Goal: Task Accomplishment & Management: Complete application form

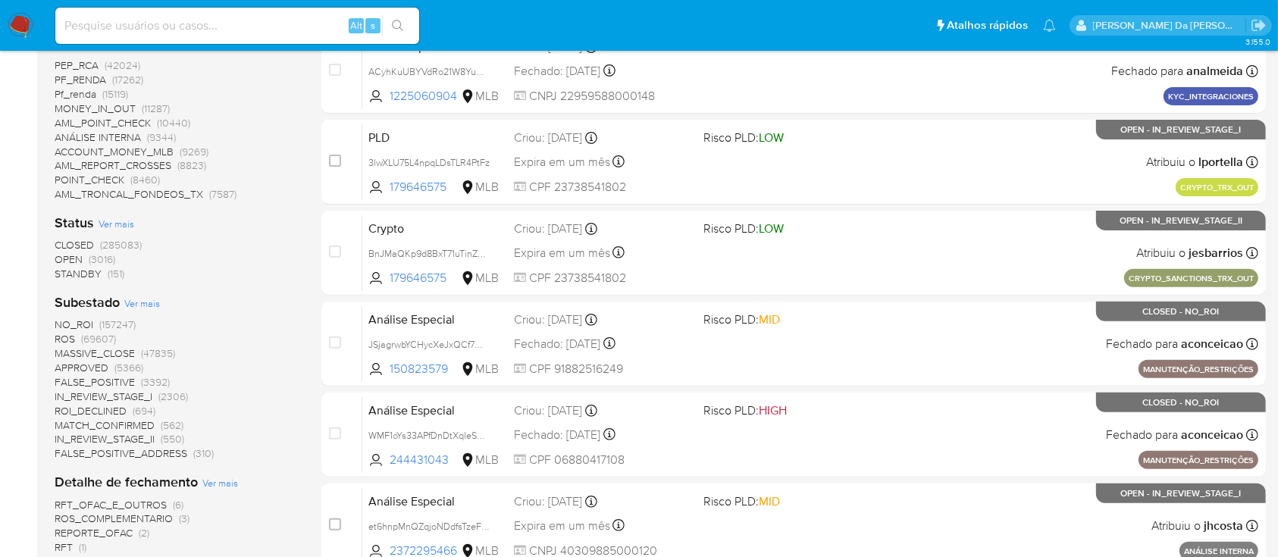
scroll to position [505, 0]
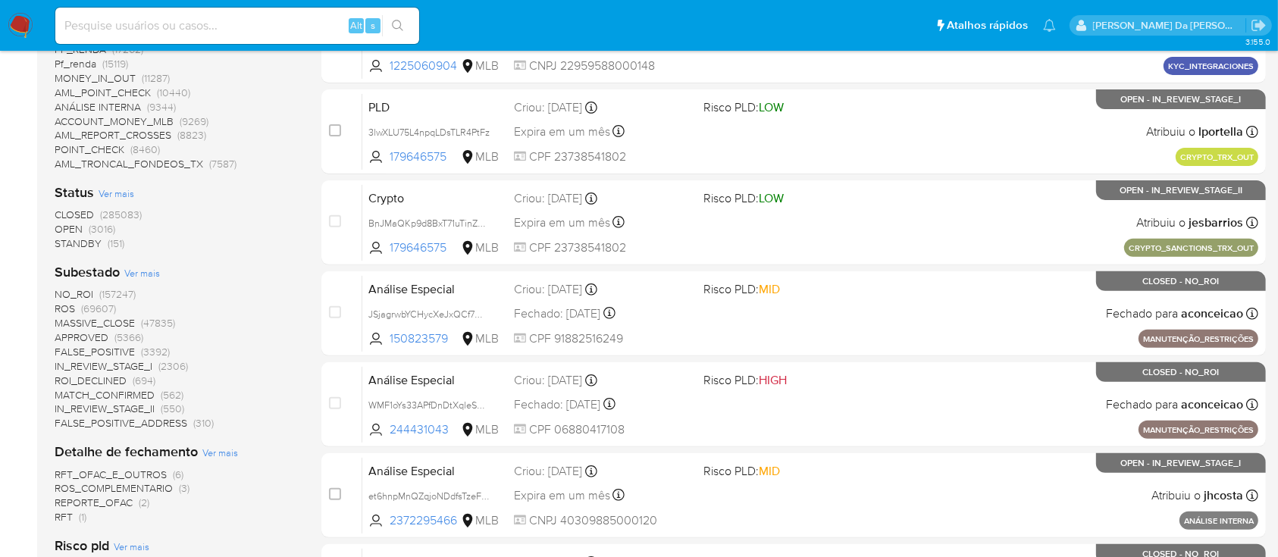
click at [100, 225] on span "(3016)" at bounding box center [102, 228] width 27 height 15
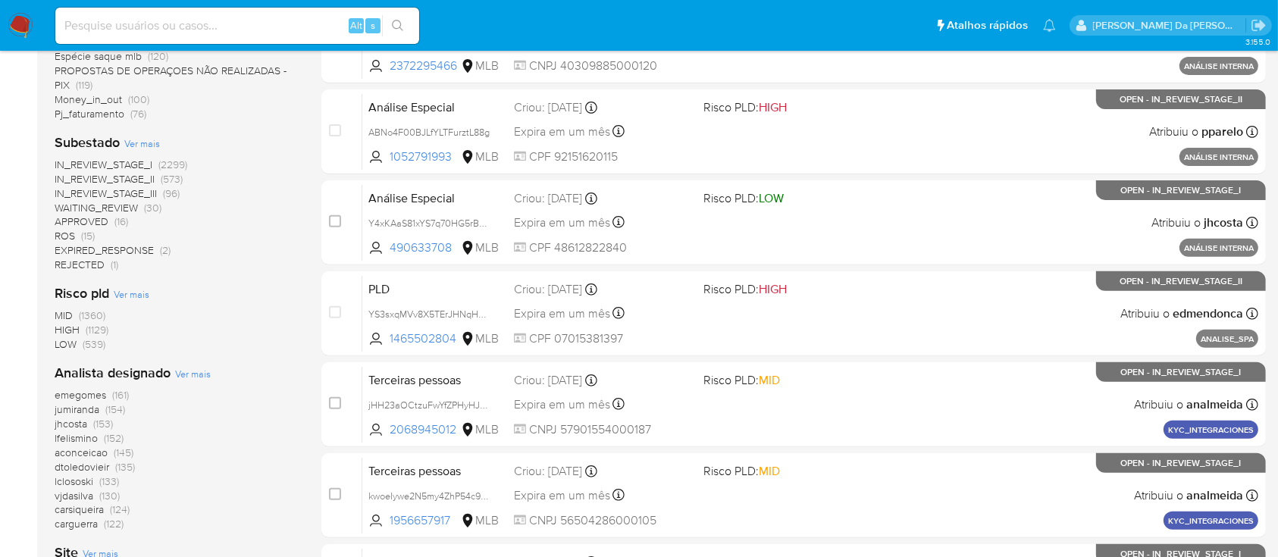
click at [86, 236] on span "(15)" at bounding box center [88, 235] width 14 height 15
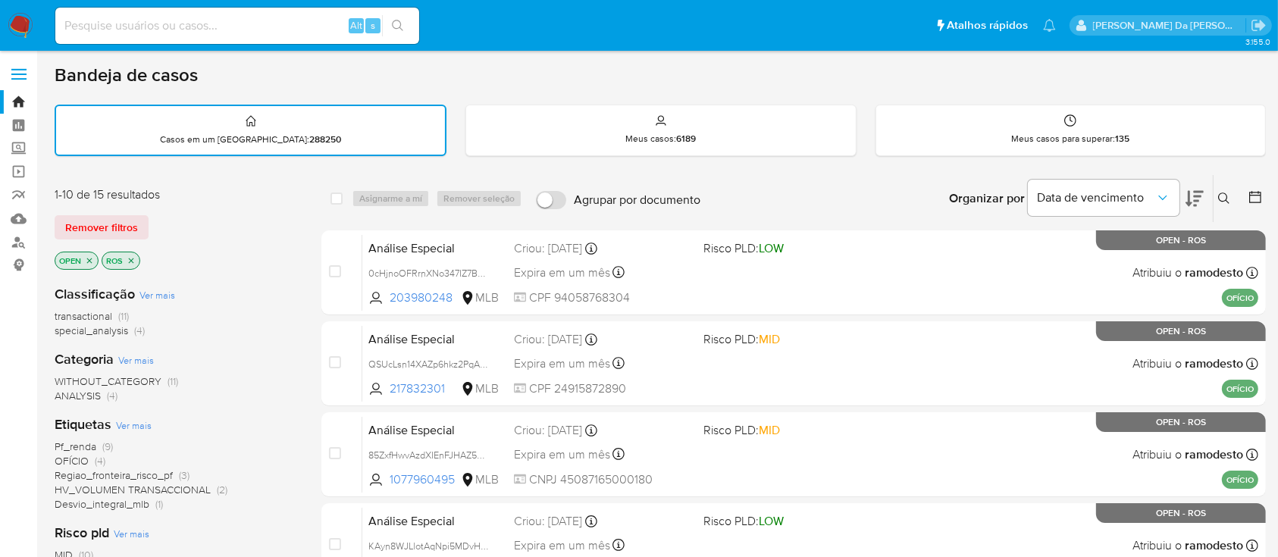
click at [133, 261] on icon "close-filter" at bounding box center [131, 260] width 5 height 5
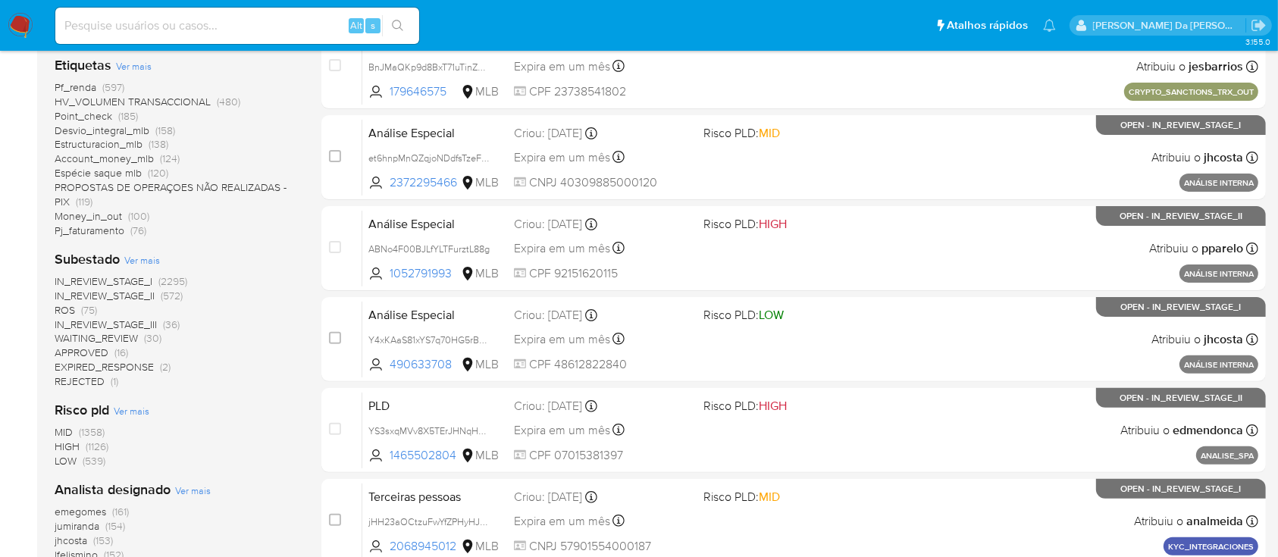
scroll to position [404, 0]
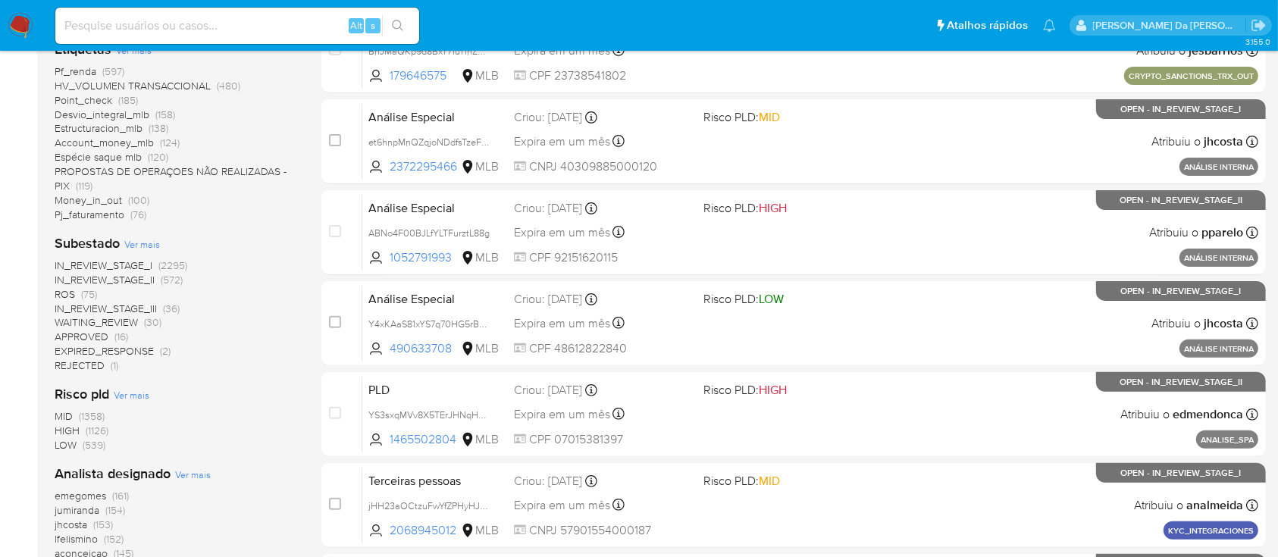
click at [91, 293] on span "(75)" at bounding box center [89, 294] width 16 height 15
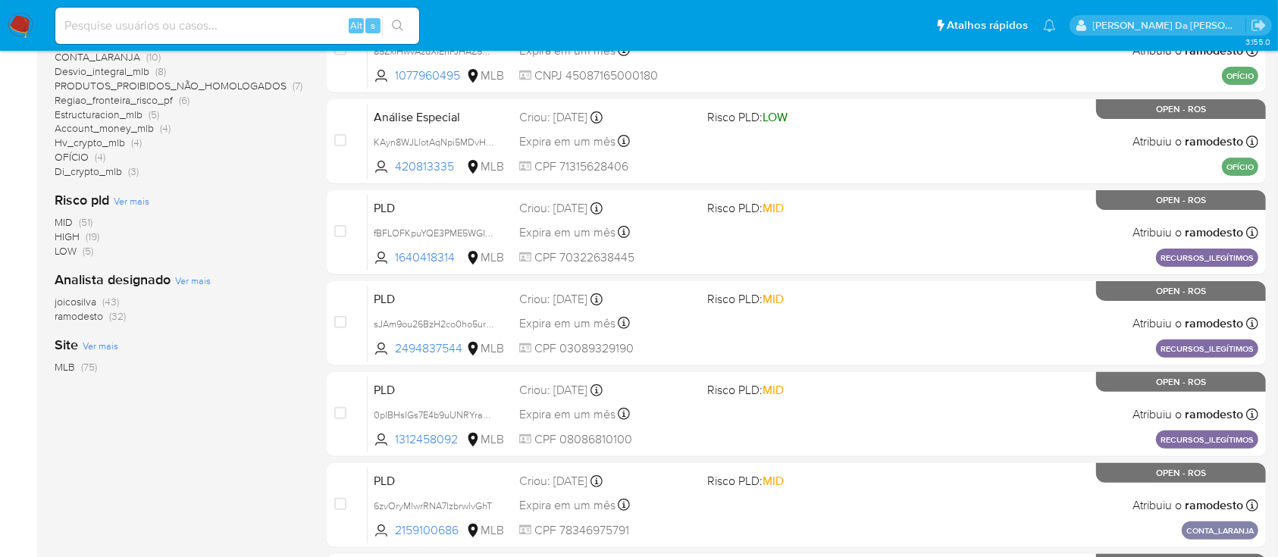
click at [106, 298] on span "(43)" at bounding box center [110, 301] width 17 height 15
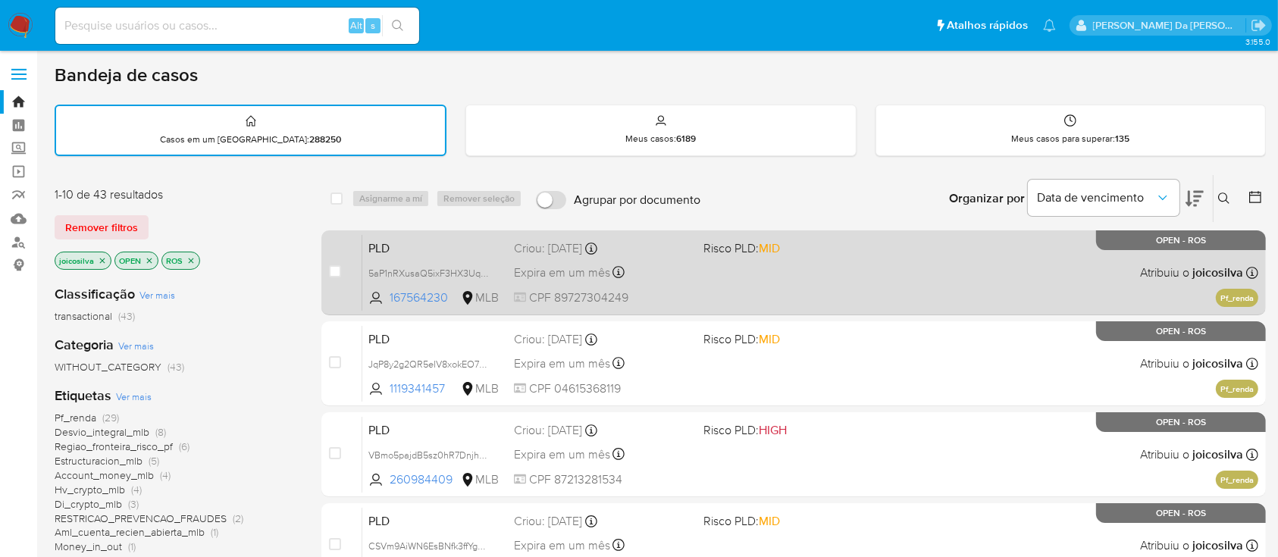
click at [732, 268] on div "PLD 5aP1nRXusaQ5ixF3HX3UqpwV 167564230 MLB Risco PLD: MID Criou: 12/08/2025 Cri…" at bounding box center [810, 272] width 896 height 77
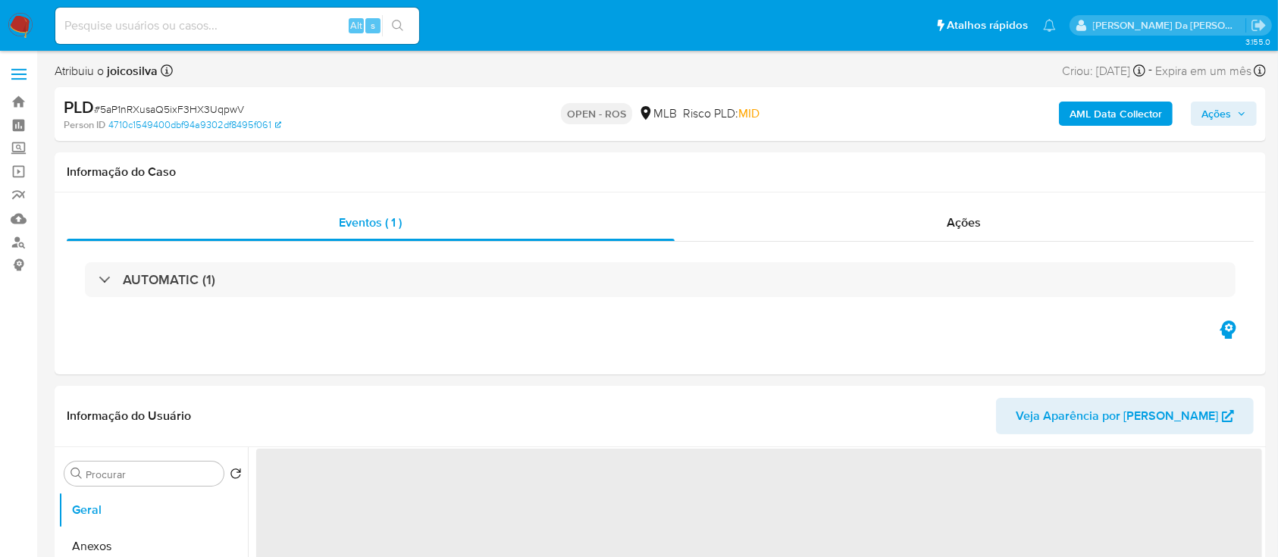
select select "10"
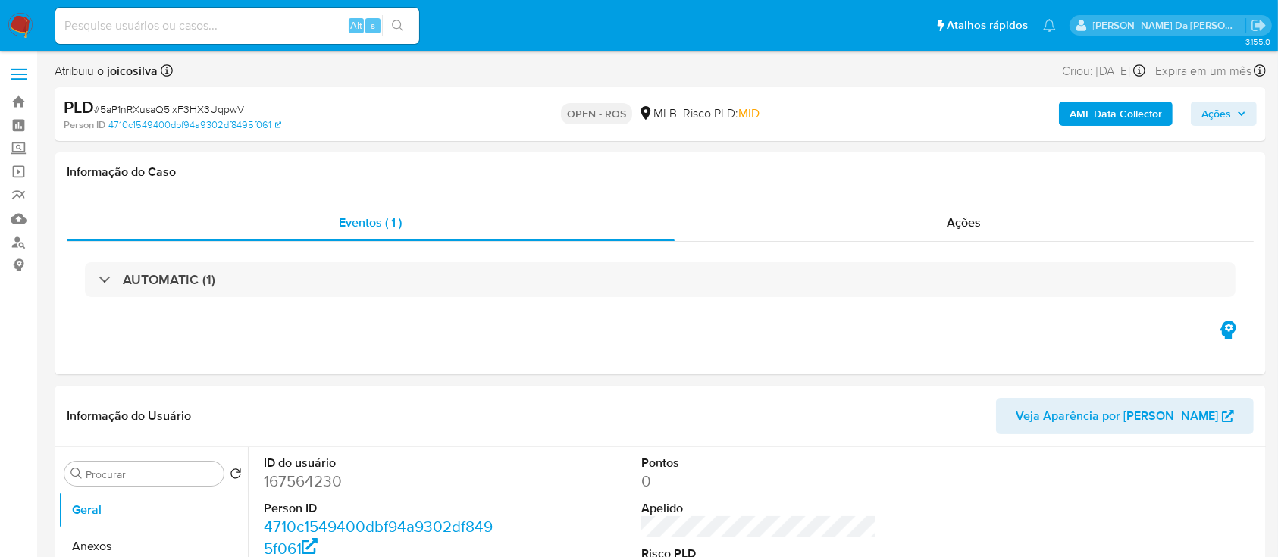
click at [124, 106] on span "# 5aP1nRXusaQ5ixF3HX3UqpwV" at bounding box center [169, 109] width 150 height 15
copy span "5aP1nRXusaQ5ixF3HX3UqpwV"
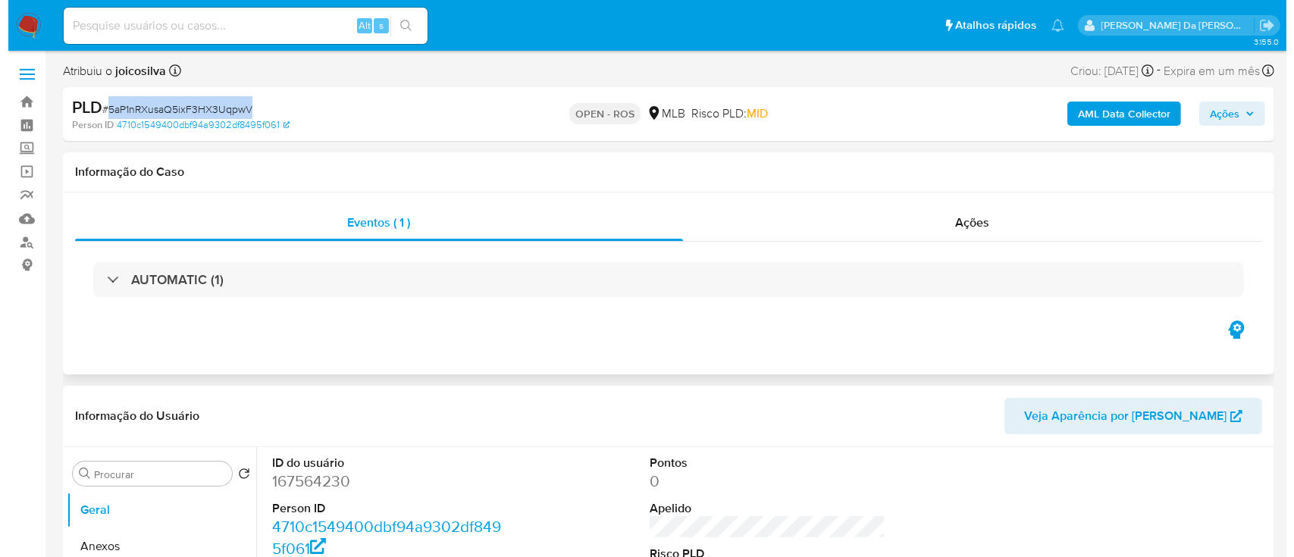
scroll to position [202, 0]
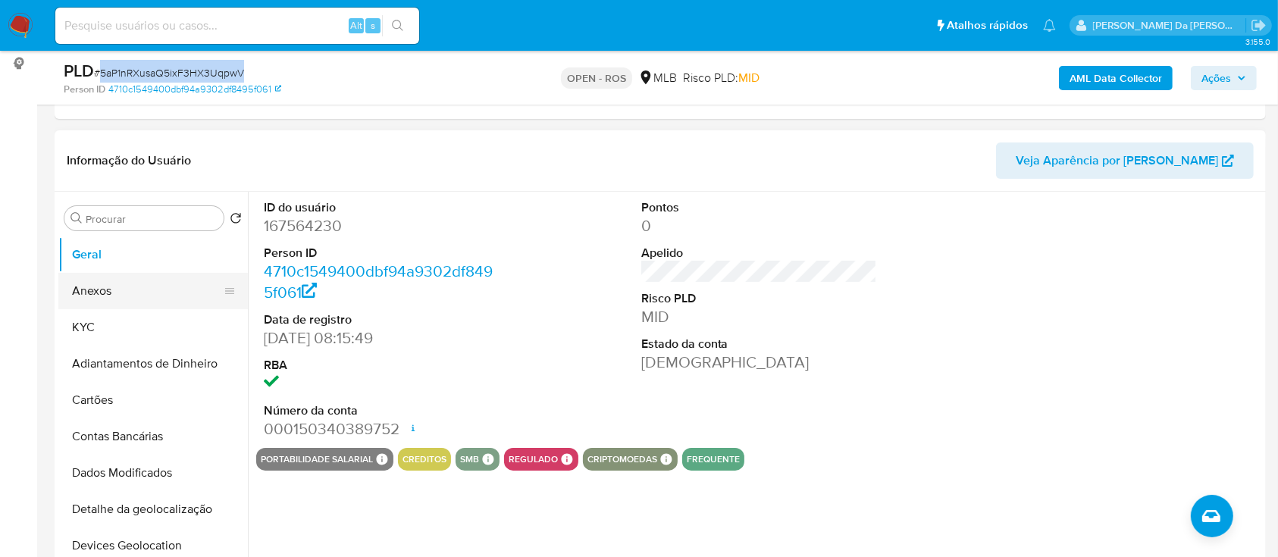
click at [109, 280] on button "Anexos" at bounding box center [146, 291] width 177 height 36
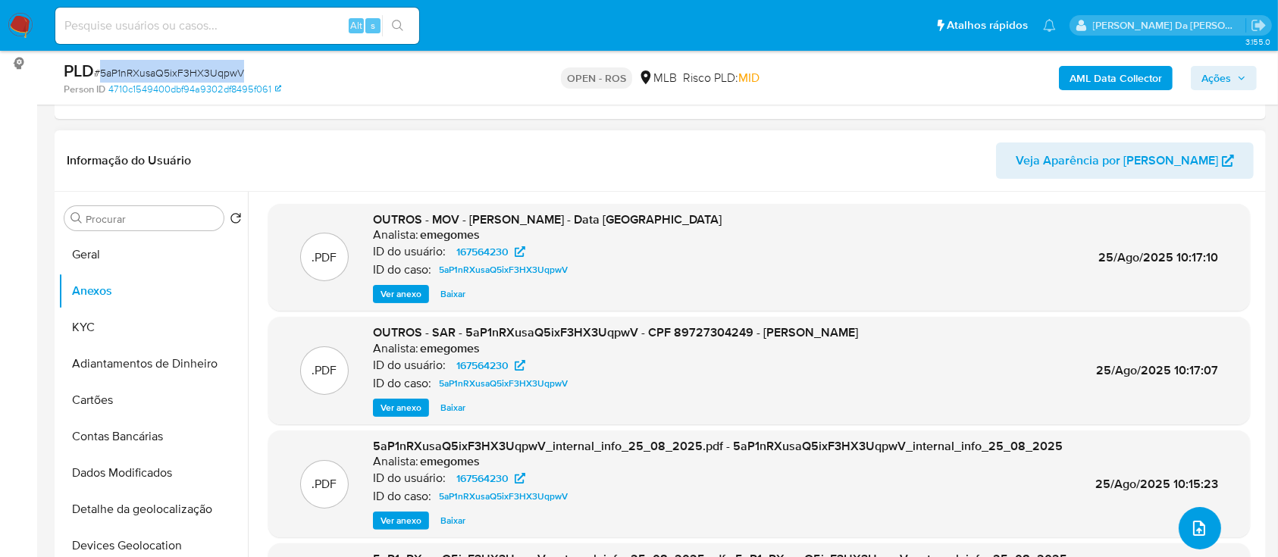
click at [1193, 534] on icon "upload-file" at bounding box center [1199, 528] width 18 height 18
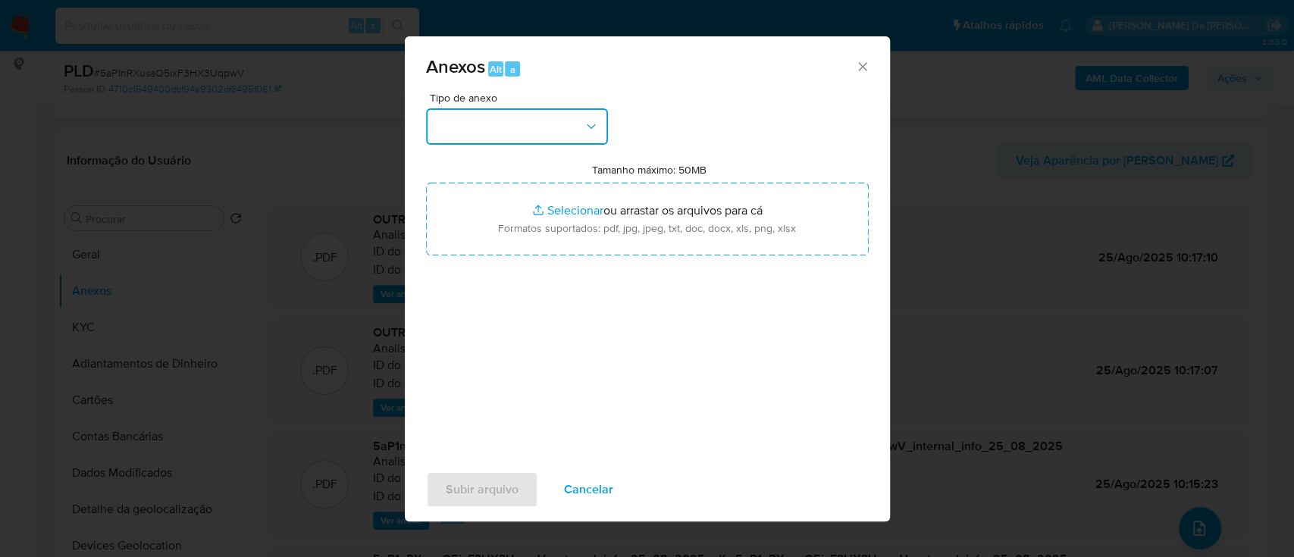
click at [528, 135] on button "button" at bounding box center [517, 126] width 182 height 36
drag, startPoint x: 528, startPoint y: 135, endPoint x: 516, endPoint y: 167, distance: 33.8
click at [528, 135] on button "button" at bounding box center [517, 126] width 182 height 36
click at [517, 130] on button "button" at bounding box center [517, 126] width 182 height 36
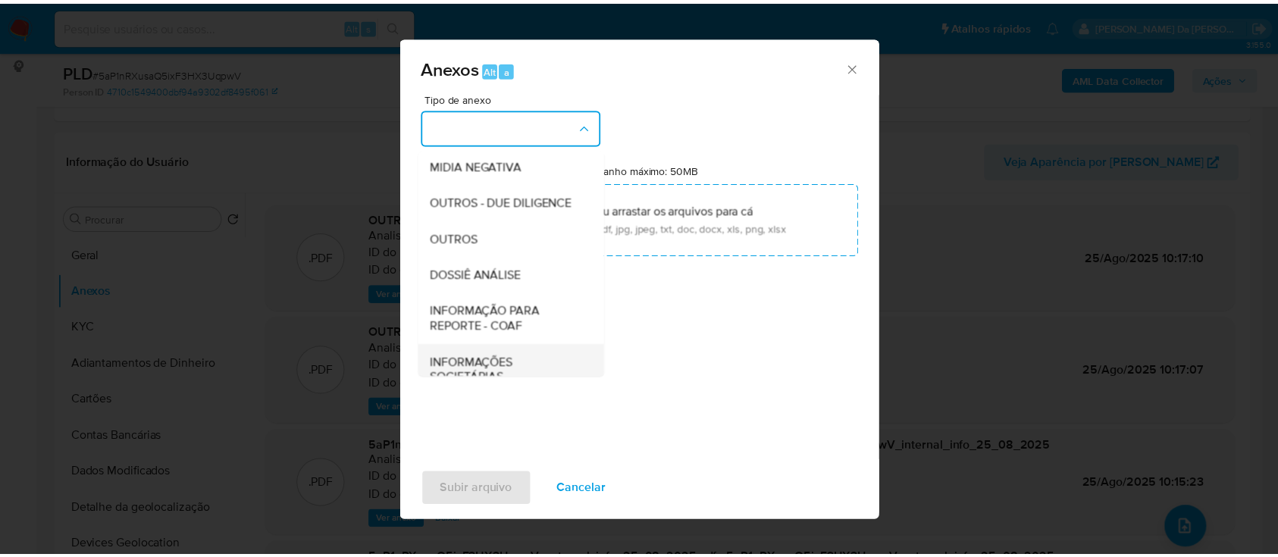
scroll to position [233, 0]
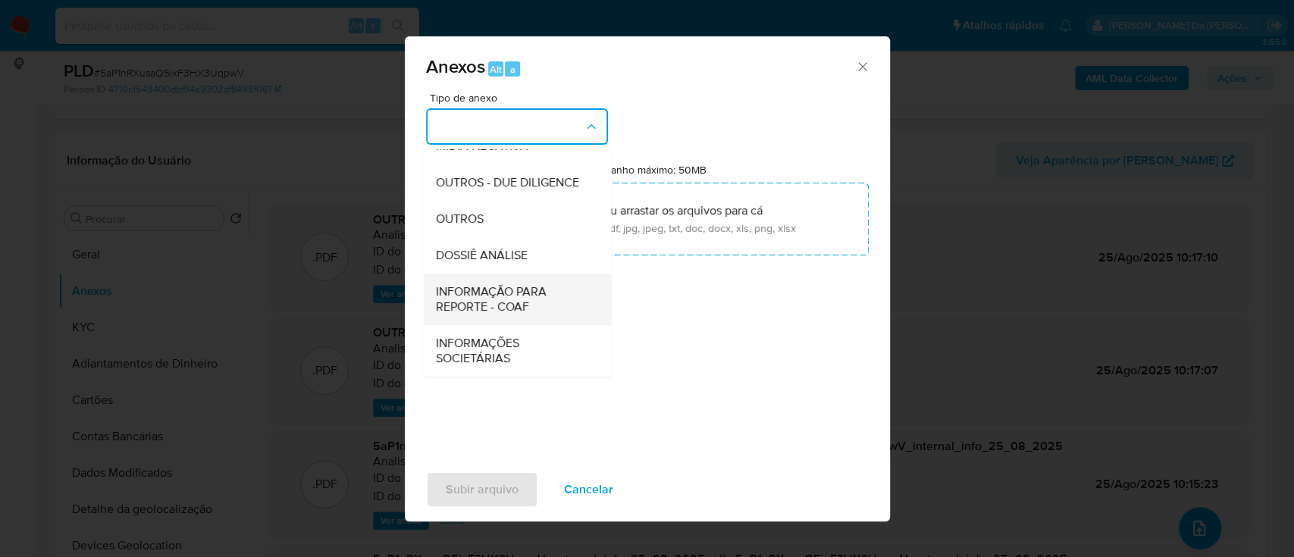
click at [519, 296] on span "INFORMAÇÃO PARA REPORTE - COAF" at bounding box center [512, 299] width 155 height 30
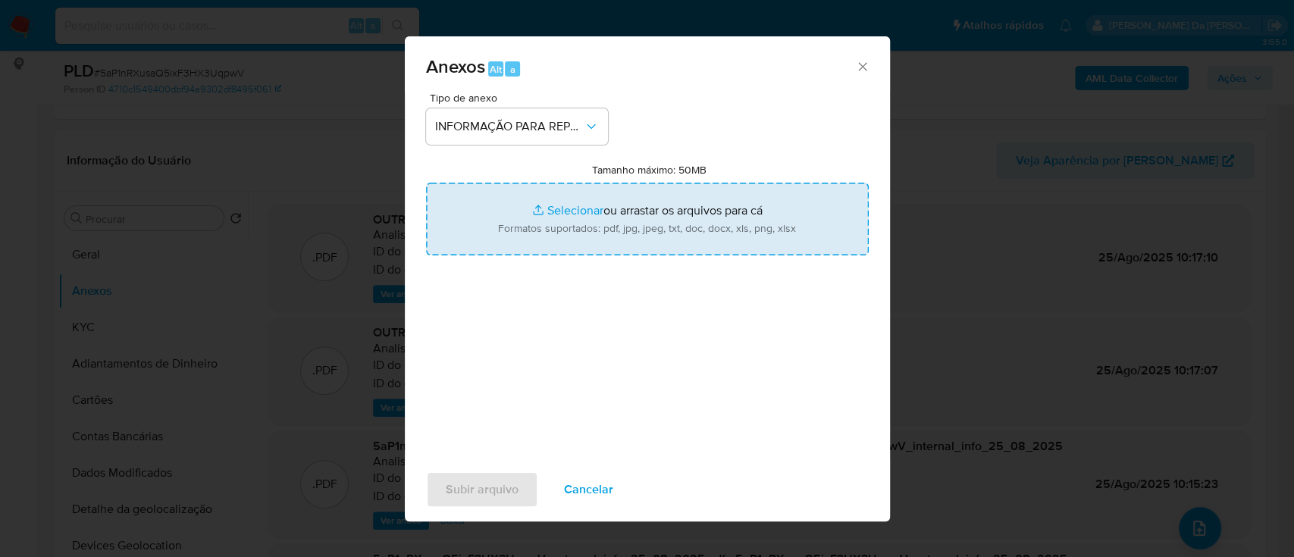
type input "C:\fakepath\SAR - 5aP1nRXusaQ5ixF3HX3UqpwV - CPF 89727304249 - MARCIA LEITE DA …"
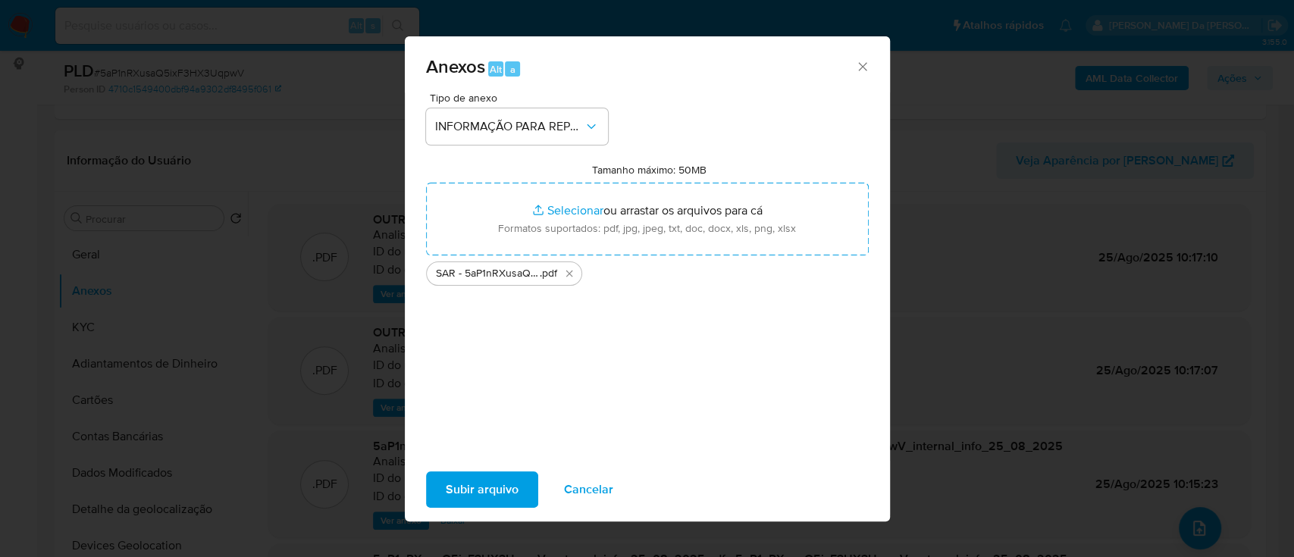
click at [512, 490] on span "Subir arquivo" at bounding box center [482, 489] width 73 height 33
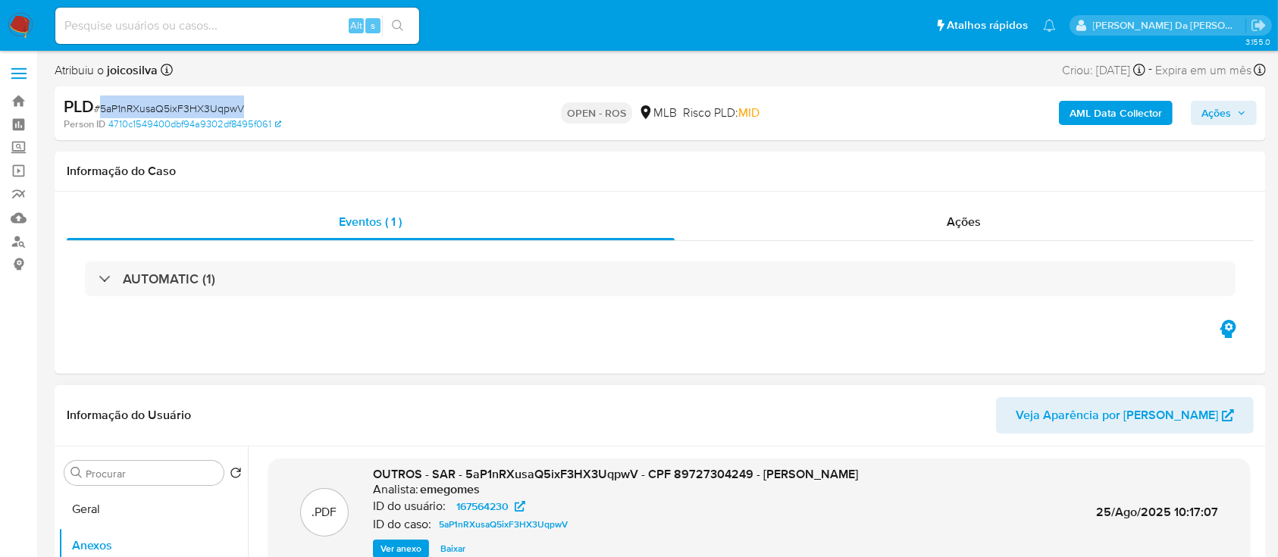
scroll to position [101, 0]
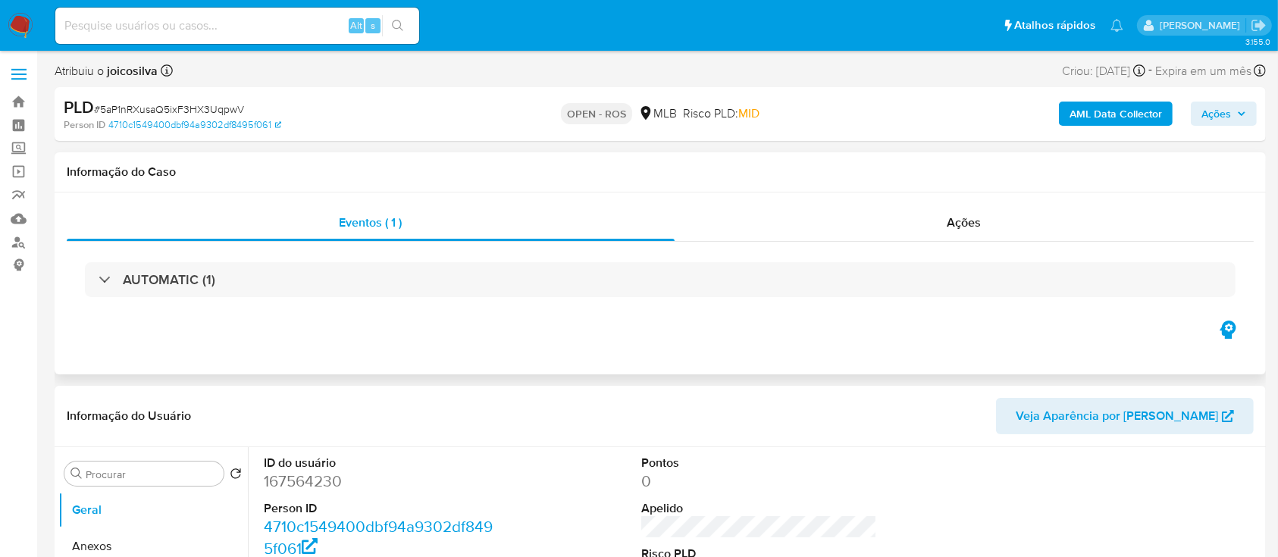
select select "10"
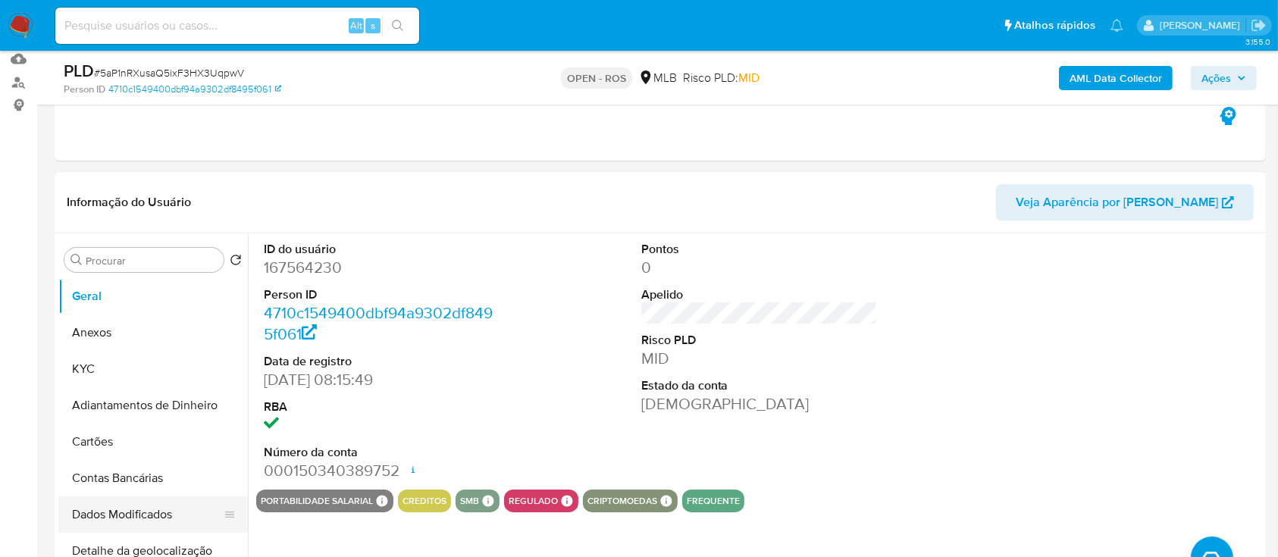
scroll to position [303, 0]
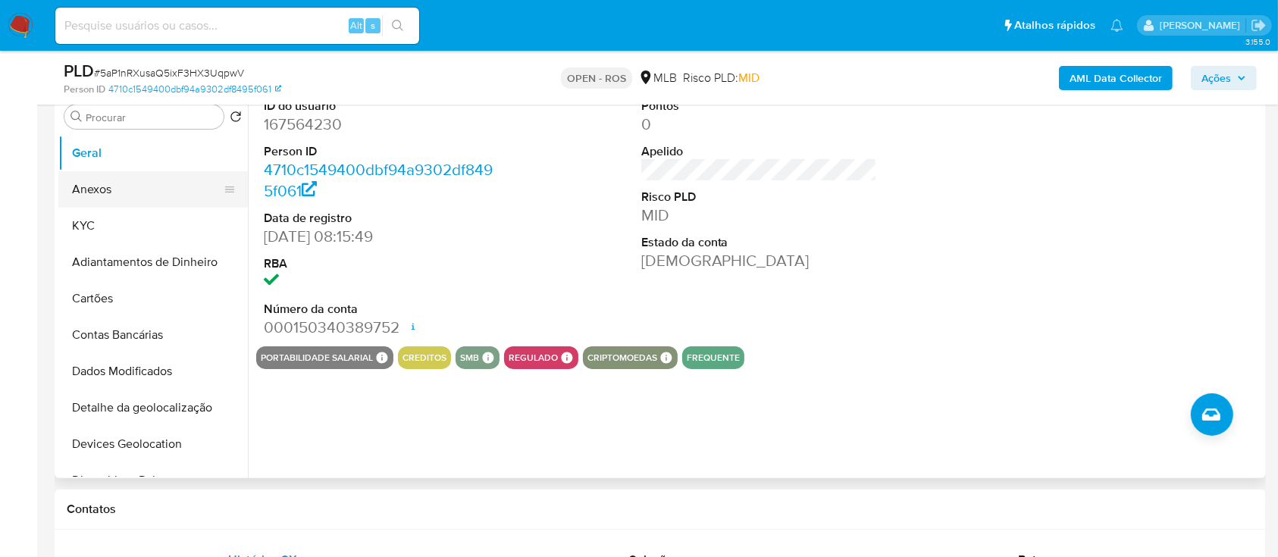
click at [99, 190] on button "Anexos" at bounding box center [146, 189] width 177 height 36
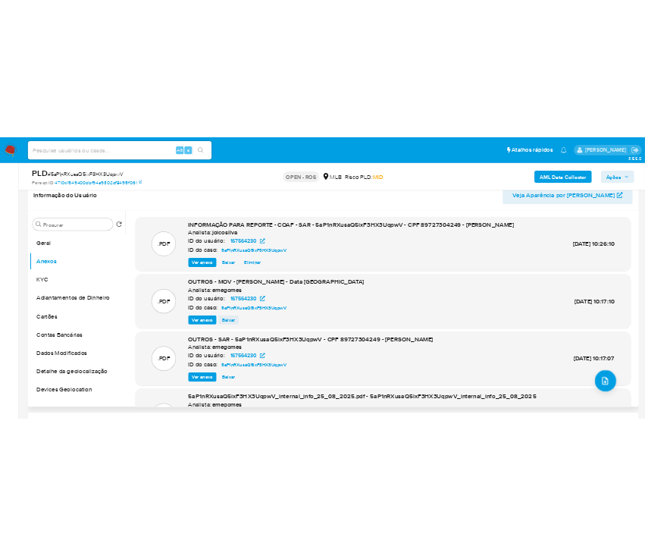
scroll to position [202, 0]
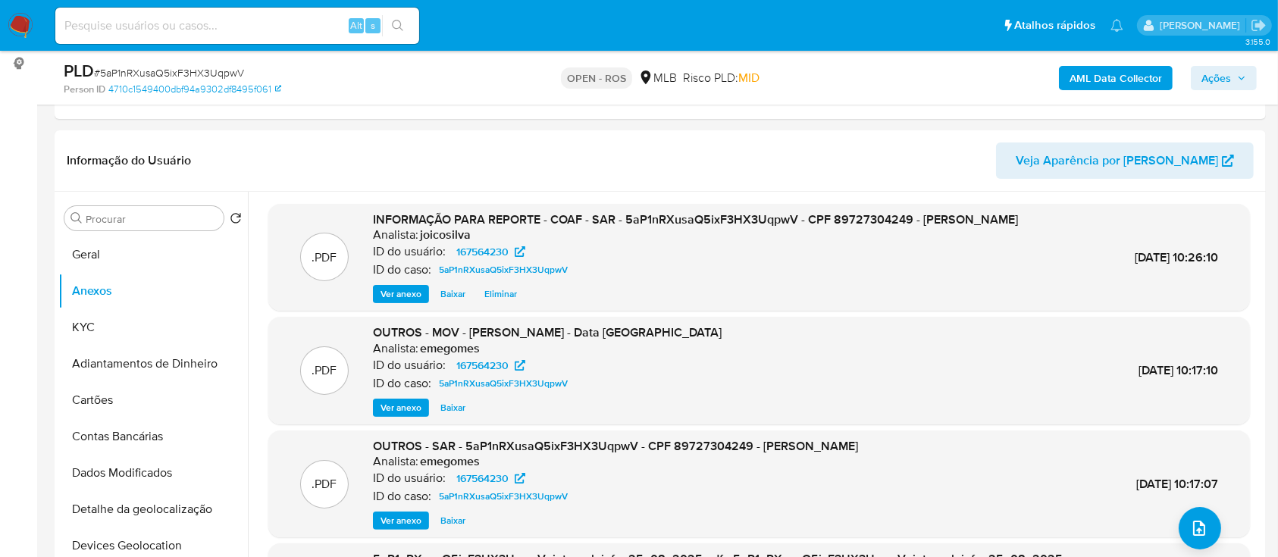
click at [1220, 74] on span "Ações" at bounding box center [1216, 78] width 30 height 24
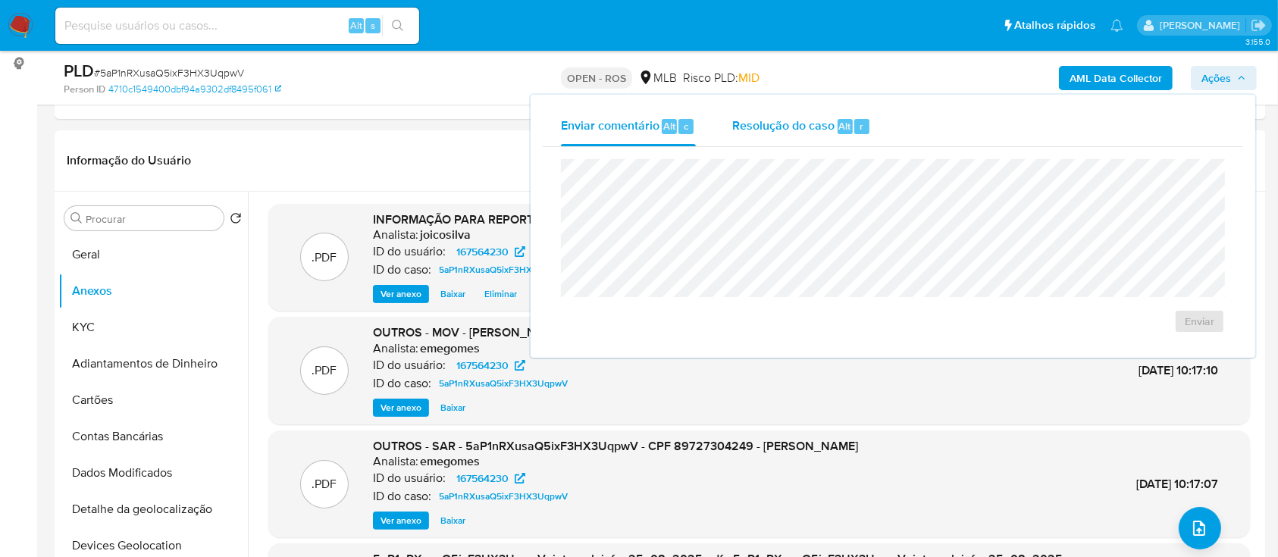
drag, startPoint x: 778, startPoint y: 128, endPoint x: 771, endPoint y: 144, distance: 17.6
click at [780, 127] on span "Resolução do caso" at bounding box center [783, 125] width 102 height 17
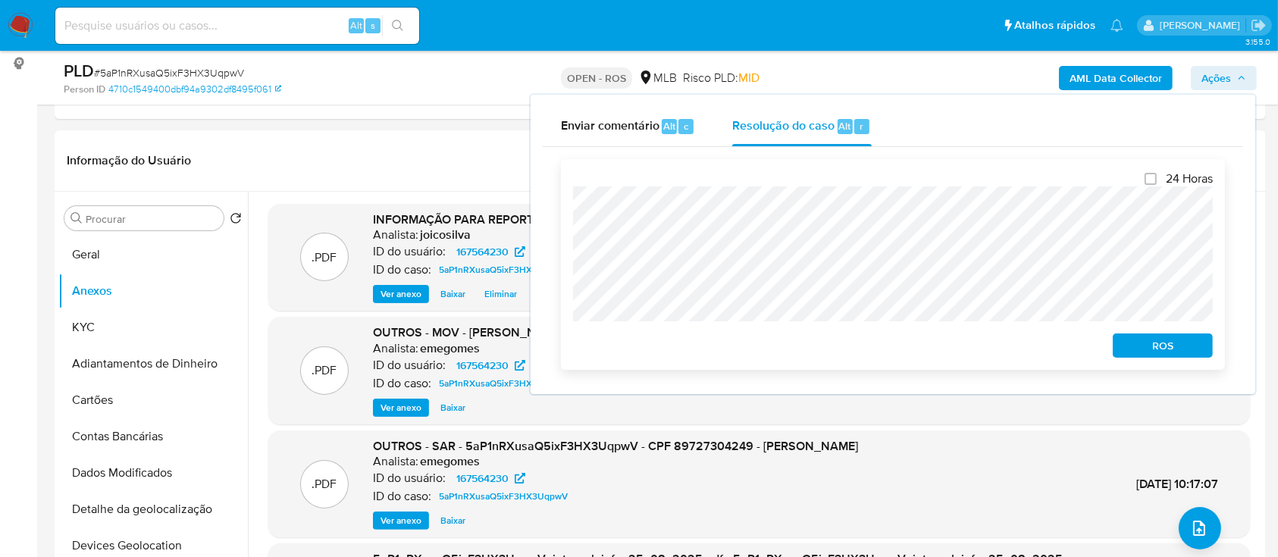
click at [1177, 348] on span "ROS" at bounding box center [1162, 345] width 79 height 21
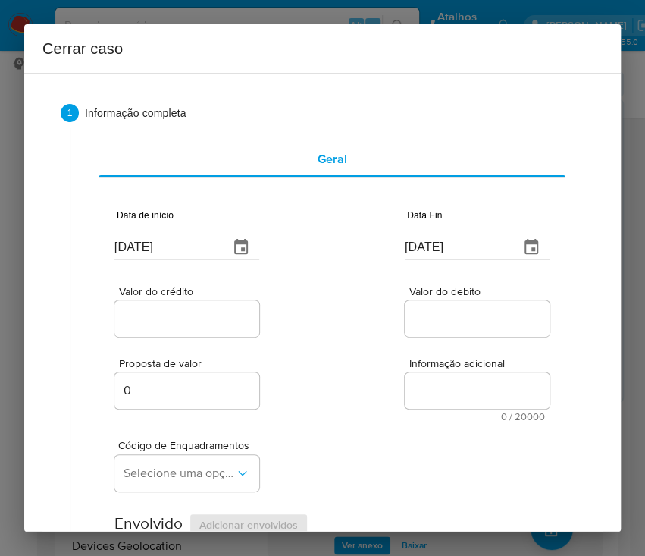
click at [179, 247] on input "[DATE]" at bounding box center [165, 247] width 102 height 24
click at [179, 247] on input "26/08/2025" at bounding box center [165, 247] width 102 height 24
paste input "01/07"
type input "01/07/2025"
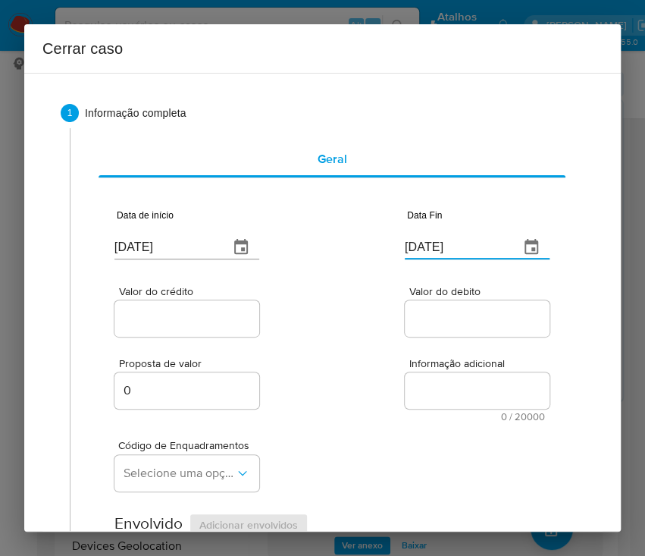
click at [455, 255] on input "26/08/2025" at bounding box center [456, 247] width 102 height 24
paste input "1"
type input "21/08/2025"
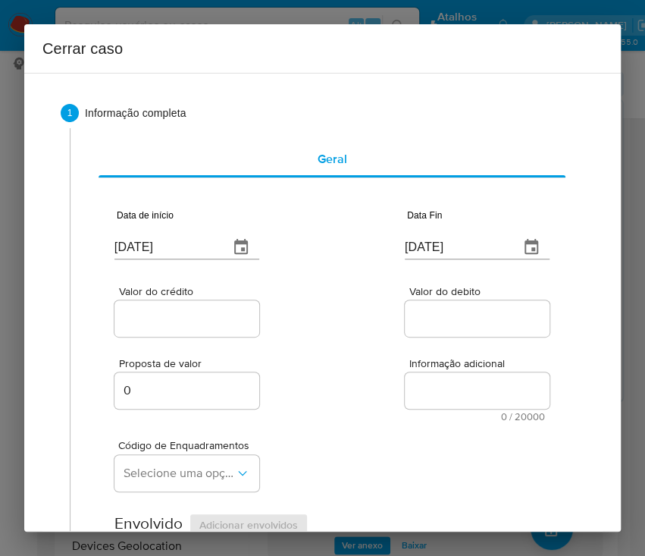
click at [437, 330] on div at bounding box center [477, 318] width 145 height 36
click at [194, 321] on input "Valor do crédito" at bounding box center [188, 319] width 149 height 20
click at [165, 323] on input "Valor do crédito" at bounding box center [188, 319] width 149 height 20
paste input "R$195.586"
type input "R$195.586"
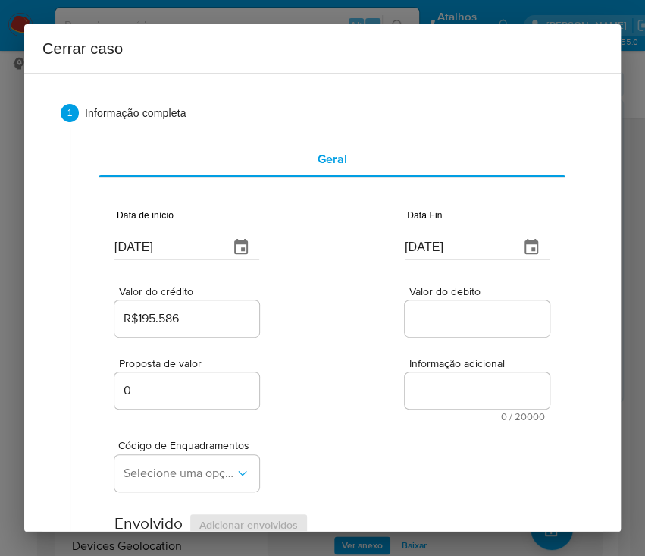
click at [436, 318] on input "Valor do debito" at bounding box center [479, 319] width 149 height 20
paste input "R$192.894"
type input "R$192.894"
click at [370, 398] on div "Proposta de valor 0 Informação adicional 0 / 20000 20000 caracteres restantes" at bounding box center [331, 381] width 435 height 82
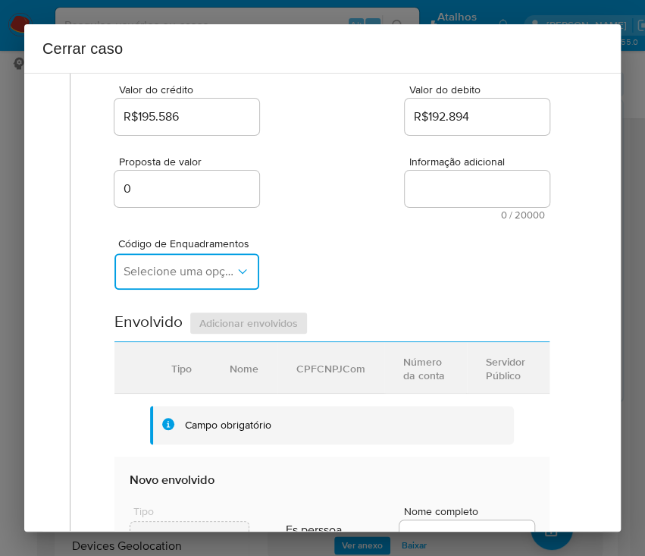
click at [174, 283] on button "Selecione uma opção" at bounding box center [186, 271] width 145 height 36
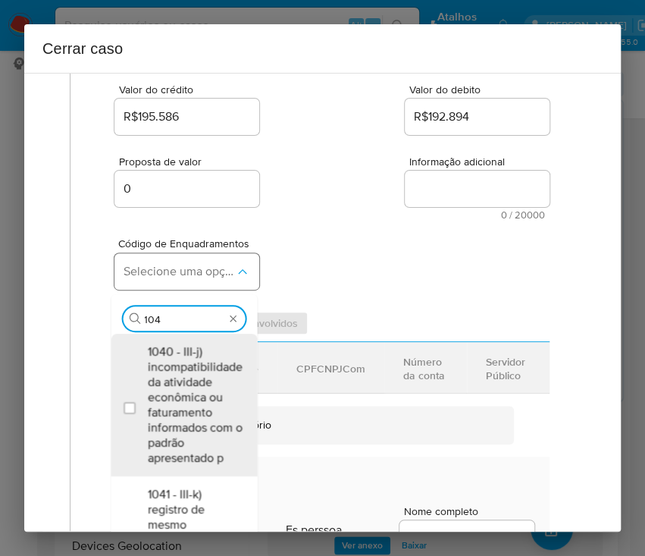
type input "1045"
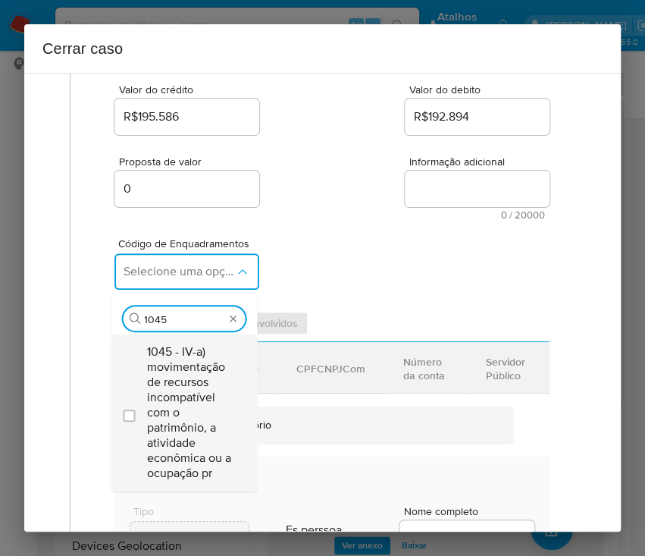
click at [174, 396] on span "1045 - IV-a) movimentação de recursos incompatível com o patrimônio, a atividad…" at bounding box center [191, 412] width 89 height 136
checkbox input "true"
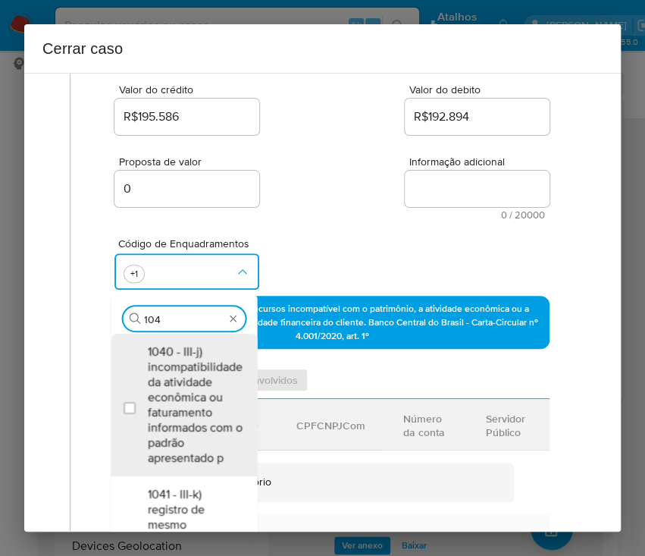
scroll to position [0, 0]
type input "1047"
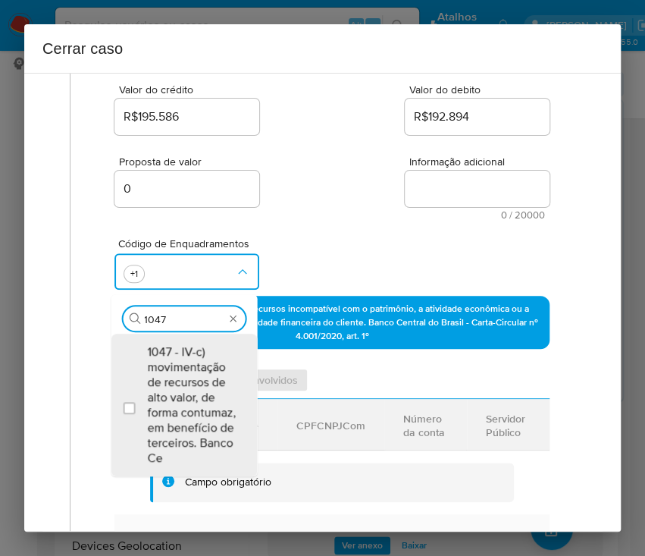
click at [174, 396] on span "1047 - IV-c) movimentação de recursos de alto valor, de forma contumaz, em bene…" at bounding box center [191, 404] width 89 height 121
checkbox input "true"
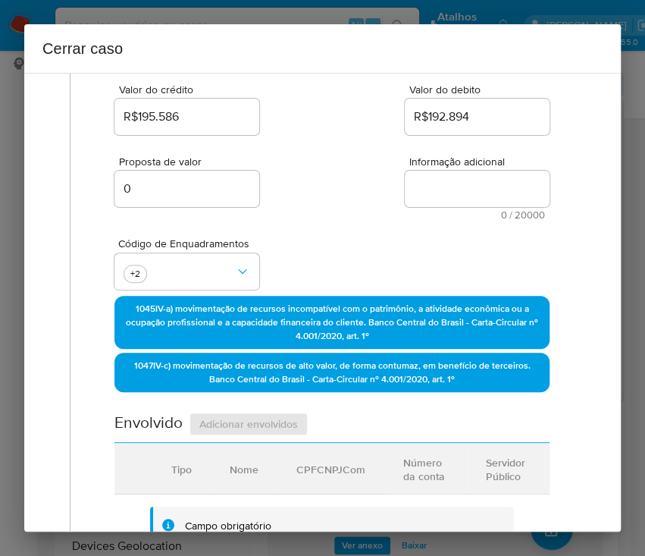
click at [382, 159] on div "Proposta de valor 0 Informação adicional 0 / 20000 20000 caracteres restantes" at bounding box center [331, 179] width 435 height 82
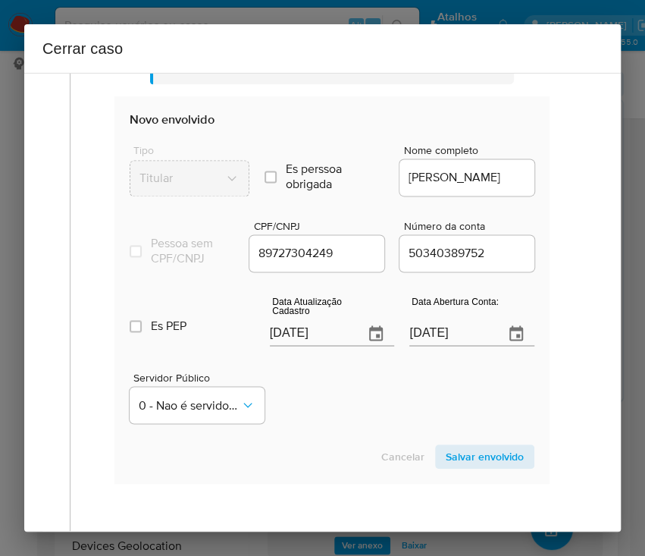
scroll to position [707, 0]
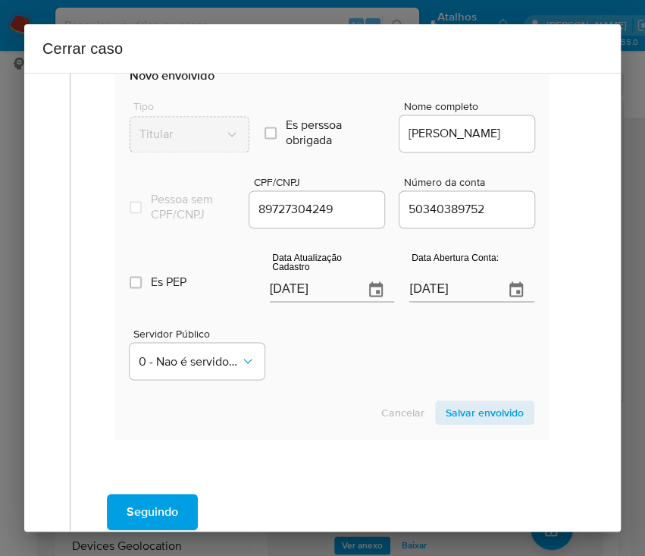
click at [304, 298] on input "[DATE]" at bounding box center [311, 289] width 83 height 24
paste input "04"
type input "04/08/2025"
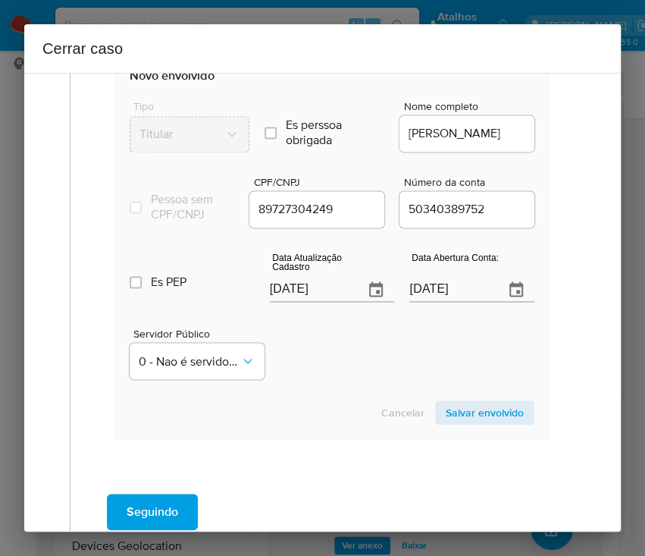
click at [328, 398] on section "Novo envolvido Tipo Titular Es perssoa obrigada Is PObrigada Nome completo MARC…" at bounding box center [331, 245] width 435 height 387
click at [297, 302] on input "04/08/2025" at bounding box center [311, 289] width 83 height 24
click at [296, 302] on input "04/08/2025" at bounding box center [311, 289] width 83 height 24
click at [308, 337] on div "Servidor Público 0 - Nao é servidor/[PERSON_NAME] possui informacao" at bounding box center [332, 347] width 405 height 76
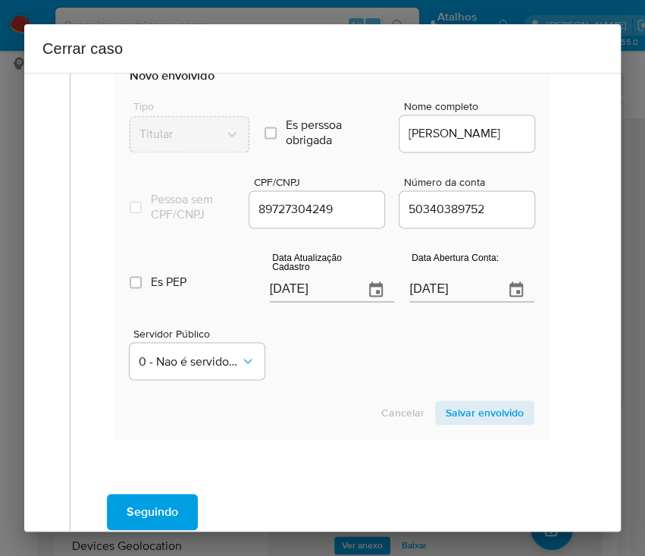
click at [413, 302] on input "24/05/2021" at bounding box center [450, 289] width 83 height 24
click at [412, 302] on input "24/05/2021" at bounding box center [450, 289] width 83 height 24
click at [416, 302] on input "24/05/2021" at bounding box center [450, 289] width 83 height 24
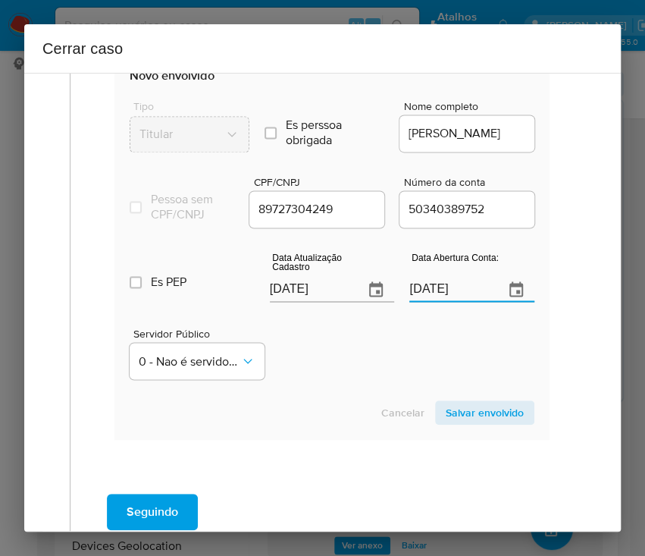
click at [415, 301] on input "24/05/2021" at bounding box center [450, 289] width 83 height 24
click at [379, 359] on div "Servidor Público 0 - Nao é servidor/[PERSON_NAME] possui informacao" at bounding box center [332, 347] width 405 height 76
click at [181, 368] on span "0 - Nao é servidor/Nao possui informacao" at bounding box center [190, 360] width 102 height 15
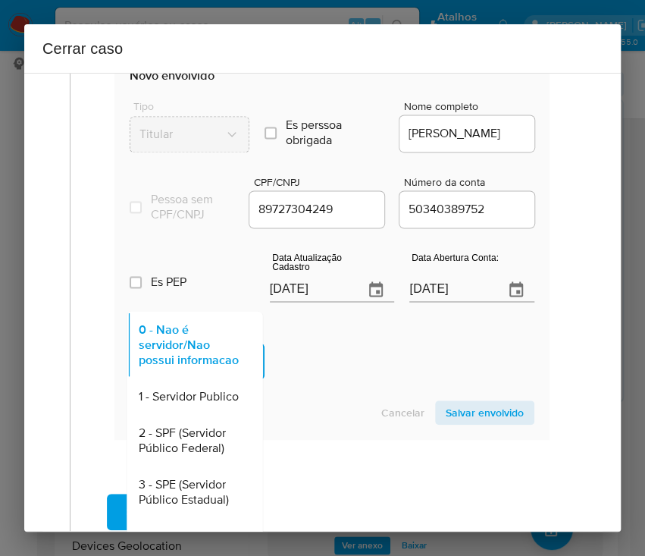
click at [180, 403] on span "1 - Servidor Publico" at bounding box center [189, 395] width 100 height 15
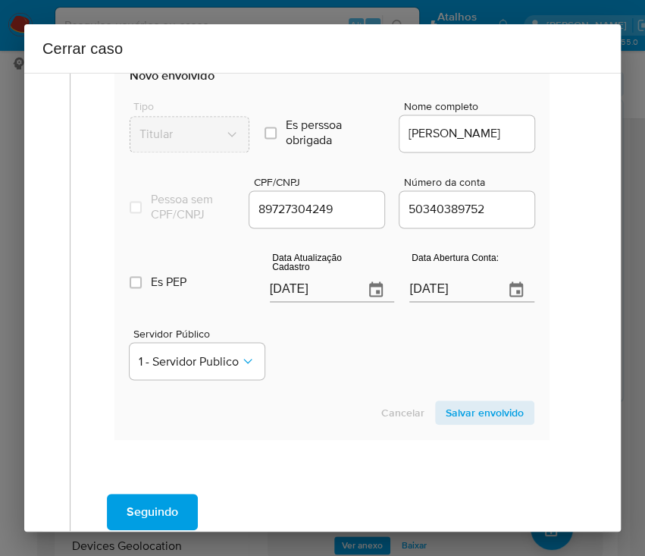
click at [335, 349] on div "Servidor Público 1 - Servidor Publico" at bounding box center [332, 347] width 405 height 76
click at [483, 423] on span "Salvar envolvido" at bounding box center [485, 412] width 78 height 21
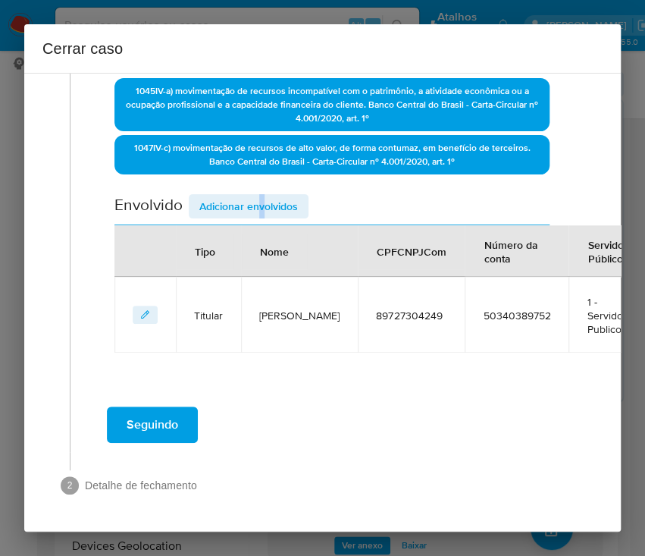
click at [260, 179] on div "Data de início 01/07/2025 Data Fin 21/08/2025 Valor do crédito R$195.586 Valor …" at bounding box center [331, 61] width 435 height 583
click at [256, 196] on span "Adicionar envolvidos" at bounding box center [248, 206] width 99 height 21
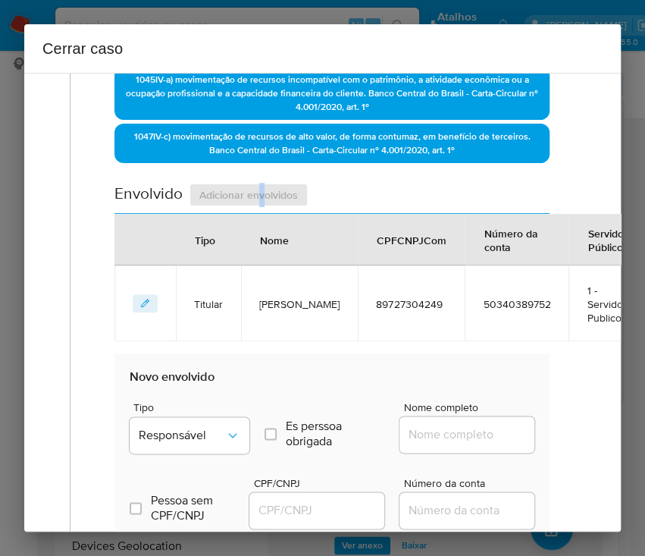
scroll to position [633, 0]
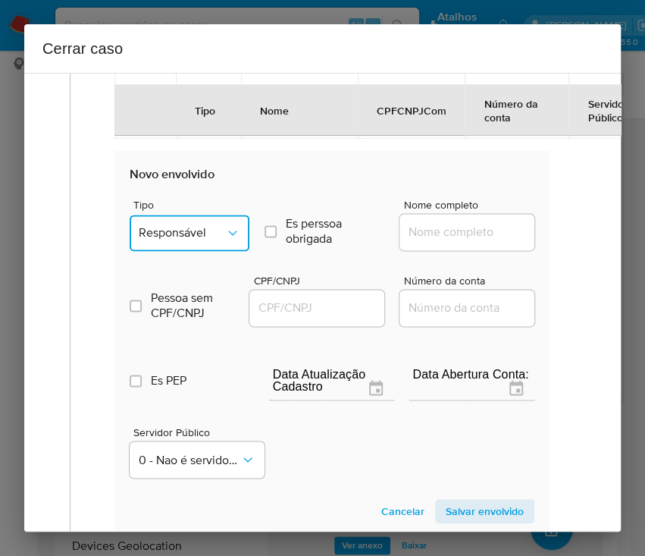
click at [148, 235] on button "Responsável" at bounding box center [190, 233] width 120 height 36
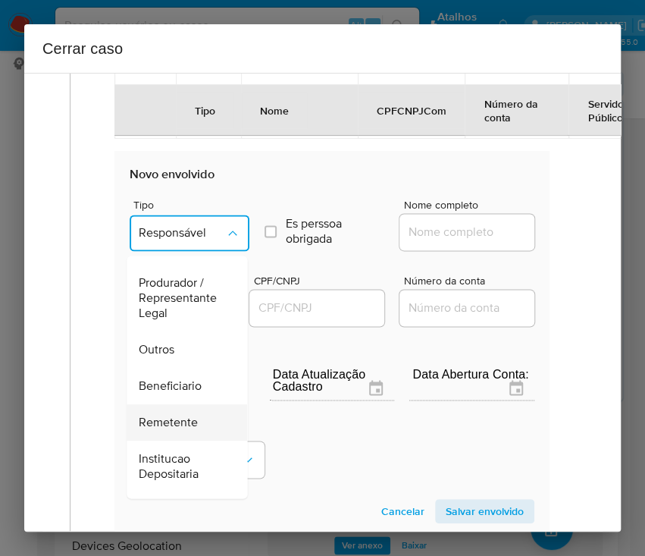
scroll to position [270, 0]
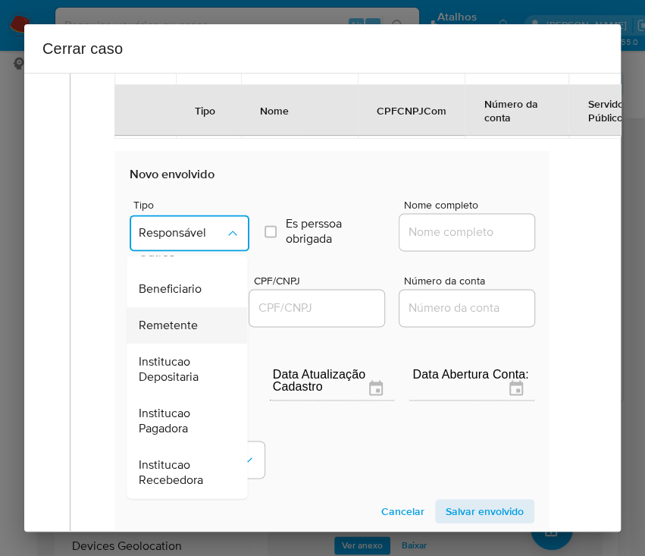
click at [169, 333] on span "Remetente" at bounding box center [168, 325] width 59 height 15
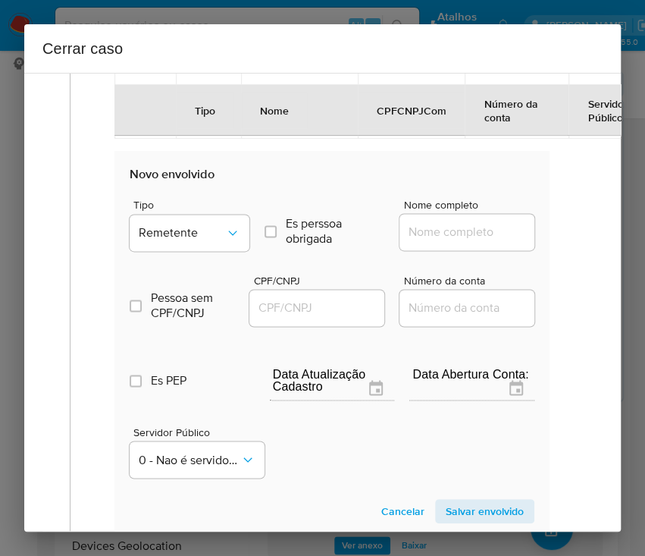
click at [430, 242] on input "Nome completo" at bounding box center [473, 232] width 149 height 20
paste input "W DE S CARNEIRO LTDA, 26701331000142"
drag, startPoint x: 425, startPoint y: 252, endPoint x: 579, endPoint y: 250, distance: 153.9
click at [579, 250] on div "1 Informação completa Geral Data de início 01/07/2025 Data Fin 21/08/2025 Valor…" at bounding box center [322, 78] width 560 height 1251
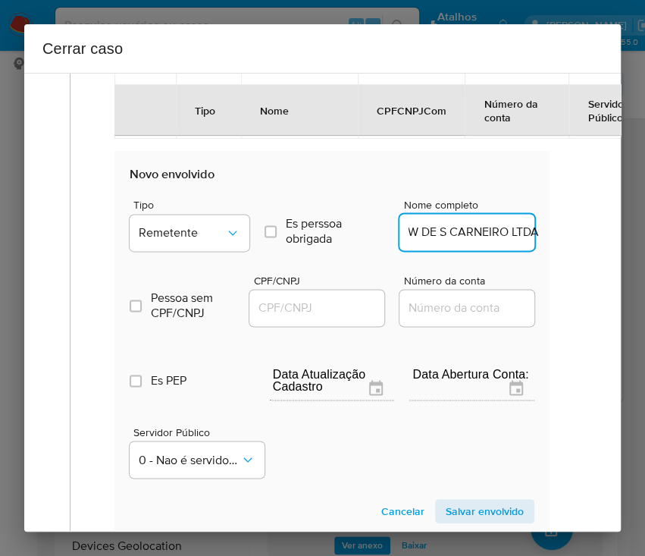
scroll to position [0, 2]
type input "W DE S CARNEIRO LTDA"
click at [279, 315] on input "CPF/CNPJ" at bounding box center [323, 308] width 149 height 20
paste input "26701331000142"
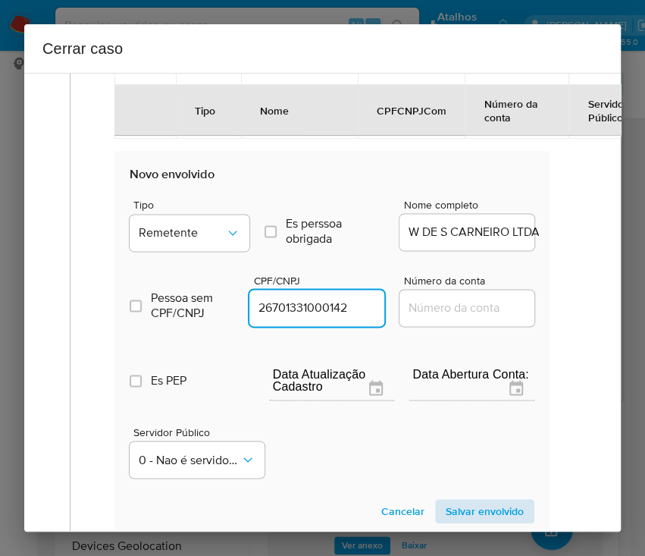
type input "26701331000142"
click at [459, 517] on span "Salvar envolvido" at bounding box center [485, 510] width 78 height 21
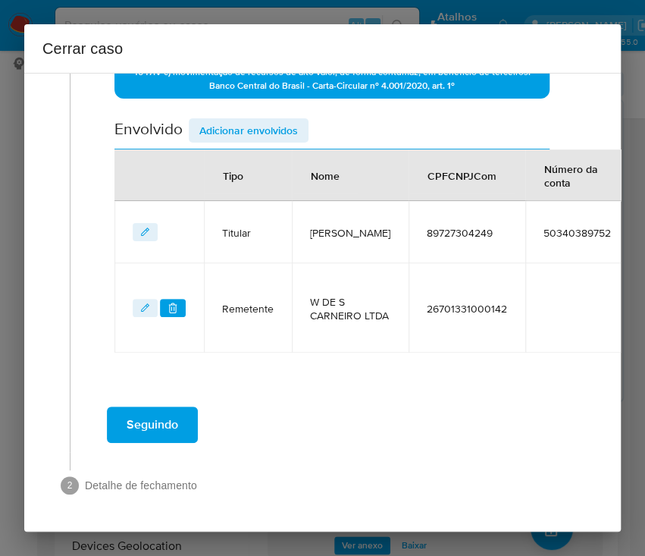
click at [245, 120] on span "Adicionar envolvidos" at bounding box center [248, 130] width 99 height 21
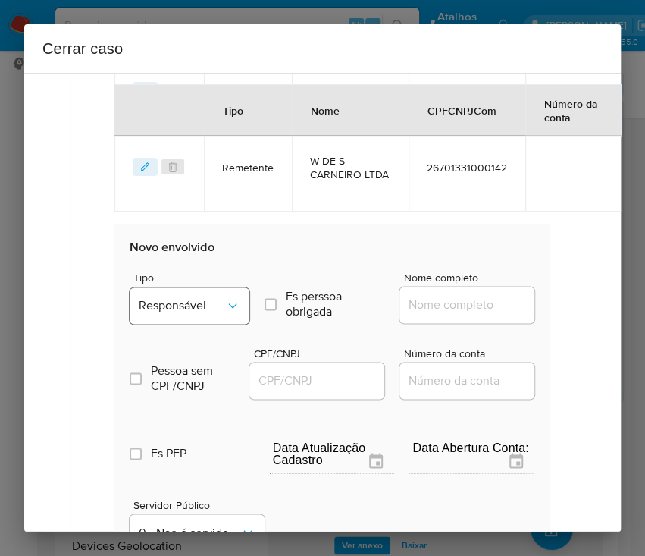
scroll to position [724, 0]
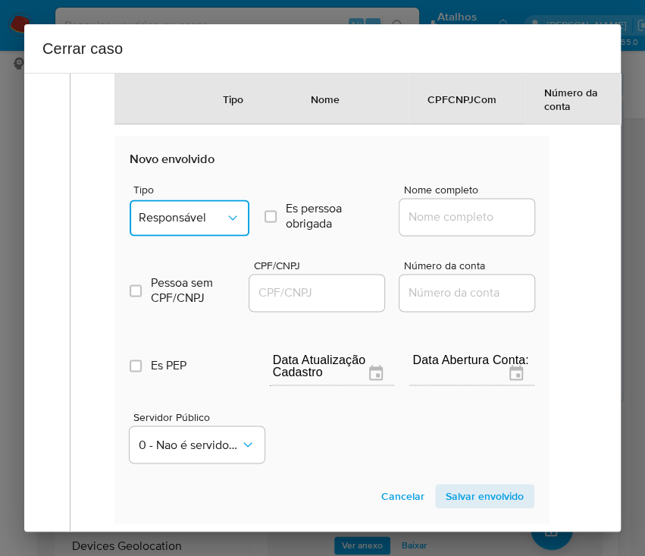
click at [211, 225] on span "Responsável" at bounding box center [182, 217] width 86 height 15
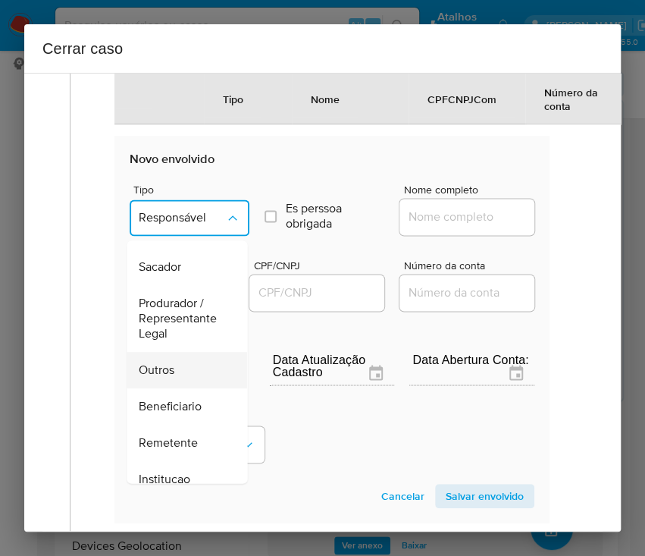
scroll to position [202, 0]
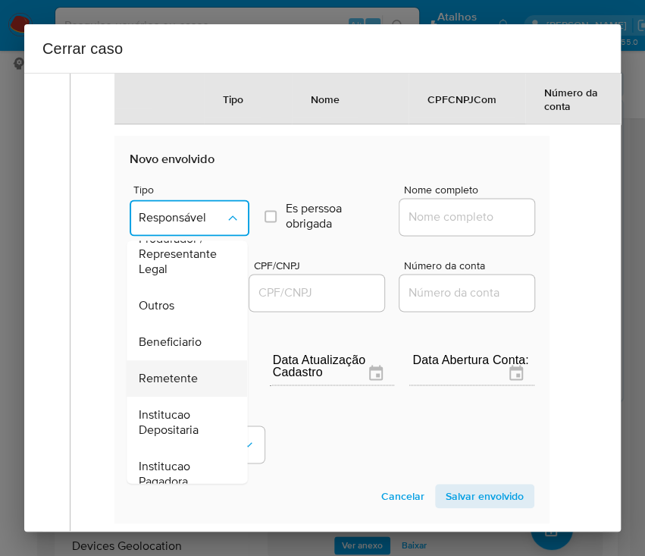
click at [175, 386] on span "Remetente" at bounding box center [168, 378] width 59 height 15
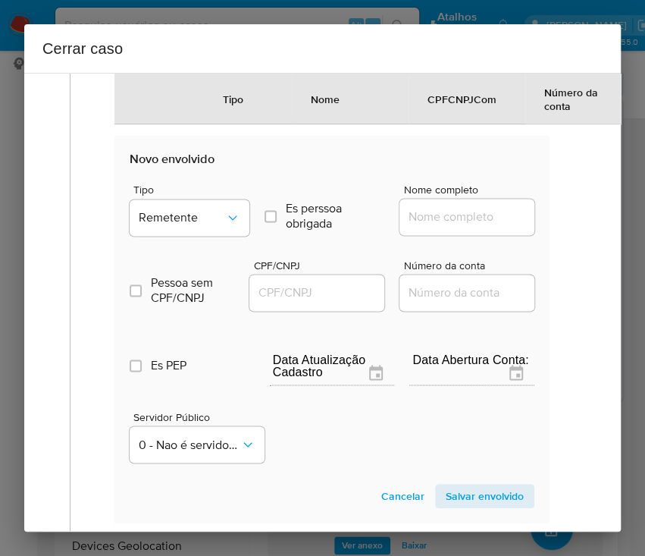
click at [436, 227] on input "Nome completo" at bounding box center [473, 217] width 149 height 20
paste input "Aristoteles Alves Lima, 71476040249"
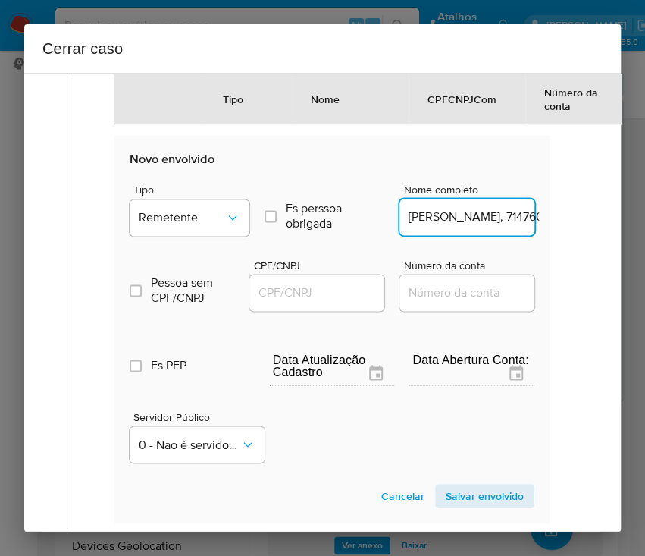
scroll to position [0, 66]
drag, startPoint x: 446, startPoint y: 232, endPoint x: 561, endPoint y: 234, distance: 114.5
type input "Aristoteles Alves Lima"
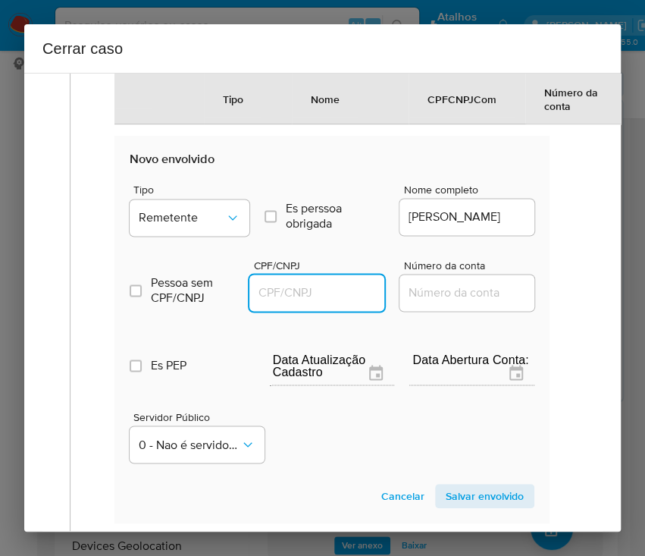
click at [306, 302] on input "CPF/CNPJ" at bounding box center [323, 293] width 149 height 20
paste input "71476040249"
type input "71476040249"
click at [449, 498] on span "Salvar envolvido" at bounding box center [485, 495] width 78 height 21
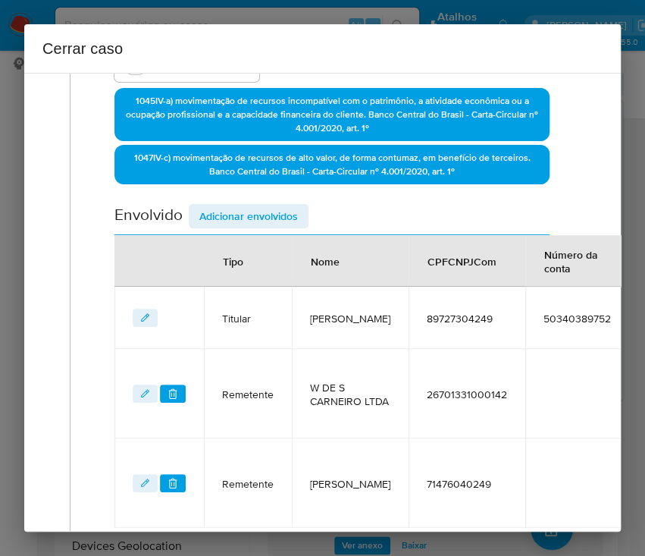
click at [222, 211] on span "Adicionar envolvidos" at bounding box center [248, 215] width 99 height 21
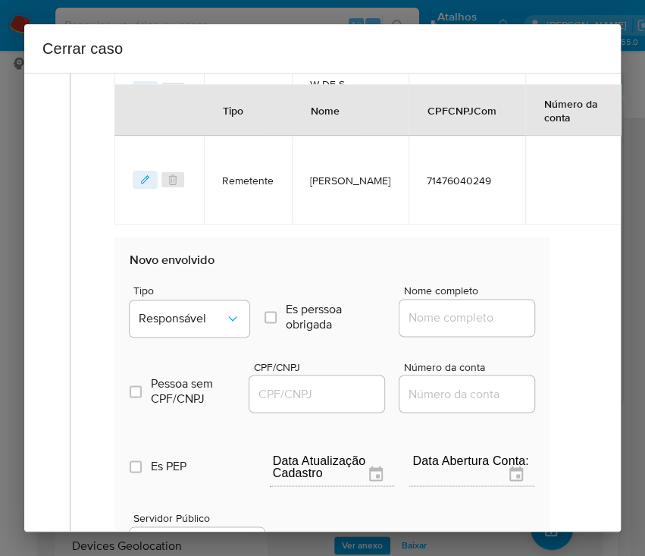
scroll to position [813, 0]
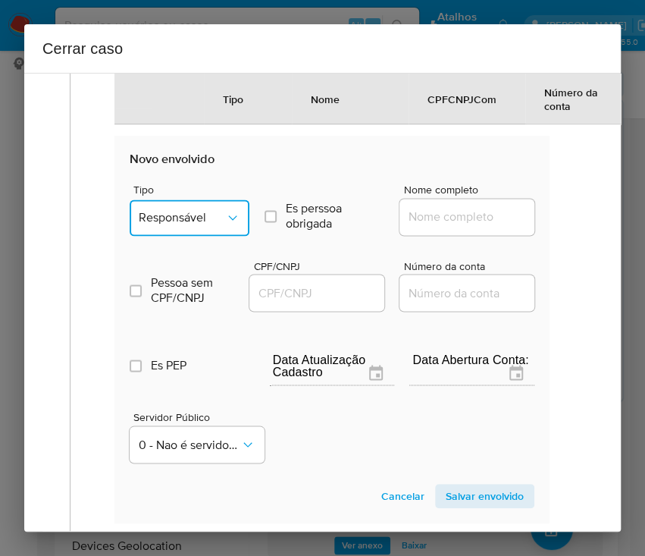
click at [197, 225] on span "Responsável" at bounding box center [182, 217] width 86 height 15
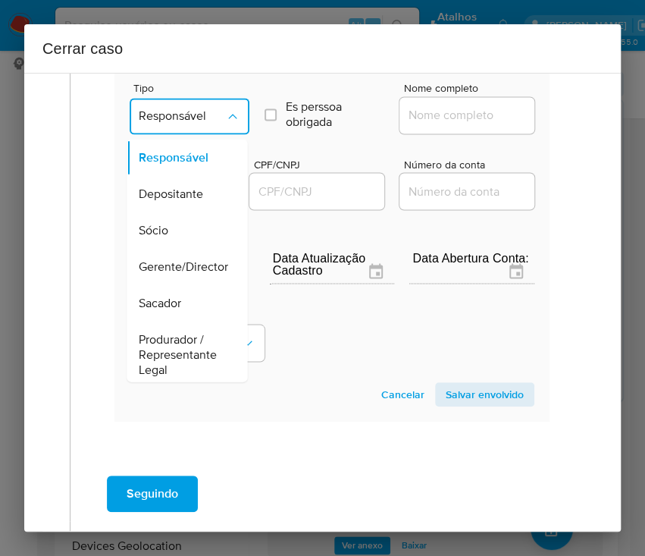
scroll to position [202, 0]
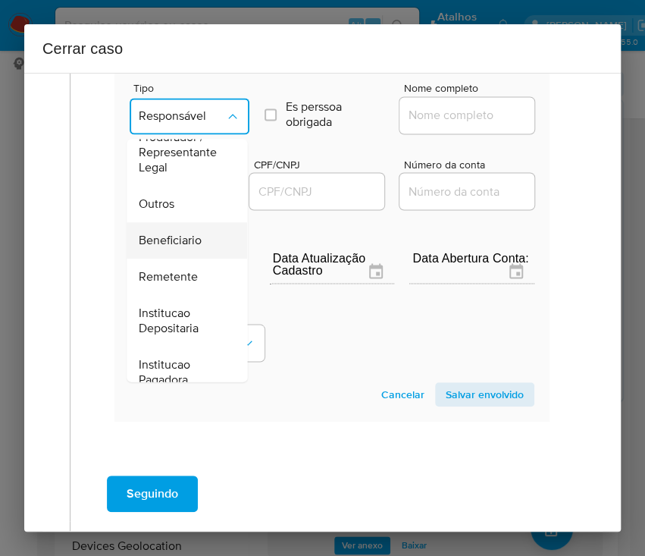
click at [187, 248] on span "Beneficiario" at bounding box center [170, 240] width 63 height 15
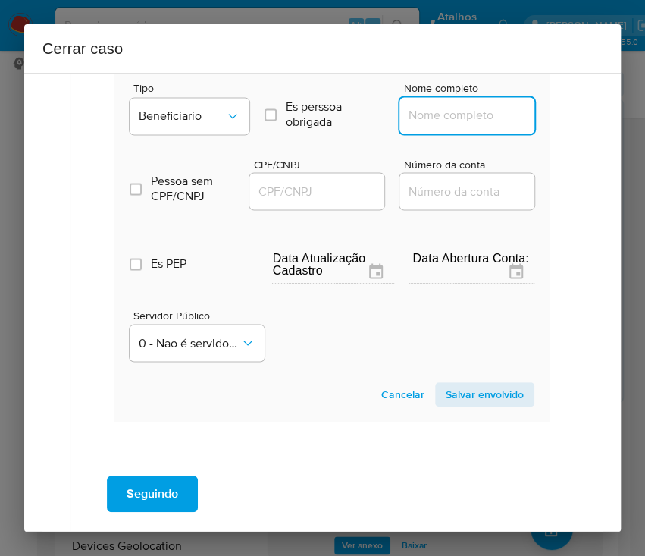
click at [468, 125] on input "Nome completo" at bounding box center [473, 115] width 149 height 20
paste input "SECRETARIA DE ESTADO DA FAZENDA, 05054903000179"
drag, startPoint x: 424, startPoint y: 133, endPoint x: 543, endPoint y: 134, distance: 118.3
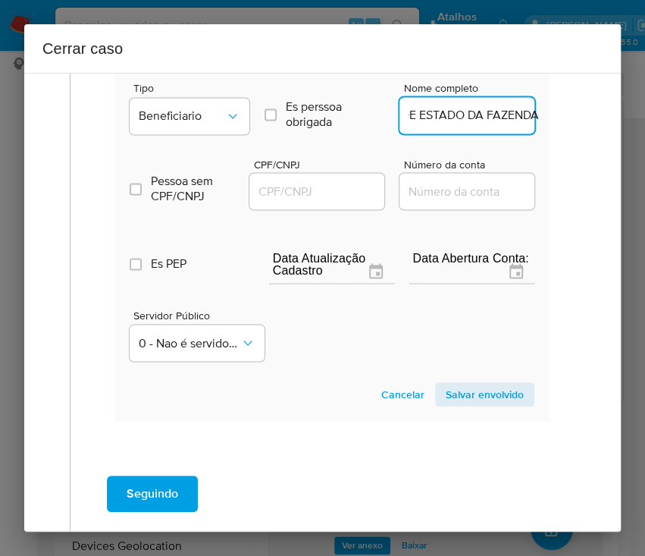
scroll to position [0, 81]
type input "SECRETARIA DE ESTADO DA FAZENDA"
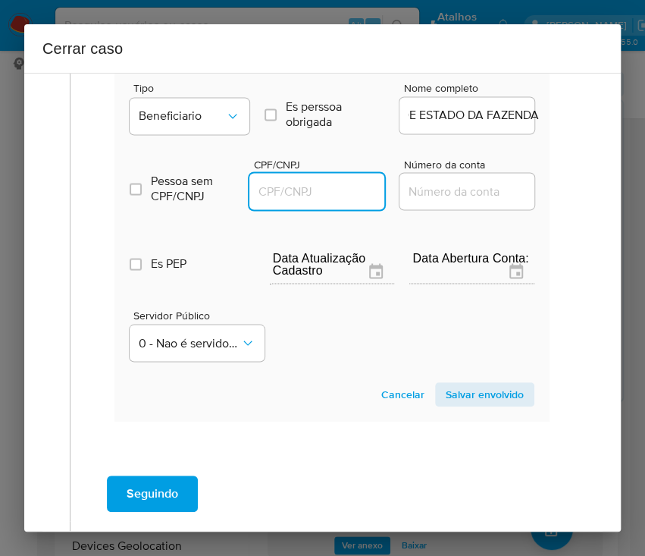
scroll to position [0, 0]
click at [328, 199] on input "CPF/CNPJ" at bounding box center [323, 191] width 149 height 20
paste input "05054903000179"
type input "5054903000179"
click at [476, 405] on span "Salvar envolvido" at bounding box center [485, 394] width 78 height 21
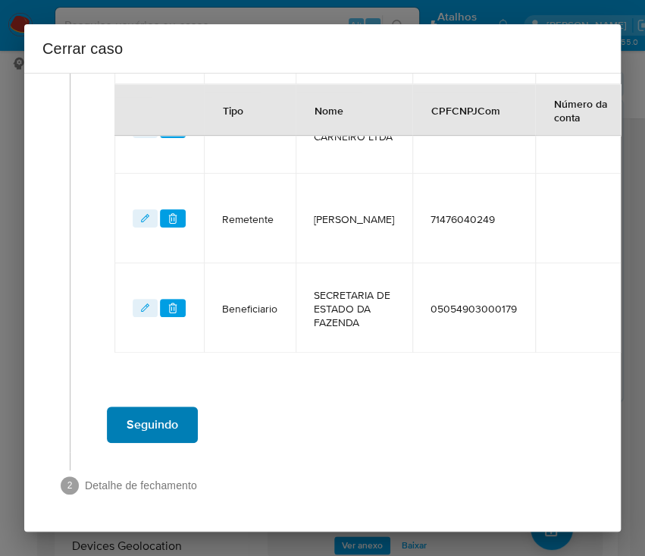
scroll to position [701, 0]
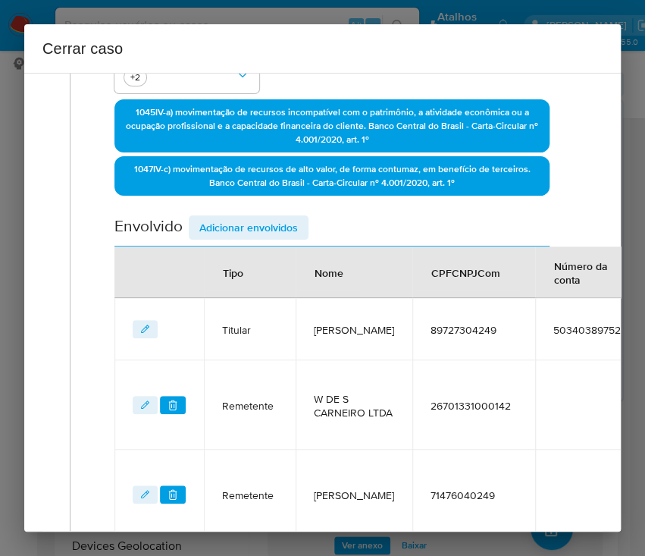
click at [251, 217] on span "Adicionar envolvidos" at bounding box center [248, 227] width 99 height 21
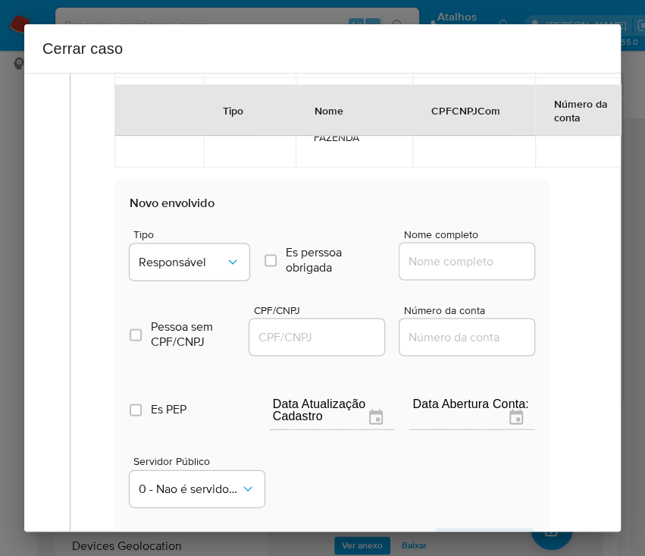
scroll to position [904, 0]
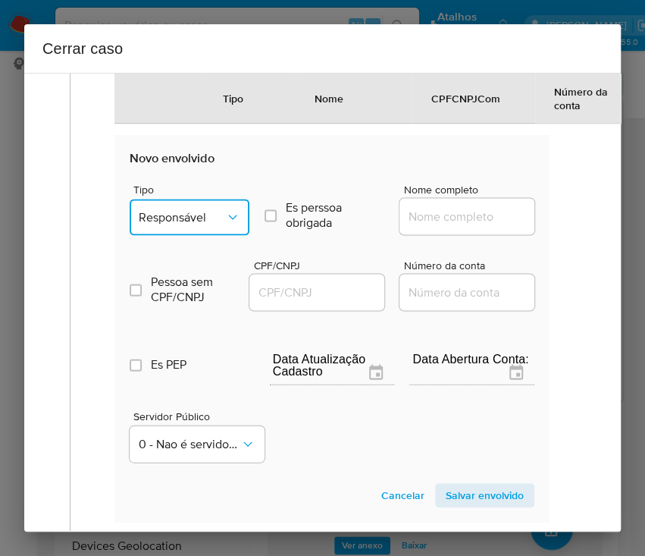
click at [206, 224] on span "Responsável" at bounding box center [182, 216] width 86 height 15
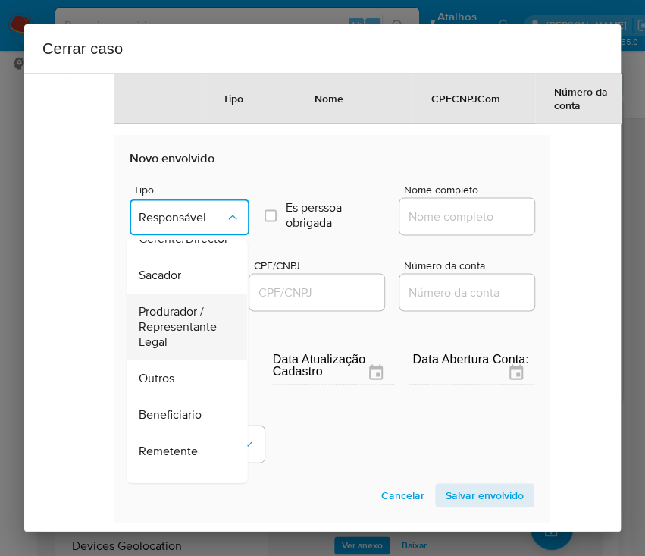
scroll to position [202, 0]
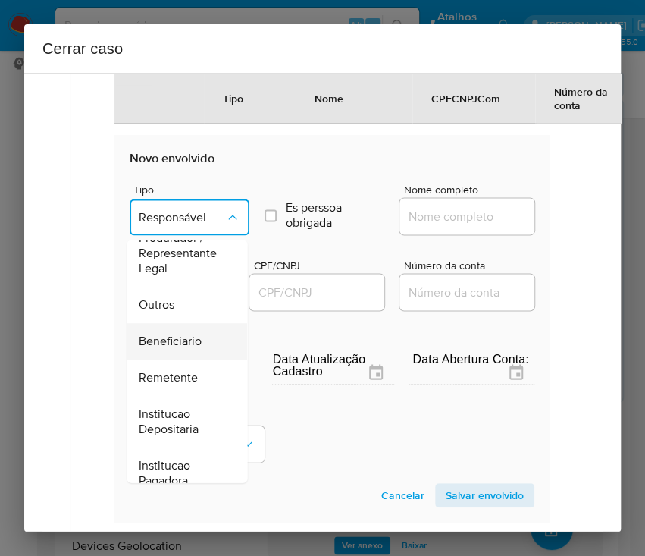
click at [181, 349] on span "Beneficiario" at bounding box center [170, 341] width 63 height 15
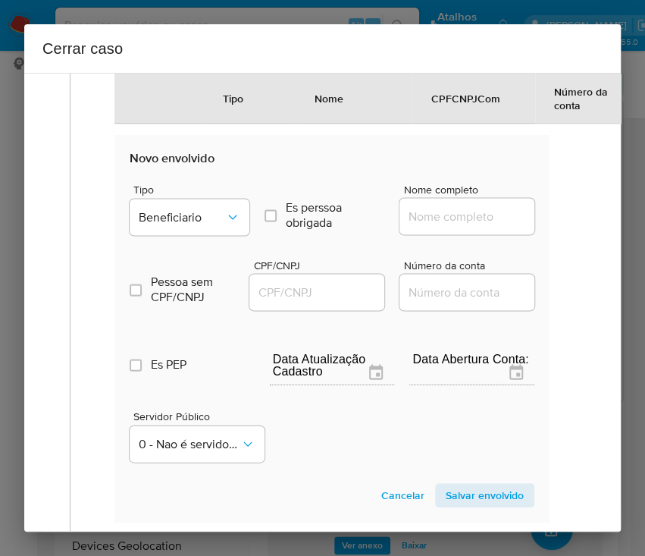
click at [434, 226] on input "Nome completo" at bounding box center [473, 216] width 149 height 20
paste input "Vanderlandio Bispo De Sena, 71404996249"
drag, startPoint x: 446, startPoint y: 233, endPoint x: 542, endPoint y: 233, distance: 95.5
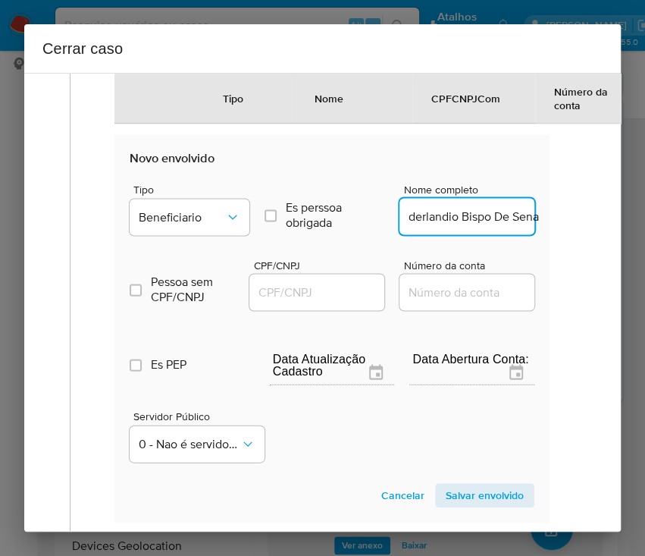
scroll to position [0, 22]
type input "Vanderlandio Bispo De Sena"
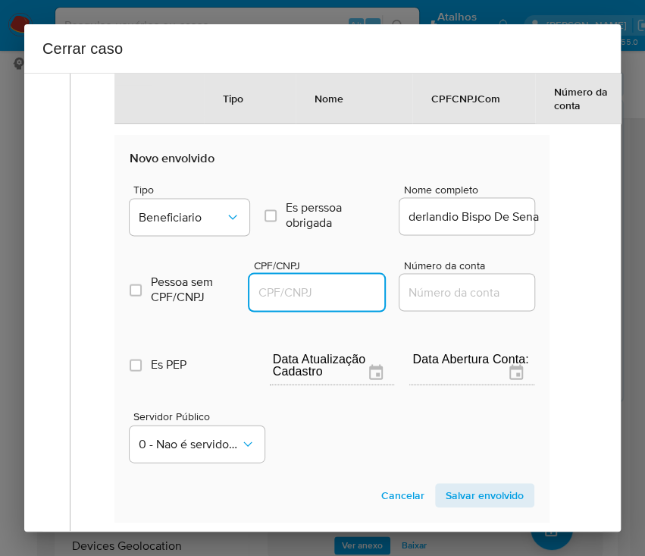
drag, startPoint x: 318, startPoint y: 308, endPoint x: 335, endPoint y: 310, distance: 16.8
click at [318, 302] on input "CPF/CNPJ" at bounding box center [323, 292] width 149 height 20
paste input "71404996249"
type input "71404996249"
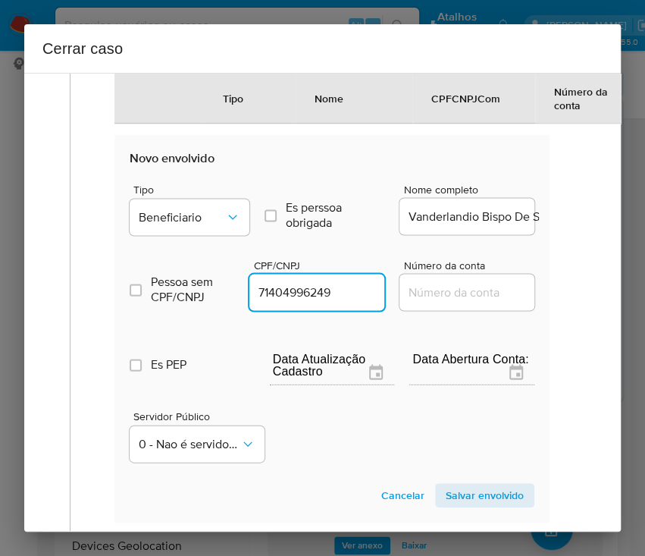
click at [452, 506] on span "Salvar envolvido" at bounding box center [485, 494] width 78 height 21
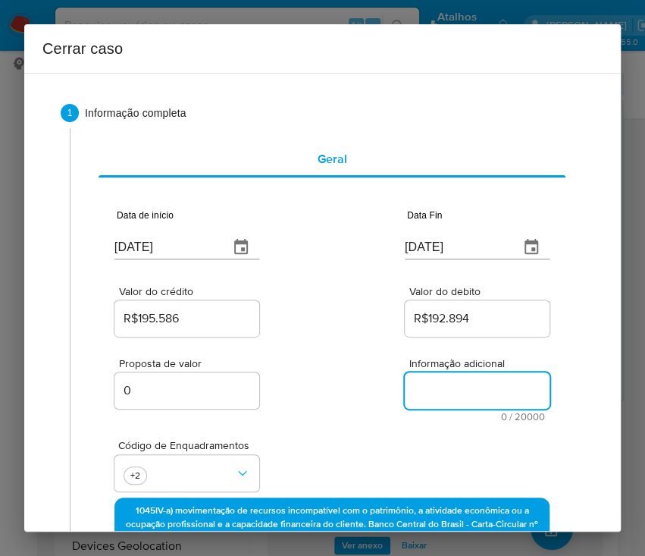
click at [424, 396] on textarea "Informação adicional" at bounding box center [477, 390] width 145 height 36
paste textarea "Informações do Cliente Marcia Leite da Silva, CPF 89727304249, 40 anos, residen…"
type textarea "Informações do Cliente Marcia Leite da Silva, CPF 89727304249, 40 anos, residen…"
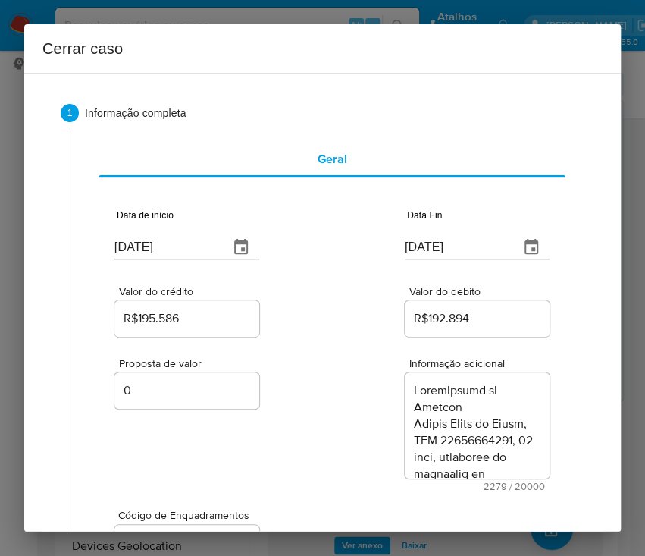
scroll to position [2721, 0]
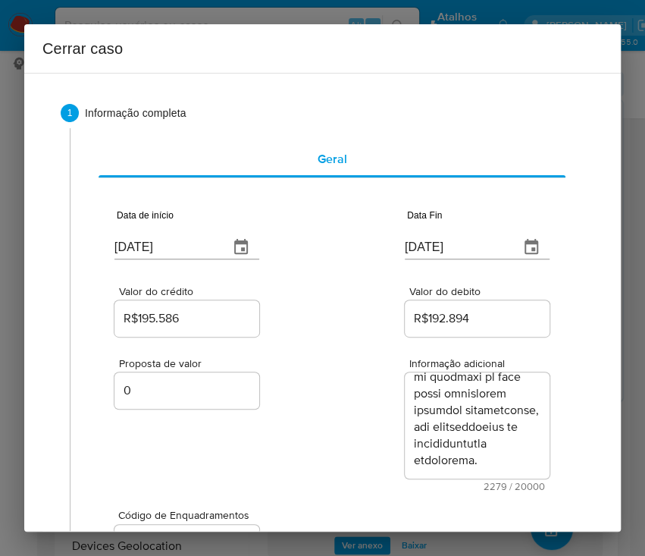
click at [343, 453] on div "Proposta de valor 0 Informação adicional 2279 / 20000 17721 caracteres restantes" at bounding box center [331, 416] width 435 height 152
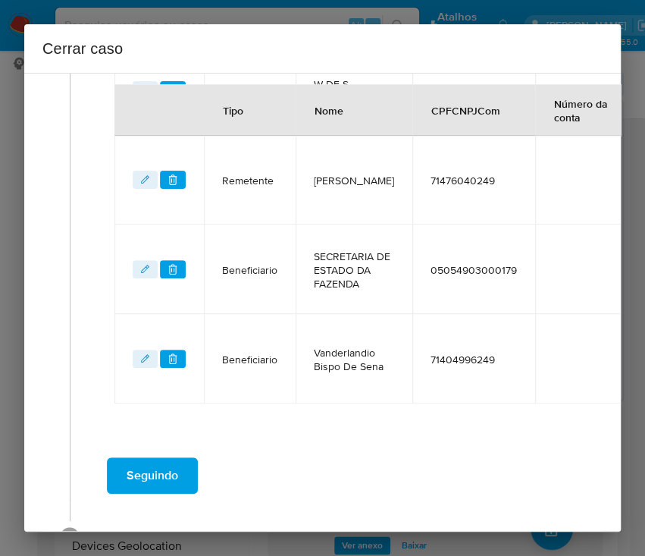
scroll to position [860, 0]
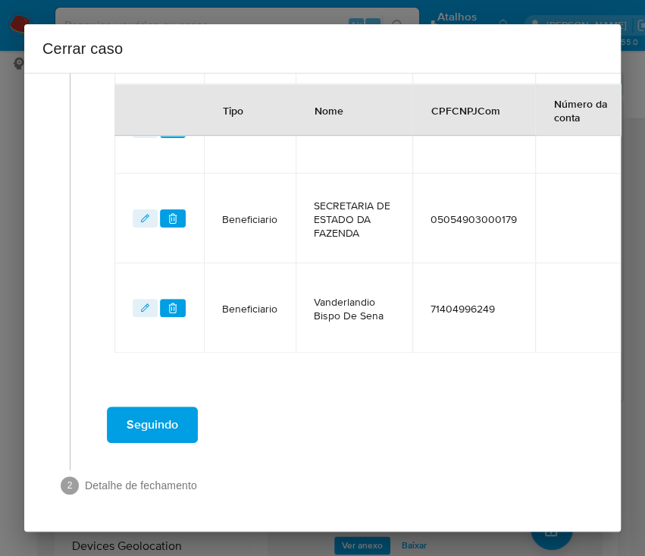
click at [155, 418] on span "Seguindo" at bounding box center [153, 424] width 52 height 33
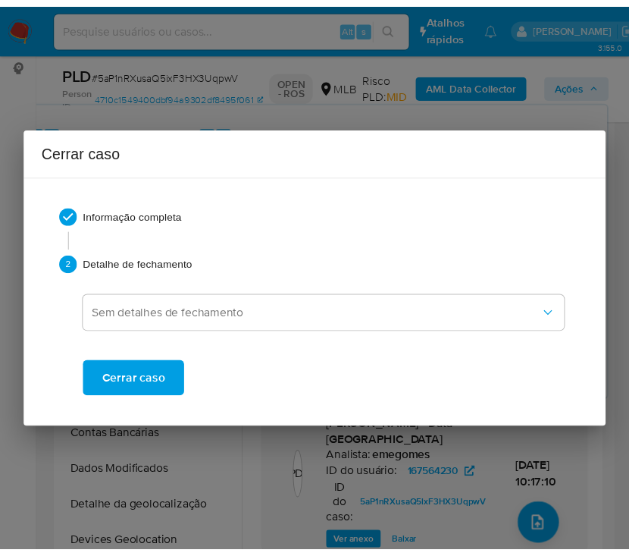
scroll to position [2514, 0]
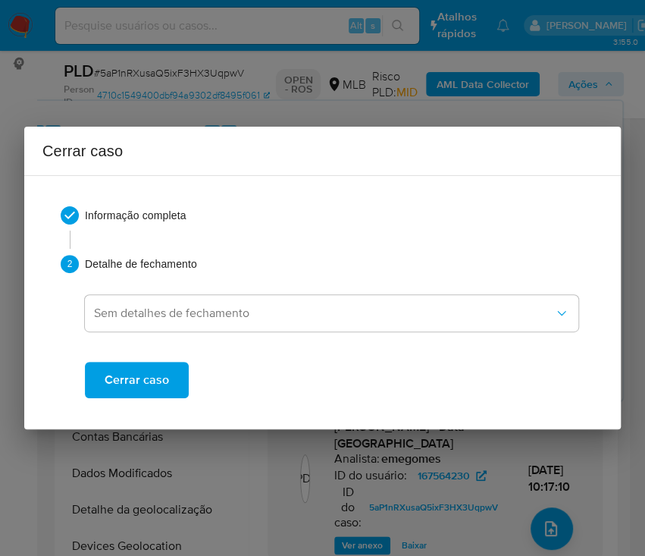
click at [165, 386] on span "Cerrar caso" at bounding box center [137, 379] width 64 height 33
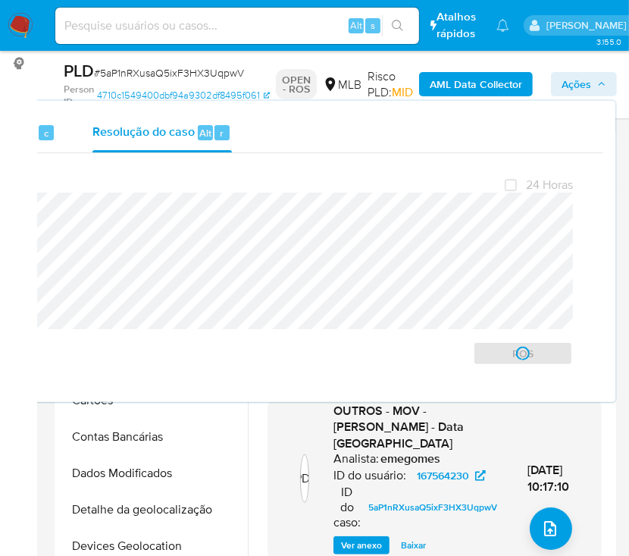
click at [116, 74] on span "# 5aP1nRXusaQ5ixF3HX3UqpwV" at bounding box center [169, 72] width 150 height 15
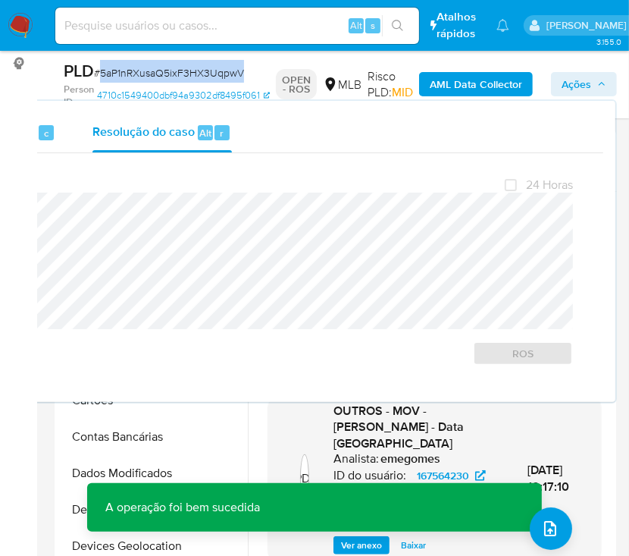
click at [116, 74] on span "# 5aP1nRXusaQ5ixF3HX3UqpwV" at bounding box center [169, 72] width 150 height 15
copy span "5aP1nRXusaQ5ixF3HX3UqpwV"
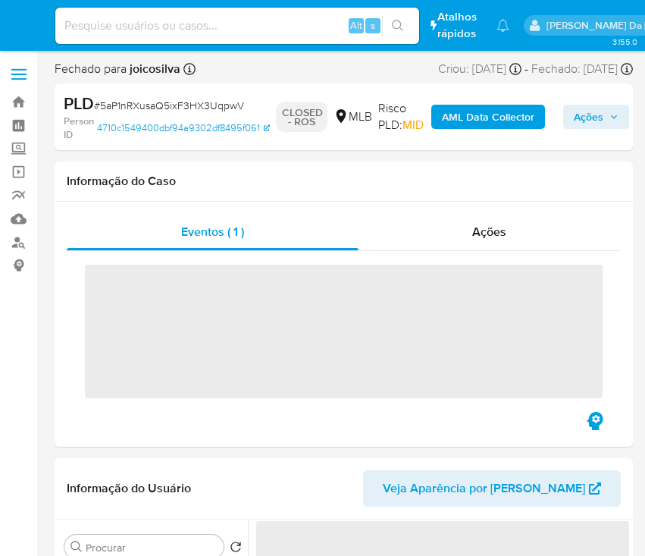
select select "10"
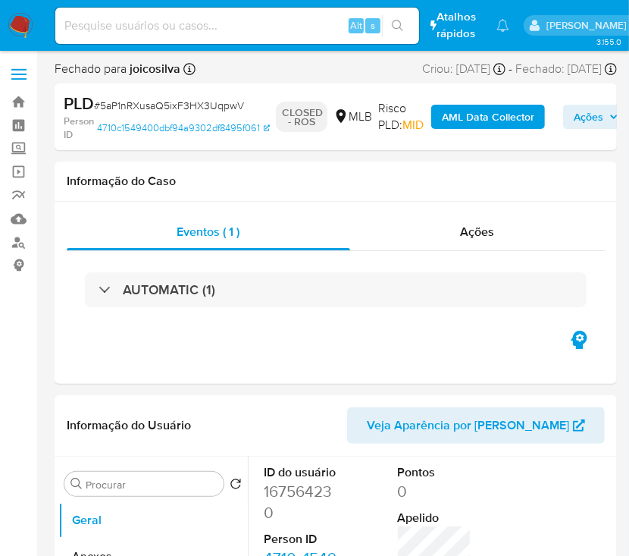
click at [12, 23] on img at bounding box center [21, 26] width 26 height 26
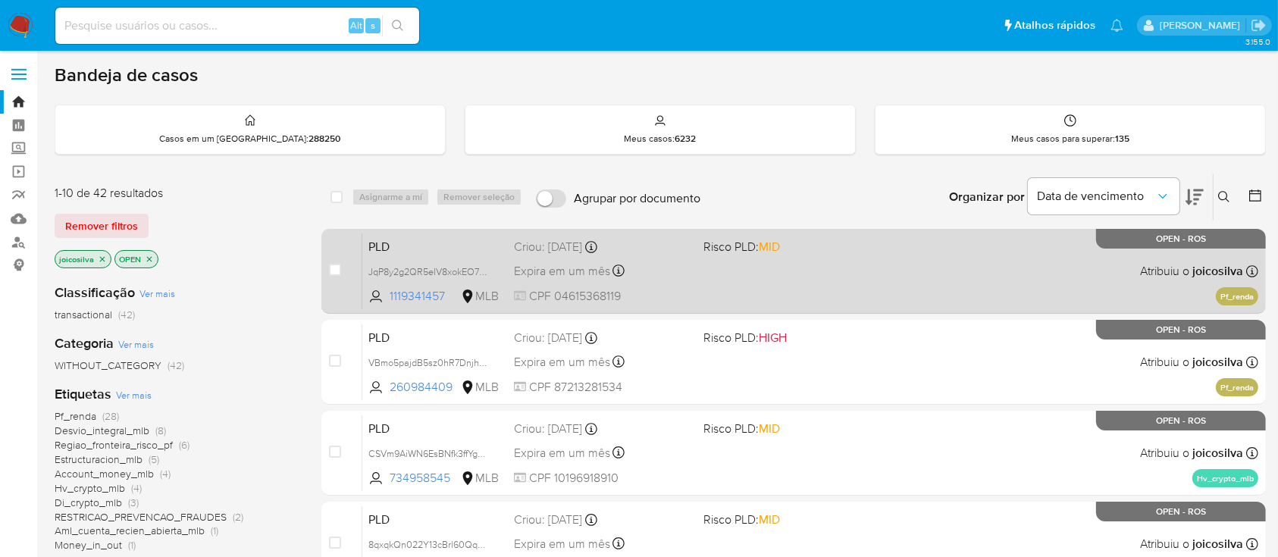
click at [644, 279] on div "PLD JqP8y2g2QR5eIV8xokEO7mqp 1119341457 MLB Risco PLD: MID Criou: [DATE] Criou:…" at bounding box center [810, 271] width 896 height 77
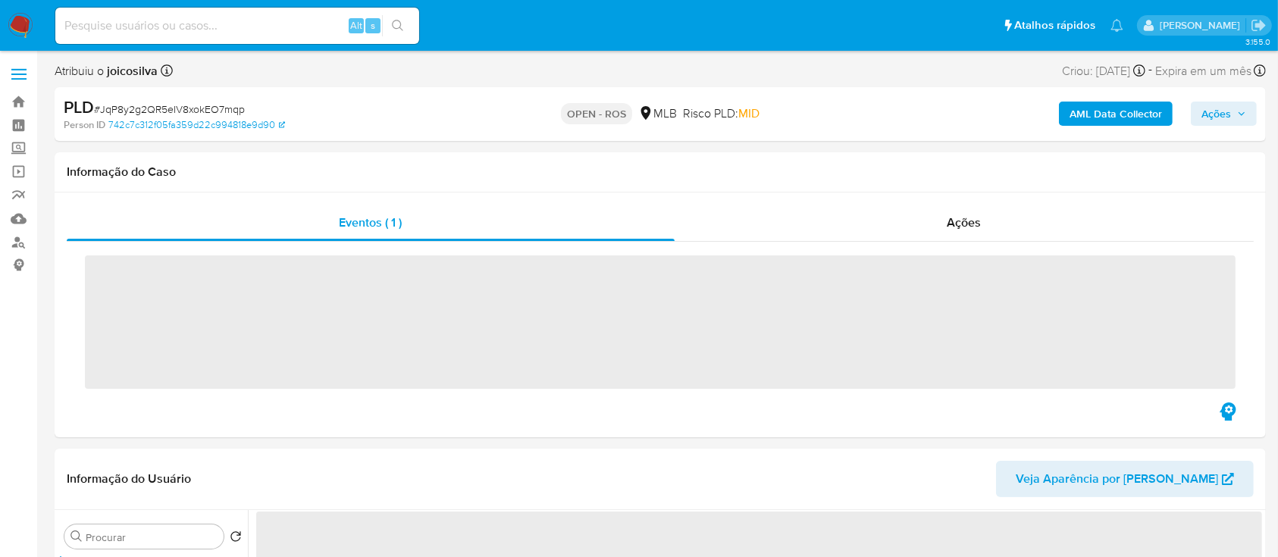
click at [215, 106] on span "# JqP8y2g2QR5eIV8xokEO7mqp" at bounding box center [169, 109] width 151 height 15
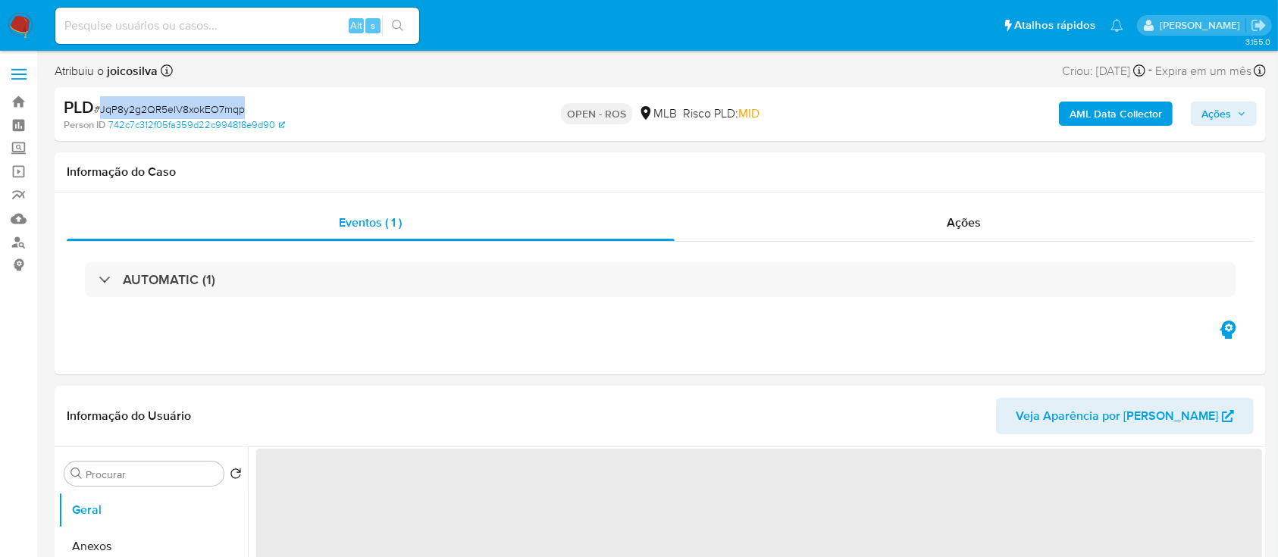
select select "10"
copy span "JqP8y2g2QR5eIV8xokEO7mqp"
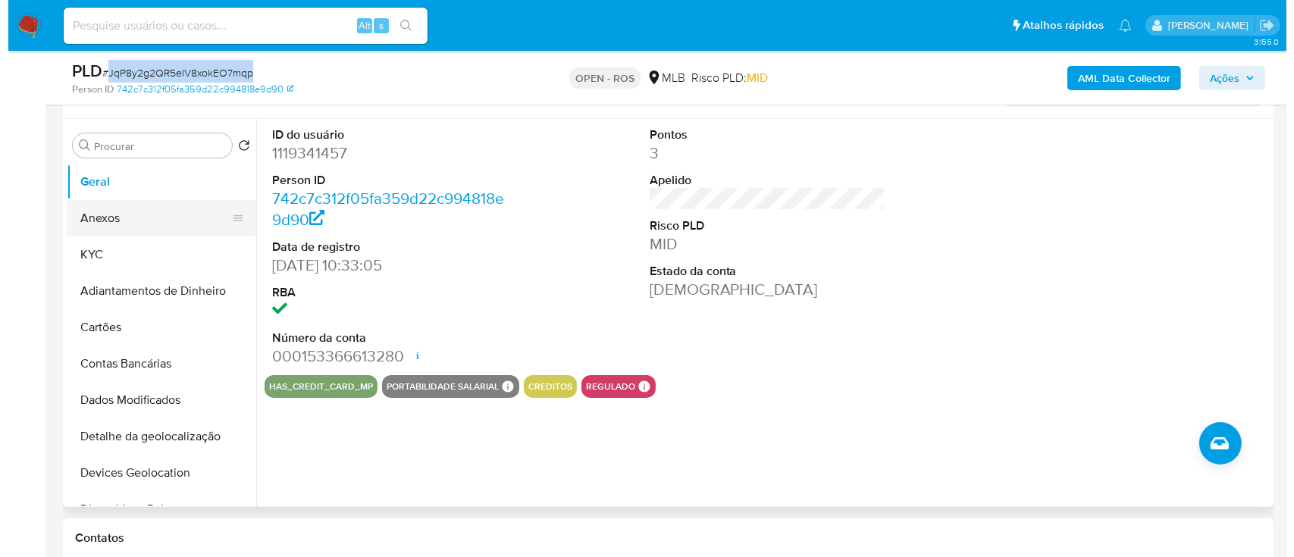
scroll to position [202, 0]
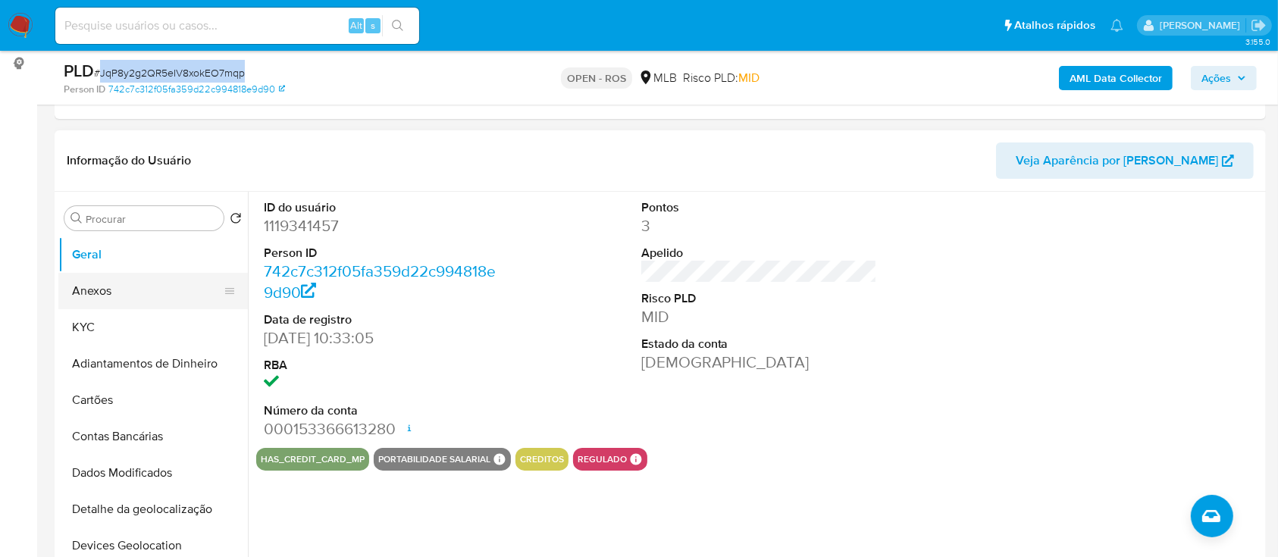
click at [117, 290] on button "Anexos" at bounding box center [146, 291] width 177 height 36
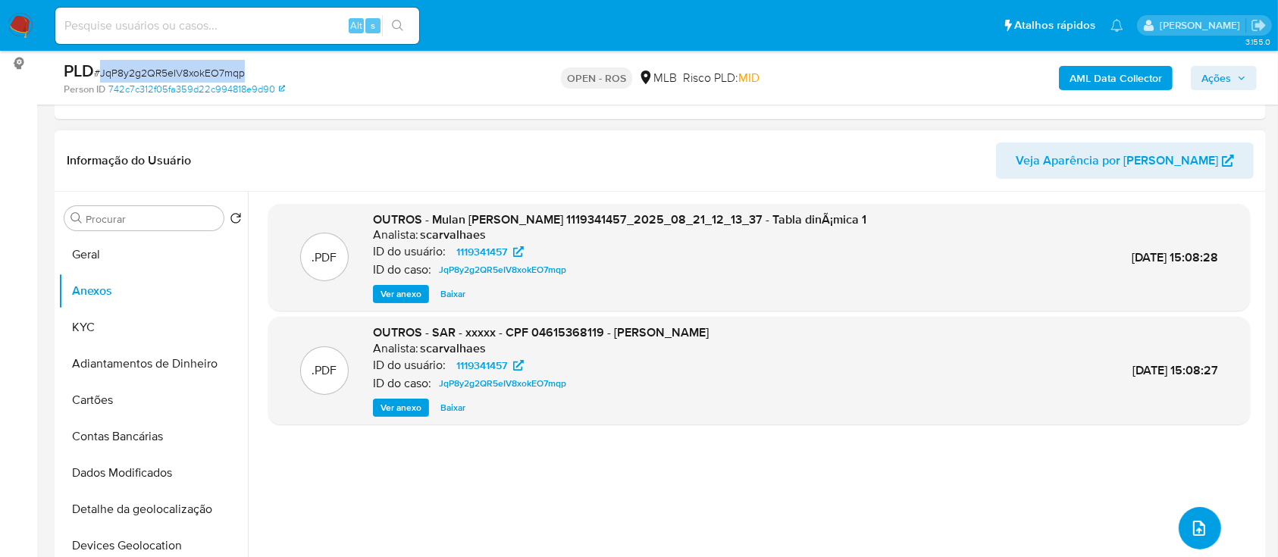
click at [1190, 525] on icon "upload-file" at bounding box center [1199, 528] width 18 height 18
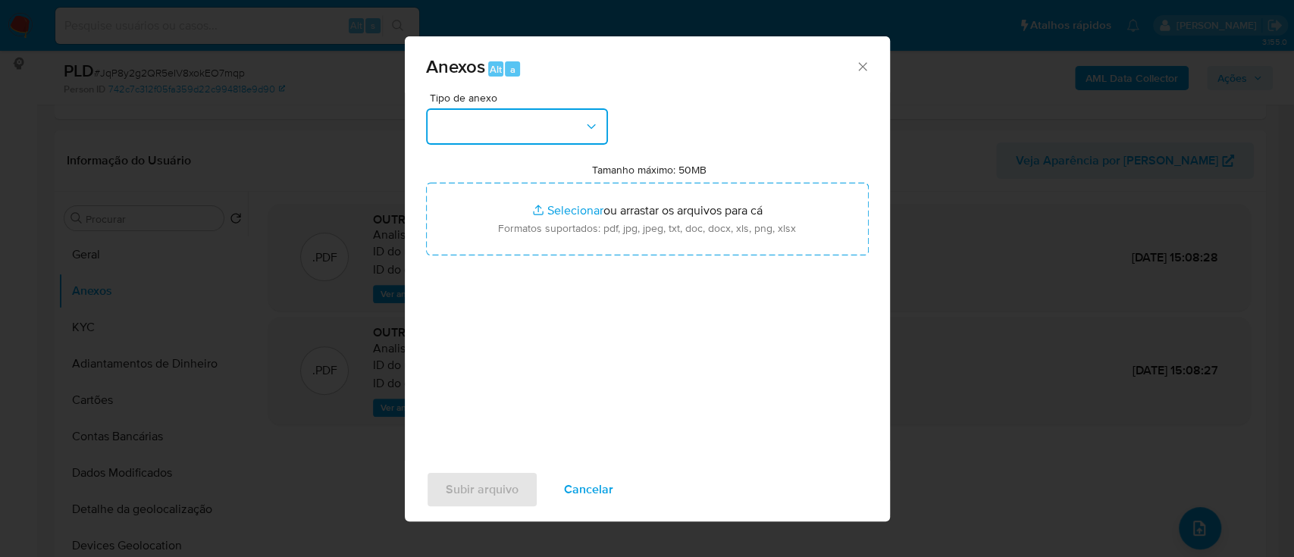
click at [568, 130] on button "button" at bounding box center [517, 126] width 182 height 36
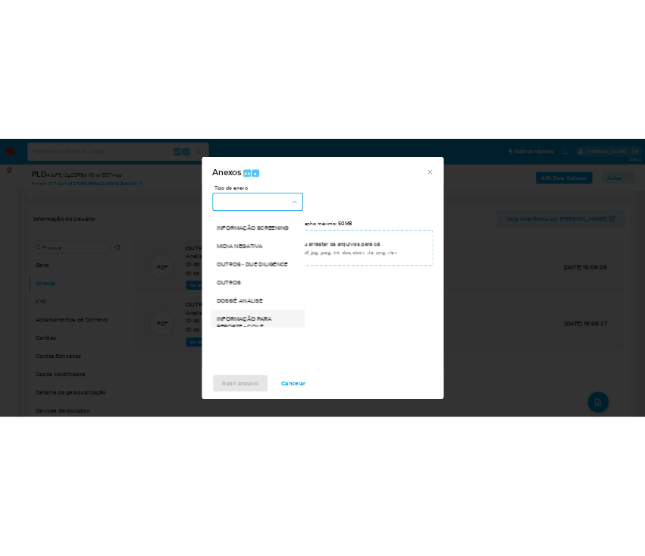
scroll to position [233, 0]
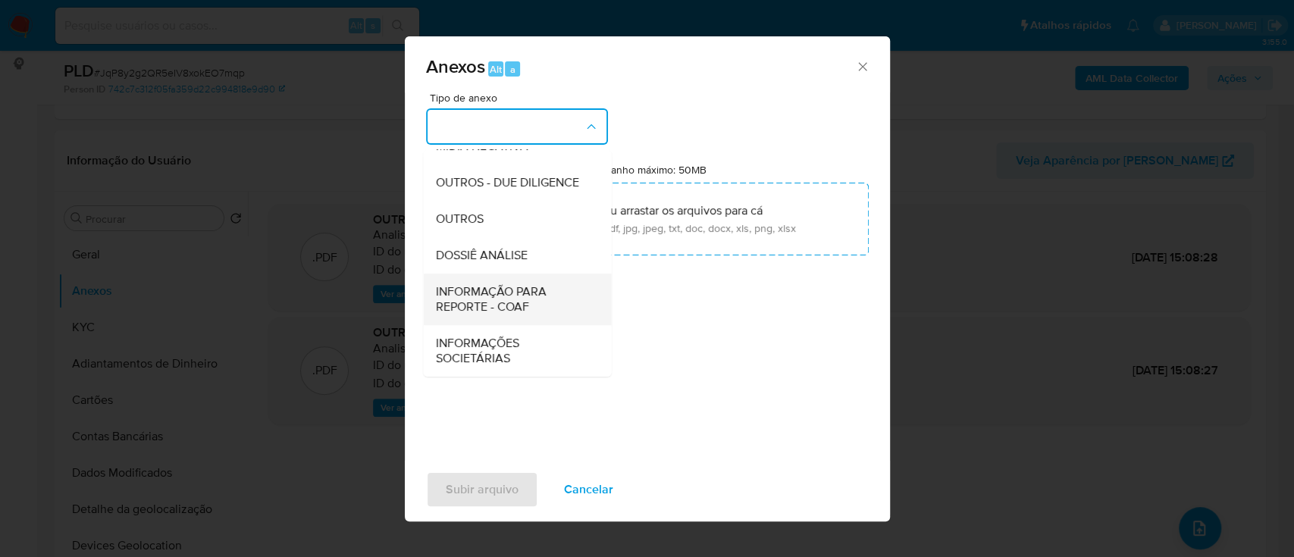
click at [515, 305] on span "INFORMAÇÃO PARA REPORTE - COAF" at bounding box center [512, 299] width 155 height 30
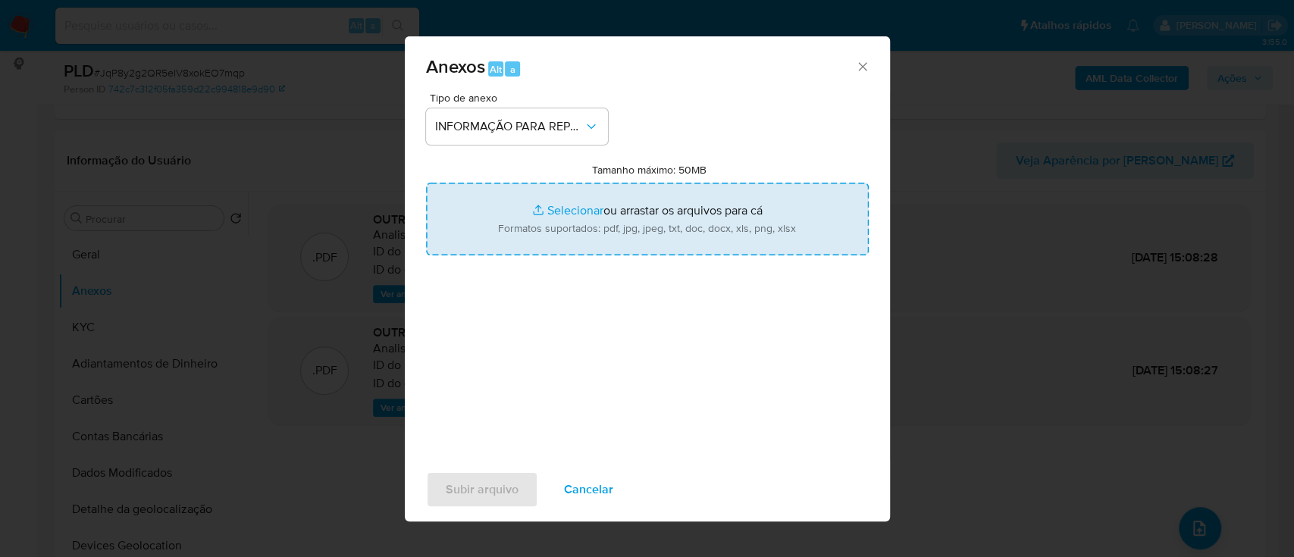
type input "C:\fakepath\SAR - JqP8y2g2QR5eIV8xokEO7mqp - CPF 04615368119 - FABIO AUGUSTO ZA…"
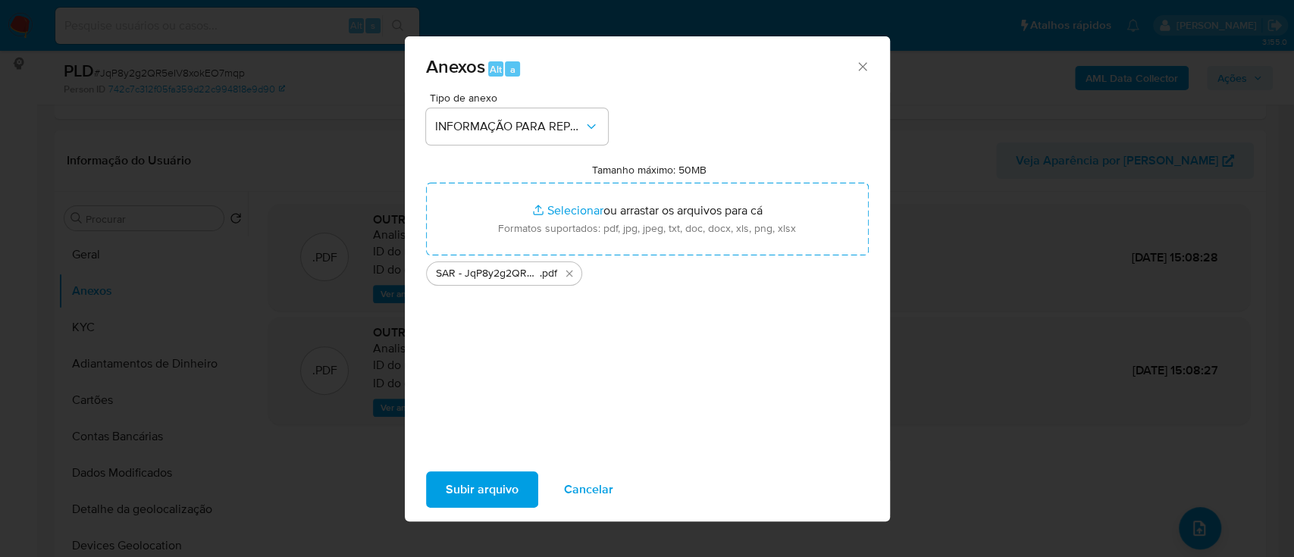
click at [487, 493] on span "Subir arquivo" at bounding box center [482, 489] width 73 height 33
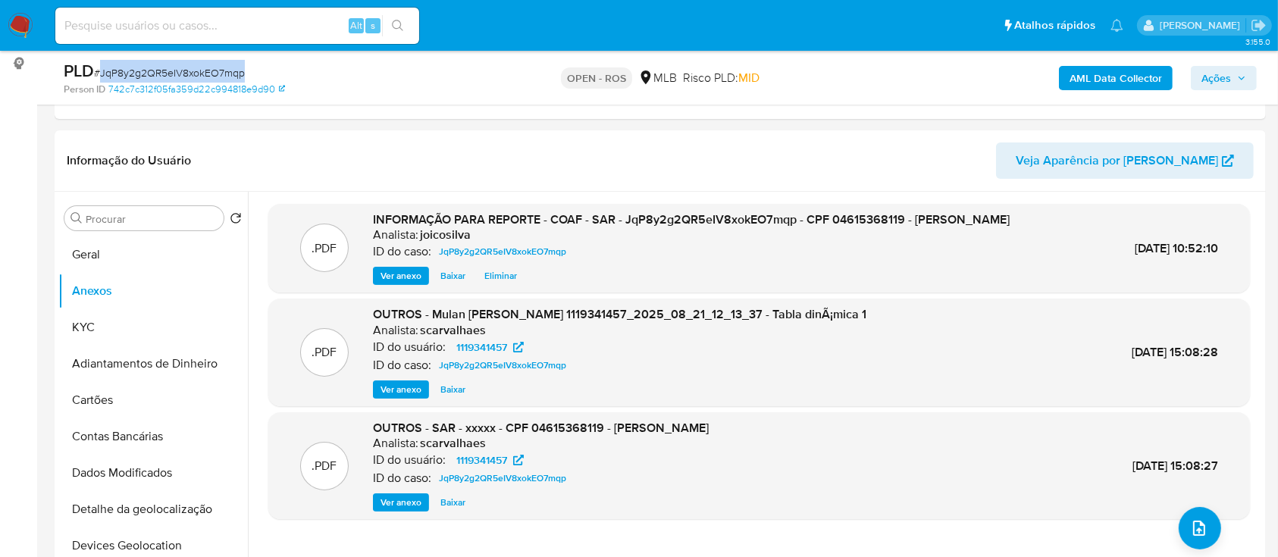
click at [1227, 77] on span "Ações" at bounding box center [1216, 78] width 30 height 24
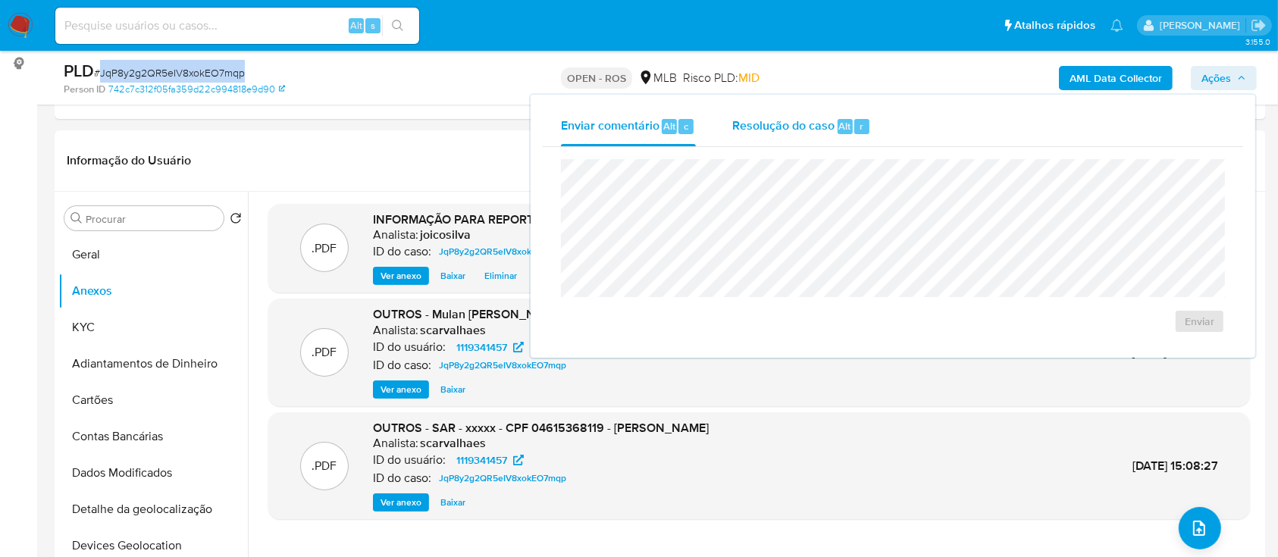
click at [788, 124] on span "Resolução do caso" at bounding box center [783, 125] width 102 height 17
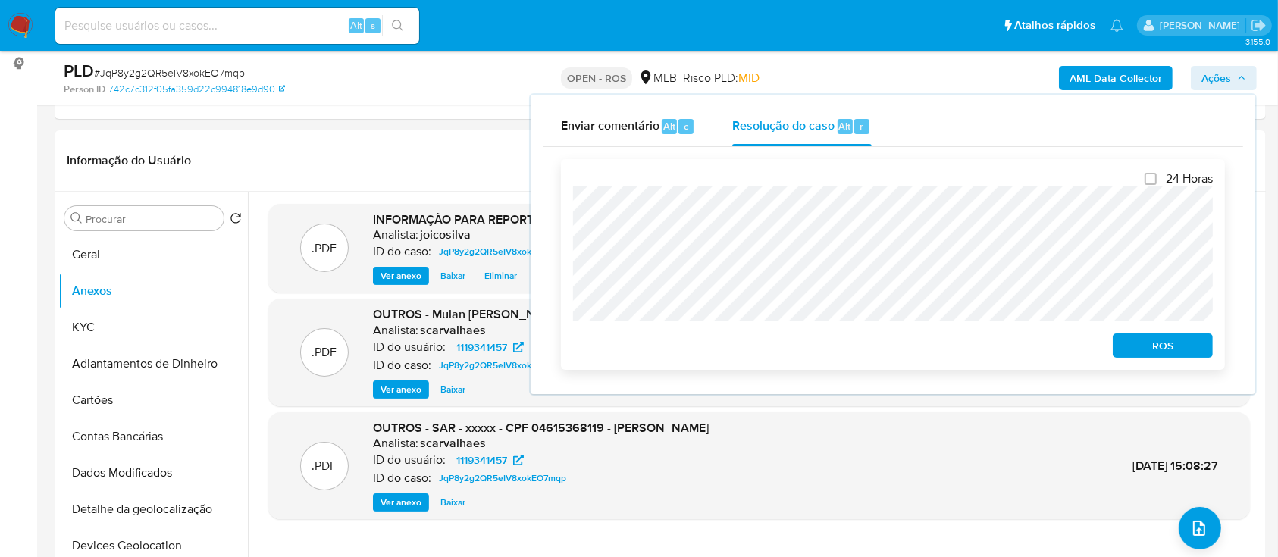
click at [1154, 356] on span "ROS" at bounding box center [1162, 345] width 79 height 21
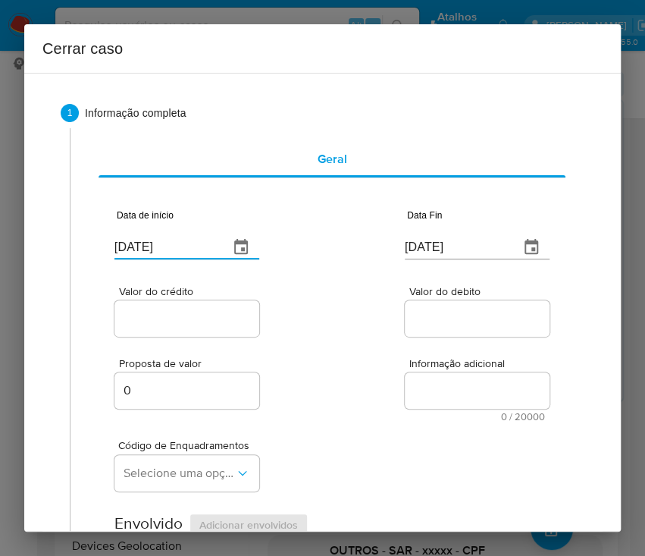
click at [161, 246] on input "[DATE]" at bounding box center [165, 247] width 102 height 24
paste input "0/06"
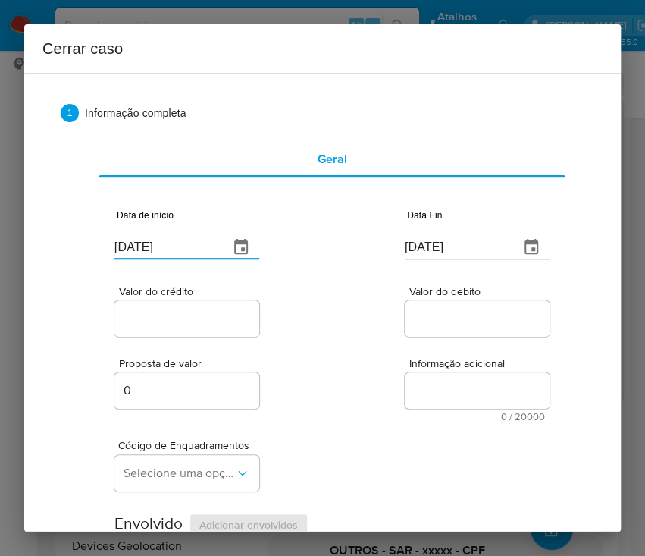
type input "20/06/2025"
click at [443, 246] on input "[DATE]" at bounding box center [456, 247] width 102 height 24
click at [443, 246] on input "26/08/2025" at bounding box center [456, 247] width 102 height 24
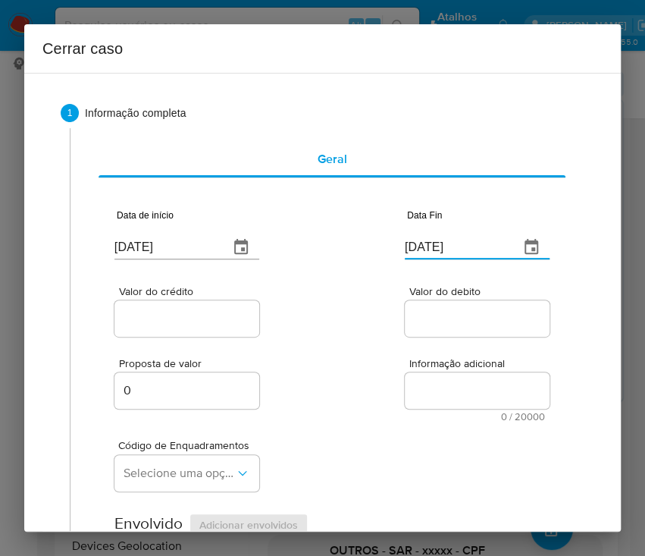
paste input "19"
type input "19/08/2025"
drag, startPoint x: 424, startPoint y: 318, endPoint x: 387, endPoint y: 321, distance: 37.3
click at [424, 318] on input "Valor do debito" at bounding box center [479, 319] width 149 height 20
drag, startPoint x: 196, startPoint y: 315, endPoint x: 102, endPoint y: 415, distance: 137.3
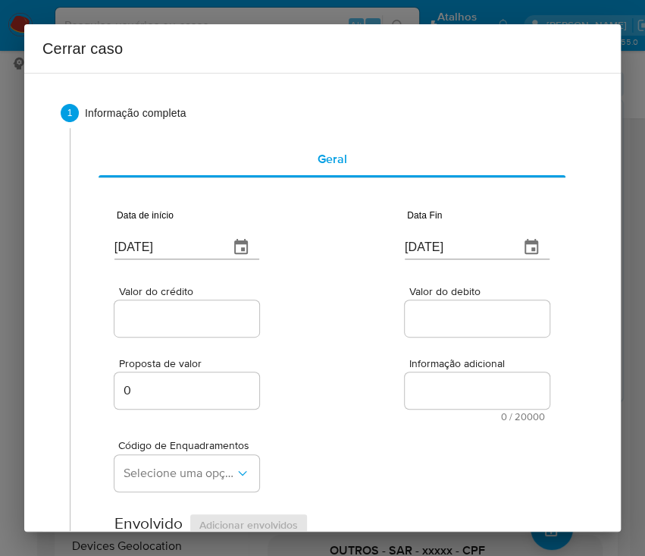
click at [196, 314] on input "Valor do crédito" at bounding box center [188, 319] width 149 height 20
paste input "R$187.210"
type input "R$187.210"
drag, startPoint x: 467, startPoint y: 314, endPoint x: 413, endPoint y: 403, distance: 103.7
click at [467, 314] on input "Valor do debito" at bounding box center [479, 319] width 149 height 20
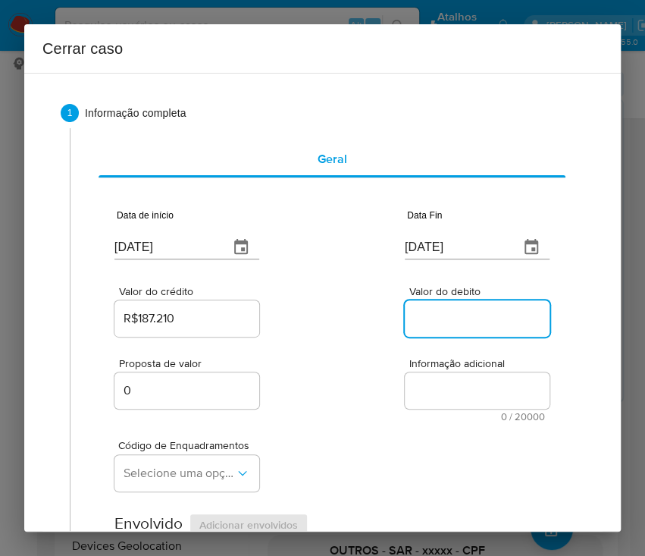
paste input "R$204.020"
type input "R$204.020"
click at [303, 401] on div "Proposta de valor 0 Informação adicional 0 / 20000 20000 caracteres restantes" at bounding box center [331, 381] width 435 height 82
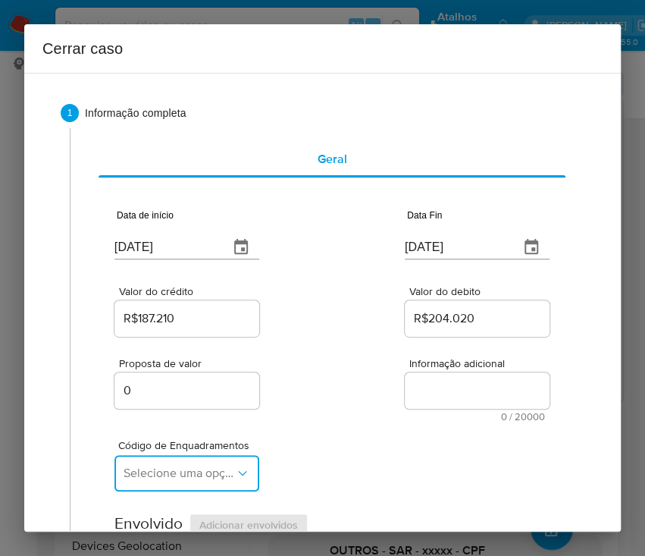
click at [136, 471] on span "Selecione uma opção" at bounding box center [179, 472] width 111 height 15
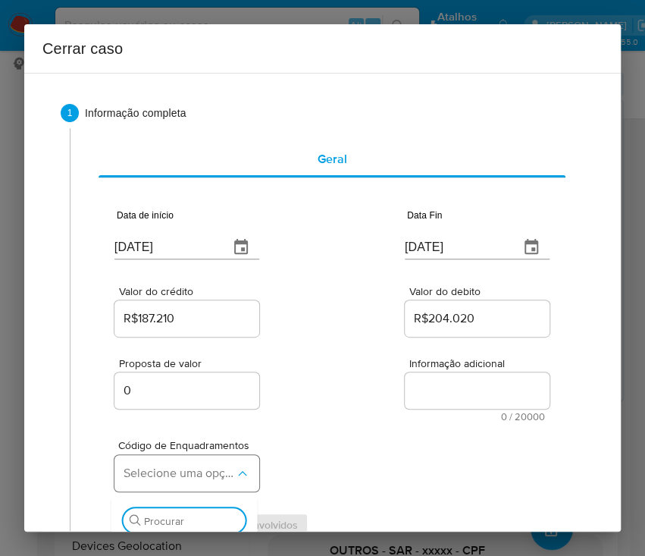
click at [182, 461] on button "Selecione uma opção" at bounding box center [186, 473] width 145 height 36
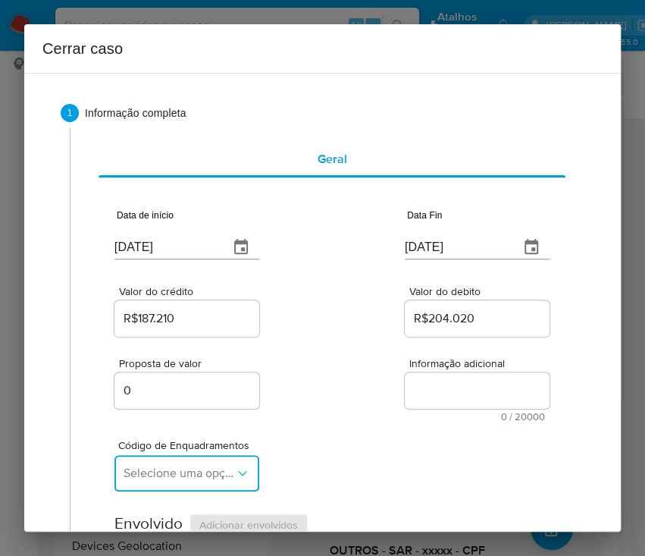
click at [182, 464] on button "Selecione uma opção" at bounding box center [186, 473] width 145 height 36
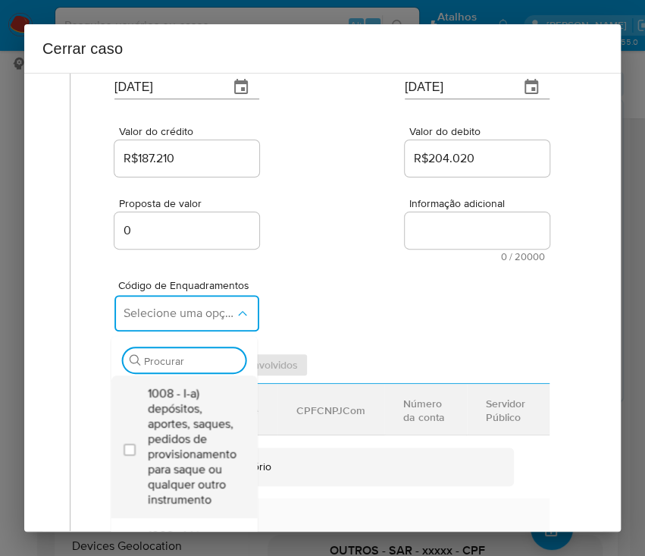
scroll to position [303, 0]
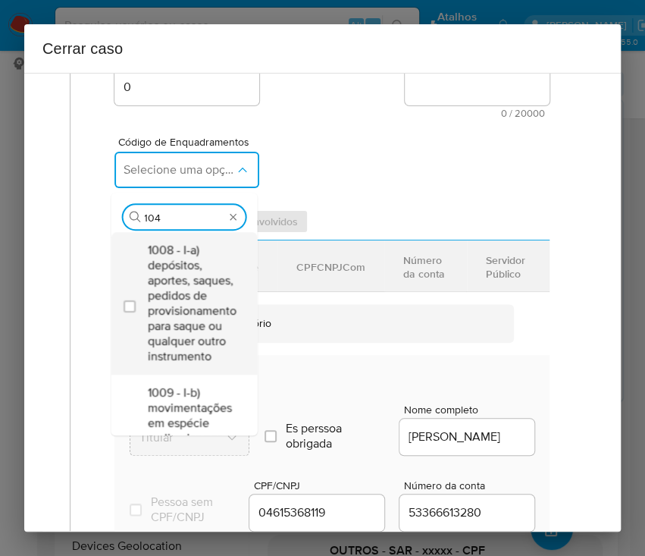
type input "1045"
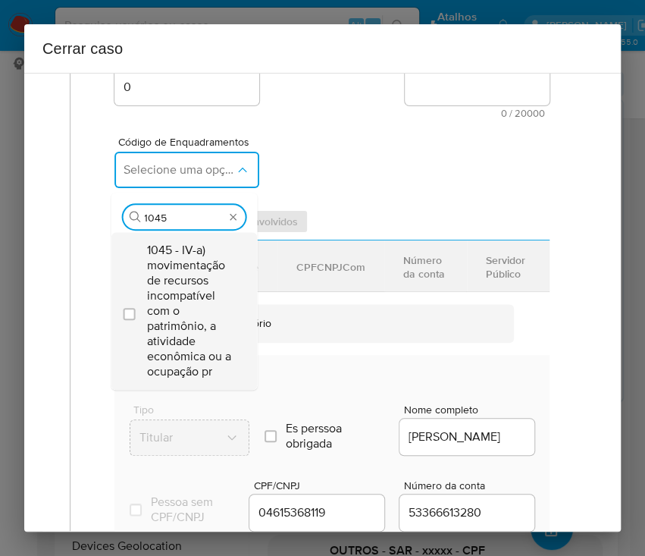
click at [178, 271] on span "1045 - IV-a) movimentação de recursos incompatível com o patrimônio, a atividad…" at bounding box center [191, 311] width 89 height 136
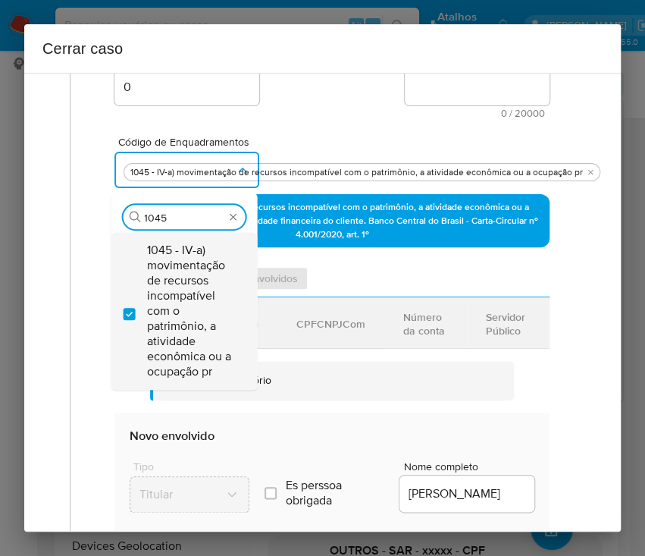
checkbox input "true"
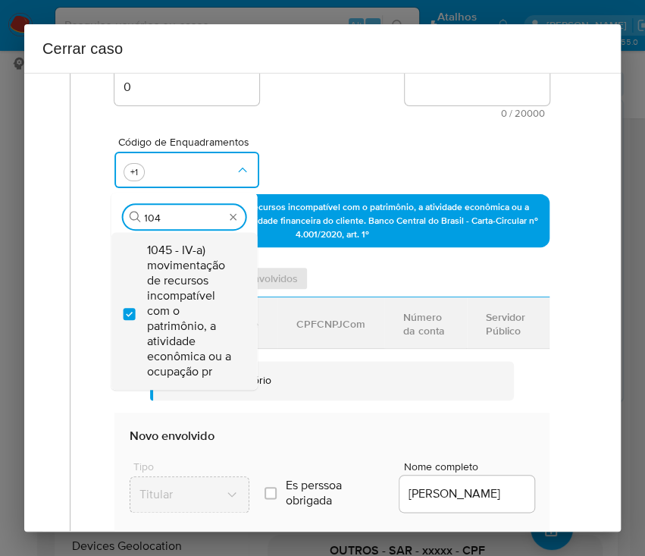
scroll to position [0, 0]
type input "1047"
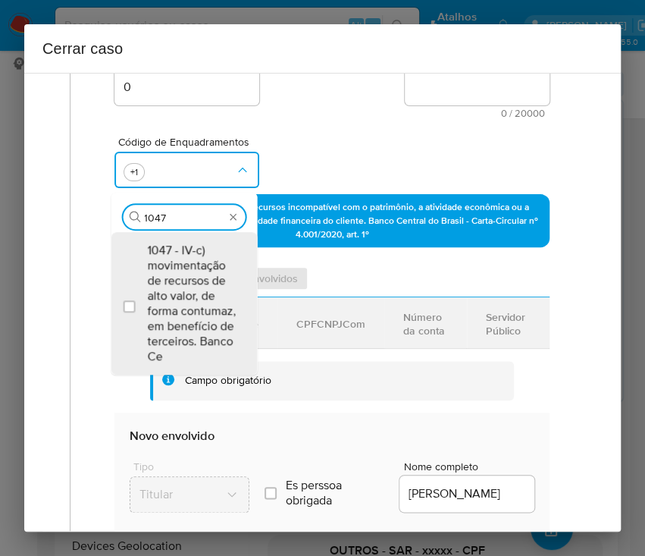
click at [176, 274] on span "1047 - IV-c) movimentação de recursos de alto valor, de forma contumaz, em bene…" at bounding box center [191, 303] width 89 height 121
checkbox input "true"
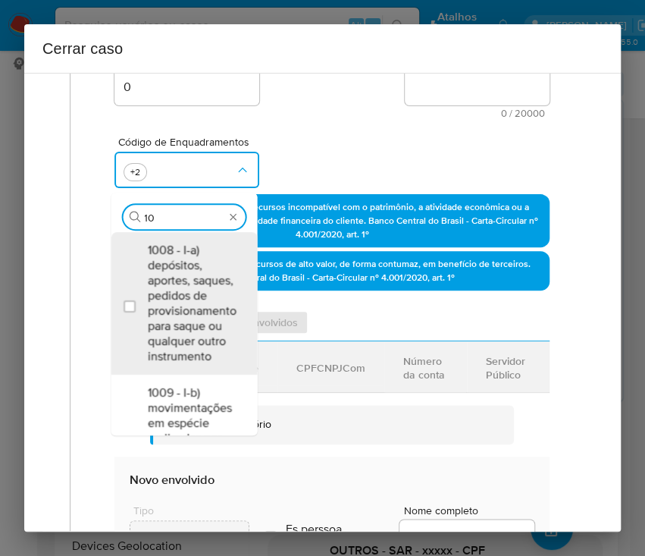
type input "1"
type input "1158"
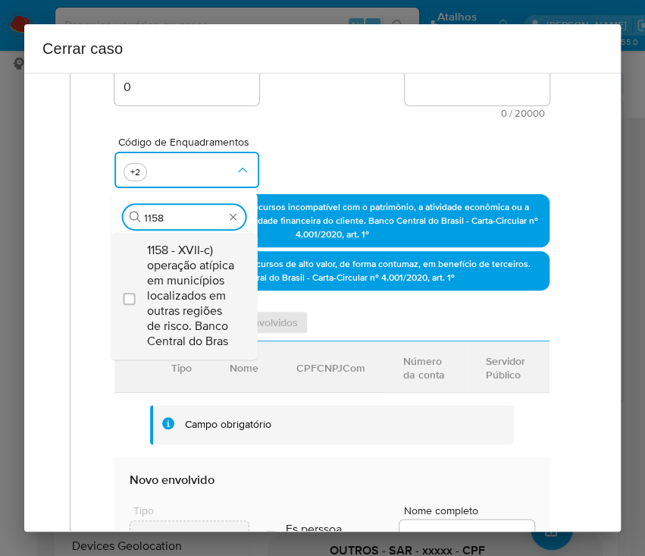
click at [190, 274] on span "1158 - XVII-c) operação atípica em municípios localizados em outras regiões de …" at bounding box center [191, 296] width 89 height 106
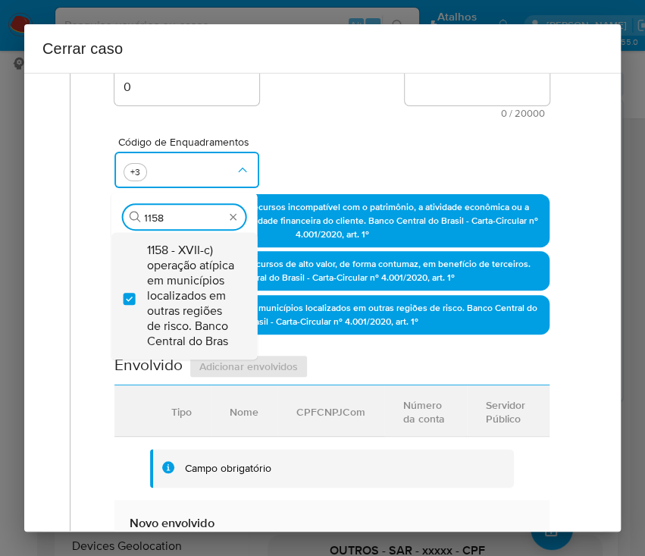
checkbox input "true"
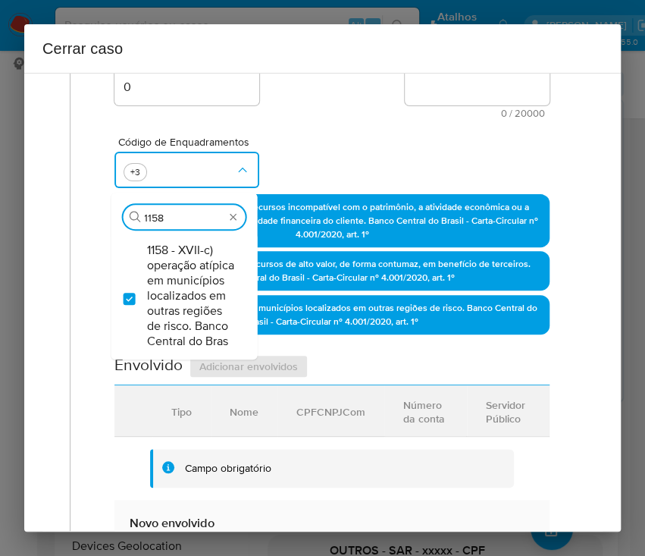
click at [305, 161] on div "Código de Enquadramentos Procurar 1158 1158 - XVII-c) operação atípica em munic…" at bounding box center [331, 156] width 435 height 76
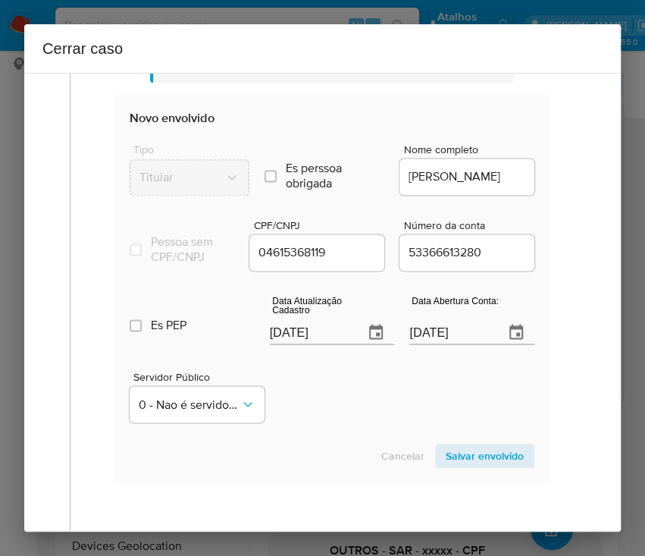
scroll to position [808, 0]
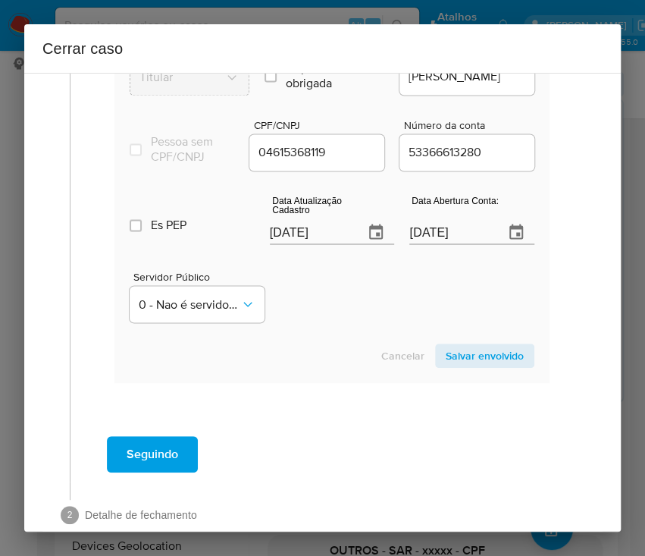
click at [290, 244] on input "26/08/2025" at bounding box center [311, 232] width 83 height 24
click at [289, 244] on input "26/08/2025" at bounding box center [311, 232] width 83 height 24
paste input "0"
type input "06/08/2025"
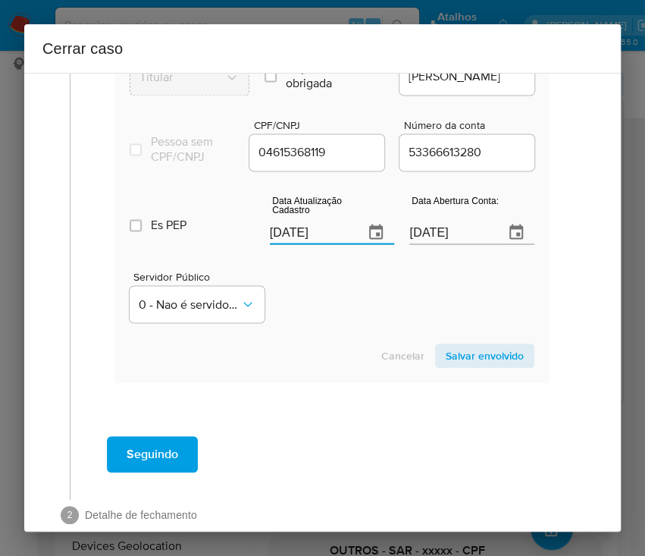
click at [302, 309] on div "Servidor Público 0 - Nao é servidor/Nao possui informacao" at bounding box center [332, 290] width 405 height 76
click at [437, 242] on input "10/11/2022" at bounding box center [450, 232] width 83 height 24
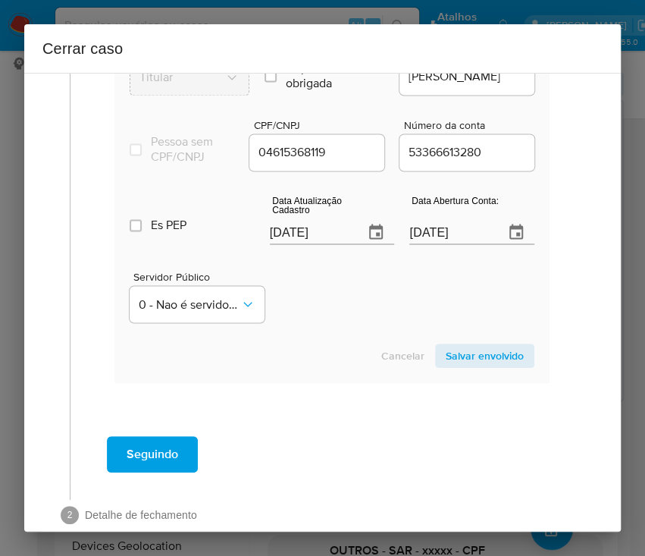
click at [413, 290] on div "Servidor Público 0 - Nao é servidor/Nao possui informacao" at bounding box center [332, 290] width 405 height 76
click at [448, 365] on span "Salvar envolvido" at bounding box center [485, 355] width 78 height 21
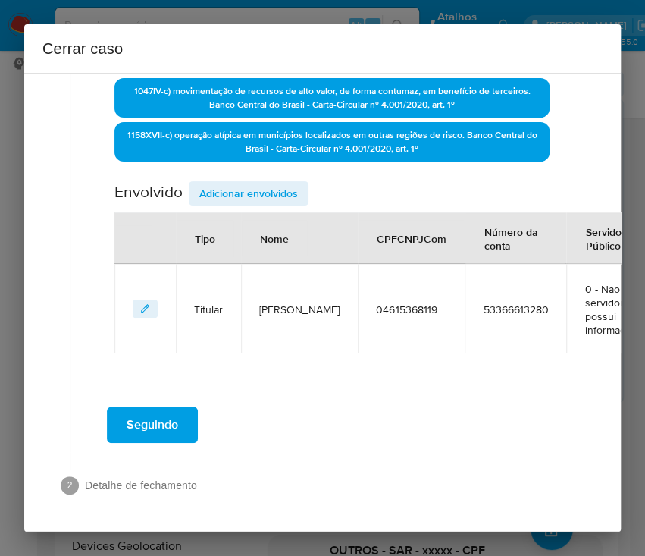
click at [249, 183] on span "Adicionar envolvidos" at bounding box center [248, 193] width 99 height 21
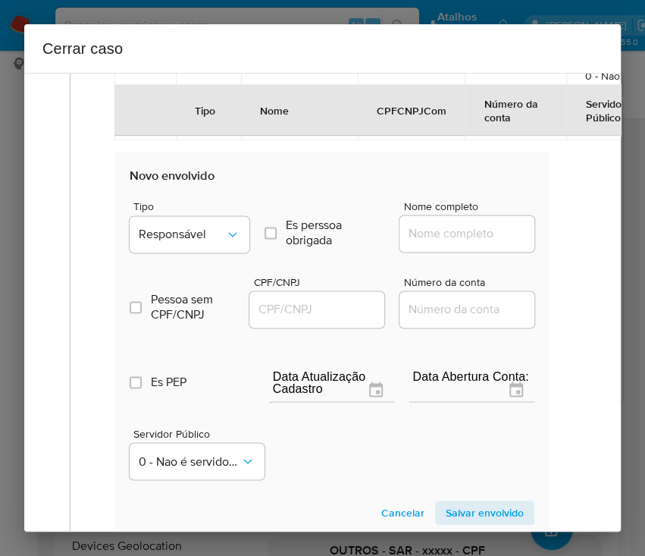
scroll to position [691, 0]
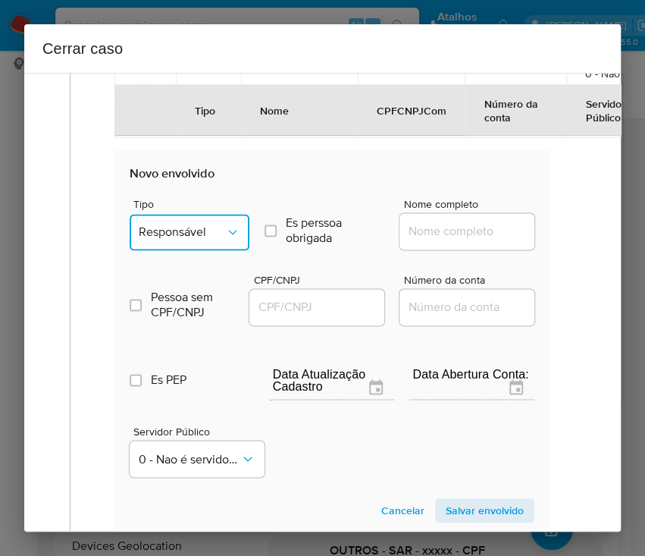
click at [195, 236] on span "Responsável" at bounding box center [182, 231] width 86 height 15
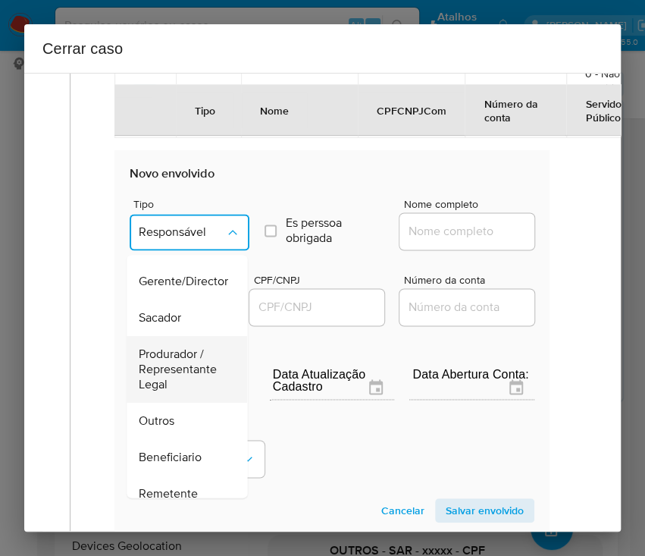
scroll to position [270, 0]
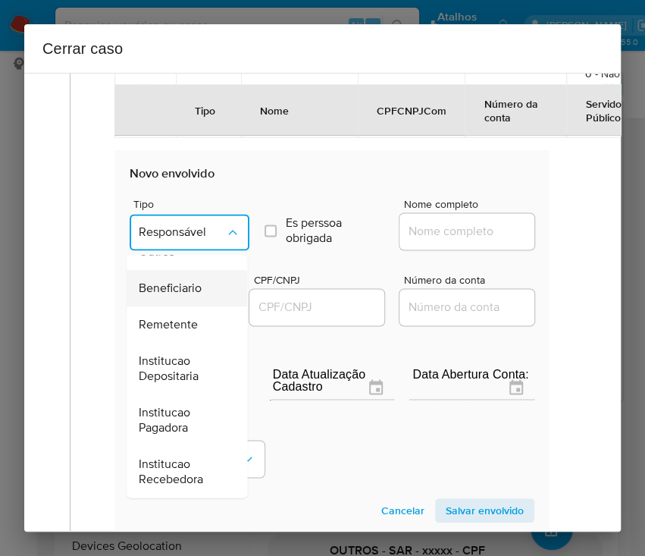
click at [186, 288] on span "Beneficiario" at bounding box center [170, 287] width 63 height 15
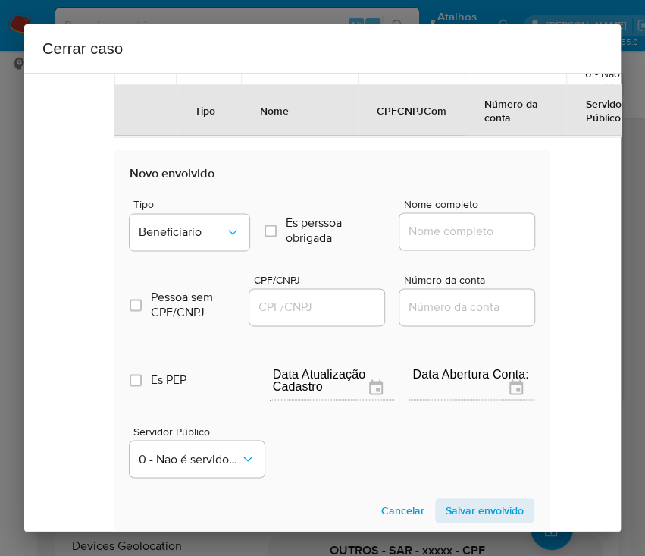
drag, startPoint x: 434, startPoint y: 230, endPoint x: 443, endPoint y: 233, distance: 9.9
click at [434, 229] on input "Nome completo" at bounding box center [473, 231] width 149 height 20
paste input "Duilho dos Santos Rocha, 04324553378"
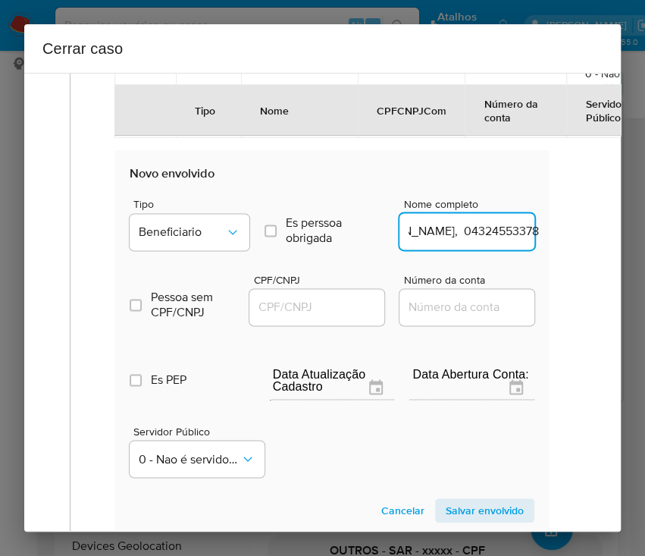
scroll to position [691, 24]
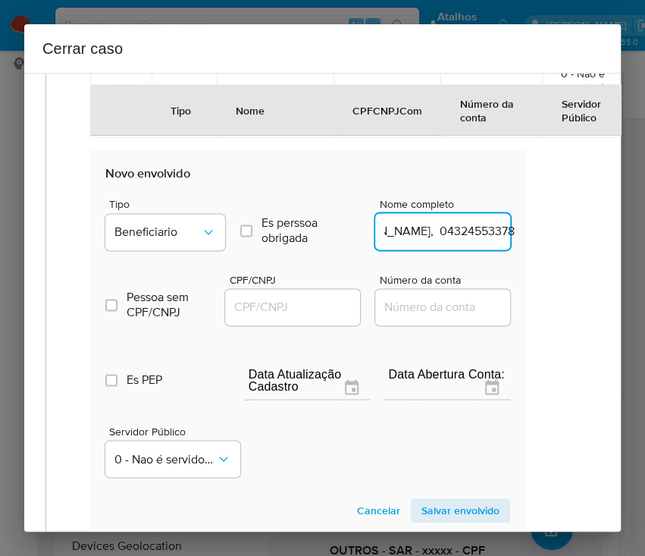
drag, startPoint x: 443, startPoint y: 230, endPoint x: 600, endPoint y: 239, distance: 157.9
click at [600, 239] on div "1 Informação completa Geral Data de início 20/06/2025 Data Fin 19/08/2025 Valor…" at bounding box center [322, 302] width 597 height 459
type input "Duilho dos Santos Rocha"
click at [324, 306] on input "CPF/CNPJ" at bounding box center [299, 307] width 149 height 20
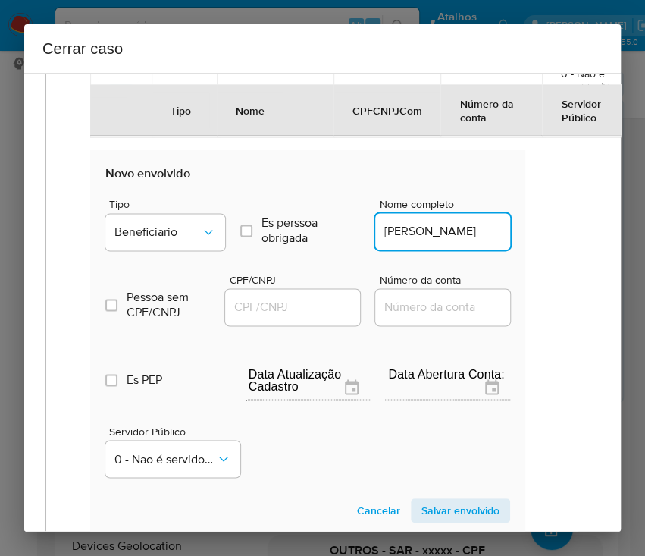
scroll to position [0, 0]
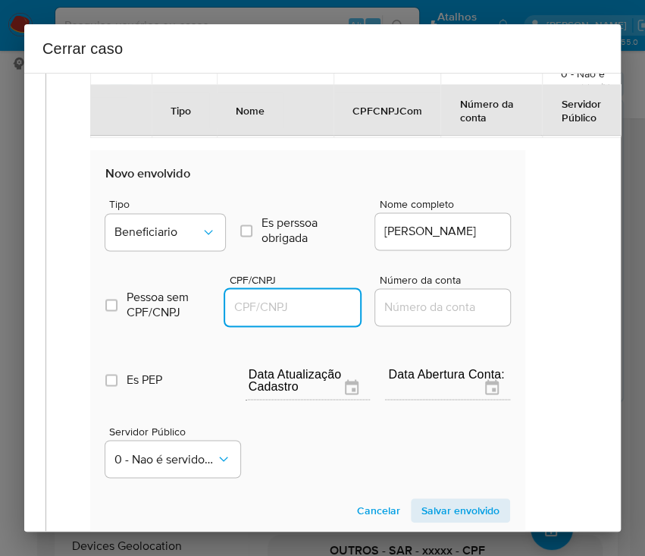
paste input "04324553378"
type input "4324553378"
click at [436, 512] on span "Salvar envolvido" at bounding box center [460, 510] width 78 height 21
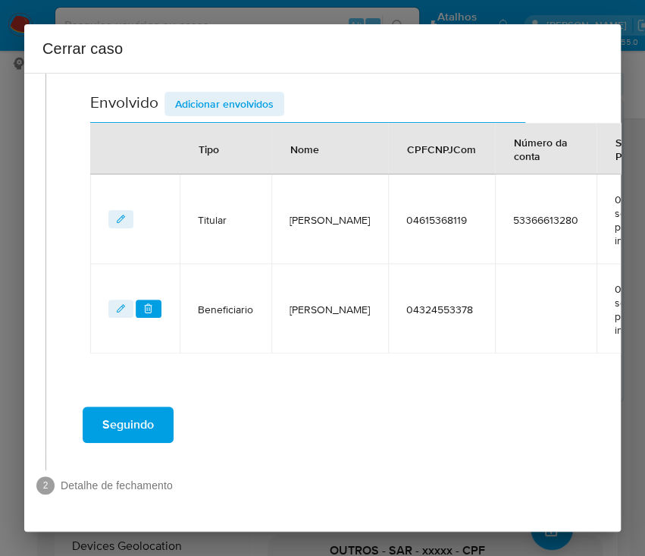
click at [233, 93] on span "Adicionar envolvidos" at bounding box center [224, 103] width 99 height 21
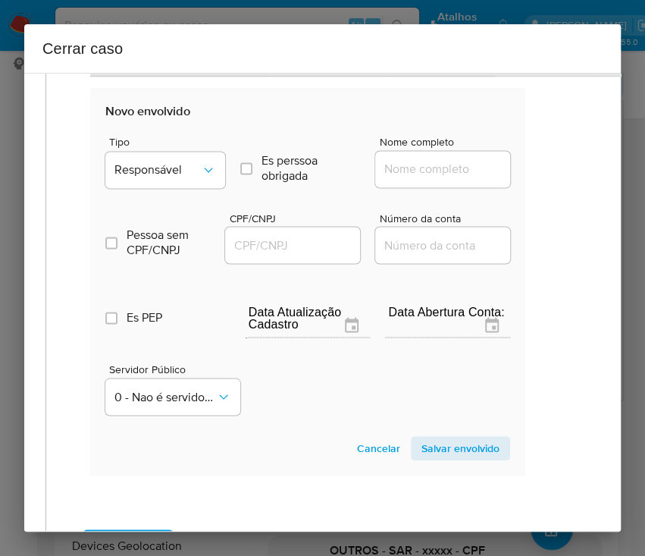
scroll to position [882, 24]
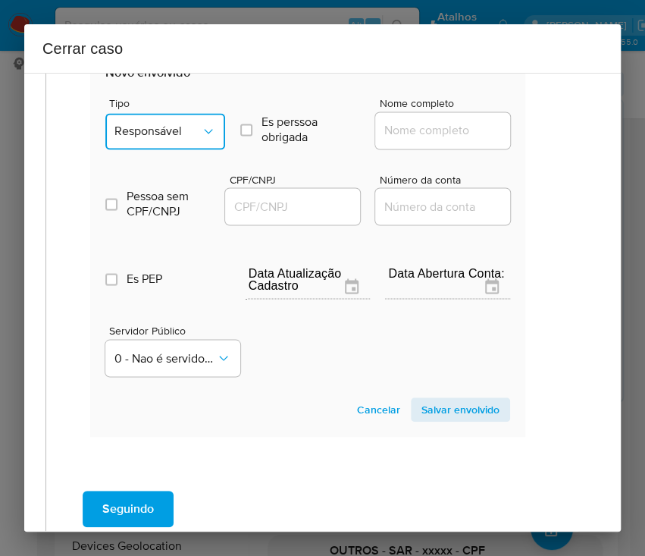
click at [189, 113] on button "Responsável" at bounding box center [165, 131] width 120 height 36
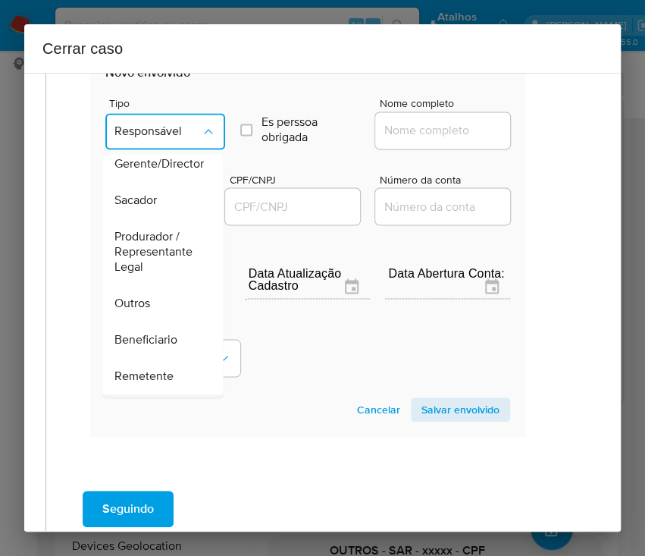
scroll to position [270, 0]
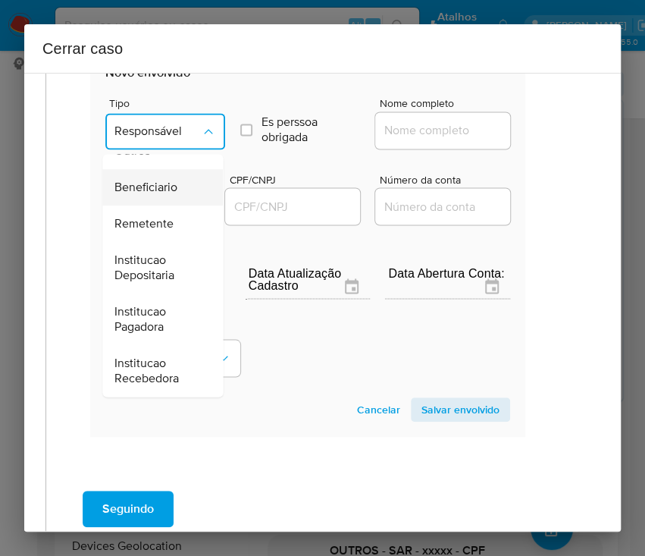
click at [175, 182] on span "Beneficiario" at bounding box center [145, 187] width 63 height 15
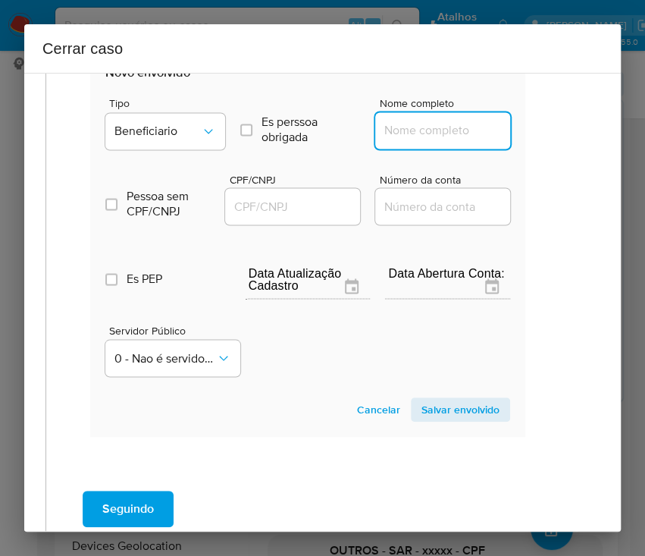
click at [384, 127] on input "Nome completo" at bounding box center [449, 131] width 149 height 20
paste input "Fabio Fernando Piantkoski, 02028181958"
drag, startPoint x: 420, startPoint y: 133, endPoint x: 519, endPoint y: 133, distance: 99.3
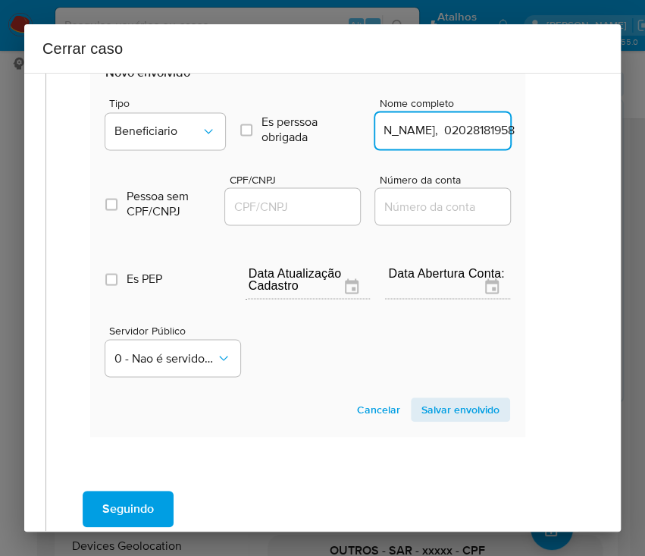
click at [450, 134] on input "Fabio Fernando Piantkoski, 02028181958" at bounding box center [449, 131] width 149 height 20
drag, startPoint x: 428, startPoint y: 133, endPoint x: 543, endPoint y: 133, distance: 115.2
type input "Fabio Fernando Piantkoski"
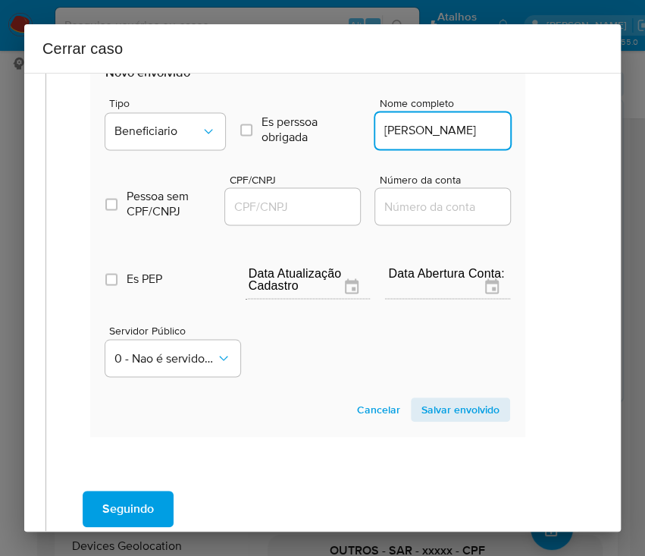
scroll to position [0, 0]
click at [269, 199] on input "CPF/CNPJ" at bounding box center [299, 206] width 149 height 20
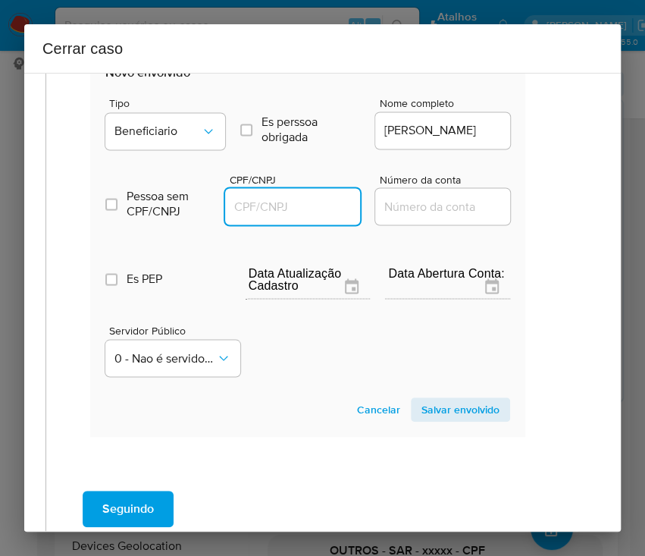
paste input "02028181958"
type input "2028181958"
click at [460, 390] on section "Novo envolvido Tipo Beneficiario Es perssoa obrigada Is PObrigada Nome completo…" at bounding box center [307, 242] width 435 height 387
click at [459, 403] on span "Salvar envolvido" at bounding box center [460, 409] width 78 height 21
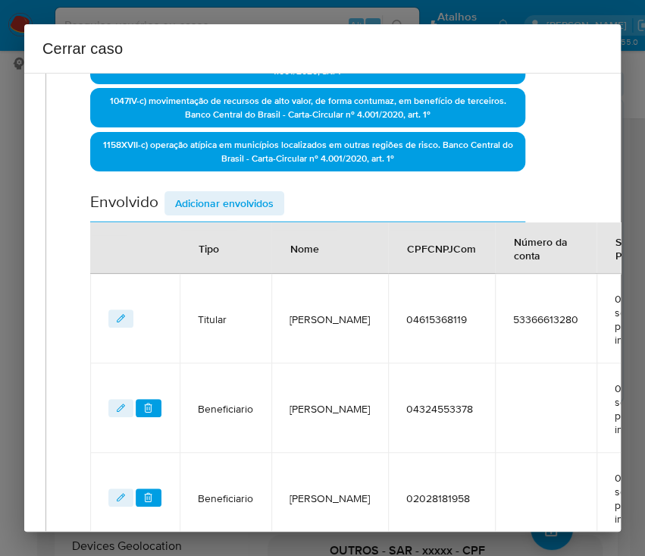
scroll to position [163, 24]
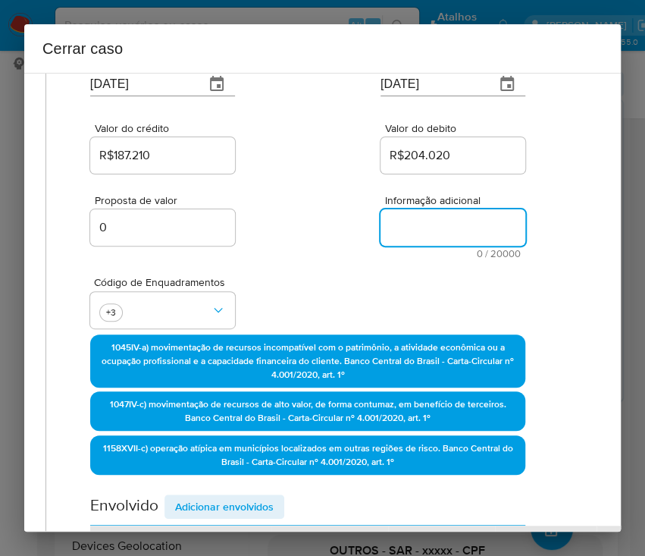
click at [418, 221] on textarea "Informação adicional" at bounding box center [453, 227] width 145 height 36
paste textarea "Informações do Cliente Fabio Augusto Zampiva Lima, CPF 04615368119, 34 anos, re…"
type textarea "Informações do Cliente Fabio Augusto Zampiva Lima, CPF 04615368119, 34 anos, re…"
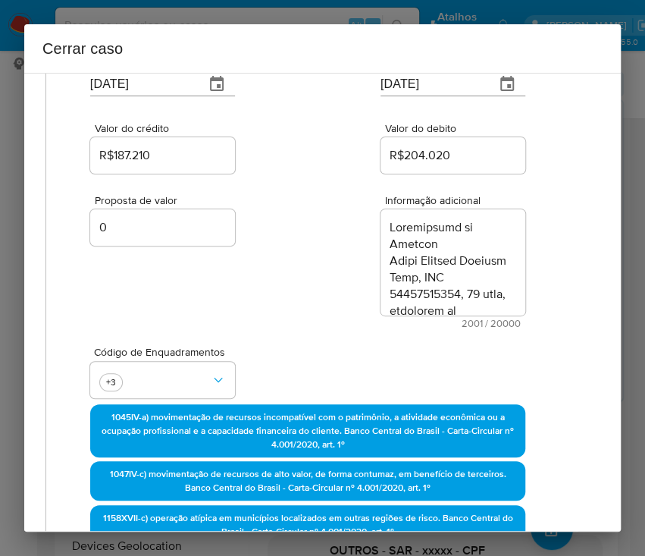
scroll to position [2321, 0]
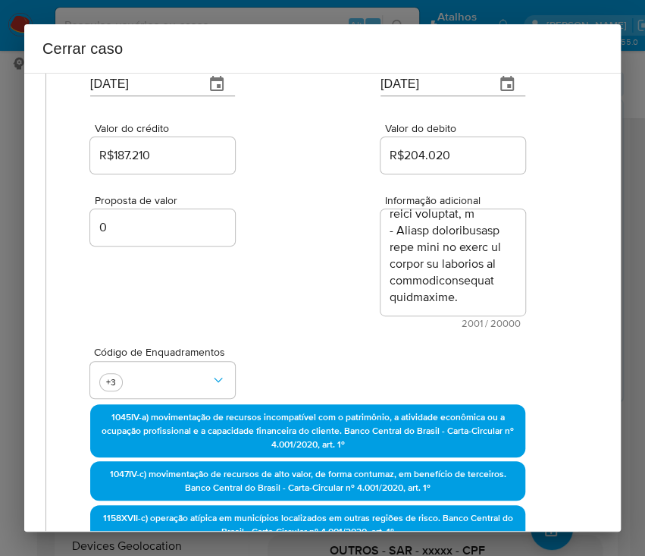
click at [358, 290] on div "Proposta de valor 0 Informação adicional 2001 / 20000 17999 caracteres restantes" at bounding box center [307, 253] width 435 height 152
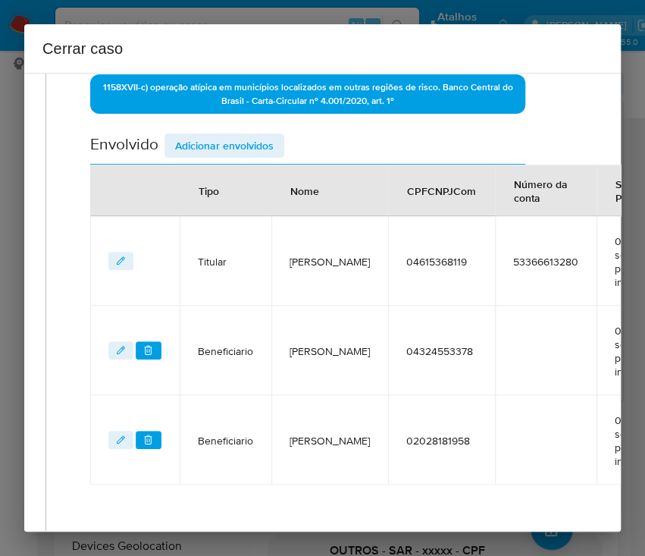
scroll to position [738, 24]
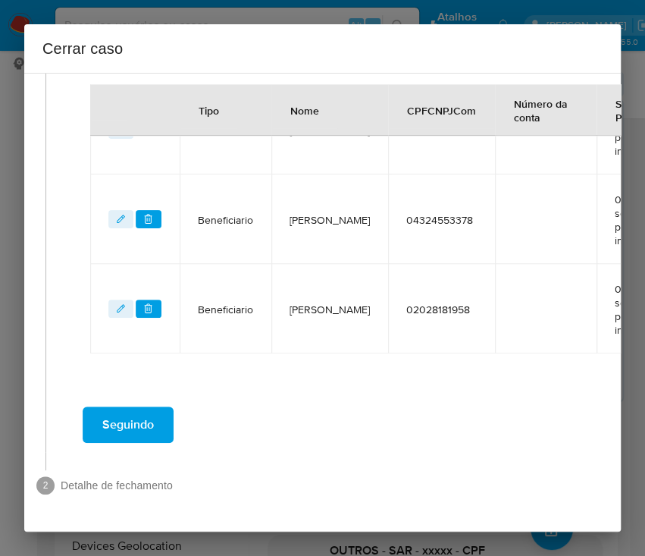
click at [128, 415] on span "Seguindo" at bounding box center [128, 424] width 52 height 33
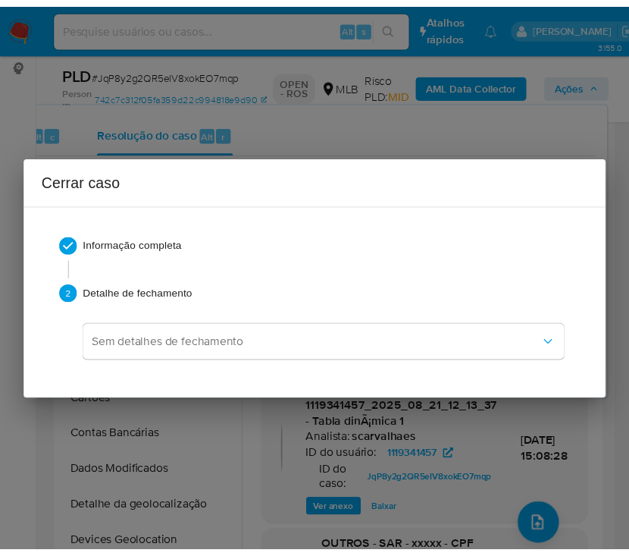
scroll to position [2264, 0]
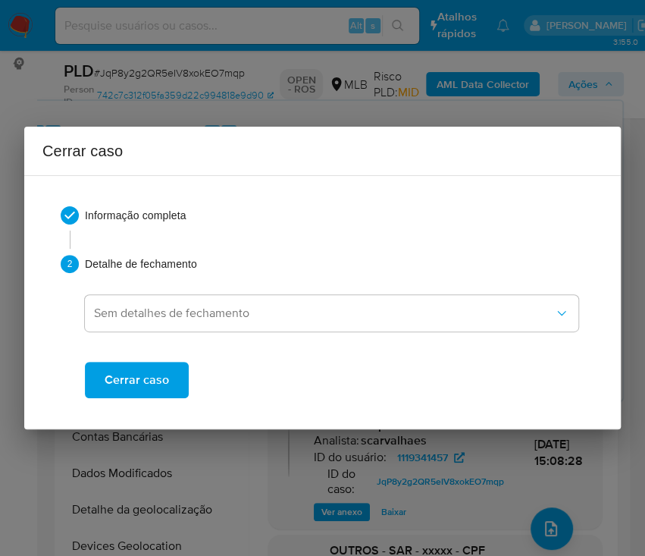
click at [158, 377] on span "Cerrar caso" at bounding box center [137, 379] width 64 height 33
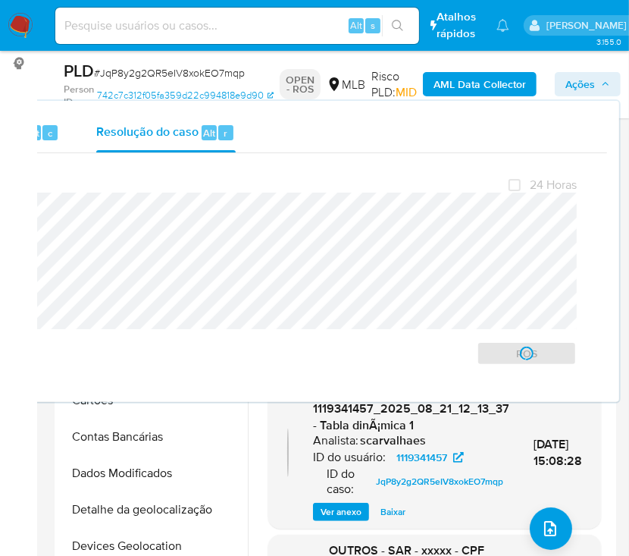
click at [158, 71] on span "# JqP8y2g2QR5eIV8xokEO7mqp" at bounding box center [169, 72] width 151 height 15
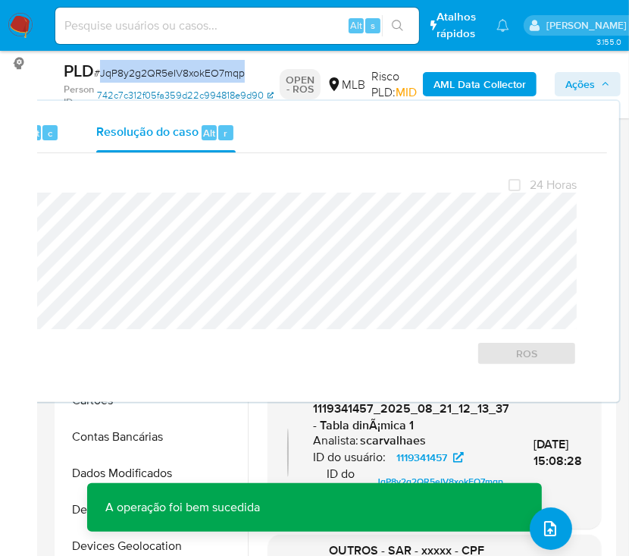
copy span "JqP8y2g2QR5eIV8xokEO7mqp"
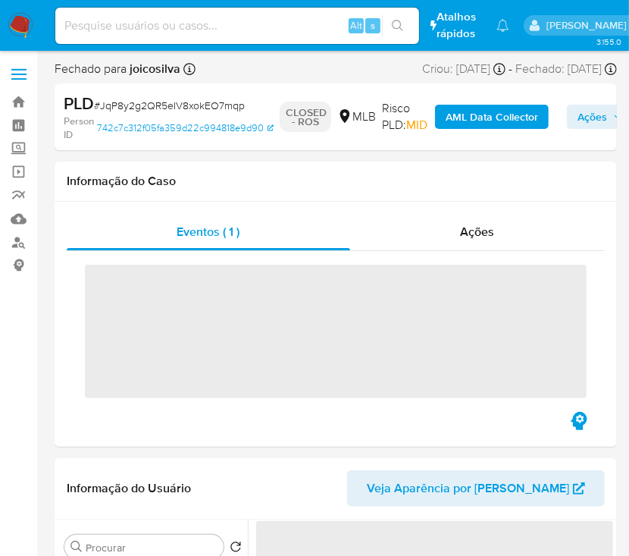
click at [17, 21] on img at bounding box center [21, 26] width 26 height 26
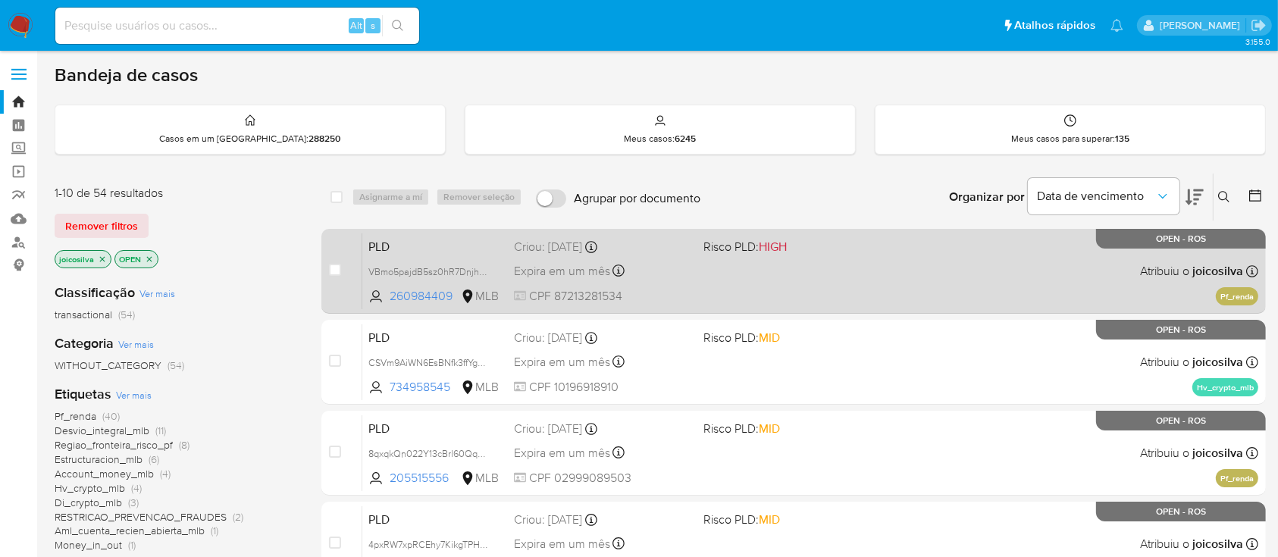
click at [644, 288] on div "PLD VBmo5pajdB5sz0hR7DnjhPFR 260984409 MLB Risco PLD: HIGH Criou: [DATE] Criou:…" at bounding box center [810, 271] width 896 height 77
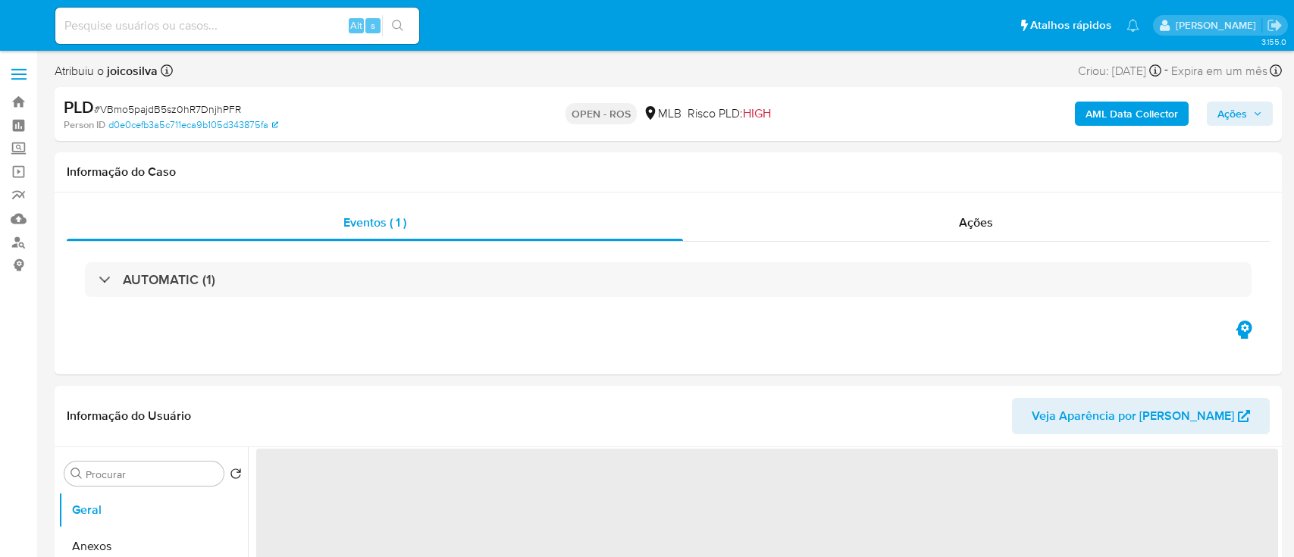
select select "10"
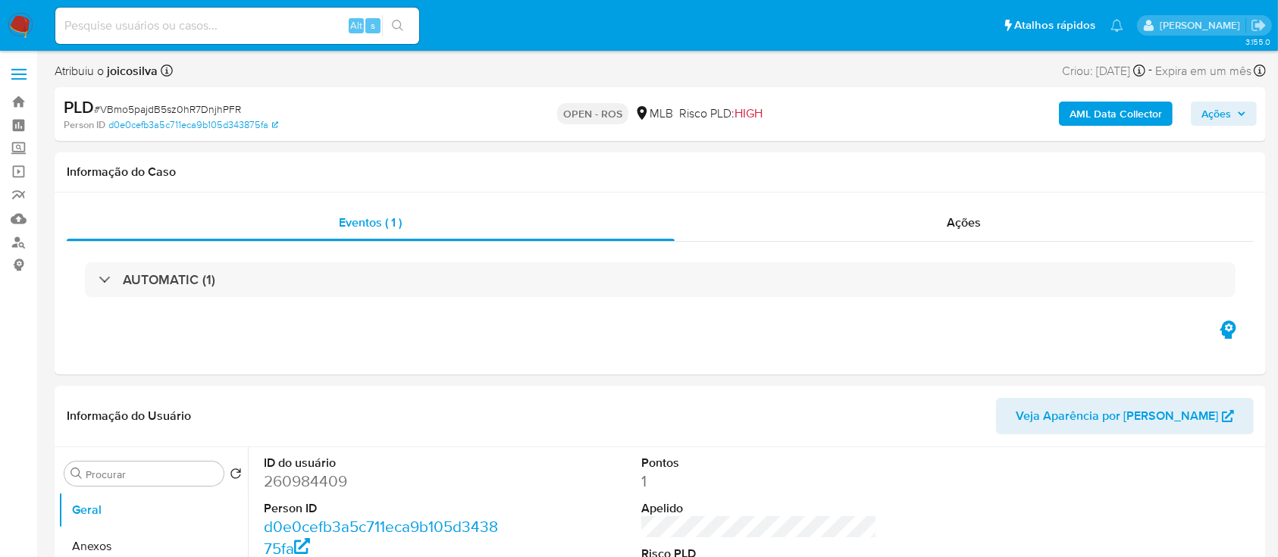
click at [202, 105] on span "# VBmo5pajdB5sz0hR7DnjhPFR" at bounding box center [167, 109] width 147 height 15
copy span "VBmo5pajdB5sz0hR7DnjhPFR"
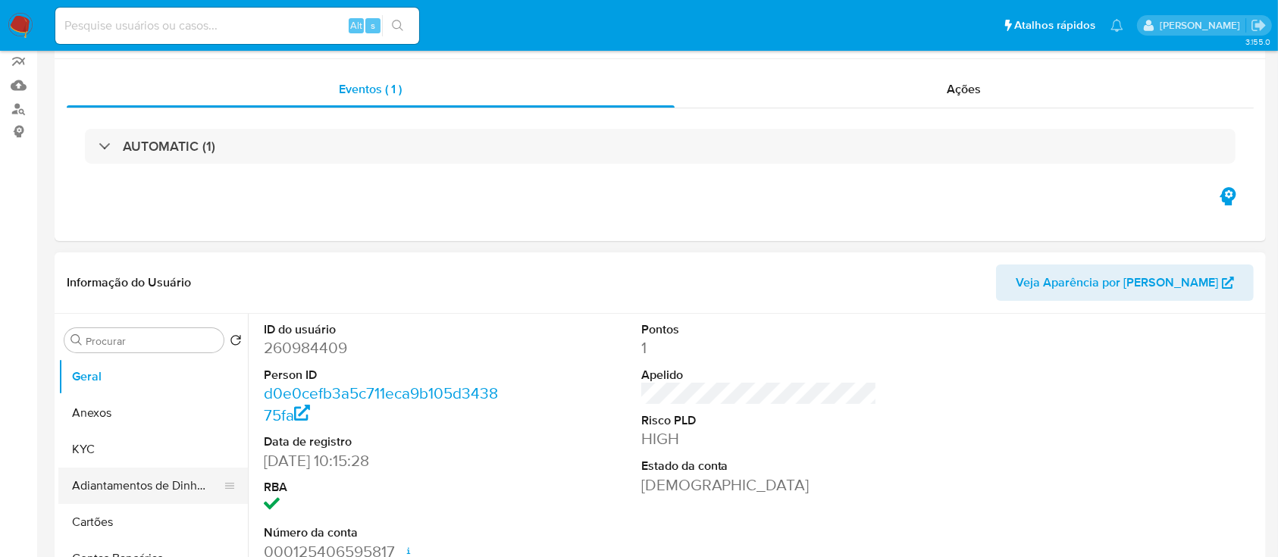
scroll to position [202, 0]
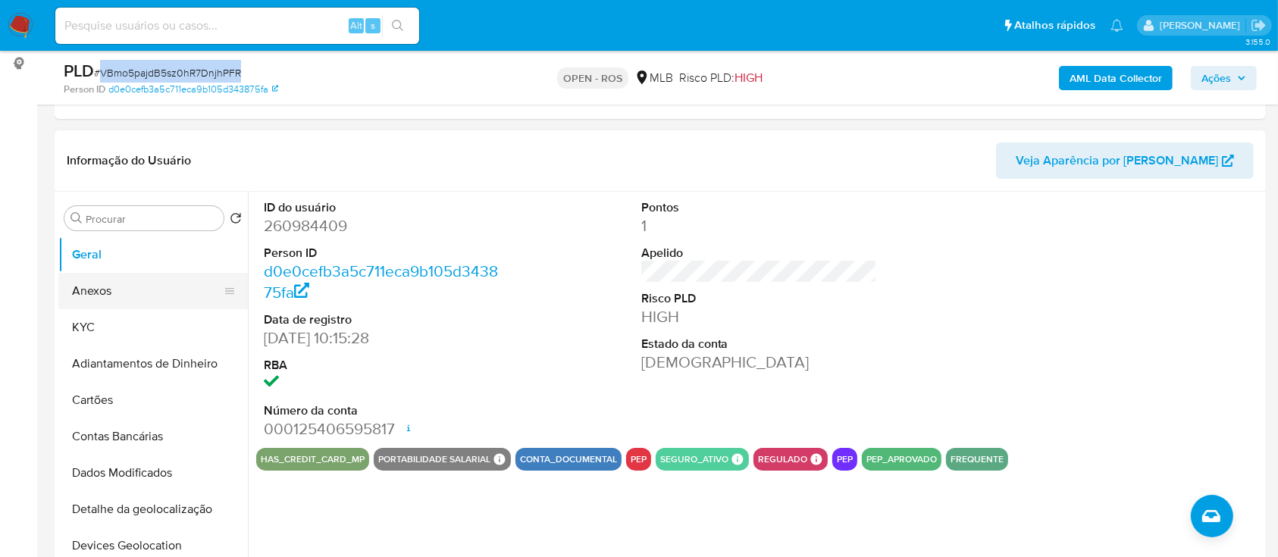
click at [106, 304] on button "Anexos" at bounding box center [146, 291] width 177 height 36
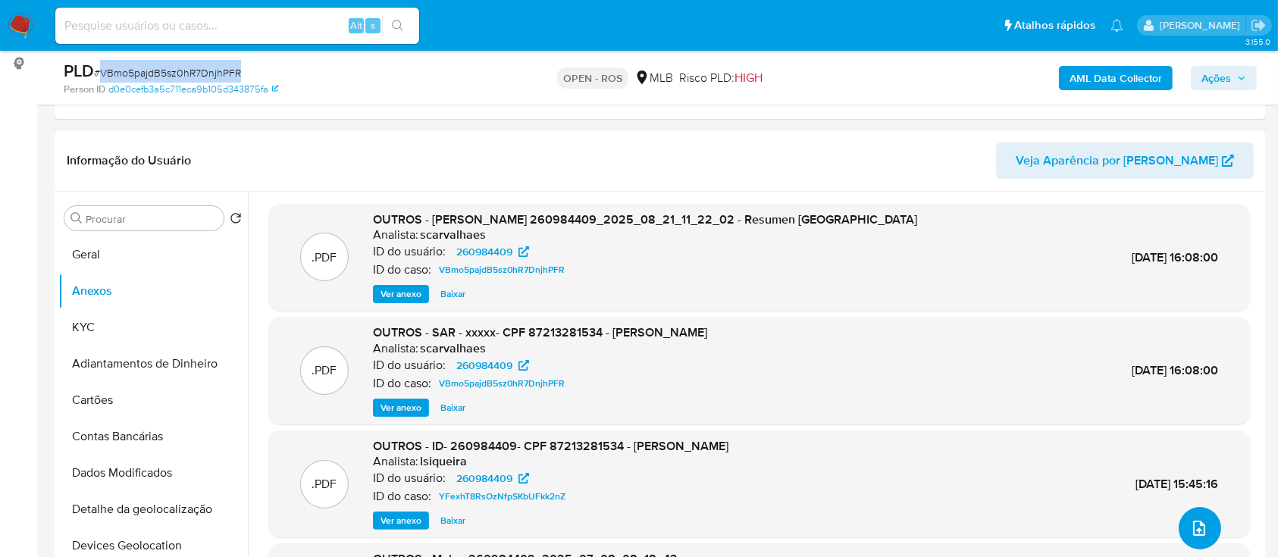
click at [1203, 524] on button "upload-file" at bounding box center [1200, 528] width 42 height 42
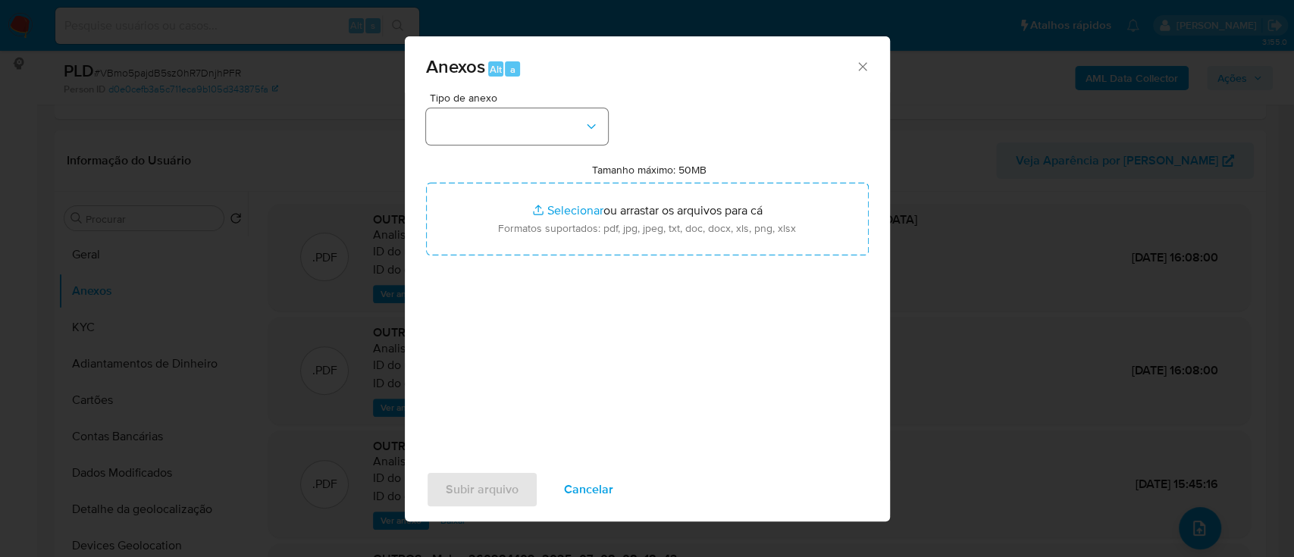
drag, startPoint x: 558, startPoint y: 130, endPoint x: 561, endPoint y: 110, distance: 20.7
click at [561, 110] on div "Tipo de anexo" at bounding box center [517, 118] width 182 height 52
click at [561, 128] on button "button" at bounding box center [517, 126] width 182 height 36
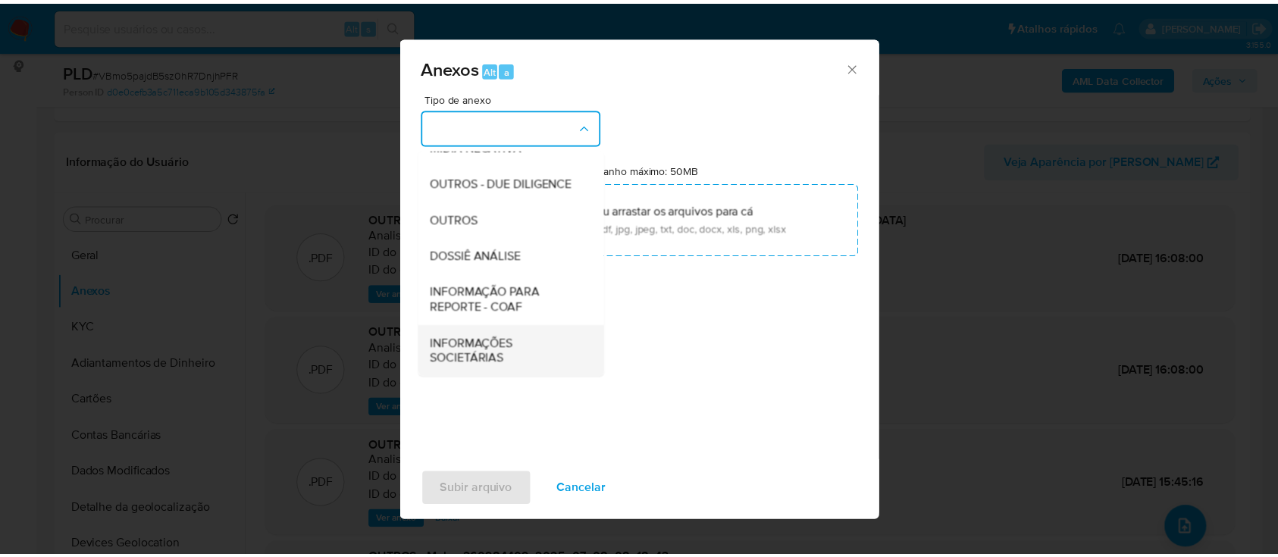
scroll to position [233, 0]
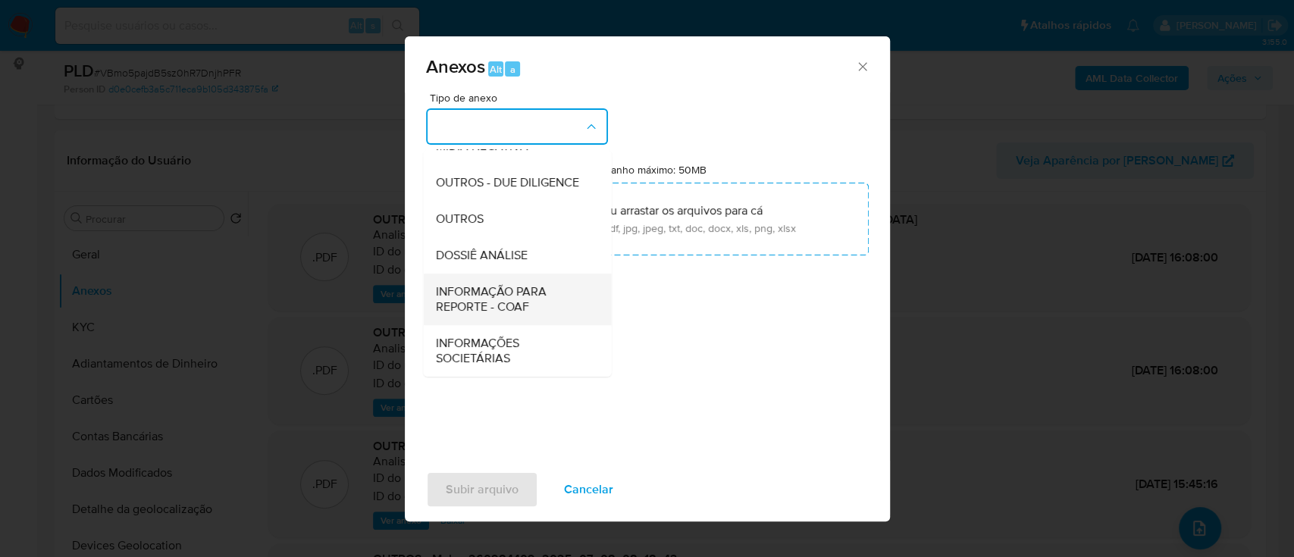
click at [518, 300] on span "INFORMAÇÃO PARA REPORTE - COAF" at bounding box center [512, 299] width 155 height 30
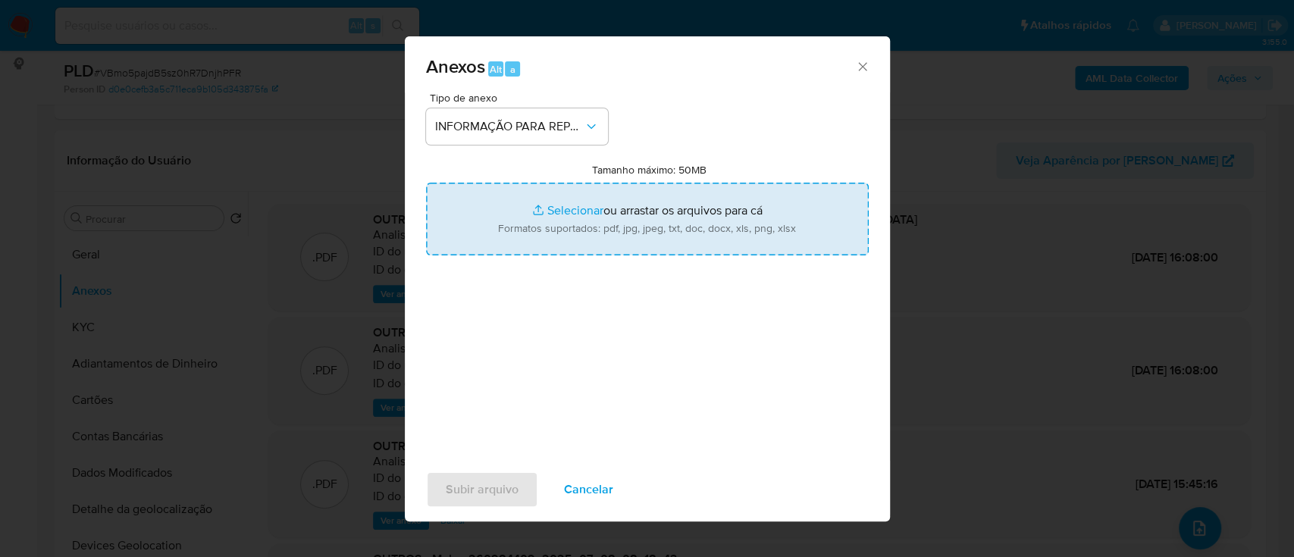
type input "C:\fakepath\SAR - VBmo5pajdB5sz0hR7DnjhPFR - CPF 87213281534 - ALDELINO ANDRADE…"
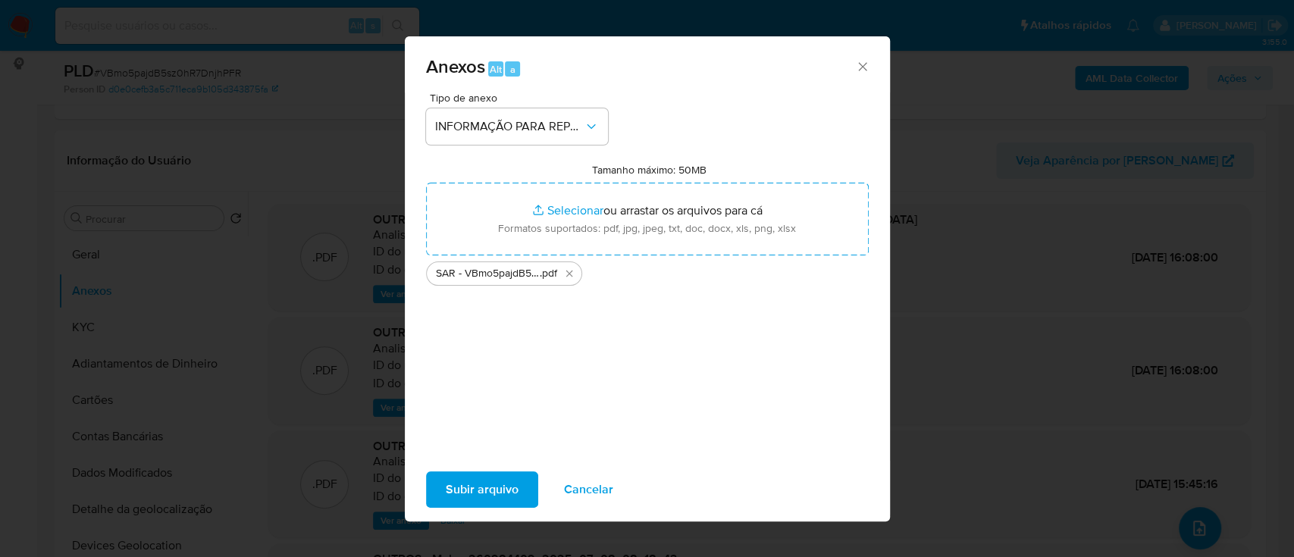
click at [493, 489] on span "Subir arquivo" at bounding box center [482, 489] width 73 height 33
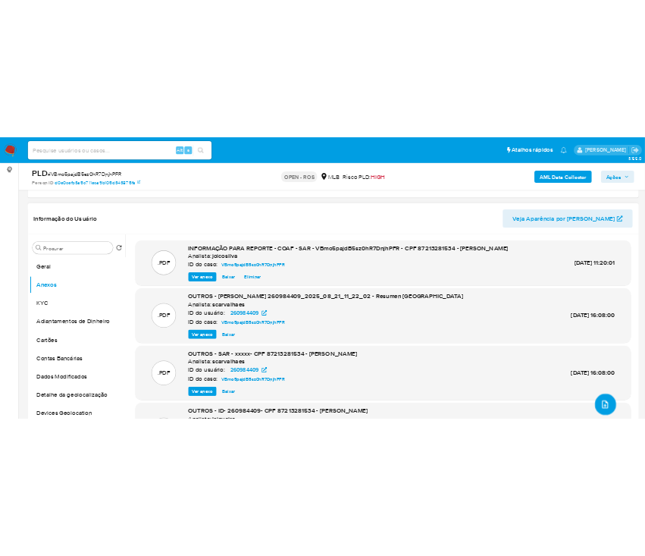
scroll to position [83, 0]
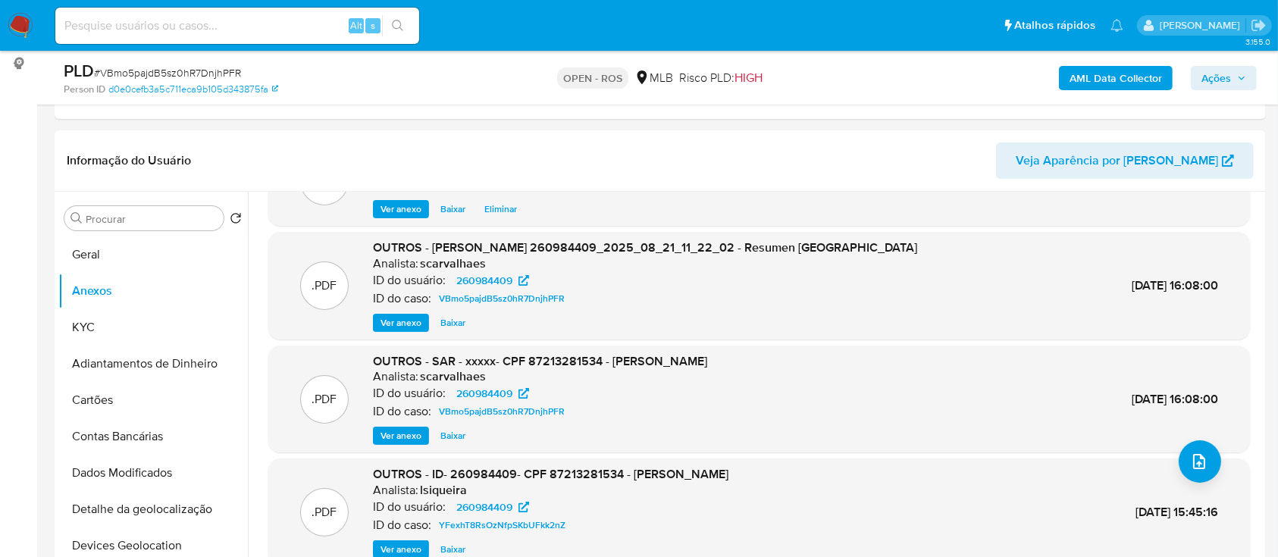
click at [1237, 76] on icon "button" at bounding box center [1241, 78] width 9 height 9
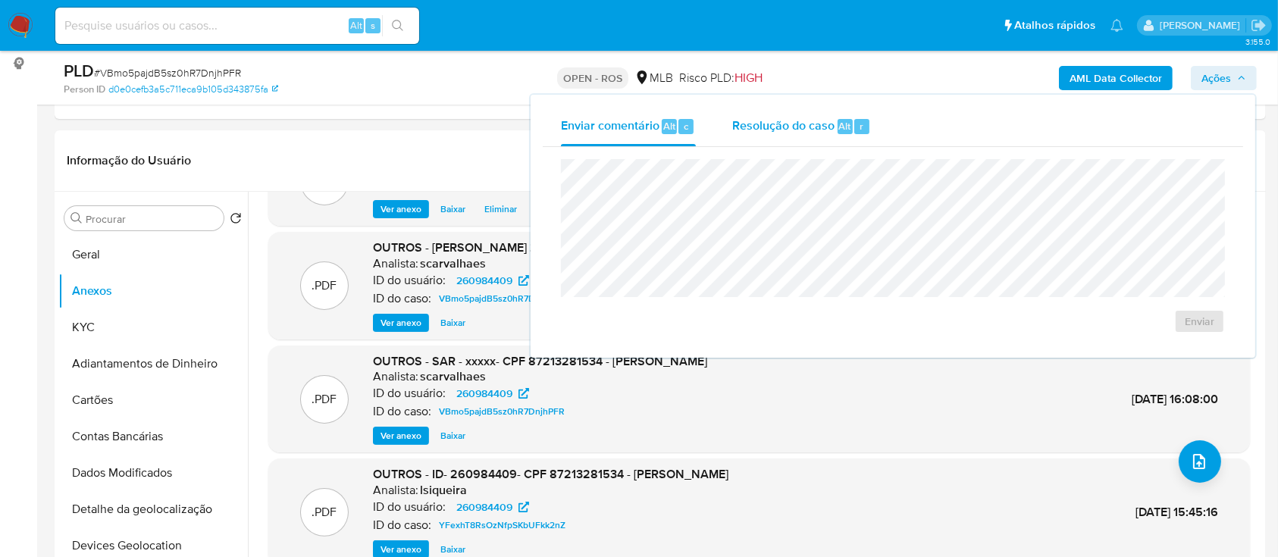
click at [806, 127] on span "Resolução do caso" at bounding box center [783, 125] width 102 height 17
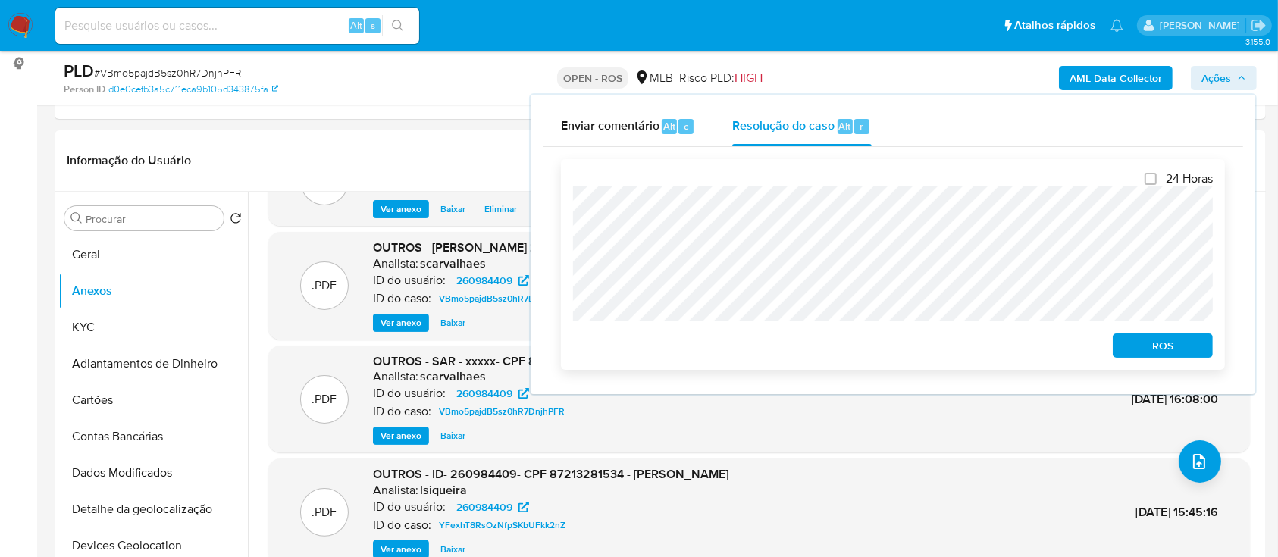
click at [1175, 348] on span "ROS" at bounding box center [1162, 345] width 79 height 21
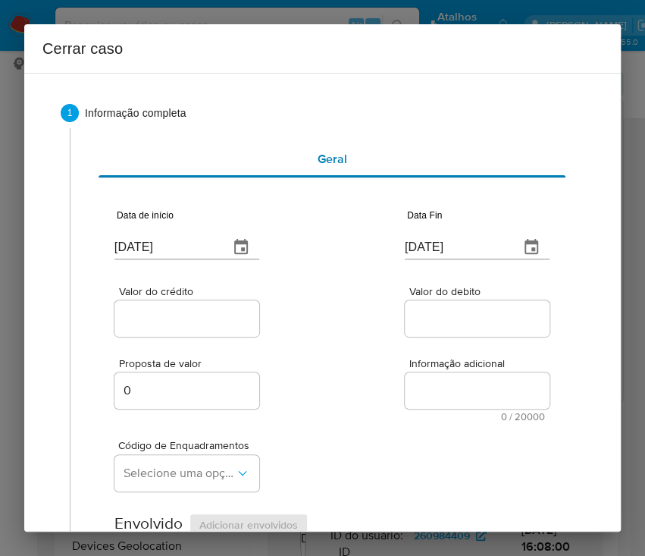
scroll to position [130, 0]
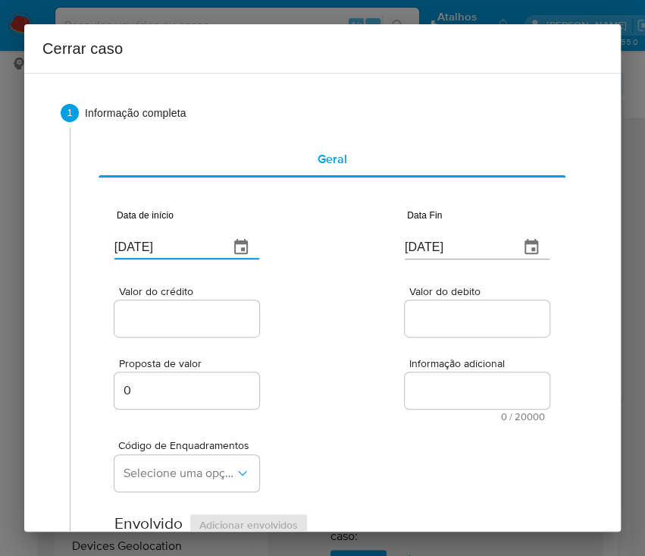
click at [202, 258] on input "[DATE]" at bounding box center [165, 247] width 102 height 24
click at [202, 259] on div "Data de início 26/08/2025" at bounding box center [186, 237] width 145 height 61
click at [196, 244] on input "[DATE]" at bounding box center [165, 247] width 102 height 24
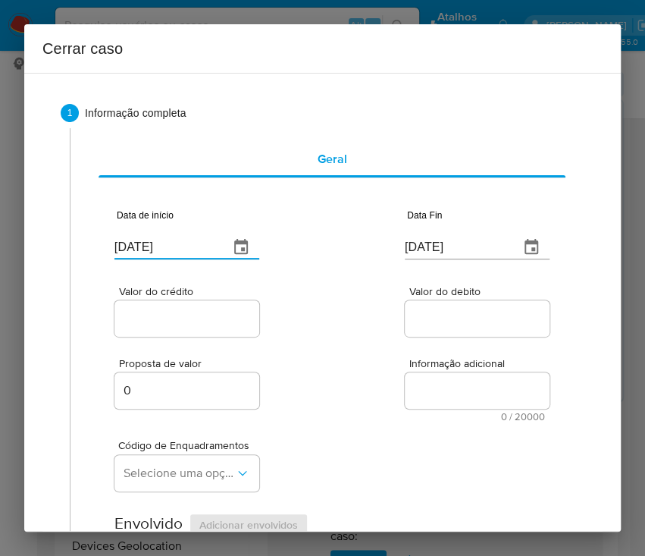
click at [196, 244] on input "[DATE]" at bounding box center [165, 247] width 102 height 24
paste input "0/06"
type input "20/06/2025"
click at [320, 379] on div "Proposta de valor 0 Informação adicional 0 / 20000 20000 caracteres restantes" at bounding box center [331, 381] width 435 height 82
click at [425, 236] on input "[DATE]" at bounding box center [456, 247] width 102 height 24
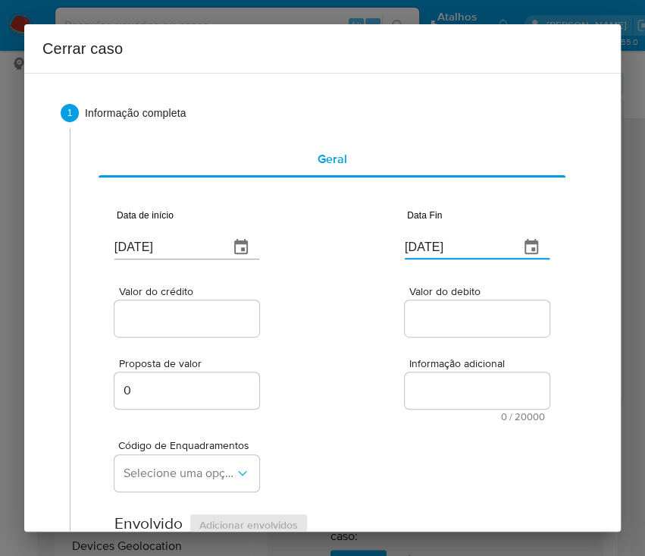
click at [425, 236] on input "[DATE]" at bounding box center [456, 247] width 102 height 24
paste input "0"
type input "20/08/2025"
click at [402, 342] on div "Proposta de valor 0 Informação adicional 0 / 20000 20000 caracteres restantes" at bounding box center [331, 381] width 435 height 82
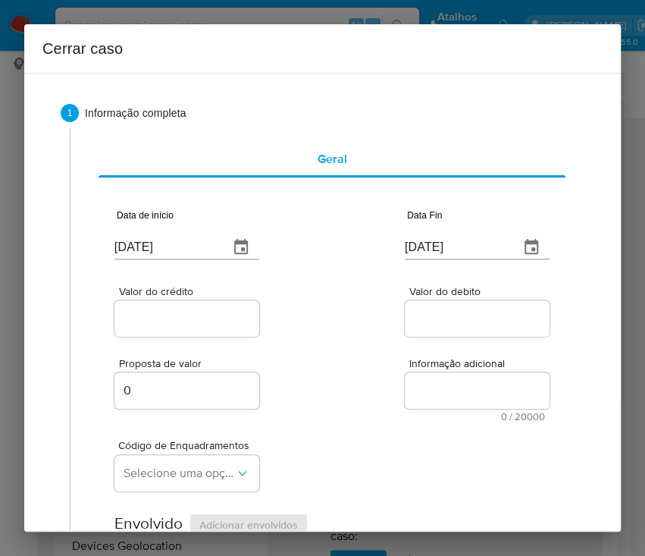
click at [211, 318] on input "Valor do crédito" at bounding box center [188, 319] width 149 height 20
click at [186, 315] on input "Valor do crédito" at bounding box center [188, 319] width 149 height 20
paste input "R$86.649"
type input "R$86.649"
click at [383, 350] on div "Proposta de valor 0 Informação adicional 0 / 20000 20000 caracteres restantes" at bounding box center [331, 381] width 435 height 82
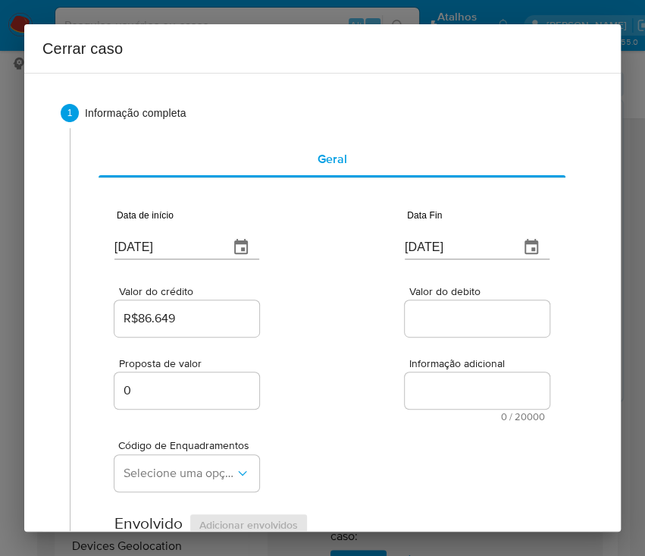
drag, startPoint x: 434, startPoint y: 321, endPoint x: 422, endPoint y: 343, distance: 24.7
click at [434, 321] on input "Valor do debito" at bounding box center [479, 319] width 149 height 20
paste input "R$68.315"
type input "R$68.315"
click at [354, 411] on div "Proposta de valor 0 Informação adicional 0 / 20000 20000 caracteres restantes" at bounding box center [331, 381] width 435 height 82
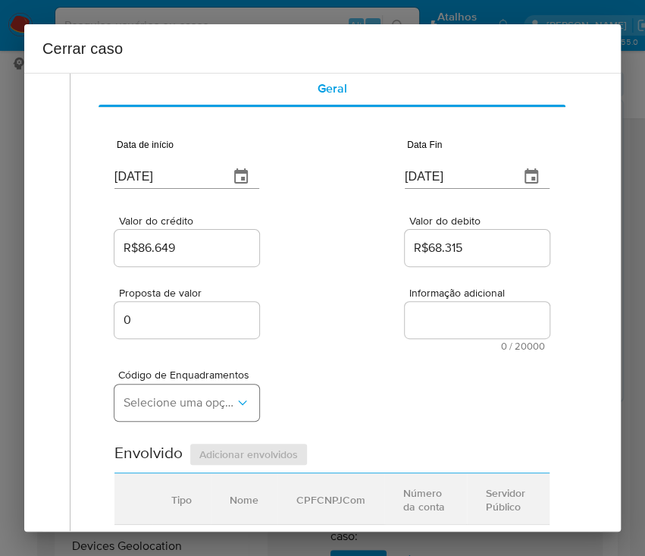
scroll to position [101, 0]
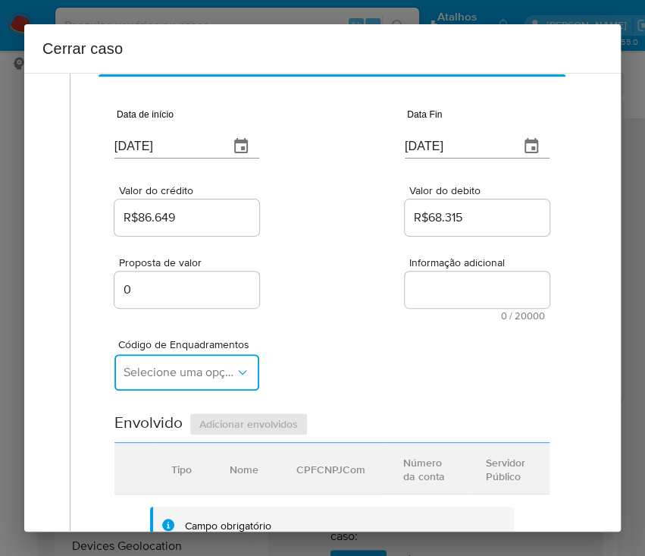
click at [179, 371] on span "Selecione uma opção" at bounding box center [179, 372] width 111 height 15
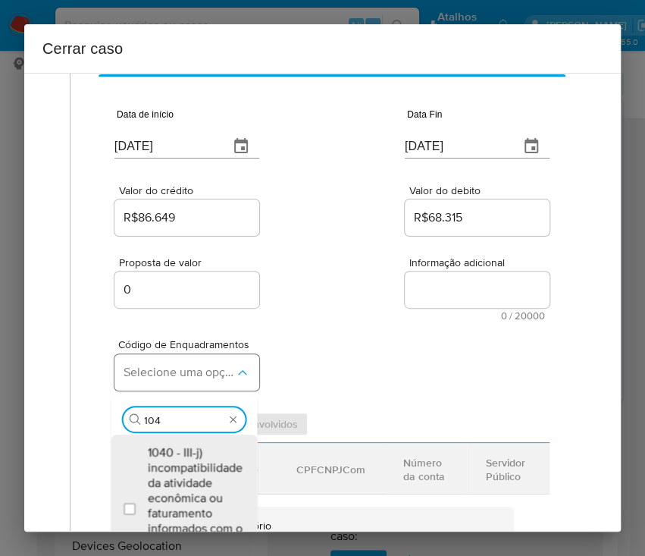
type input "1045"
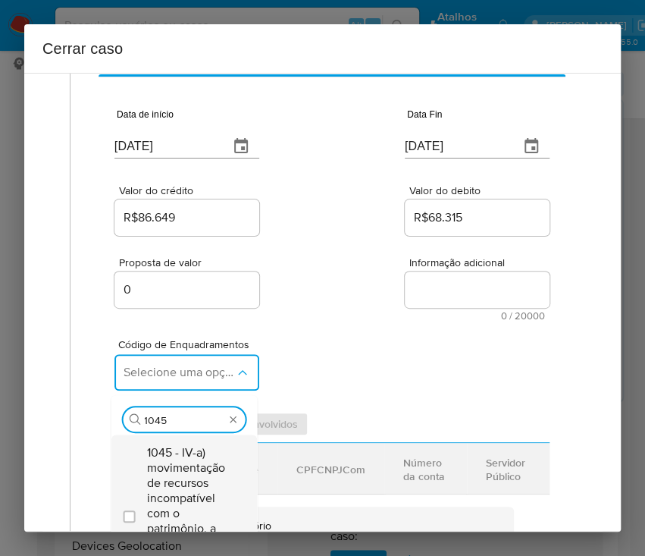
click at [171, 462] on span "1045 - IV-a) movimentação de recursos incompatível com o patrimônio, a atividad…" at bounding box center [191, 513] width 89 height 136
checkbox input "true"
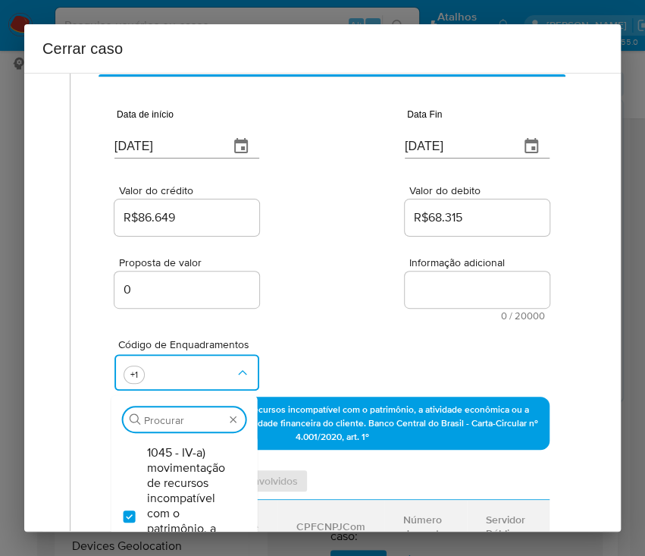
click at [355, 253] on div "Proposta de valor 0 Informação adicional 0 / 20000 20000 caracteres restantes" at bounding box center [331, 280] width 435 height 82
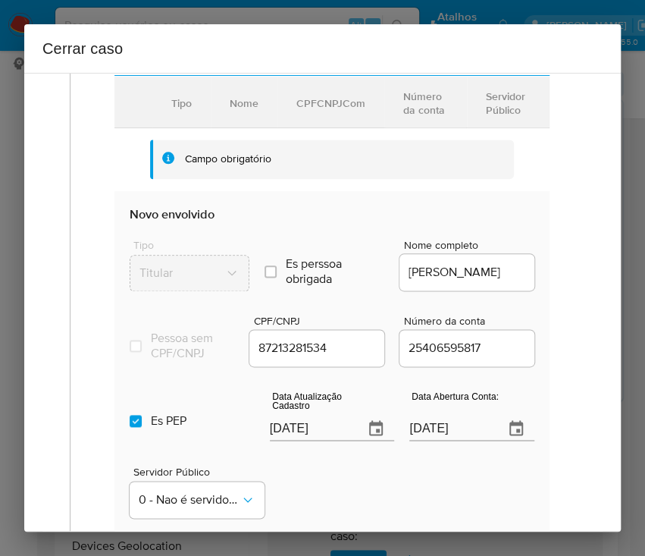
scroll to position [707, 0]
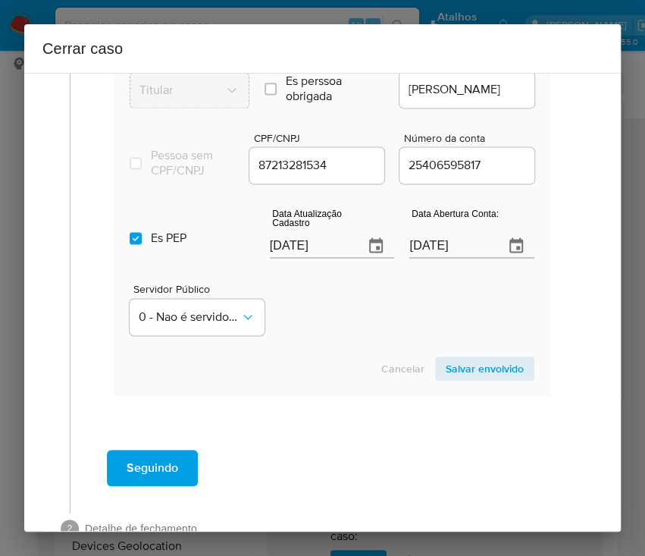
click at [314, 255] on input "[DATE]" at bounding box center [311, 245] width 83 height 24
paste input "1/07"
type input "21/07/2025"
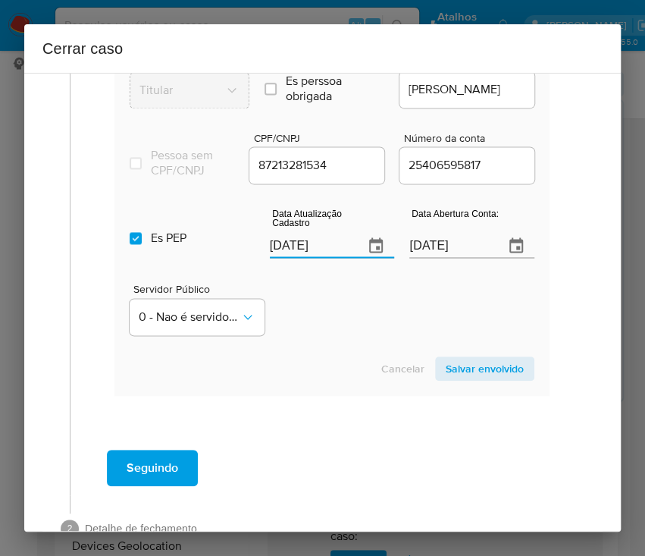
click at [349, 333] on div "Servidor Público 0 - Nao é servidor/[PERSON_NAME] possui informacao" at bounding box center [332, 303] width 405 height 76
click at [442, 255] on input "30/03/2021" at bounding box center [450, 245] width 83 height 24
click at [390, 321] on div "Servidor Público 0 - Nao é servidor/[PERSON_NAME] possui informacao" at bounding box center [332, 303] width 405 height 76
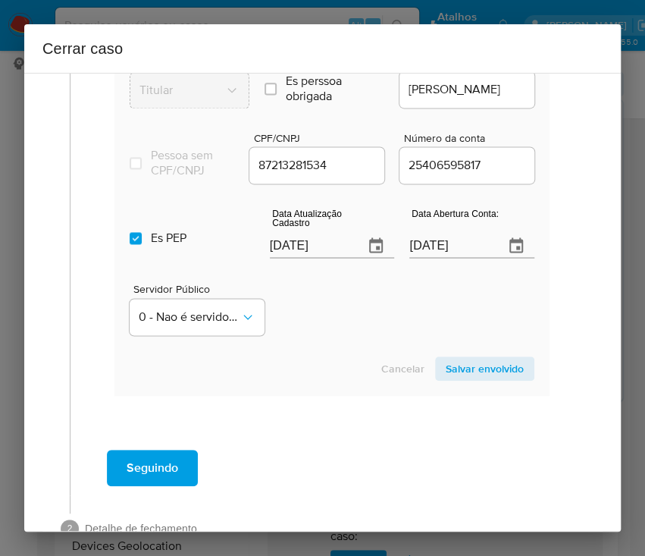
click at [467, 377] on span "Salvar envolvido" at bounding box center [485, 368] width 78 height 21
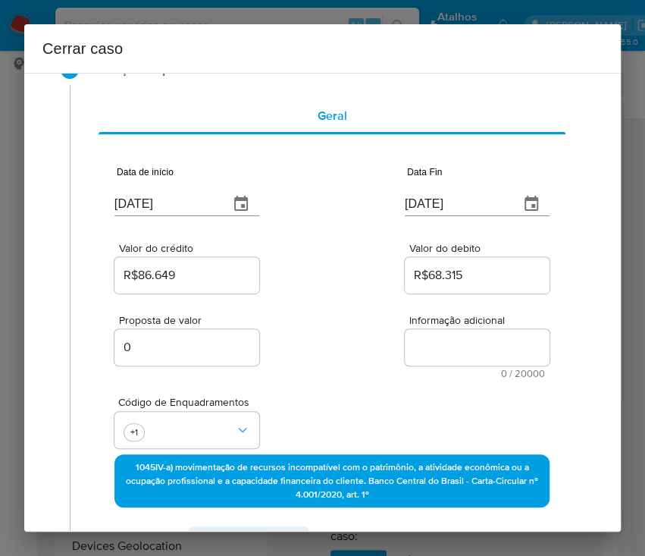
scroll to position [0, 0]
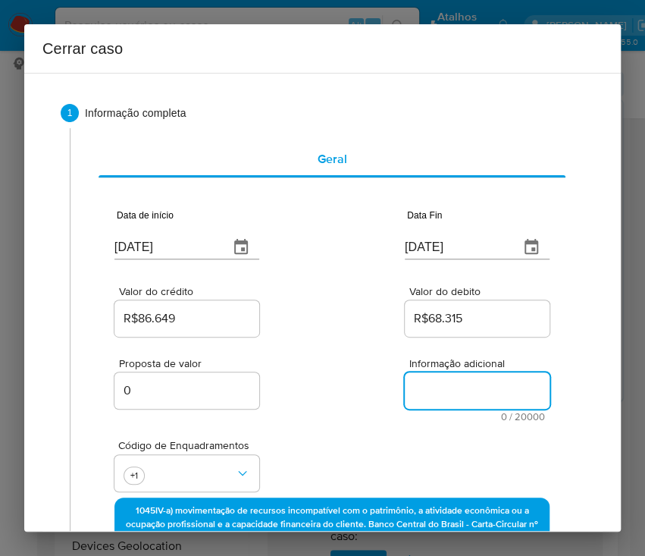
click at [441, 403] on textarea "Informação adicional" at bounding box center [477, 390] width 145 height 36
paste textarea "Informações do Cliente Aldelino Andrade Fonseca, CPF 87213281534, 47 anos, resi…"
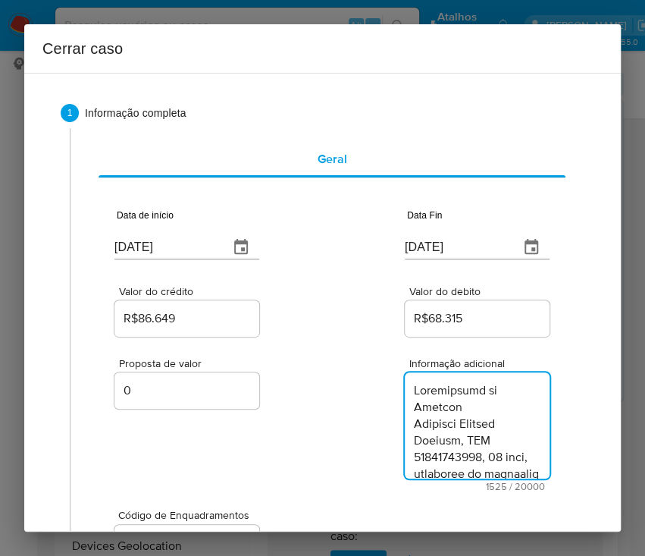
scroll to position [1787, 0]
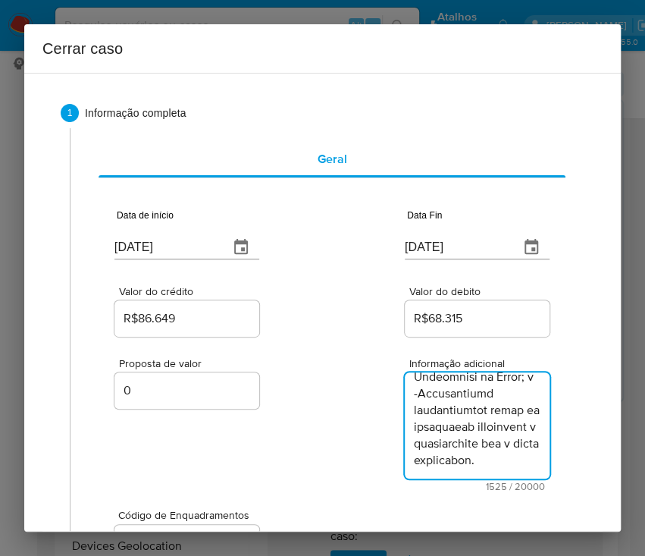
type textarea "Informações do Cliente Aldelino Andrade Fonseca, CPF 87213281534, 47 anos, resi…"
click at [334, 431] on div "Proposta de valor 0 Informação adicional 1525 / 20000 18475 caracteres restantes" at bounding box center [331, 416] width 435 height 152
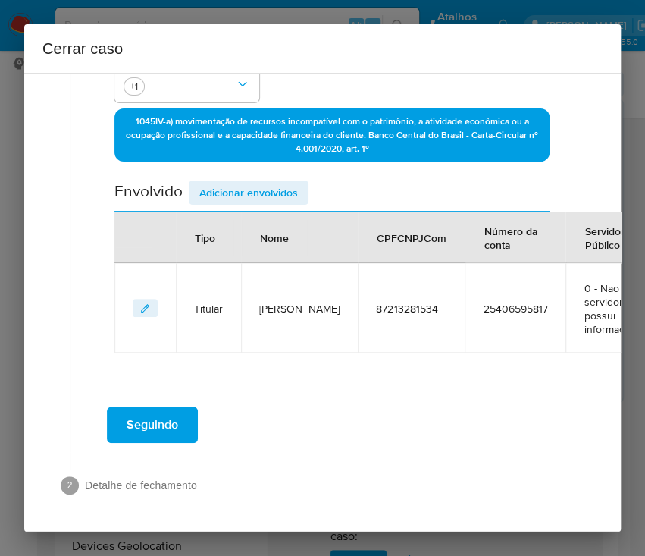
scroll to position [473, 0]
click at [158, 417] on span "Seguindo" at bounding box center [153, 424] width 52 height 33
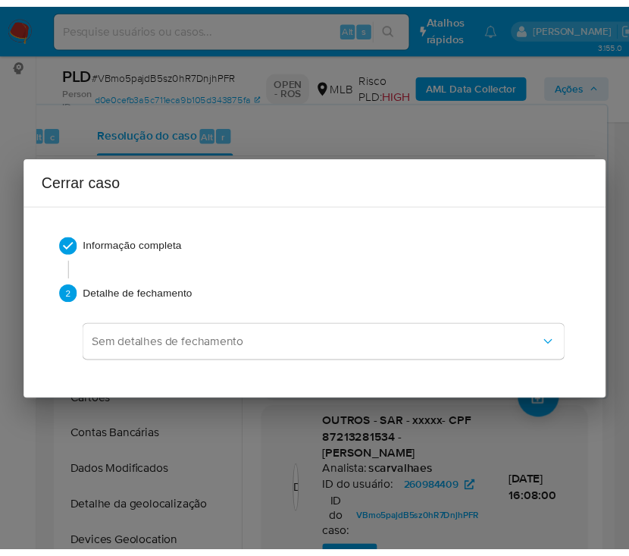
scroll to position [1753, 0]
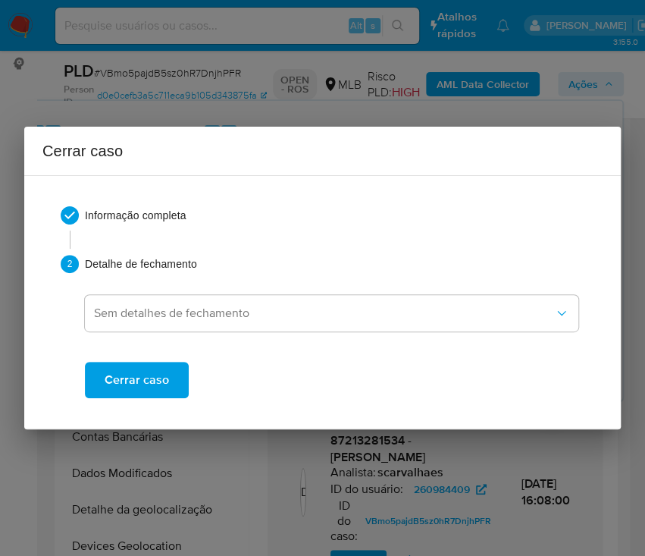
click at [172, 385] on button "Cerrar caso" at bounding box center [137, 380] width 104 height 36
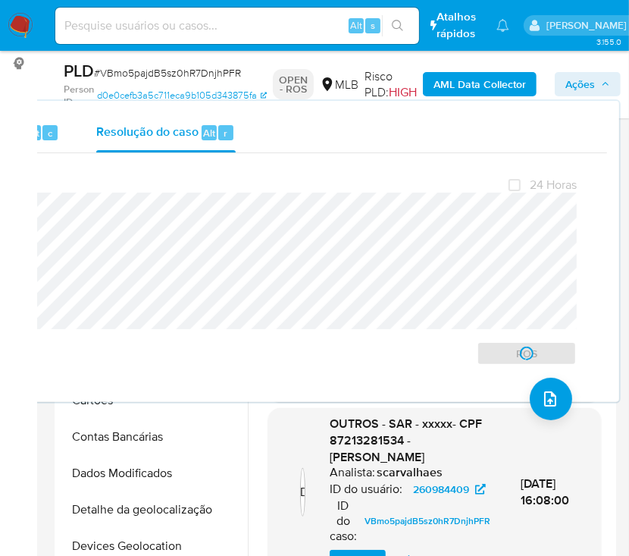
click at [108, 70] on span "# VBmo5pajdB5sz0hR7DnjhPFR" at bounding box center [167, 72] width 147 height 15
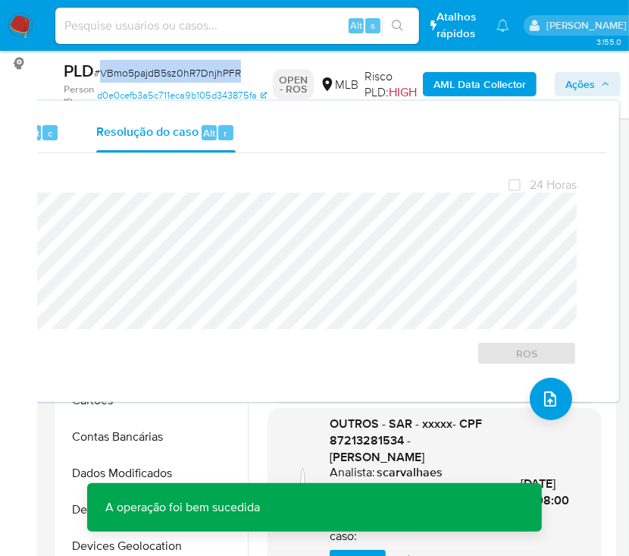
copy span "VBmo5pajdB5sz0hR7DnjhPFR"
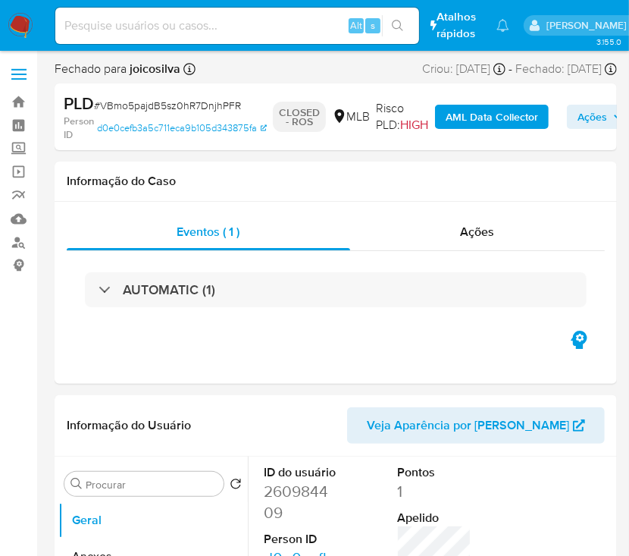
select select "10"
click at [20, 23] on img at bounding box center [21, 26] width 26 height 26
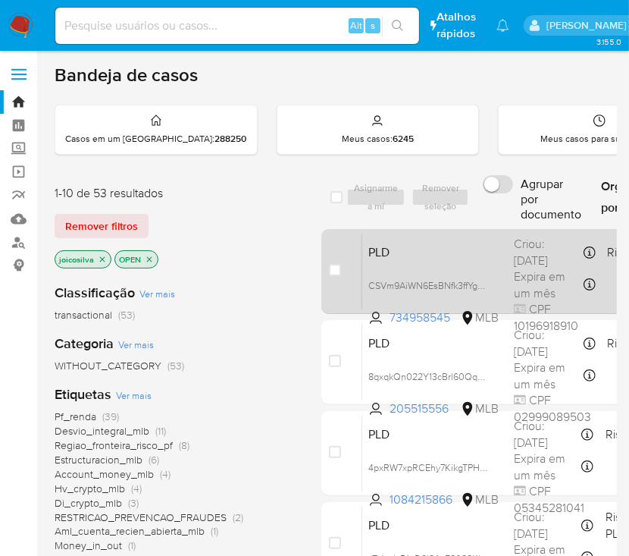
click at [451, 256] on span "PLD" at bounding box center [434, 251] width 133 height 20
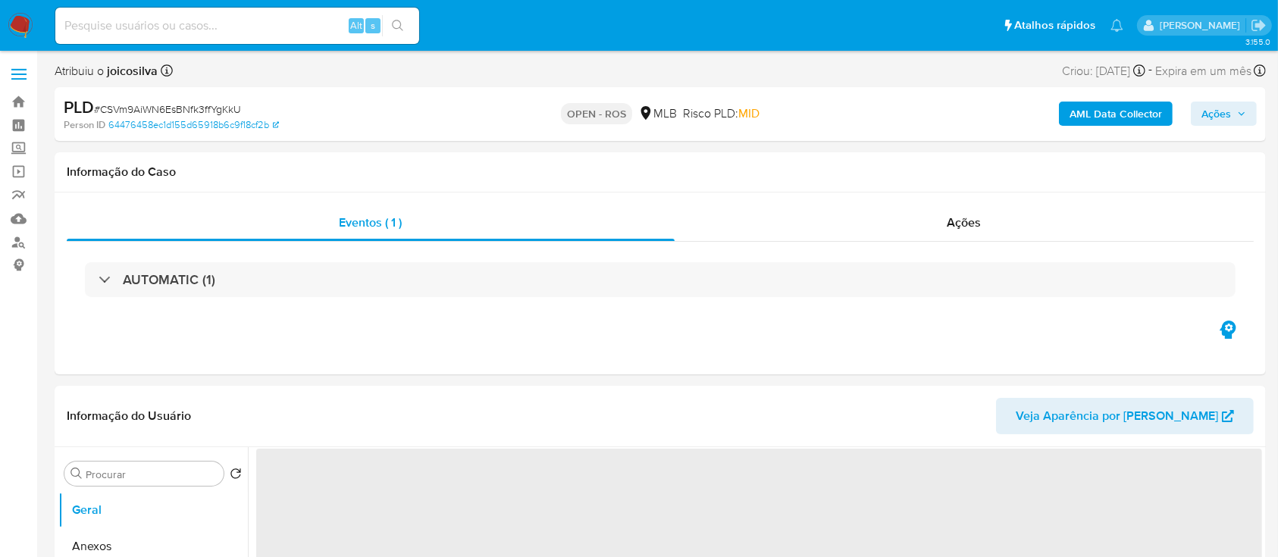
click at [227, 113] on span "# CSVm9AiWN6EsBNfk3ffYgKkU" at bounding box center [167, 109] width 147 height 15
select select "10"
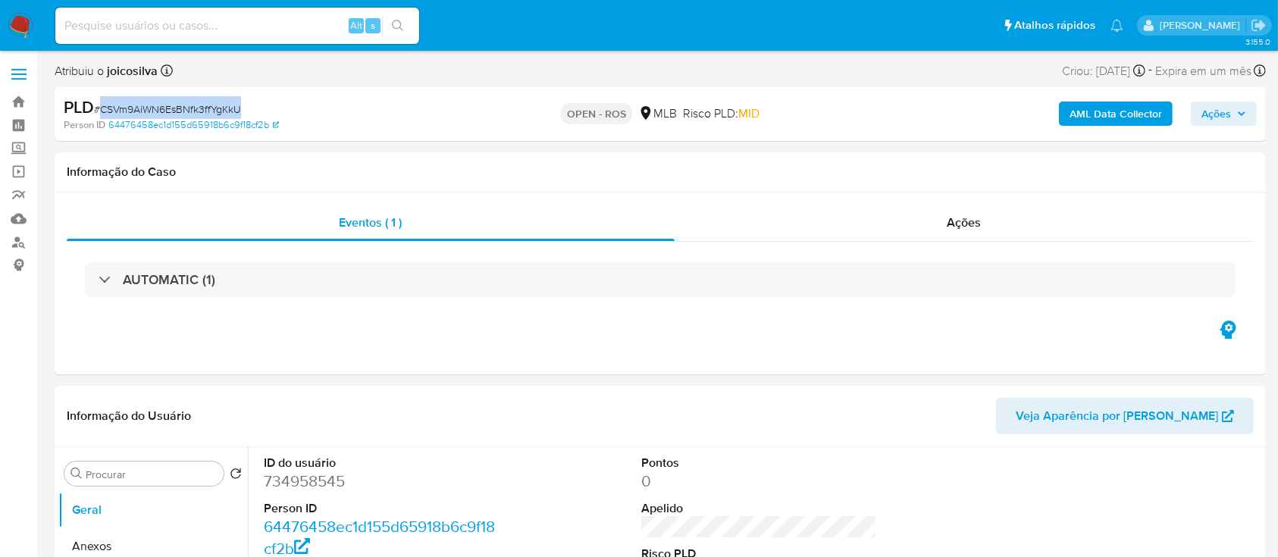
copy span "CSVm9AiWN6EsBNfk3ffYgKkU"
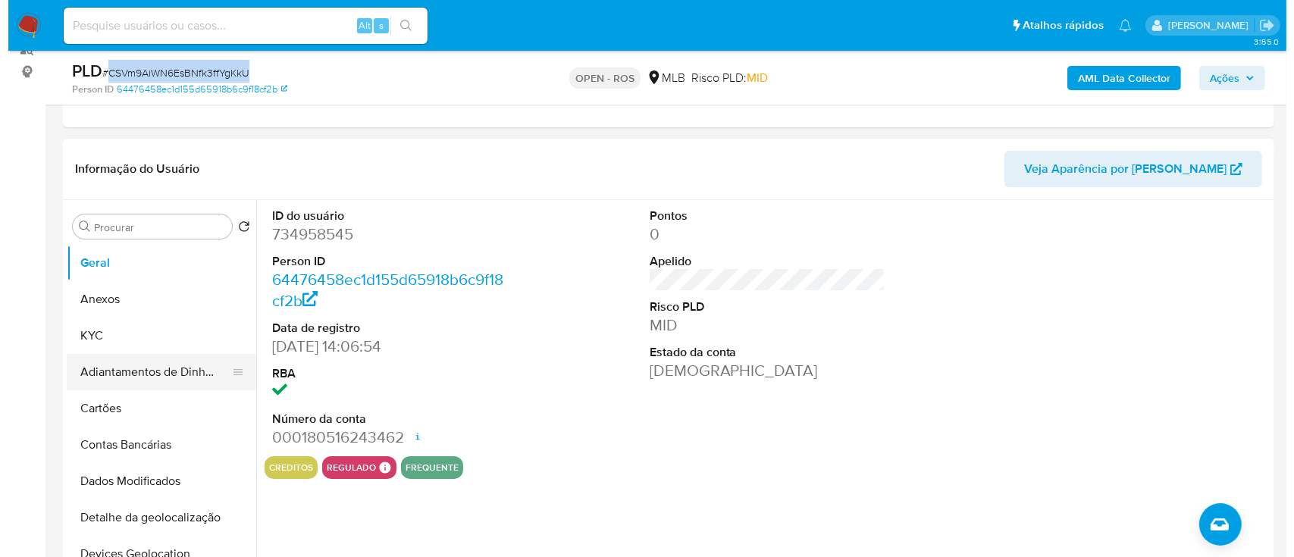
scroll to position [202, 0]
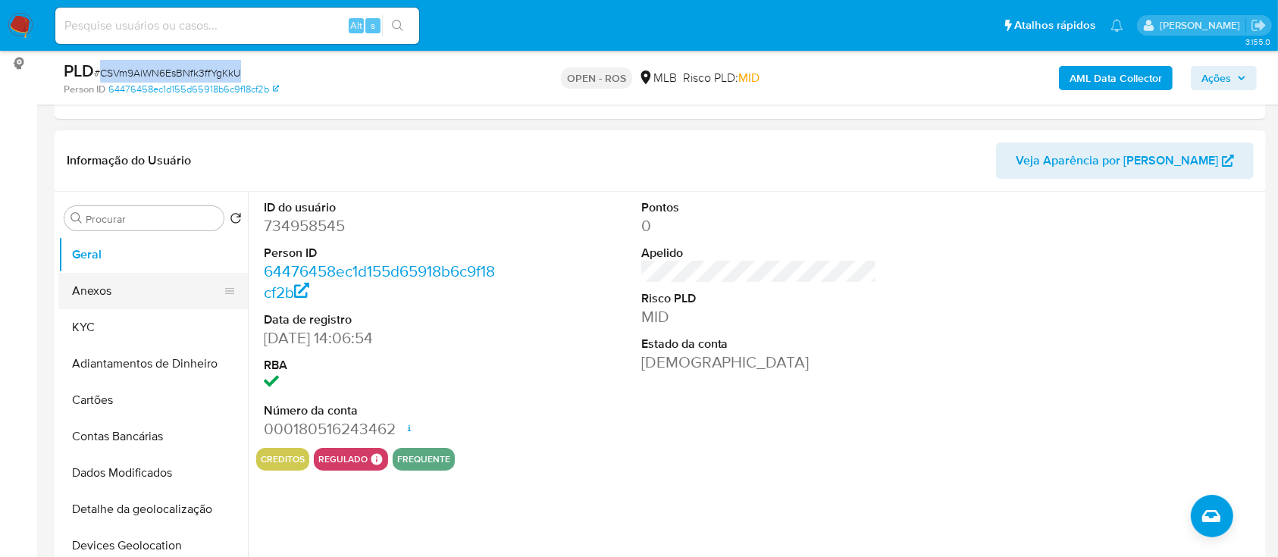
click at [105, 282] on button "Anexos" at bounding box center [146, 291] width 177 height 36
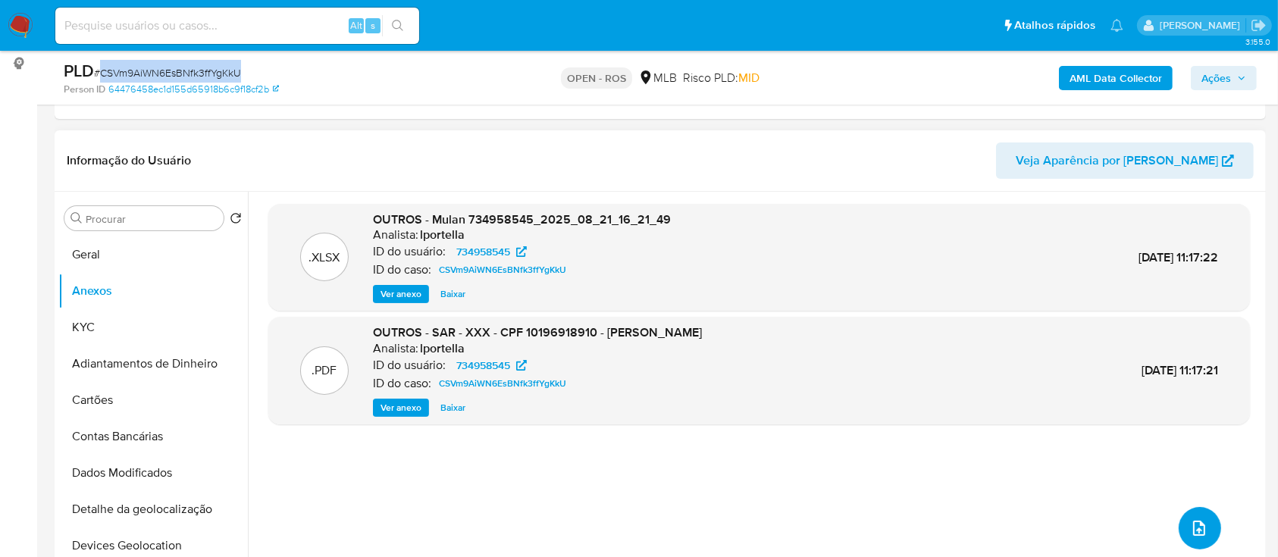
click at [1190, 531] on icon "upload-file" at bounding box center [1199, 528] width 18 height 18
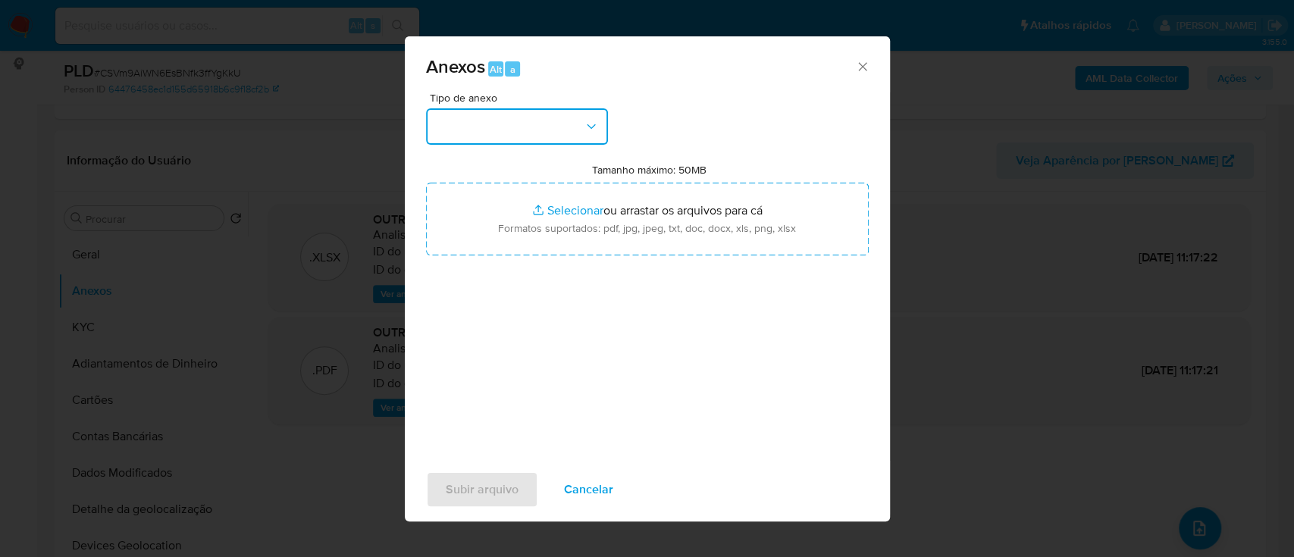
click at [540, 133] on button "button" at bounding box center [517, 126] width 182 height 36
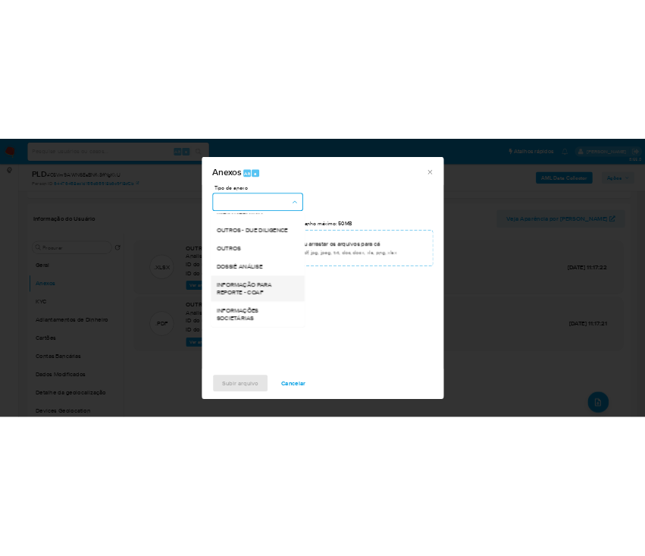
scroll to position [233, 0]
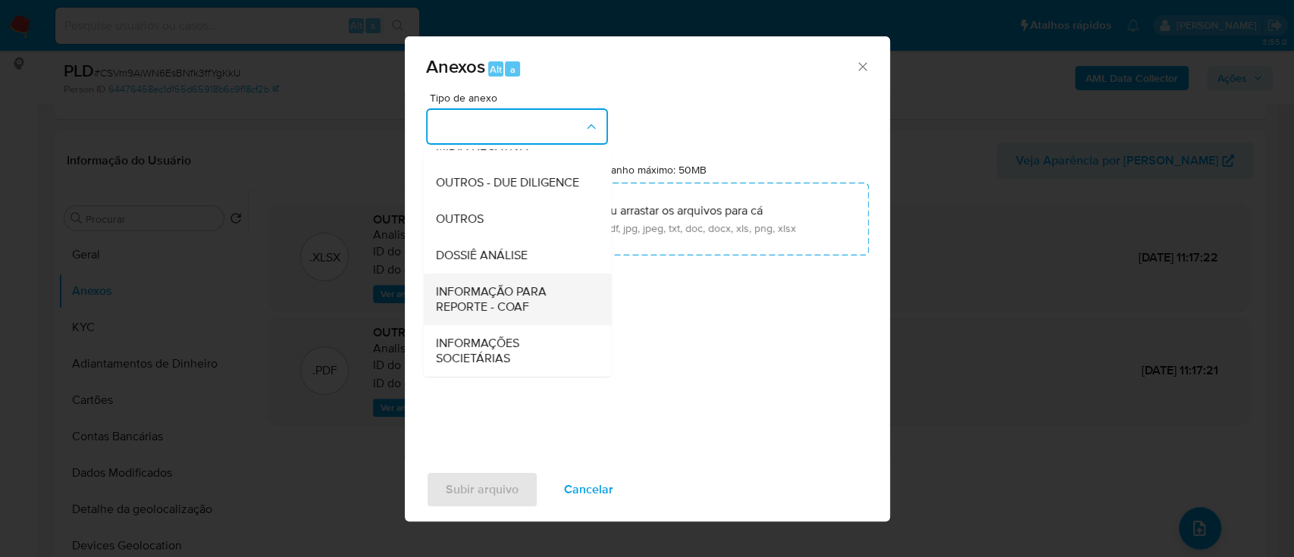
click at [527, 302] on span "INFORMAÇÃO PARA REPORTE - COAF" at bounding box center [512, 299] width 155 height 30
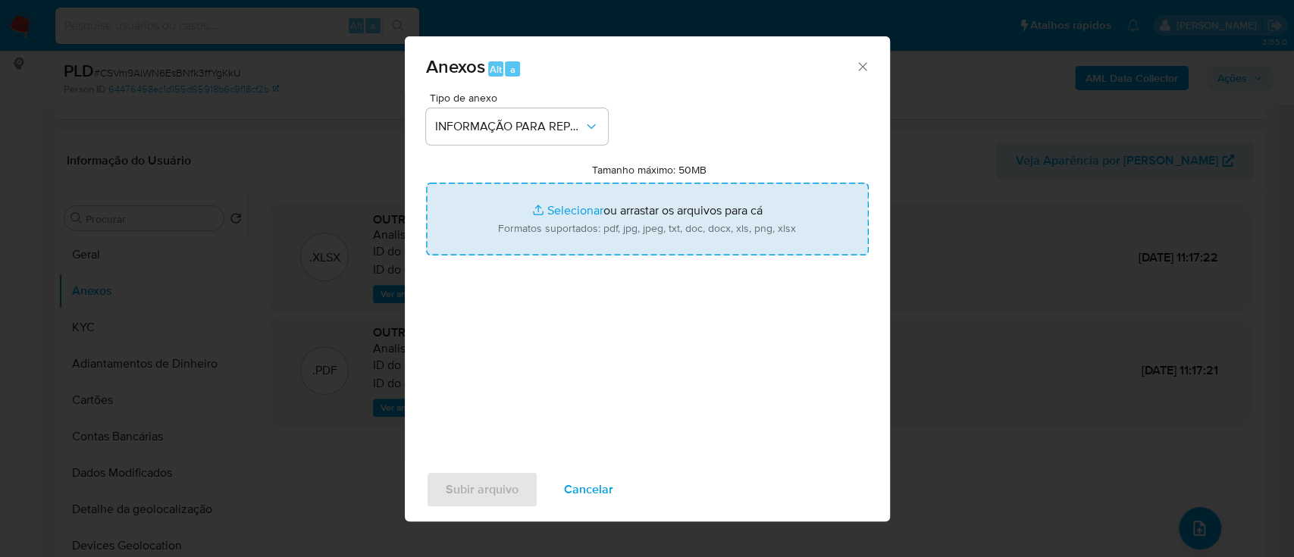
type input "C:\fakepath\SAR - CSVm9AiWN6EsBNfk3ffYgKkU - CPF 10196918910 - [PERSON_NAME].pdf"
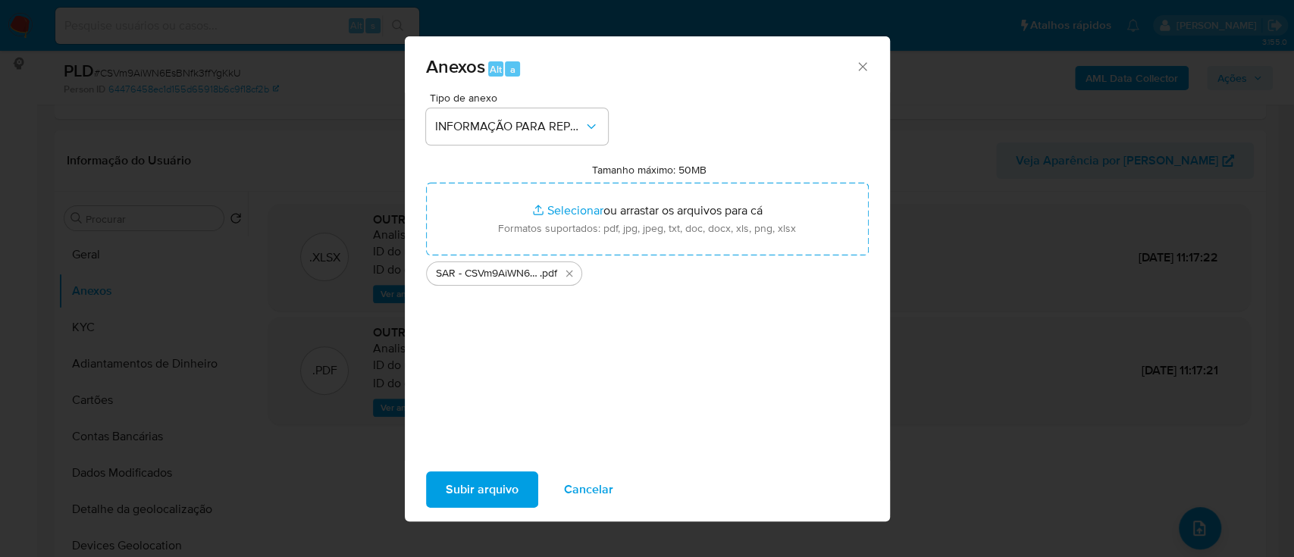
click at [506, 488] on span "Subir arquivo" at bounding box center [482, 489] width 73 height 33
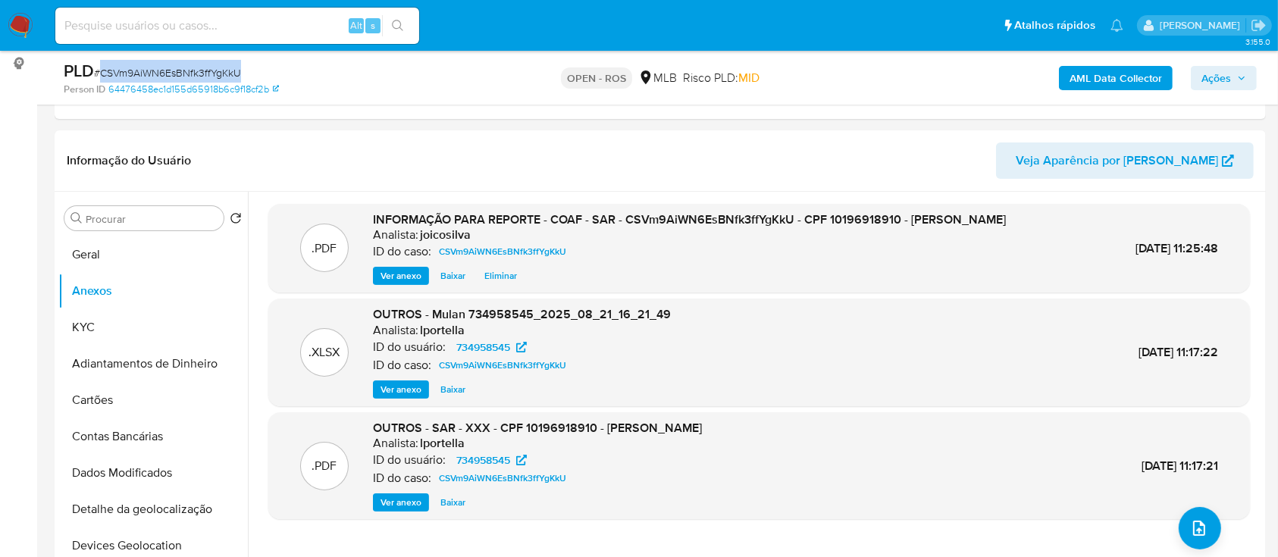
click at [1221, 80] on span "Ações" at bounding box center [1216, 78] width 30 height 24
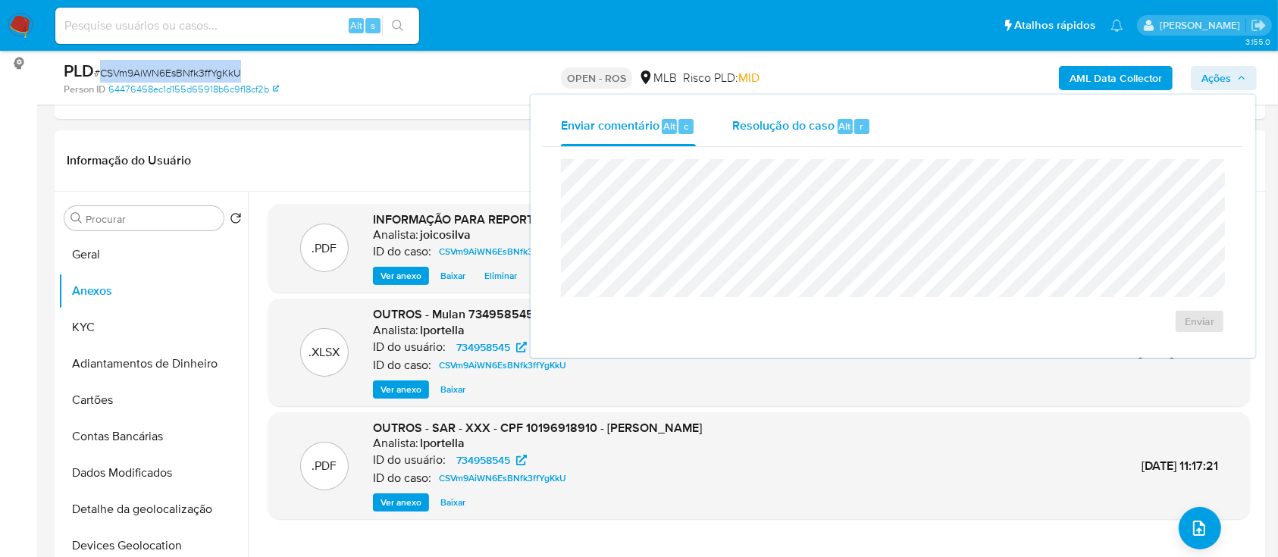
click at [791, 129] on span "Resolução do caso" at bounding box center [783, 125] width 102 height 17
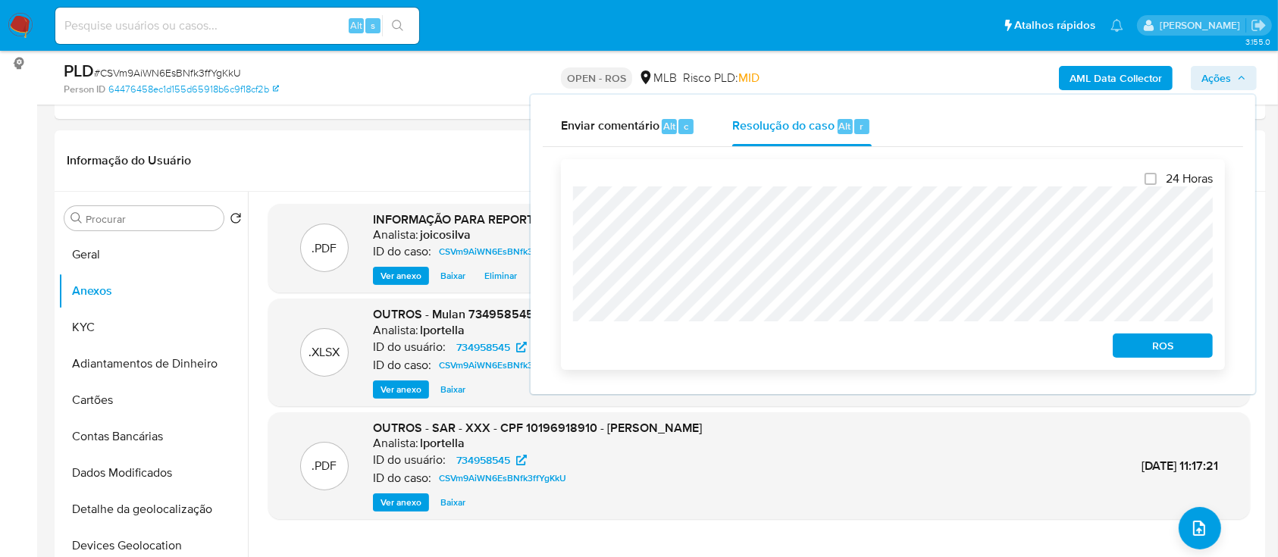
click at [1173, 349] on span "ROS" at bounding box center [1162, 345] width 79 height 21
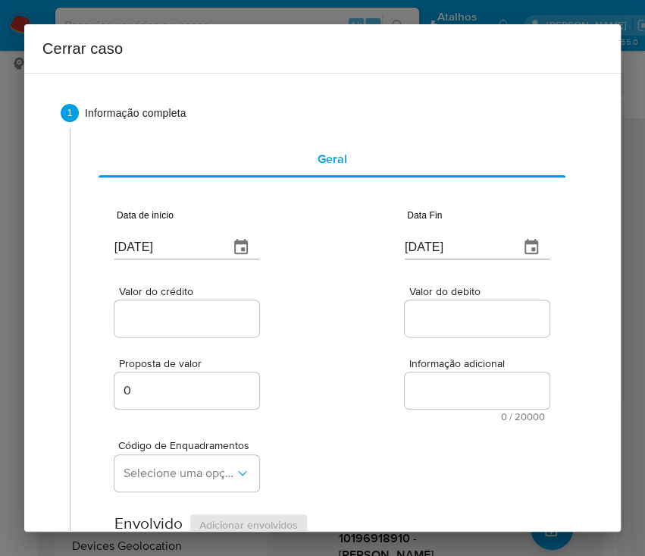
click at [179, 252] on input "[DATE]" at bounding box center [165, 247] width 102 height 24
paste input "01/07"
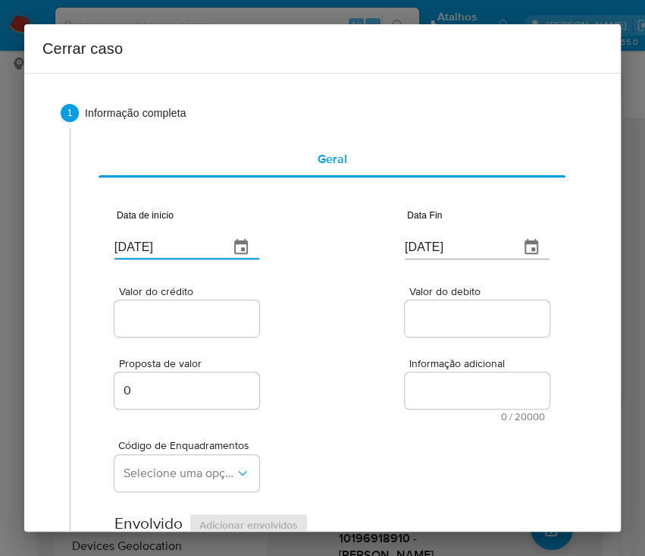
type input "[DATE]"
click at [447, 249] on input "[DATE]" at bounding box center [456, 247] width 102 height 24
click at [447, 250] on input "[DATE]" at bounding box center [456, 247] width 102 height 24
paste input "19"
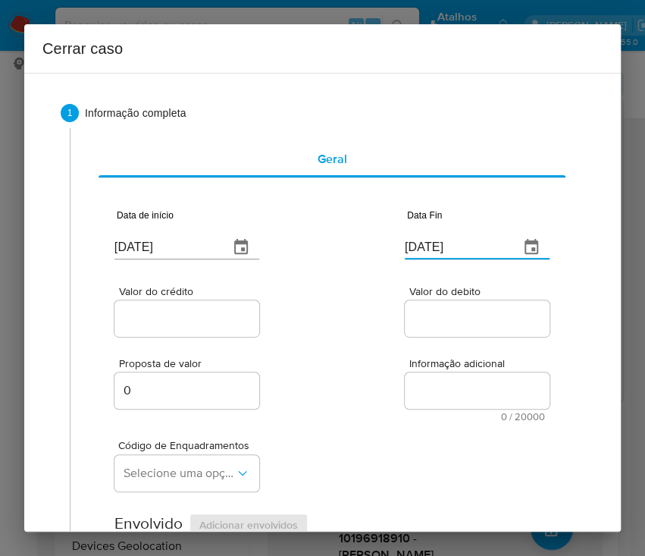
type input "[DATE]"
drag, startPoint x: 439, startPoint y: 312, endPoint x: 424, endPoint y: 315, distance: 15.6
click at [438, 312] on input "Valor do debito" at bounding box center [479, 319] width 149 height 20
click at [214, 323] on input "Valor do crédito" at bounding box center [188, 319] width 149 height 20
click at [169, 312] on input "Valor do crédito" at bounding box center [188, 319] width 149 height 20
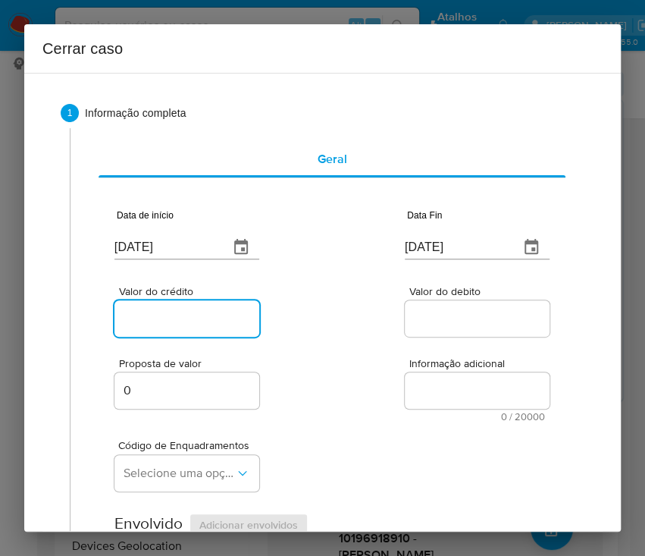
paste input "R$299.201"
type input "R$299.201"
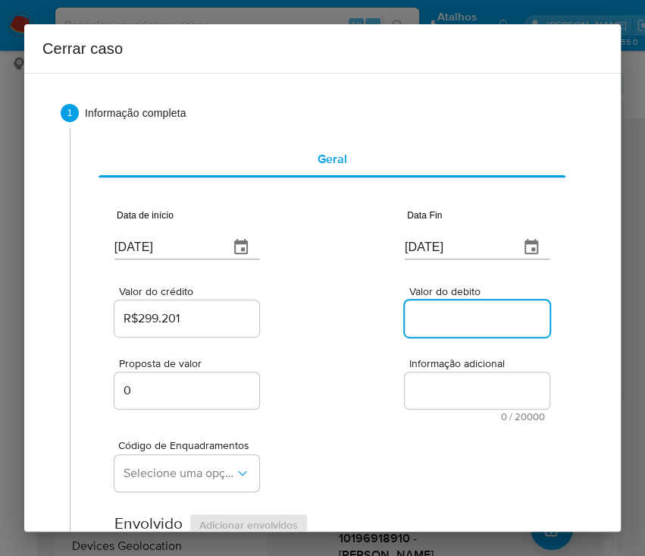
click at [421, 317] on input "Valor do debito" at bounding box center [479, 319] width 149 height 20
paste input "R$298.675"
type input "R$298.675"
click at [280, 356] on div "Proposta de valor 0 Informação adicional 0 / 20000 20000 caracteres restantes" at bounding box center [331, 381] width 435 height 82
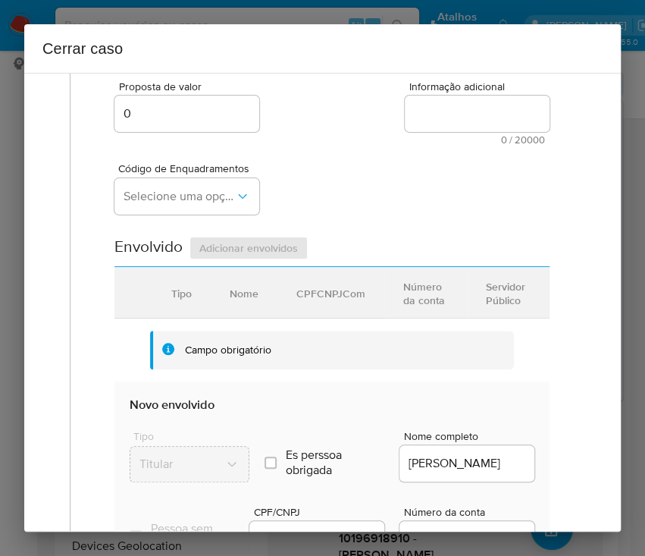
scroll to position [303, 0]
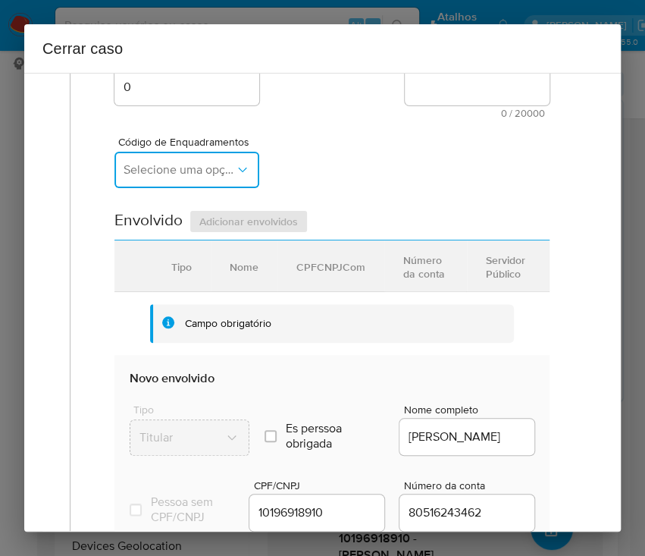
click at [169, 167] on span "Selecione uma opção" at bounding box center [179, 169] width 111 height 15
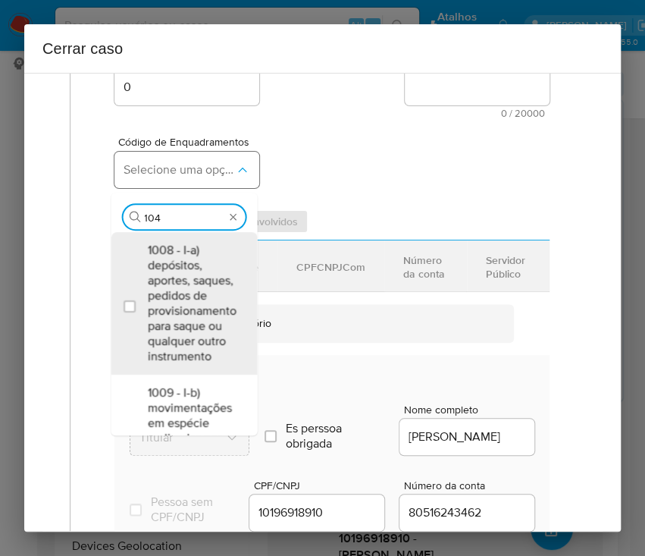
type input "1045"
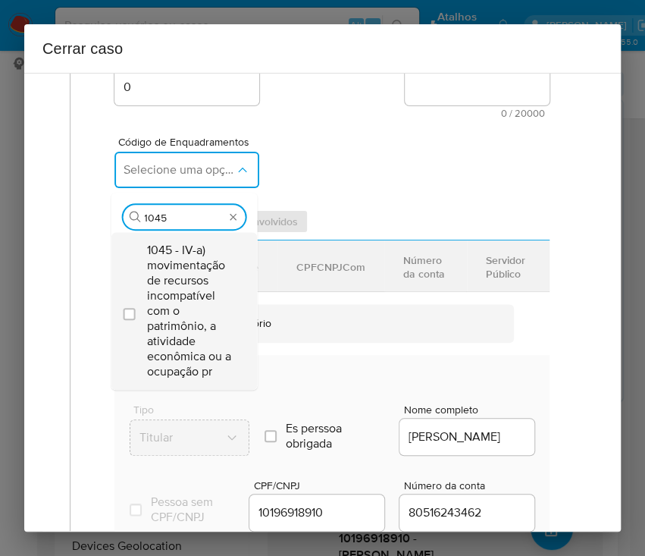
click at [167, 281] on span "1045 - IV-a) movimentação de recursos incompatível com o patrimônio, a atividad…" at bounding box center [191, 311] width 89 height 136
checkbox input "true"
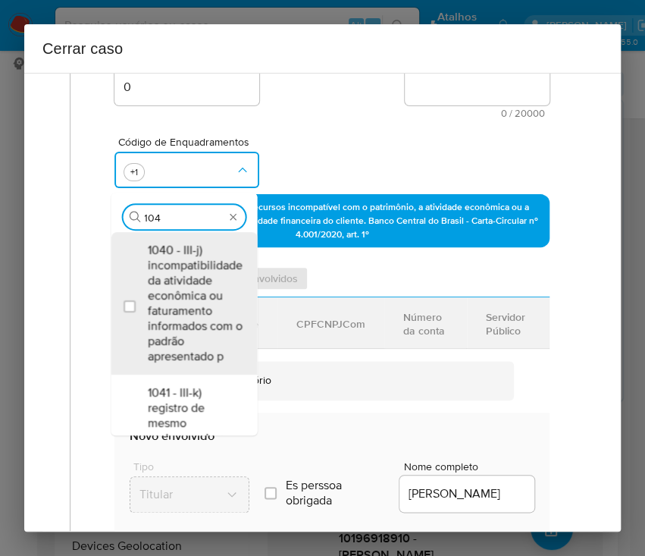
scroll to position [0, 0]
type input "1047"
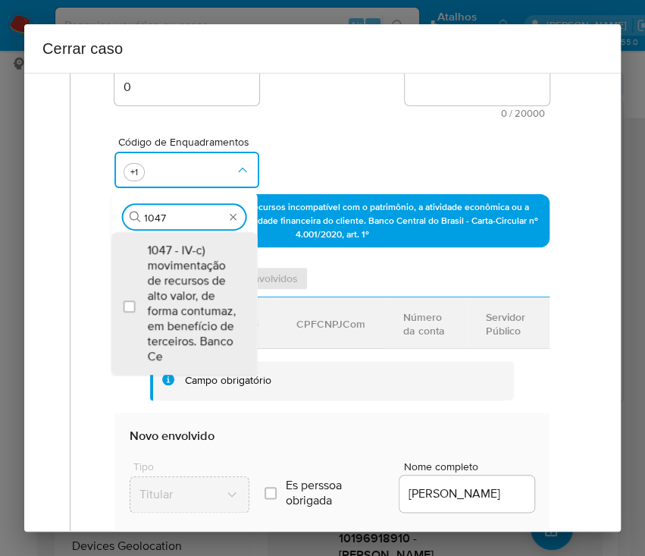
click at [159, 280] on span "1047 - IV-c) movimentação de recursos de alto valor, de forma contumaz, em bene…" at bounding box center [191, 303] width 89 height 121
checkbox input "true"
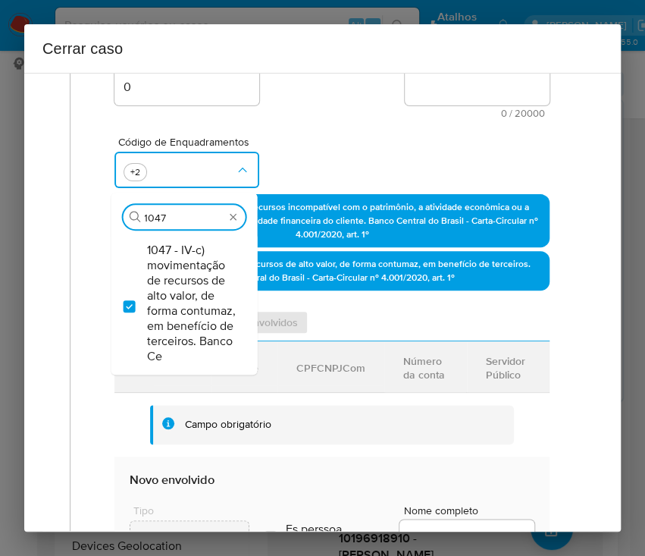
click at [340, 94] on div "Proposta de valor 0 Informação adicional 0 / 20000 20000 caracteres restantes" at bounding box center [331, 77] width 435 height 82
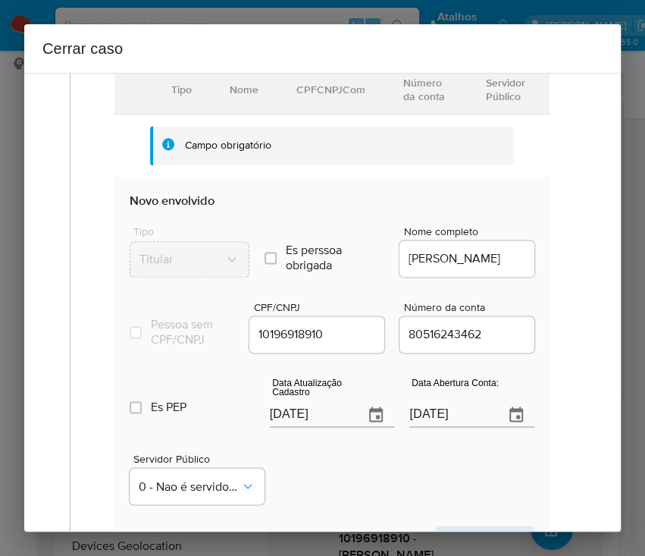
scroll to position [606, 0]
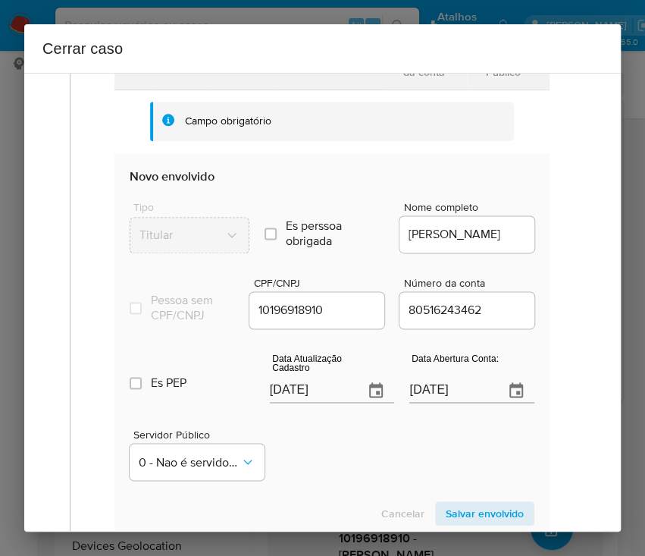
click at [302, 397] on input "[DATE]" at bounding box center [311, 390] width 83 height 24
paste input "8/07"
type input "[DATE]"
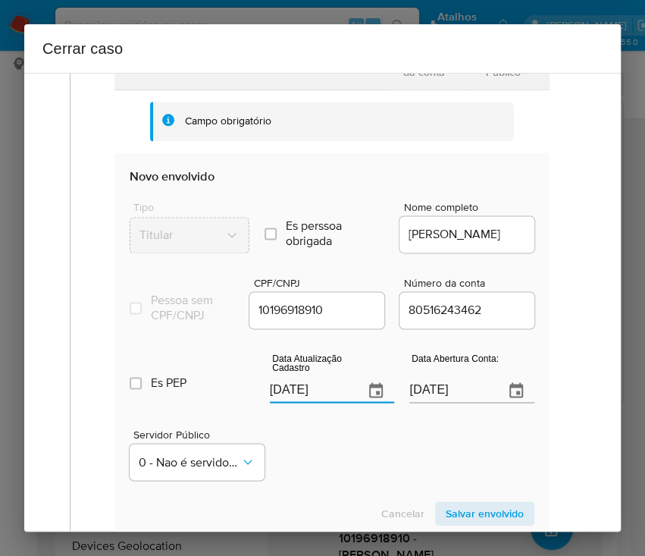
click at [331, 464] on div "Servidor Público 0 - Nao é servidor/[PERSON_NAME] possui informacao" at bounding box center [332, 448] width 405 height 76
click at [436, 399] on input "[DATE]" at bounding box center [450, 390] width 83 height 24
click at [431, 447] on div "Servidor Público 0 - Nao é servidor/[PERSON_NAME] possui informacao" at bounding box center [332, 448] width 405 height 76
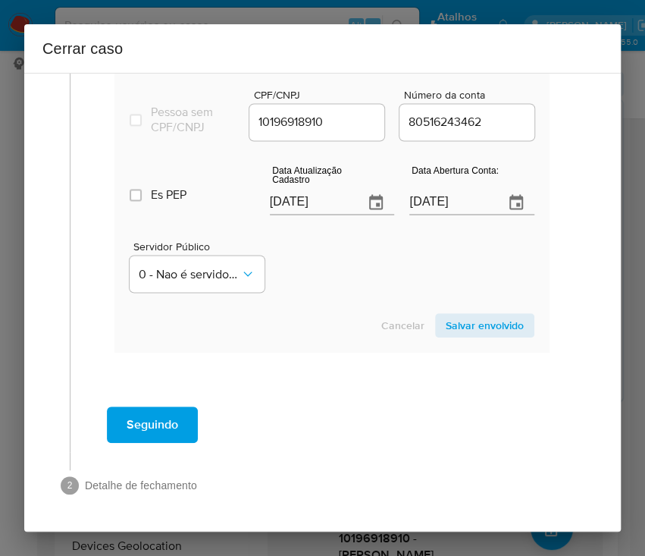
click at [462, 324] on span "Salvar envolvido" at bounding box center [485, 325] width 78 height 21
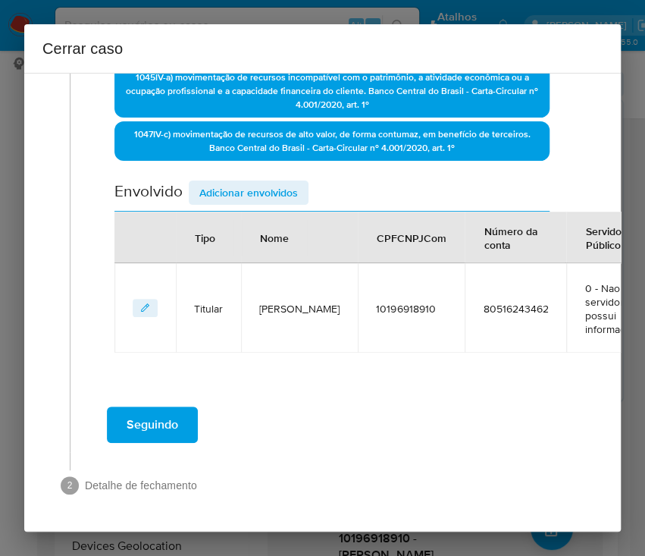
click at [211, 182] on span "Adicionar envolvidos" at bounding box center [248, 192] width 99 height 21
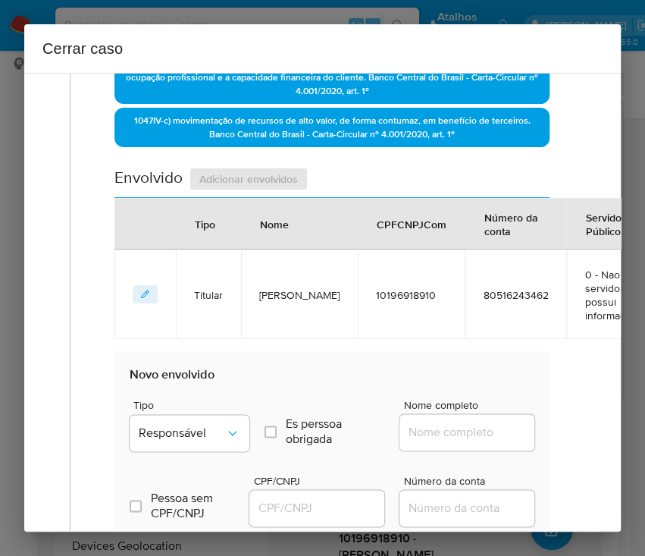
scroll to position [649, 0]
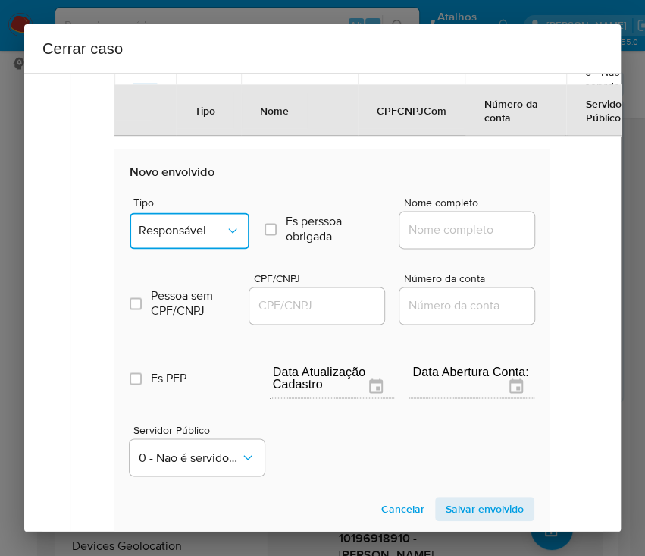
click at [196, 223] on span "Responsável" at bounding box center [182, 230] width 86 height 15
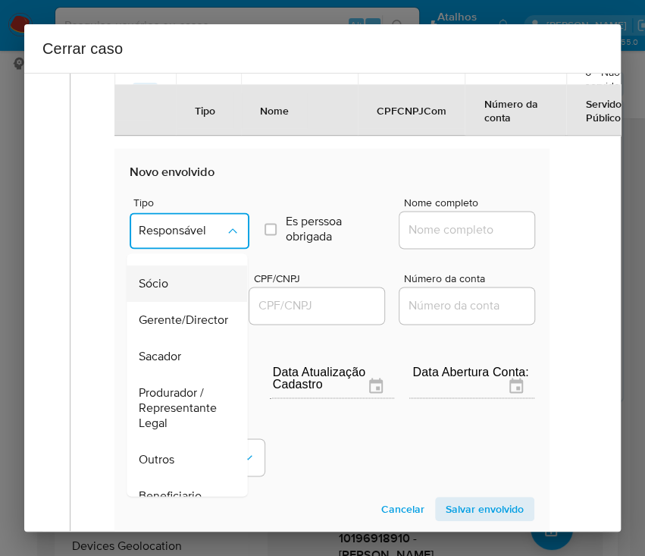
scroll to position [202, 0]
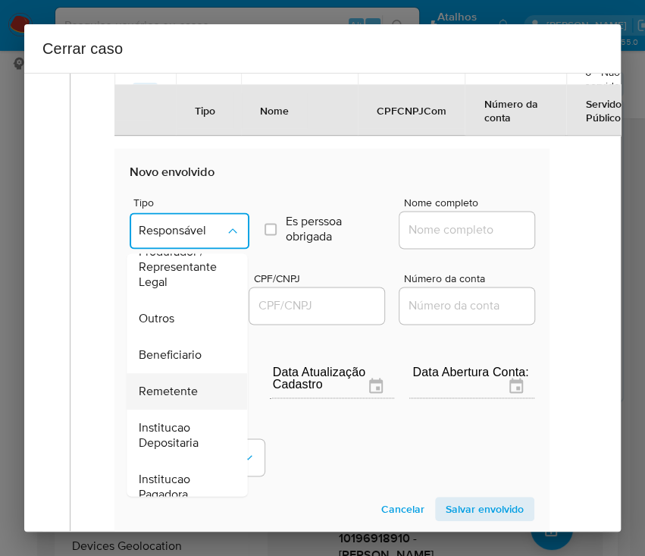
click at [173, 385] on span "Remetente" at bounding box center [168, 391] width 59 height 15
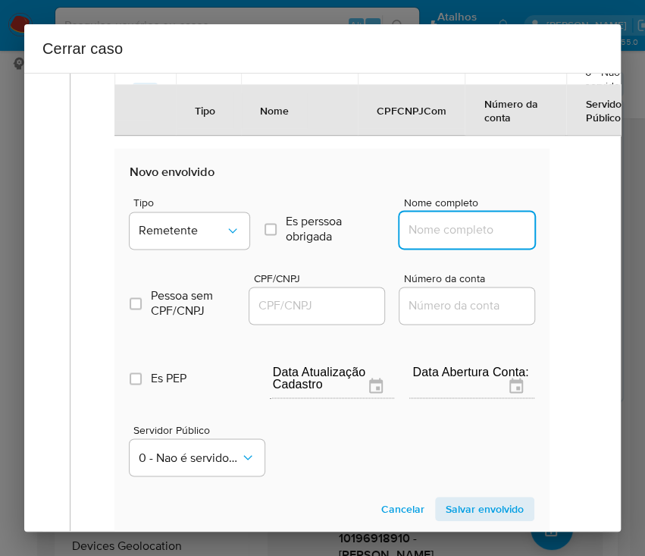
click at [427, 223] on input "Nome completo" at bounding box center [473, 230] width 149 height 20
paste input "Brasil Bitcoin Servicos Digitais Ltda, 29519837000123"
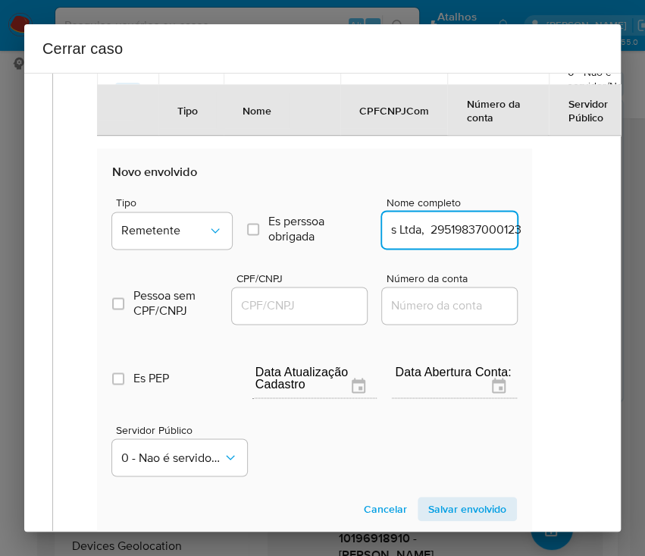
drag, startPoint x: 424, startPoint y: 231, endPoint x: 594, endPoint y: 243, distance: 169.4
click at [594, 243] on div "1 Informação completa Geral Data de início [DATE] Data Fin [DATE] Valor do créd…" at bounding box center [322, 302] width 597 height 459
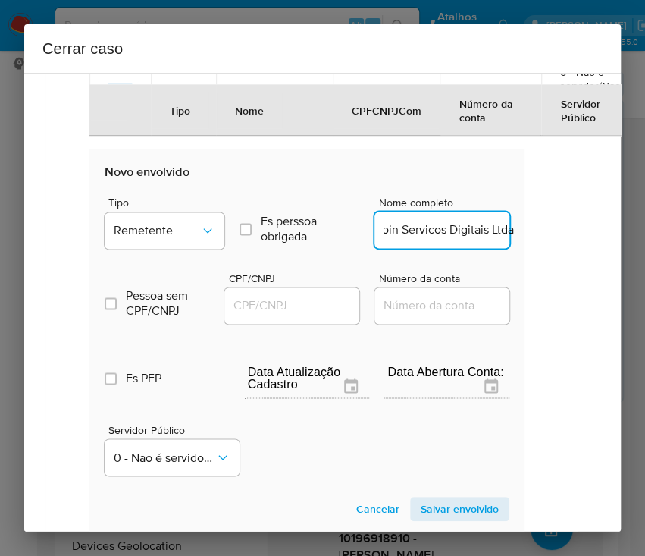
scroll to position [0, 55]
type input "Brasil Bitcoin Servicos Digitais Ltda"
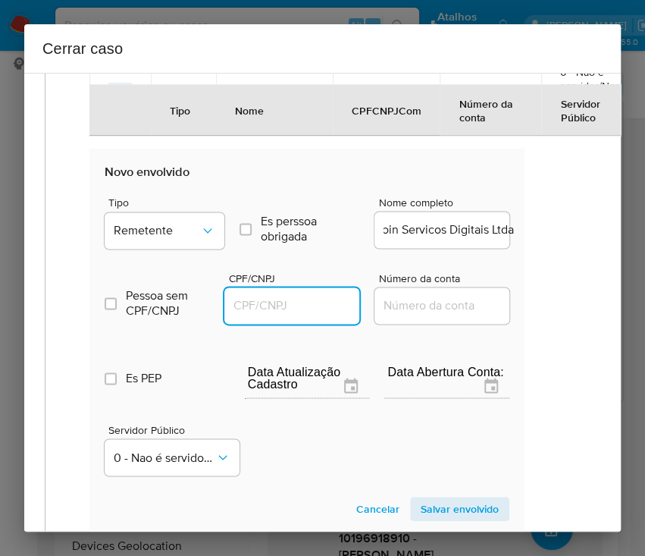
scroll to position [0, 0]
click at [287, 303] on input "CPF/CNPJ" at bounding box center [298, 306] width 149 height 20
paste input "29519837000123"
type input "29519837000123"
click at [424, 506] on span "Salvar envolvido" at bounding box center [460, 508] width 78 height 21
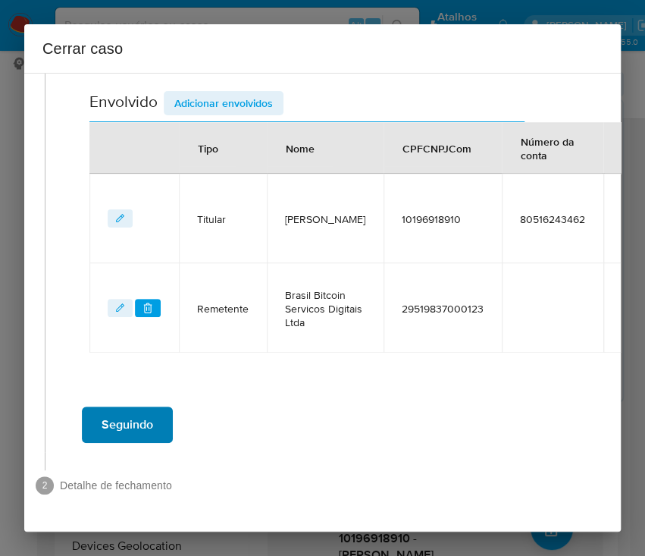
scroll to position [550, 25]
click at [239, 92] on span "Adicionar envolvidos" at bounding box center [223, 102] width 99 height 21
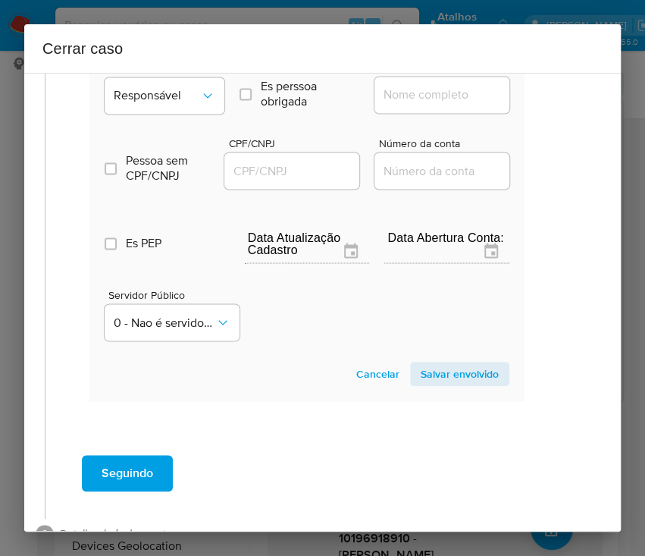
scroll to position [848, 25]
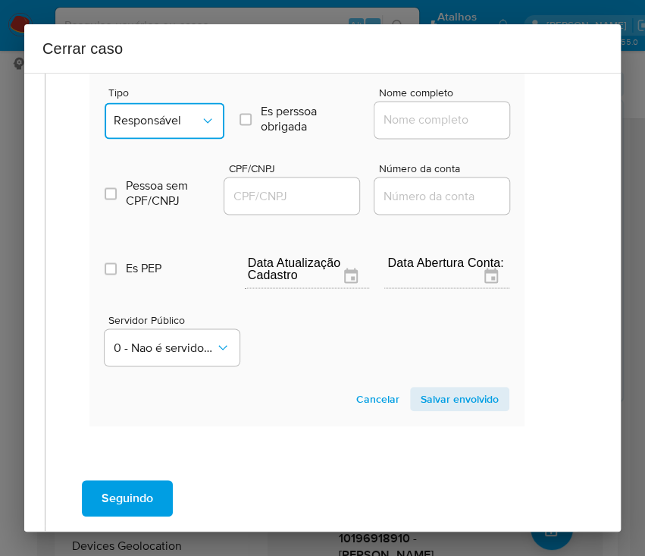
click at [178, 115] on button "Responsável" at bounding box center [165, 120] width 120 height 36
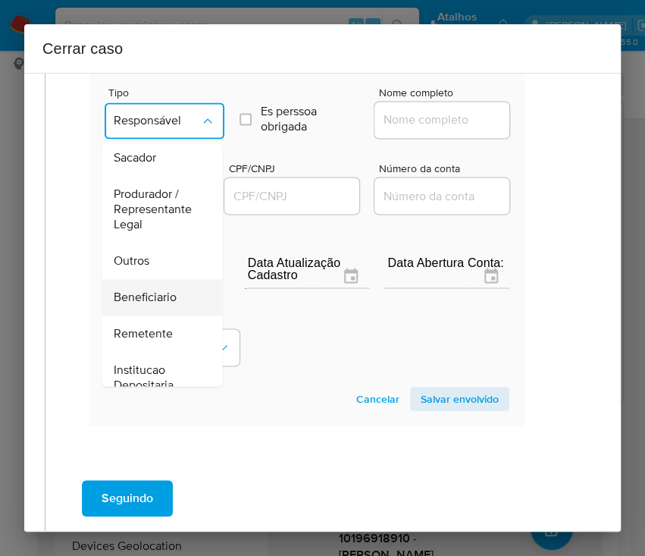
scroll to position [202, 0]
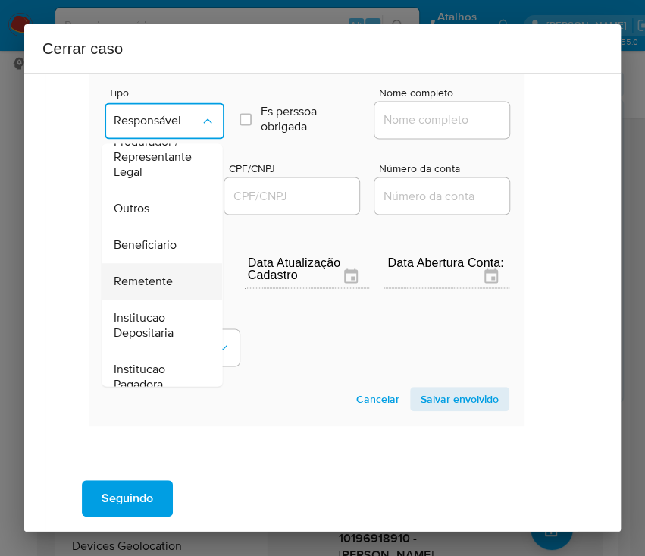
click at [152, 299] on div "Remetente" at bounding box center [157, 281] width 87 height 36
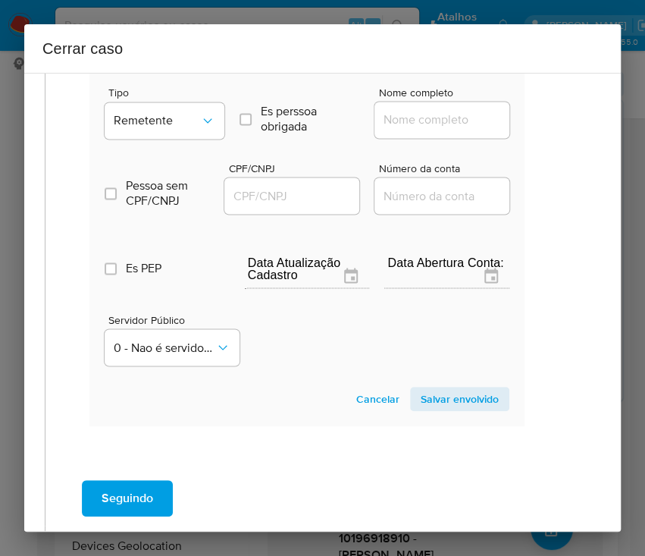
click at [409, 130] on input "Nome completo" at bounding box center [448, 120] width 149 height 20
paste input "[PERSON_NAME], 07167769959"
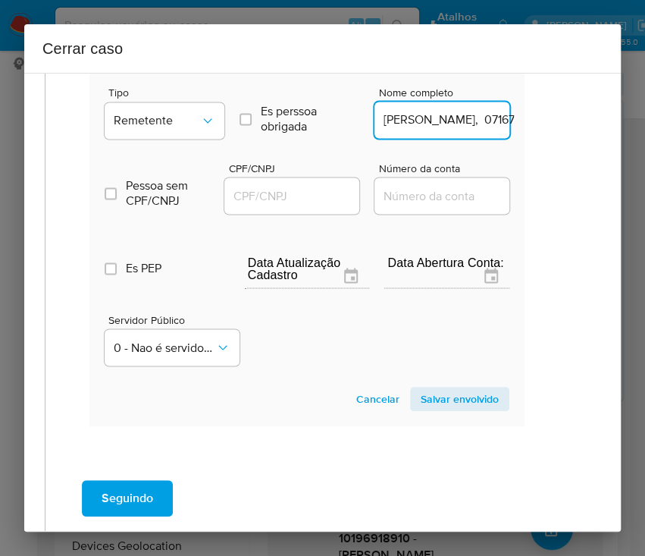
scroll to position [0, 39]
drag, startPoint x: 419, startPoint y: 135, endPoint x: 537, endPoint y: 149, distance: 118.3
type input "[PERSON_NAME]"
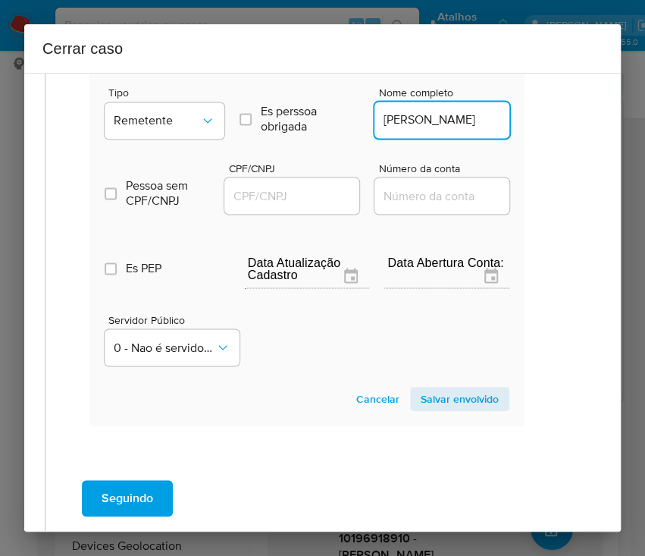
drag, startPoint x: 295, startPoint y: 220, endPoint x: 305, endPoint y: 211, distance: 12.9
click at [297, 214] on div at bounding box center [291, 195] width 135 height 36
click at [314, 203] on input "CPF/CNPJ" at bounding box center [298, 196] width 149 height 20
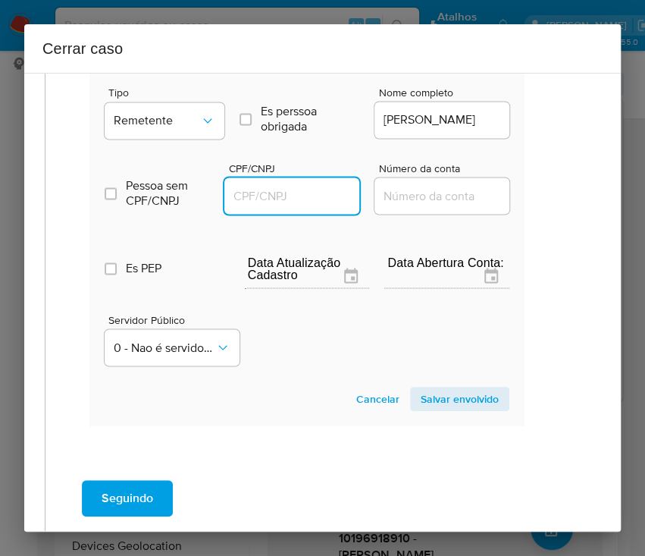
paste input "07167769959"
type input "7167769959"
click at [453, 409] on span "Salvar envolvido" at bounding box center [460, 398] width 78 height 21
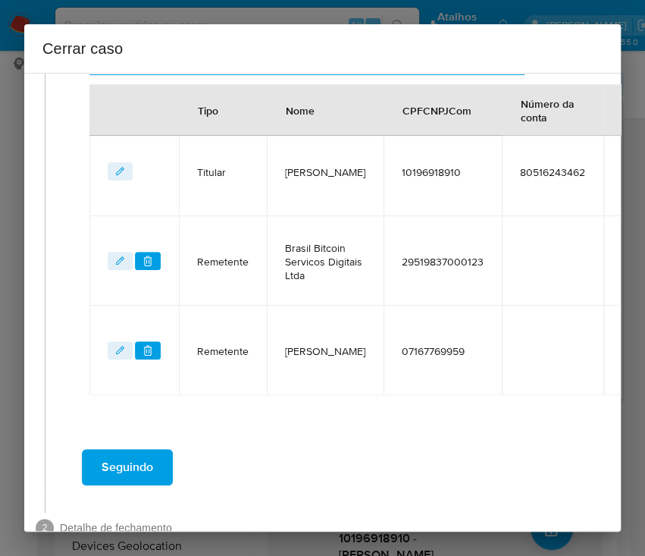
scroll to position [537, 25]
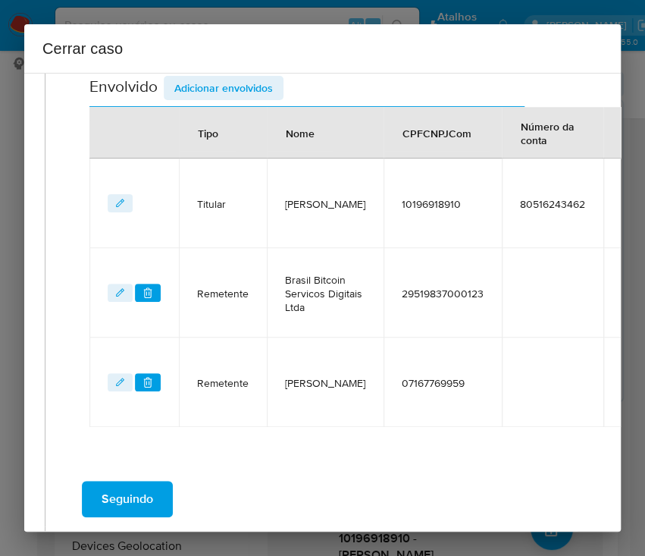
click at [231, 89] on span "Adicionar envolvidos" at bounding box center [223, 87] width 99 height 21
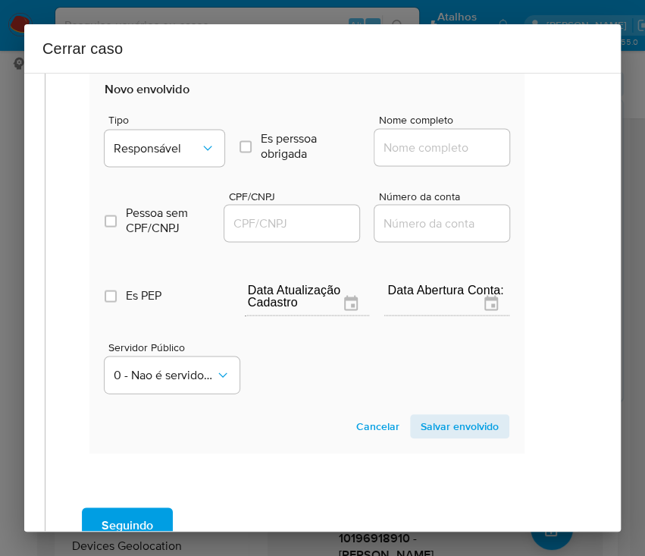
scroll to position [941, 25]
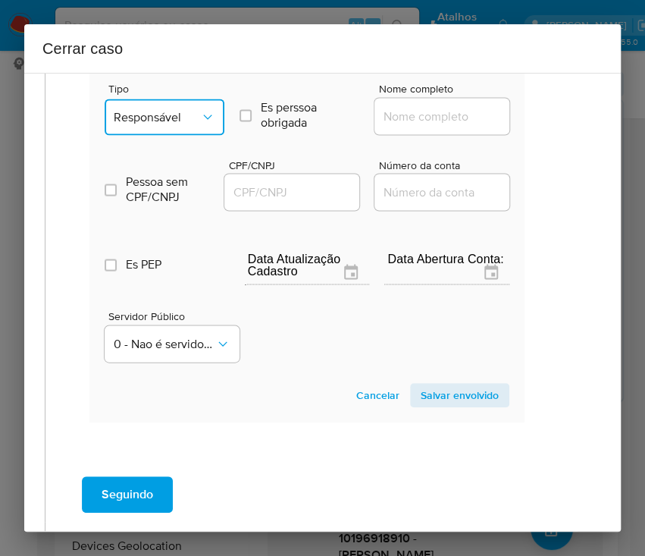
click at [169, 124] on span "Responsável" at bounding box center [157, 116] width 86 height 15
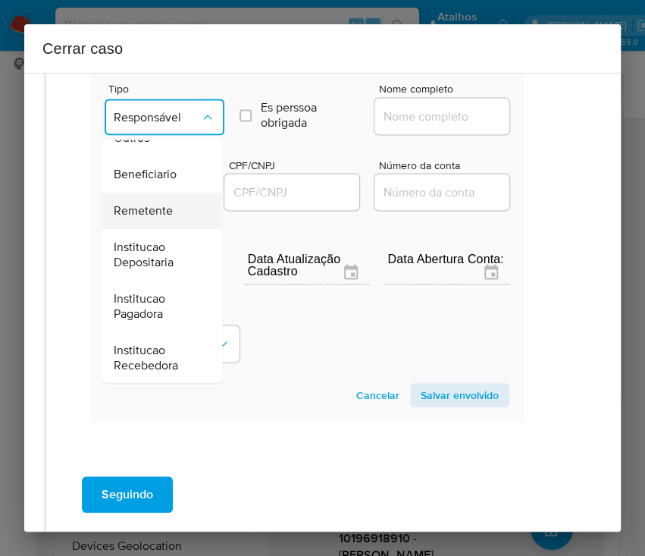
scroll to position [270, 0]
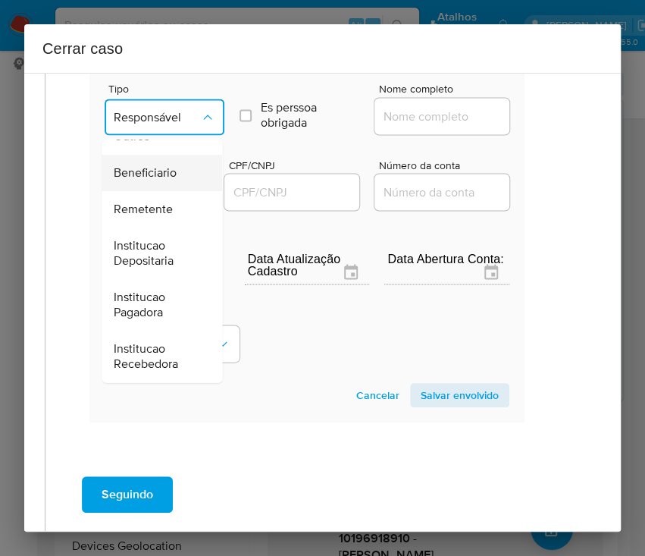
click at [163, 180] on span "Beneficiario" at bounding box center [145, 172] width 63 height 15
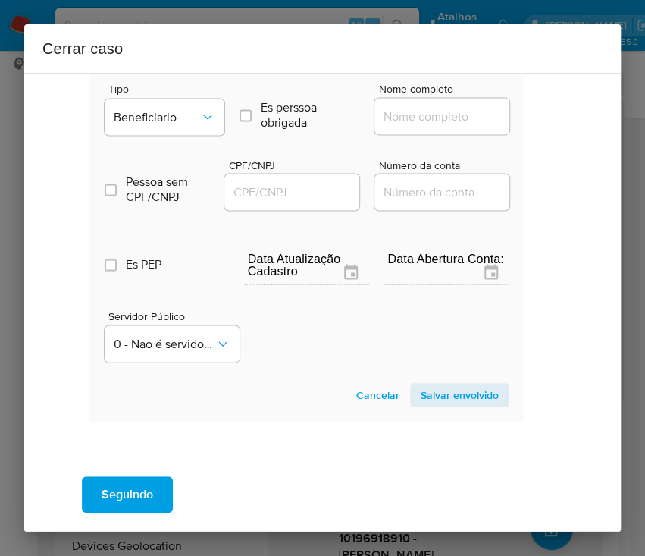
click at [390, 126] on input "Nome completo" at bounding box center [448, 116] width 149 height 20
paste input "Google Brasil Internet Ltda., 06990590000123"
drag, startPoint x: 396, startPoint y: 133, endPoint x: 522, endPoint y: 136, distance: 125.1
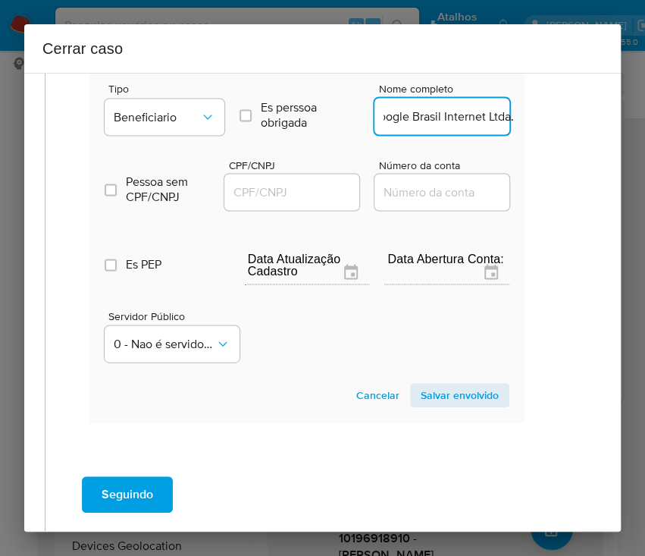
scroll to position [0, 14]
type input "Google Brasil Internet Ltda."
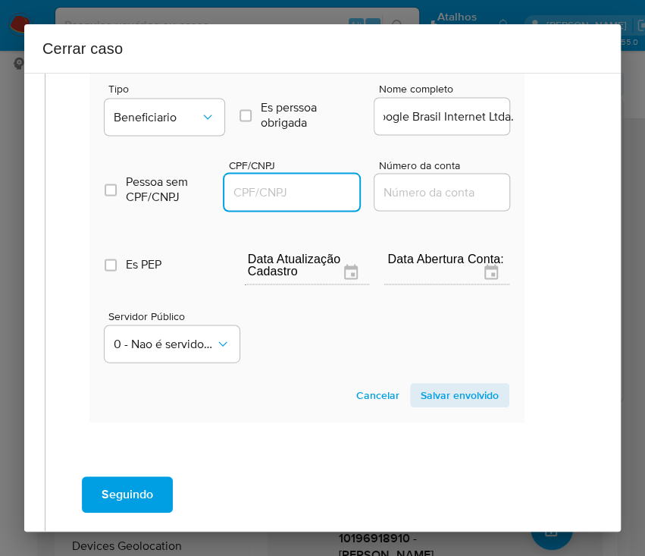
scroll to position [0, 0]
click at [296, 202] on input "CPF/CNPJ" at bounding box center [298, 192] width 149 height 20
paste input "06990590000123"
type input "6990590000123"
click at [440, 405] on span "Salvar envolvido" at bounding box center [460, 394] width 78 height 21
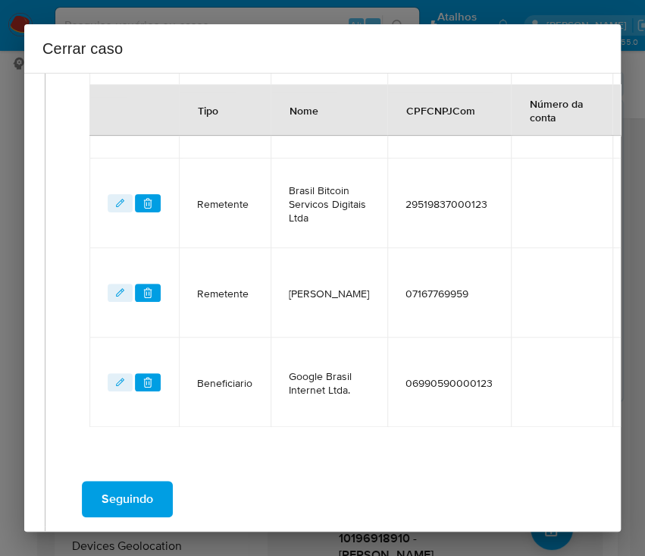
scroll to position [526, 25]
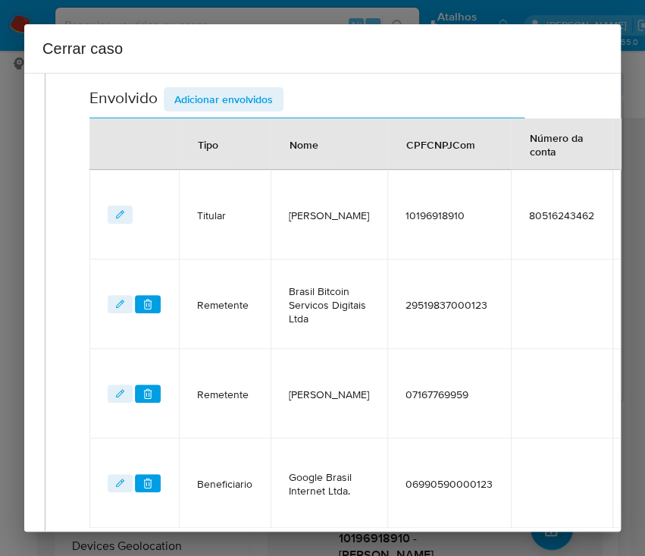
click at [245, 107] on span "Adicionar envolvidos" at bounding box center [223, 99] width 99 height 21
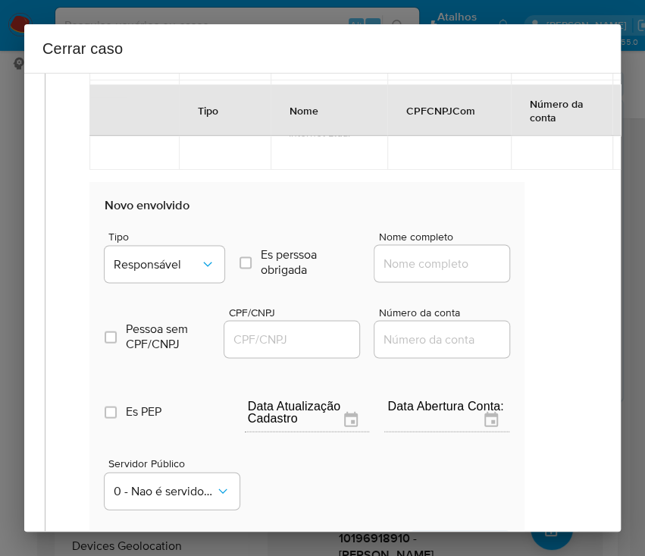
scroll to position [1031, 25]
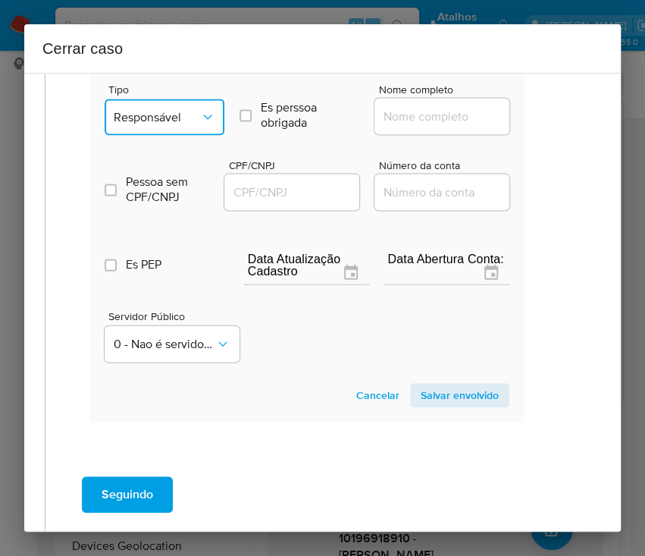
drag, startPoint x: 170, startPoint y: 125, endPoint x: 171, endPoint y: 142, distance: 16.7
click at [171, 124] on span "Responsável" at bounding box center [157, 116] width 86 height 15
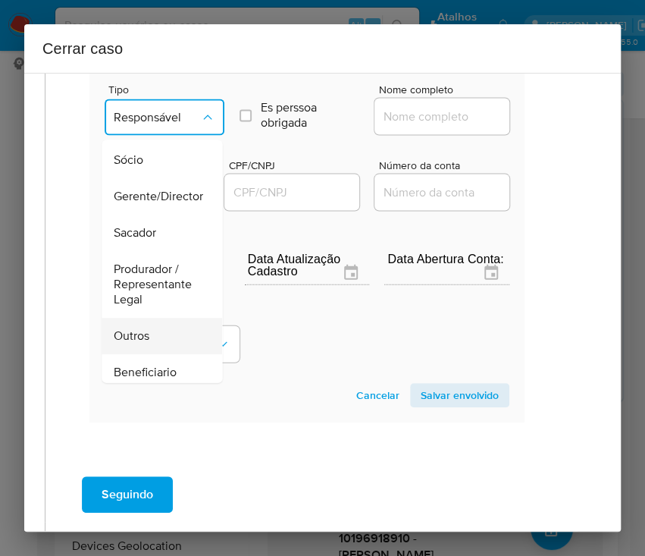
scroll to position [101, 0]
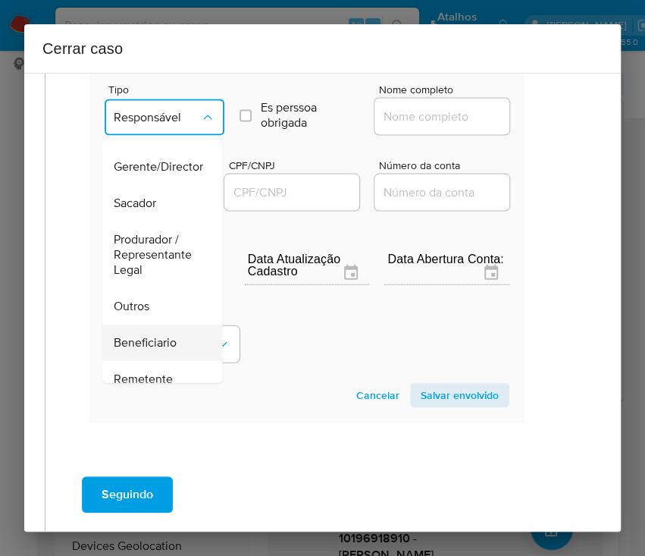
click at [146, 349] on span "Beneficiario" at bounding box center [145, 341] width 63 height 15
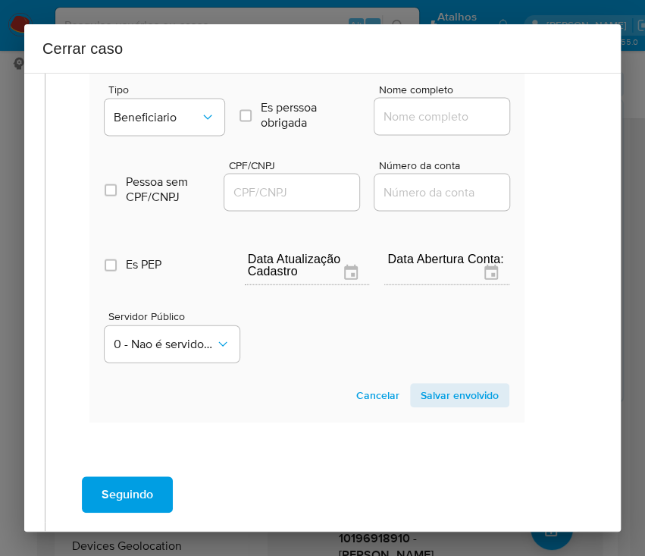
click at [406, 124] on input "Nome completo" at bounding box center [448, 116] width 149 height 20
paste input "Kaizen Gaming Brasil Ltda., 46786961000174"
drag, startPoint x: 400, startPoint y: 130, endPoint x: 529, endPoint y: 130, distance: 128.9
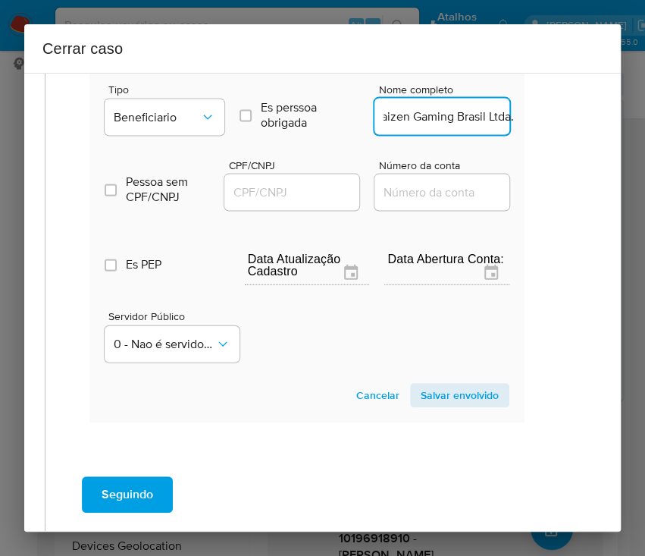
scroll to position [0, 11]
type input "Kaizen Gaming Brasil Ltda."
click at [268, 202] on input "CPF/CNPJ" at bounding box center [298, 192] width 149 height 20
paste input "46786961000174"
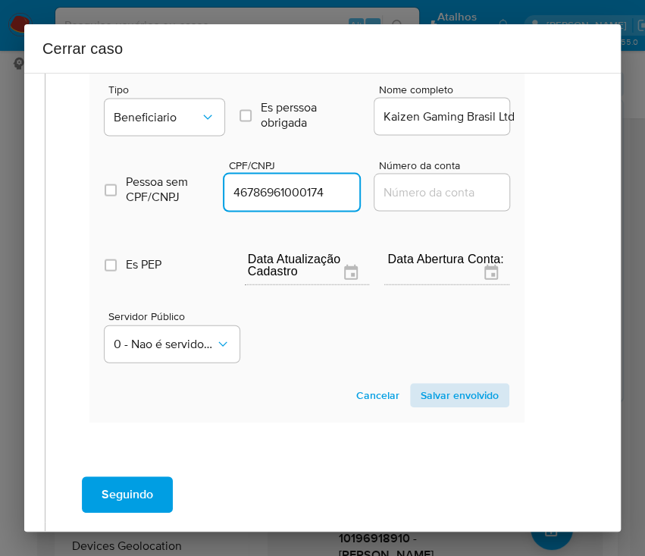
type input "46786961000174"
click at [421, 406] on span "Salvar envolvido" at bounding box center [460, 394] width 78 height 21
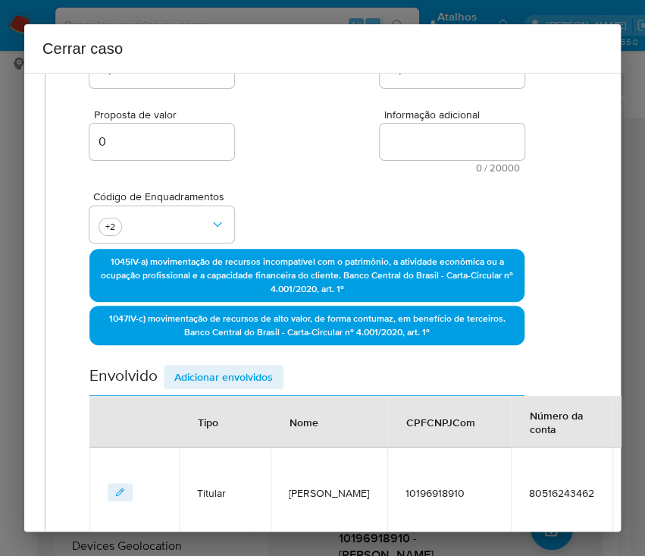
scroll to position [110, 25]
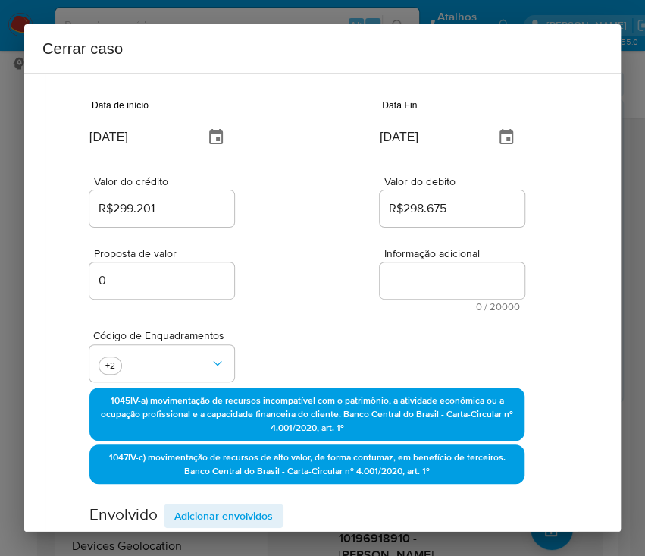
click at [406, 270] on textarea "Informação adicional" at bounding box center [452, 280] width 145 height 36
paste textarea "Informações do Cliente Ricardo Luis Pegoraro Junior, CPF 10196918910, 30 anos, …"
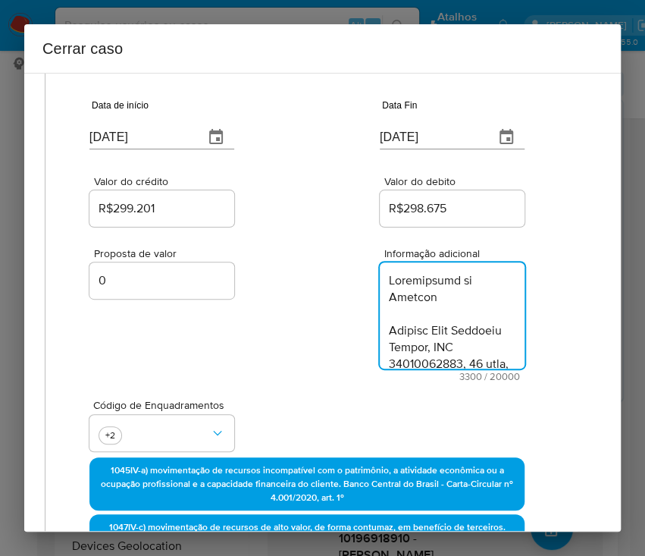
scroll to position [3872, 0]
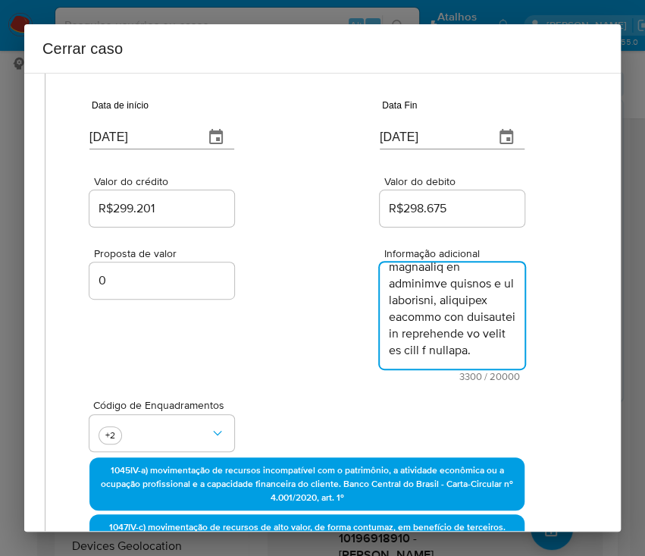
type textarea "Informações do Cliente Ricardo Luis Pegoraro Junior, CPF 10196918910, 30 anos, …"
click at [306, 376] on div "Proposta de valor 0 Informação adicional 3300 / 20000 16700 caracteres restantes" at bounding box center [306, 306] width 435 height 152
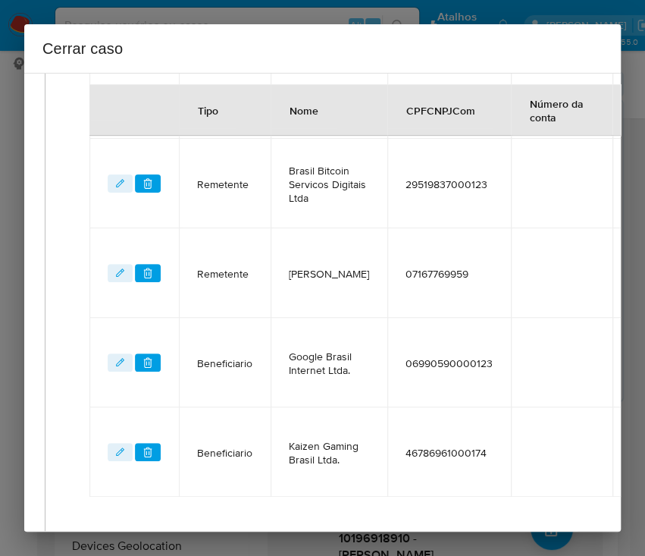
scroll to position [887, 25]
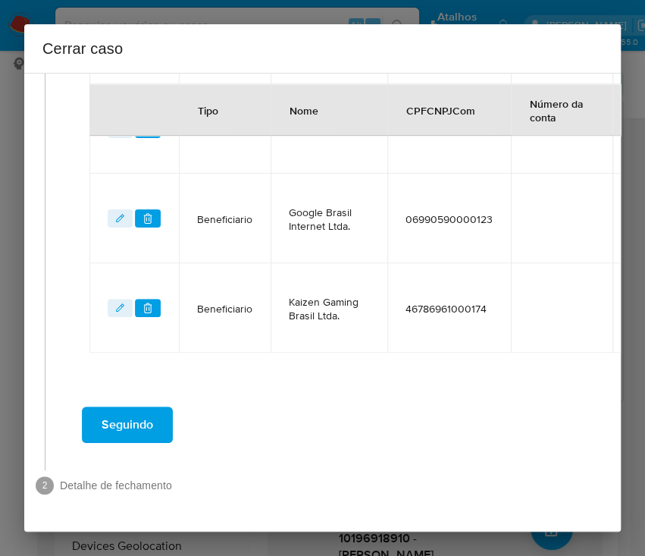
click at [145, 408] on span "Seguindo" at bounding box center [128, 424] width 52 height 33
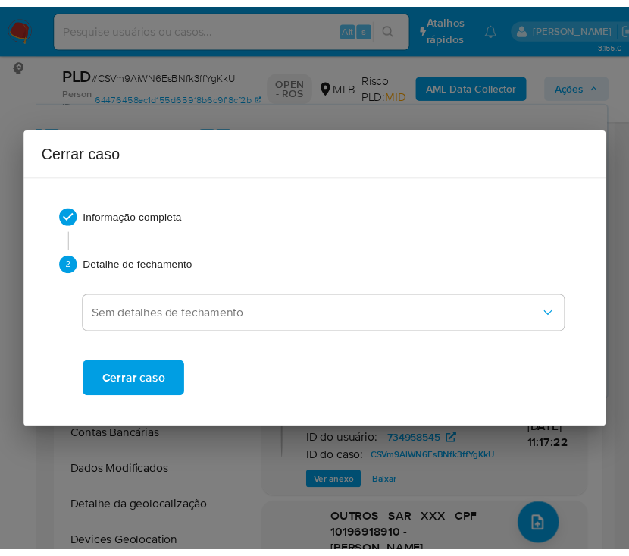
scroll to position [3715, 0]
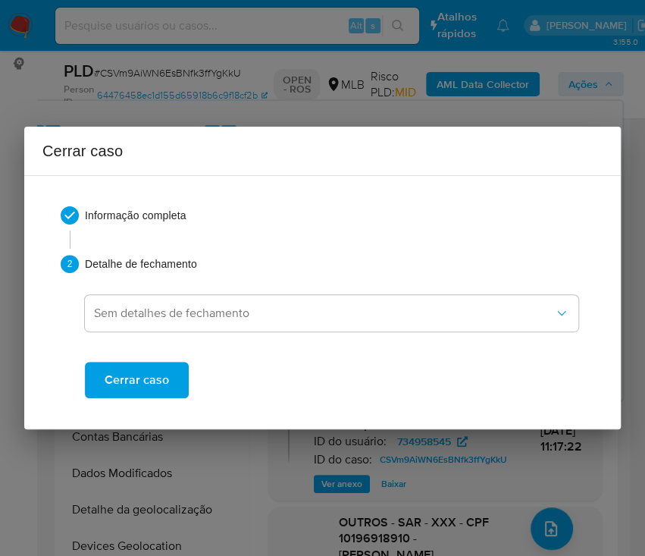
click at [141, 379] on span "Cerrar caso" at bounding box center [137, 379] width 64 height 33
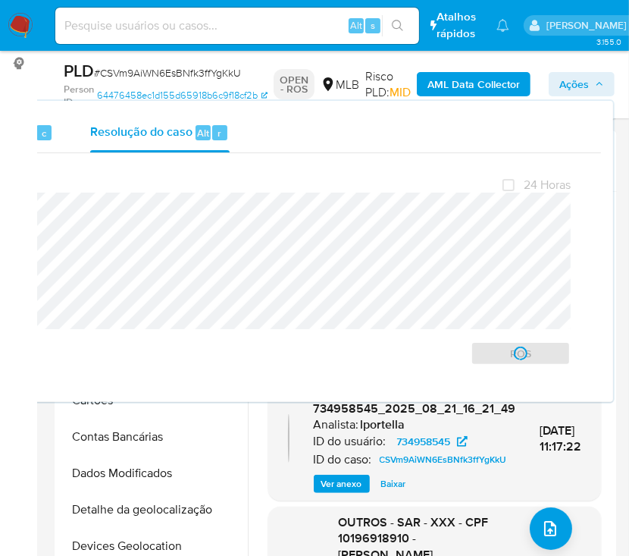
click at [117, 77] on span "# CSVm9AiWN6EsBNfk3ffYgKkU" at bounding box center [167, 72] width 147 height 15
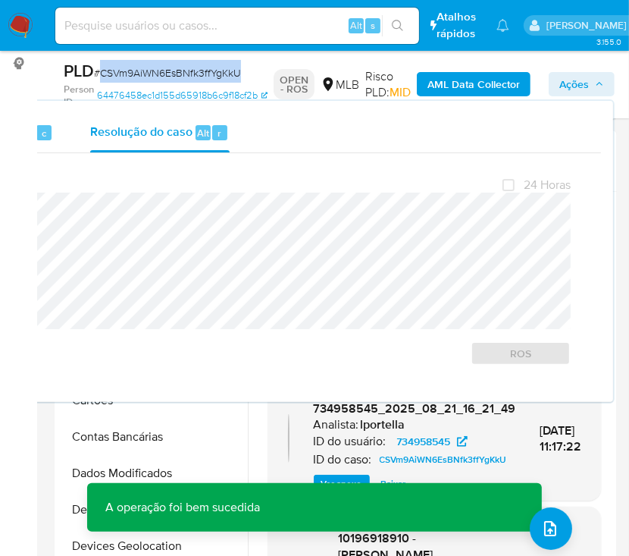
copy span "CSVm9AiWN6EsBNfk3ffYgKkU"
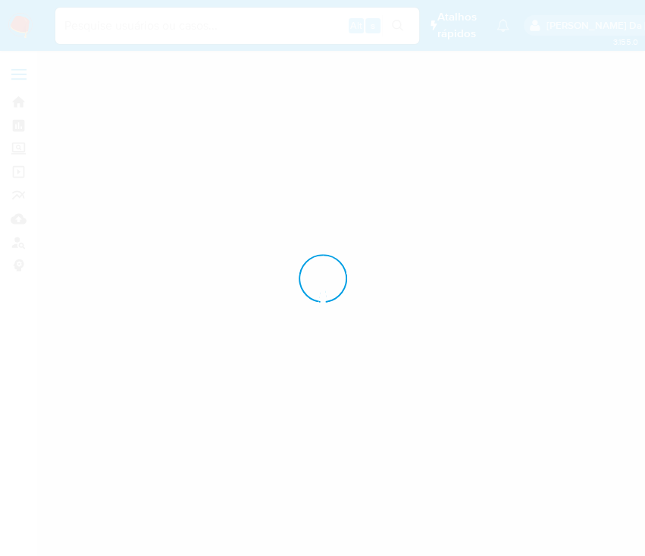
click at [25, 22] on div at bounding box center [322, 278] width 645 height 556
click at [17, 27] on div at bounding box center [322, 278] width 645 height 556
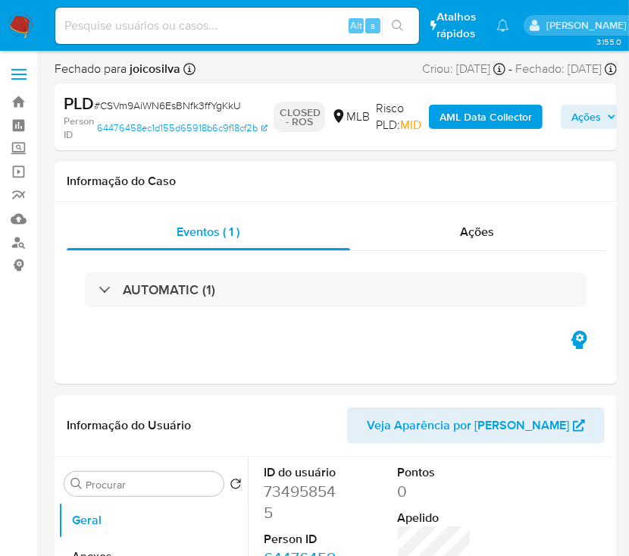
select select "10"
click at [22, 25] on img at bounding box center [21, 26] width 26 height 26
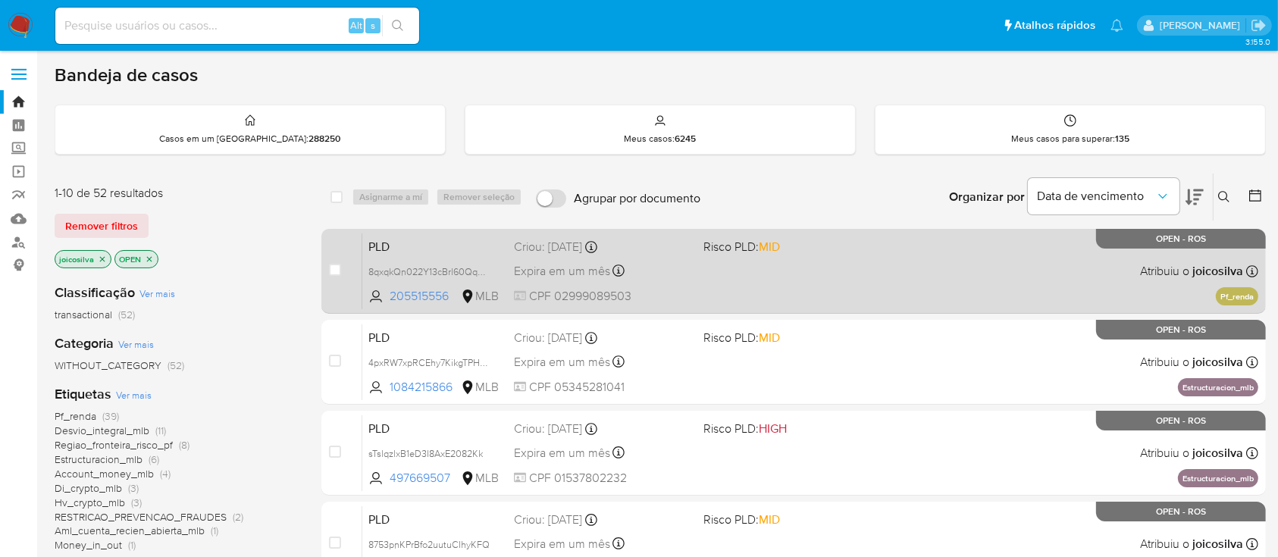
click at [822, 273] on div "PLD 8qxqkQn022Y13cBrl60QqhXT 205515556 MLB Risco PLD: MID Criou: [DATE] Criou: …" at bounding box center [810, 271] width 896 height 77
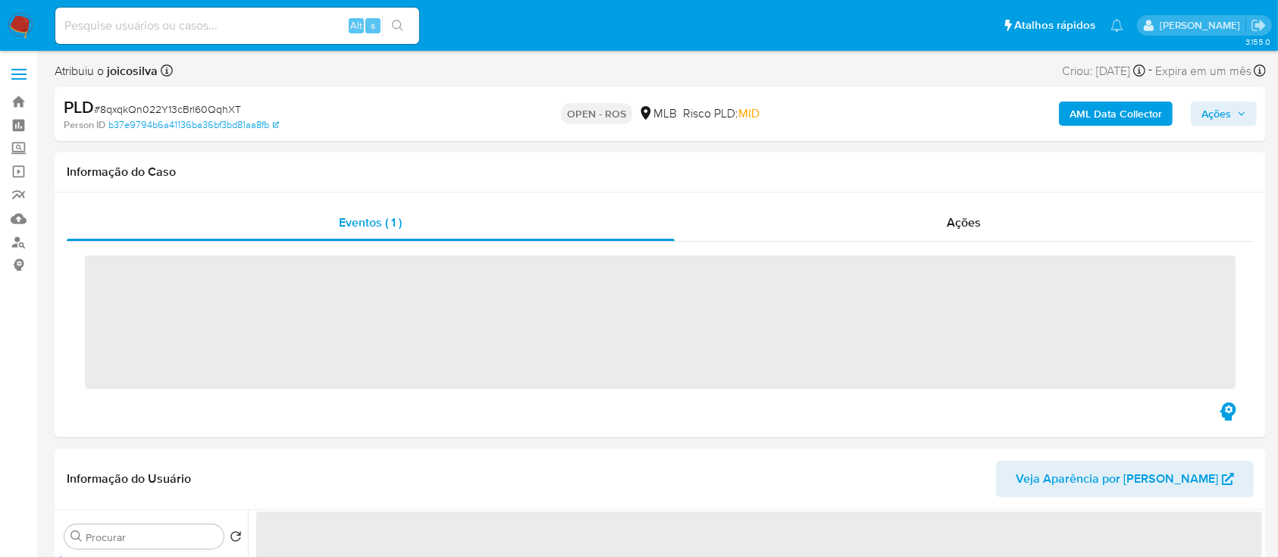
click at [228, 108] on span "# 8qxqkQn022Y13cBrl60QqhXT" at bounding box center [167, 109] width 147 height 15
copy span "8qxqkQn022Y13cBrl60QqhXT"
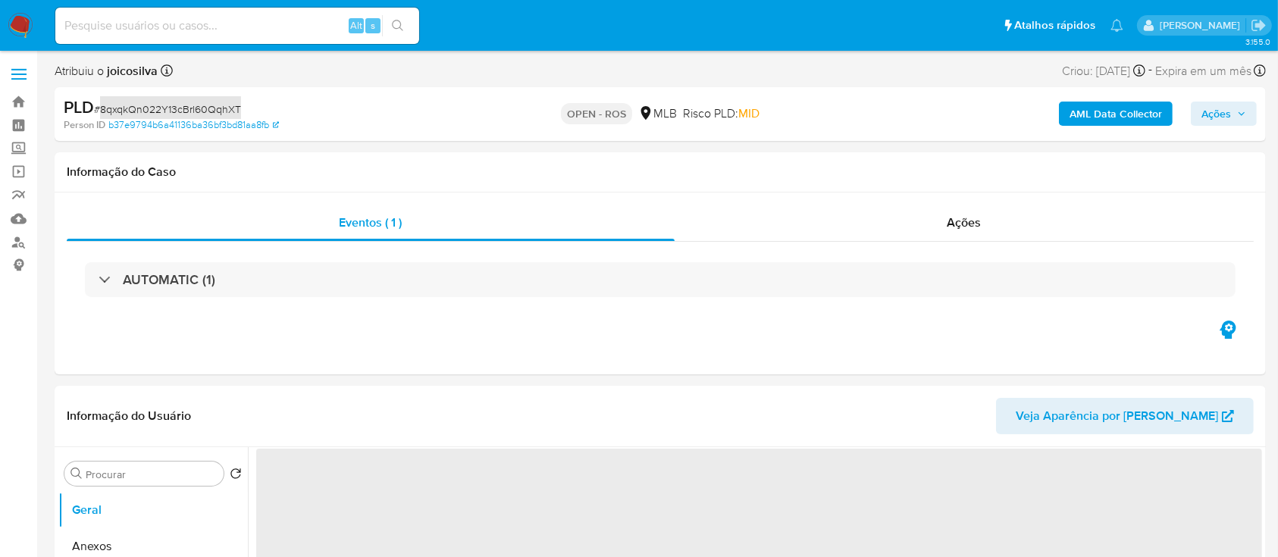
select select "10"
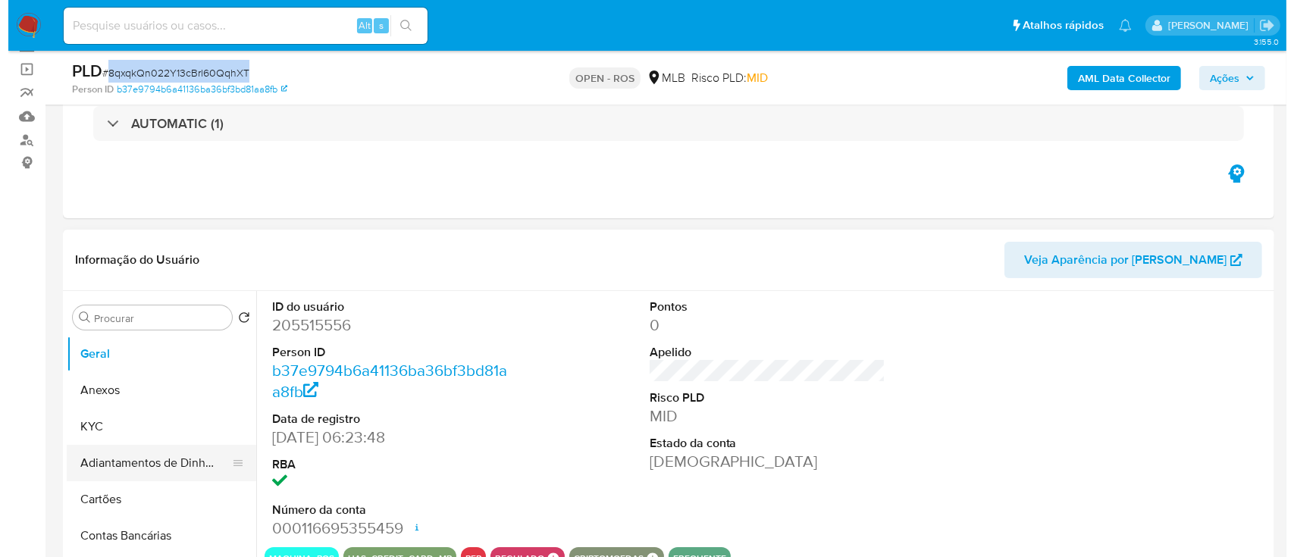
scroll to position [202, 0]
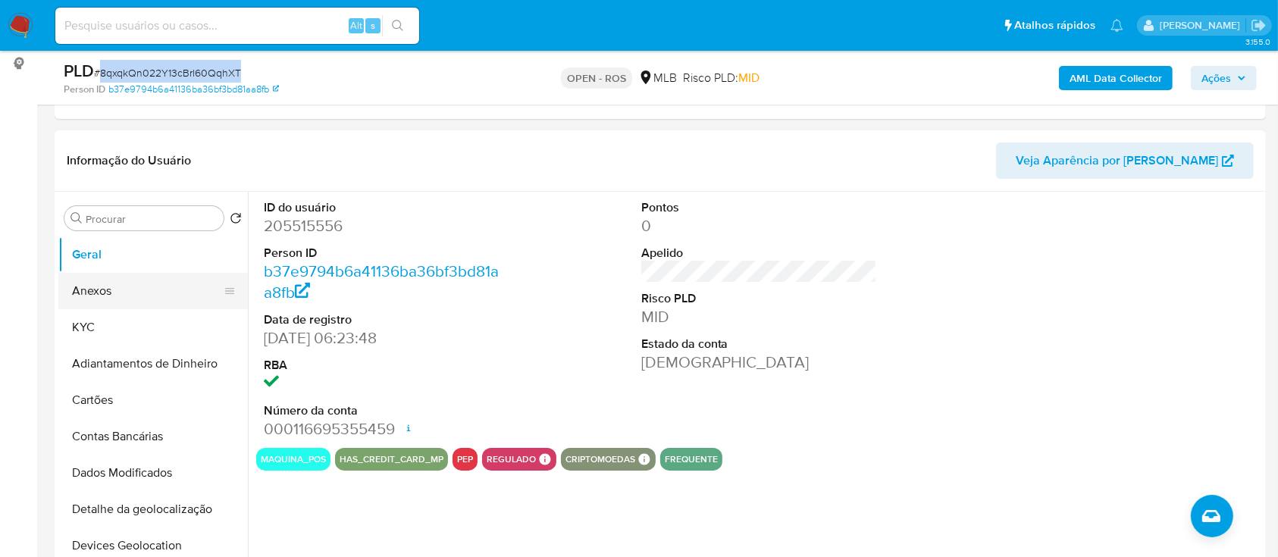
click at [122, 296] on button "Anexos" at bounding box center [146, 291] width 177 height 36
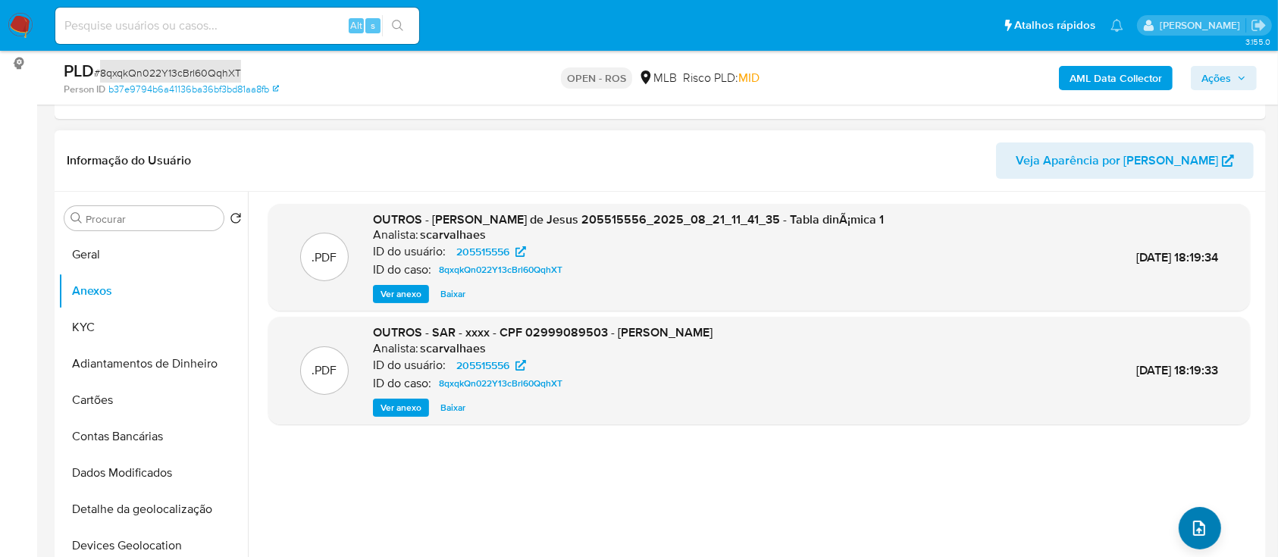
click at [1190, 523] on icon "upload-file" at bounding box center [1199, 528] width 18 height 18
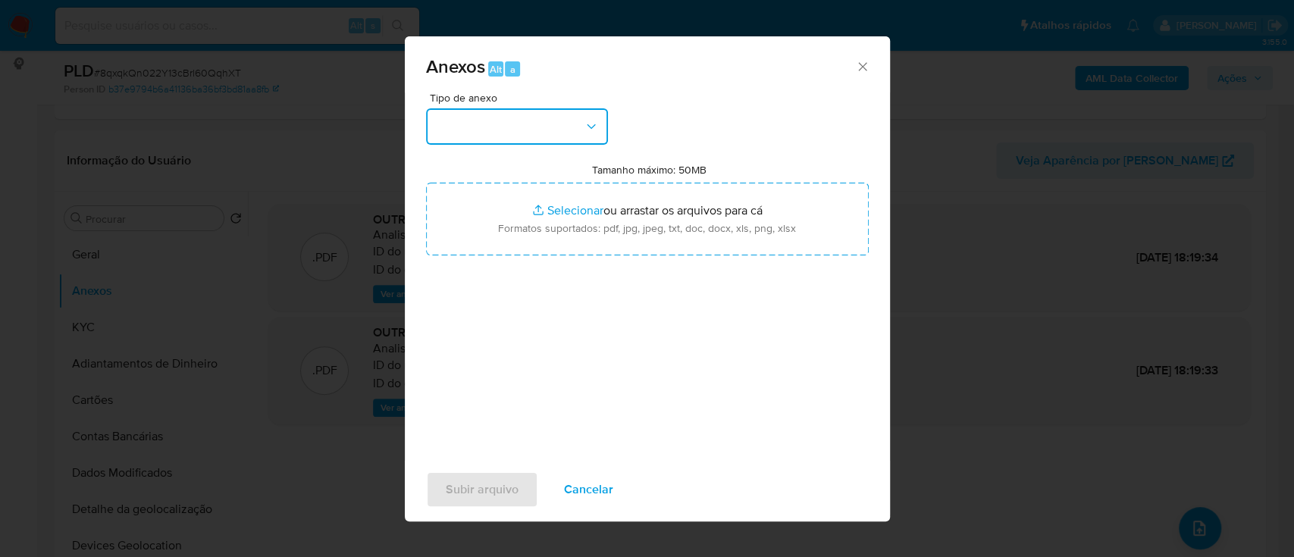
click at [576, 114] on button "button" at bounding box center [517, 126] width 182 height 36
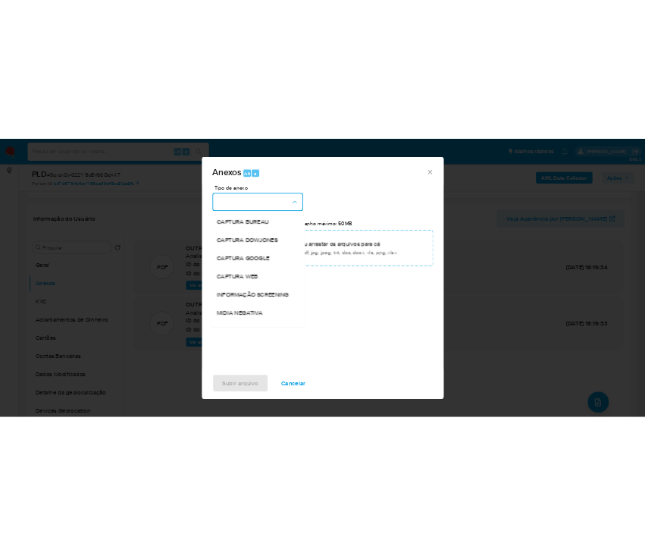
scroll to position [233, 0]
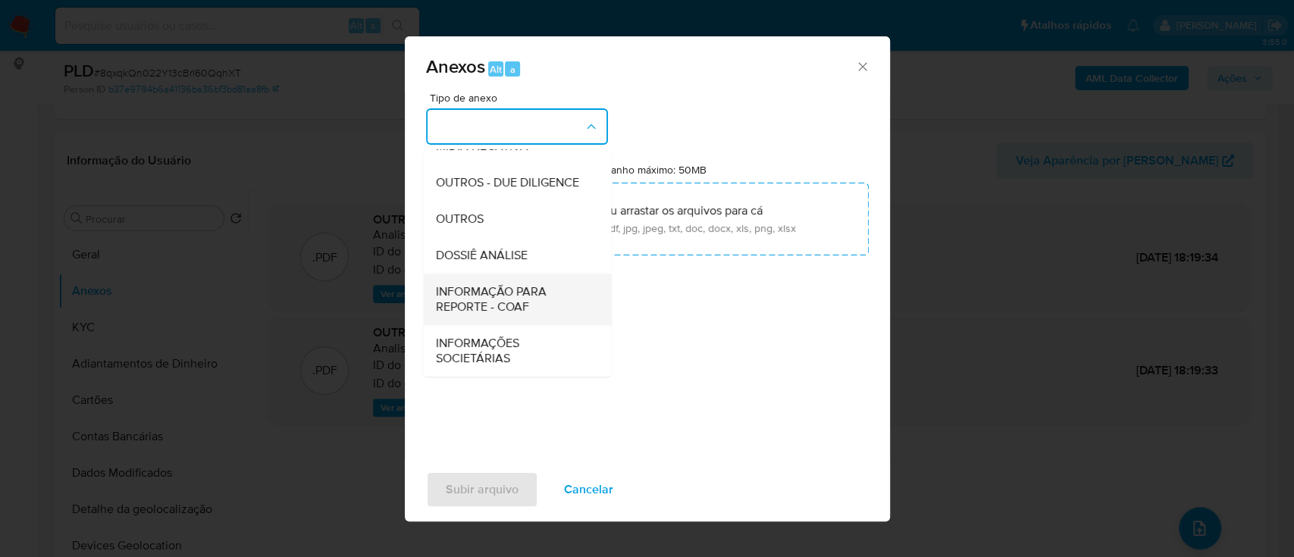
click at [523, 306] on span "INFORMAÇÃO PARA REPORTE - COAF" at bounding box center [512, 299] width 155 height 30
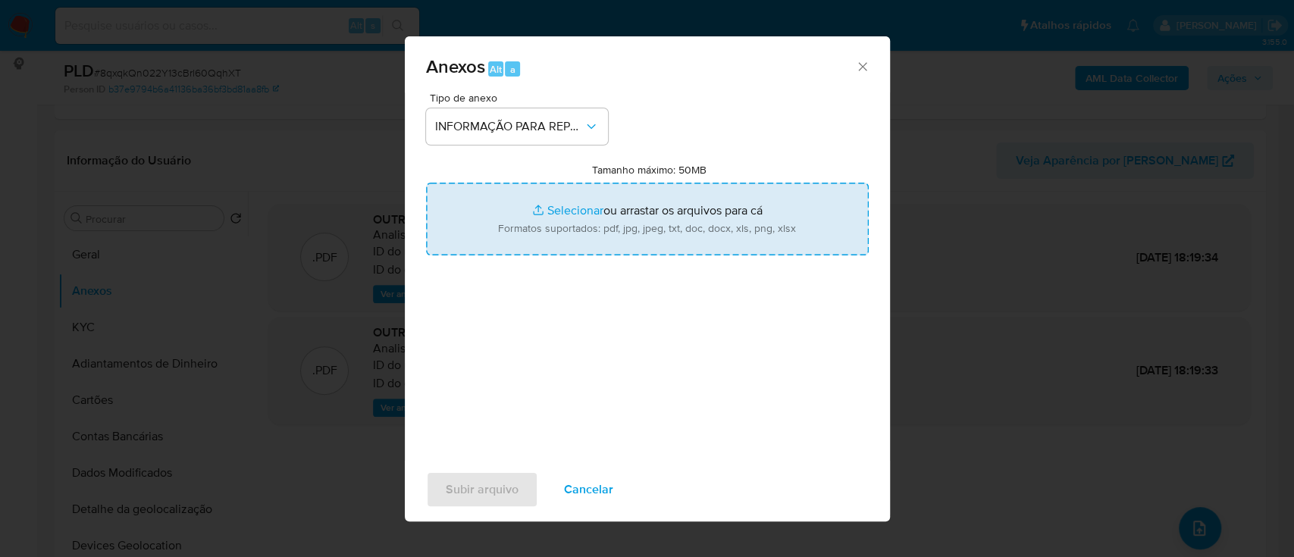
type input "C:\fakepath\SAR - 8qxqkQn022Y13cBrl60QqhXT - CPF 02999089503 - LUIZ CARLOS SANT…"
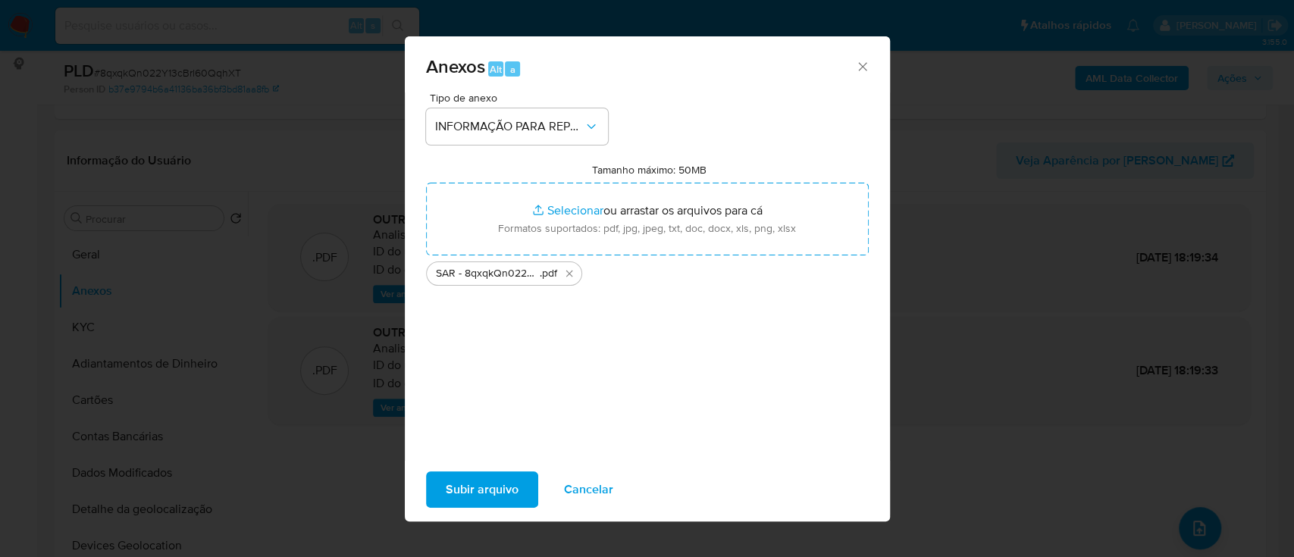
click at [503, 486] on span "Subir arquivo" at bounding box center [482, 489] width 73 height 33
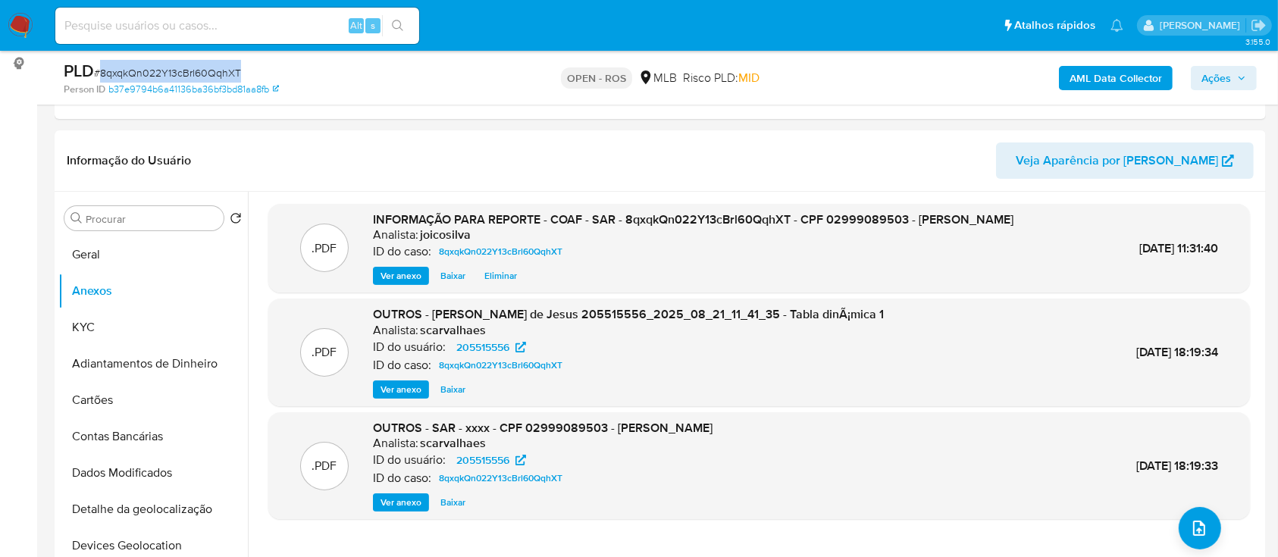
click at [1219, 77] on span "Ações" at bounding box center [1216, 78] width 30 height 24
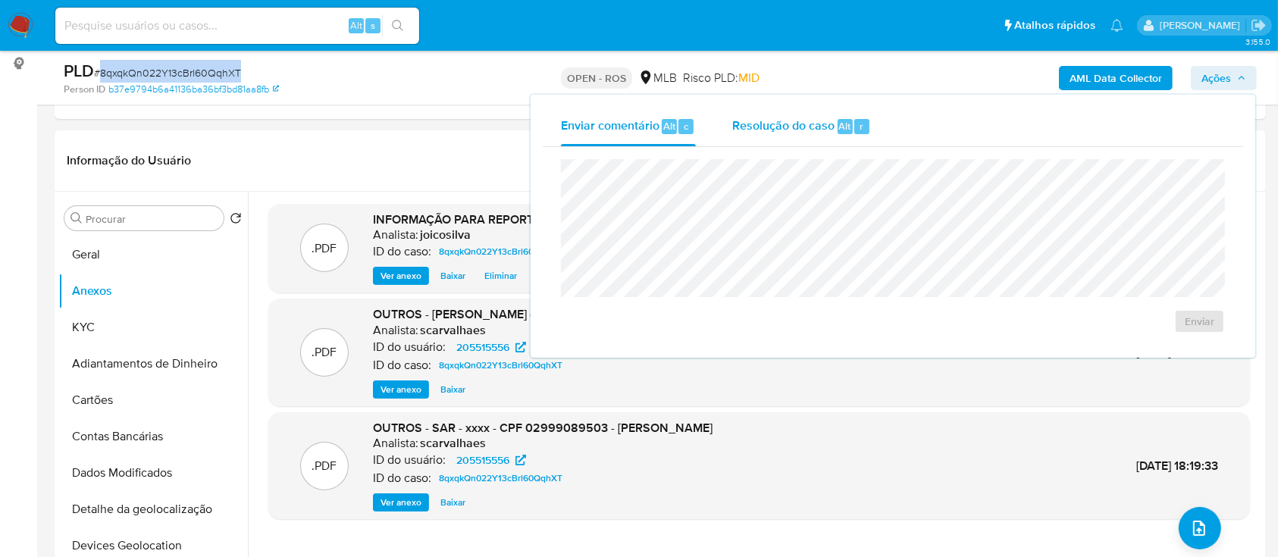
click at [764, 124] on span "Resolução do caso" at bounding box center [783, 125] width 102 height 17
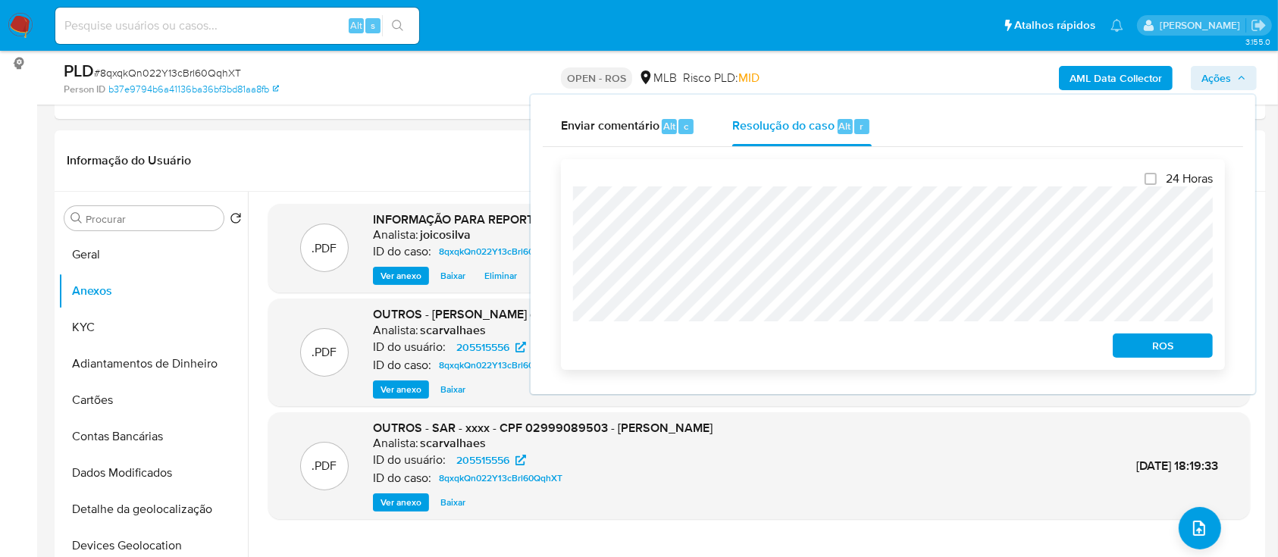
click at [1119, 340] on button "ROS" at bounding box center [1163, 346] width 100 height 24
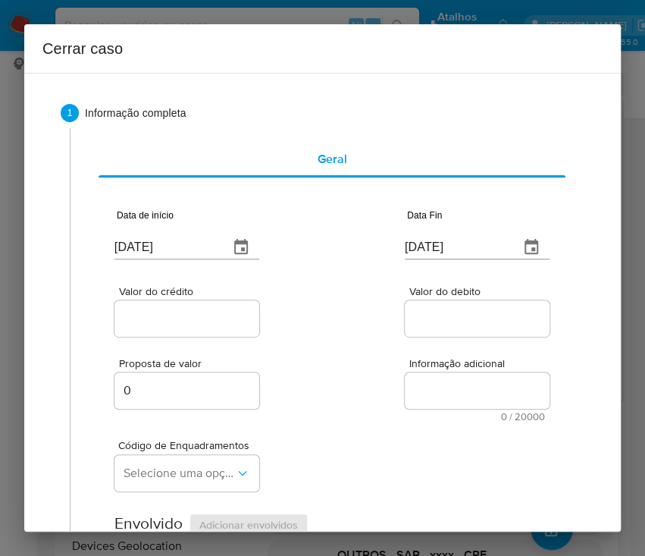
click at [179, 251] on input "[DATE]" at bounding box center [165, 247] width 102 height 24
paste input "0/06"
type input "20/06/2025"
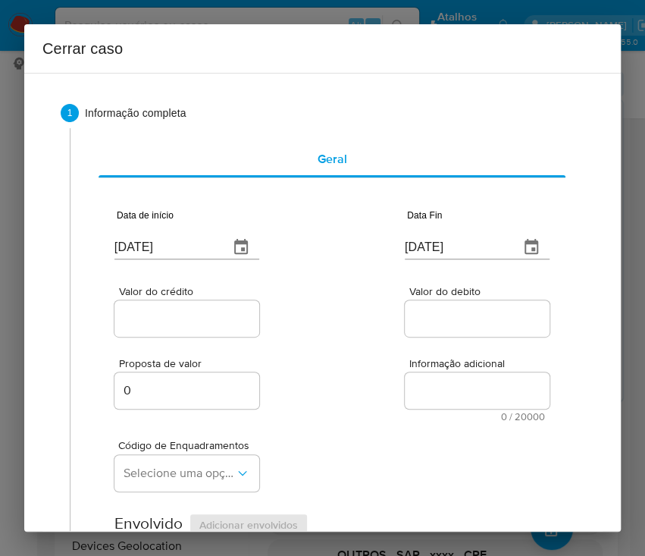
drag, startPoint x: 387, startPoint y: 362, endPoint x: 11, endPoint y: 443, distance: 384.5
click at [381, 367] on div "Proposta de valor 0 Informação adicional 0 / 20000 20000 caracteres restantes" at bounding box center [331, 381] width 435 height 82
click at [444, 245] on input "[DATE]" at bounding box center [456, 247] width 102 height 24
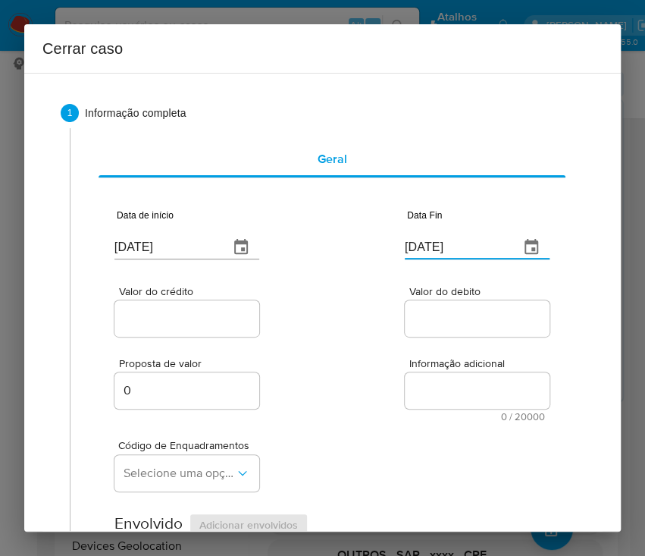
paste input "0"
type input "[DATE]"
drag, startPoint x: 424, startPoint y: 356, endPoint x: 170, endPoint y: 333, distance: 255.0
click at [418, 356] on div "Proposta de valor 0 Informação adicional 0 / 20000 20000 caracteres restantes" at bounding box center [331, 381] width 435 height 82
click at [152, 318] on input "Valor do crédito" at bounding box center [188, 319] width 149 height 20
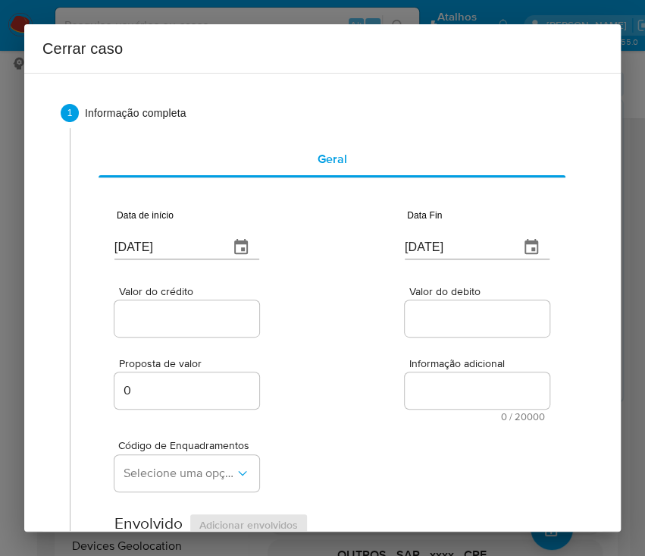
click at [188, 320] on input "Valor do crédito" at bounding box center [188, 319] width 149 height 20
paste input "R$381.077"
type input "R$381.077"
drag, startPoint x: 365, startPoint y: 352, endPoint x: 238, endPoint y: 410, distance: 139.8
click at [362, 355] on div "Proposta de valor 0 Informação adicional 0 / 20000 20000 caracteres restantes" at bounding box center [331, 381] width 435 height 82
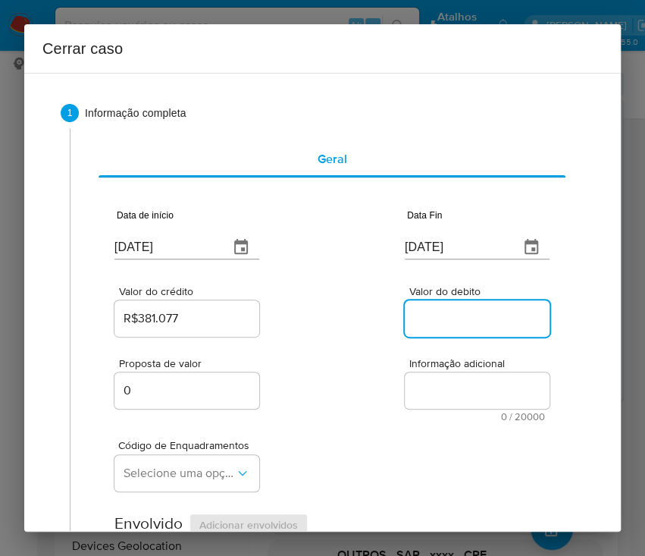
drag, startPoint x: 412, startPoint y: 327, endPoint x: 424, endPoint y: 327, distance: 12.2
click at [412, 327] on input "Valor do debito" at bounding box center [479, 319] width 149 height 20
paste input "R$380.689"
type input "R$380.689"
drag, startPoint x: 367, startPoint y: 424, endPoint x: 334, endPoint y: 434, distance: 34.1
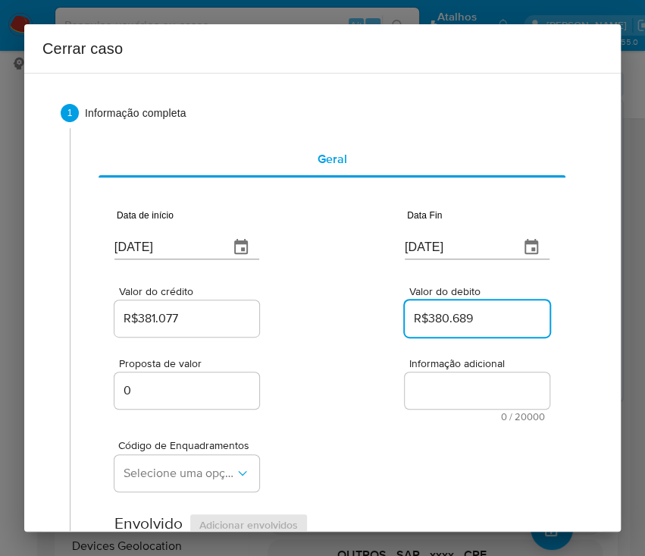
click at [366, 425] on div "Código de Enquadramentos Selecione uma opção" at bounding box center [331, 459] width 435 height 76
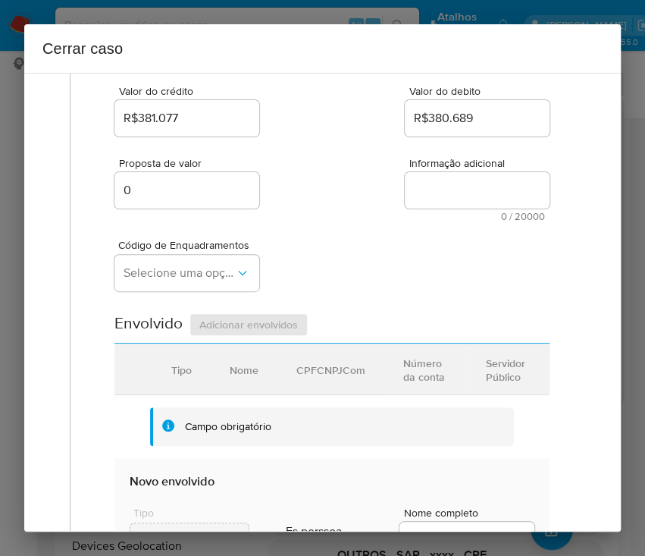
scroll to position [202, 0]
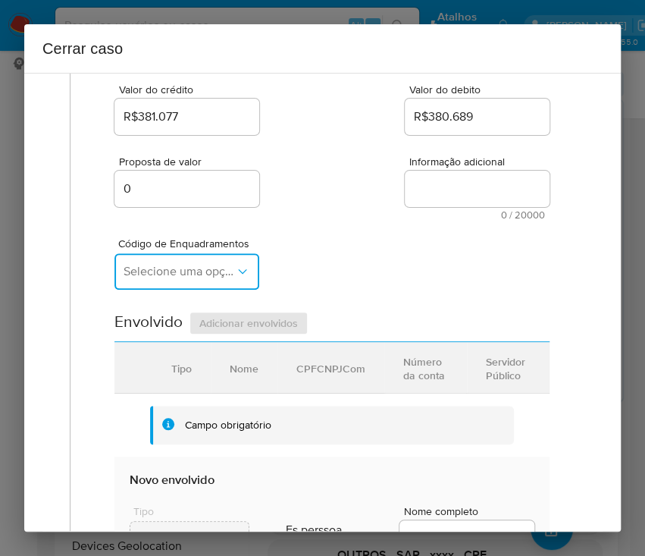
click at [158, 273] on span "Selecione uma opção" at bounding box center [179, 271] width 111 height 15
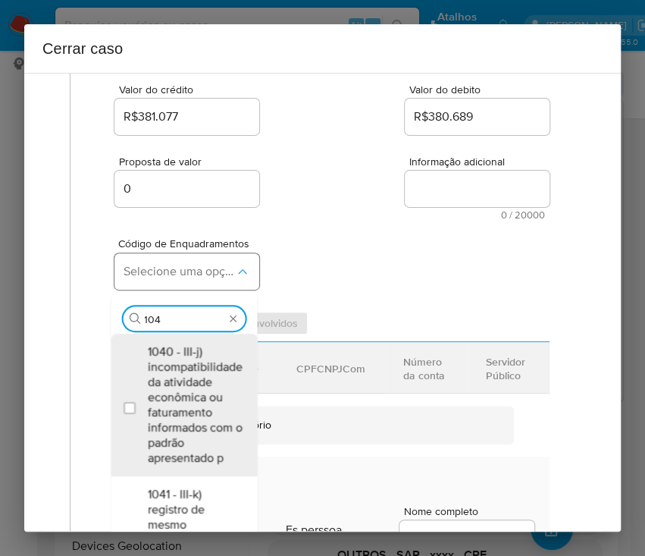
type input "1045"
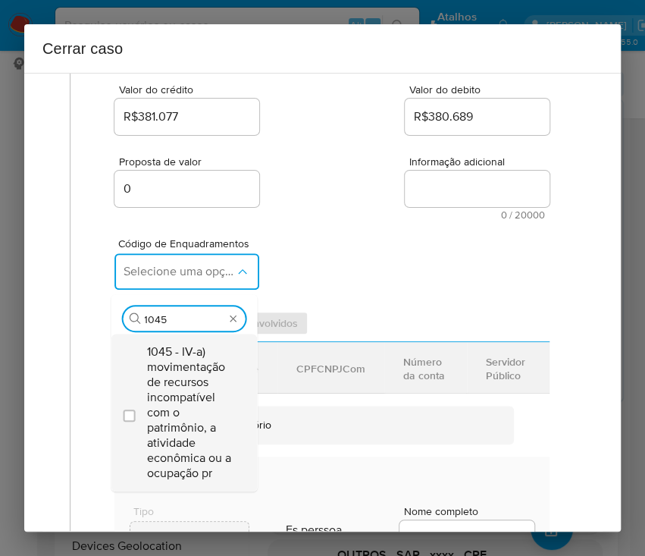
click at [184, 367] on span "1045 - IV-a) movimentação de recursos incompatível com o patrimônio, a atividad…" at bounding box center [191, 412] width 89 height 136
checkbox input "true"
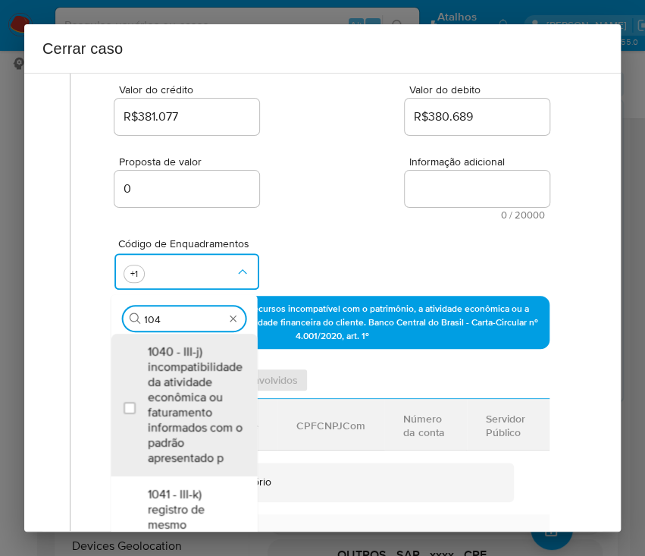
scroll to position [0, 0]
type input "1047"
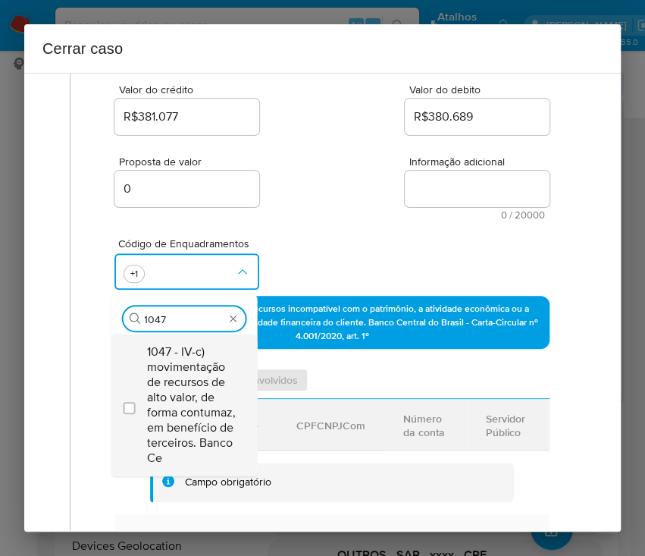
click at [170, 384] on span "1047 - IV-c) movimentação de recursos de alto valor, de forma contumaz, em bene…" at bounding box center [191, 404] width 89 height 121
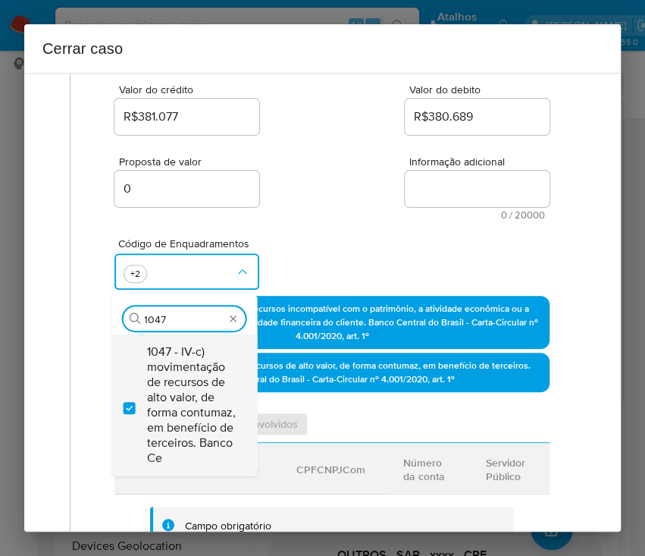
checkbox input "true"
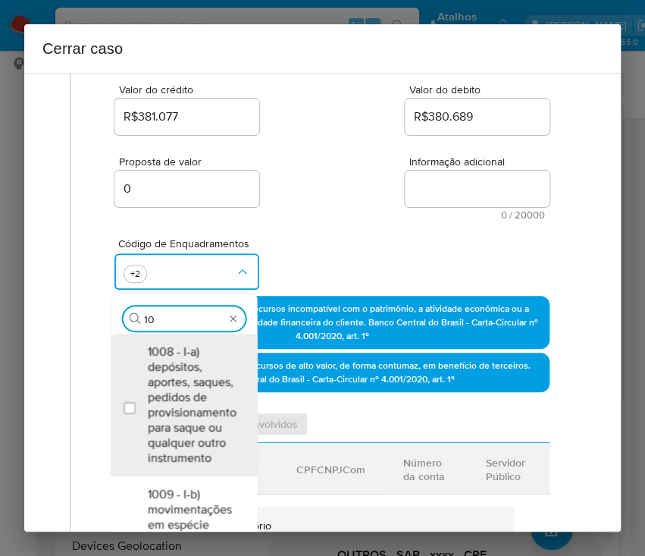
type input "1"
type input "1074"
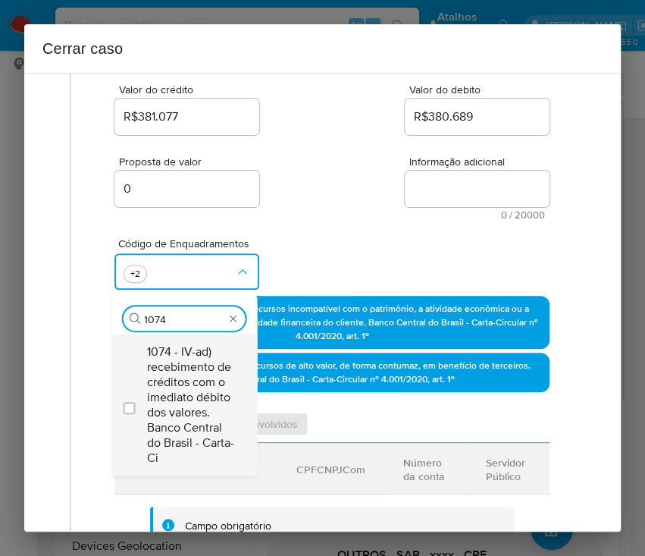
click at [192, 387] on span "1074 - IV-ad) recebimento de créditos com o imediato débito dos valores. Banco …" at bounding box center [191, 404] width 89 height 121
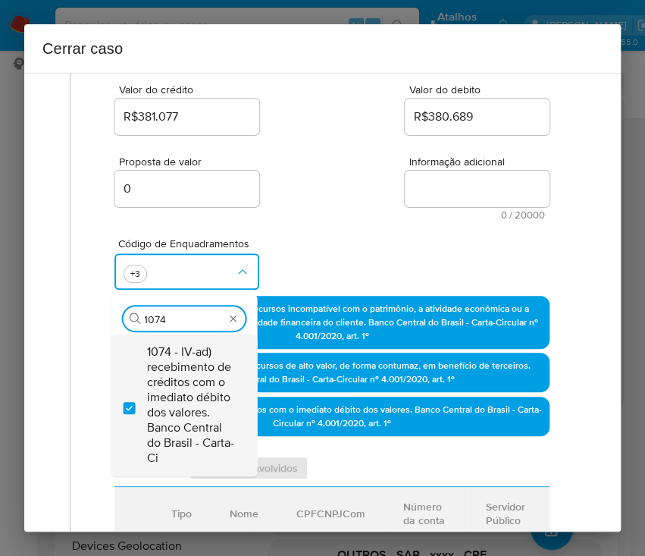
checkbox input "true"
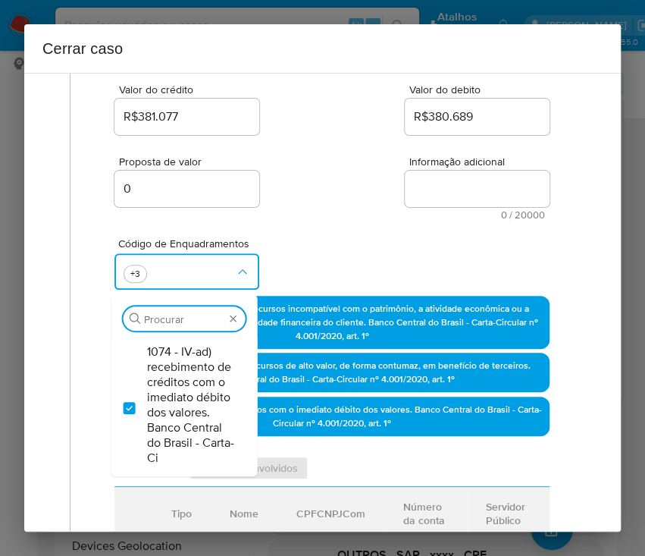
click at [346, 222] on div "Código de Enquadramentos Procurar 1074 - IV-ad) recebimento de créditos com o i…" at bounding box center [331, 258] width 435 height 76
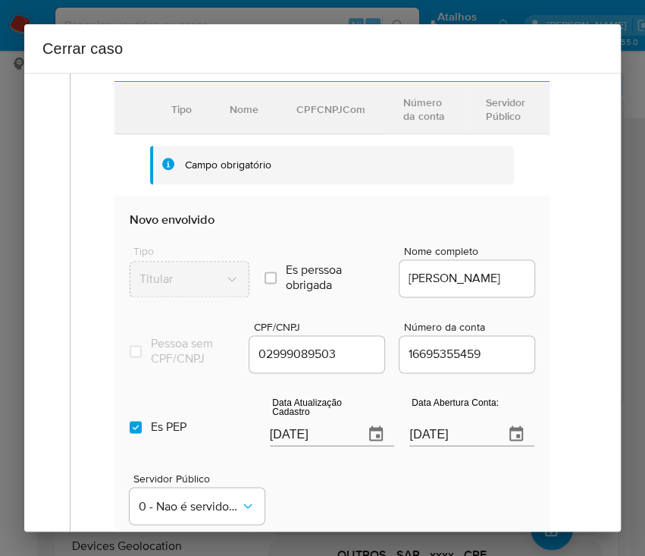
scroll to position [707, 0]
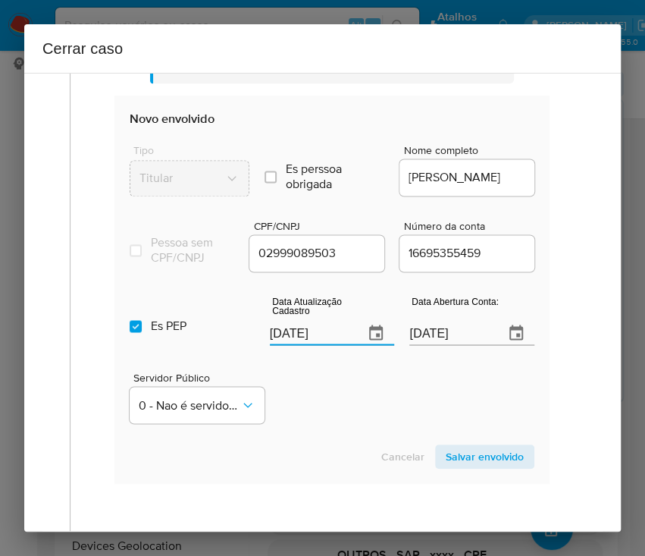
click at [280, 340] on input "[DATE]" at bounding box center [311, 333] width 83 height 24
paste input "04"
type input "04/08/2025"
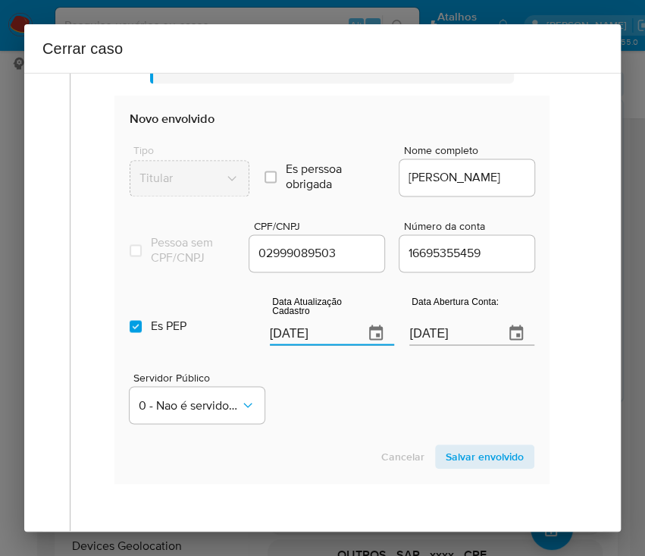
click at [290, 392] on div "Servidor Público 0 - Nao é servidor/[PERSON_NAME] possui informacao" at bounding box center [332, 391] width 405 height 76
click at [430, 345] on input "23/08/2020" at bounding box center [450, 333] width 83 height 24
paste input "text"
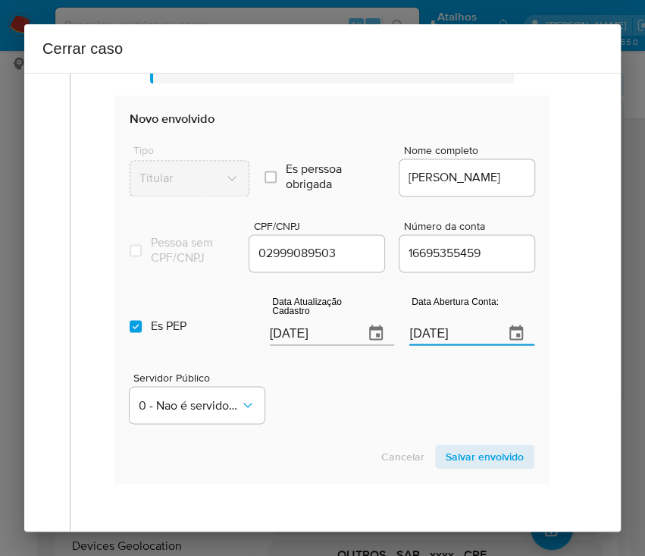
type input "23/08/2020"
click at [381, 411] on div "Servidor Público 0 - Nao é servidor/Nao possui informacao" at bounding box center [332, 391] width 405 height 76
click at [453, 464] on span "Salvar envolvido" at bounding box center [485, 456] width 78 height 21
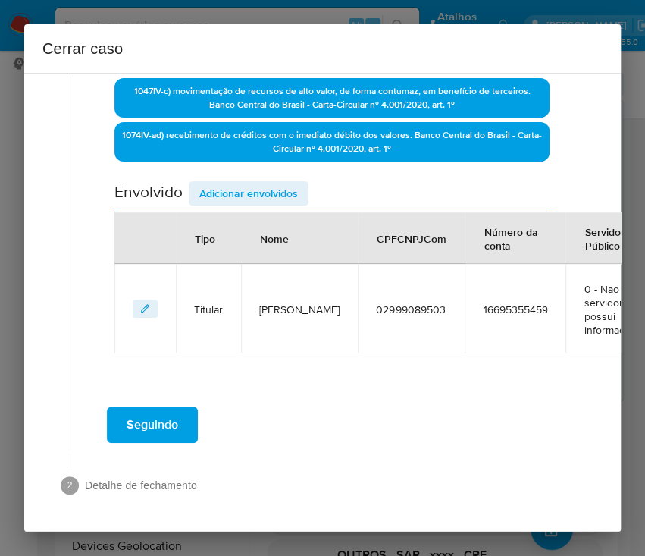
scroll to position [503, 0]
click at [239, 183] on span "Adicionar envolvidos" at bounding box center [248, 193] width 99 height 21
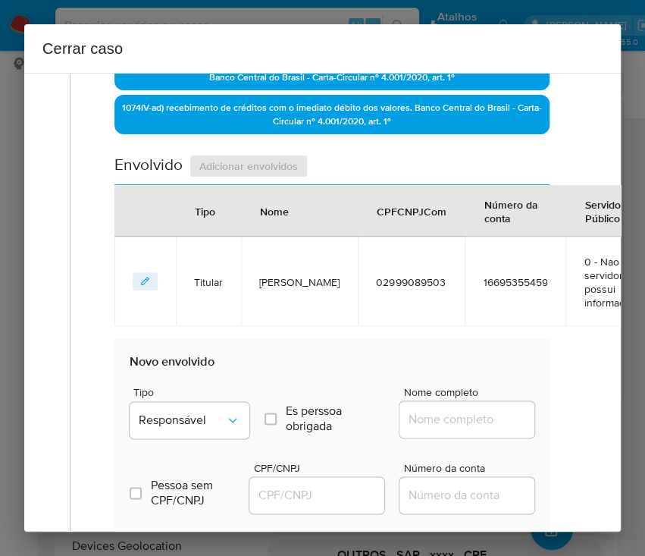
scroll to position [604, 0]
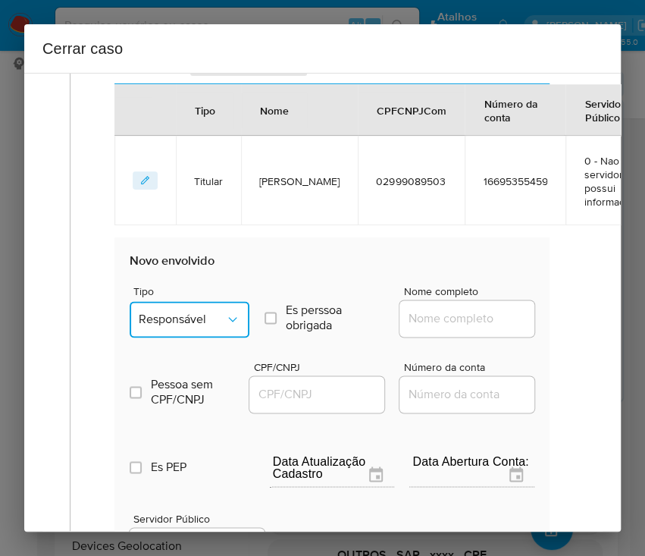
click at [196, 327] on span "Responsável" at bounding box center [182, 319] width 86 height 15
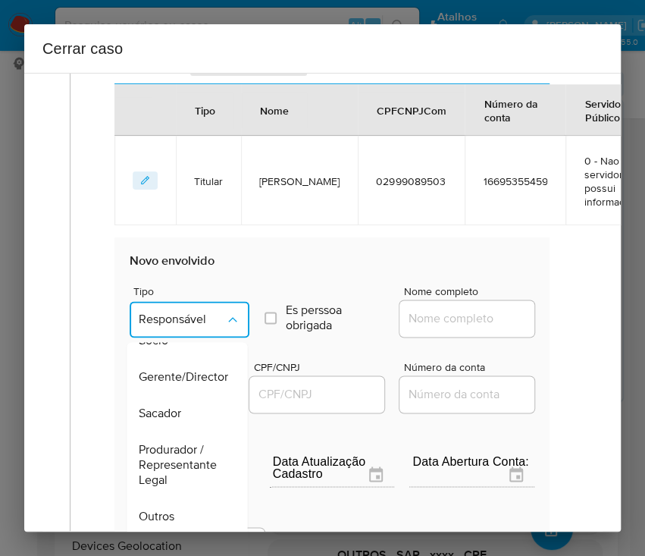
scroll to position [202, 0]
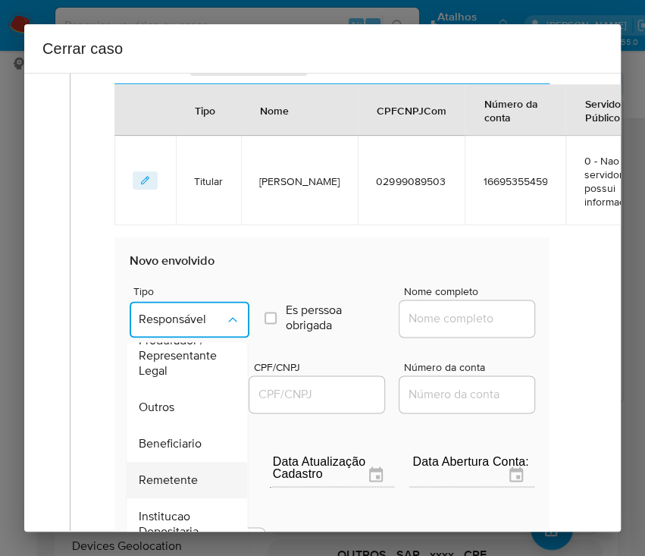
click at [174, 487] on span "Remetente" at bounding box center [168, 479] width 59 height 15
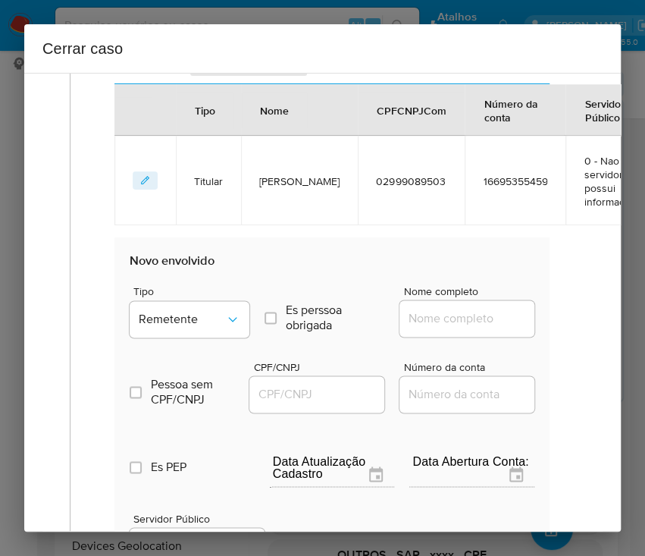
click at [415, 312] on div at bounding box center [466, 318] width 135 height 36
click at [422, 324] on input "Nome completo" at bounding box center [473, 319] width 149 height 20
paste input "Andrelina Santos de Jesus, 06225601589"
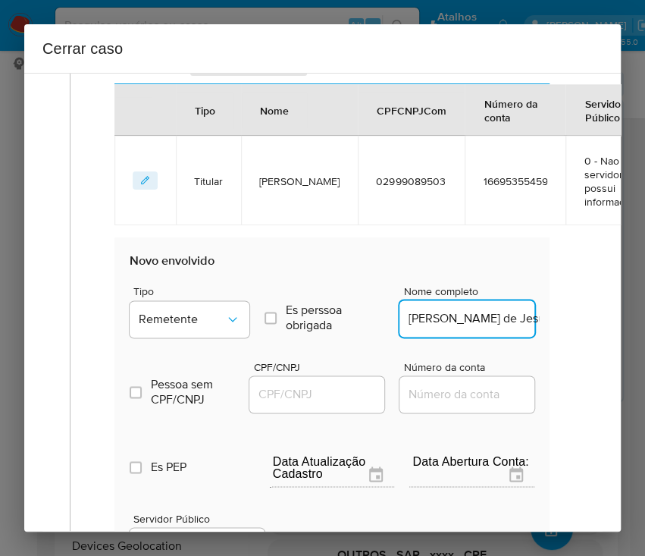
scroll to position [0, 92]
drag, startPoint x: 445, startPoint y: 333, endPoint x: 563, endPoint y: 337, distance: 118.3
click at [563, 337] on div "Geral Data de início 20/06/2025 Data Fin 20/08/2025 Valor do crédito R$381.077 …" at bounding box center [327, 124] width 515 height 1200
type input "Andrelina Santos de Jesus"
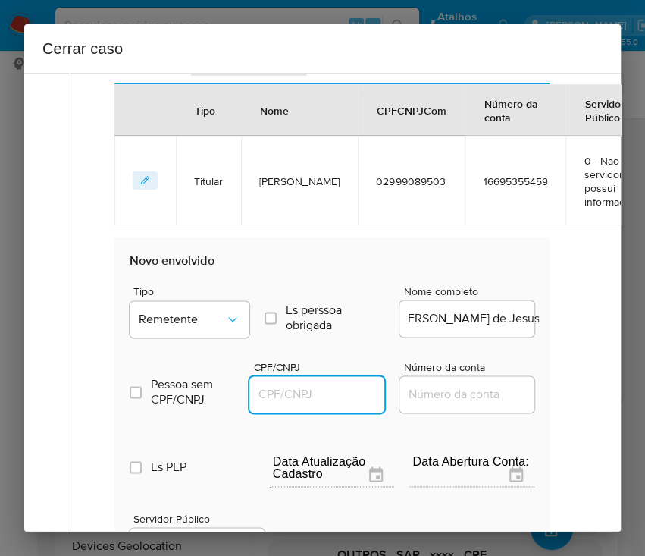
scroll to position [0, 0]
click at [308, 404] on input "CPF/CNPJ" at bounding box center [323, 394] width 149 height 20
paste input "06225601589"
type input "6225601589"
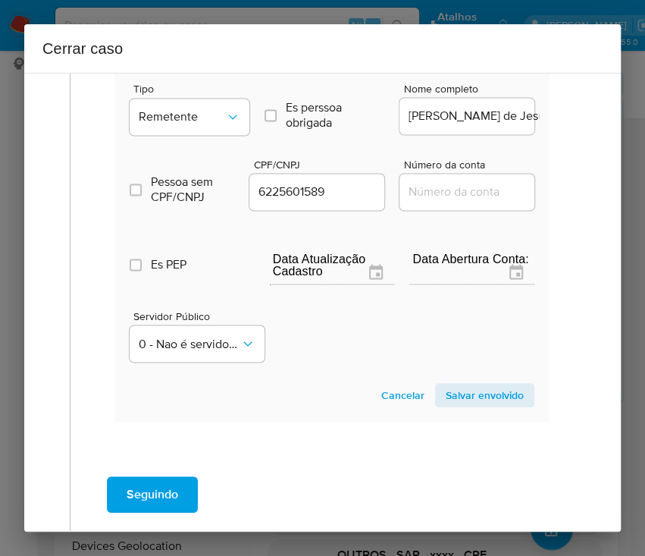
click at [484, 400] on span "Salvar envolvido" at bounding box center [485, 394] width 78 height 21
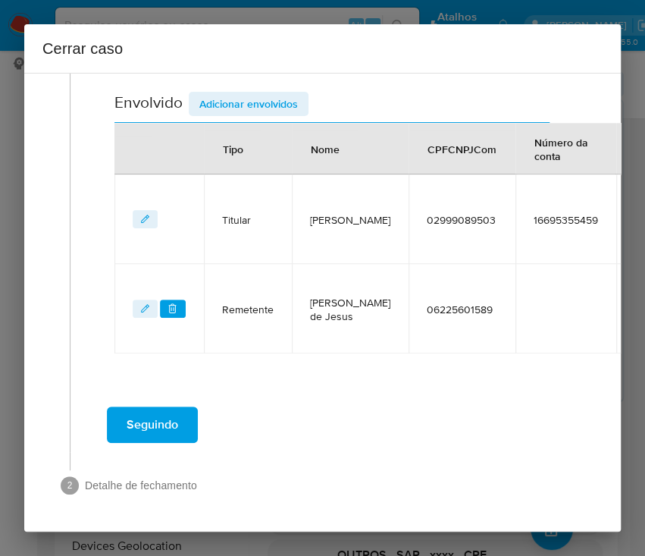
scroll to position [593, 0]
click at [246, 93] on span "Adicionar envolvidos" at bounding box center [248, 103] width 99 height 21
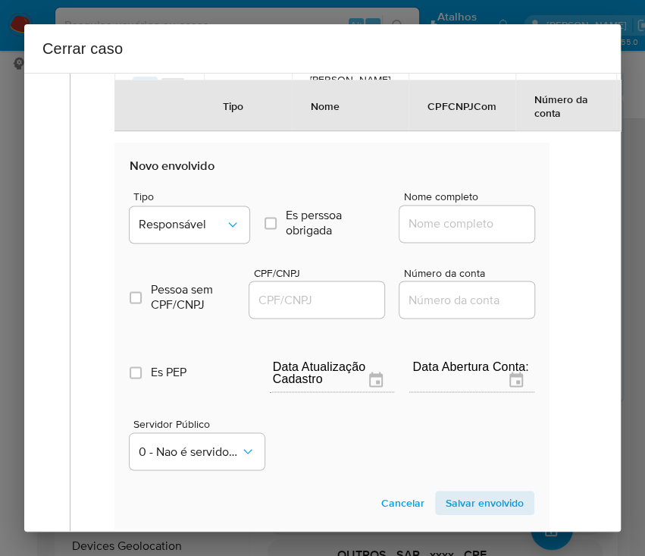
scroll to position [794, 0]
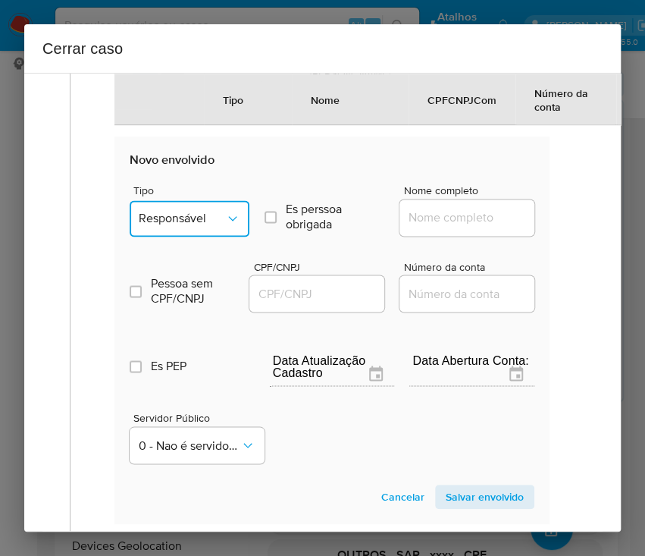
click at [190, 221] on span "Responsável" at bounding box center [182, 218] width 86 height 15
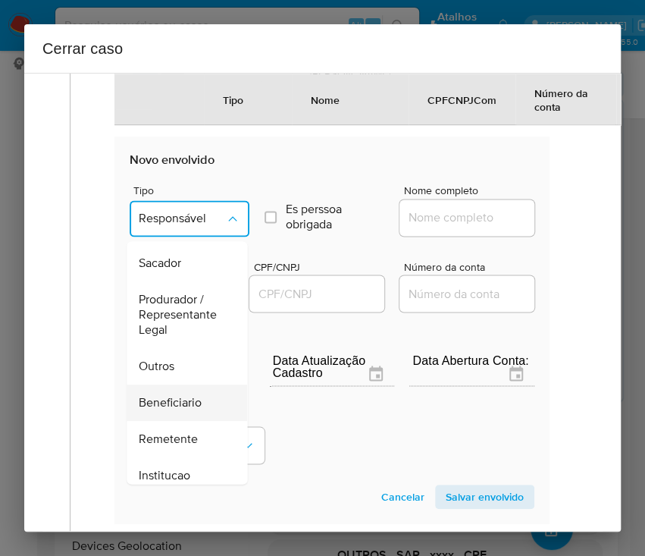
scroll to position [202, 0]
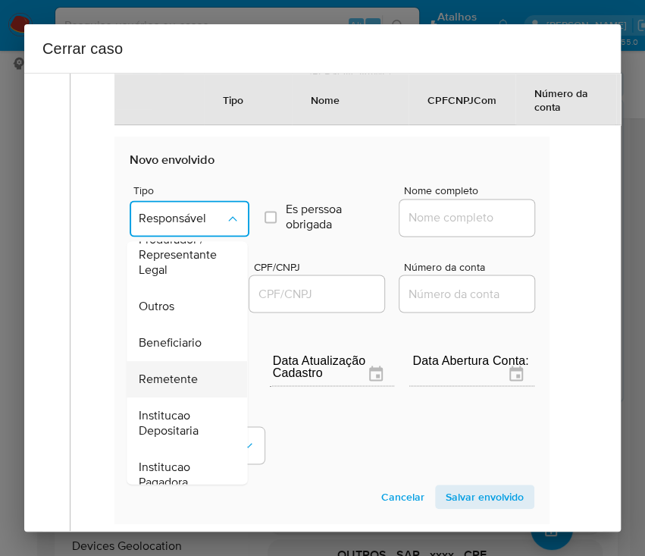
click at [171, 387] on span "Remetente" at bounding box center [168, 378] width 59 height 15
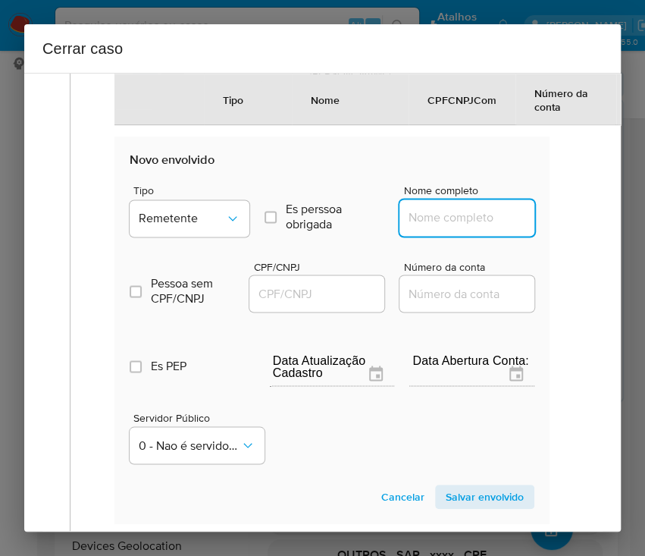
click at [431, 227] on input "Nome completo" at bounding box center [473, 218] width 149 height 20
paste input "Ailton Rodrigues Ferreira Neto, 06428236508"
drag, startPoint x: 442, startPoint y: 230, endPoint x: 544, endPoint y: 230, distance: 102.3
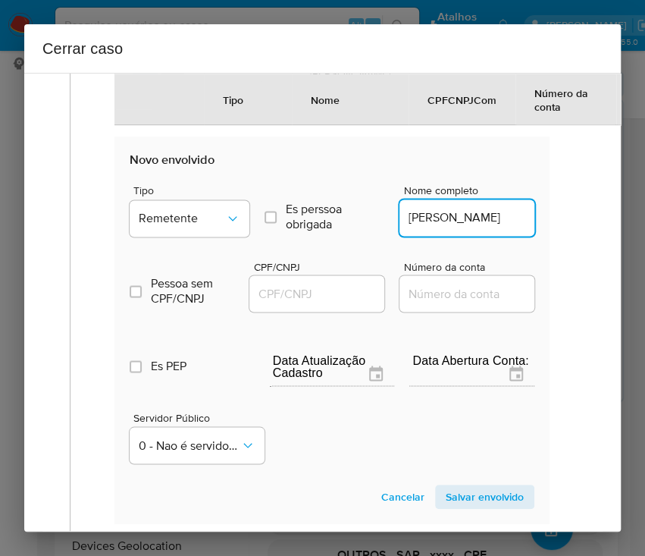
scroll to position [0, 30]
type input "Ailton Rodrigues Ferreira Neto"
click at [287, 303] on input "CPF/CNPJ" at bounding box center [323, 293] width 149 height 20
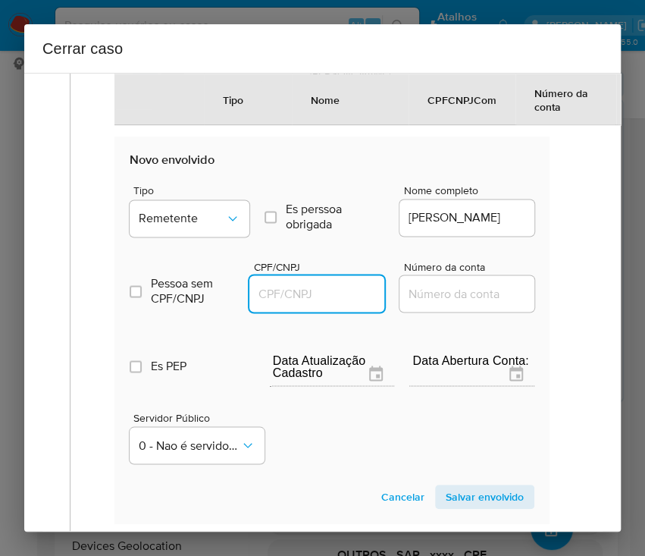
paste input "06428236508"
type input "6428236508"
click at [469, 507] on span "Salvar envolvido" at bounding box center [485, 496] width 78 height 21
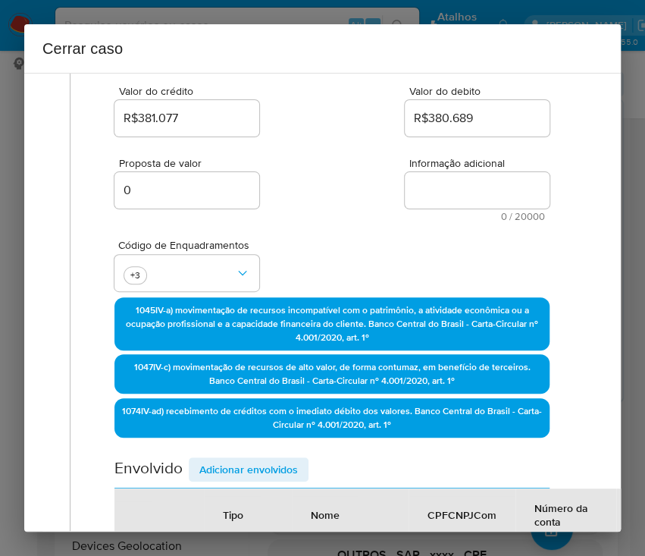
scroll to position [176, 0]
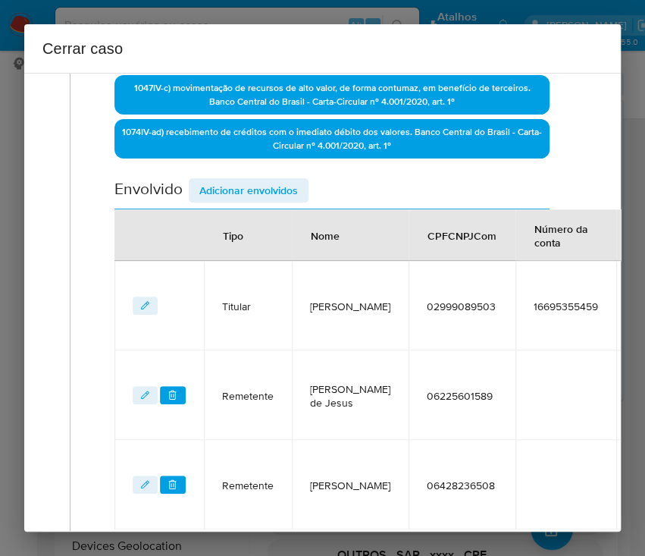
click at [215, 188] on span "Adicionar envolvidos" at bounding box center [248, 190] width 99 height 21
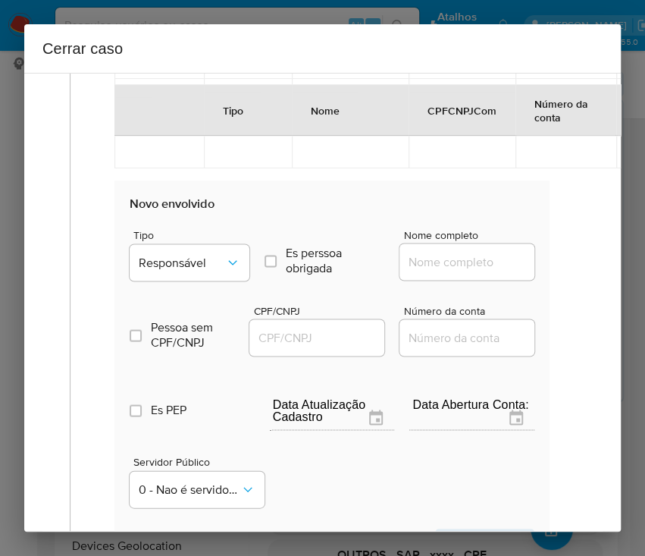
scroll to position [884, 0]
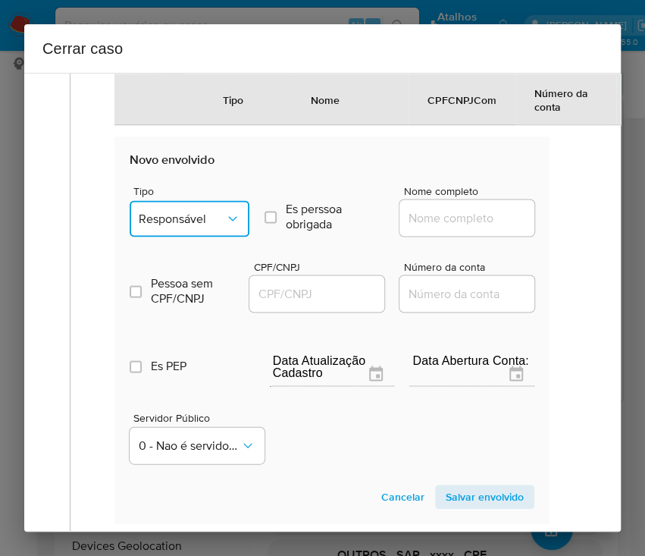
click at [193, 226] on span "Responsável" at bounding box center [182, 218] width 86 height 15
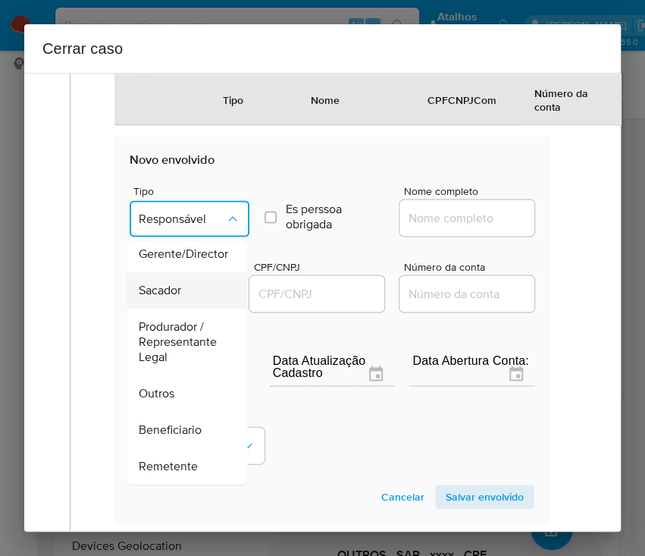
scroll to position [202, 0]
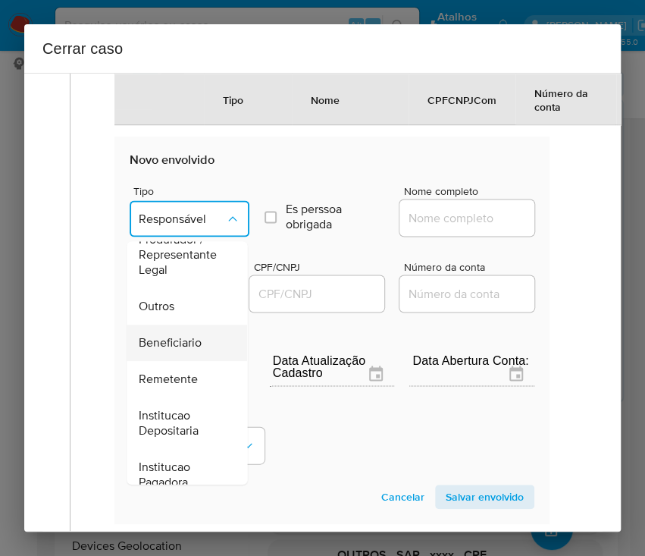
click at [194, 350] on span "Beneficiario" at bounding box center [170, 342] width 63 height 15
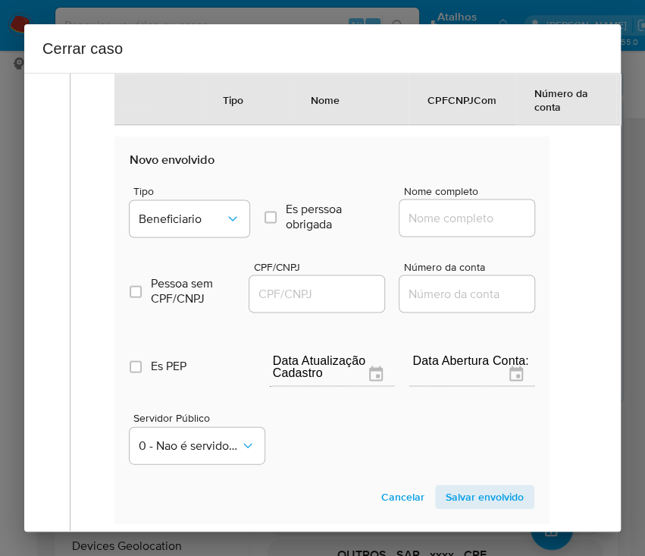
click at [420, 236] on div at bounding box center [466, 217] width 135 height 36
click at [423, 227] on input "Nome completo" at bounding box center [473, 218] width 149 height 20
paste input "Tiago Augusto Silva Dorea, 92931456500"
drag, startPoint x: 449, startPoint y: 230, endPoint x: 512, endPoint y: 236, distance: 63.1
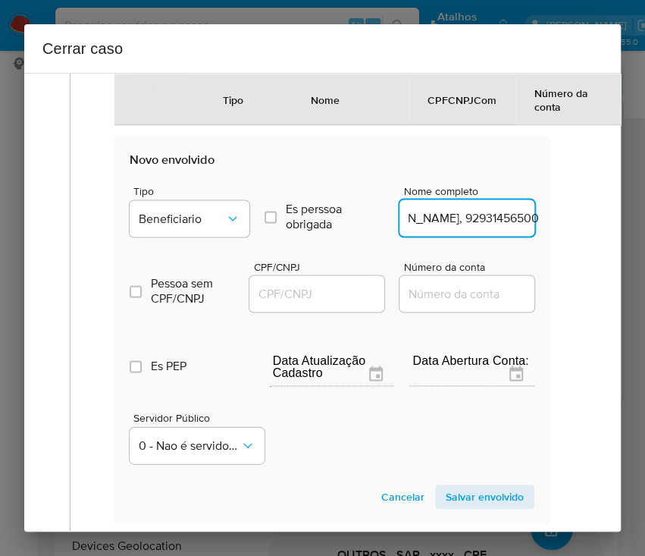
click at [512, 227] on input "Tiago Augusto Silva Dorea, 92931456500" at bounding box center [473, 218] width 149 height 20
drag, startPoint x: 446, startPoint y: 233, endPoint x: 562, endPoint y: 233, distance: 115.2
type input "Tiago Augusto Silva Dorea"
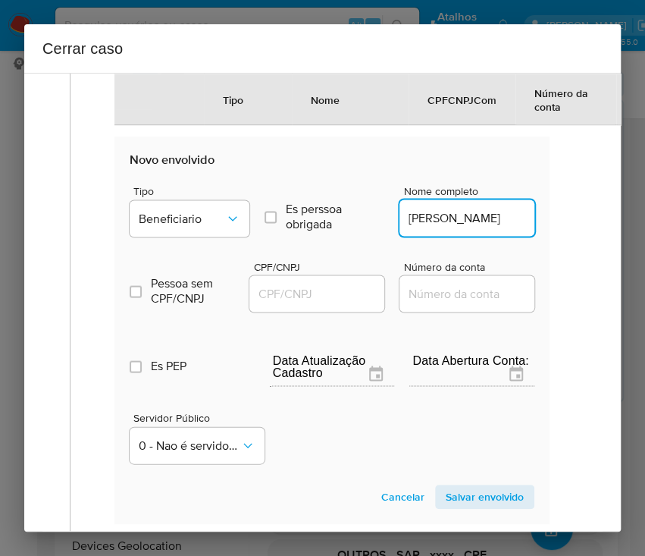
click at [321, 303] on input "CPF/CNPJ" at bounding box center [323, 293] width 149 height 20
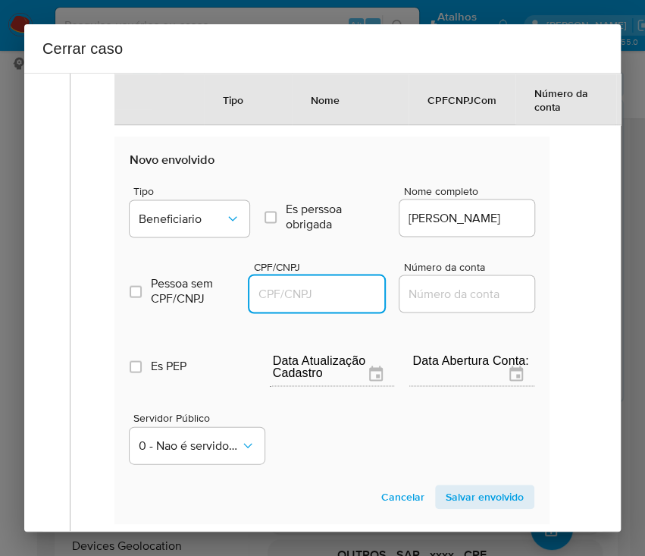
paste input "92931456500"
type input "92931456500"
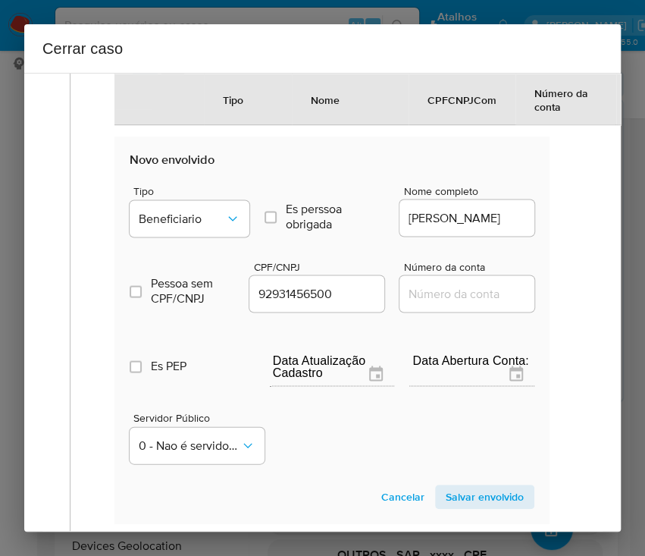
click at [456, 505] on span "Salvar envolvido" at bounding box center [485, 496] width 78 height 21
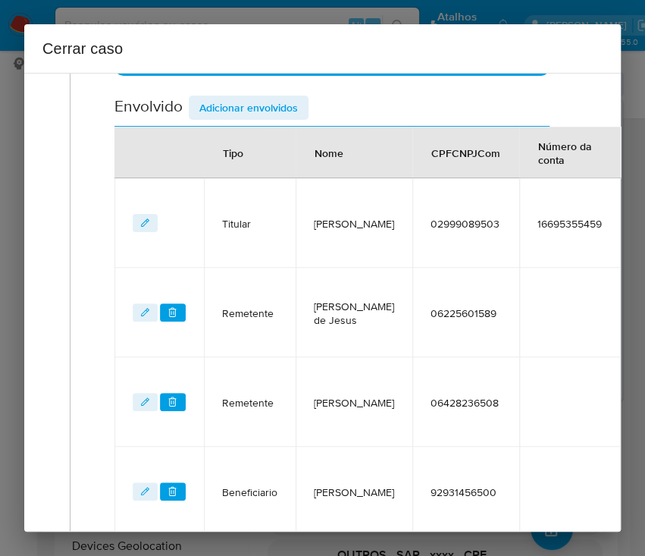
scroll to position [468, 0]
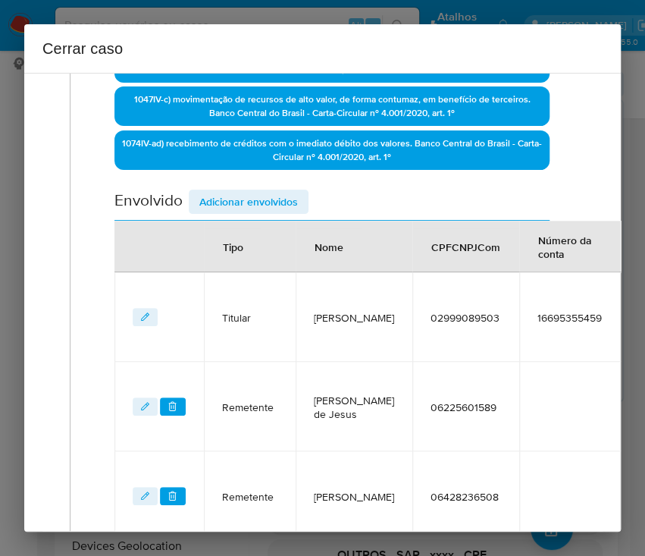
drag, startPoint x: 247, startPoint y: 196, endPoint x: 251, endPoint y: 205, distance: 9.9
click at [248, 197] on span "Adicionar envolvidos" at bounding box center [248, 201] width 99 height 21
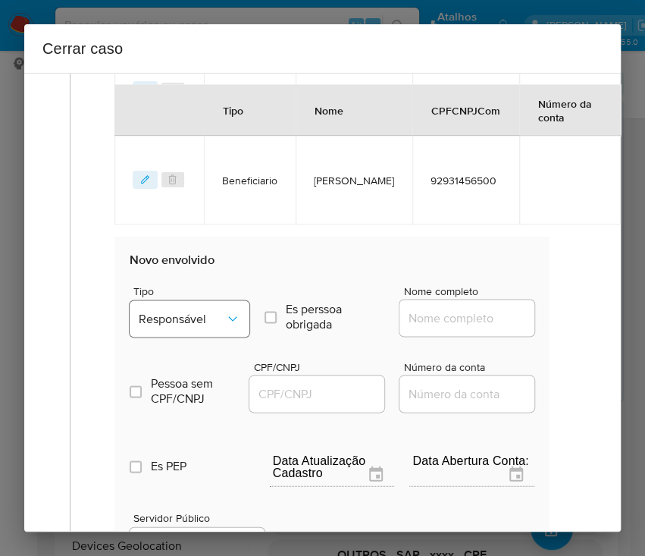
scroll to position [973, 0]
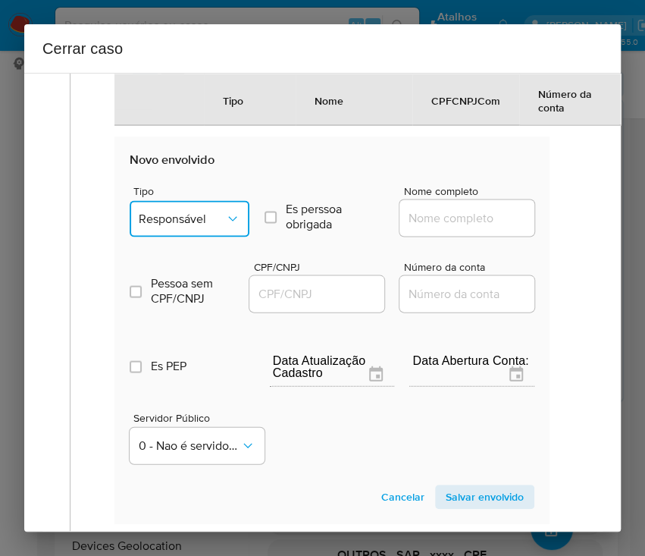
click at [186, 218] on button "Responsável" at bounding box center [190, 218] width 120 height 36
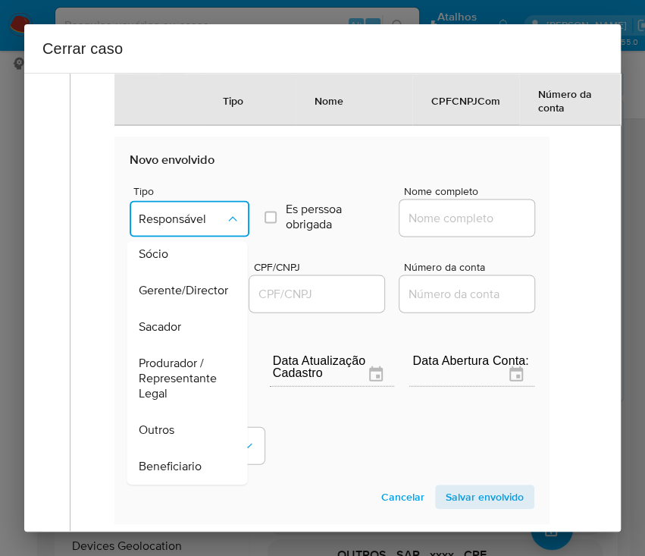
scroll to position [269, 0]
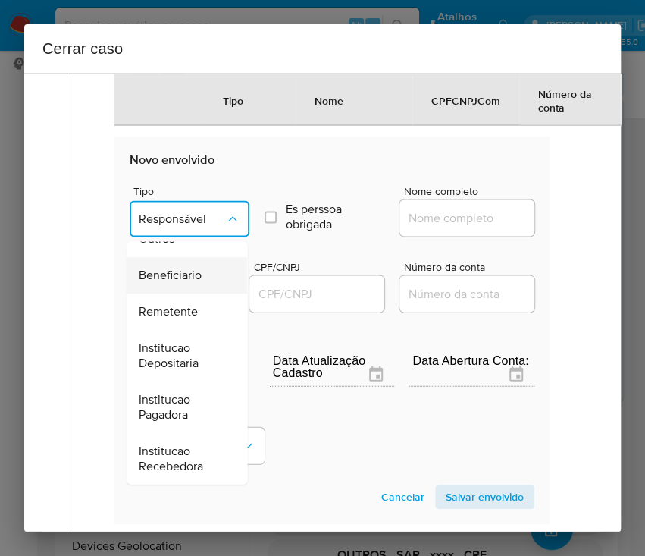
click at [176, 283] on span "Beneficiario" at bounding box center [170, 275] width 63 height 15
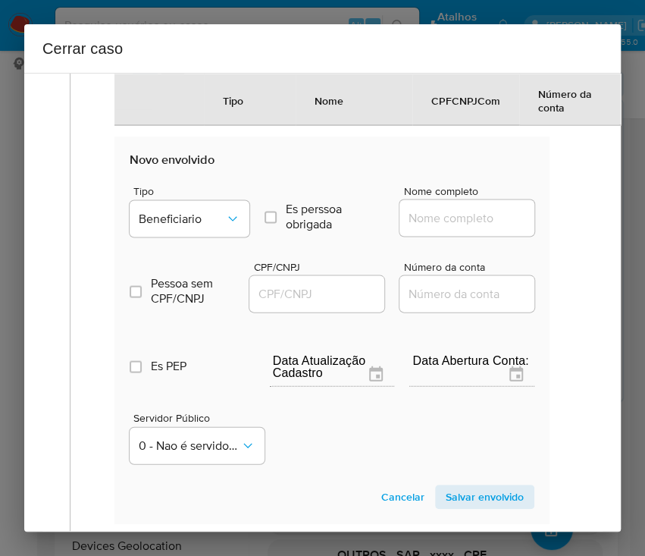
click at [414, 221] on input "Nome completo" at bounding box center [473, 218] width 149 height 20
paste input "Eder Taison Dos Santos Freire, 04554552527"
click at [446, 227] on input "Eder Taison Dos Santos Freire, 04554552527" at bounding box center [473, 218] width 149 height 20
drag, startPoint x: 445, startPoint y: 236, endPoint x: 549, endPoint y: 239, distance: 103.9
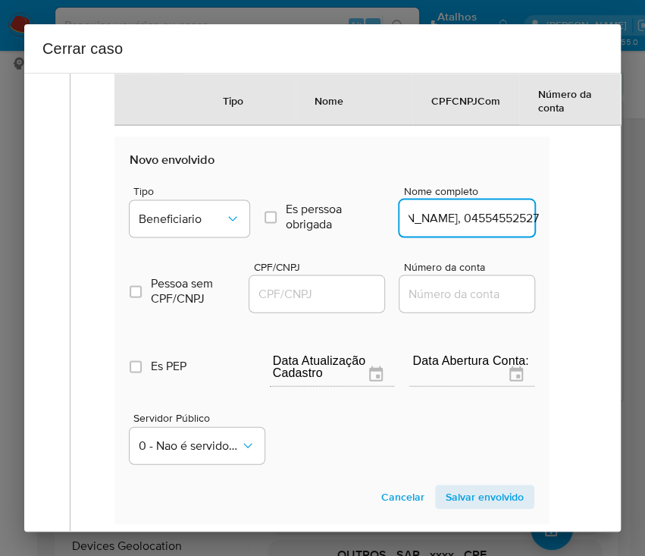
type input "Eder Taison Dos Santos Freire"
click at [296, 303] on input "CPF/CNPJ" at bounding box center [323, 293] width 149 height 20
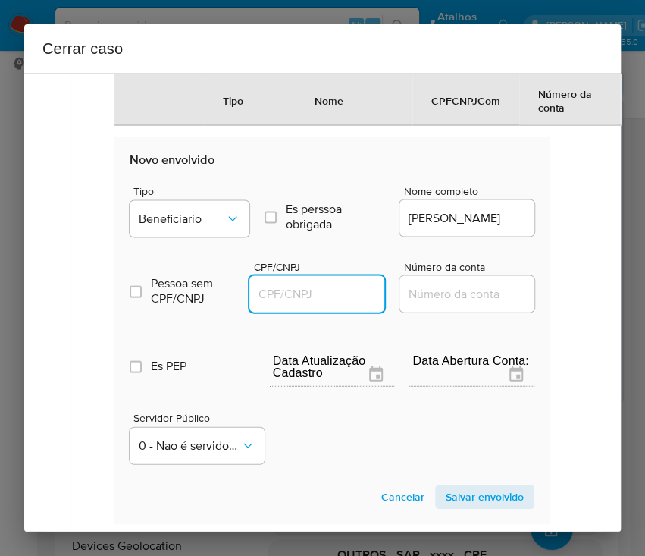
paste input "04554552527"
type input "4554552527"
click at [446, 507] on span "Salvar envolvido" at bounding box center [485, 496] width 78 height 21
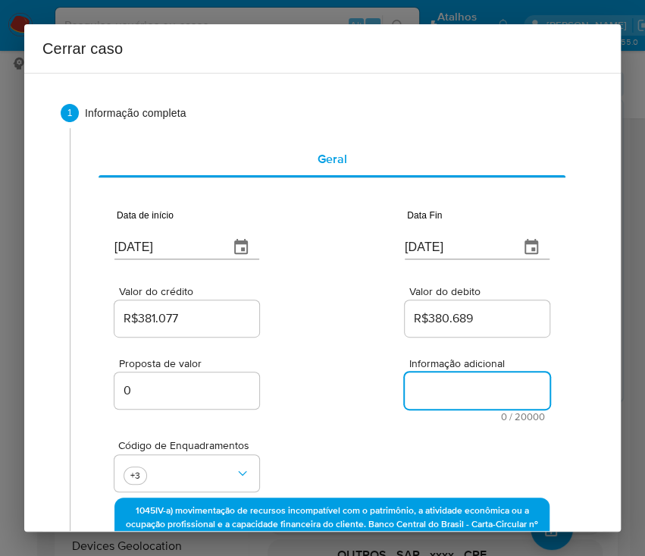
click at [412, 391] on textarea "Informação adicional" at bounding box center [477, 390] width 145 height 36
paste textarea "Informações do Cliente Luiz Carlos Santos de Jesus, CPF 02999089503, 38 anos, r…"
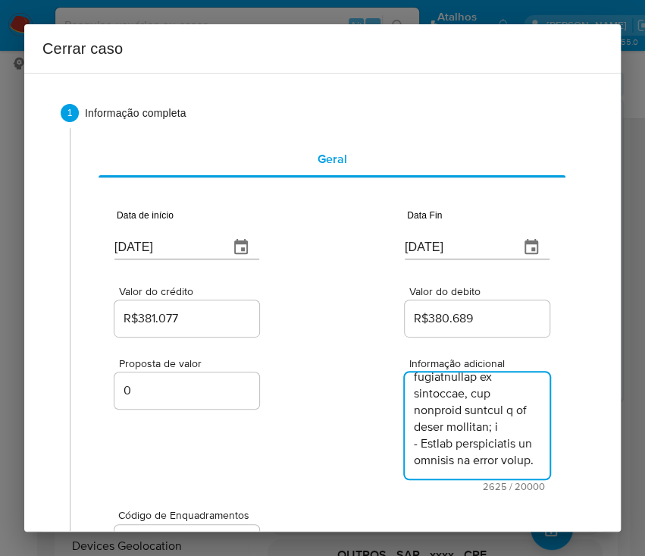
type textarea "Informações do Cliente Luiz Carlos Santos de Jesus, CPF 02999089503, 38 anos, r…"
click at [315, 377] on div "Proposta de valor 0 Informação adicional 2625 / 20000 17375 caracteres restantes" at bounding box center [331, 416] width 435 height 152
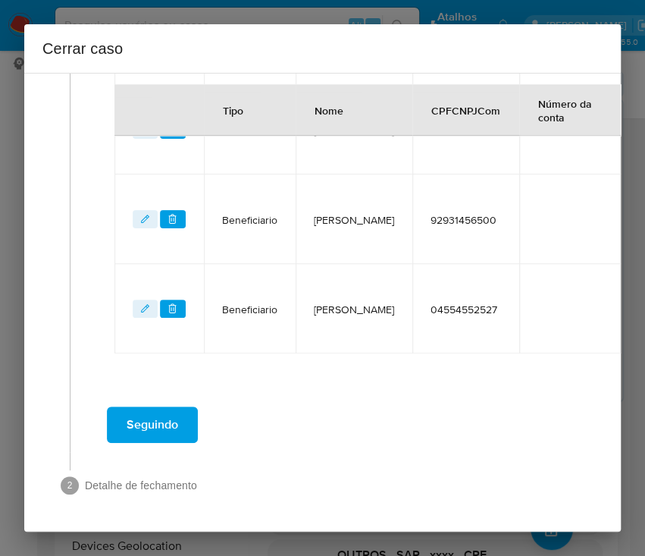
scroll to position [944, 0]
click at [186, 410] on button "Seguindo" at bounding box center [152, 424] width 91 height 36
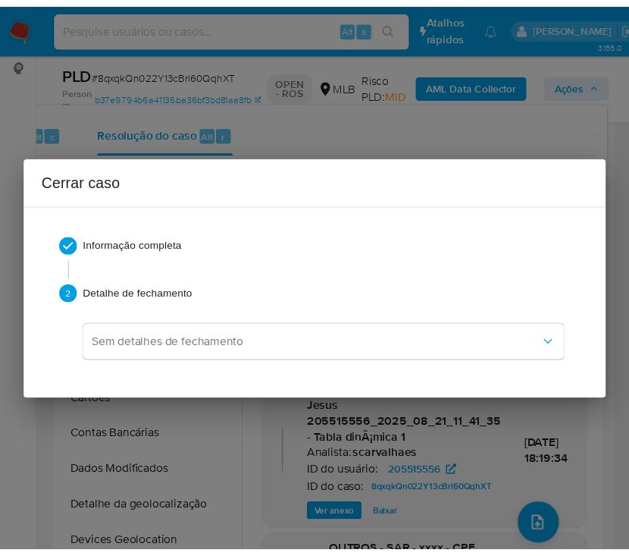
scroll to position [2938, 0]
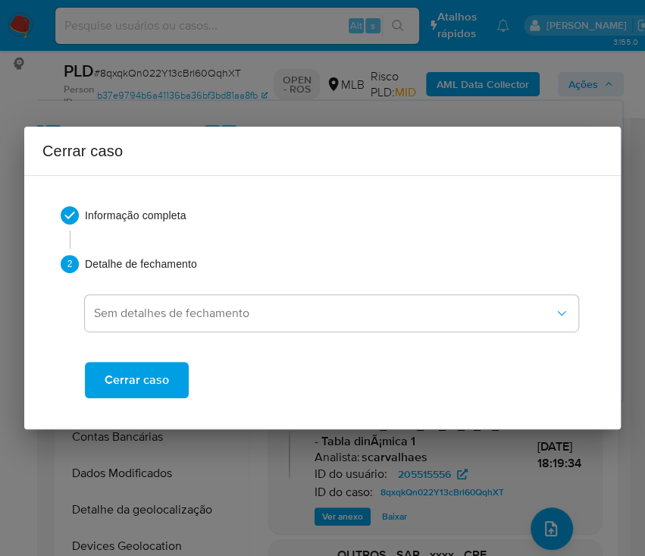
click at [165, 382] on span "Cerrar caso" at bounding box center [137, 379] width 64 height 33
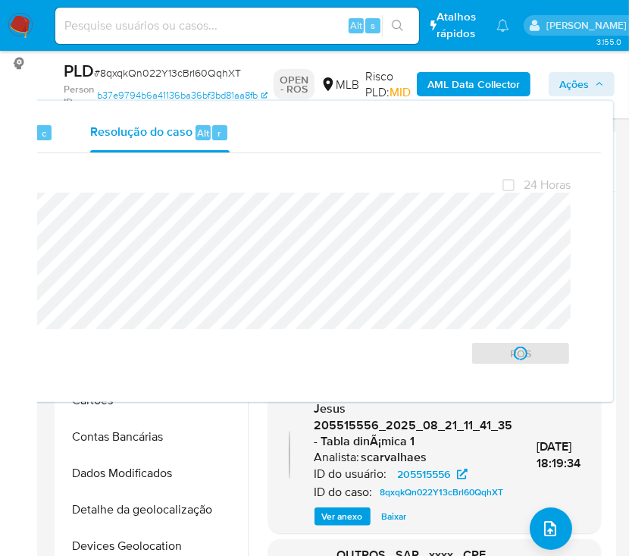
click at [114, 70] on span "# 8qxqkQn022Y13cBrl60QqhXT" at bounding box center [167, 72] width 147 height 15
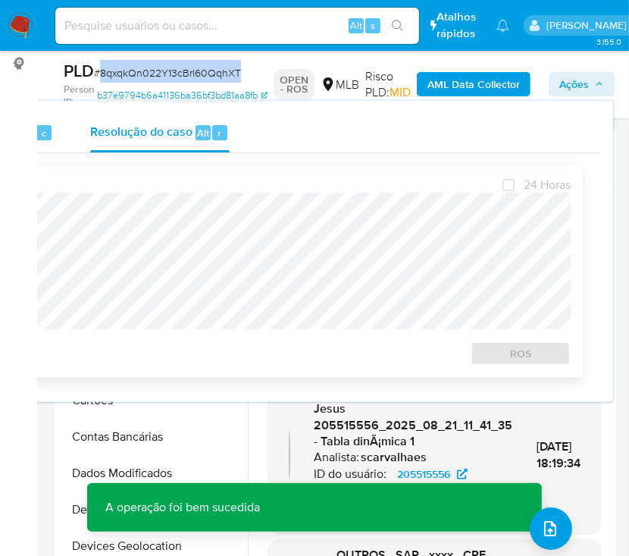
copy span "8qxqkQn022Y13cBrl60QqhXT"
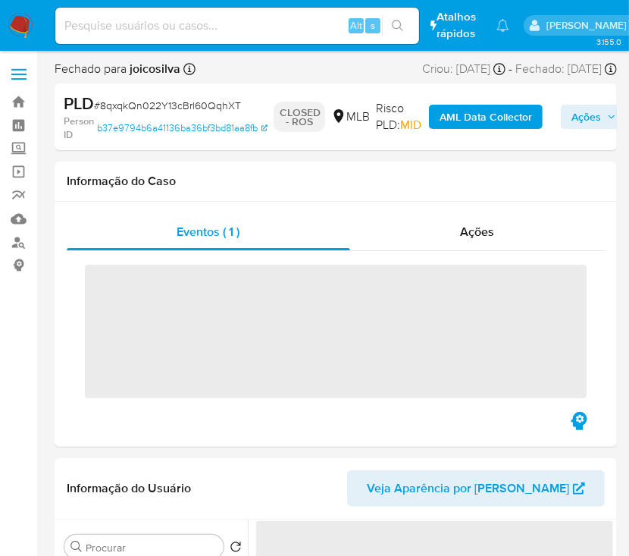
click at [23, 27] on img at bounding box center [21, 26] width 26 height 26
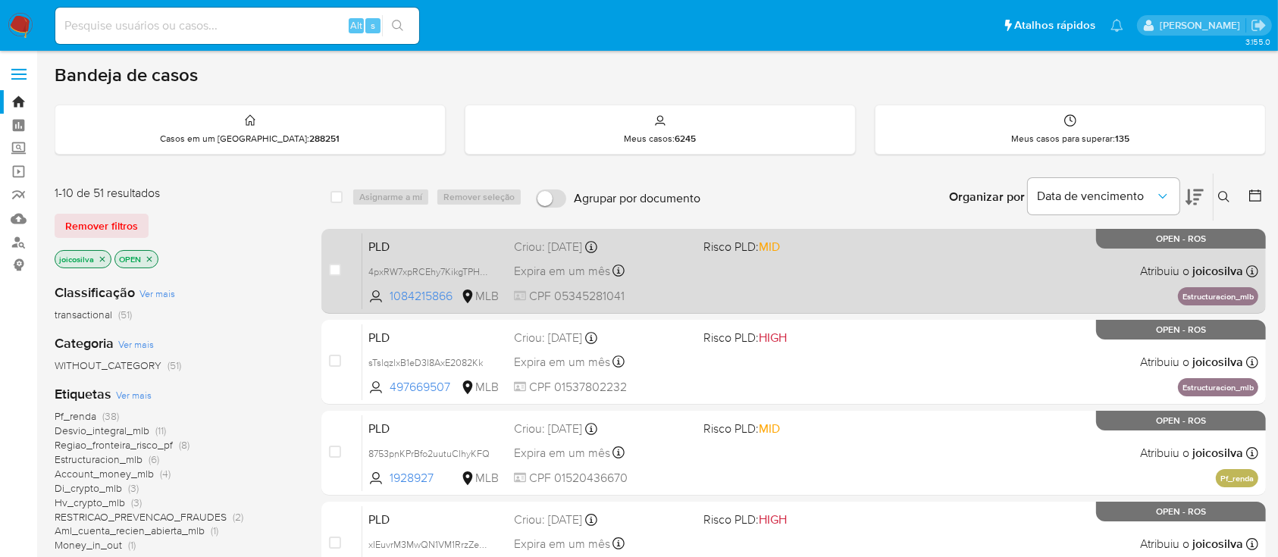
click at [644, 283] on div "PLD 4pxRW7xpRCEhy7KikgTPHEX1 1084215866 MLB Risco PLD: MID Criou: [DATE] Criou:…" at bounding box center [810, 271] width 896 height 77
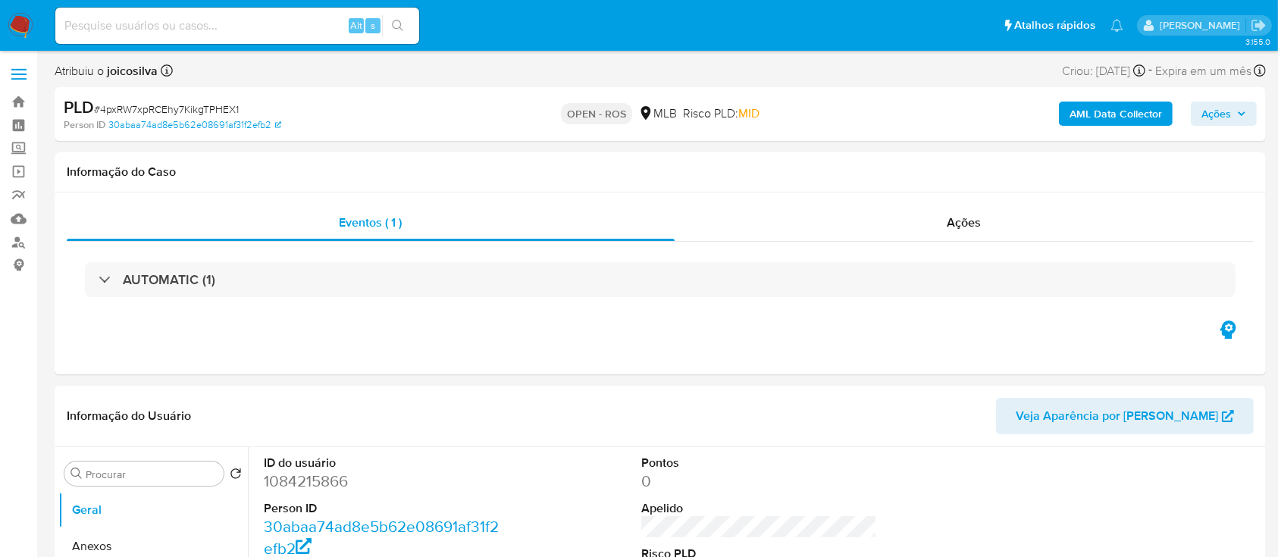
select select "10"
click at [212, 107] on span "# 4pxRW7xpRCEhy7KikgTPHEX1" at bounding box center [166, 109] width 145 height 15
copy span "4pxRW7xpRCEhy7KikgTPHEX1"
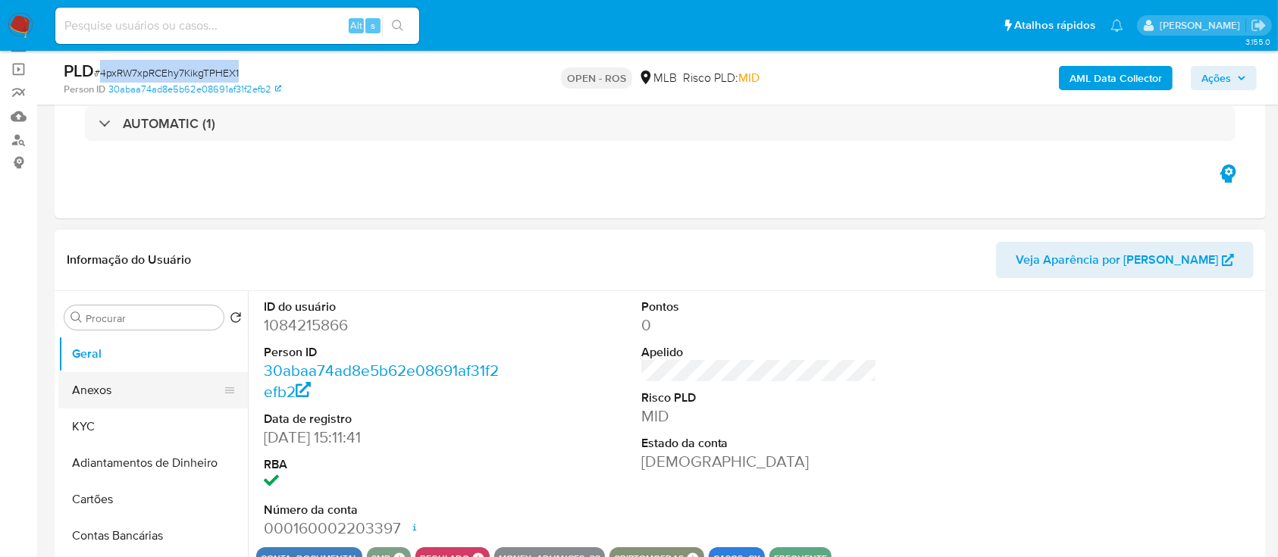
scroll to position [202, 0]
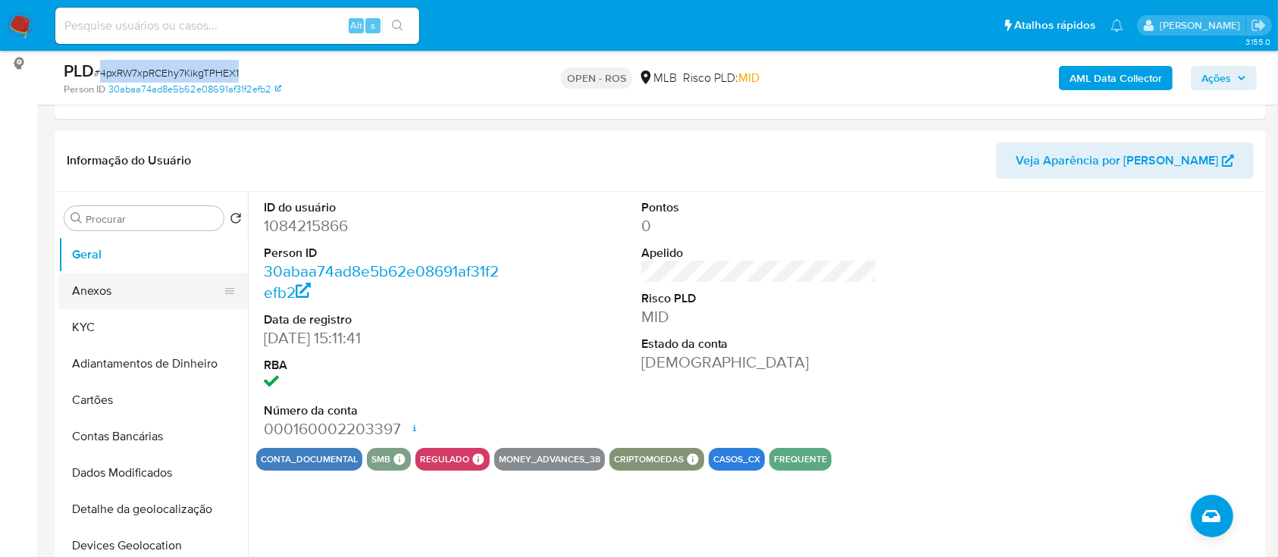
click at [111, 296] on button "Anexos" at bounding box center [146, 291] width 177 height 36
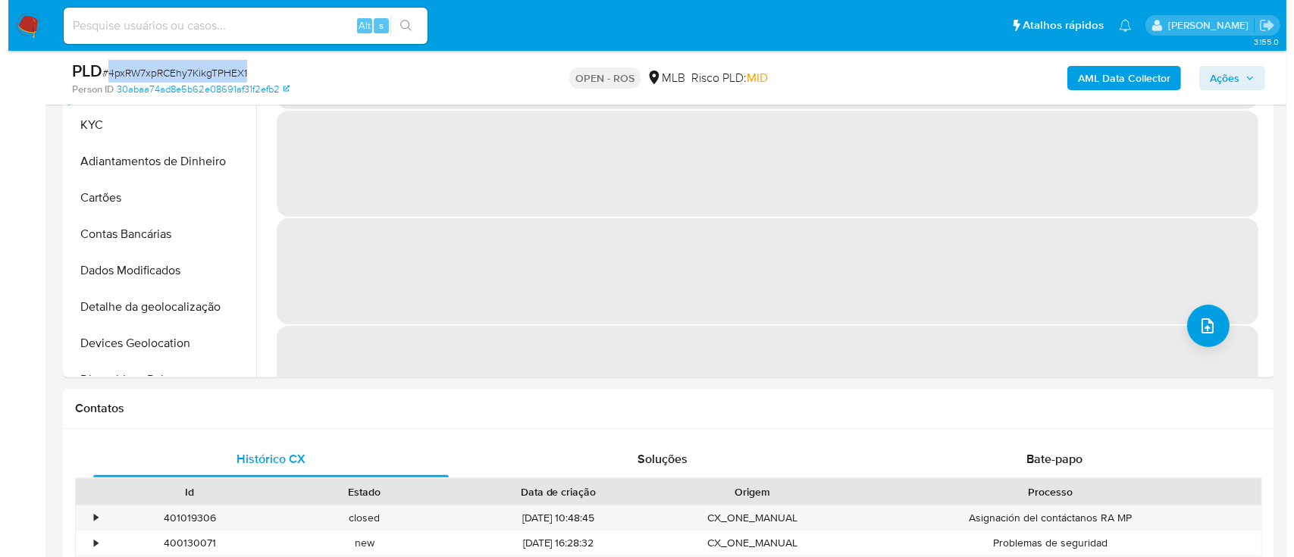
scroll to position [303, 0]
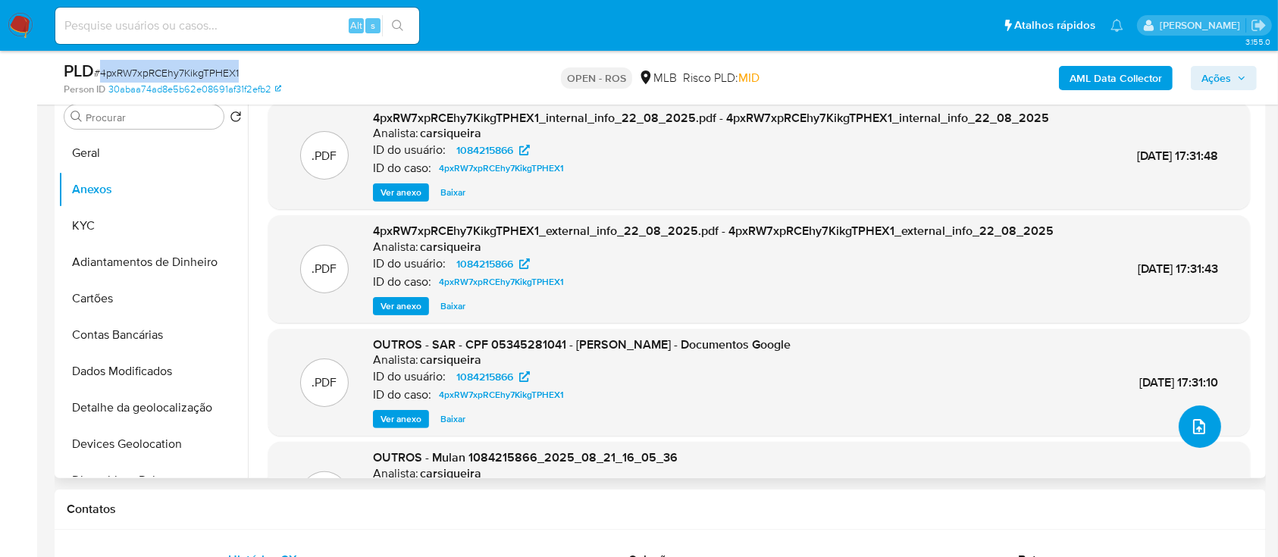
click at [1192, 428] on icon "upload-file" at bounding box center [1199, 427] width 18 height 18
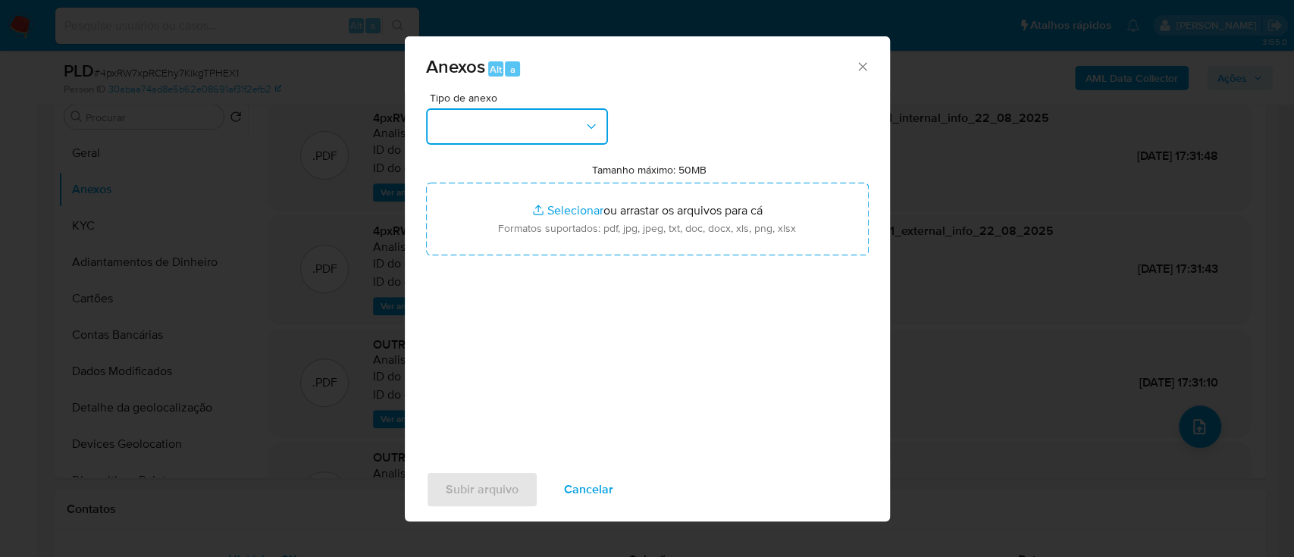
click at [558, 133] on button "button" at bounding box center [517, 126] width 182 height 36
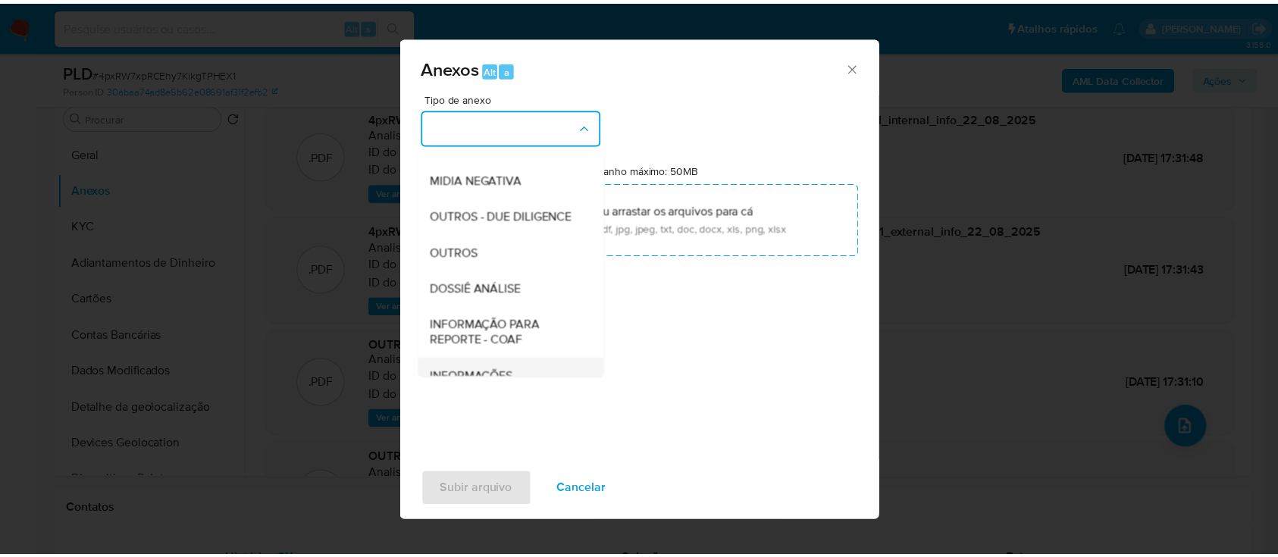
scroll to position [233, 0]
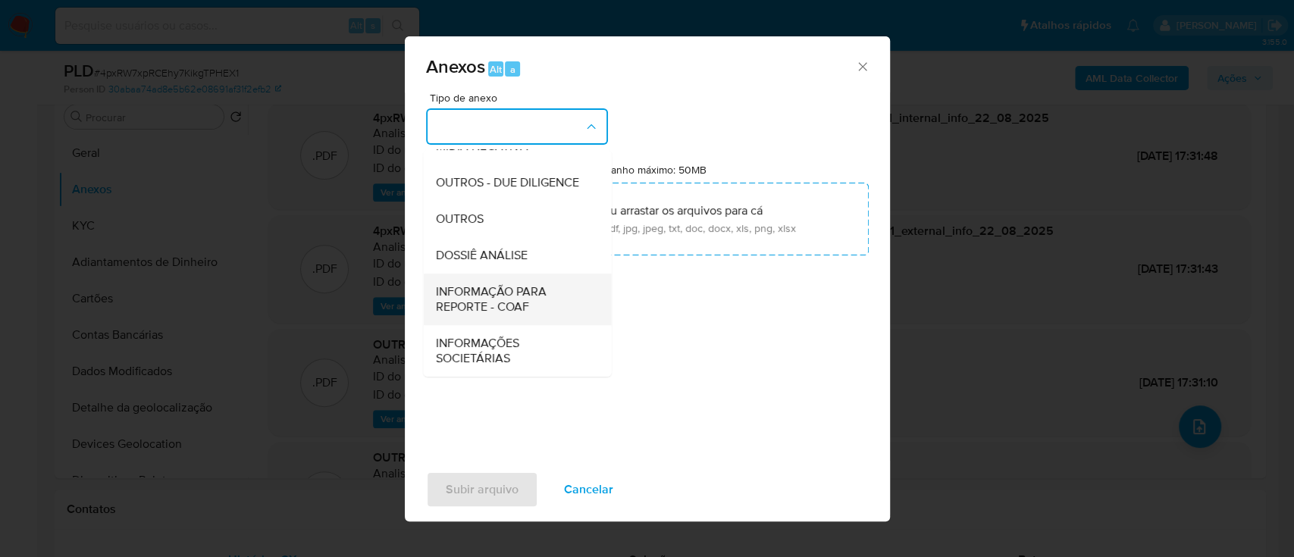
click at [520, 290] on span "INFORMAÇÃO PARA REPORTE - COAF" at bounding box center [512, 299] width 155 height 30
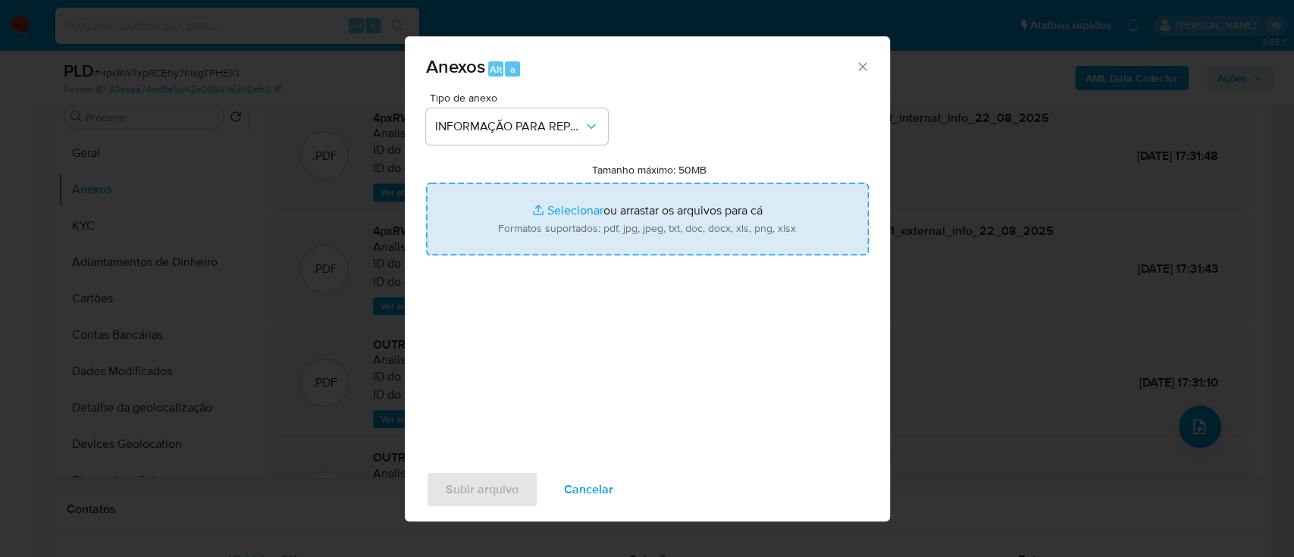
type input "C:\fakepath\SAR - 4pxRW7xpRCEhy7KikgTPHEX1 - CPF 05345281041 - [PERSON_NAME].pdf"
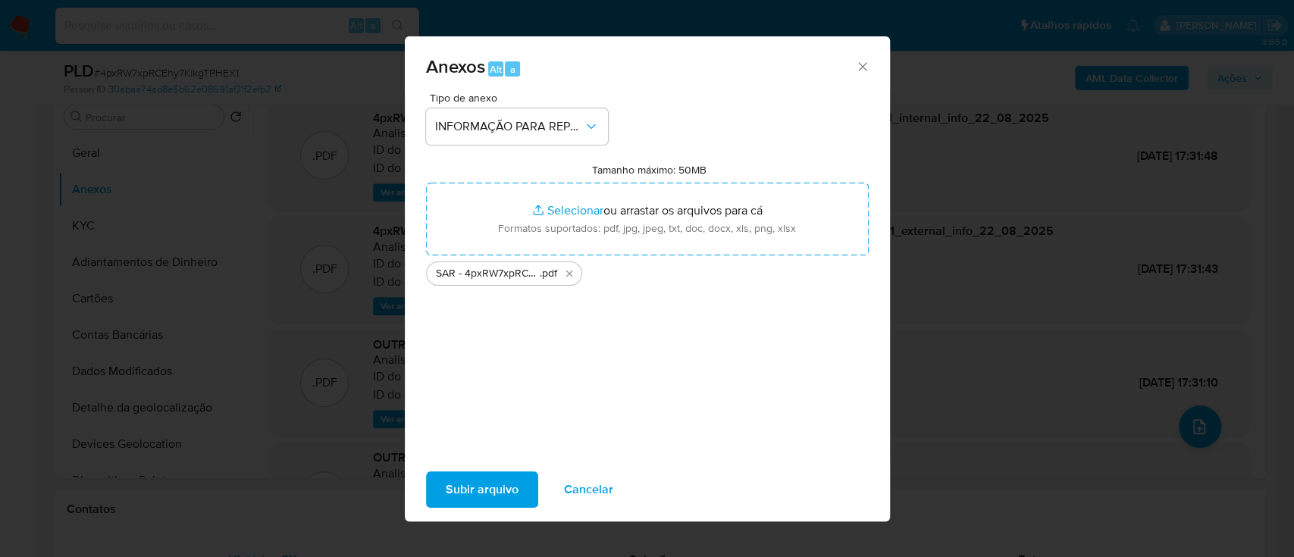
click at [493, 494] on span "Subir arquivo" at bounding box center [482, 489] width 73 height 33
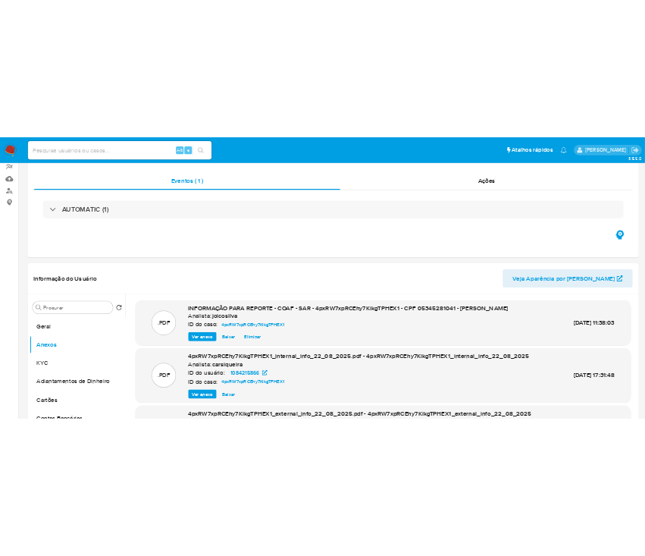
scroll to position [0, 0]
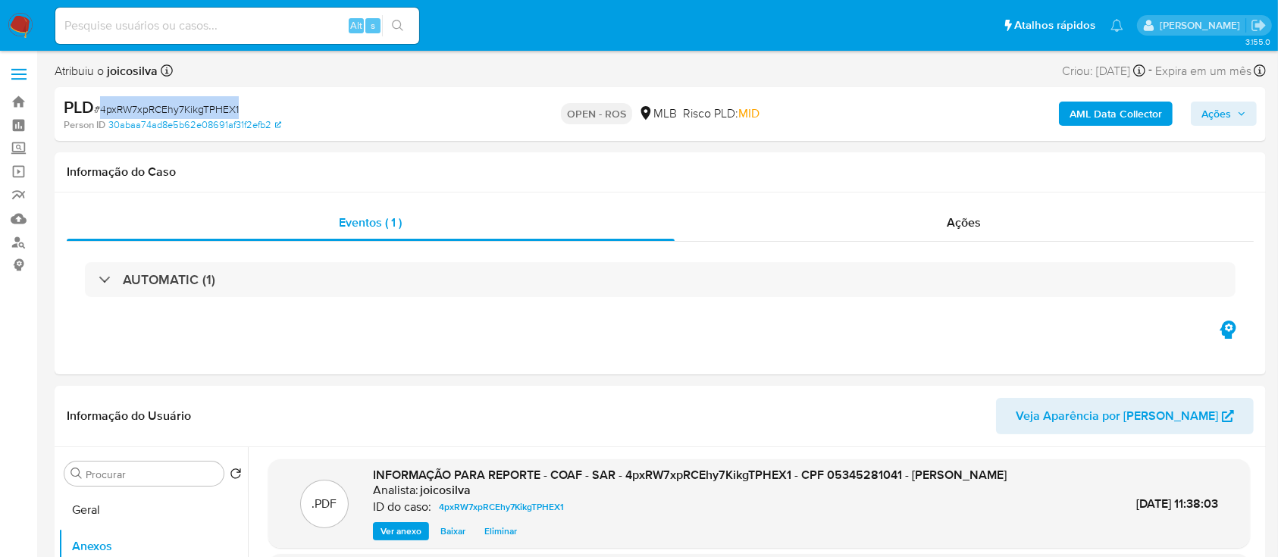
click at [1219, 122] on span "Ações" at bounding box center [1216, 114] width 30 height 24
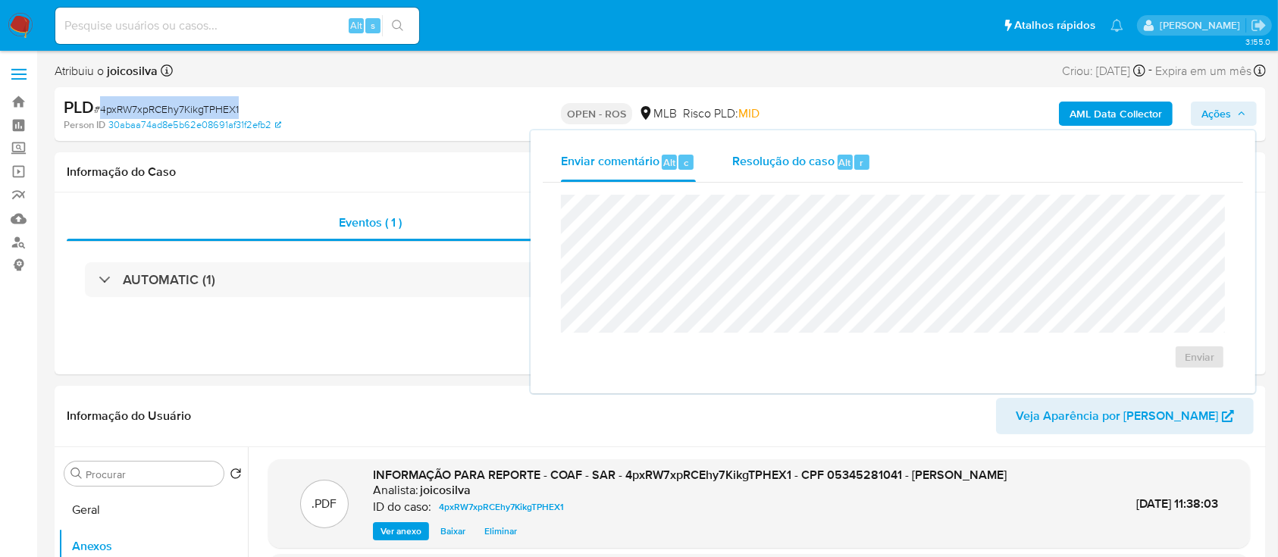
click at [801, 161] on span "Resolução do caso" at bounding box center [783, 161] width 102 height 17
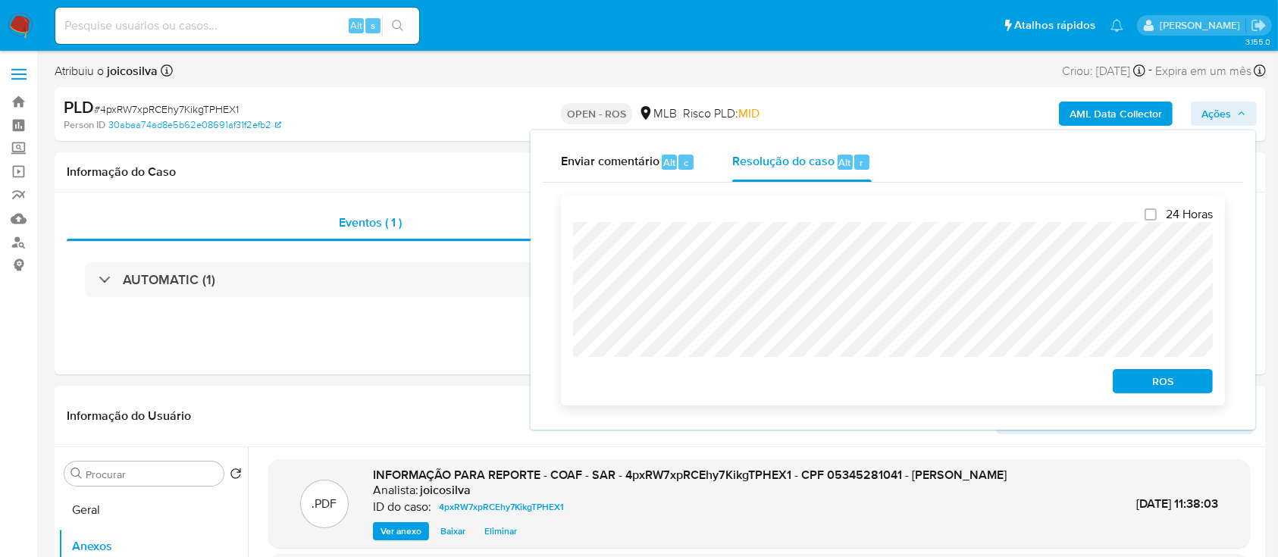
click at [1202, 385] on button "ROS" at bounding box center [1163, 381] width 100 height 24
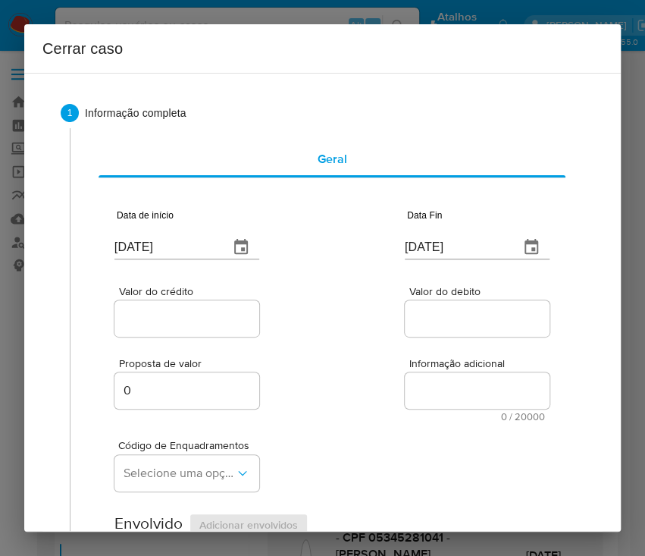
click at [197, 258] on input "[DATE]" at bounding box center [165, 247] width 102 height 24
paste input "01/07"
type input "[DATE]"
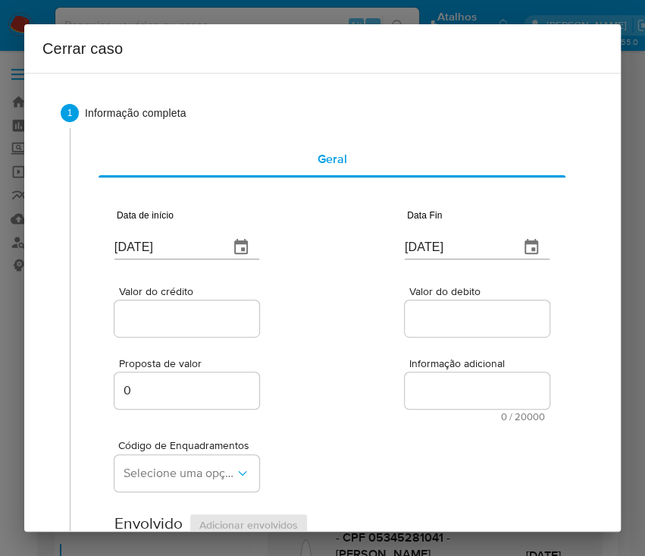
drag, startPoint x: 331, startPoint y: 330, endPoint x: 49, endPoint y: 407, distance: 293.1
click at [323, 335] on div "Valor do crédito Valor do debito" at bounding box center [331, 304] width 435 height 72
click at [449, 249] on input "[DATE]" at bounding box center [456, 247] width 102 height 24
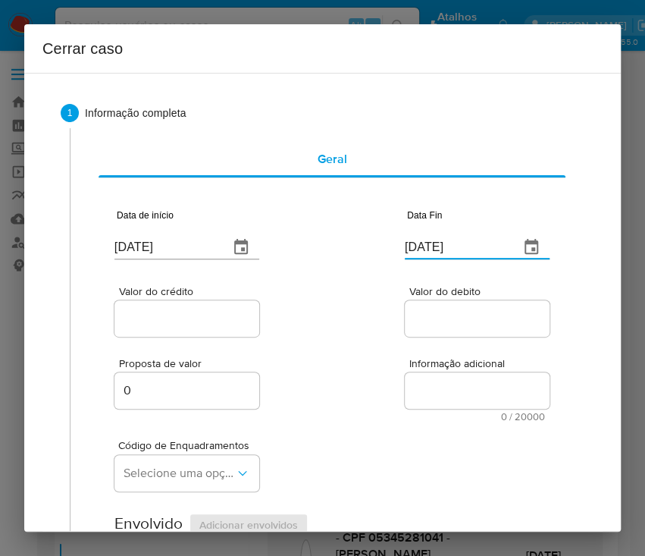
paste input "0"
type input "20/08/2025"
drag, startPoint x: 443, startPoint y: 318, endPoint x: 170, endPoint y: 328, distance: 273.8
click at [443, 319] on input "Valor do debito" at bounding box center [479, 319] width 149 height 20
click at [137, 321] on input "Valor do crédito" at bounding box center [188, 319] width 149 height 20
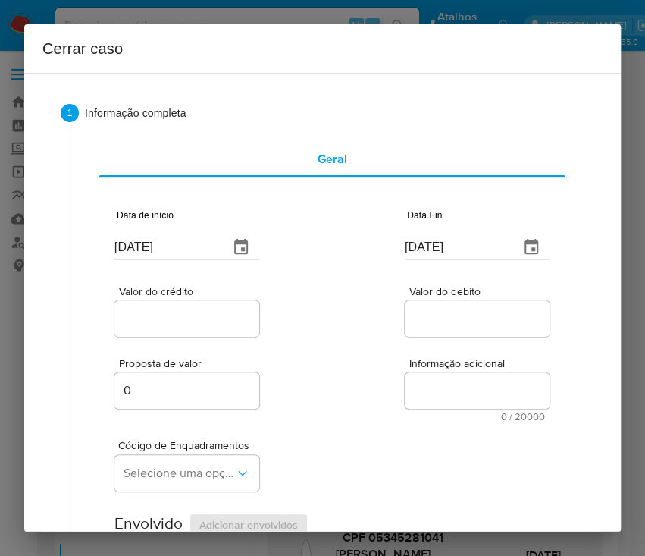
click at [178, 305] on div at bounding box center [186, 318] width 145 height 36
click at [175, 318] on input "Valor do crédito" at bounding box center [188, 319] width 149 height 20
paste input "R$310.921"
type input "R$310.921"
click at [428, 318] on input "Valor do debito" at bounding box center [479, 319] width 149 height 20
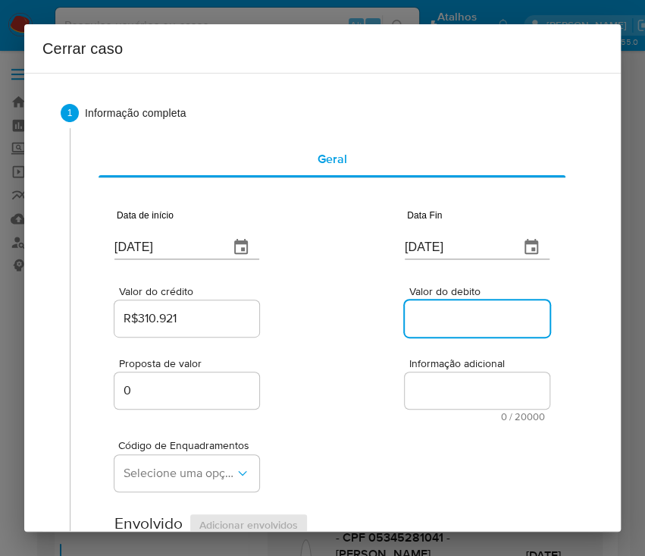
paste input "R$301.242"
type input "R$301.242"
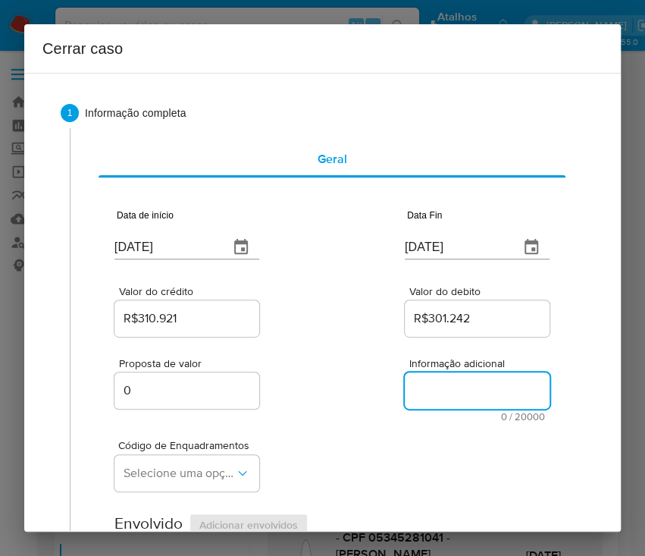
click at [413, 397] on textarea "Informação adicional" at bounding box center [477, 390] width 145 height 36
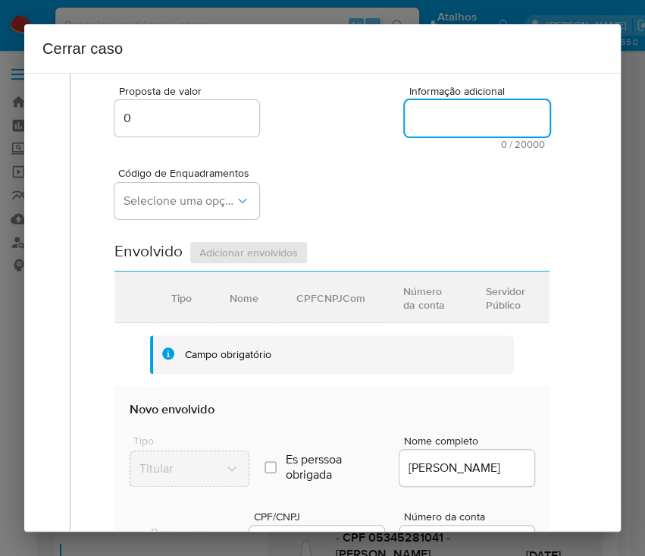
scroll to position [303, 0]
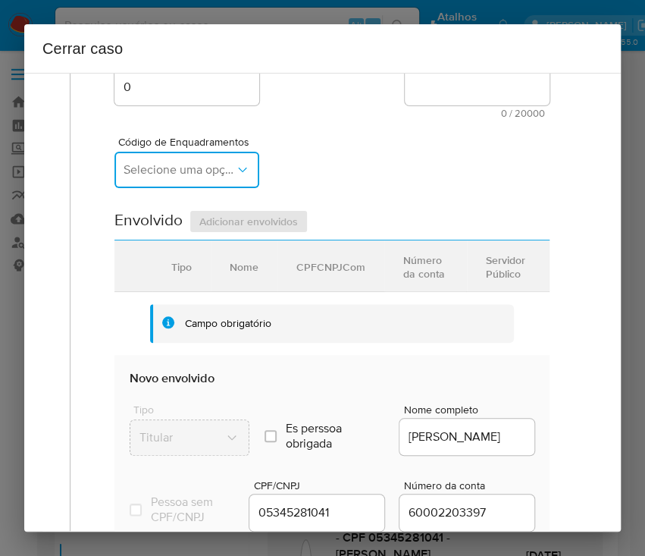
click at [177, 179] on button "Selecione uma opção" at bounding box center [186, 170] width 145 height 36
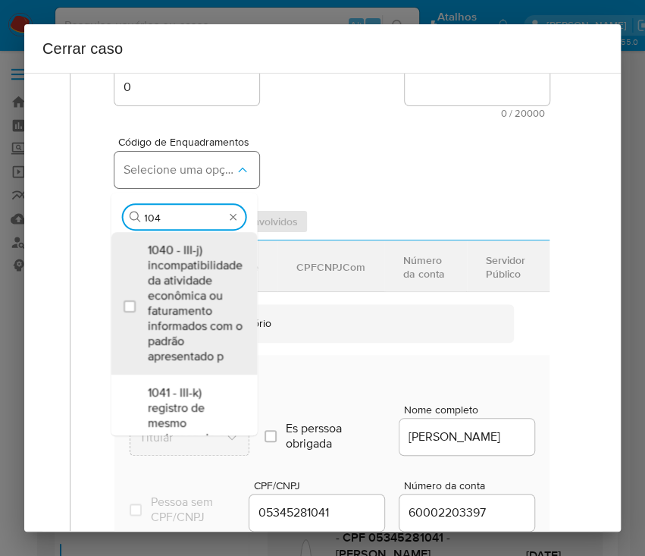
type input "1045"
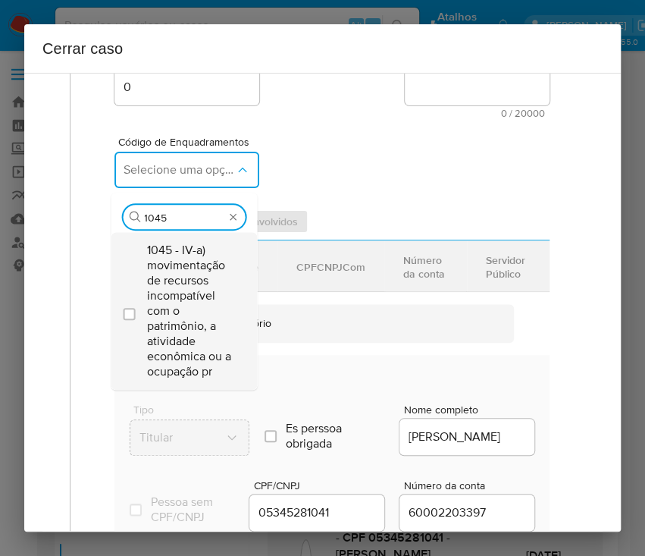
click at [189, 265] on span "1045 - IV-a) movimentação de recursos incompatível com o patrimônio, a atividad…" at bounding box center [191, 311] width 89 height 136
checkbox input "true"
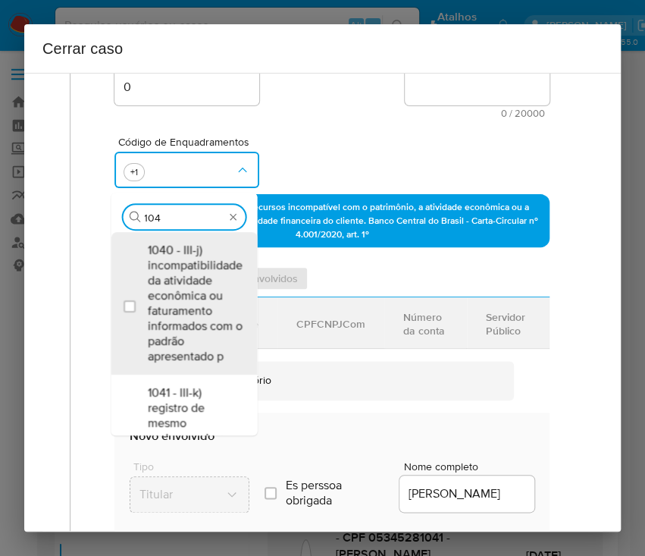
scroll to position [0, 0]
type input "1047"
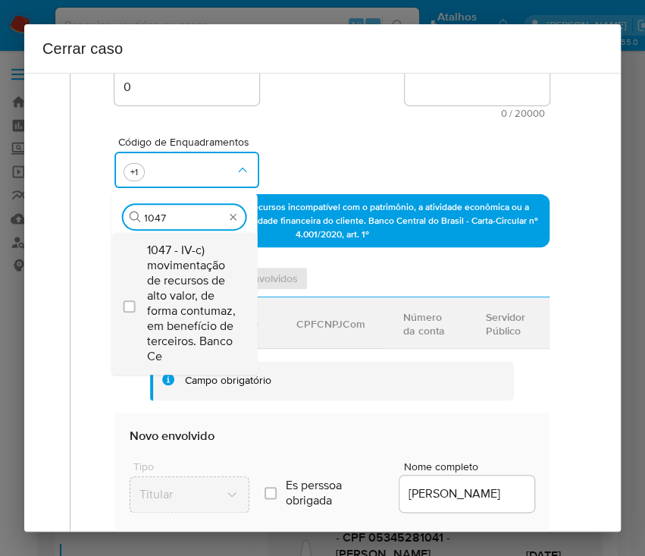
click at [184, 271] on span "1047 - IV-c) movimentação de recursos de alto valor, de forma contumaz, em bene…" at bounding box center [191, 303] width 89 height 121
checkbox input "true"
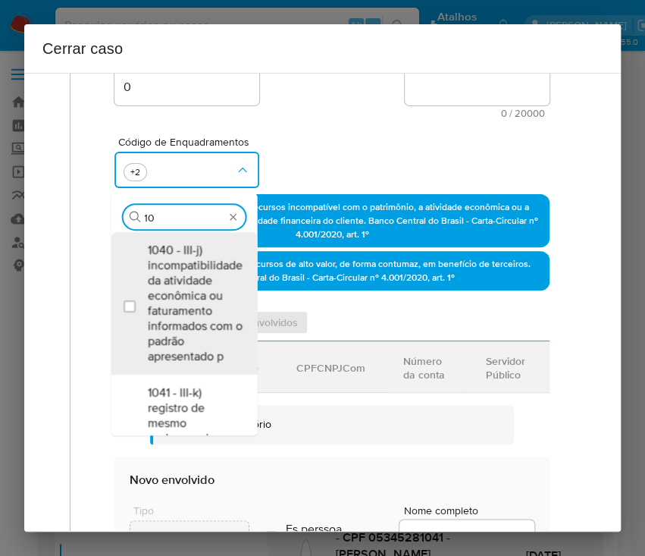
type input "1"
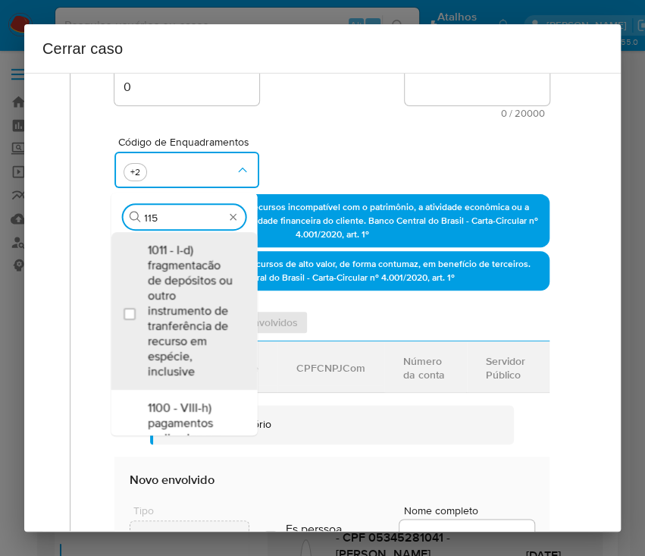
type input "1156"
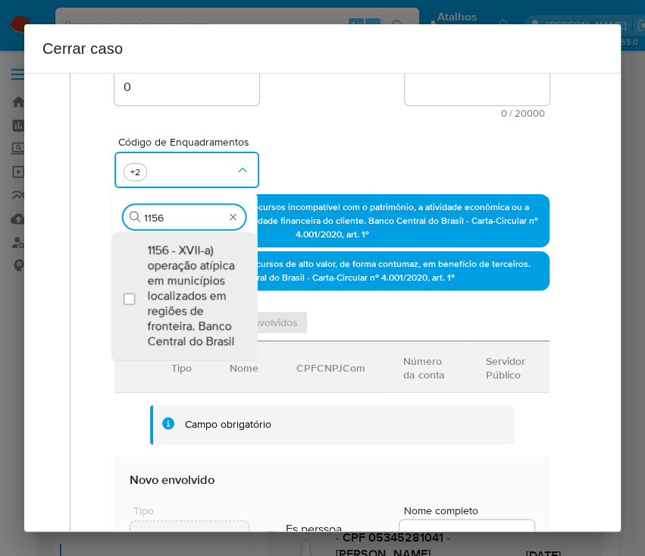
click at [184, 271] on span "1156 - XVII-a) operação atípica em municípios localizados em regiões de frontei…" at bounding box center [191, 296] width 89 height 106
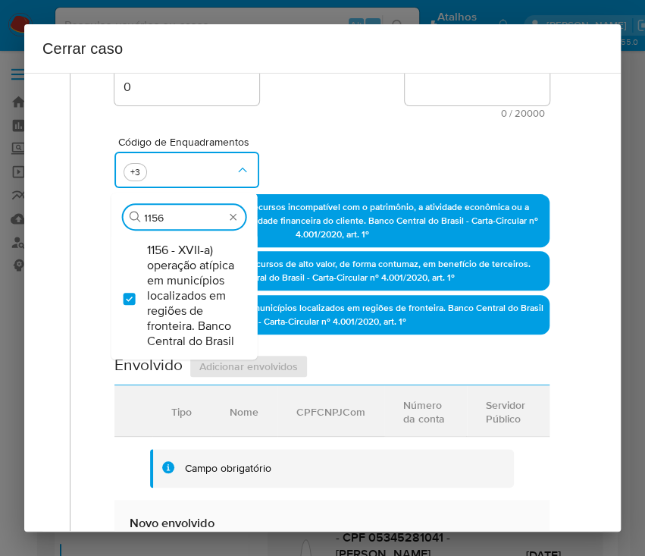
checkbox input "true"
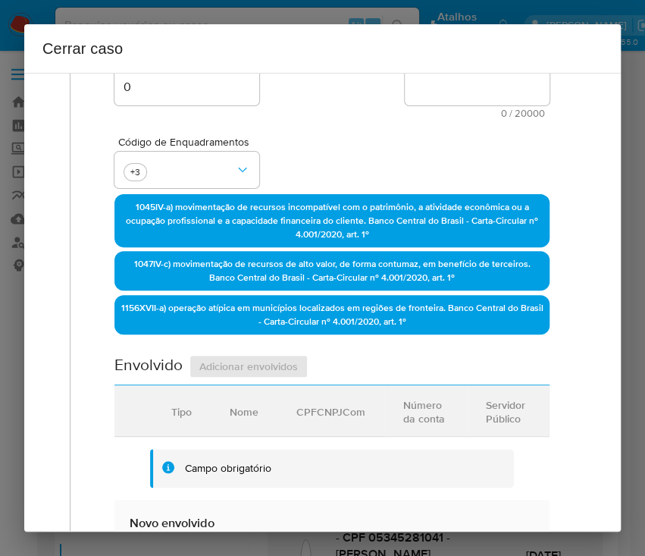
click at [415, 109] on span "0 / 20000" at bounding box center [477, 113] width 136 height 10
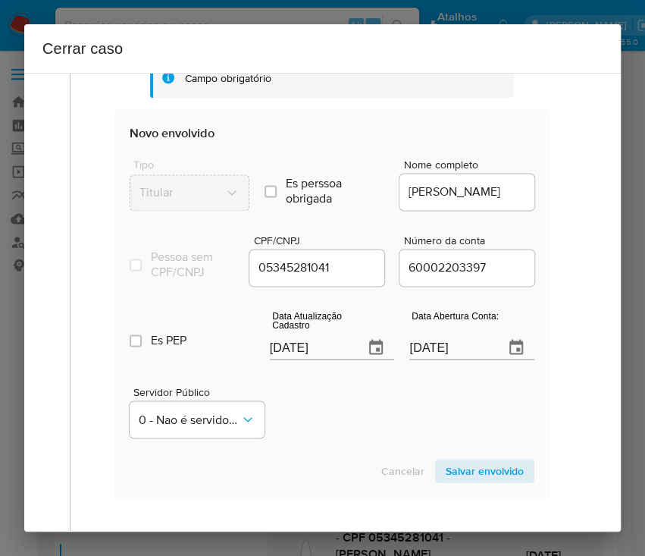
scroll to position [707, 0]
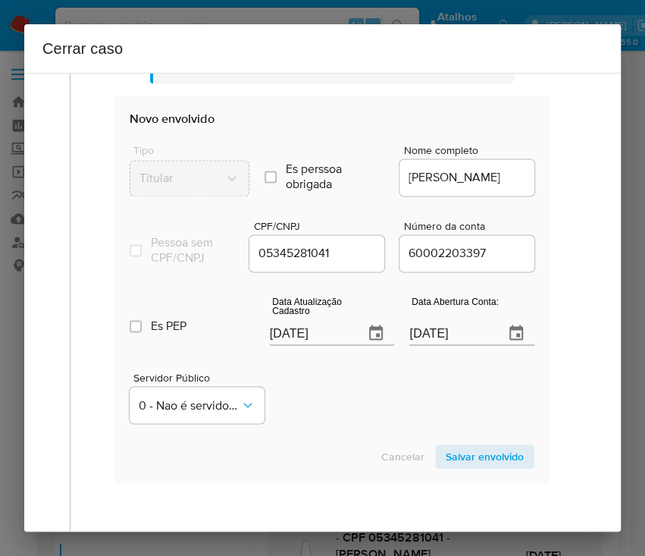
click at [315, 340] on input "[DATE]" at bounding box center [311, 333] width 83 height 24
paste input "2/06/2024"
type input "22/06/2024"
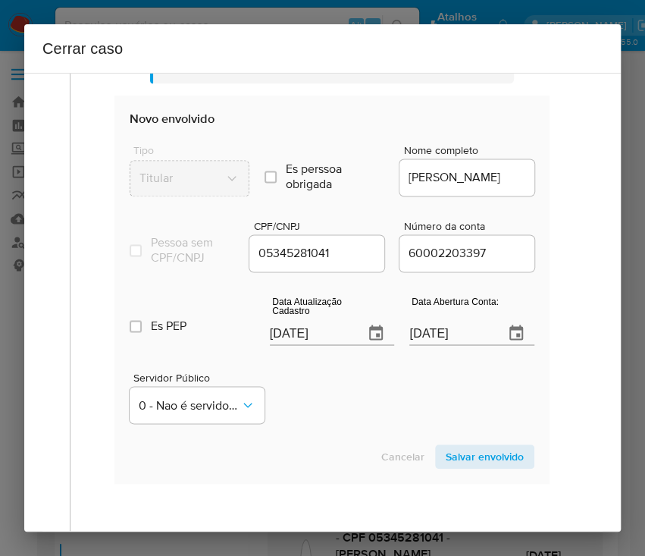
click at [315, 462] on div "Cancelar Salvar envolvido" at bounding box center [332, 456] width 405 height 24
click at [449, 342] on input "09/03/2022" at bounding box center [450, 333] width 83 height 24
click at [394, 426] on div "Servidor Público 0 - Nao é servidor/Nao possui informacao" at bounding box center [332, 391] width 405 height 76
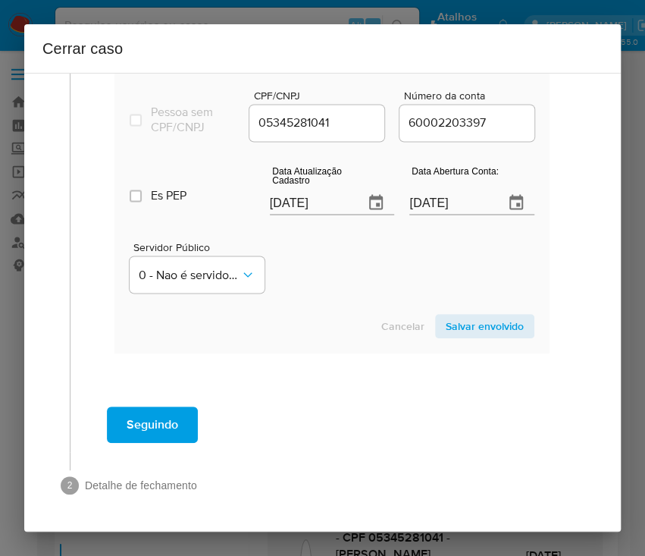
click at [446, 326] on span "Salvar envolvido" at bounding box center [485, 325] width 78 height 21
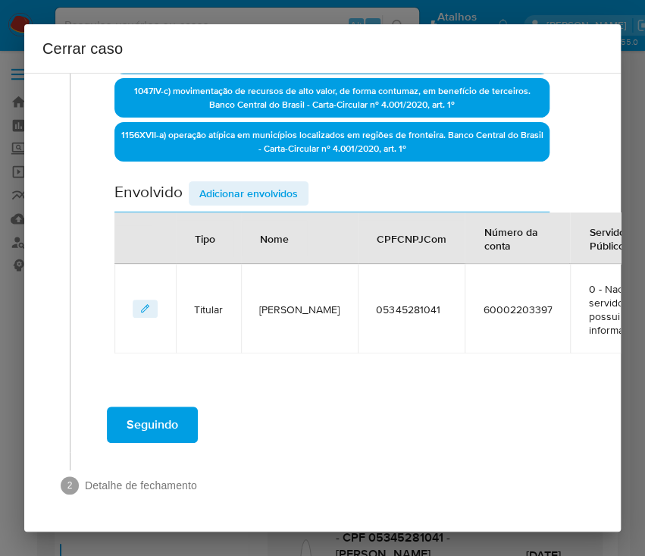
scroll to position [490, 0]
click at [243, 183] on span "Adicionar envolvidos" at bounding box center [248, 193] width 99 height 21
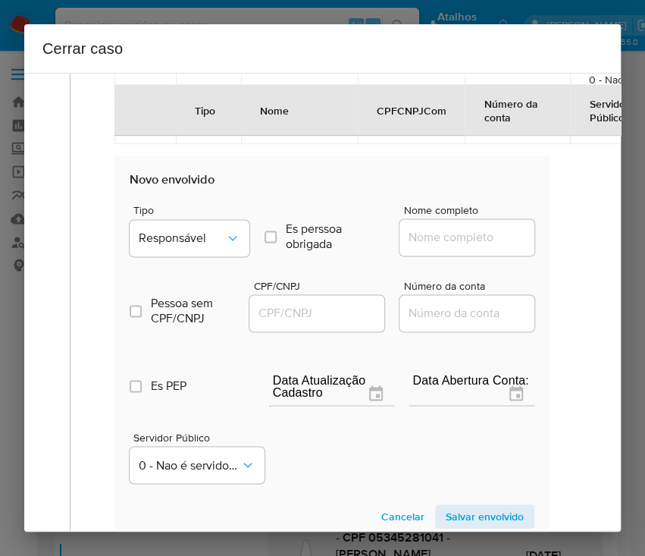
scroll to position [793, 0]
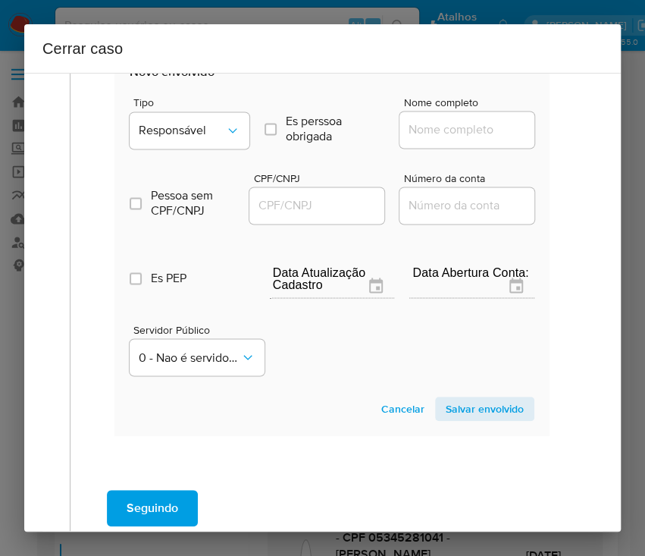
click at [193, 108] on div "Tipo Responsável" at bounding box center [190, 126] width 120 height 58
click at [190, 118] on button "Responsável" at bounding box center [190, 130] width 120 height 36
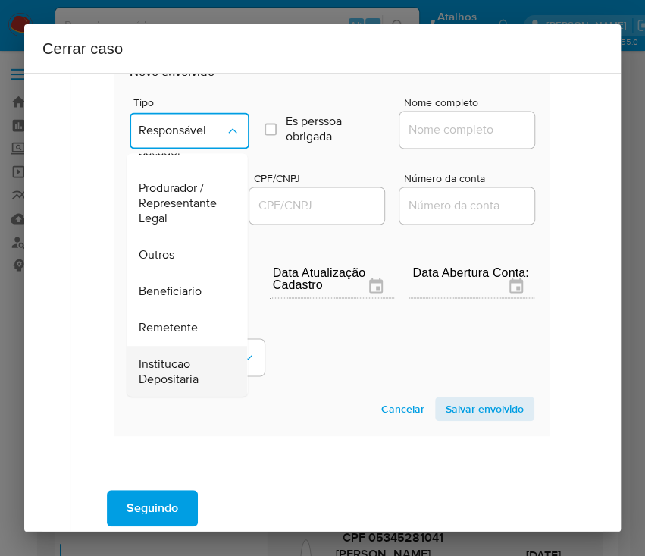
scroll to position [270, 0]
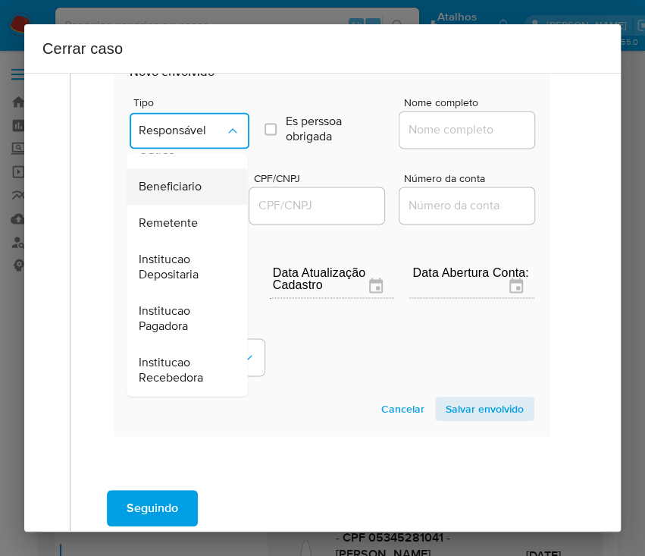
click at [194, 183] on span "Beneficiario" at bounding box center [170, 186] width 63 height 15
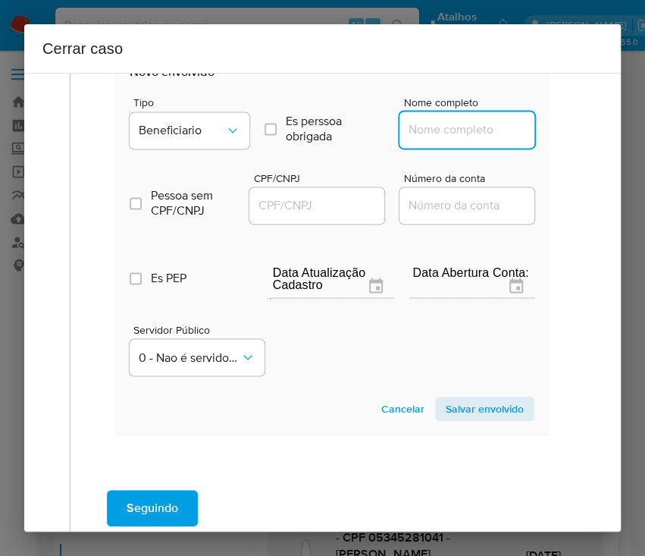
click at [431, 126] on input "Nome completo" at bounding box center [473, 130] width 149 height 20
paste input "Novadax Brasil Pagamentos Ltda, 31745082000127"
drag, startPoint x: 424, startPoint y: 133, endPoint x: 569, endPoint y: 133, distance: 144.0
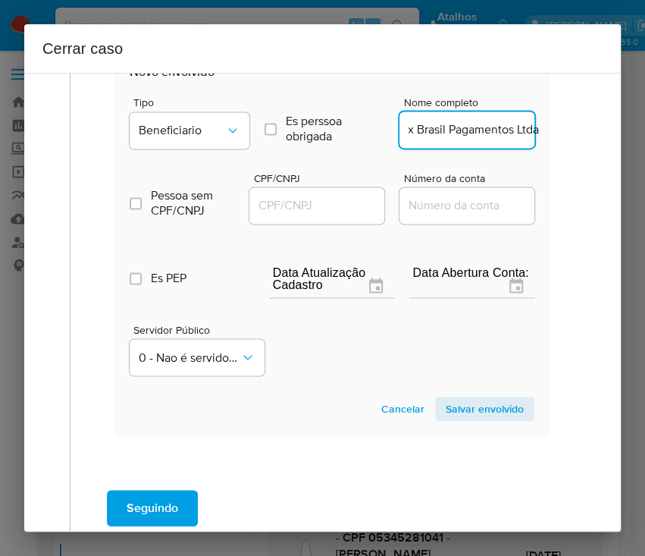
scroll to position [0, 44]
type input "Novadax Brasil Pagamentos Ltda"
click at [332, 191] on div at bounding box center [316, 205] width 135 height 36
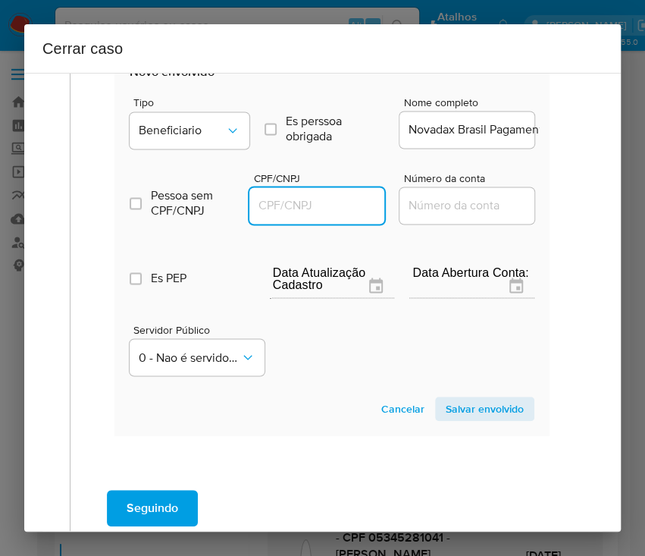
click at [358, 210] on input "CPF/CNPJ" at bounding box center [323, 206] width 149 height 20
paste input "31745082000127"
type input "31745082000127"
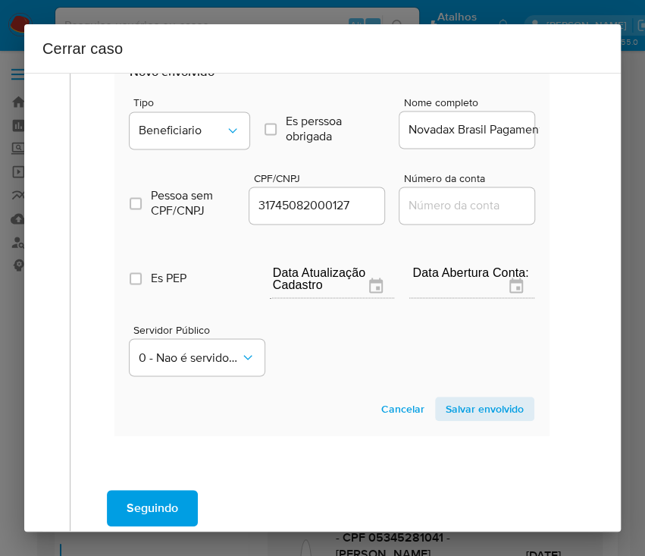
click at [482, 409] on span "Salvar envolvido" at bounding box center [485, 408] width 78 height 21
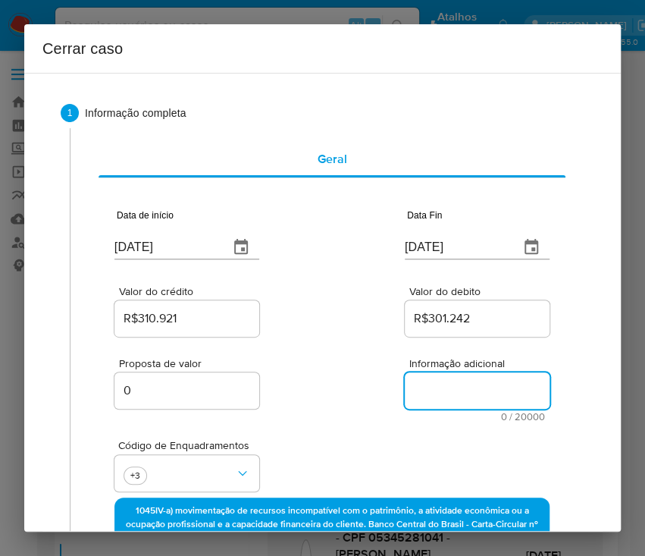
click at [437, 390] on textarea "Informação adicional" at bounding box center [477, 390] width 145 height 36
paste textarea "Informações da Cliente Tania Rodrigues da Silva, CPF 05345281041, 24 anos, resi…"
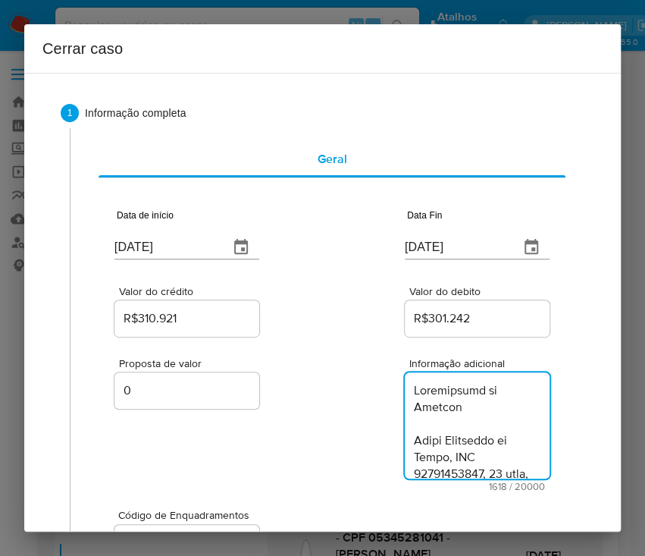
type textarea "Informações da Cliente Tania Rodrigues da Silva, CPF 05345281041, 24 anos, resi…"
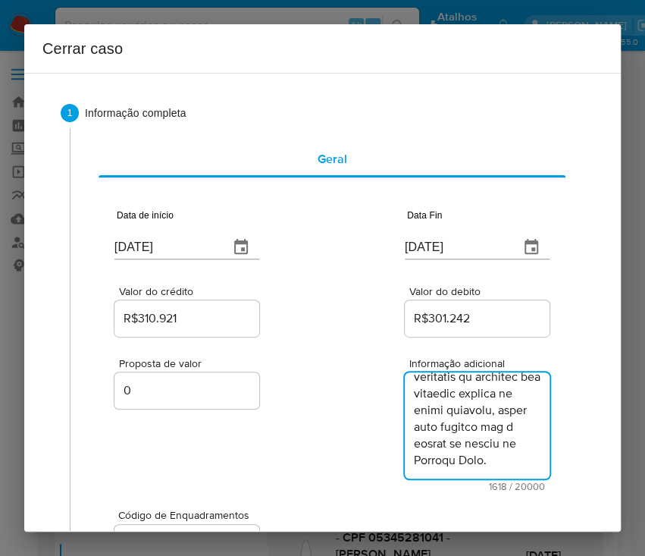
click at [361, 475] on div "Proposta de valor 0 Informação adicional 1618 / 20000 18382 caracteres restantes" at bounding box center [331, 416] width 435 height 152
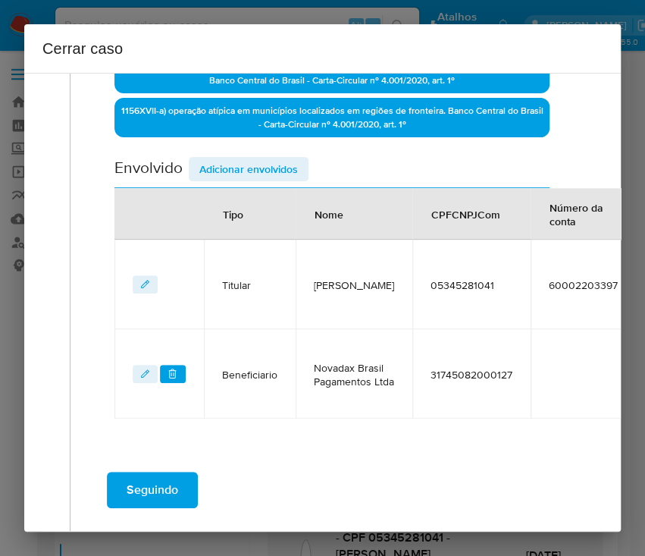
scroll to position [649, 0]
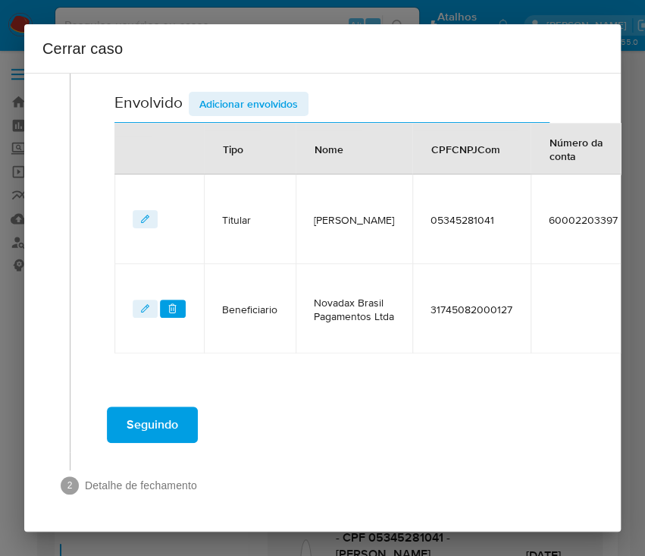
click at [165, 409] on span "Seguindo" at bounding box center [153, 424] width 52 height 33
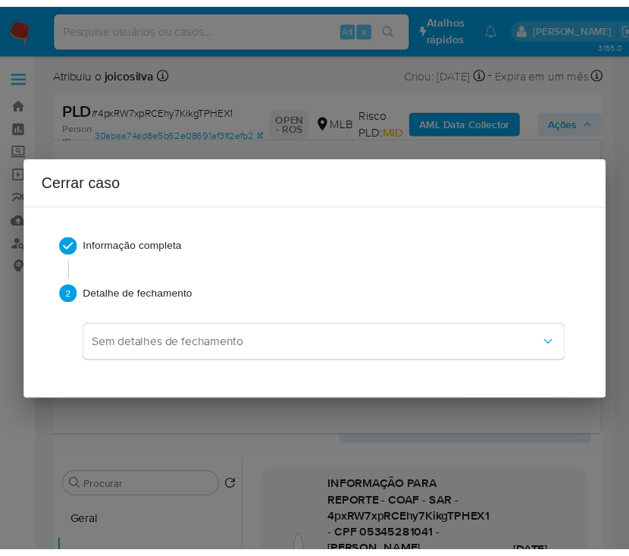
scroll to position [1947, 0]
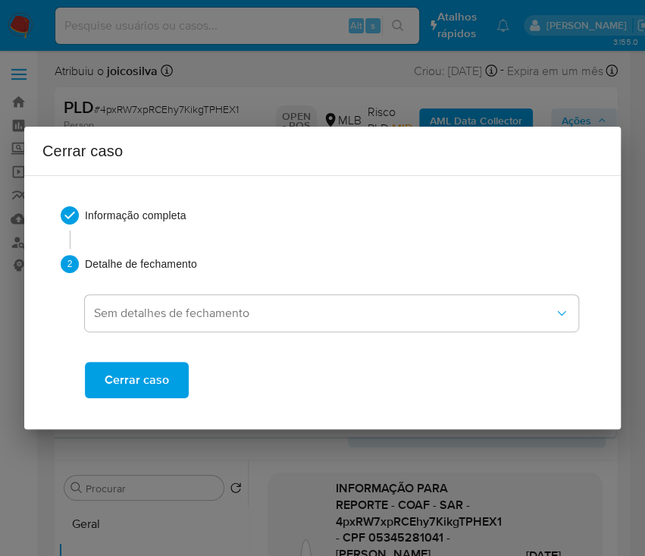
click at [163, 377] on span "Cerrar caso" at bounding box center [137, 379] width 64 height 33
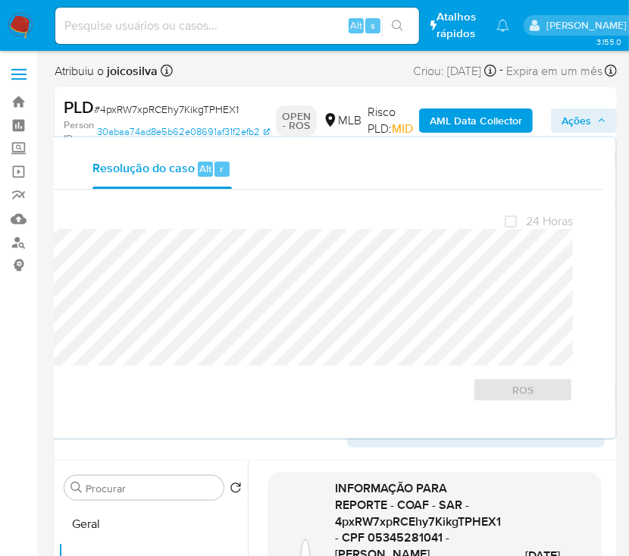
click at [137, 107] on span "# 4pxRW7xpRCEhy7KikgTPHEX1" at bounding box center [166, 109] width 145 height 15
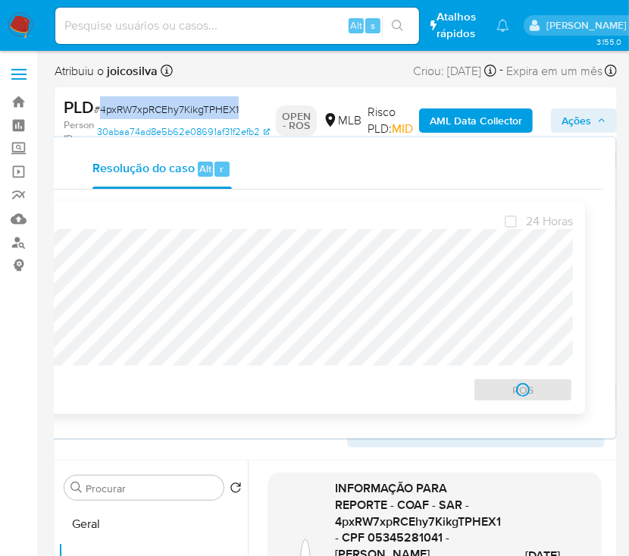
copy span "4pxRW7xpRCEhy7KikgTPHEX1"
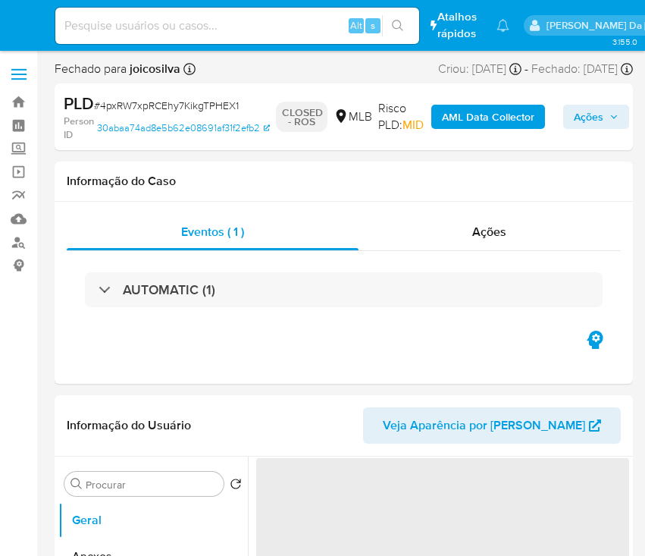
select select "10"
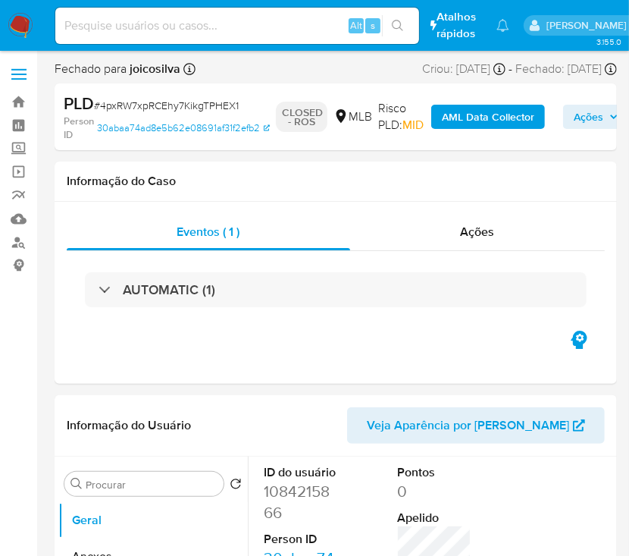
click at [23, 20] on img at bounding box center [21, 26] width 26 height 26
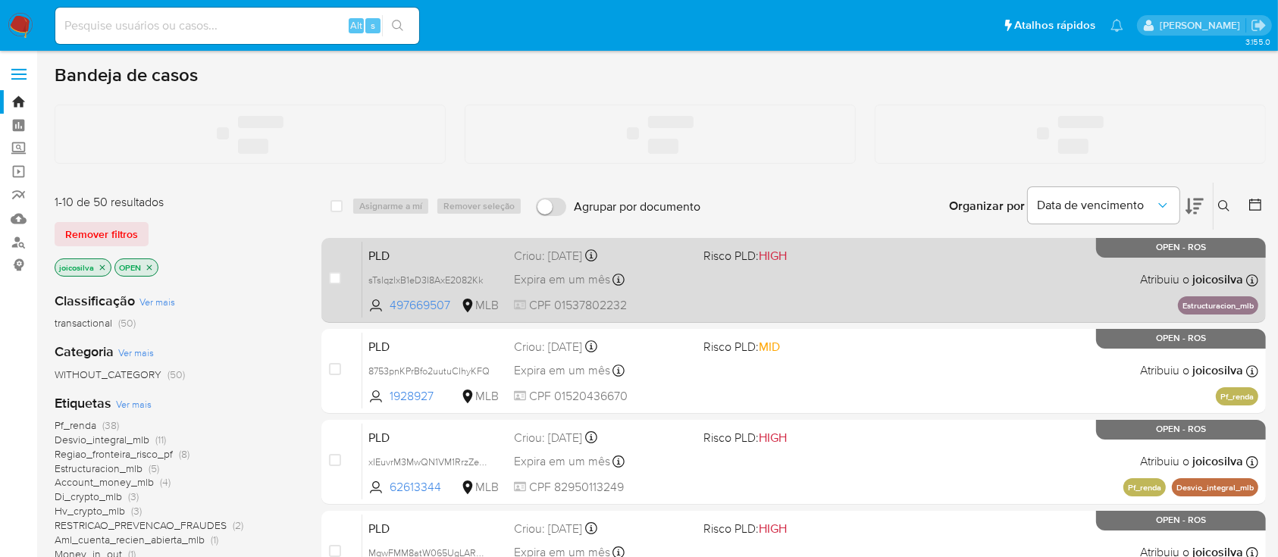
click at [738, 309] on div "PLD sTslqzlxB1eD3I8AxE2082Kk 497669507 MLB Risco PLD: HIGH Criou: [DATE] Criou:…" at bounding box center [810, 280] width 896 height 77
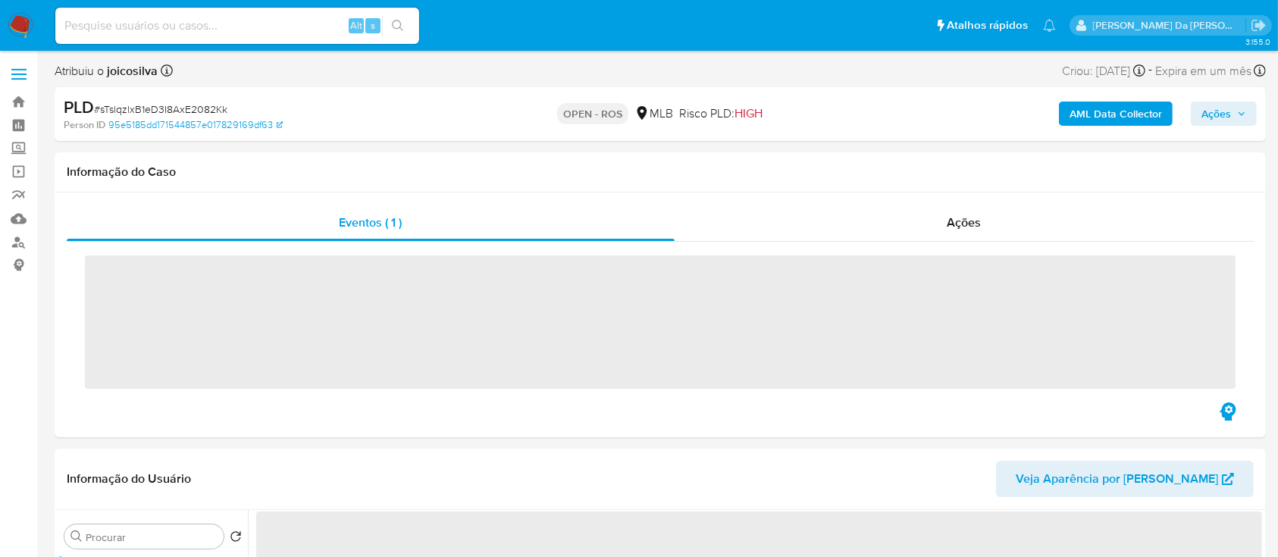
click at [215, 109] on span "# sTslqzlxB1eD3I8AxE2082Kk" at bounding box center [160, 109] width 133 height 15
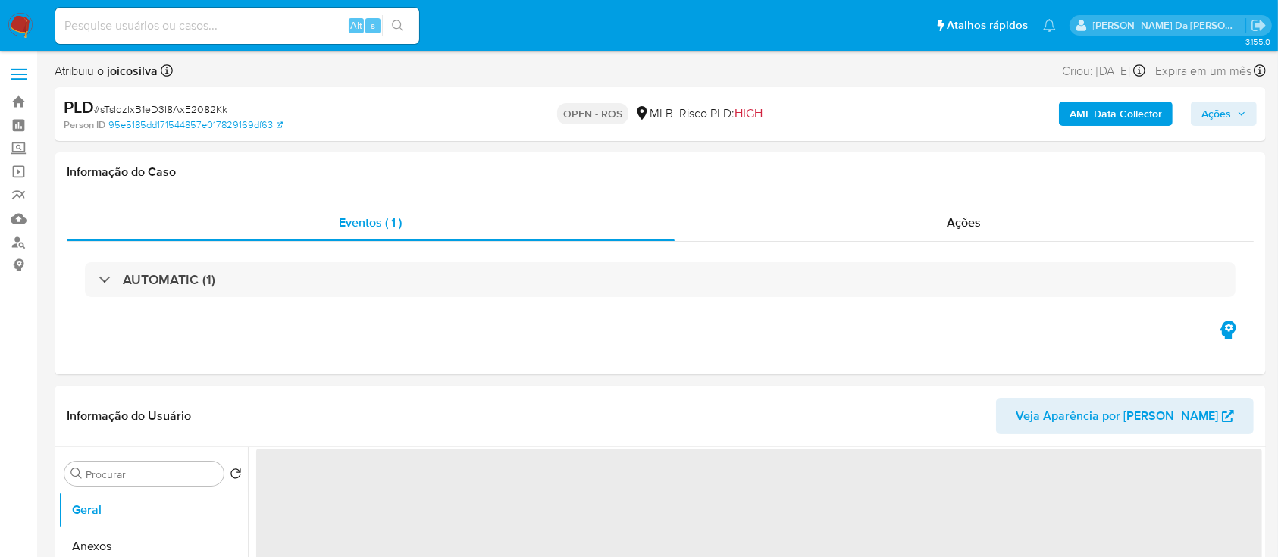
click at [163, 108] on span "# sTslqzlxB1eD3I8AxE2082Kk" at bounding box center [160, 109] width 133 height 15
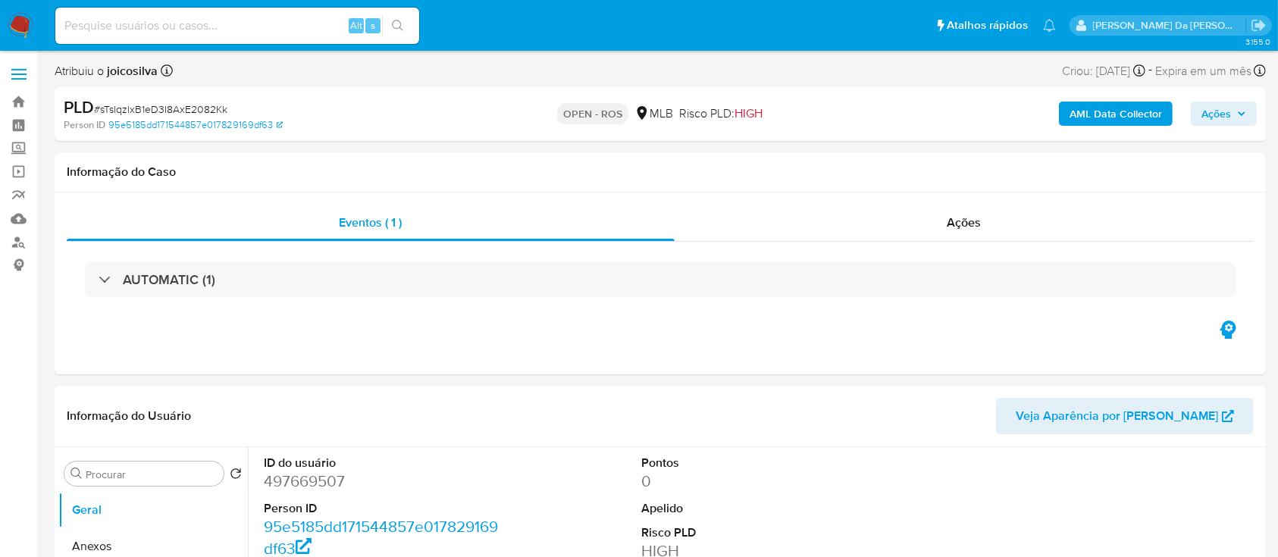
click at [163, 108] on span "# sTslqzlxB1eD3I8AxE2082Kk" at bounding box center [160, 109] width 133 height 15
select select "10"
copy span "sTslqzlxB1eD3I8AxE2082Kk"
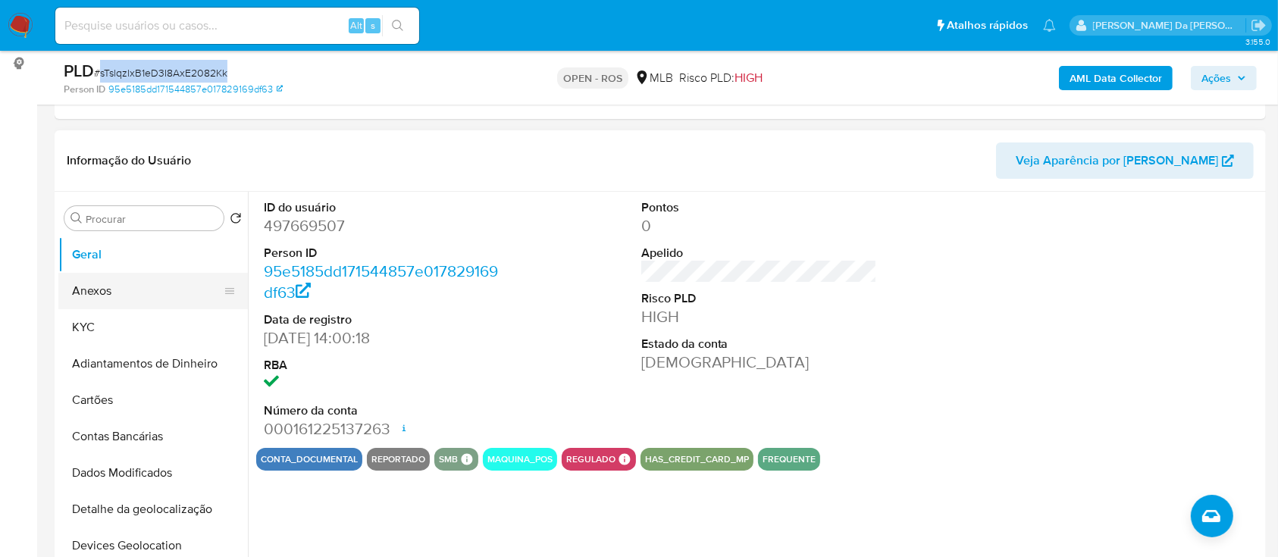
click at [136, 299] on button "Anexos" at bounding box center [146, 291] width 177 height 36
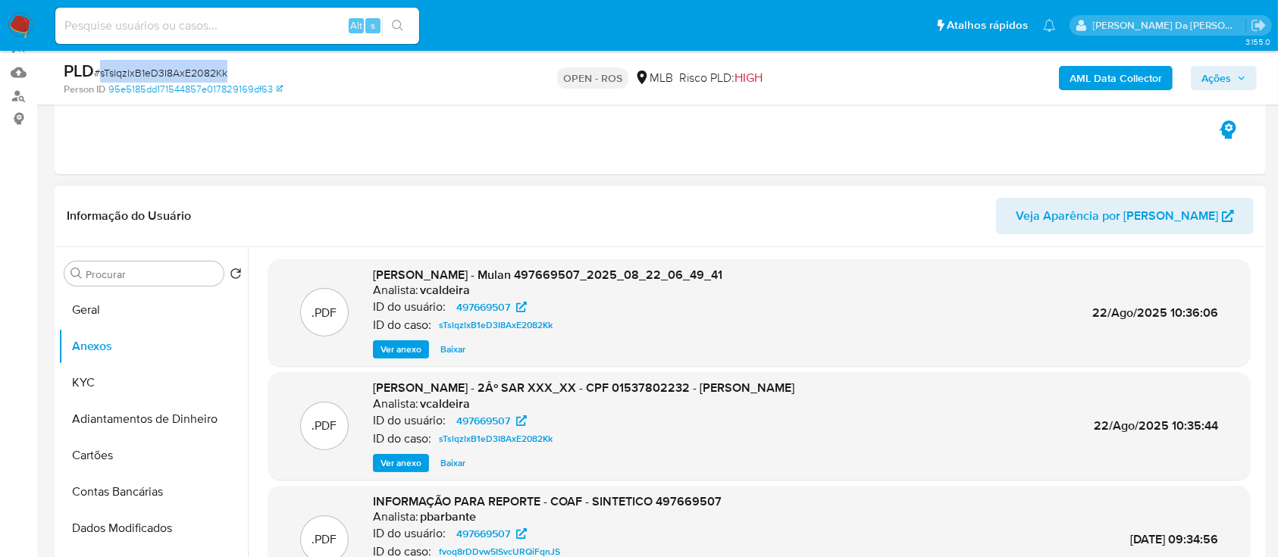
scroll to position [101, 0]
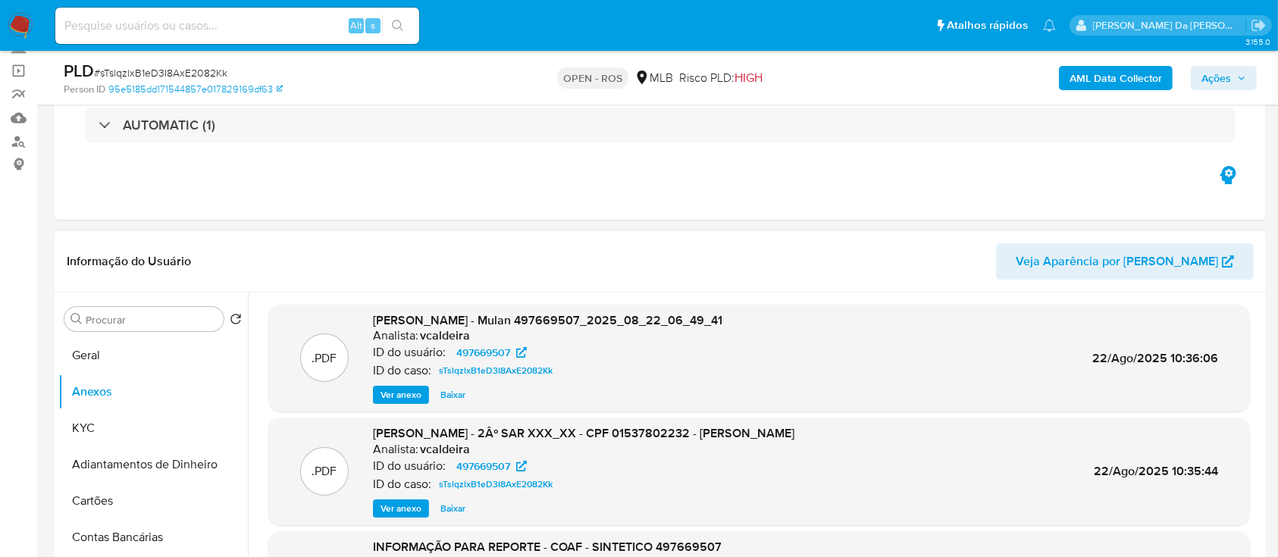
drag, startPoint x: 694, startPoint y: 244, endPoint x: 806, endPoint y: 268, distance: 113.9
click at [694, 244] on header "Informação do Usuário Veja Aparência por [PERSON_NAME]" at bounding box center [660, 261] width 1187 height 36
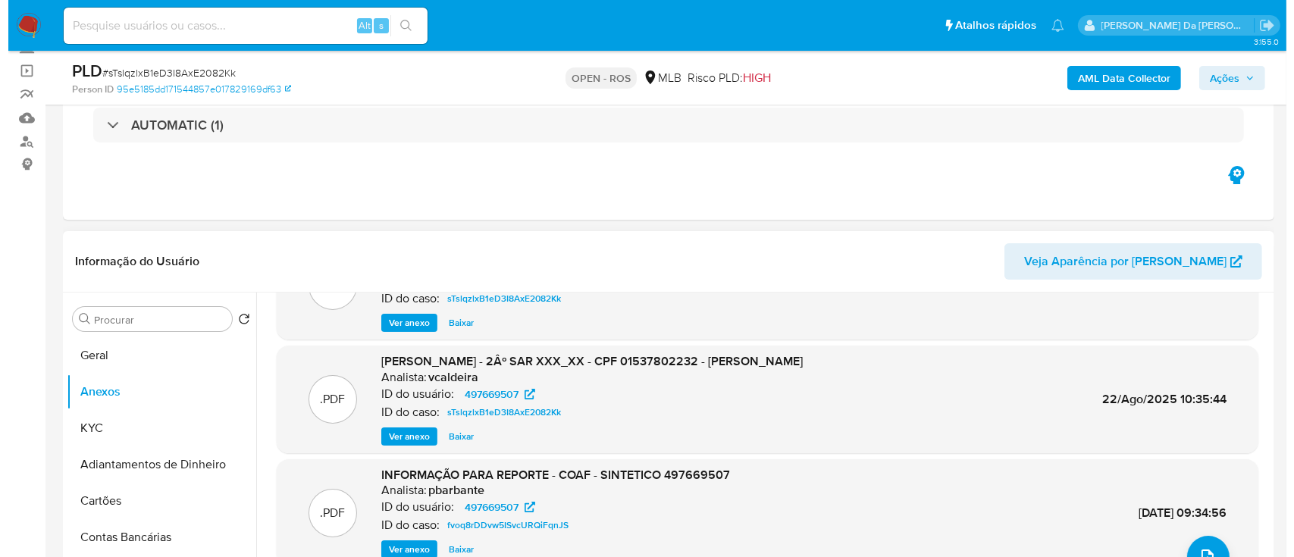
scroll to position [127, 0]
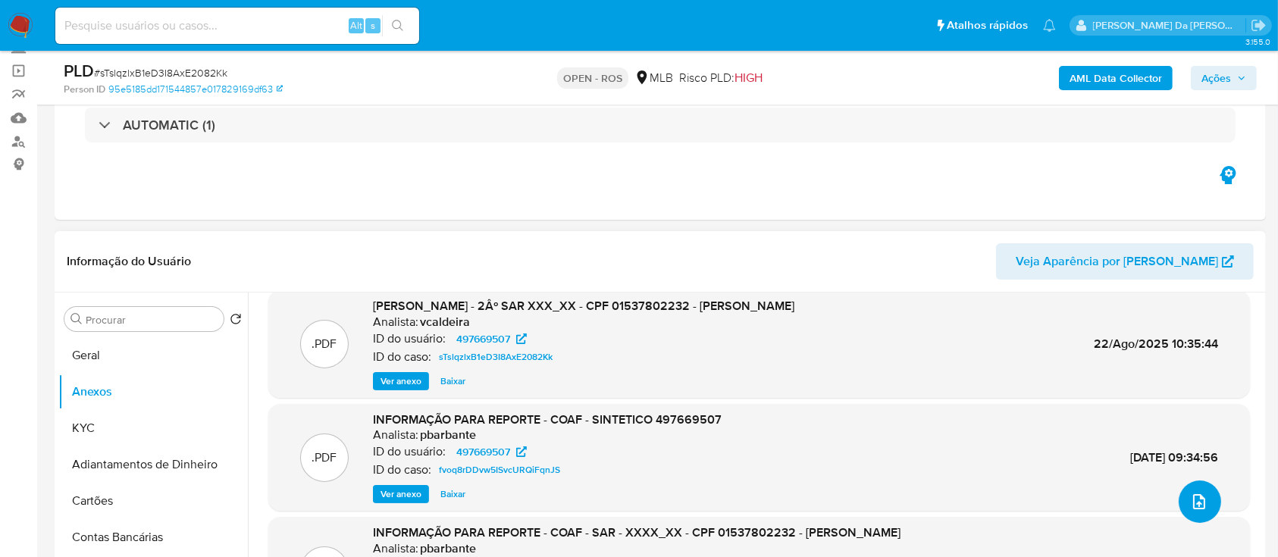
click at [1193, 500] on icon "upload-file" at bounding box center [1199, 501] width 12 height 15
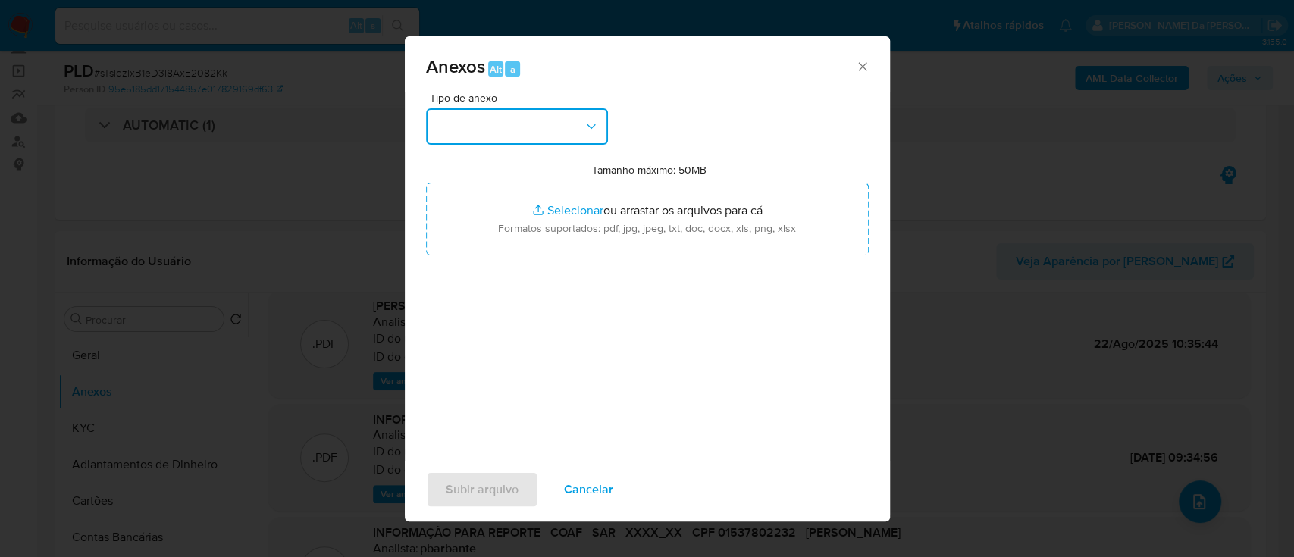
click at [551, 119] on button "button" at bounding box center [517, 126] width 182 height 36
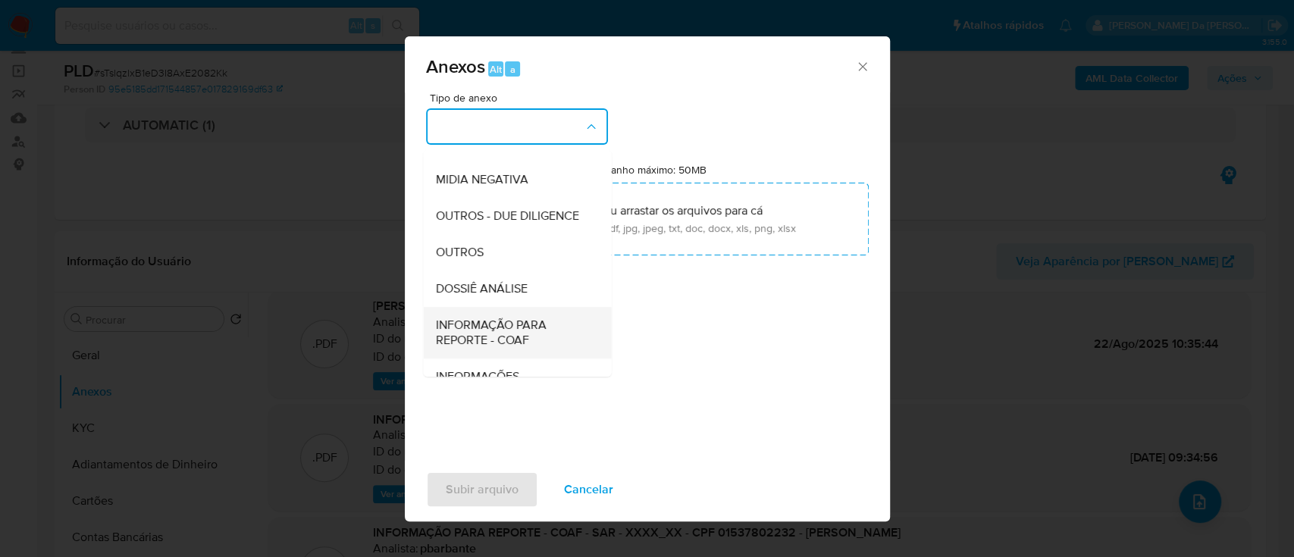
scroll to position [233, 0]
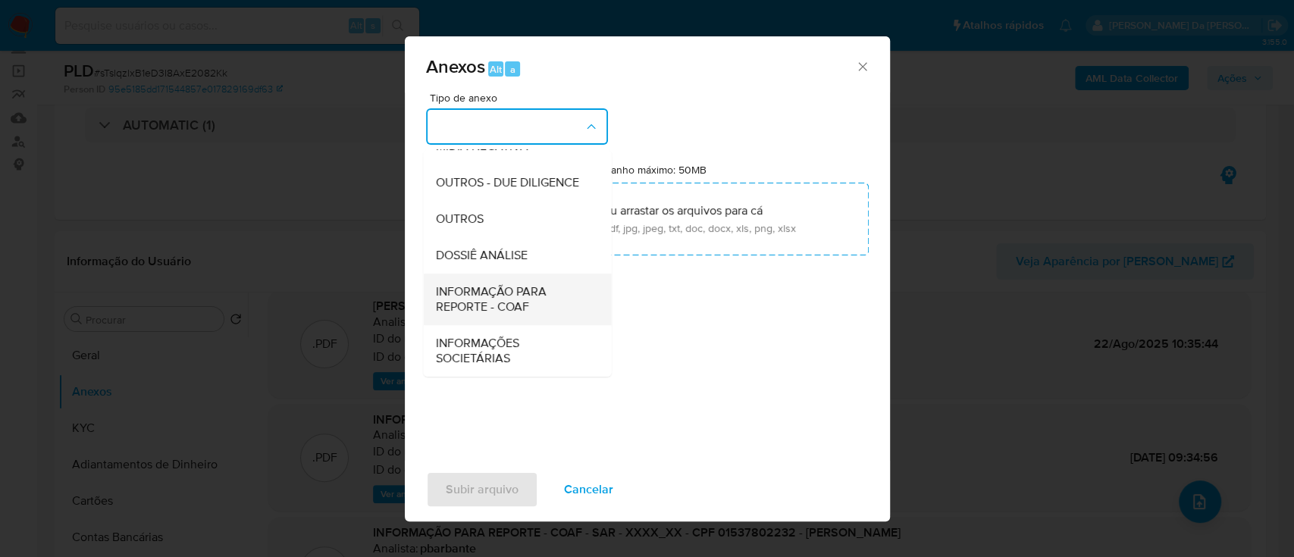
click at [532, 292] on span "INFORMAÇÃO PARA REPORTE - COAF" at bounding box center [512, 299] width 155 height 30
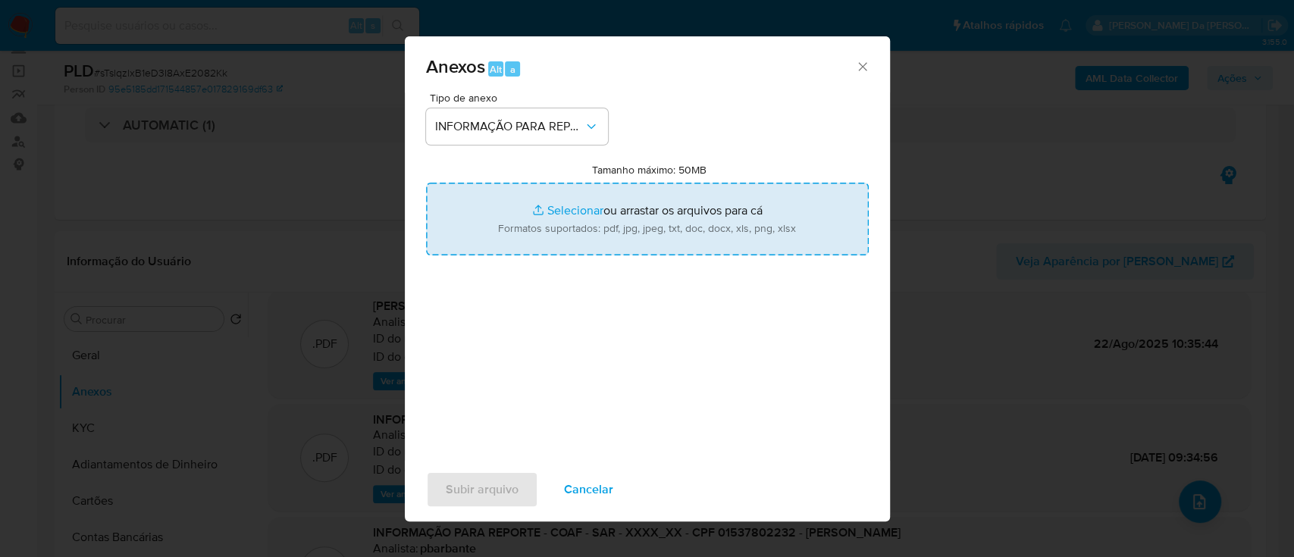
type input "C:\fakepath\2º SAR - sTslqzlxB1eD3I8AxE2082Kk - CPF 01537802232 - [PERSON_NAME]…"
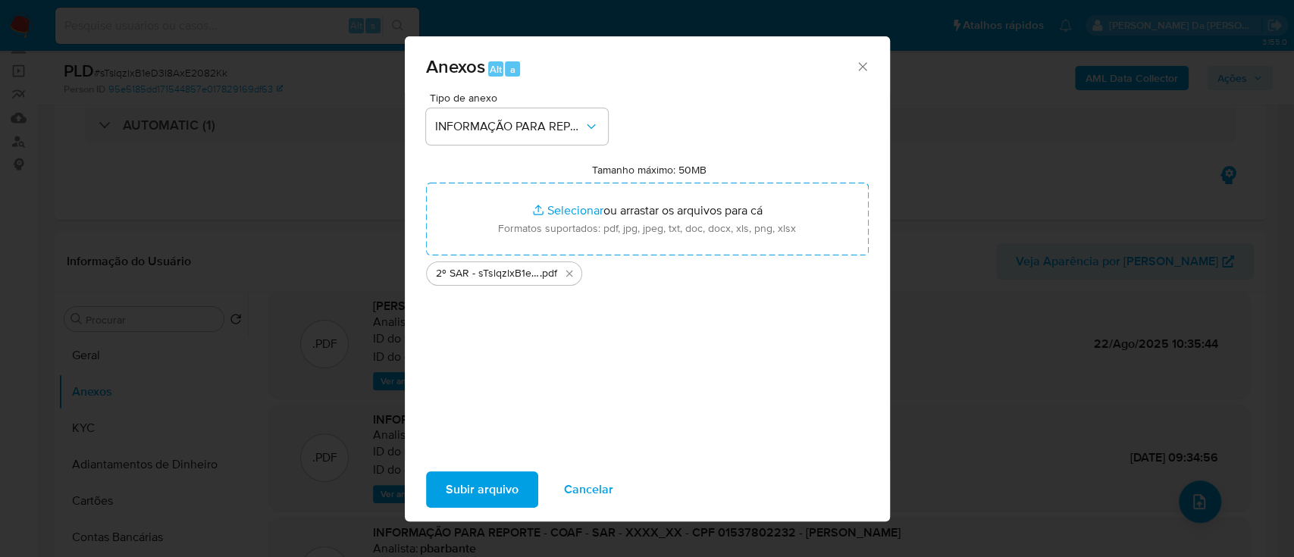
click at [503, 500] on span "Subir arquivo" at bounding box center [482, 489] width 73 height 33
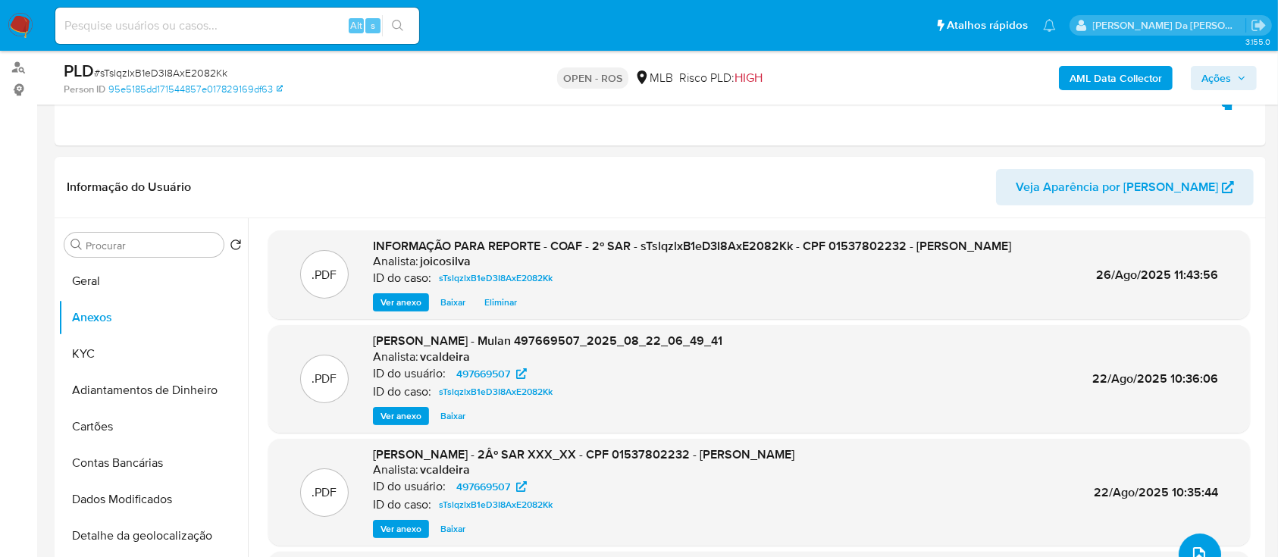
scroll to position [101, 0]
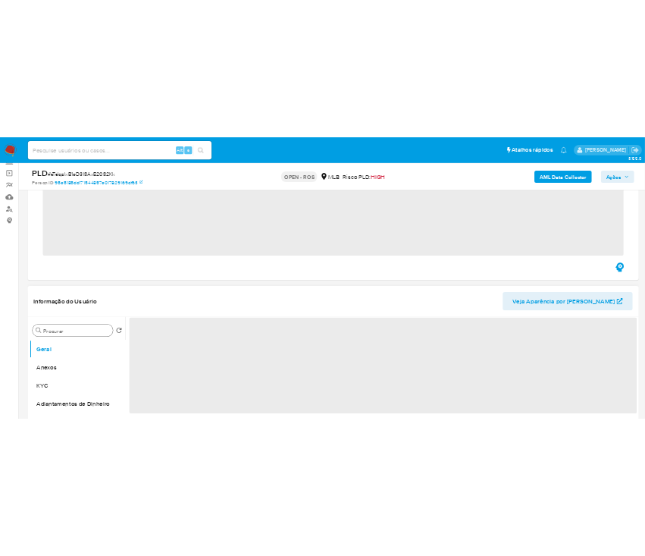
scroll to position [202, 0]
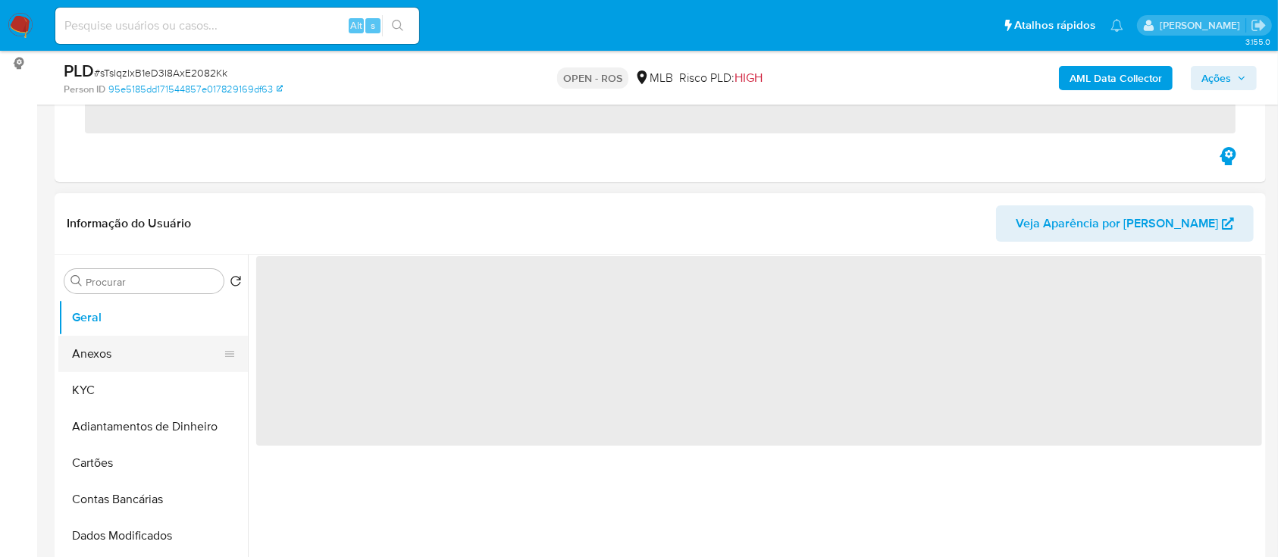
click at [102, 357] on button "Anexos" at bounding box center [146, 354] width 177 height 36
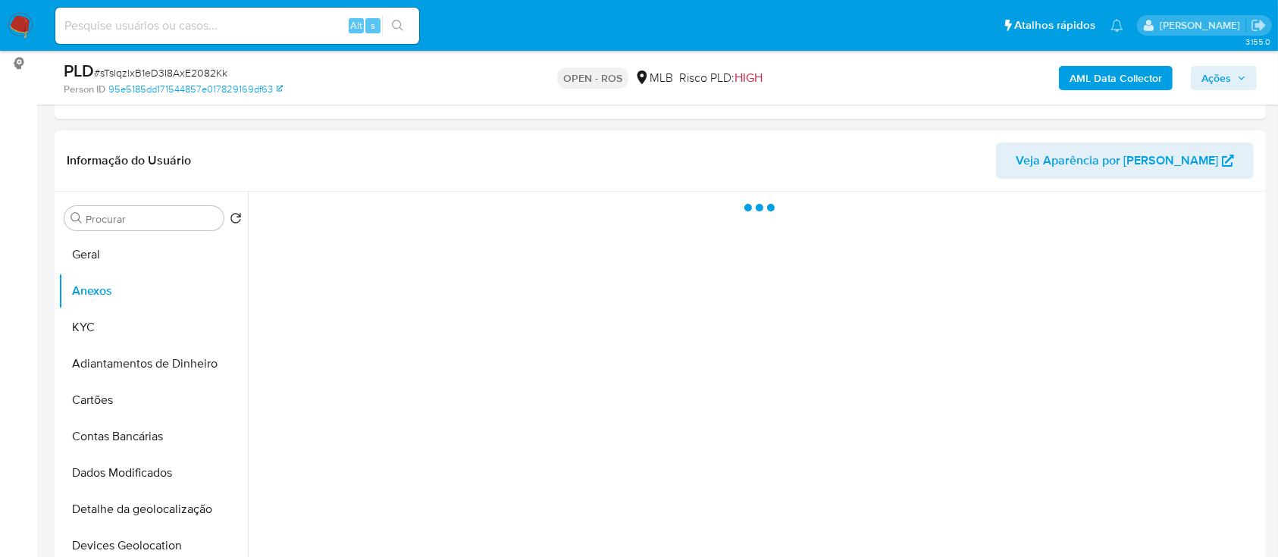
select select "10"
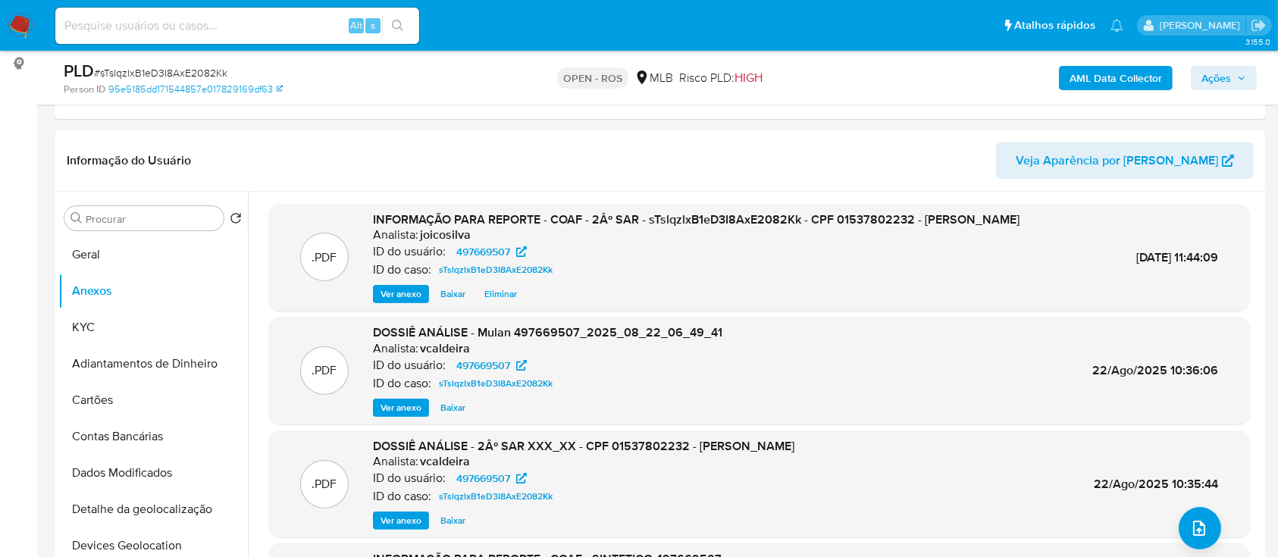
click at [1220, 78] on span "Ações" at bounding box center [1216, 78] width 30 height 24
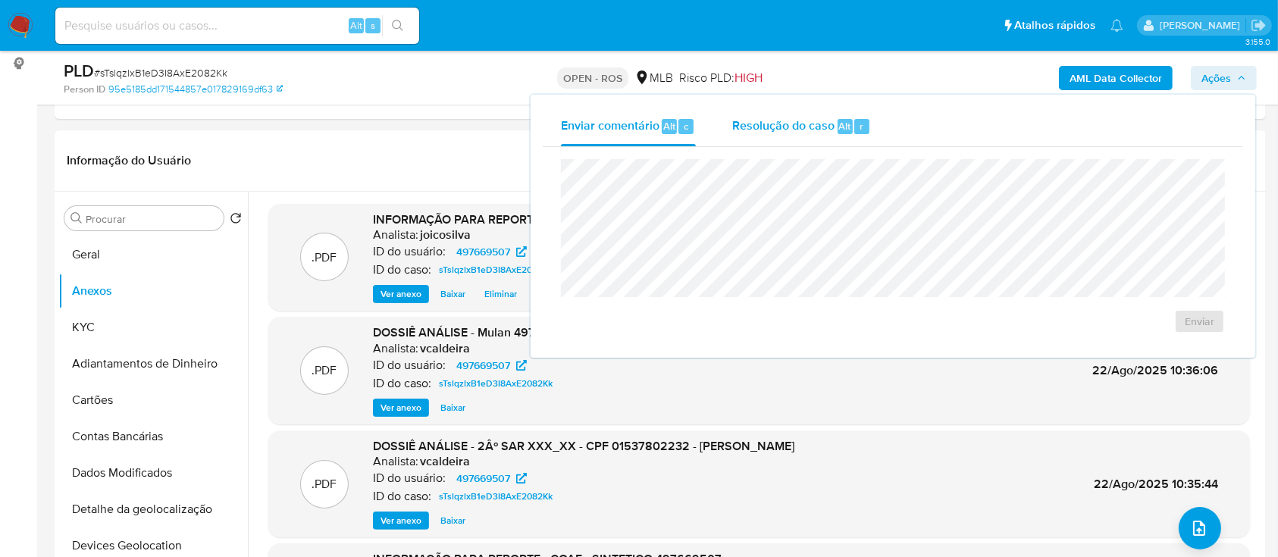
click at [770, 129] on span "Resolução do caso" at bounding box center [783, 125] width 102 height 17
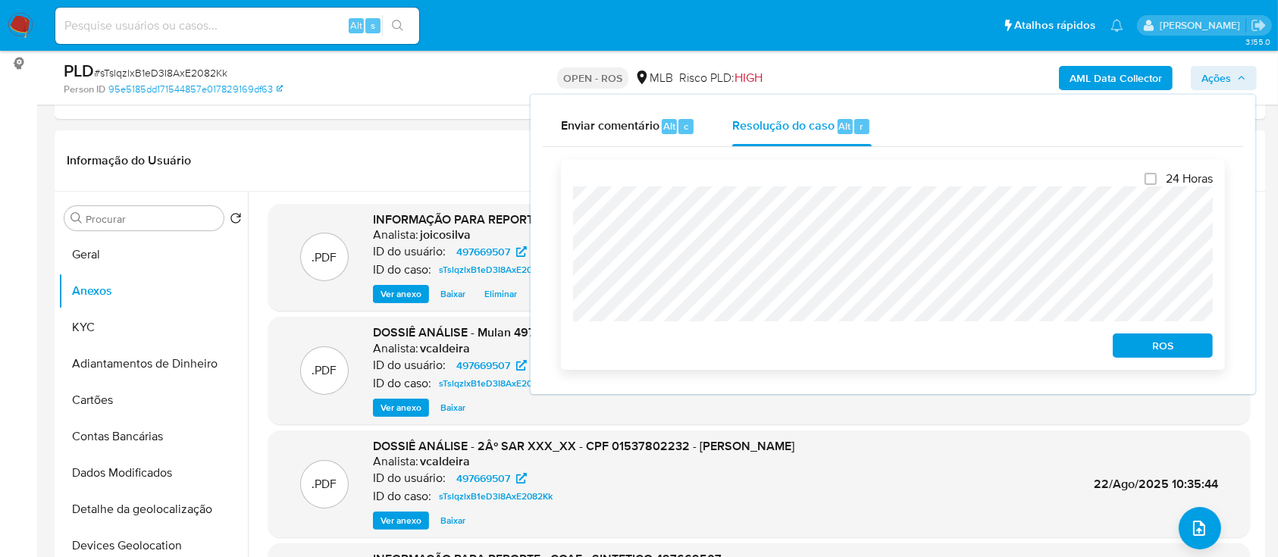
click at [1152, 345] on span "ROS" at bounding box center [1162, 345] width 79 height 21
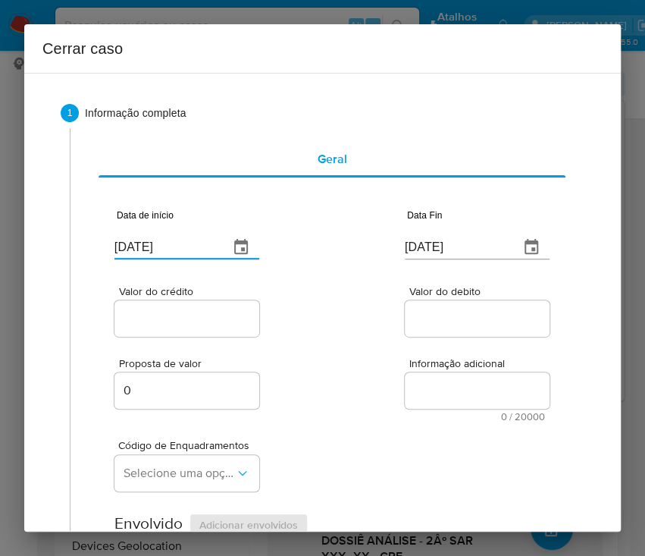
click at [153, 250] on input "26/08/2025" at bounding box center [165, 247] width 102 height 24
click at [153, 250] on input "[DATE]" at bounding box center [165, 247] width 102 height 24
paste input "01/07"
type input "[DATE]"
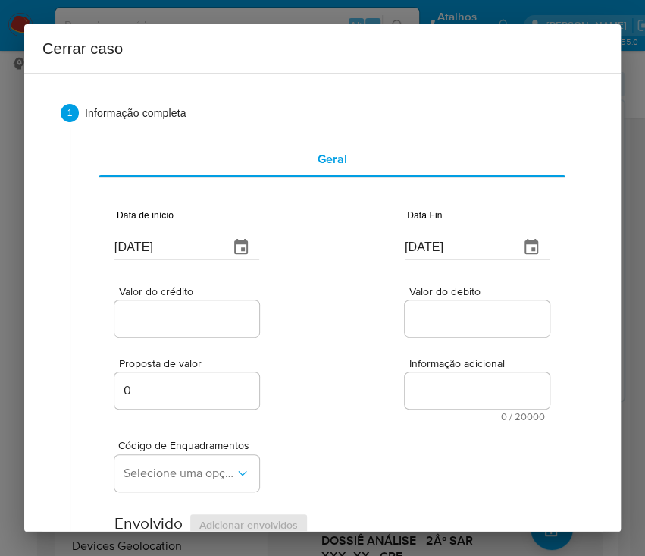
click at [324, 291] on div "Valor do crédito Valor do debito" at bounding box center [331, 304] width 435 height 72
click at [441, 255] on input "[DATE]" at bounding box center [456, 247] width 102 height 24
paste input "0"
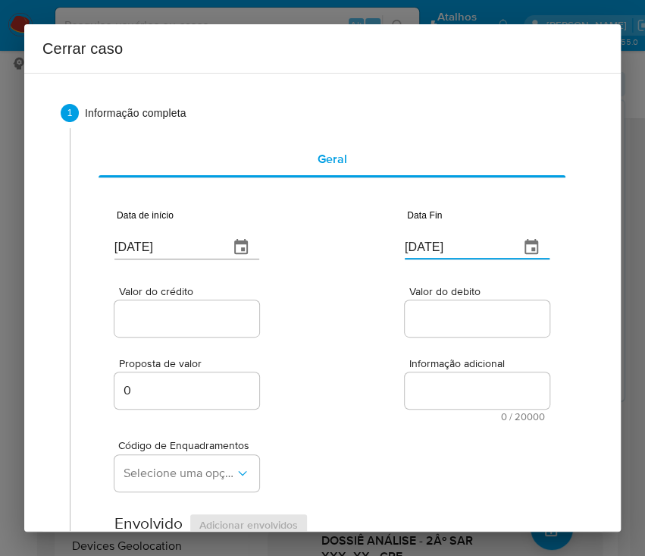
type input "20/08/2025"
click at [434, 297] on div "Valor do debito" at bounding box center [477, 313] width 145 height 54
drag, startPoint x: 177, startPoint y: 312, endPoint x: 161, endPoint y: 328, distance: 22.5
click at [177, 312] on input "Valor do crédito" at bounding box center [188, 319] width 149 height 20
click at [177, 318] on input "Valor do crédito" at bounding box center [188, 319] width 149 height 20
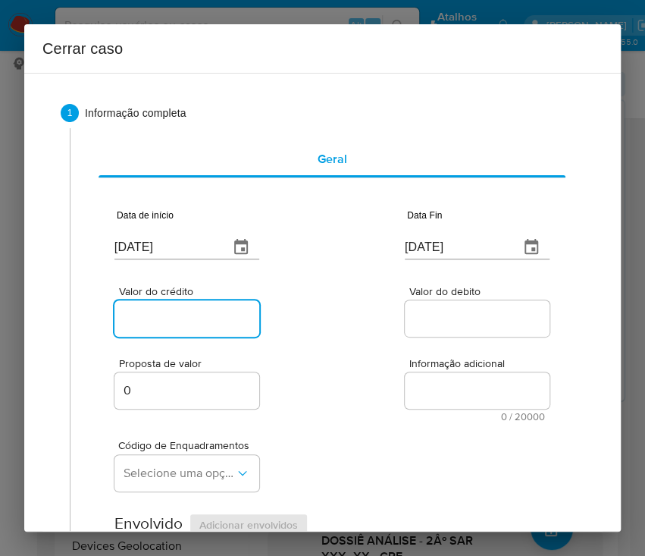
paste input "R$409.021"
type input "R$409.021"
click at [362, 347] on div "Proposta de valor 0 Informação adicional 0 / 20000 20000 caracteres restantes" at bounding box center [331, 381] width 435 height 82
click at [476, 314] on input "Valor do debito" at bounding box center [479, 319] width 149 height 20
paste input "R$409.687"
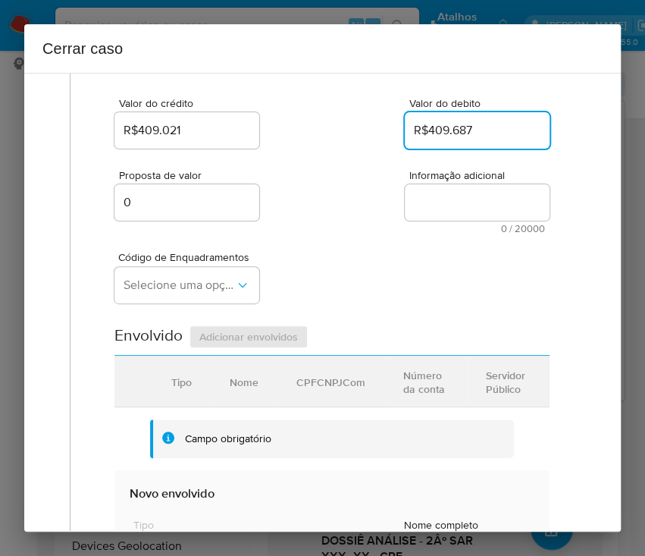
scroll to position [101, 0]
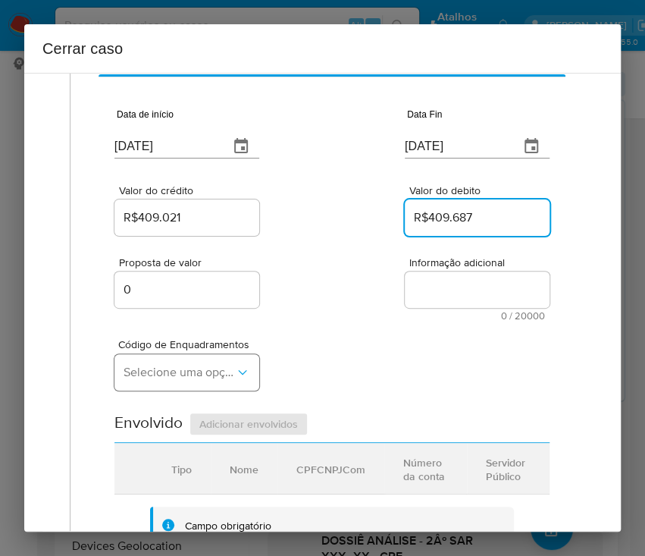
type input "R$409.687"
click at [150, 372] on span "Selecione uma opção" at bounding box center [179, 372] width 111 height 15
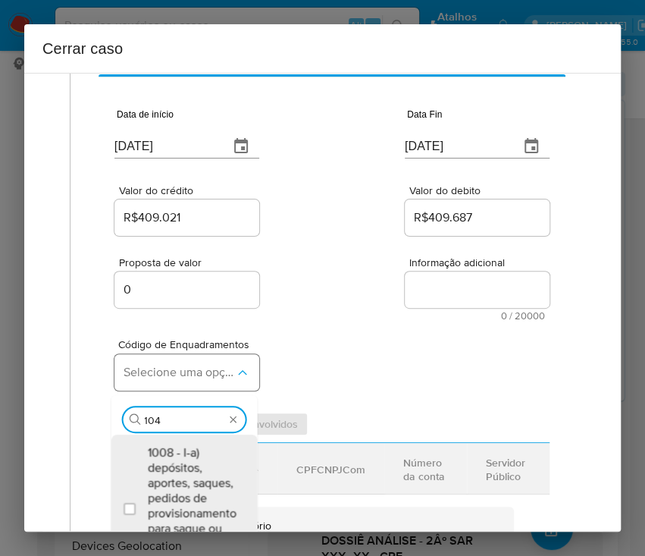
type input "1045"
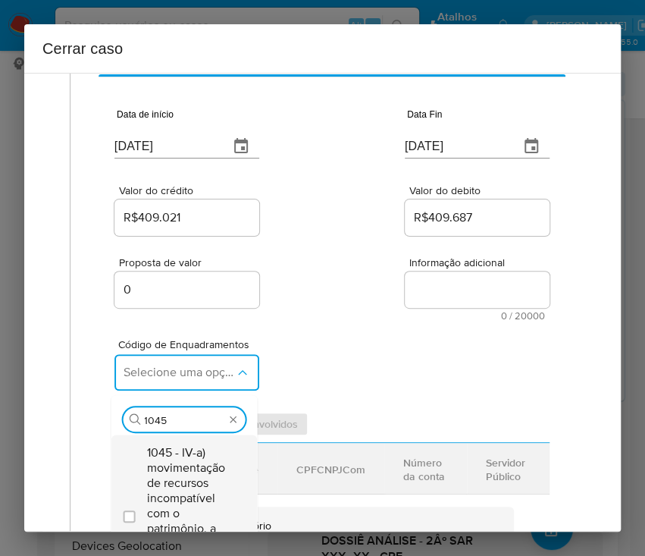
click at [182, 478] on span "1045 - IV-a) movimentação de recursos incompatível com o patrimônio, a atividad…" at bounding box center [191, 513] width 89 height 136
checkbox input "true"
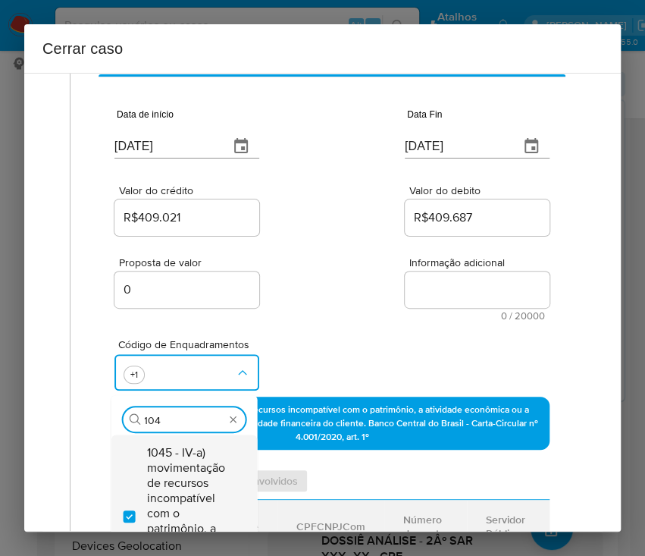
scroll to position [0, 0]
type input "1047"
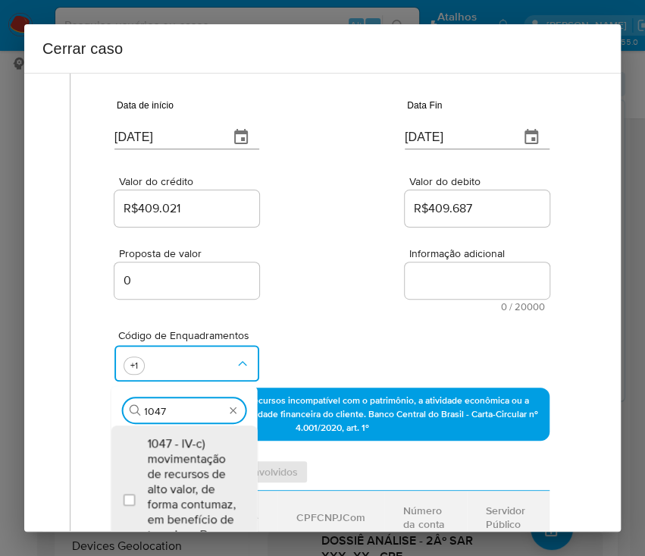
click at [182, 478] on span "1047 - IV-c) movimentação de recursos de alto valor, de forma contumaz, em bene…" at bounding box center [191, 496] width 89 height 121
checkbox input "true"
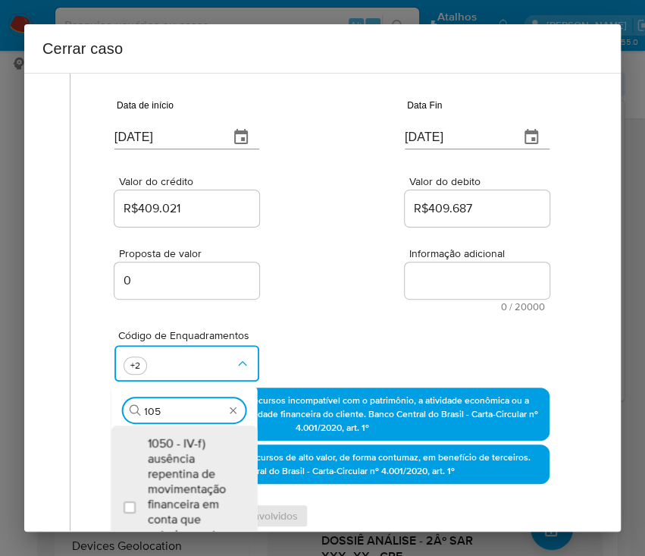
scroll to position [126, 0]
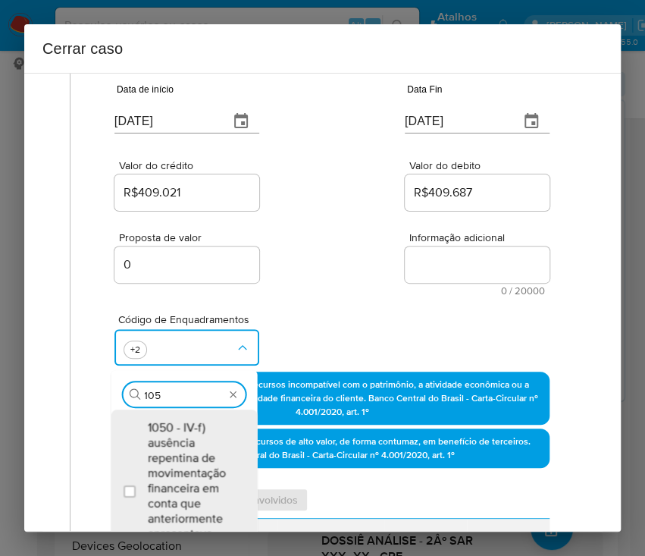
type input "1055"
click at [182, 478] on span "1055 - IV-k) recebimento de recursos com imediata compra de instrumentos para a…" at bounding box center [191, 480] width 89 height 121
checkbox input "true"
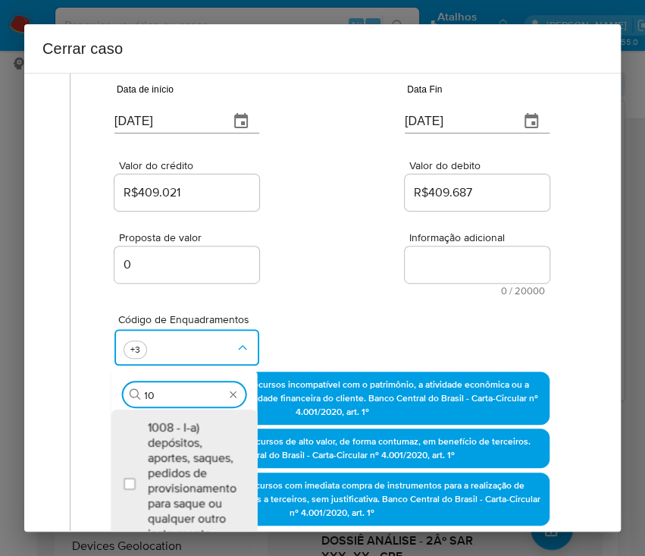
scroll to position [0, 0]
type input "1066"
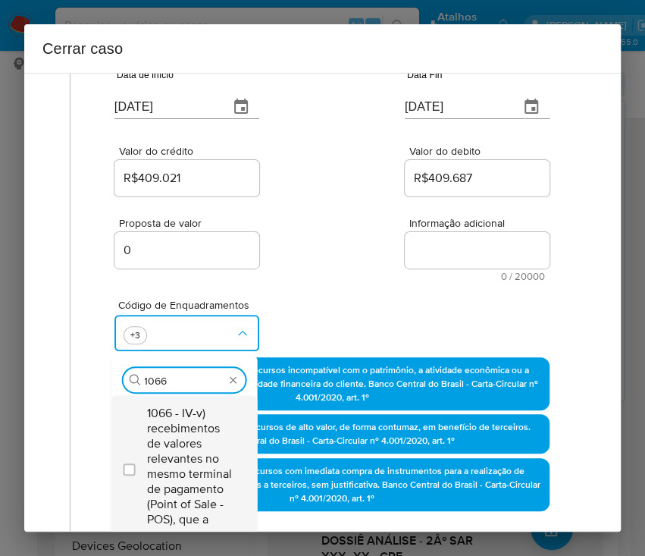
click at [189, 462] on span "1066 - IV-v) recebimentos de valores relevantes no mesmo terminal de pagamento …" at bounding box center [191, 466] width 89 height 121
checkbox input "true"
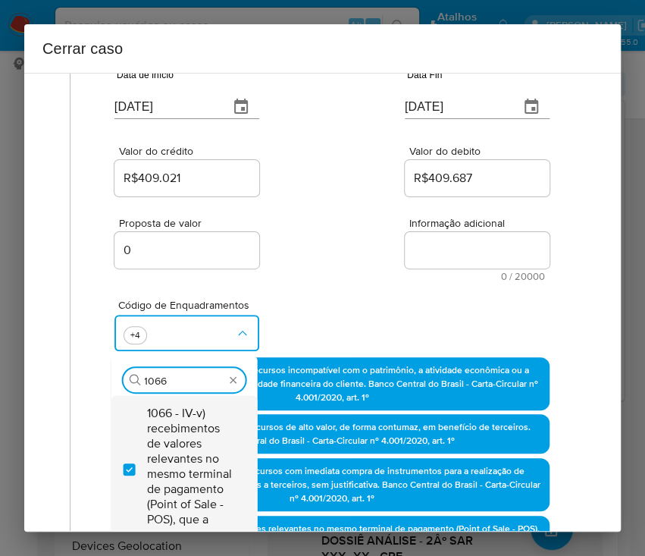
drag, startPoint x: 173, startPoint y: 461, endPoint x: 64, endPoint y: 173, distance: 307.8
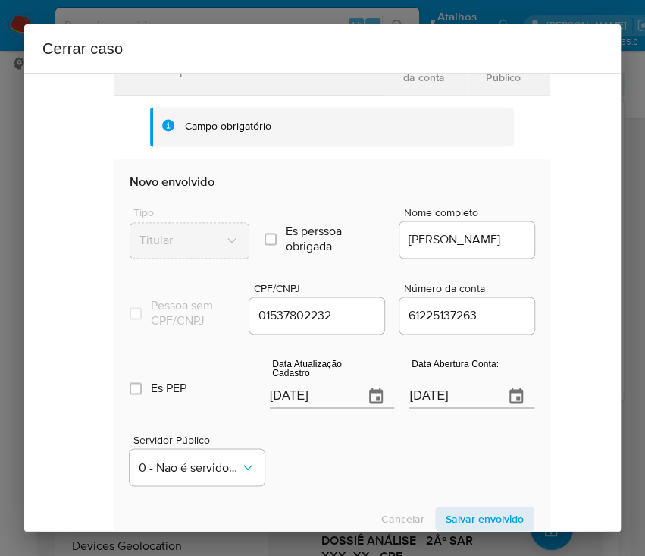
scroll to position [747, 0]
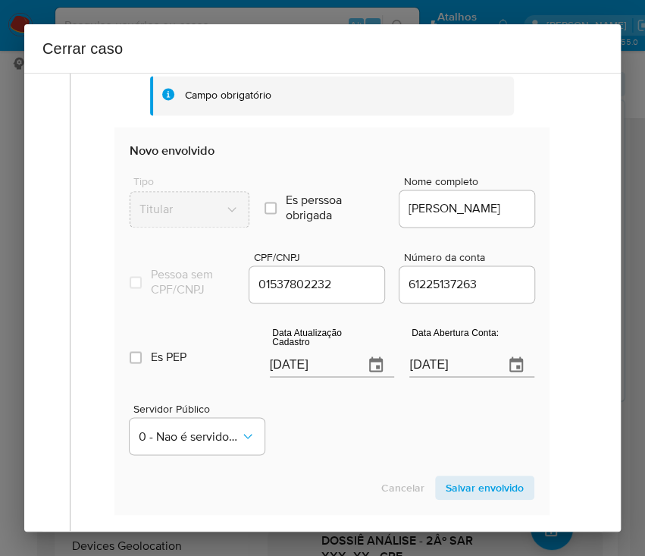
click at [312, 377] on input "[DATE]" at bounding box center [311, 364] width 83 height 24
paste input "7"
type input "26/07/2025"
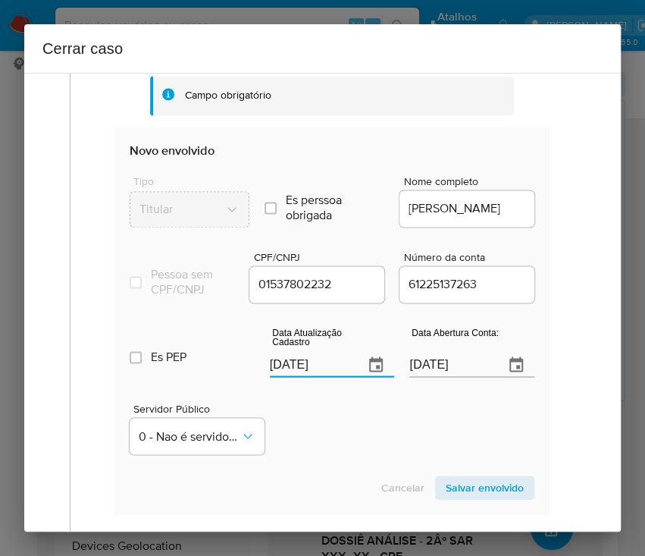
click at [319, 445] on div "Servidor Público 0 - Nao é servidor/[PERSON_NAME] possui informacao" at bounding box center [332, 422] width 405 height 76
click at [453, 377] on input "06/12/2019" at bounding box center [450, 364] width 83 height 24
click at [392, 460] on div "Servidor Público 0 - Nao é servidor/[PERSON_NAME] possui informacao" at bounding box center [332, 422] width 405 height 76
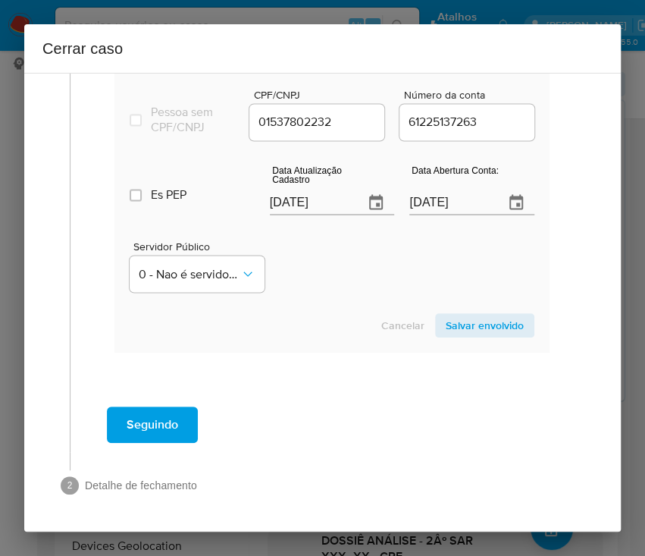
click at [502, 331] on span "Salvar envolvido" at bounding box center [485, 325] width 78 height 21
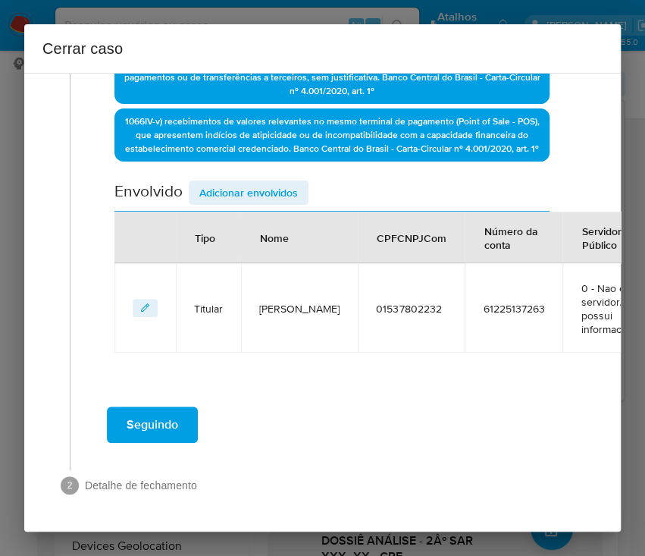
click at [306, 181] on button "Adicionar envolvidos" at bounding box center [249, 192] width 120 height 24
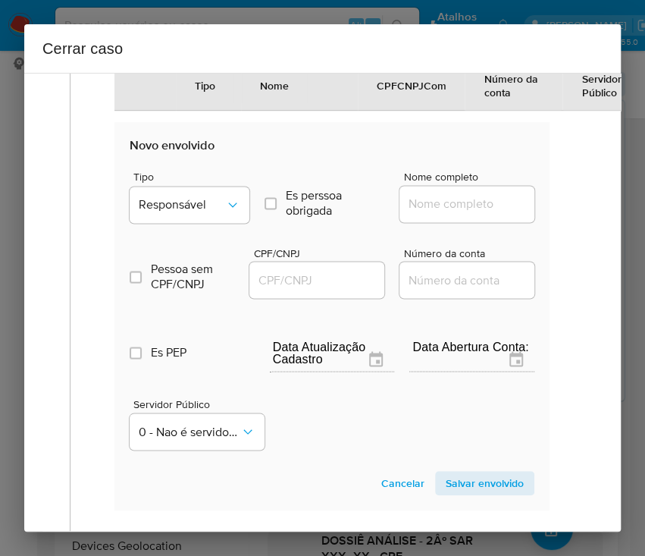
scroll to position [876, 0]
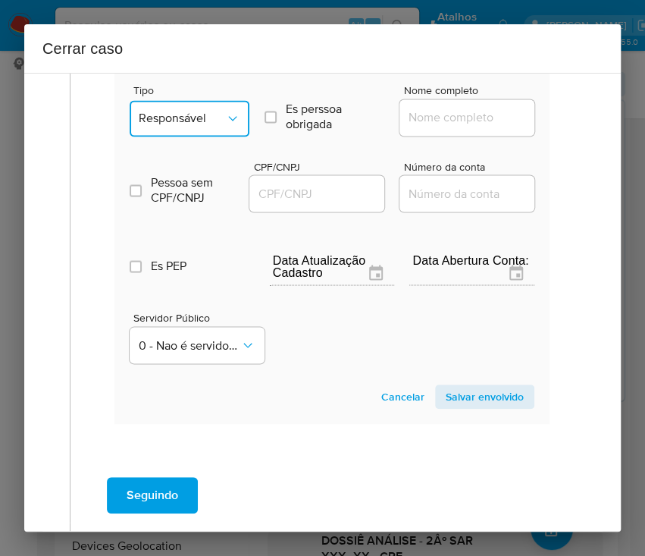
click at [199, 126] on span "Responsável" at bounding box center [182, 118] width 86 height 15
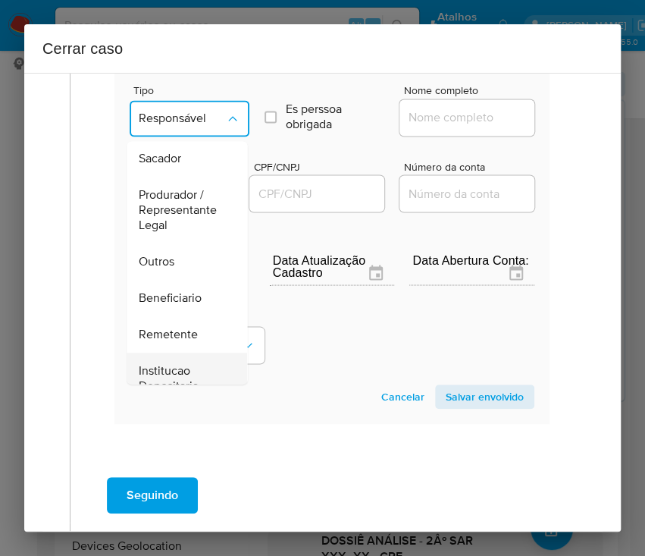
scroll to position [270, 0]
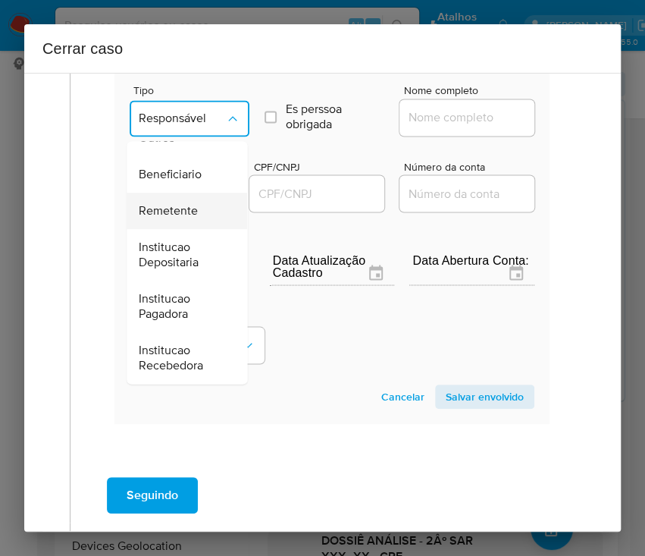
click at [183, 210] on div "Remetente" at bounding box center [182, 211] width 87 height 36
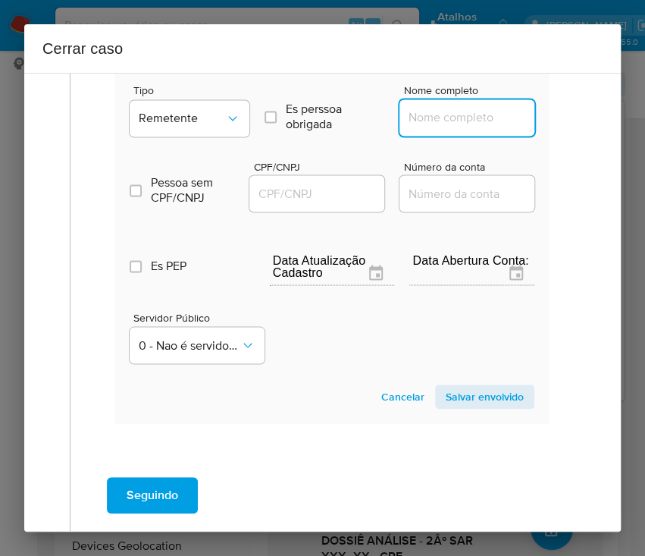
click at [464, 118] on input "Nome completo" at bounding box center [473, 118] width 149 height 20
paste input "Elivelton Tavares Andrade, 02557687294"
drag, startPoint x: 446, startPoint y: 132, endPoint x: 559, endPoint y: 136, distance: 113.8
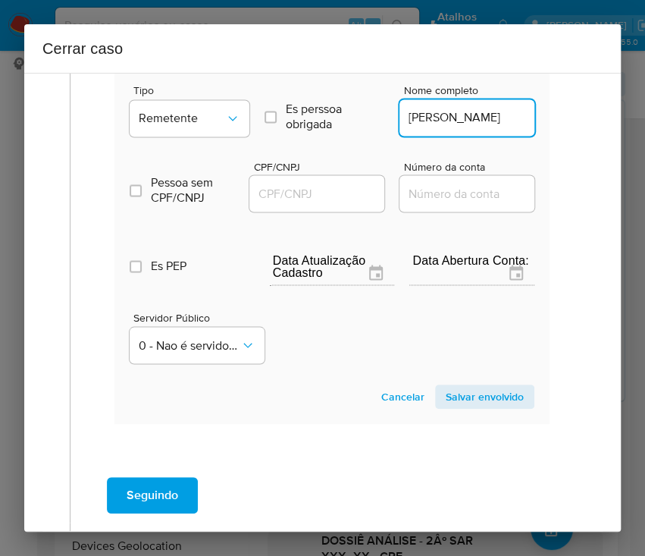
scroll to position [0, 8]
type input "Elivelton Tavares Andrade"
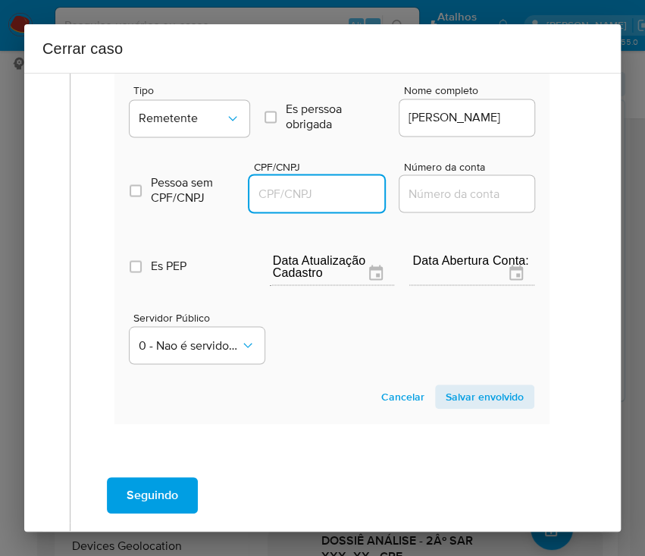
click at [356, 193] on input "CPF/CNPJ" at bounding box center [323, 193] width 149 height 20
paste input "02557687294"
type input "2557687294"
click at [461, 407] on span "Salvar envolvido" at bounding box center [485, 396] width 78 height 21
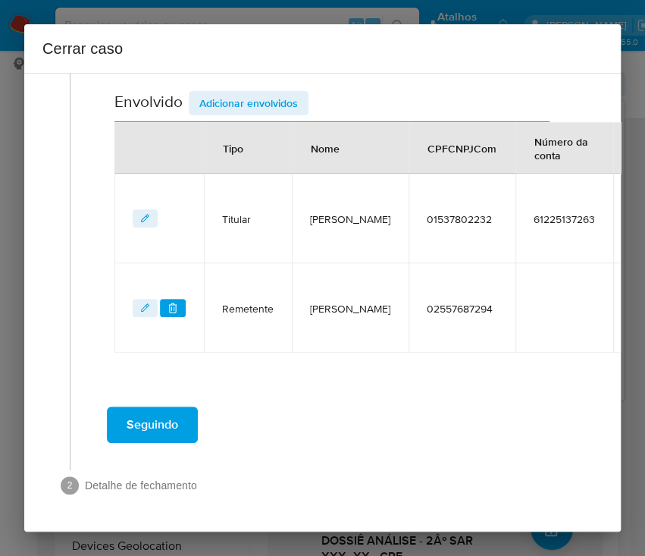
scroll to position [662, 0]
click at [276, 92] on span "Adicionar envolvidos" at bounding box center [248, 102] width 99 height 21
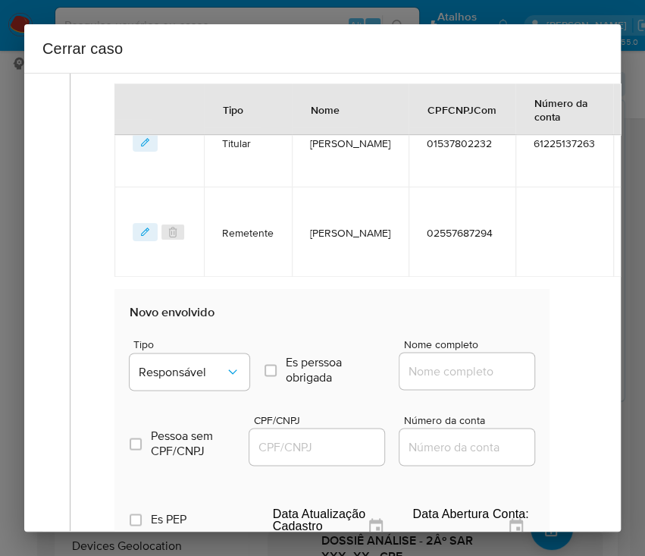
scroll to position [864, 0]
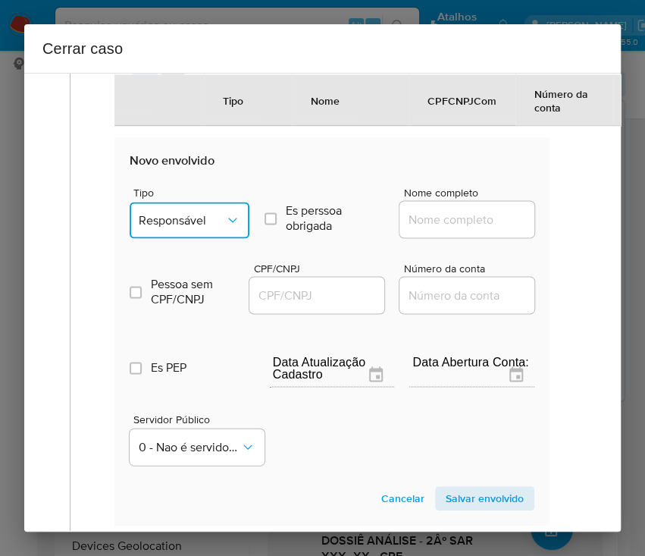
click at [188, 225] on span "Responsável" at bounding box center [182, 219] width 86 height 15
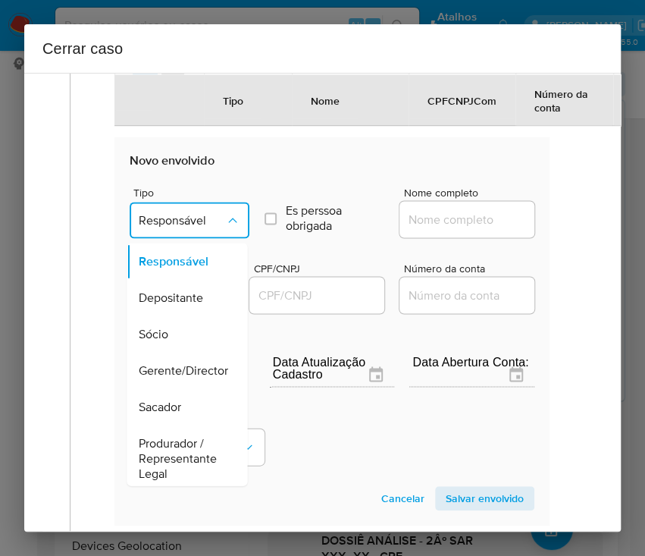
scroll to position [270, 0]
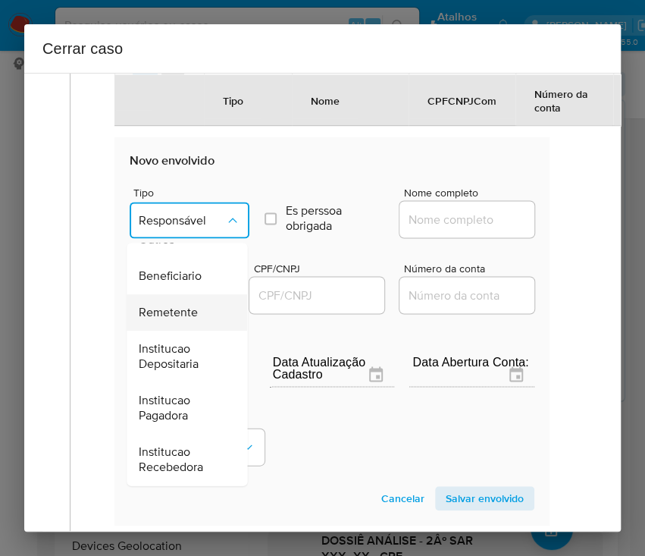
click at [192, 320] on span "Remetente" at bounding box center [168, 312] width 59 height 15
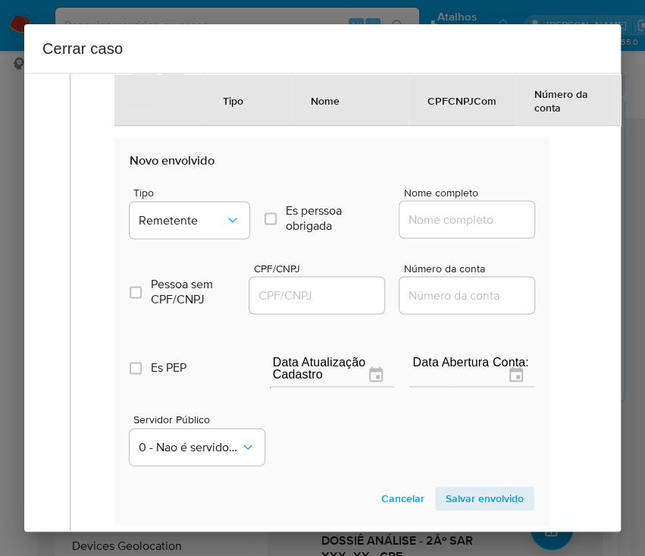
click at [417, 221] on input "Nome completo" at bounding box center [473, 219] width 149 height 20
paste input "Max Fernandes Martins, 01178500209"
drag, startPoint x: 451, startPoint y: 233, endPoint x: 578, endPoint y: 232, distance: 126.6
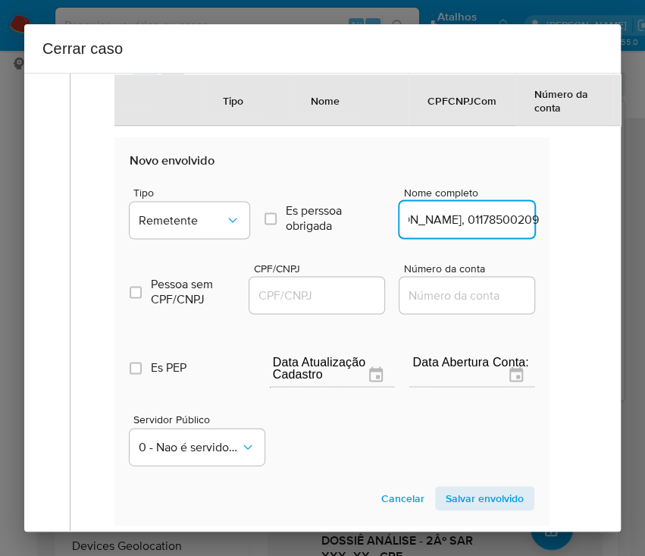
drag, startPoint x: 450, startPoint y: 233, endPoint x: 575, endPoint y: 230, distance: 125.9
type input "Max Fernandes Martins"
drag, startPoint x: 332, startPoint y: 305, endPoint x: 340, endPoint y: 304, distance: 7.6
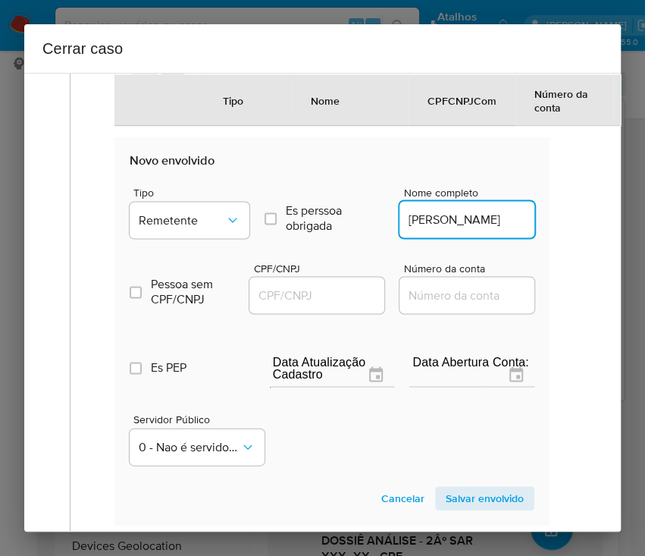
click at [332, 304] on input "CPF/CNPJ" at bounding box center [323, 295] width 149 height 20
paste input "01178500209"
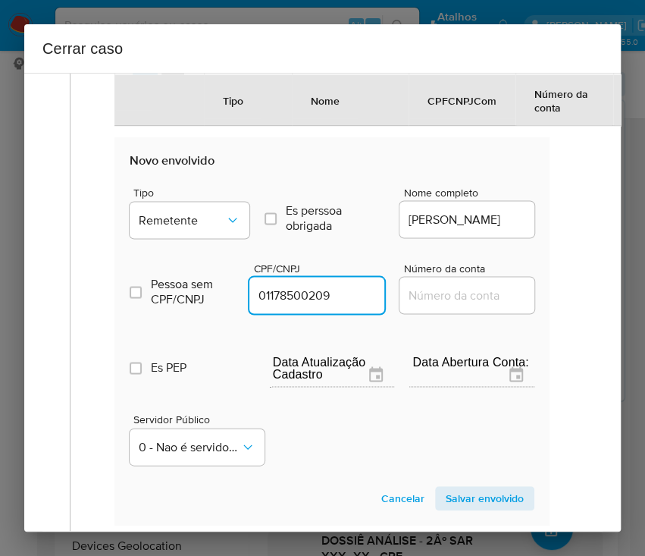
type input "1178500209"
click at [467, 509] on span "Salvar envolvido" at bounding box center [485, 497] width 78 height 21
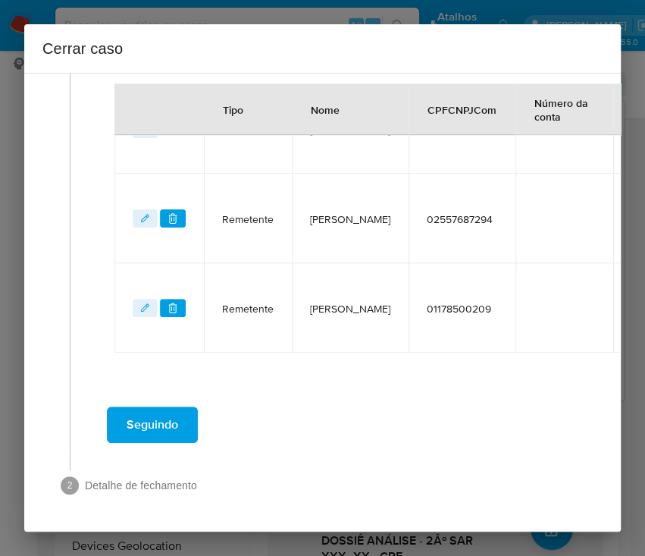
scroll to position [752, 0]
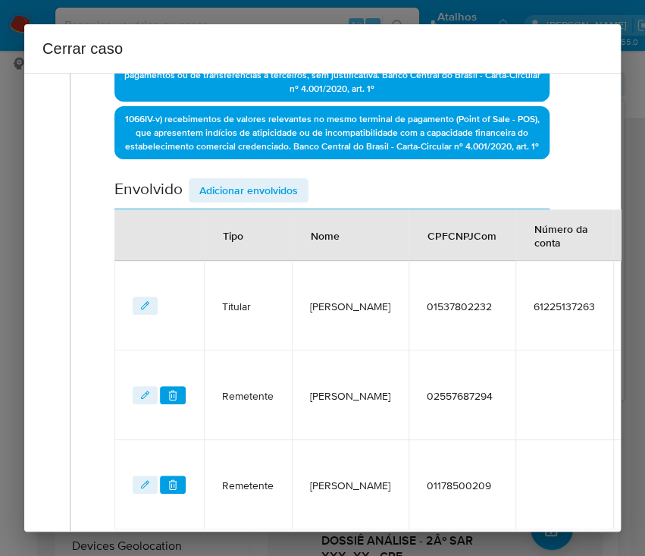
click at [266, 201] on span "Adicionar envolvidos" at bounding box center [248, 190] width 99 height 21
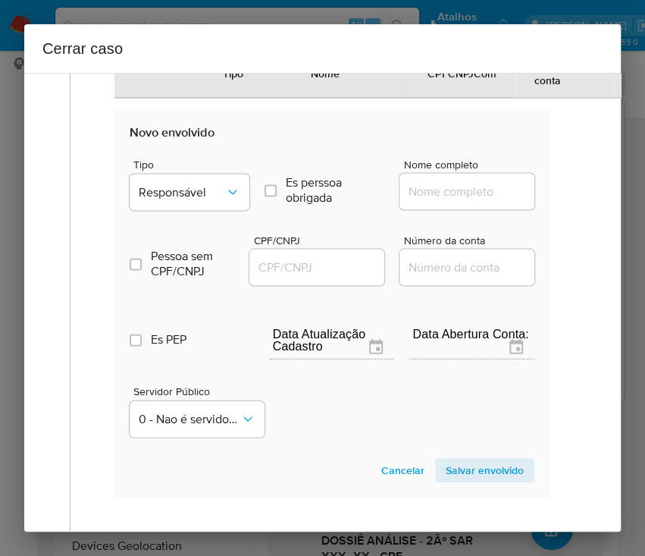
scroll to position [1055, 0]
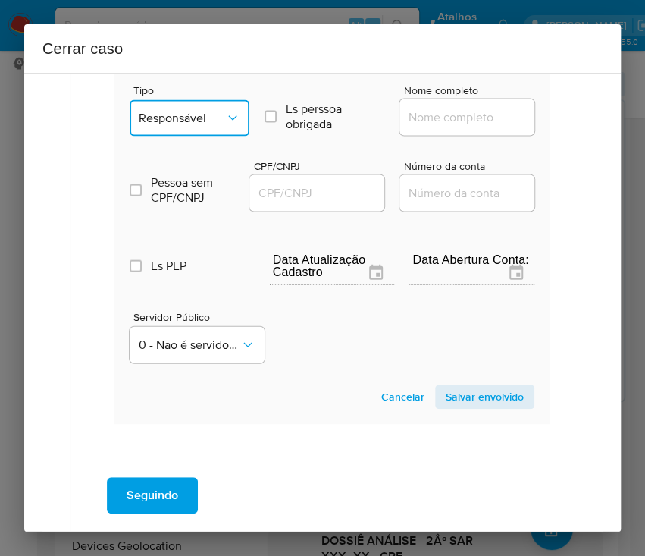
click at [230, 121] on icon "Tipo de envolvimento" at bounding box center [232, 118] width 15 height 15
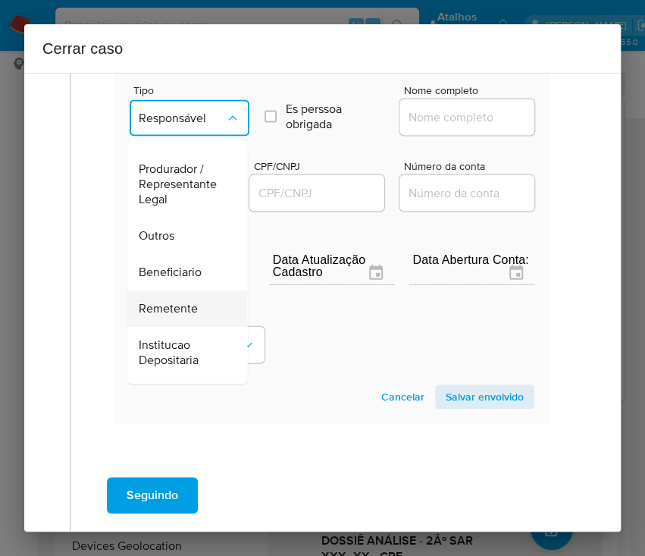
scroll to position [269, 0]
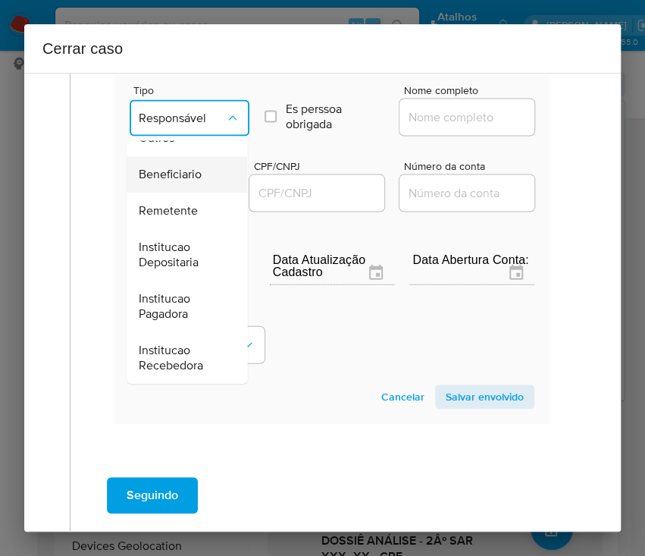
click at [198, 181] on span "Beneficiario" at bounding box center [170, 175] width 63 height 15
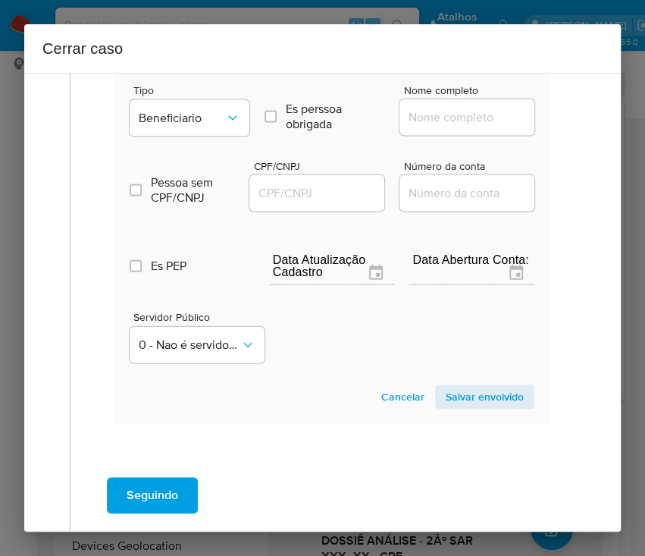
click at [479, 124] on input "Nome completo" at bounding box center [473, 118] width 149 height 20
paste input "Paulo Jose Dos Santos Braga, 16580893249"
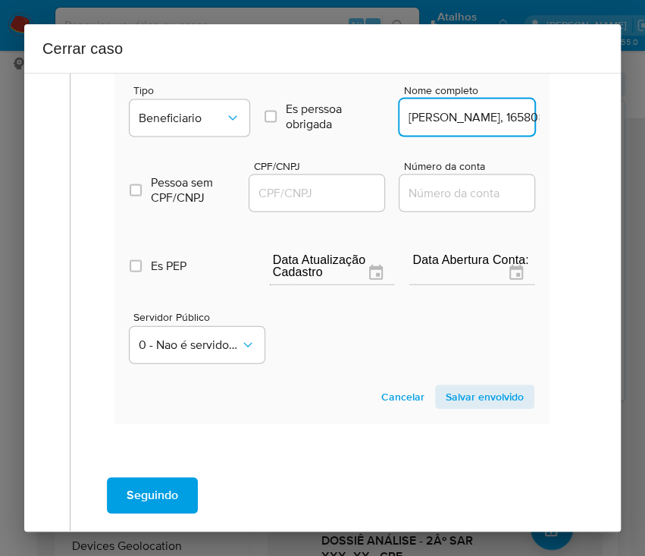
scroll to position [0, 107]
drag, startPoint x: 445, startPoint y: 135, endPoint x: 585, endPoint y: 134, distance: 140.2
type input "Paulo Jose Dos Santos Braga"
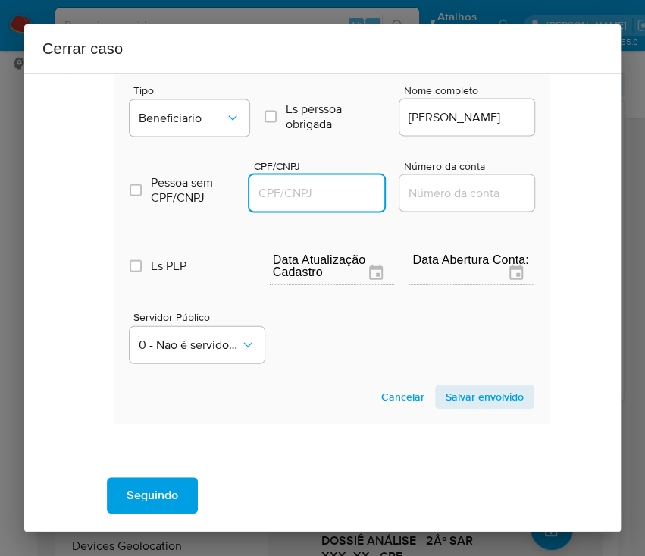
scroll to position [0, 0]
click at [324, 203] on input "CPF/CNPJ" at bounding box center [323, 193] width 149 height 20
paste input "16580893249"
type input "16580893249"
click at [454, 401] on span "Salvar envolvido" at bounding box center [485, 396] width 78 height 21
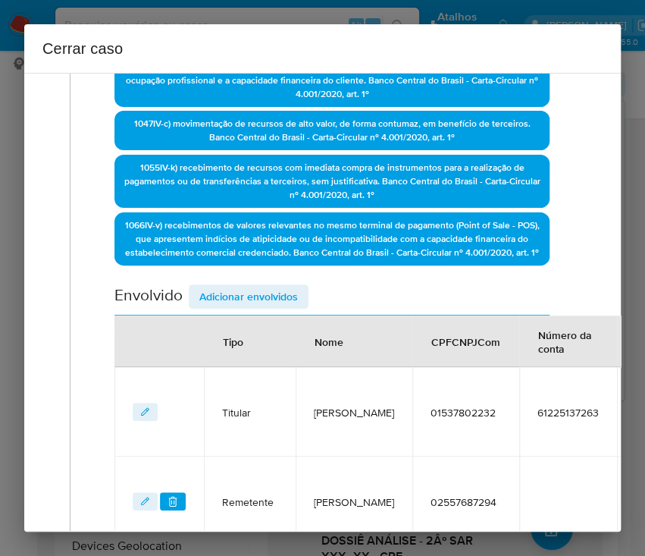
scroll to position [437, 0]
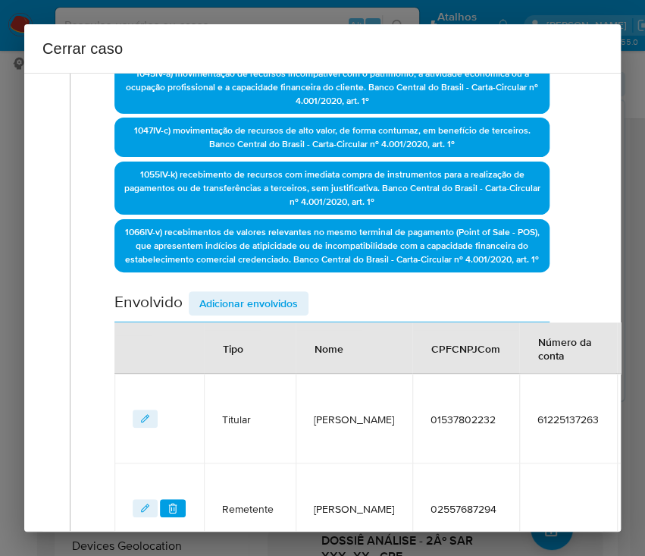
click at [268, 314] on span "Adicionar envolvidos" at bounding box center [248, 303] width 99 height 21
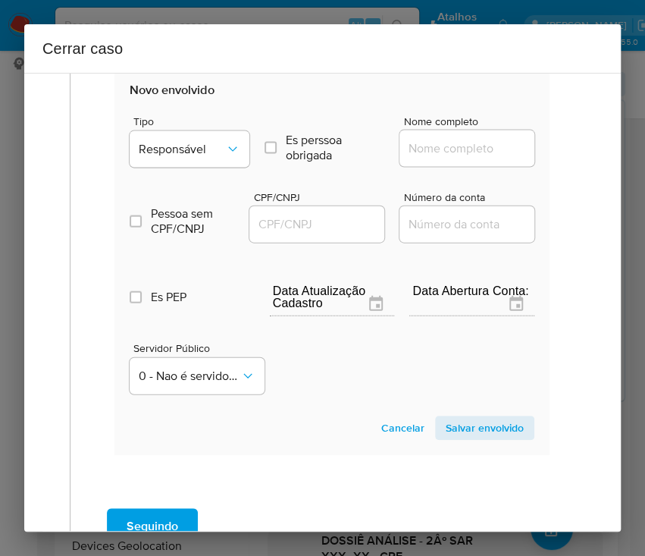
scroll to position [1145, 0]
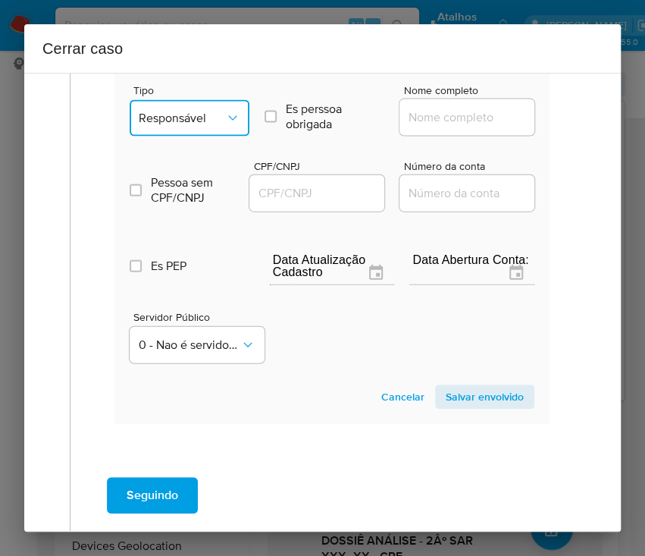
click at [211, 136] on button "Responsável" at bounding box center [190, 118] width 120 height 36
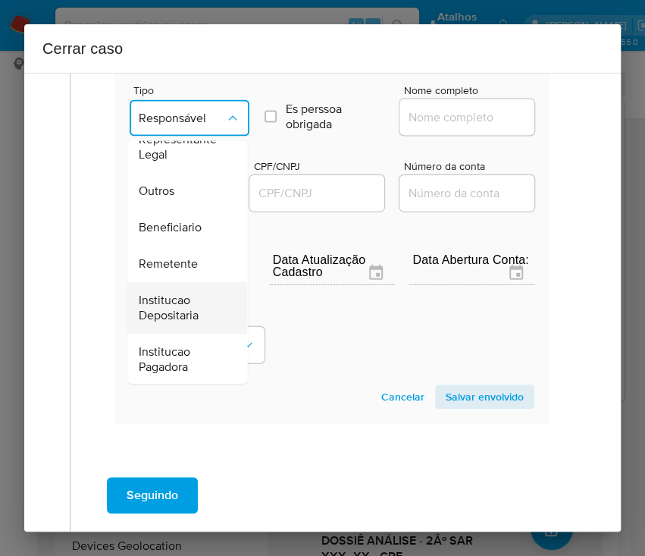
scroll to position [269, 0]
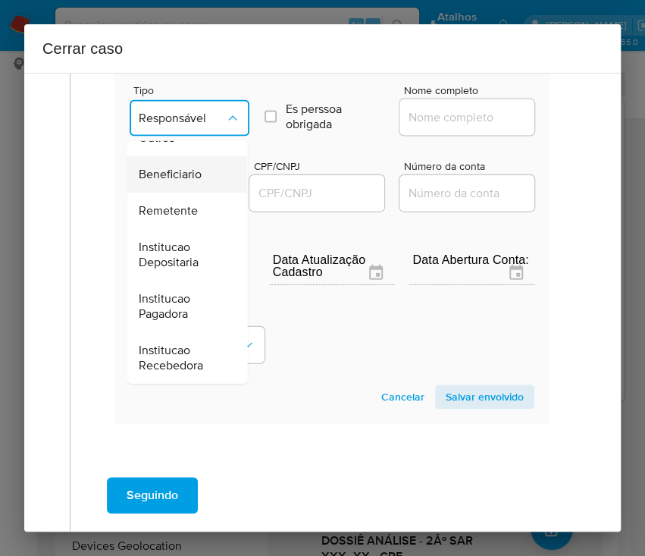
click at [196, 192] on div "Beneficiario" at bounding box center [182, 175] width 87 height 36
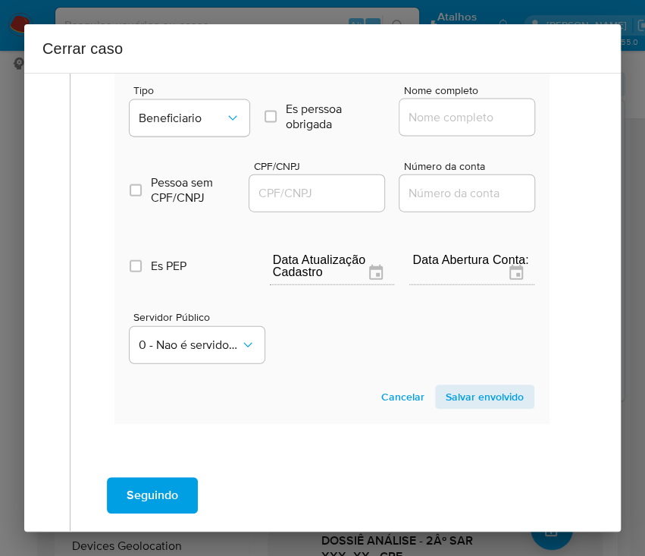
click at [408, 136] on div at bounding box center [466, 117] width 135 height 36
click at [428, 127] on input "Nome completo" at bounding box center [473, 118] width 149 height 20
paste input "P G Comercio Varejista De Gêneros Alimentícios Ltda, 33795200000137"
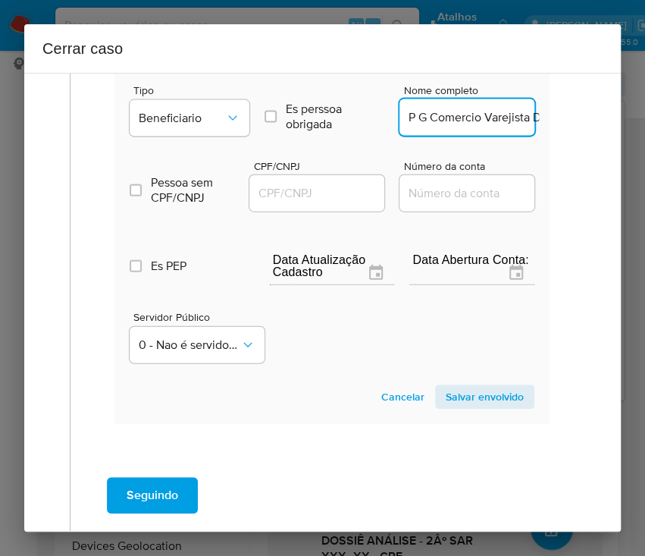
scroll to position [0, 256]
drag, startPoint x: 424, startPoint y: 130, endPoint x: 587, endPoint y: 131, distance: 163.0
click at [587, 131] on div "1 Informação completa Geral Data de início 01/07/2025 Data Fin 20/08/2025 Valor…" at bounding box center [322, 302] width 597 height 459
type input "P G Comercio Varejista De Gêneros Alimentícios Ltda"
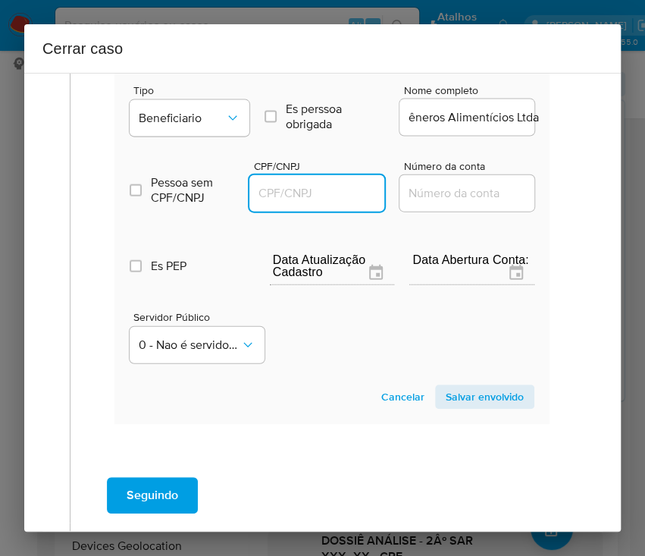
scroll to position [0, 0]
drag, startPoint x: 337, startPoint y: 203, endPoint x: 365, endPoint y: 213, distance: 29.7
click at [338, 203] on input "CPF/CNPJ" at bounding box center [323, 193] width 149 height 20
paste input "33795200000137"
type input "33795200000137"
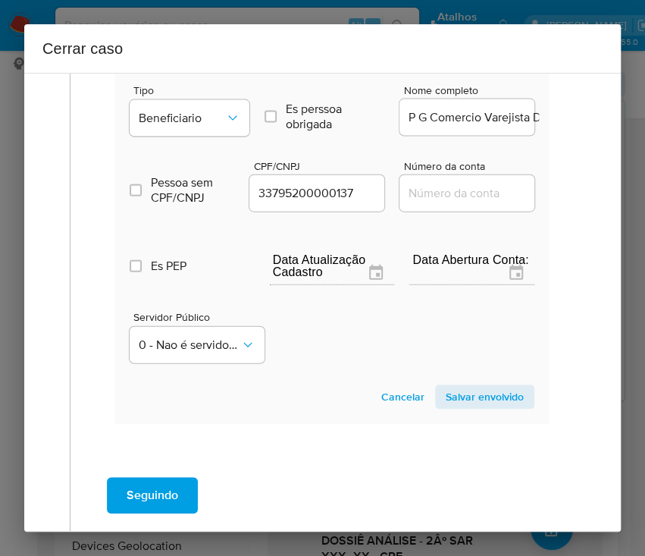
click at [450, 406] on span "Salvar envolvido" at bounding box center [485, 396] width 78 height 21
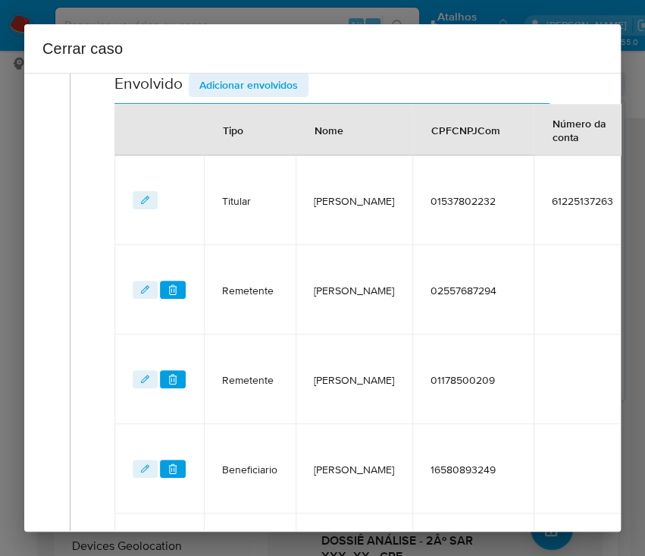
click at [241, 89] on span "Adicionar envolvidos" at bounding box center [248, 84] width 99 height 21
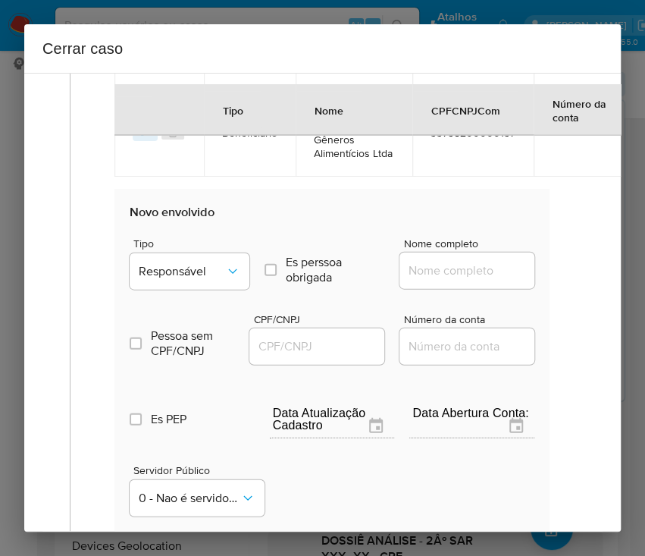
scroll to position [1261, 0]
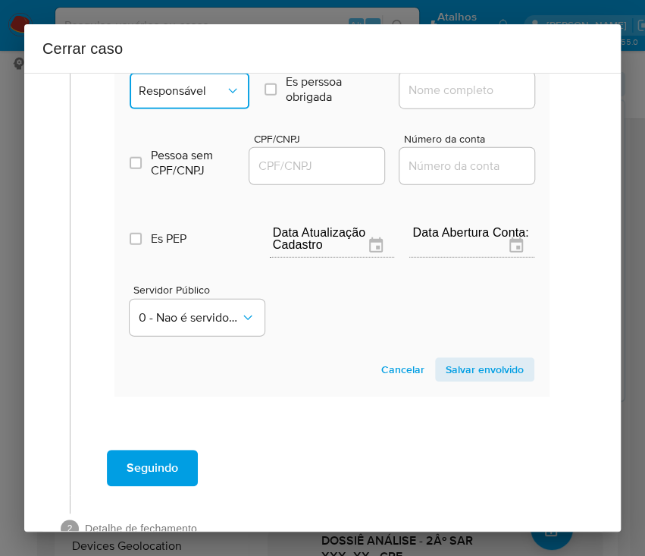
click at [218, 99] on span "Responsável" at bounding box center [182, 90] width 86 height 15
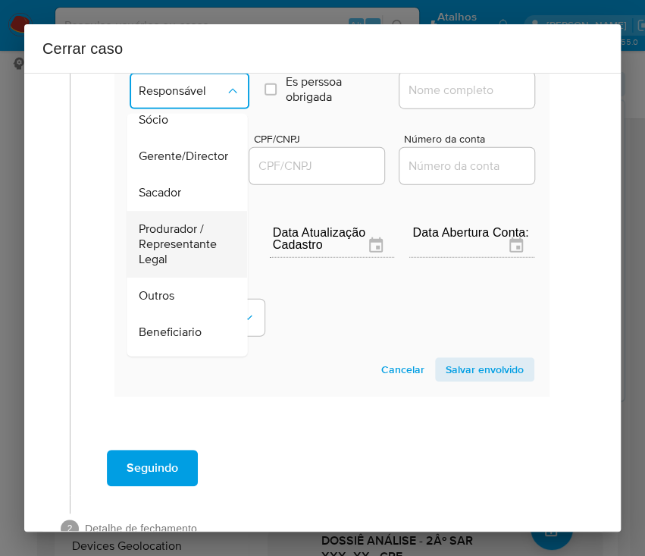
scroll to position [67, 0]
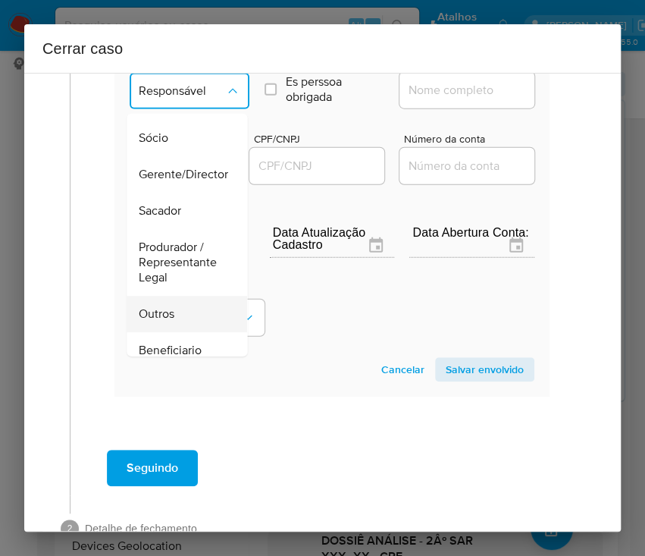
click at [162, 321] on span "Outros" at bounding box center [157, 313] width 36 height 15
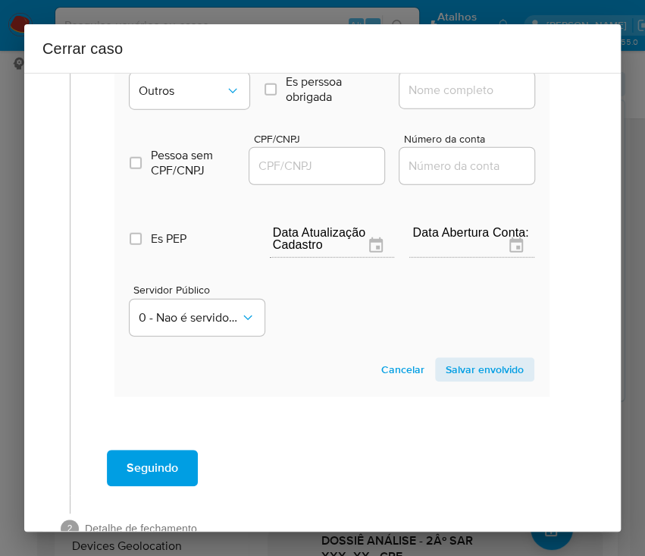
click at [437, 100] on input "Nome completo" at bounding box center [473, 90] width 149 height 20
paste input "Comercio Varejista De Gêneros Alimentícios Ltda, 57329017000104"
drag, startPoint x: 430, startPoint y: 131, endPoint x: 569, endPoint y: 132, distance: 139.5
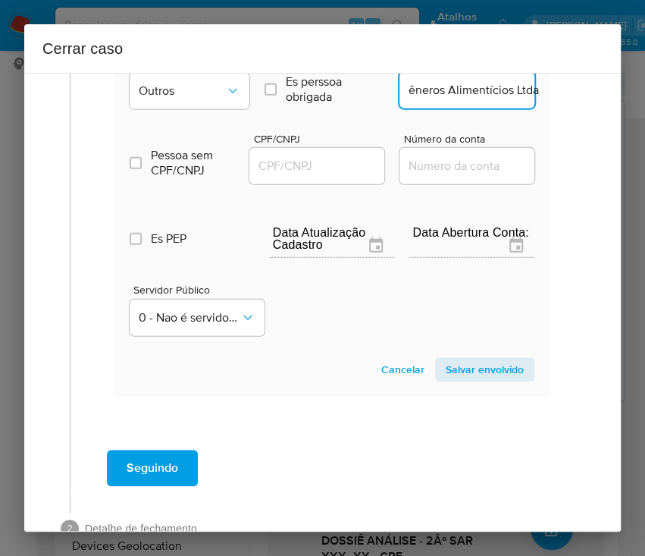
scroll to position [0, 130]
type input "Comercio Varejista De Gêneros Alimentícios Ltda"
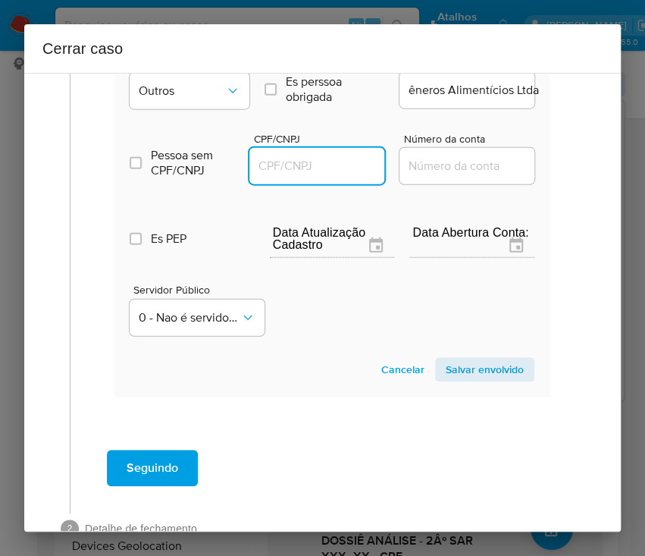
click at [340, 176] on input "CPF/CNPJ" at bounding box center [323, 166] width 149 height 20
paste input "57329017000104"
type input "57329017000104"
click at [468, 380] on span "Salvar envolvido" at bounding box center [485, 369] width 78 height 21
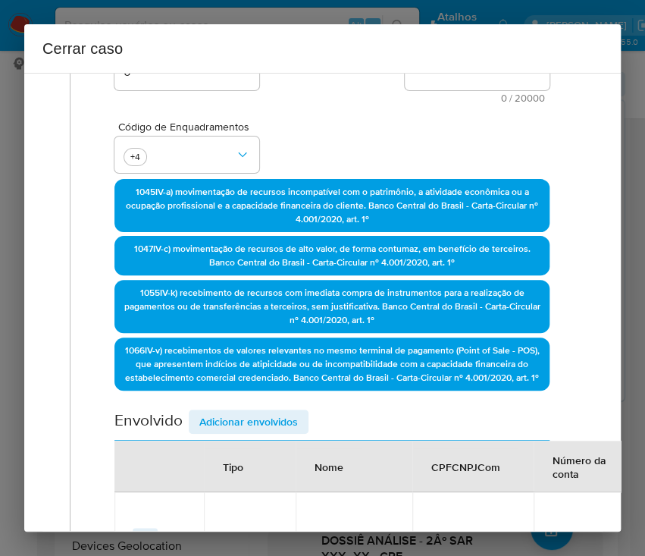
scroll to position [252, 0]
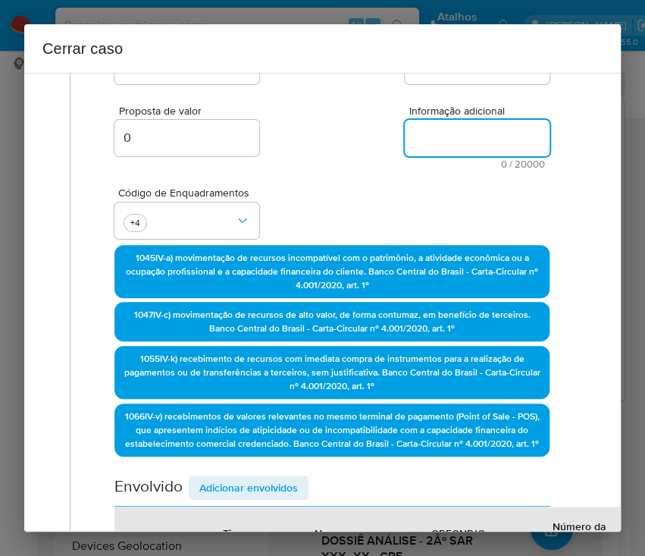
click at [439, 133] on textarea "Informação adicional" at bounding box center [477, 138] width 145 height 36
paste textarea "Informações do Cliente Alaison Pereira Gomes, CPF 01537802232, 38 anos, residen…"
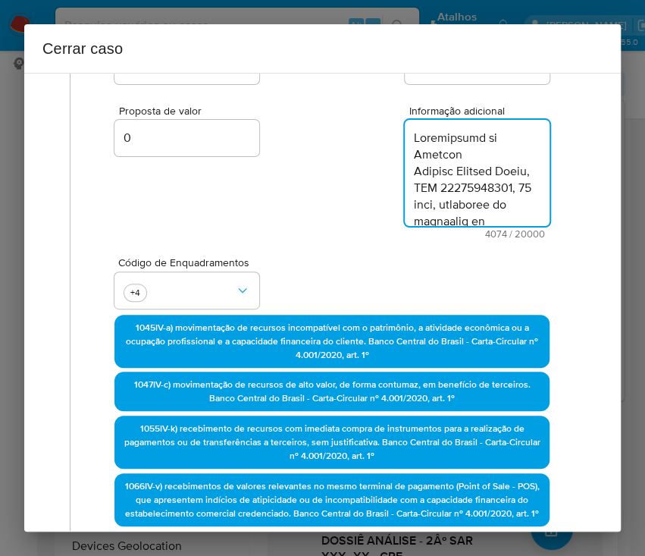
type textarea "Informações do Cliente Alaison Pereira Gomes, CPF 01537802232, 38 anos, residen…"
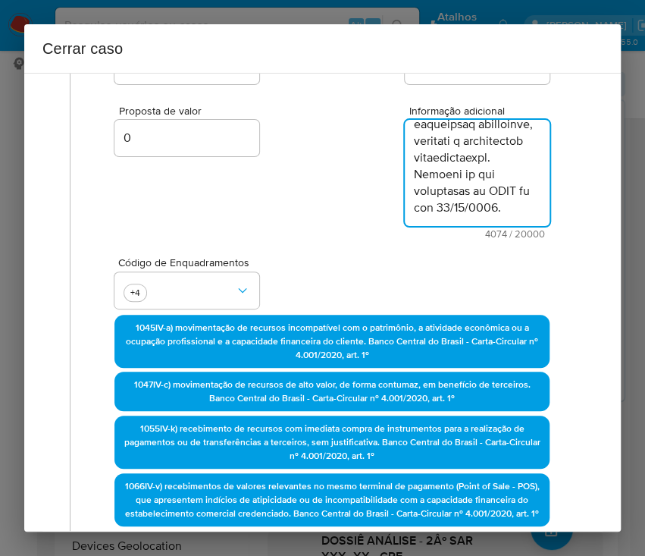
click at [371, 246] on div "Código de Enquadramentos +4" at bounding box center [331, 277] width 435 height 76
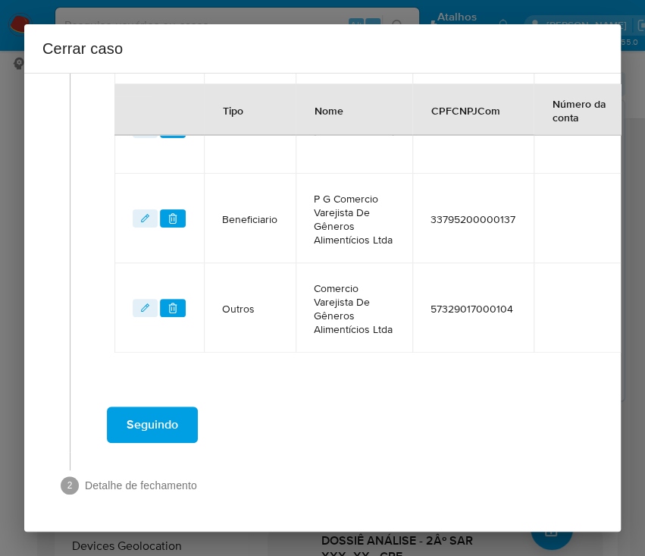
scroll to position [1131, 0]
click at [176, 408] on span "Seguindo" at bounding box center [153, 424] width 52 height 33
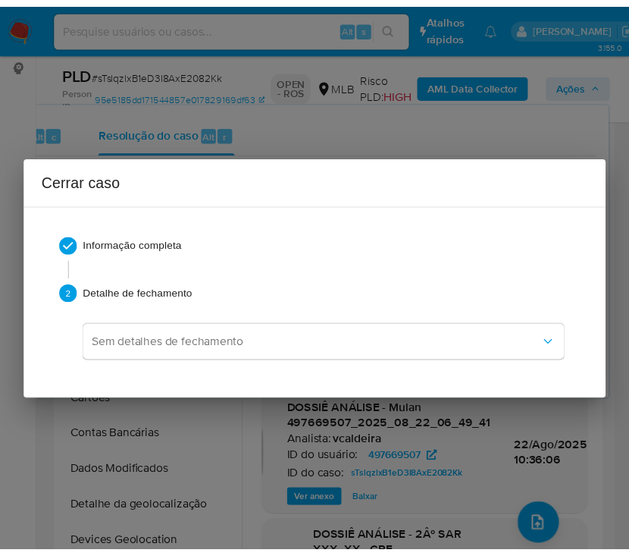
scroll to position [4582, 0]
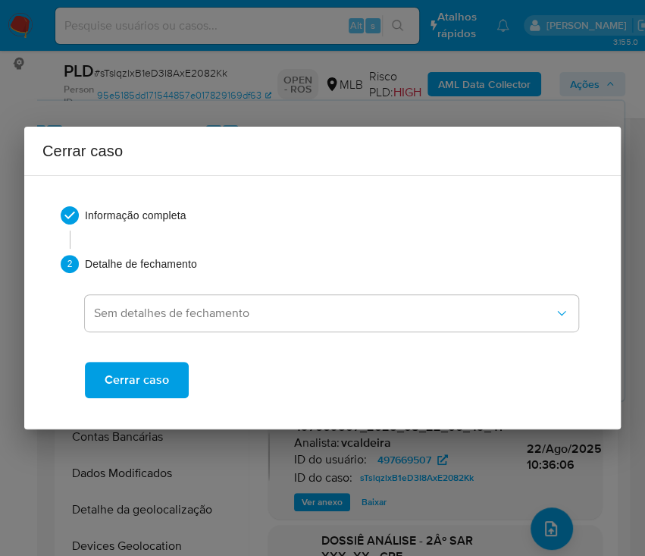
click at [172, 391] on button "Cerrar caso" at bounding box center [137, 380] width 104 height 36
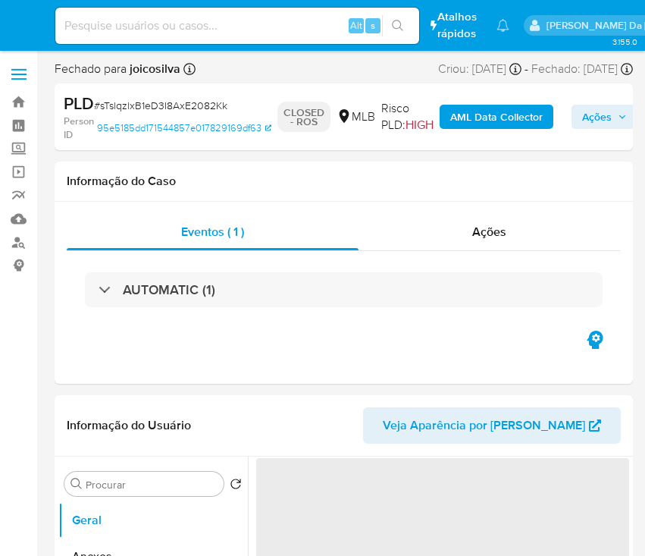
select select "10"
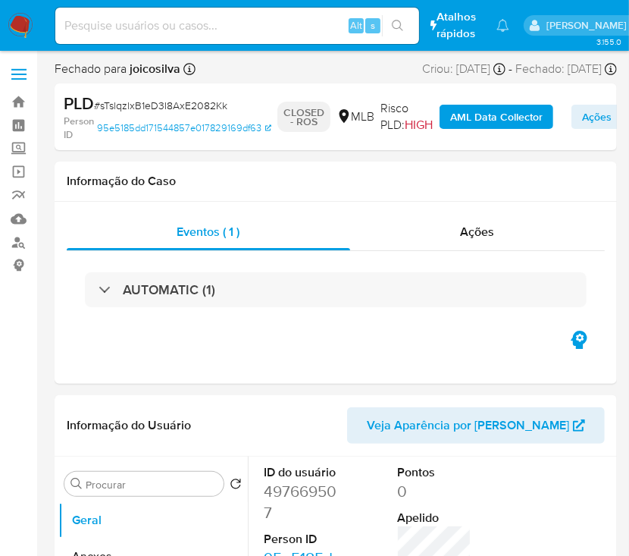
click at [208, 109] on span "# sTslqzlxB1eD3I8AxE2082Kk" at bounding box center [160, 105] width 133 height 15
copy span "sTslqzlxB1eD3I8AxE2082Kk"
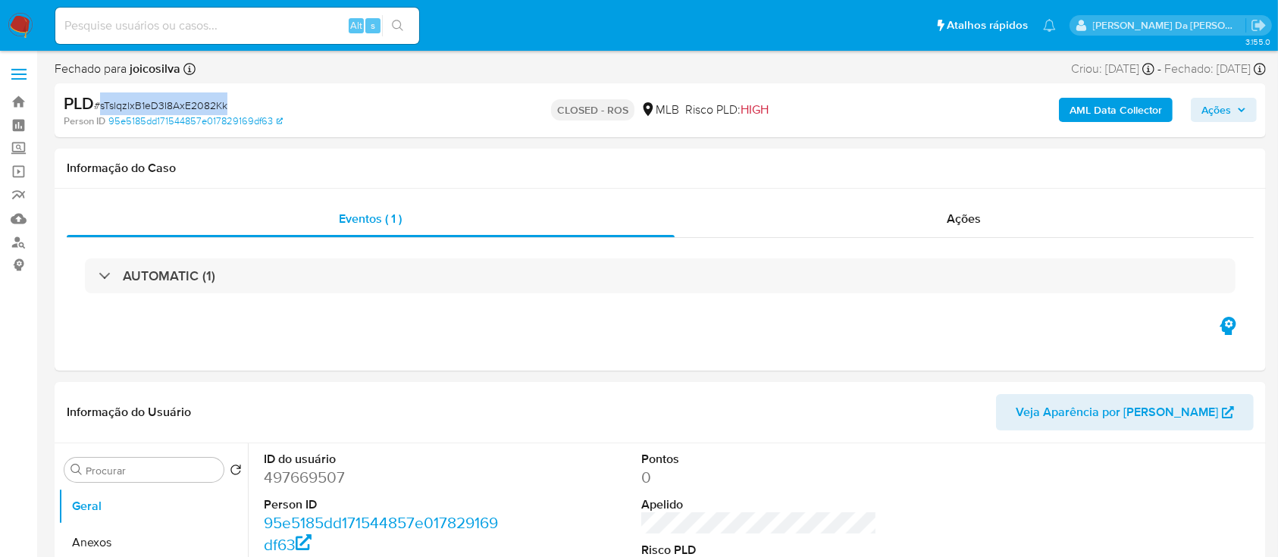
click at [644, 108] on span "Ações" at bounding box center [1216, 110] width 30 height 24
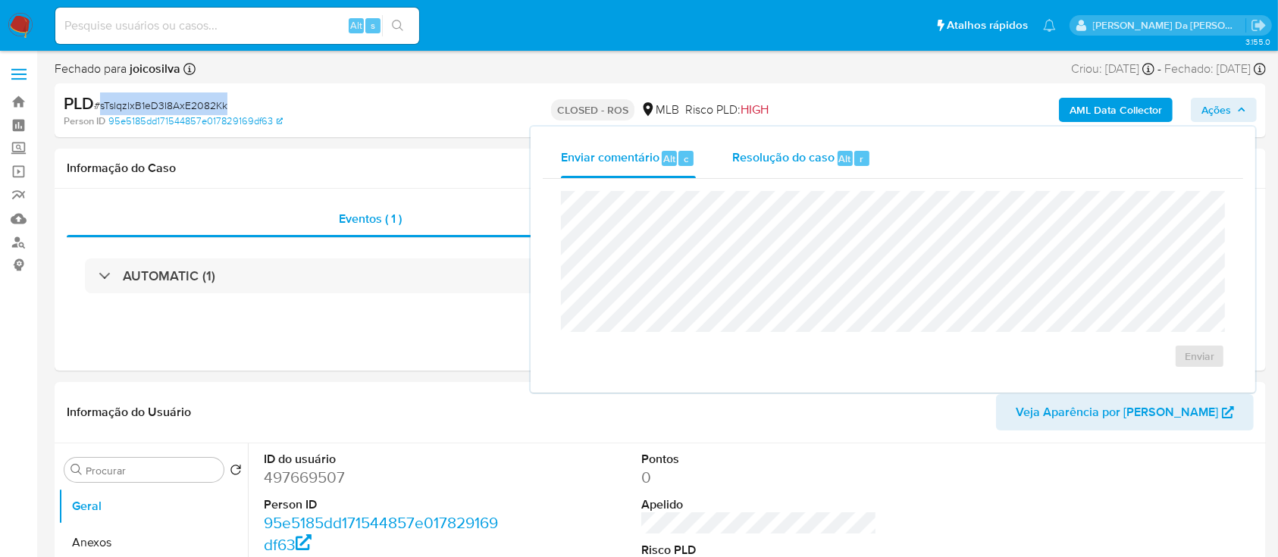
click at [644, 149] on span "Resolução do caso" at bounding box center [783, 157] width 102 height 17
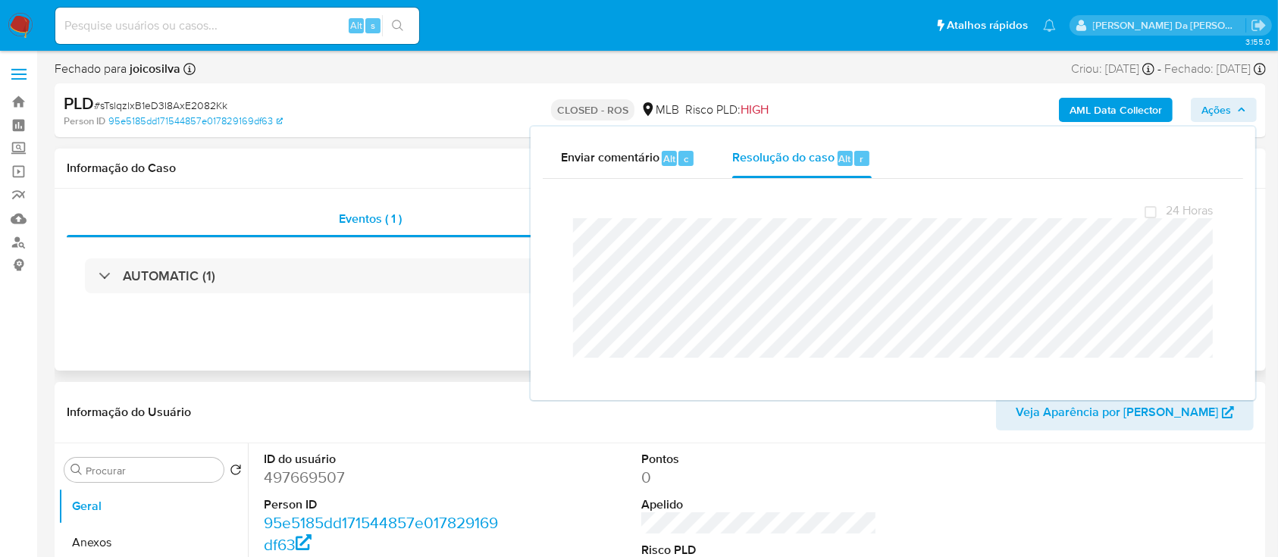
click at [418, 174] on h1 "Informação do Caso" at bounding box center [660, 168] width 1187 height 15
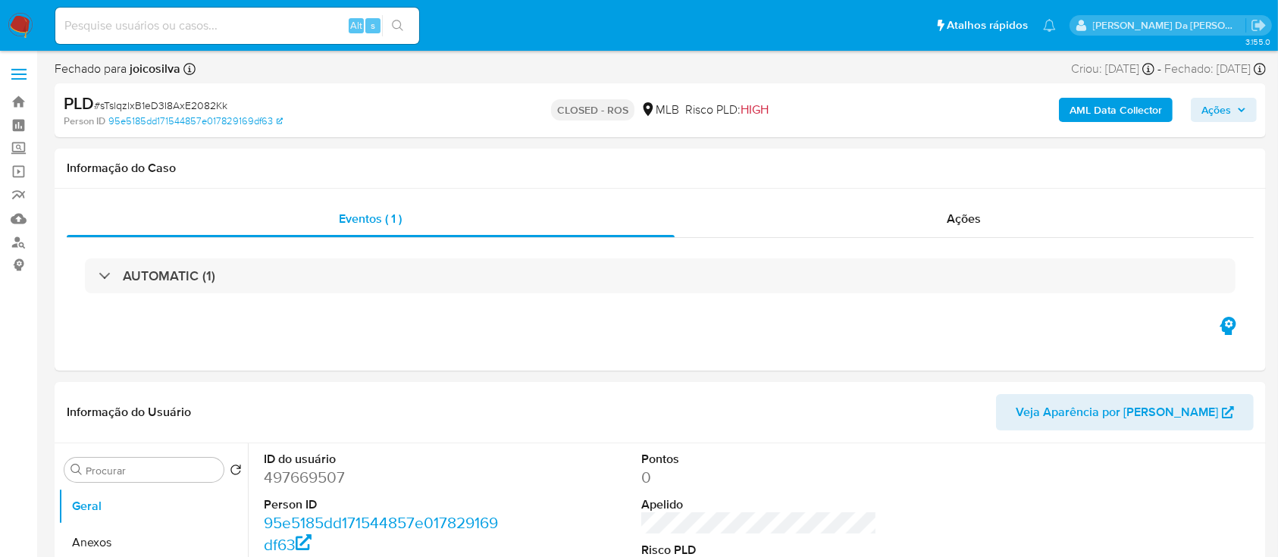
click at [20, 23] on img at bounding box center [21, 26] width 26 height 26
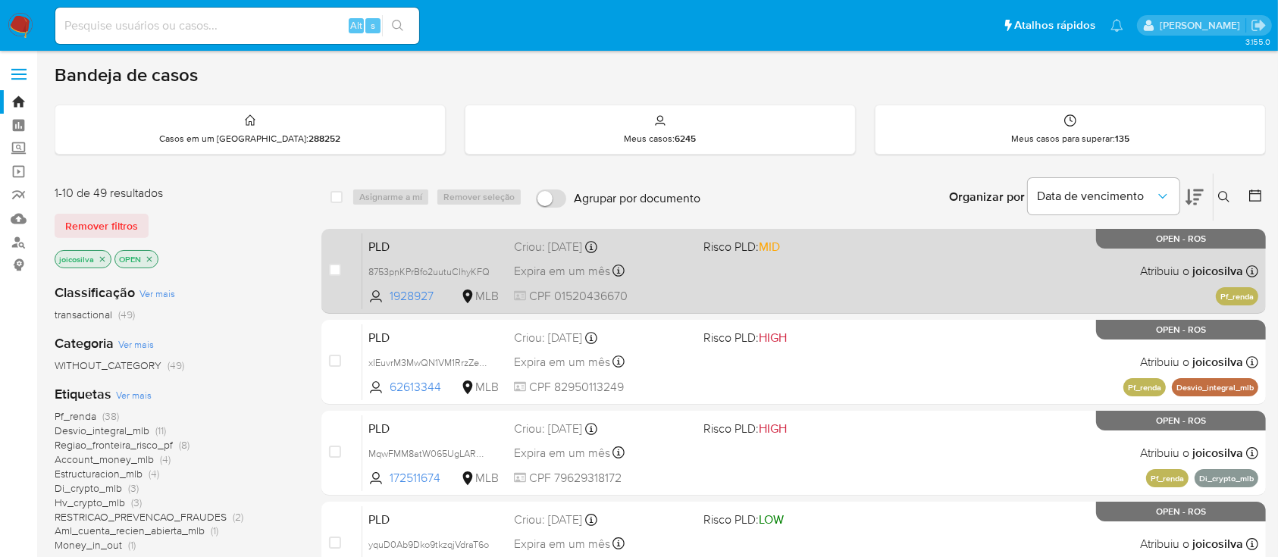
click at [819, 289] on div "PLD 8753pnKPrBfo2uutuCIhyKFQ 1928927 MLB Risco PLD: MID Criou: [DATE] Criou: [D…" at bounding box center [810, 271] width 896 height 77
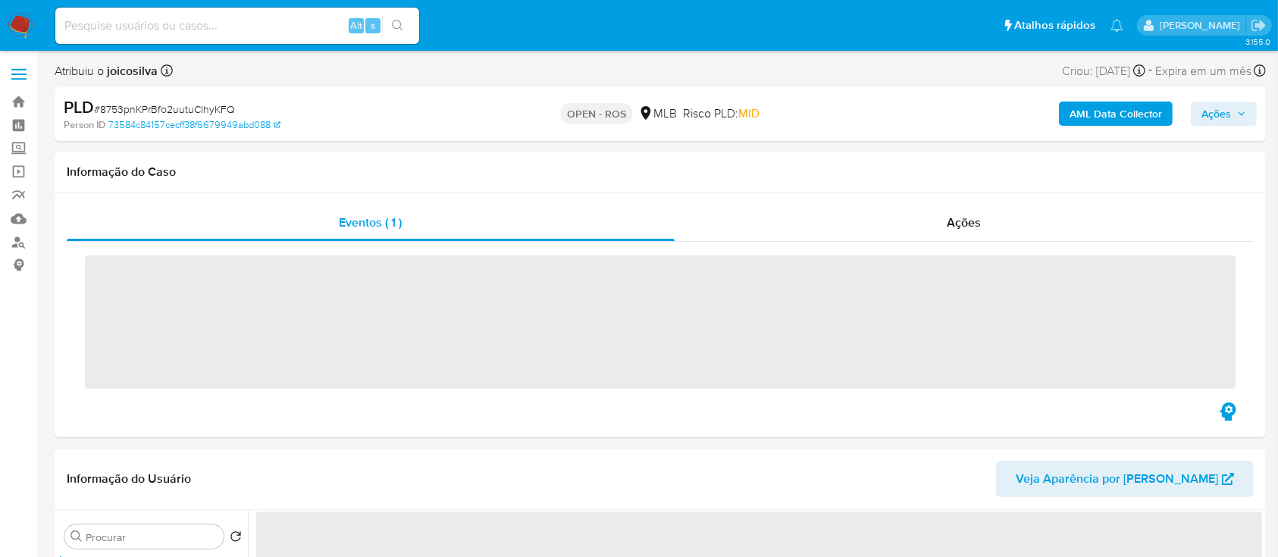
click at [227, 108] on span "# 8753pnKPrBfo2uutuCIhyKFQ" at bounding box center [164, 109] width 141 height 15
copy span "8753pnKPrBfo2uutuCIhyKFQ"
select select "10"
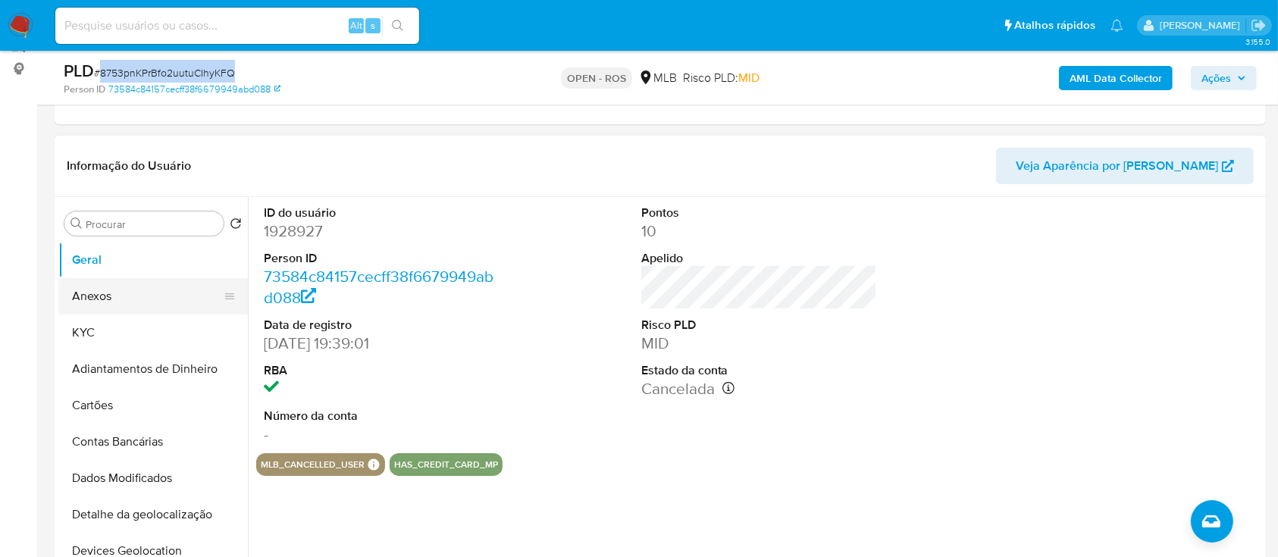
scroll to position [202, 0]
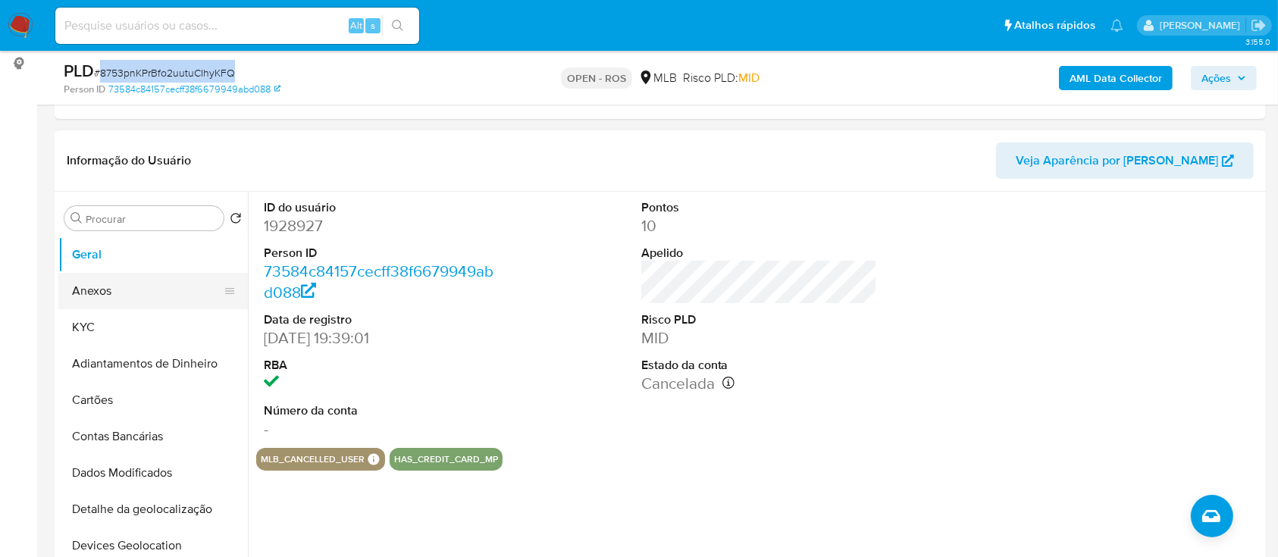
click at [102, 287] on button "Anexos" at bounding box center [146, 291] width 177 height 36
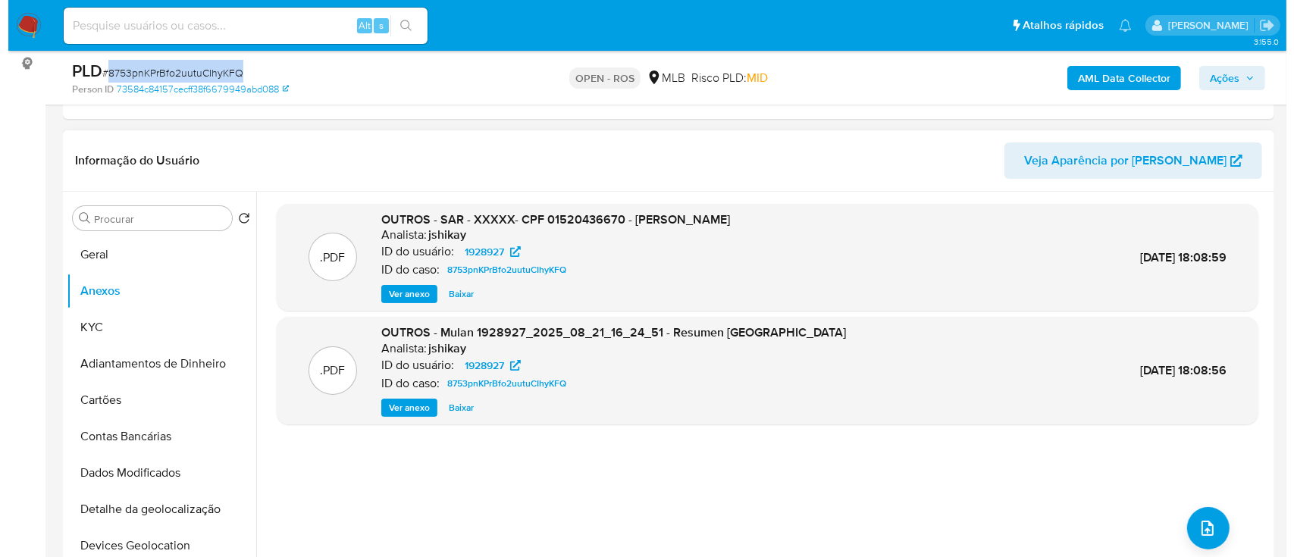
scroll to position [303, 0]
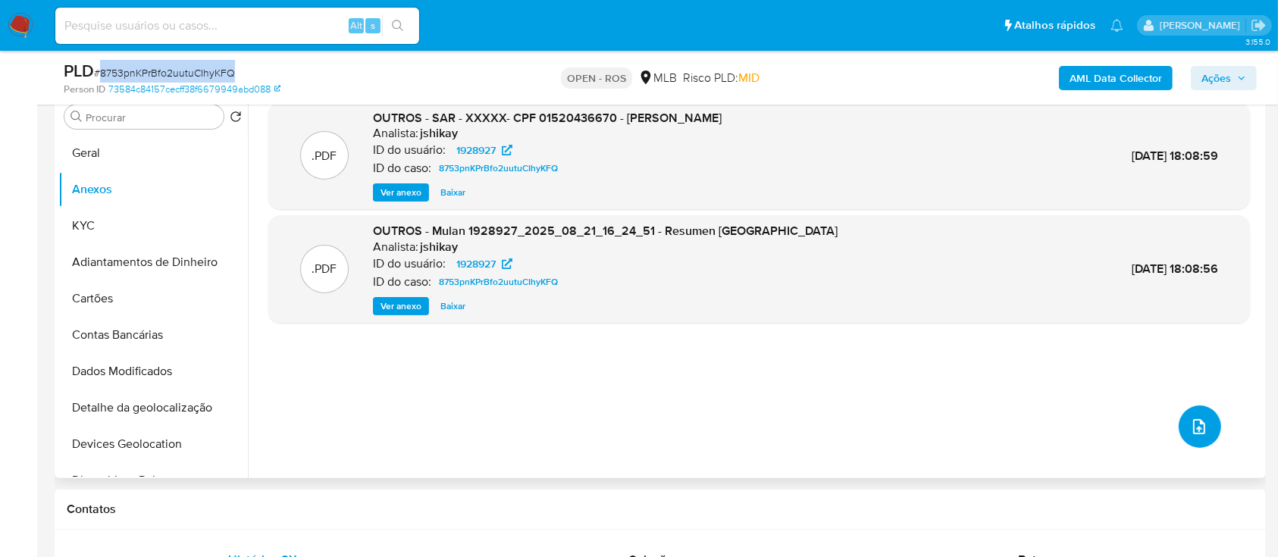
click at [1193, 428] on icon "upload-file" at bounding box center [1199, 426] width 12 height 15
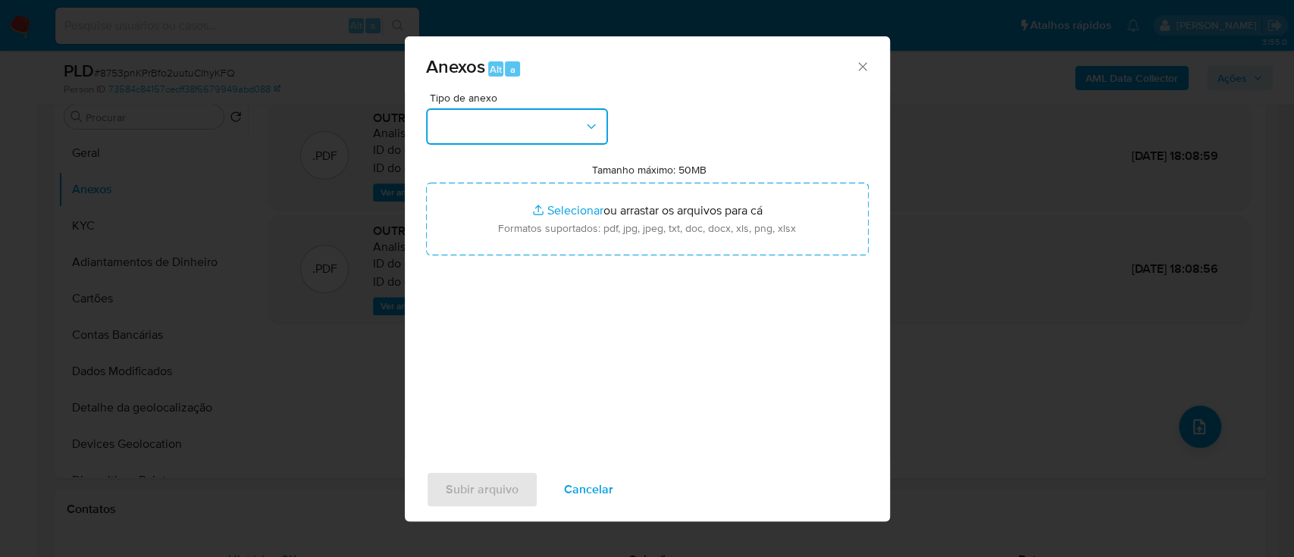
click at [553, 115] on button "button" at bounding box center [517, 126] width 182 height 36
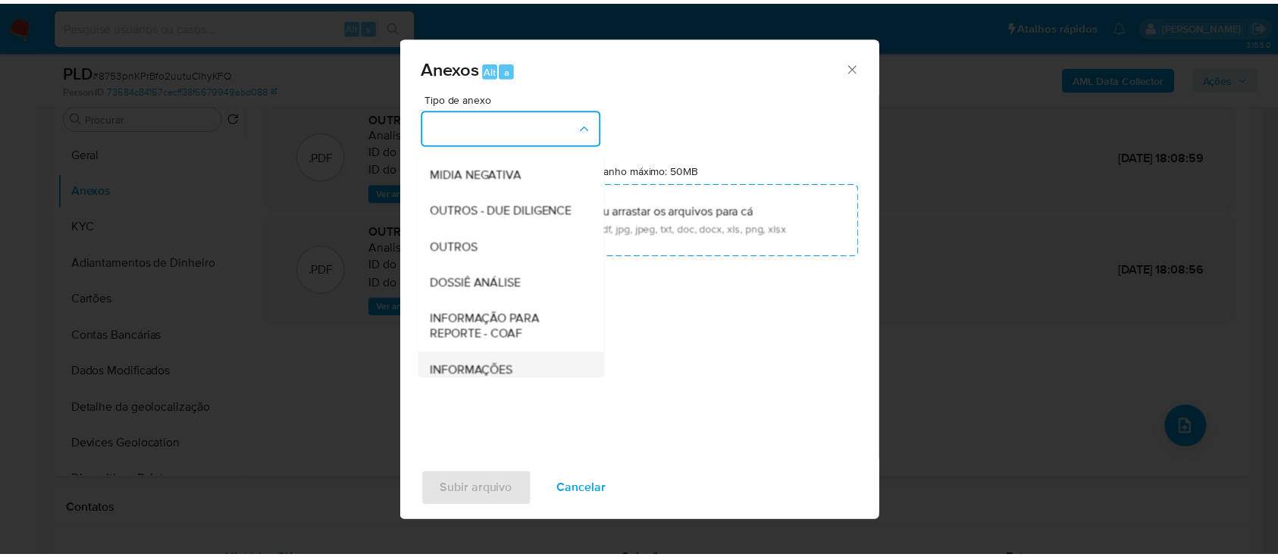
scroll to position [233, 0]
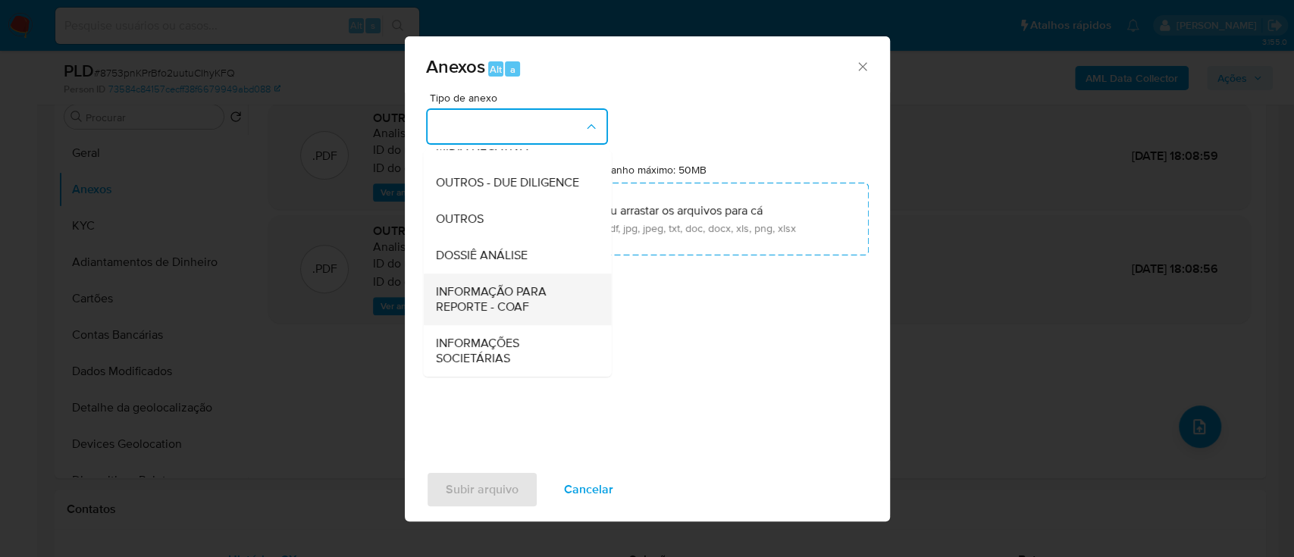
click at [522, 299] on span "INFORMAÇÃO PARA REPORTE - COAF" at bounding box center [512, 299] width 155 height 30
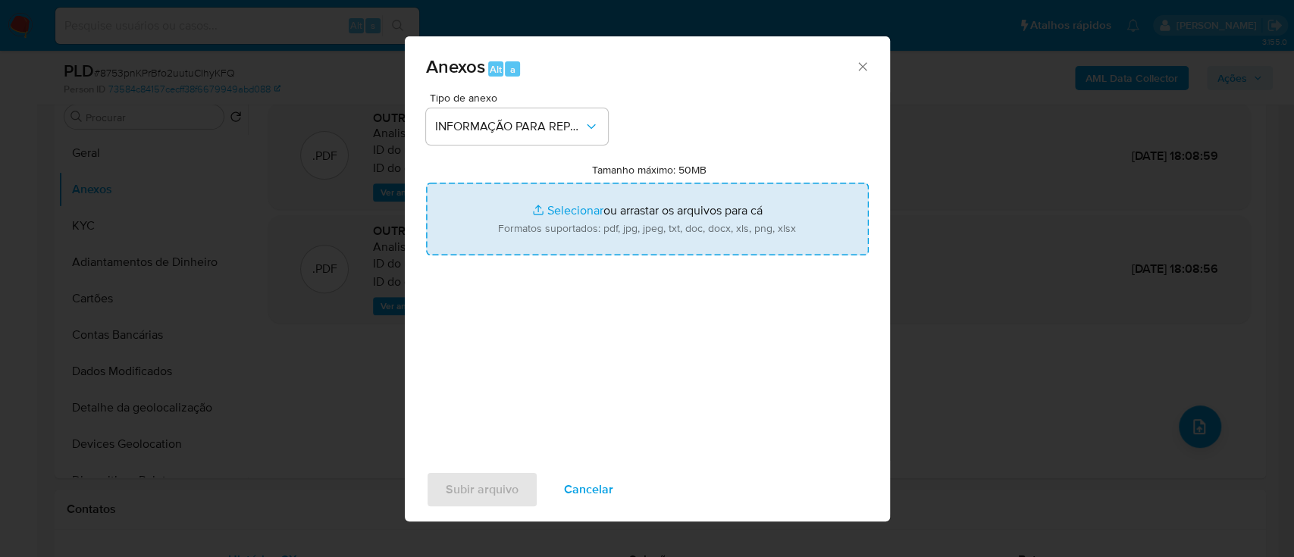
type input "C:\fakepath\SAR - 8753pnKPrBfo2uutuCIhyKFQ - CPF 01520436670 - THIAGO GUIMARAES…"
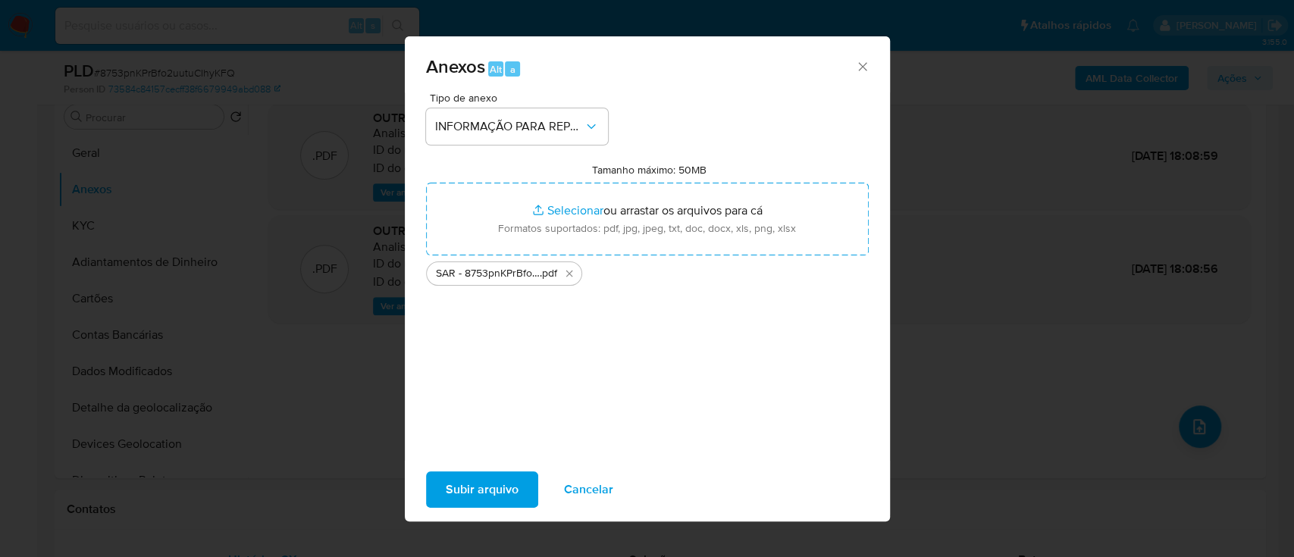
click at [489, 494] on span "Subir arquivo" at bounding box center [482, 489] width 73 height 33
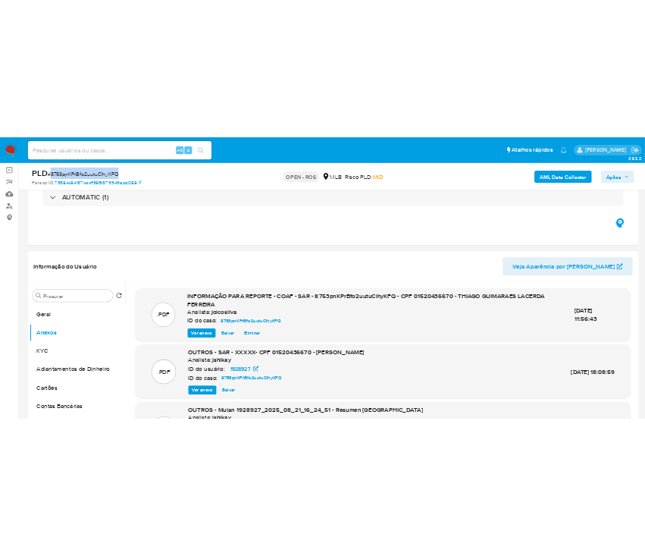
scroll to position [101, 0]
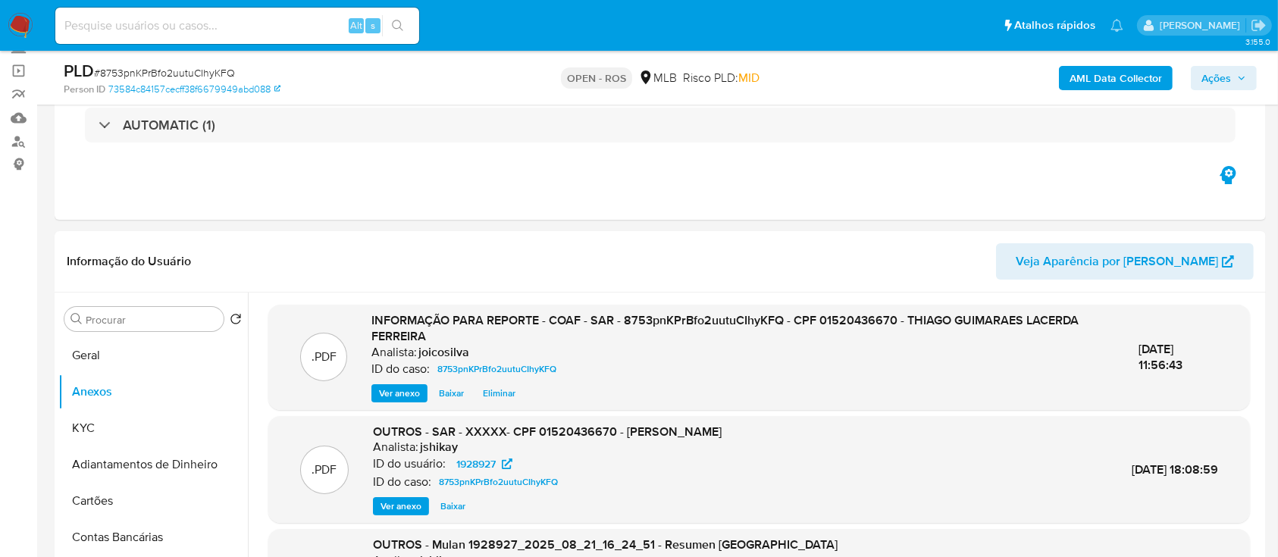
click at [1205, 64] on div "AML Data Collector Ações" at bounding box center [1059, 78] width 393 height 36
click at [1211, 77] on span "Ações" at bounding box center [1216, 78] width 30 height 24
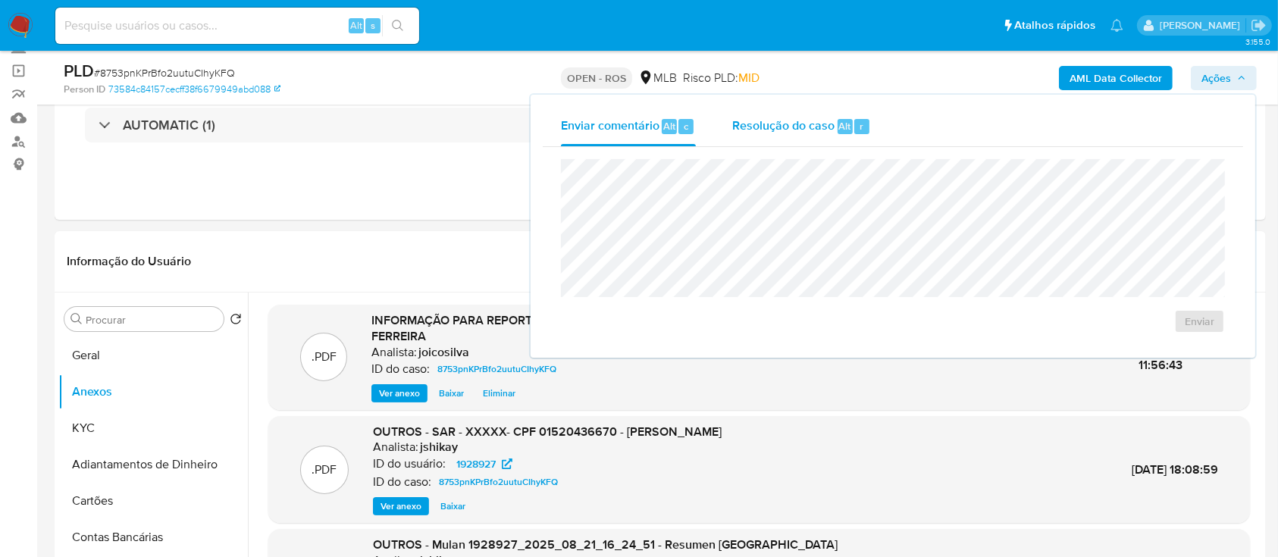
click at [786, 125] on span "Resolução do caso" at bounding box center [783, 125] width 102 height 17
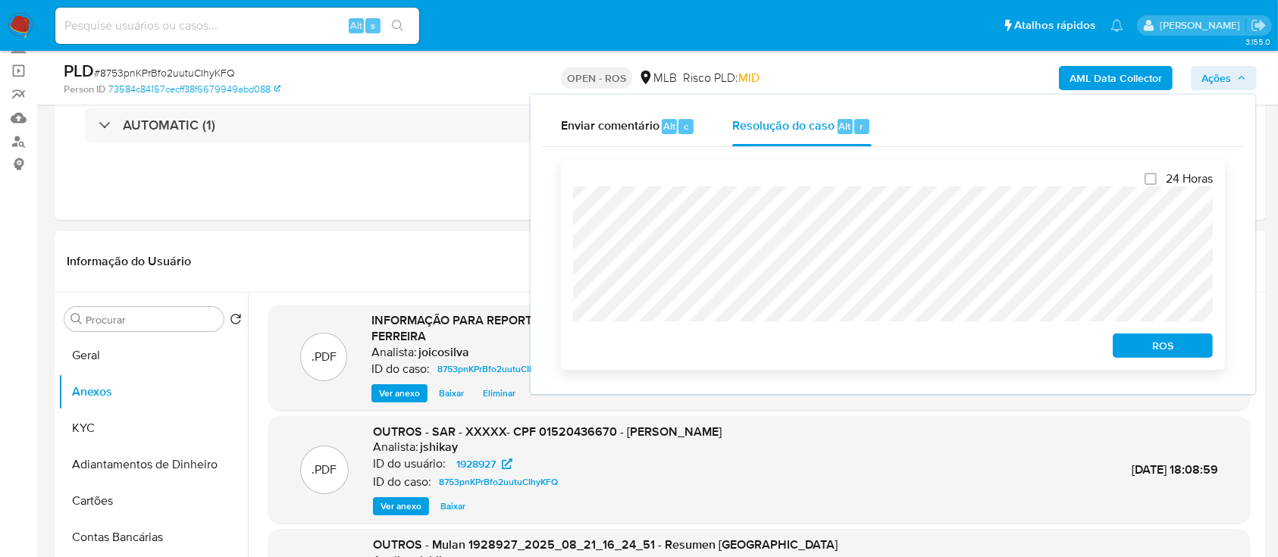
click at [1152, 343] on span "ROS" at bounding box center [1162, 345] width 79 height 21
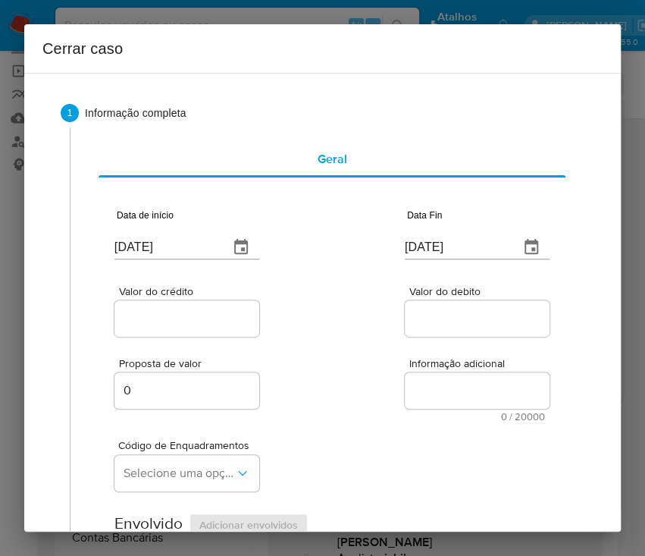
click at [177, 242] on input "[DATE]" at bounding box center [165, 247] width 102 height 24
paste input "01/07"
type input "[DATE]"
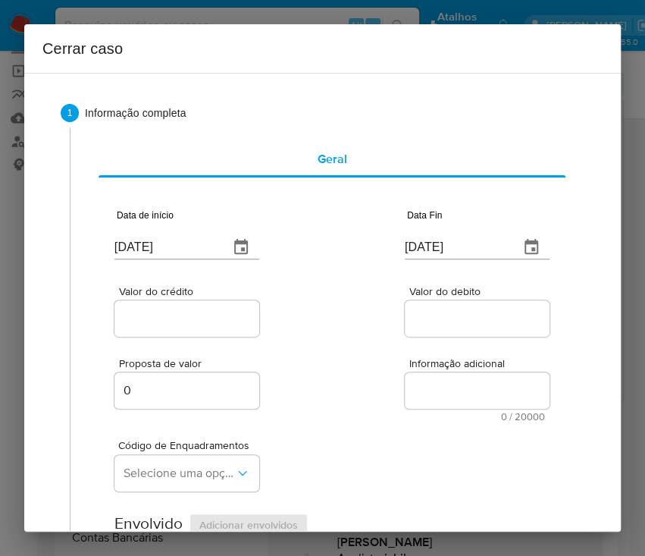
click at [334, 359] on div "Proposta de valor 0 Informação adicional 0 / 20000 20000 caracteres restantes" at bounding box center [331, 381] width 435 height 82
click at [427, 246] on input "[DATE]" at bounding box center [456, 247] width 102 height 24
paste input "18"
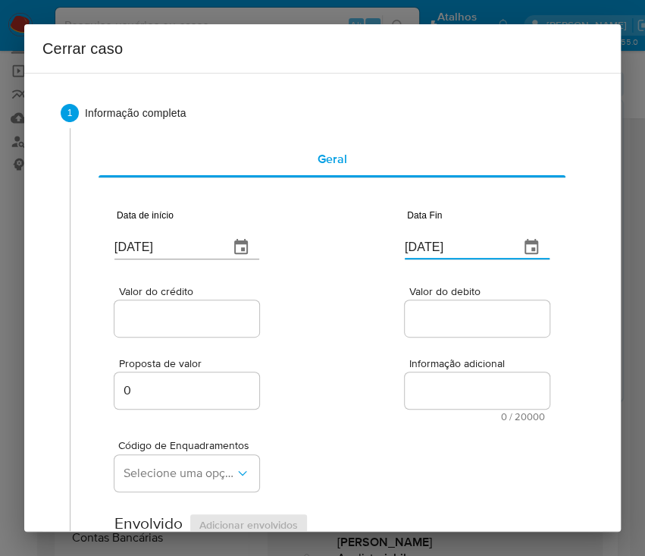
type input "18/08/2025"
drag, startPoint x: 393, startPoint y: 324, endPoint x: 224, endPoint y: 330, distance: 169.1
click at [392, 324] on div "Valor do crédito Valor do debito" at bounding box center [331, 304] width 435 height 72
click at [197, 329] on div at bounding box center [186, 318] width 145 height 36
click at [182, 327] on input "Valor do crédito" at bounding box center [188, 319] width 149 height 20
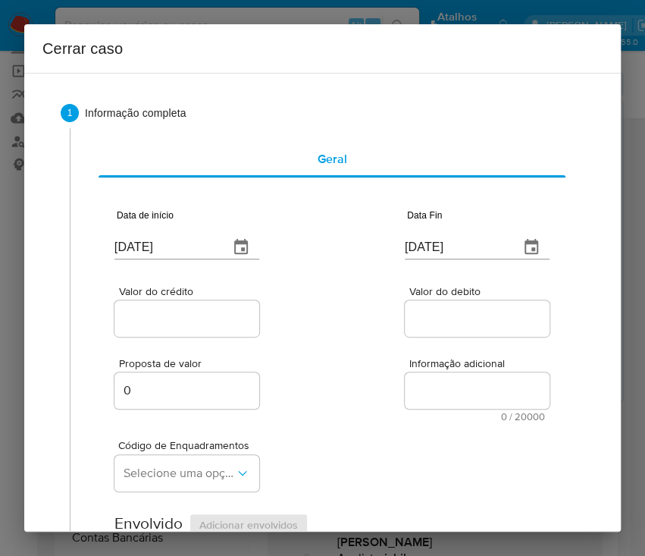
click at [176, 330] on div at bounding box center [186, 318] width 145 height 36
click at [182, 318] on input "Valor do crédito" at bounding box center [188, 319] width 149 height 20
paste input "R$137.323"
type input "R$137.323"
drag, startPoint x: 359, startPoint y: 348, endPoint x: 300, endPoint y: 373, distance: 64.2
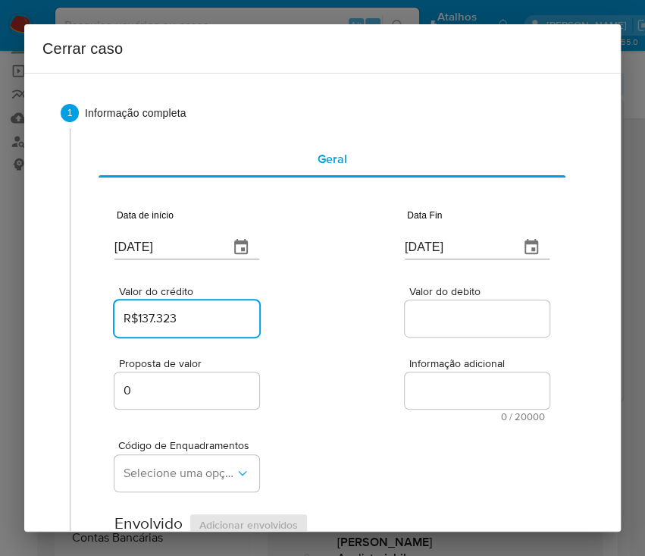
click at [355, 352] on div "Proposta de valor 0 Informação adicional 0 / 20000 20000 caracteres restantes" at bounding box center [331, 381] width 435 height 82
click at [436, 318] on input "Valor do debito" at bounding box center [479, 319] width 149 height 20
paste input "R$137.294"
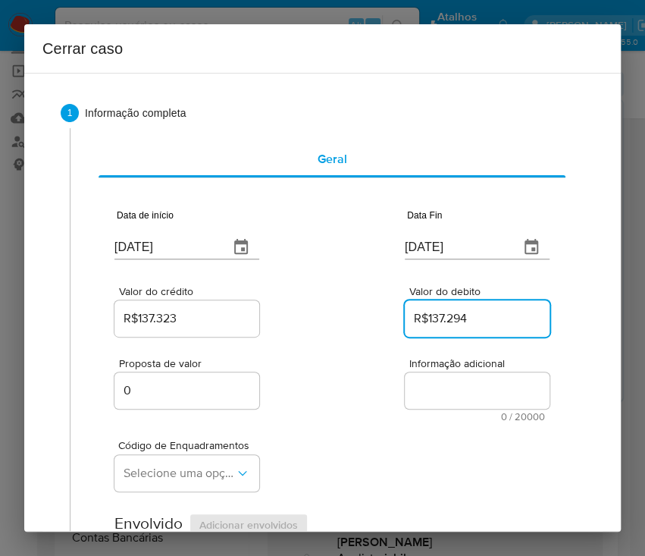
type input "R$137.294"
drag, startPoint x: 306, startPoint y: 369, endPoint x: 273, endPoint y: 403, distance: 47.7
click at [287, 403] on div "Proposta de valor 0 Informação adicional 0 / 20000 20000 caracteres restantes" at bounding box center [331, 381] width 435 height 82
click at [347, 415] on div "Proposta de valor 0 Informação adicional 0 / 20000 20000 caracteres restantes" at bounding box center [331, 381] width 435 height 82
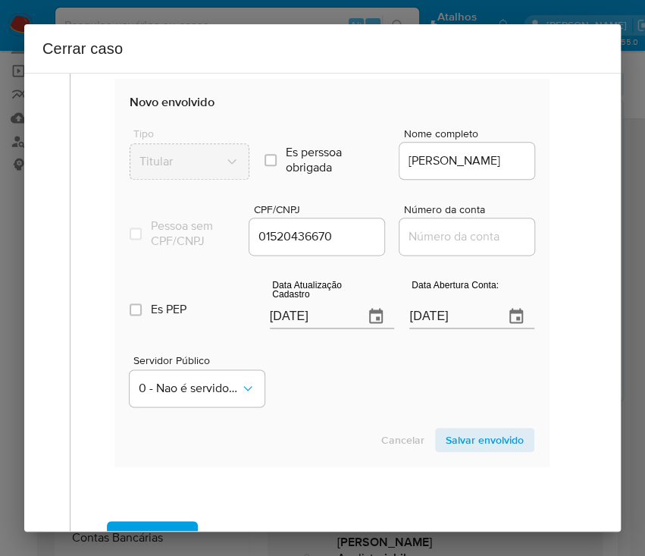
scroll to position [606, 0]
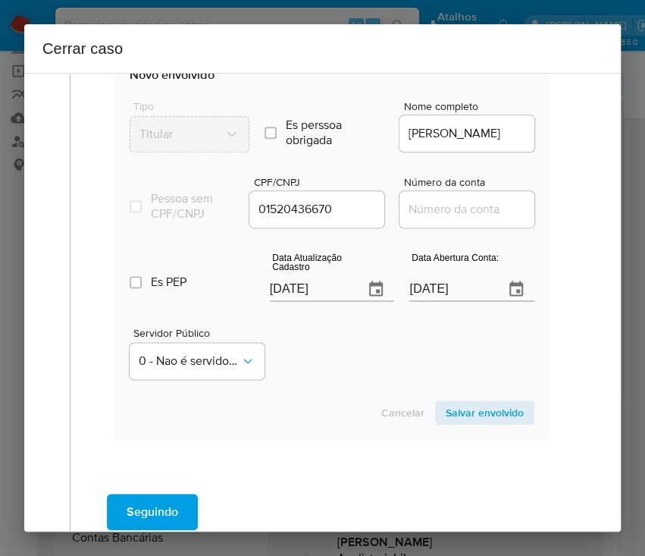
click at [287, 301] on input "[DATE]" at bounding box center [311, 289] width 83 height 24
paste input "18"
type input "18/08/2025"
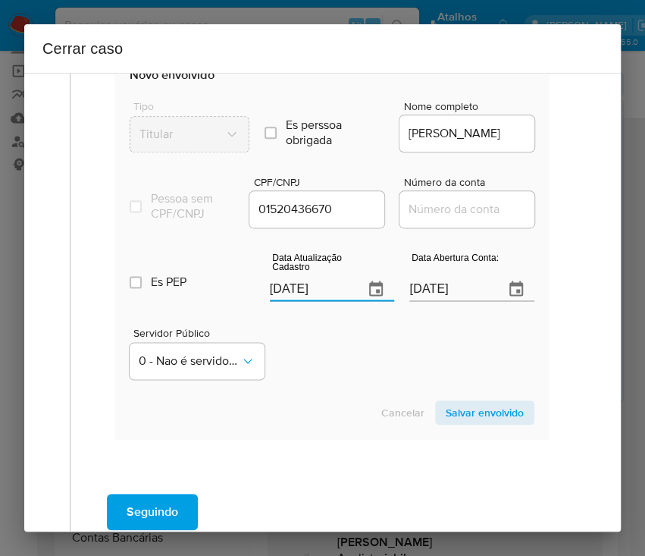
drag, startPoint x: 330, startPoint y: 356, endPoint x: 323, endPoint y: 361, distance: 8.6
click at [327, 357] on div "Servidor Público 0 - Nao é servidor/Nao possui informacao" at bounding box center [332, 347] width 405 height 76
click at [409, 301] on input "[DATE]" at bounding box center [450, 289] width 83 height 24
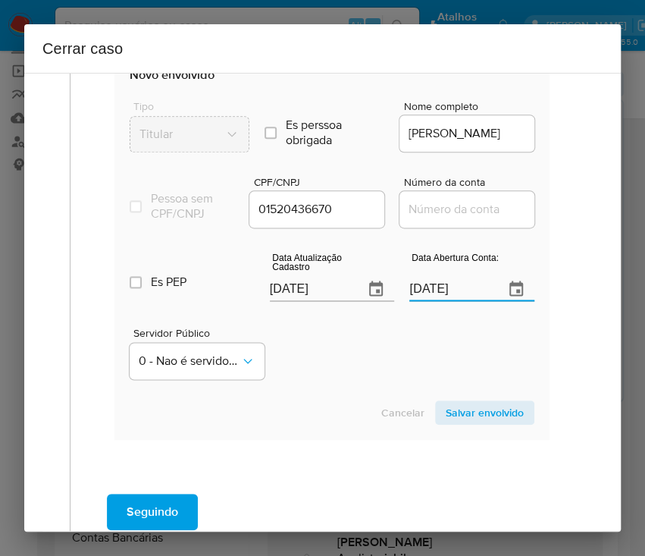
paste input "01/04"
type input "01/04/2025"
click at [280, 385] on div "Servidor Público 0 - Nao é servidor/Nao possui informacao" at bounding box center [332, 347] width 405 height 76
click at [453, 219] on input "Número da conta" at bounding box center [473, 209] width 149 height 20
paste input "51602496114"
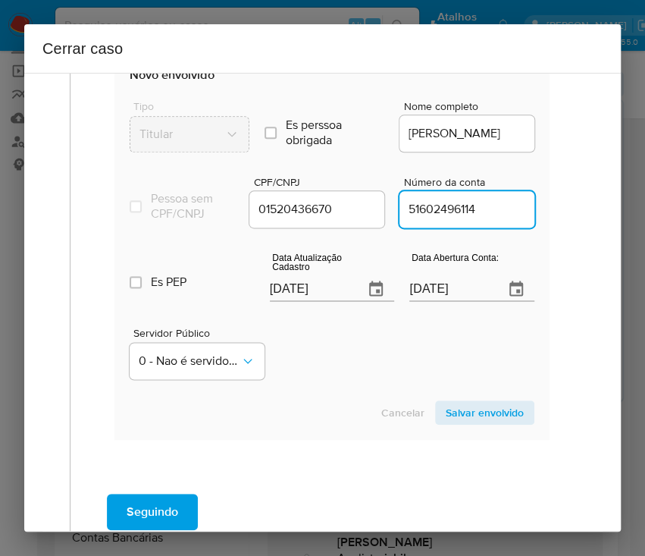
type input "51602496114"
click at [368, 385] on div "Servidor Público 0 - Nao é servidor/Nao possui informacao" at bounding box center [332, 347] width 405 height 76
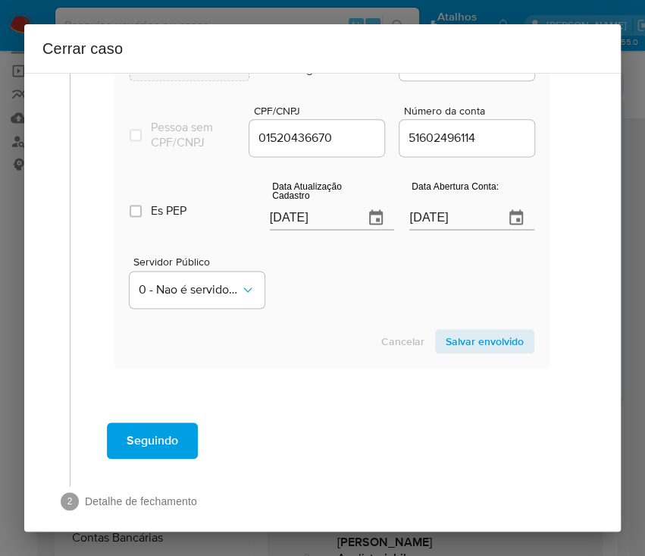
scroll to position [706, 0]
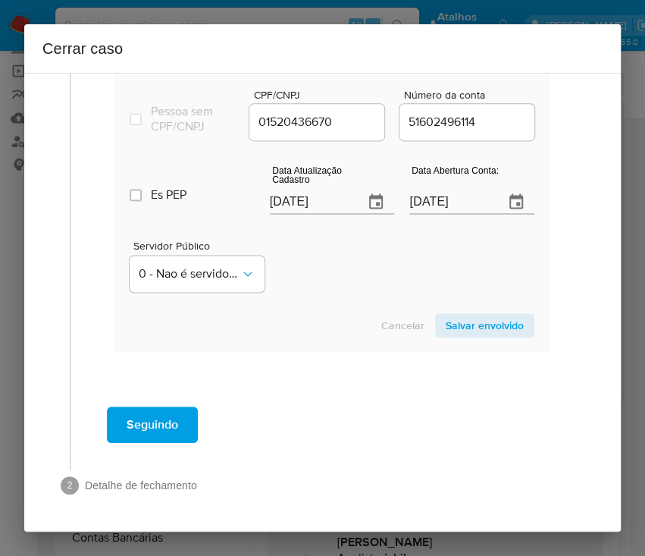
click at [491, 317] on span "Salvar envolvido" at bounding box center [485, 325] width 78 height 21
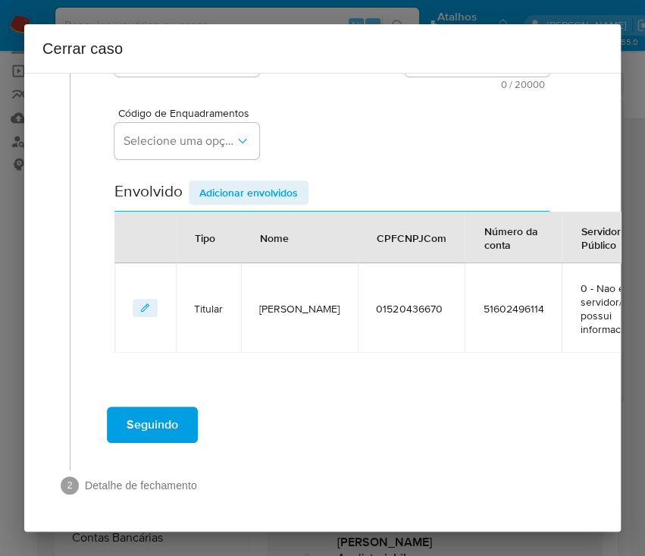
scroll to position [346, 0]
click at [189, 219] on div "Tipo" at bounding box center [205, 237] width 57 height 36
click at [218, 182] on span "Adicionar envolvidos" at bounding box center [248, 192] width 99 height 21
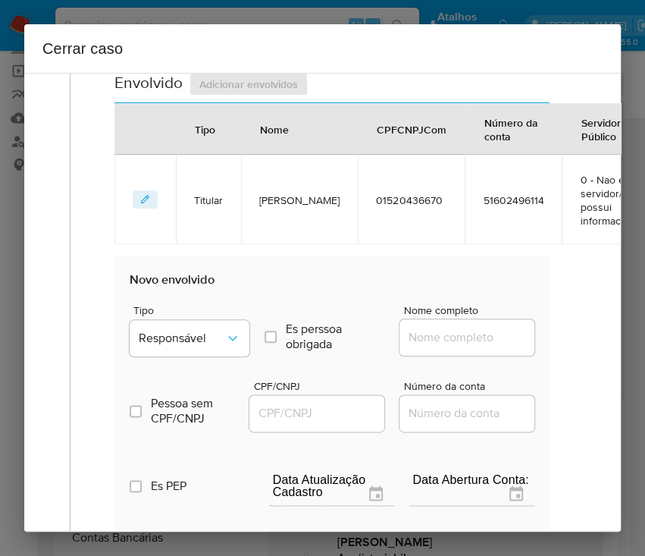
scroll to position [549, 0]
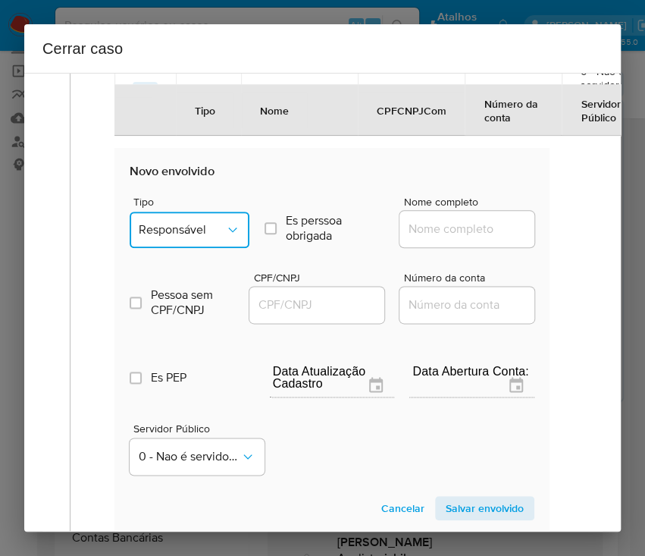
click at [202, 232] on span "Responsável" at bounding box center [182, 229] width 86 height 15
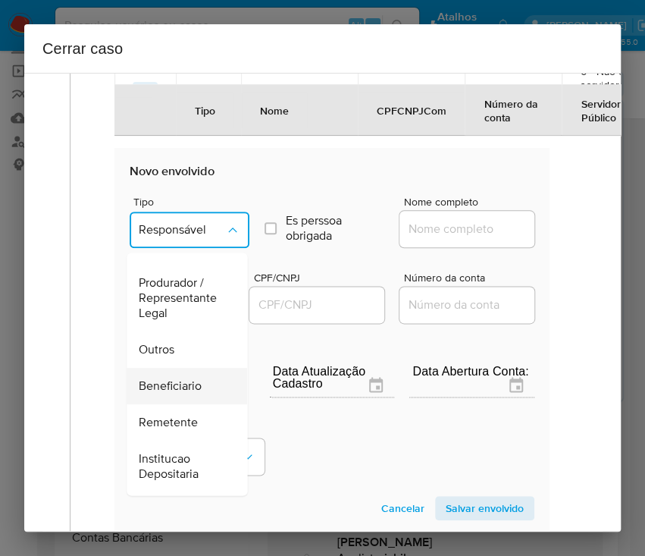
scroll to position [270, 0]
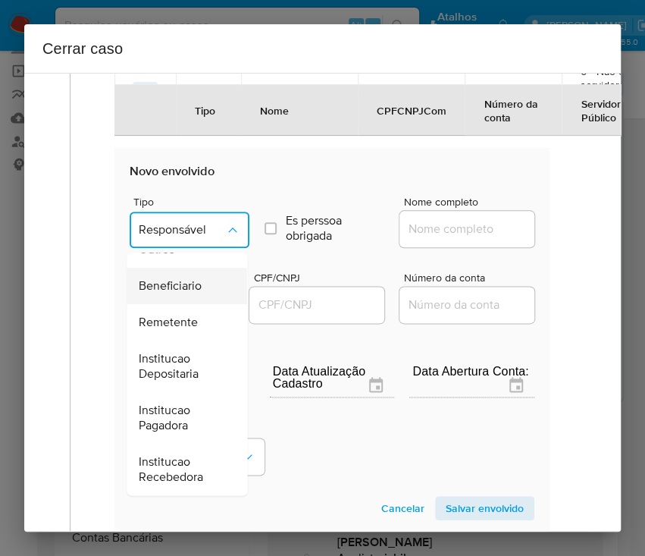
click at [194, 287] on span "Beneficiario" at bounding box center [170, 285] width 63 height 15
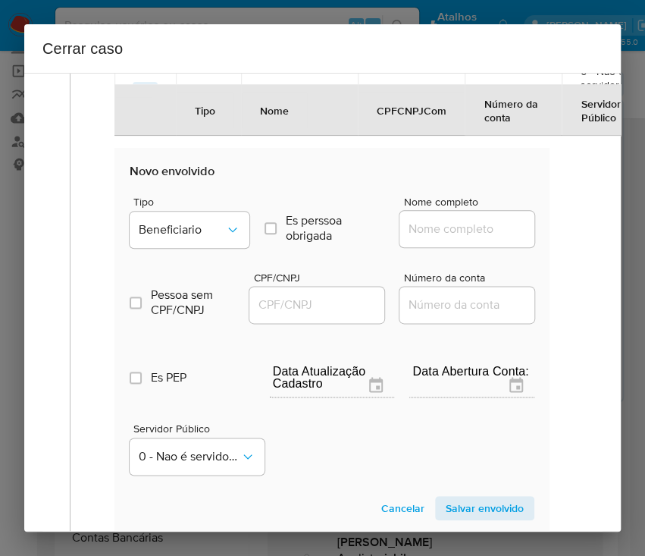
click at [432, 231] on input "Nome completo" at bounding box center [473, 229] width 149 height 20
paste input "Nexus Solucoes Em Pagamentos Ltda, 58479001000140"
drag, startPoint x: 427, startPoint y: 232, endPoint x: 484, endPoint y: 243, distance: 58.6
click at [557, 231] on div "Geral Data de início 01/07/2025 Data Fin 18/08/2025 Valor do crédito R$137.323 …" at bounding box center [332, 79] width 493 height 1001
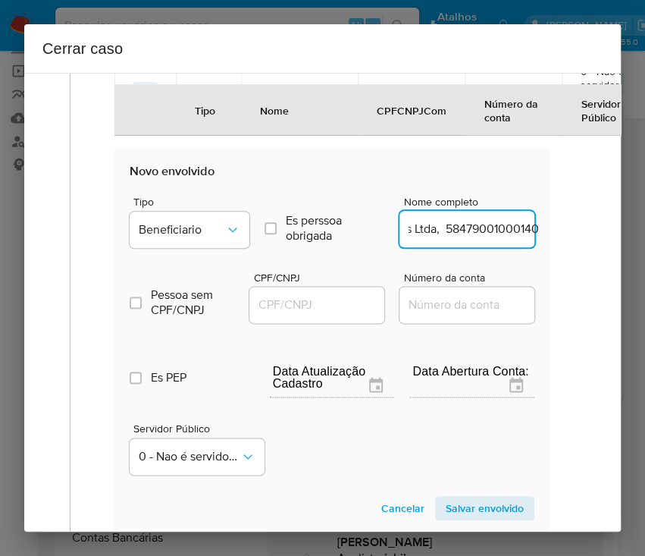
drag, startPoint x: 424, startPoint y: 233, endPoint x: 564, endPoint y: 232, distance: 139.5
click at [564, 232] on div "Geral Data de início 01/07/2025 Data Fin 18/08/2025 Valor do crédito R$137.323 …" at bounding box center [327, 106] width 515 height 1055
type input "Nexus Solucoes Em Pagamentos Ltda"
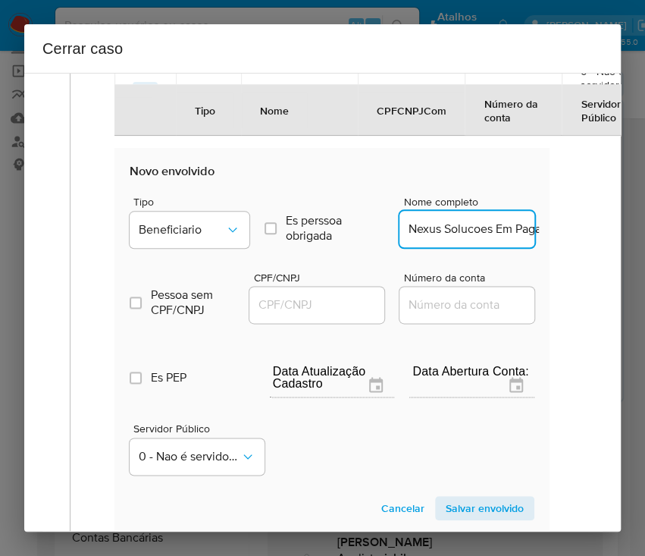
click at [337, 304] on input "CPF/CNPJ" at bounding box center [323, 305] width 149 height 20
paste input "58479001000140"
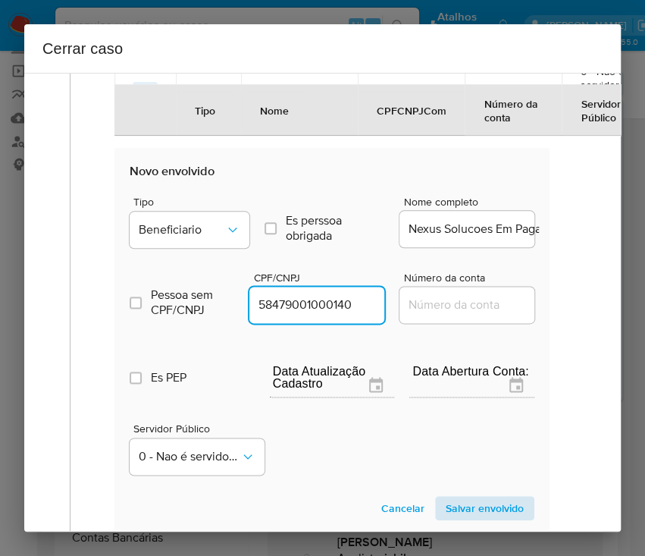
type input "58479001000140"
click at [461, 506] on span "Salvar envolvido" at bounding box center [485, 507] width 78 height 21
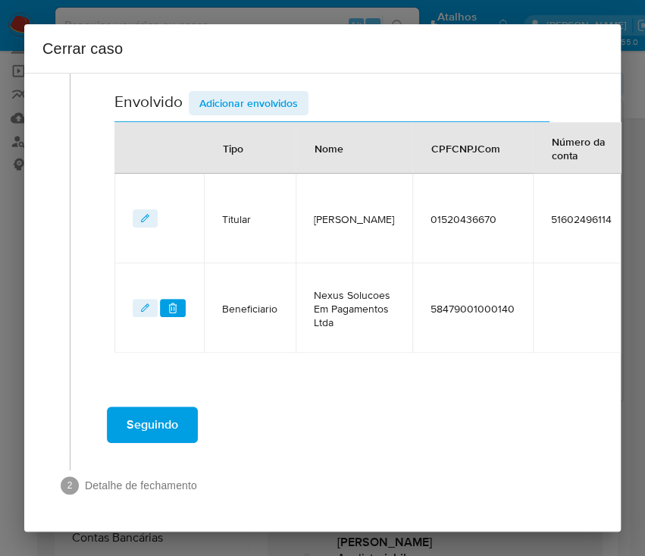
click at [255, 92] on span "Adicionar envolvidos" at bounding box center [248, 102] width 99 height 21
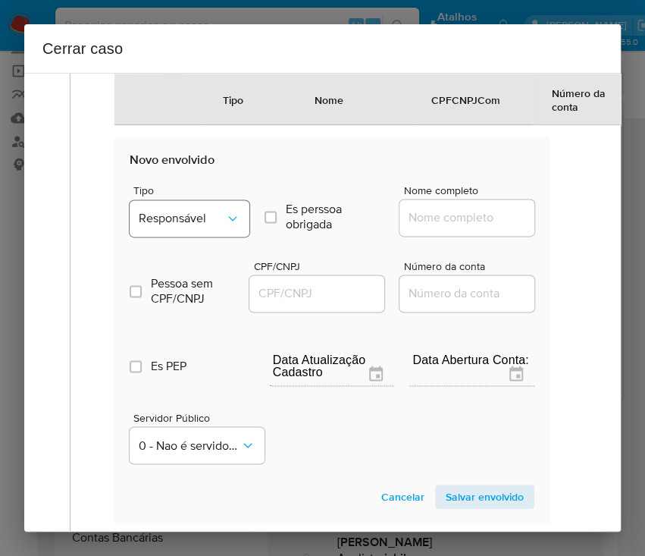
scroll to position [652, 0]
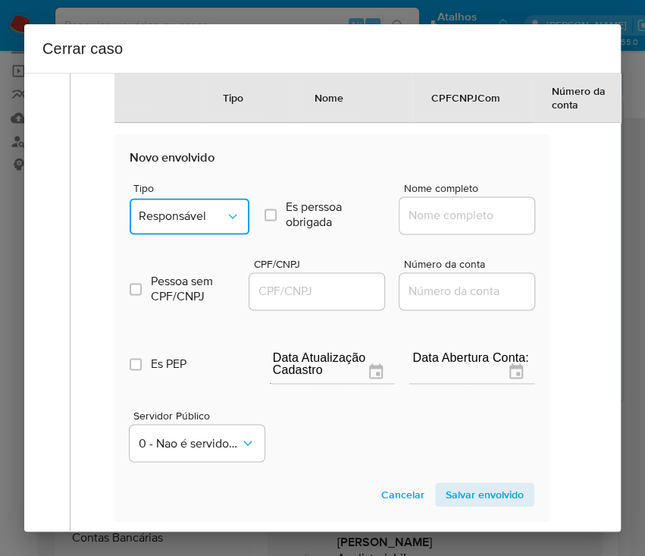
click at [176, 215] on button "Responsável" at bounding box center [190, 216] width 120 height 36
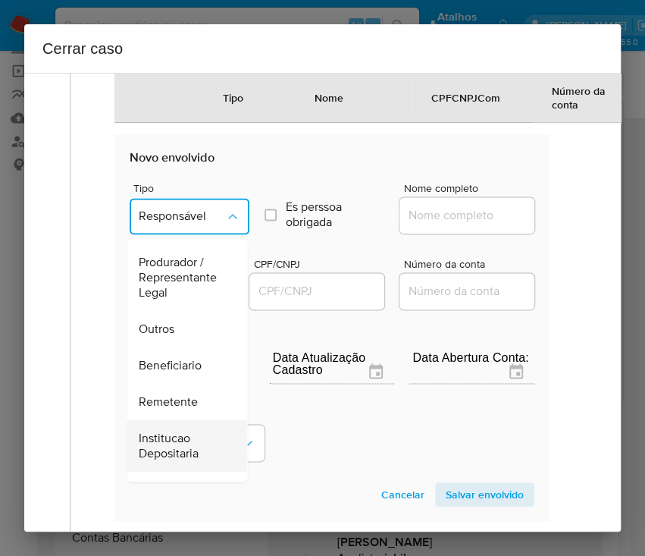
scroll to position [202, 0]
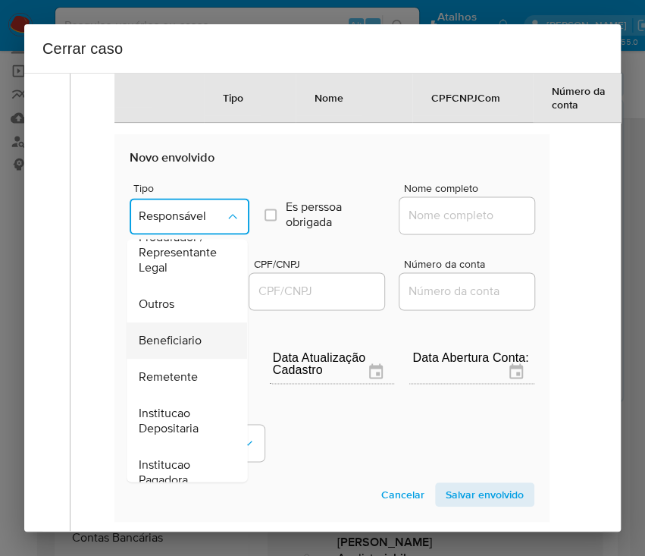
click at [177, 348] on span "Beneficiario" at bounding box center [170, 340] width 63 height 15
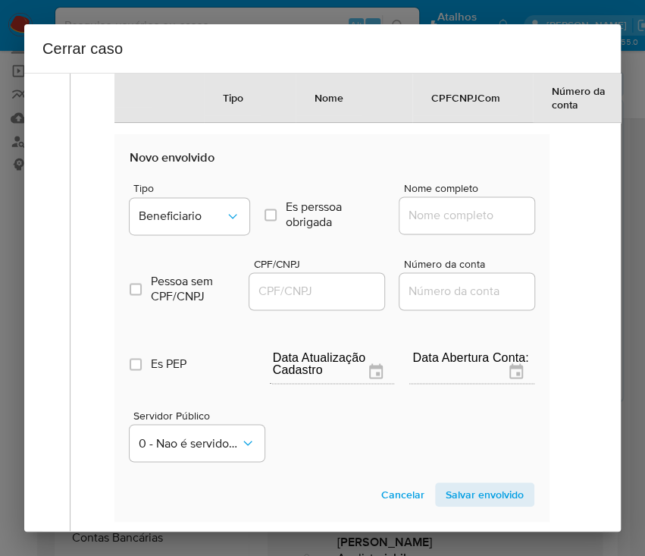
click at [443, 221] on input "Nome completo" at bounding box center [473, 215] width 149 height 20
paste input "3 AM INSTITUICAO DE PAGAMENTOS LTDA, 57745437000171"
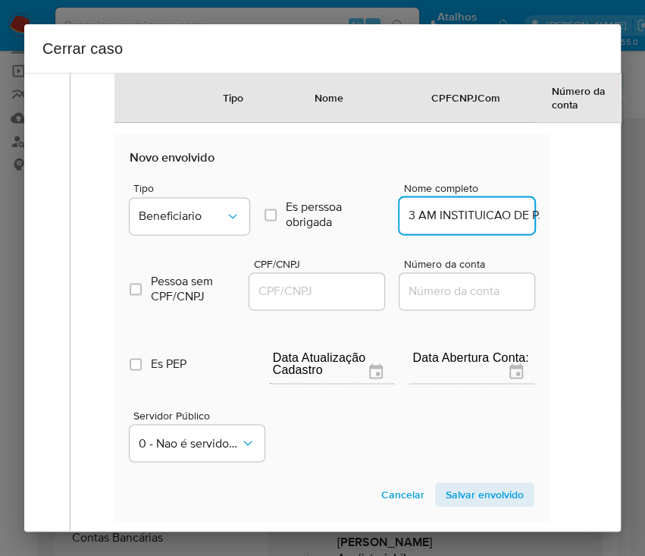
scroll to position [0, 202]
drag, startPoint x: 430, startPoint y: 233, endPoint x: 562, endPoint y: 233, distance: 131.9
click at [562, 233] on div "Geral Data de início 01/07/2025 Data Fin 18/08/2025 Valor do crédito R$137.323 …" at bounding box center [332, 21] width 493 height 1090
type input "3 AM INSTITUICAO DE PAGAMENTOS LTDA"
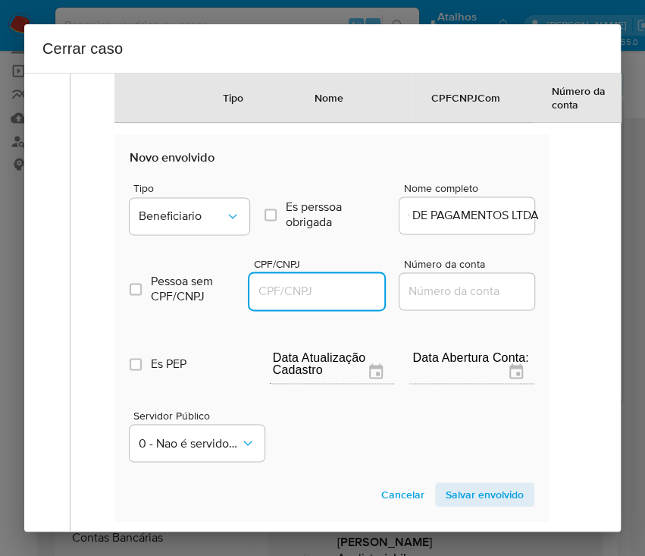
scroll to position [0, 0]
click at [312, 301] on input "CPF/CNPJ" at bounding box center [323, 291] width 149 height 20
paste input "57745437000171"
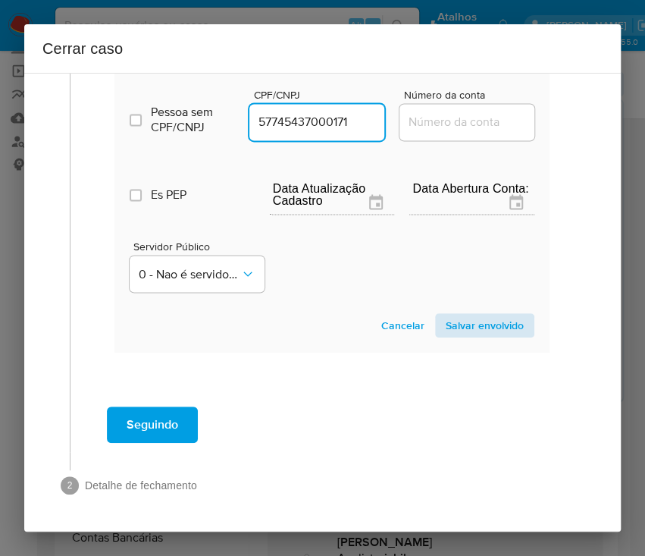
type input "57745437000171"
click at [471, 315] on span "Salvar envolvido" at bounding box center [485, 325] width 78 height 21
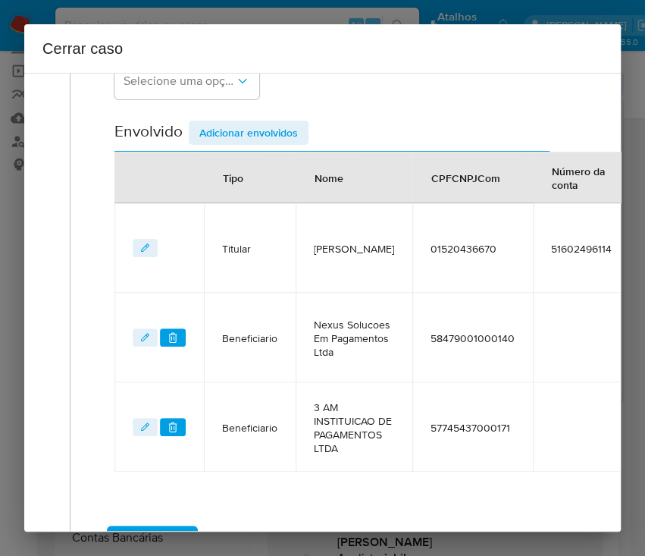
scroll to position [437, 0]
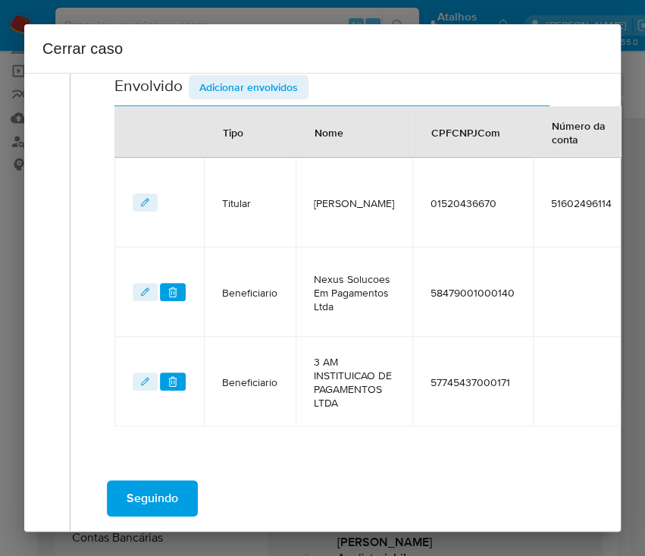
click at [256, 78] on span "Adicionar envolvidos" at bounding box center [248, 87] width 99 height 21
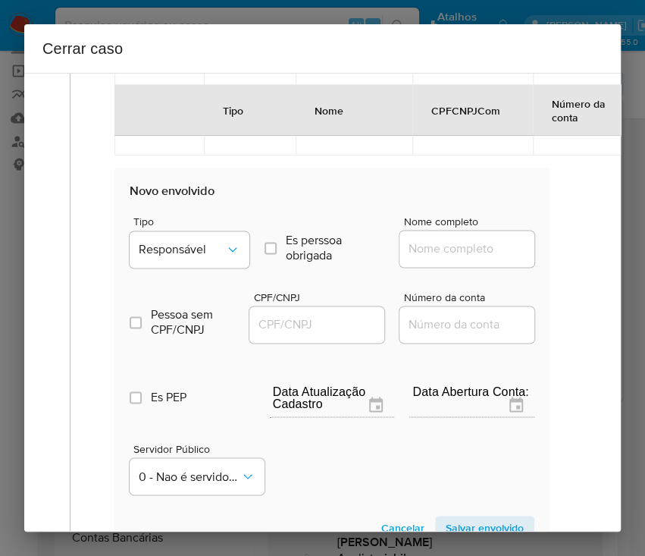
scroll to position [741, 0]
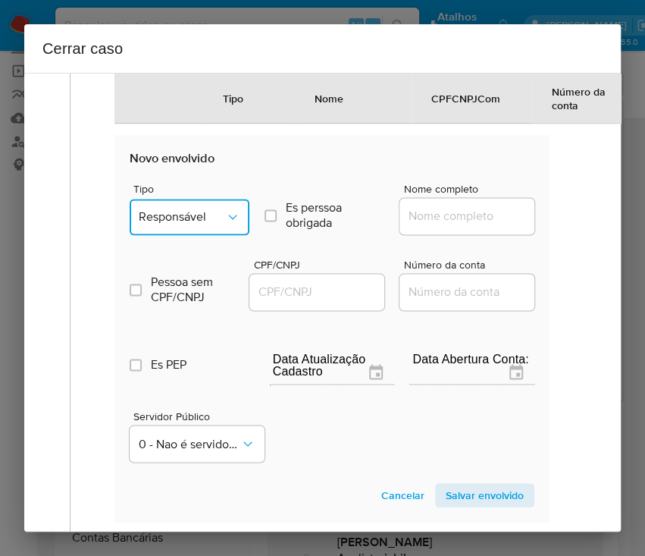
click at [208, 224] on span "Responsável" at bounding box center [182, 216] width 86 height 15
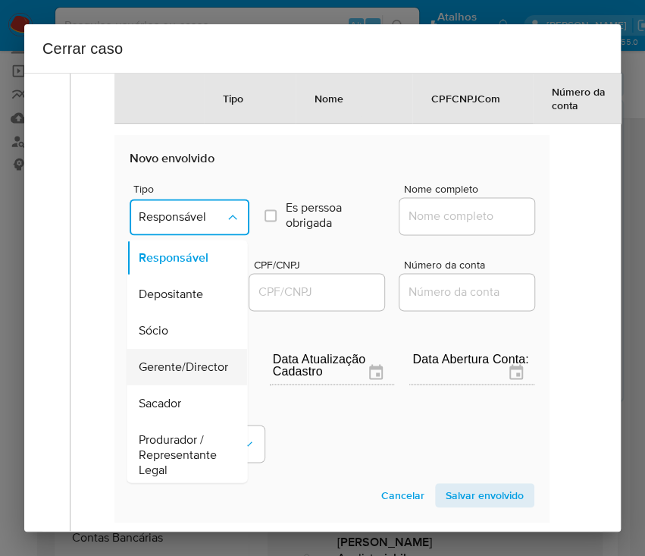
scroll to position [202, 0]
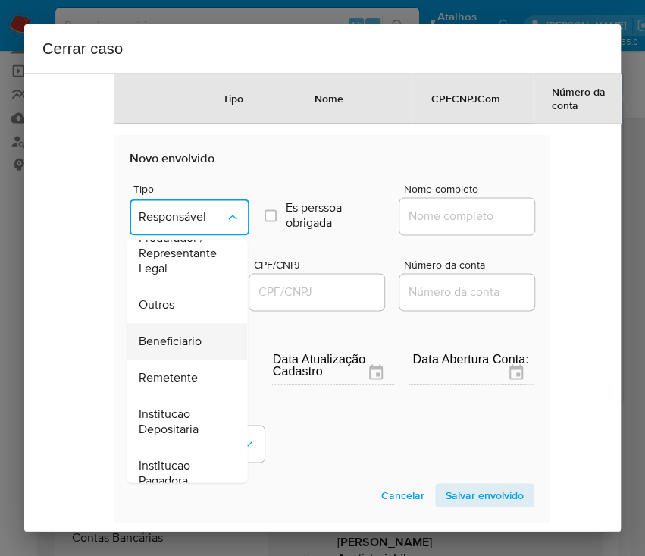
click at [189, 349] on span "Beneficiario" at bounding box center [170, 341] width 63 height 15
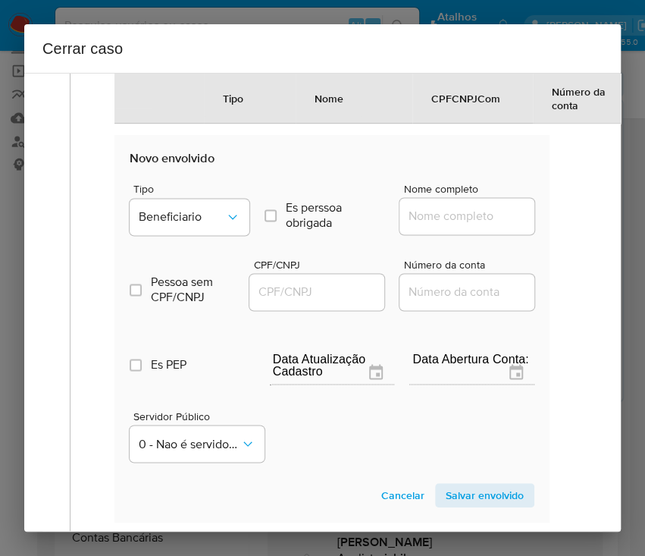
drag, startPoint x: 431, startPoint y: 234, endPoint x: 443, endPoint y: 237, distance: 12.5
click at [431, 226] on input "Nome completo" at bounding box center [473, 216] width 149 height 20
paste input "Orbion Gaming Ltda, [CREDIT_CARD_NUMBER]"
drag, startPoint x: 428, startPoint y: 233, endPoint x: 581, endPoint y: 232, distance: 153.1
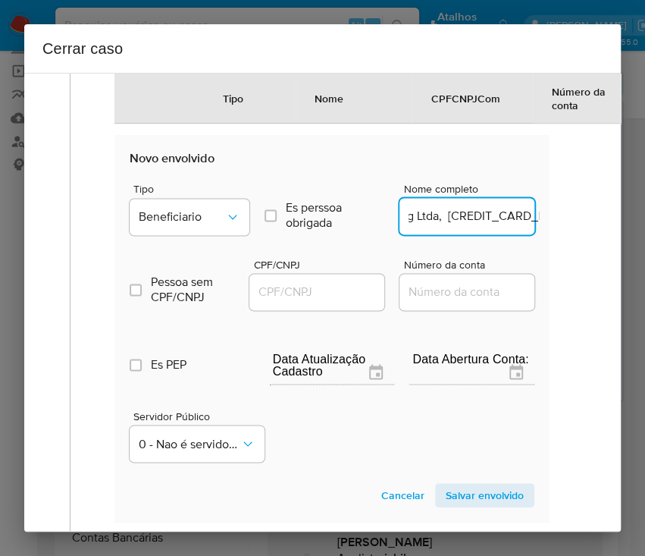
click at [581, 232] on div "1 Informação completa Geral Data de início 01/07/2025 Data Fin 18/08/2025 Valor…" at bounding box center [322, 16] width 560 height 1343
type input "Orbion Gaming Ltda"
click at [280, 302] on input "CPF/CNPJ" at bounding box center [323, 292] width 149 height 20
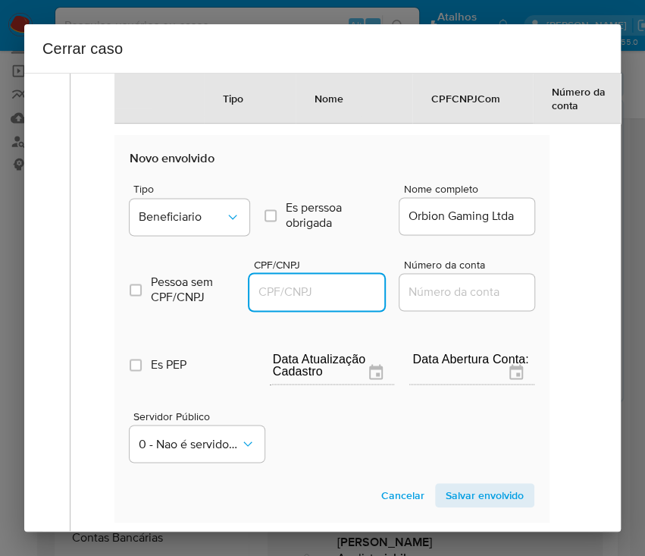
paste input "[CREDIT_CARD_NUMBER]"
type input "[CREDIT_CARD_NUMBER]"
click at [468, 506] on span "Salvar envolvido" at bounding box center [485, 494] width 78 height 21
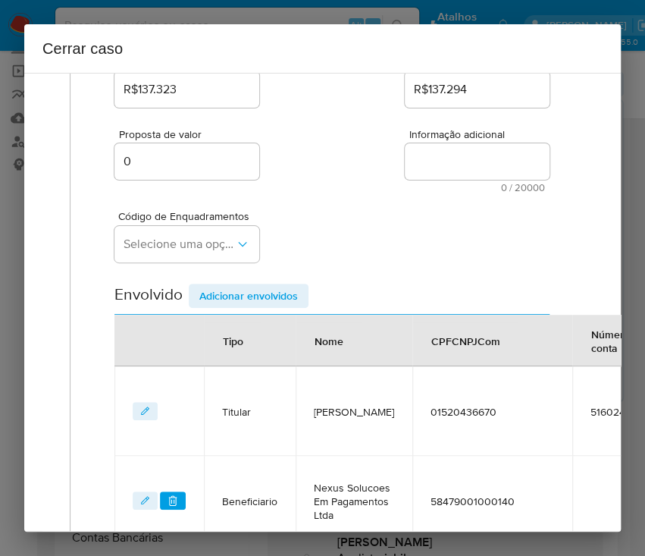
scroll to position [224, 0]
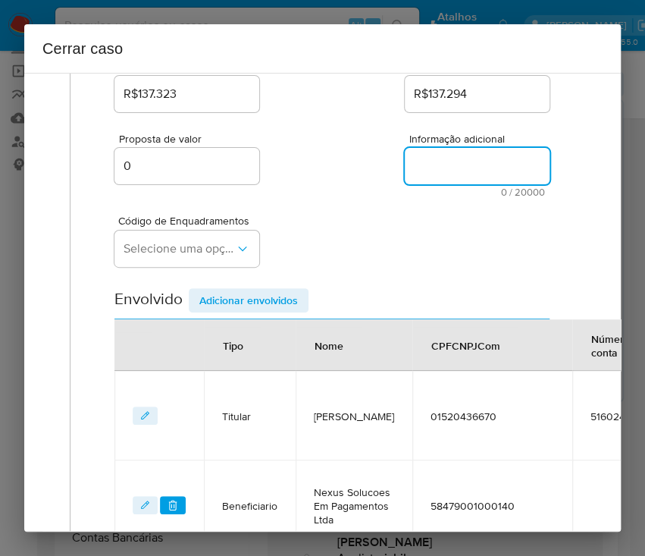
click at [425, 158] on textarea "Informação adicional" at bounding box center [477, 166] width 145 height 36
paste textarea "Informações do Cliente Thiago Guimaraes Lacerda Ferreira, CPF 01520436670, 39 a…"
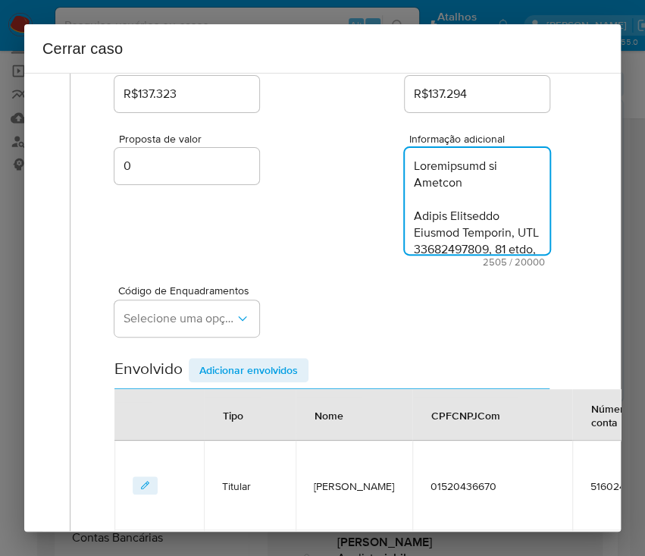
scroll to position [3055, 0]
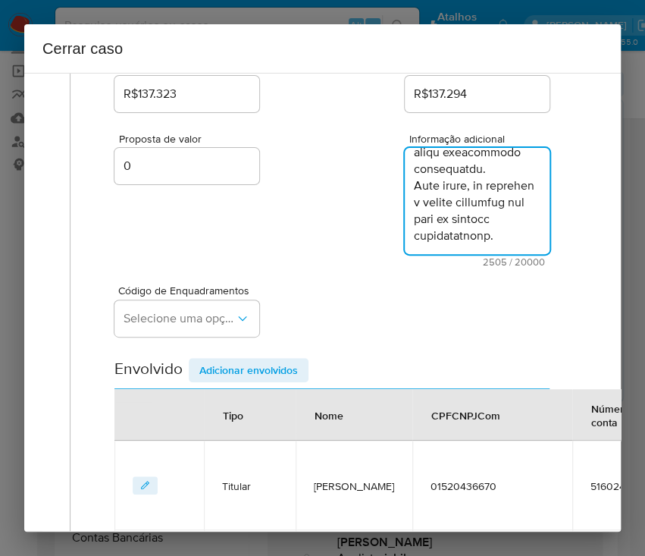
type textarea "Informações do Cliente Thiago Guimaraes Lacerda Ferreira, CPF 01520436670, 39 a…"
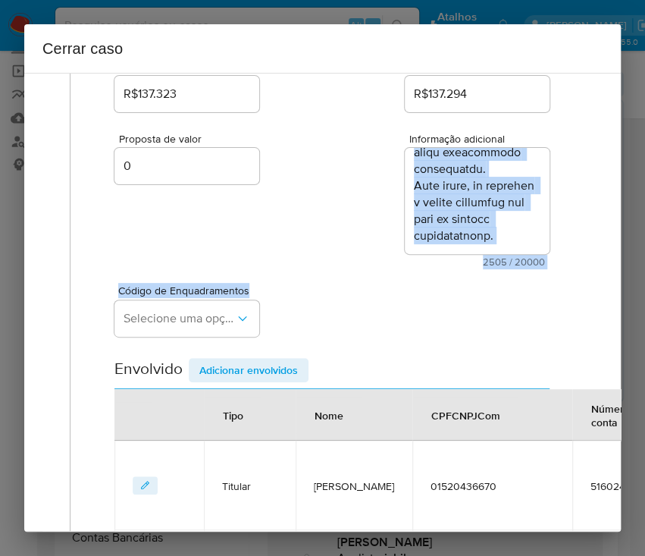
drag, startPoint x: 297, startPoint y: 270, endPoint x: 264, endPoint y: 296, distance: 42.1
click at [264, 296] on div "Data de início 01/07/2025 Data Fin 18/08/2025 Valor do crédito R$137.323 Valor …" at bounding box center [331, 381] width 435 height 834
click at [345, 283] on div "Código de Enquadramentos Selecione uma opção" at bounding box center [331, 305] width 435 height 76
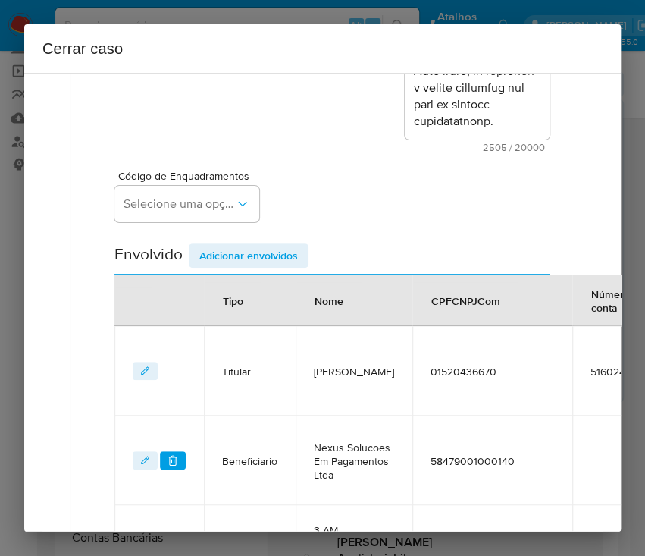
scroll to position [426, 0]
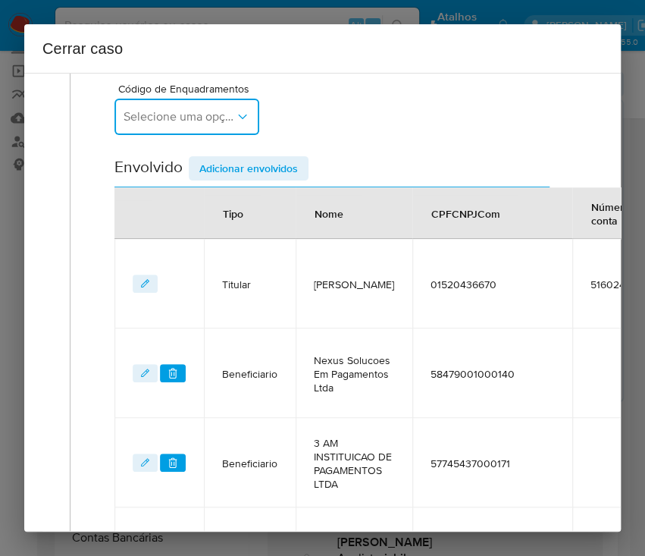
click at [191, 116] on span "Selecione uma opção" at bounding box center [179, 116] width 111 height 15
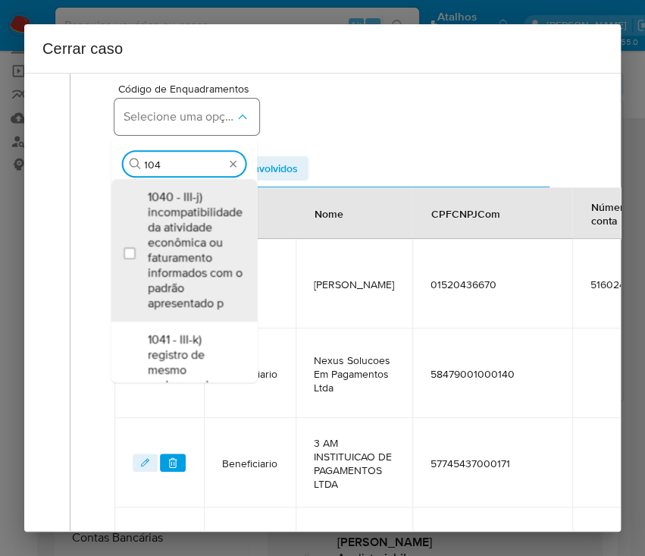
type input "1045"
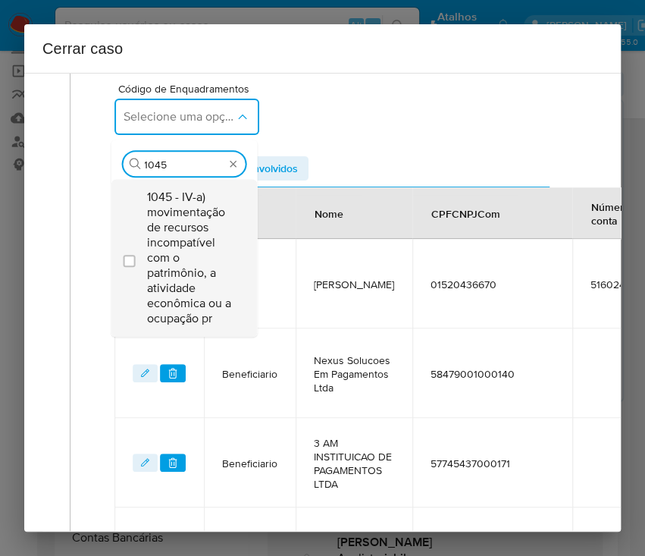
click at [190, 233] on span "1045 - IV-a) movimentação de recursos incompatível com o patrimônio, a atividad…" at bounding box center [191, 258] width 89 height 136
checkbox input "true"
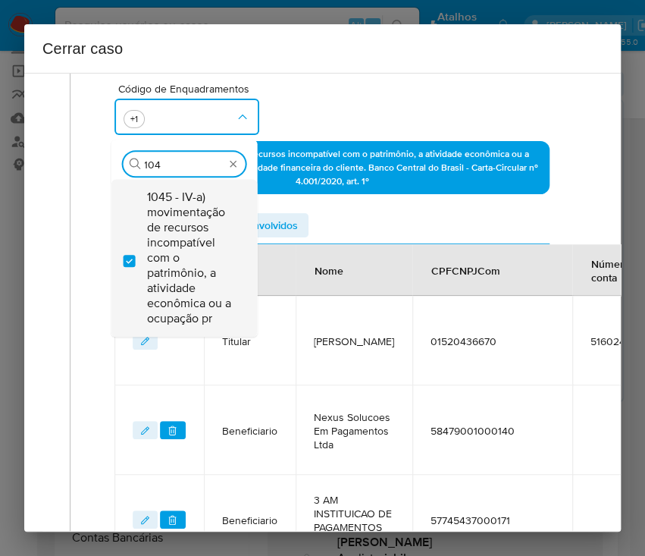
scroll to position [0, 0]
type input "1047"
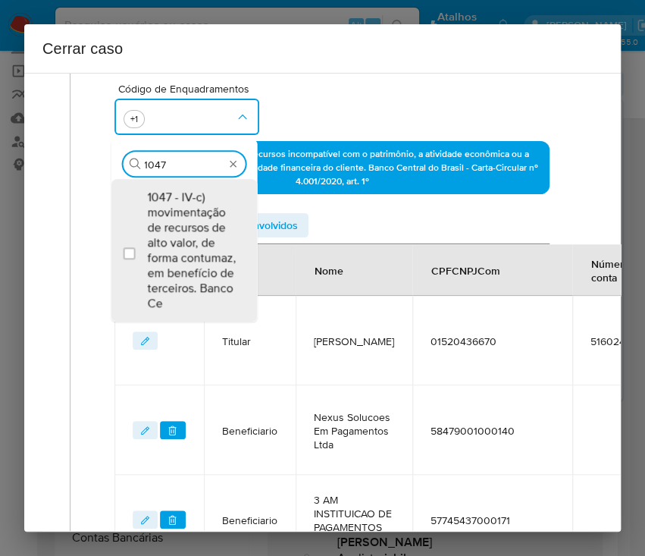
click at [190, 233] on span "1047 - IV-c) movimentação de recursos de alto valor, de forma contumaz, em bene…" at bounding box center [191, 250] width 89 height 121
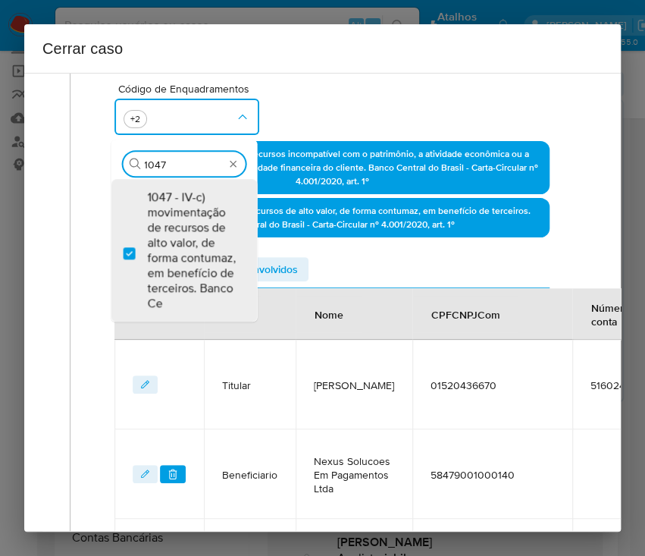
checkbox input "true"
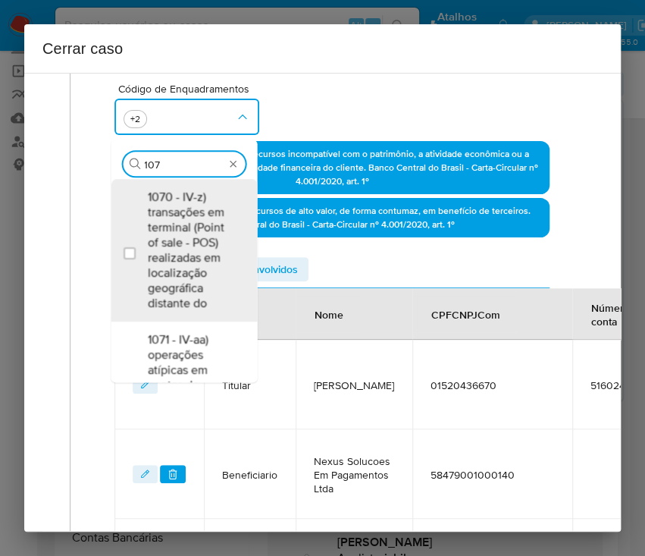
type input "1074"
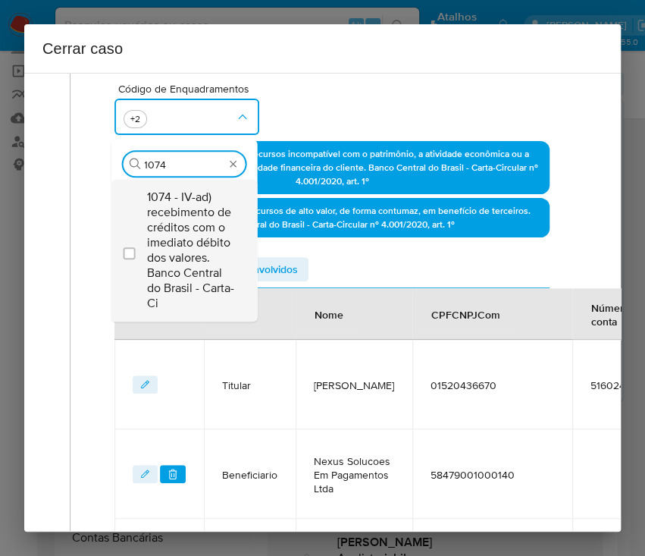
click at [180, 237] on span "1074 - IV-ad) recebimento de créditos com o imediato débito dos valores. Banco …" at bounding box center [191, 250] width 89 height 121
checkbox input "true"
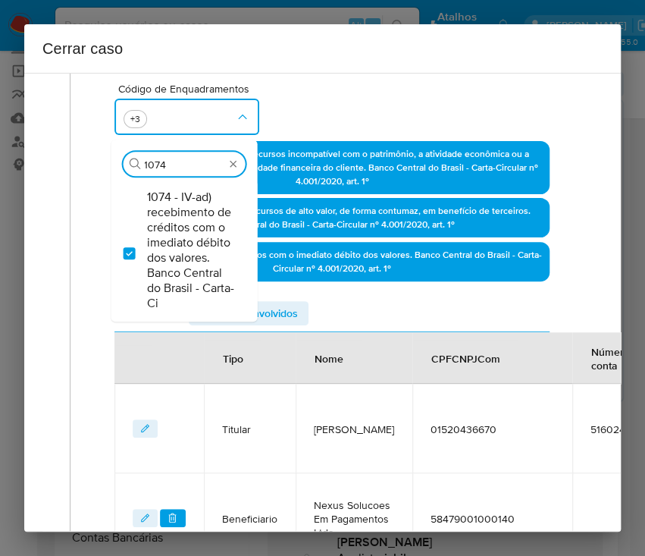
click at [353, 117] on div "Código de Enquadramentos Procurar 1074 1074 - IV-ad) recebimento de créditos co…" at bounding box center [331, 103] width 435 height 76
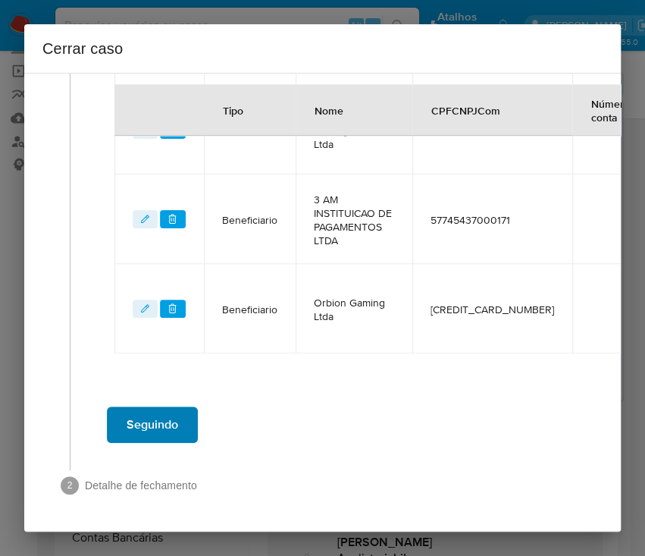
scroll to position [841, 0]
click at [170, 410] on span "Seguindo" at bounding box center [153, 424] width 52 height 33
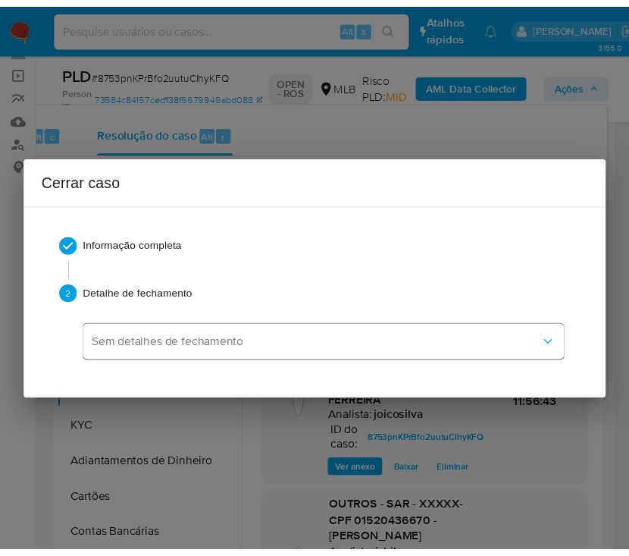
scroll to position [2905, 0]
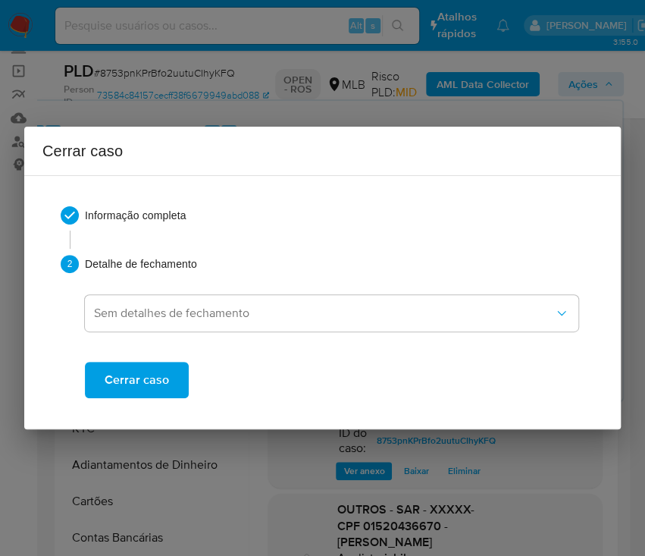
click at [180, 379] on button "Cerrar caso" at bounding box center [137, 380] width 104 height 36
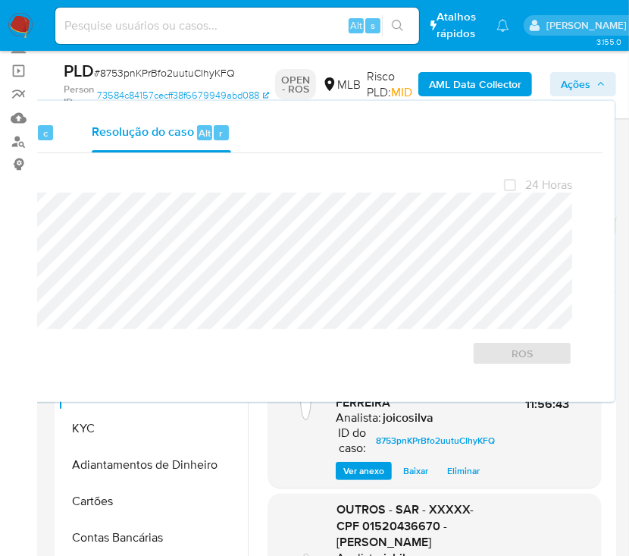
click at [166, 77] on span "# 8753pnKPrBfo2uutuCIhyKFQ" at bounding box center [164, 72] width 141 height 15
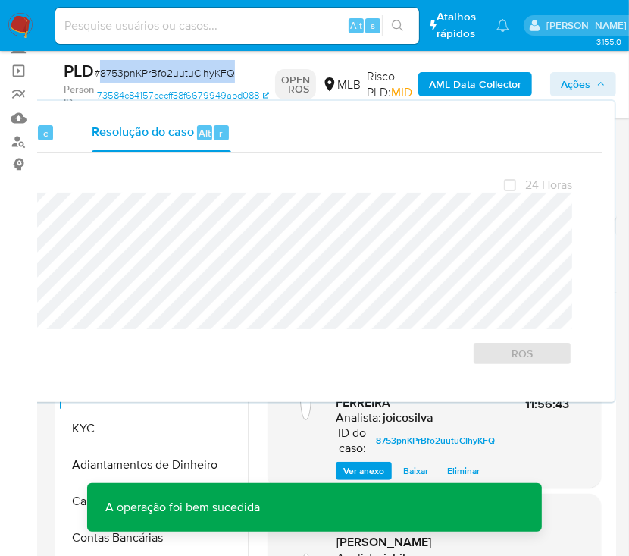
copy span "8753pnKPrBfo2uutuCIhyKFQ"
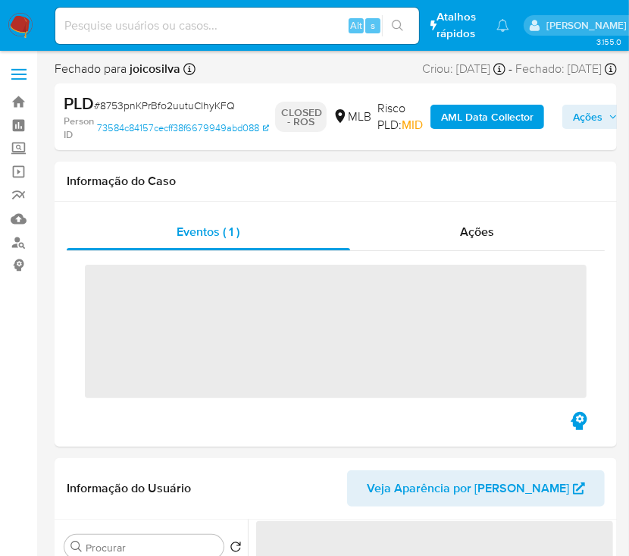
click at [21, 25] on img at bounding box center [21, 26] width 26 height 26
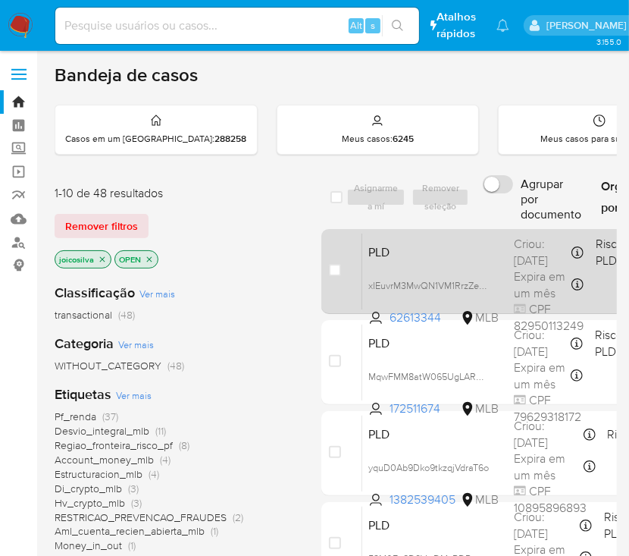
click at [481, 249] on span "PLD" at bounding box center [434, 251] width 133 height 20
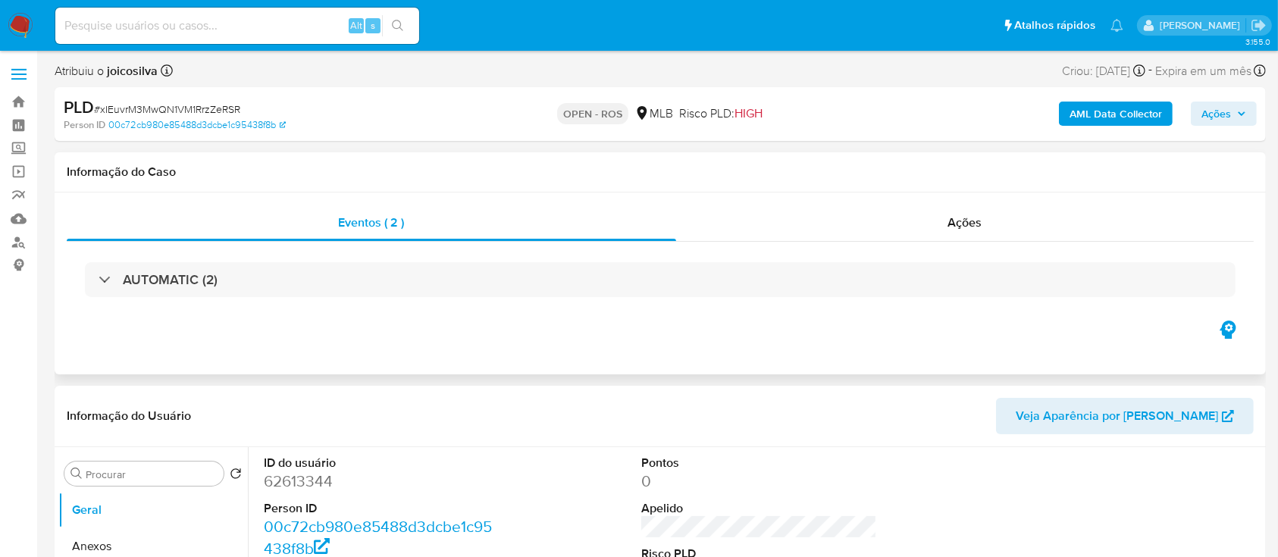
select select "10"
click at [221, 111] on span "# xIEuvrM3MwQN1VM1RrzZeRSR" at bounding box center [167, 109] width 146 height 15
copy span "xIEuvrM3MwQN1VM1RrzZeRSR"
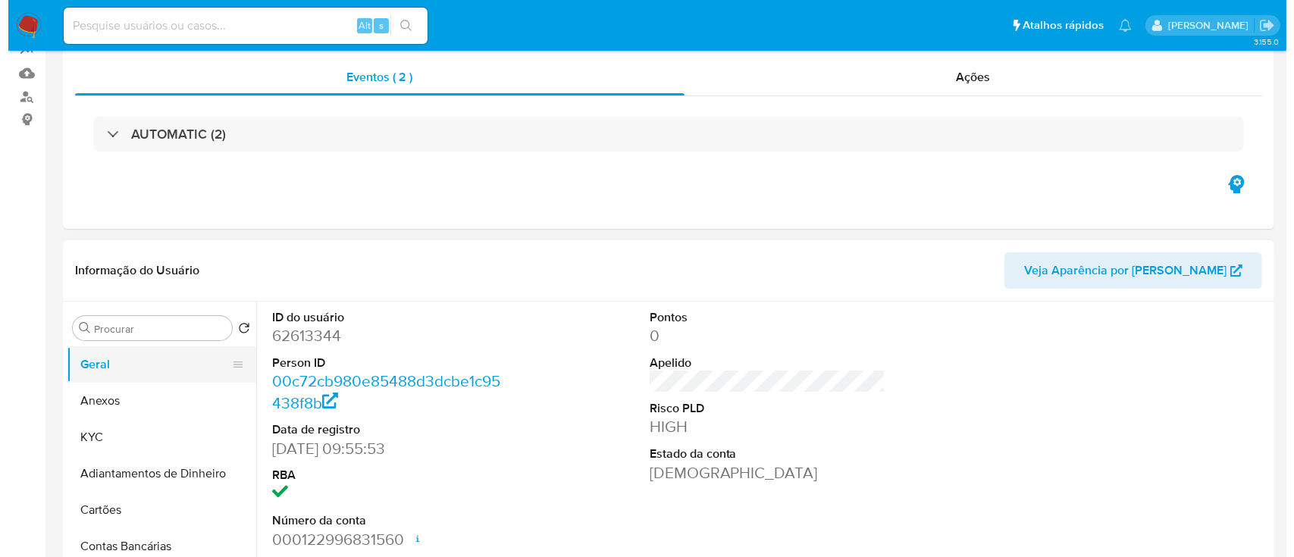
scroll to position [202, 0]
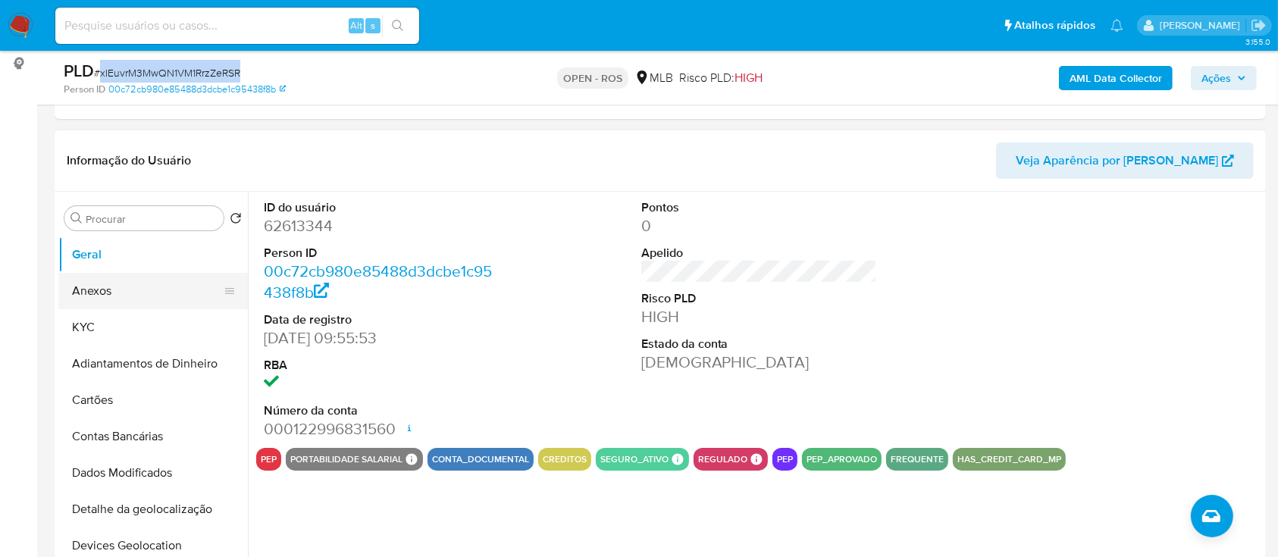
click at [116, 277] on button "Anexos" at bounding box center [146, 291] width 177 height 36
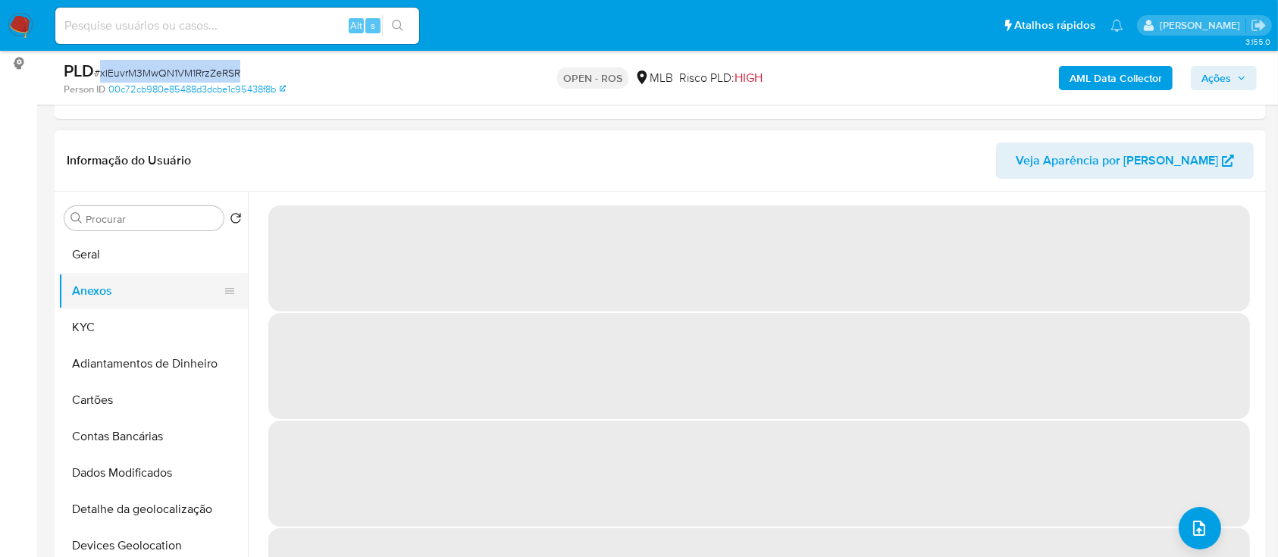
click at [108, 287] on button "Anexos" at bounding box center [146, 291] width 177 height 36
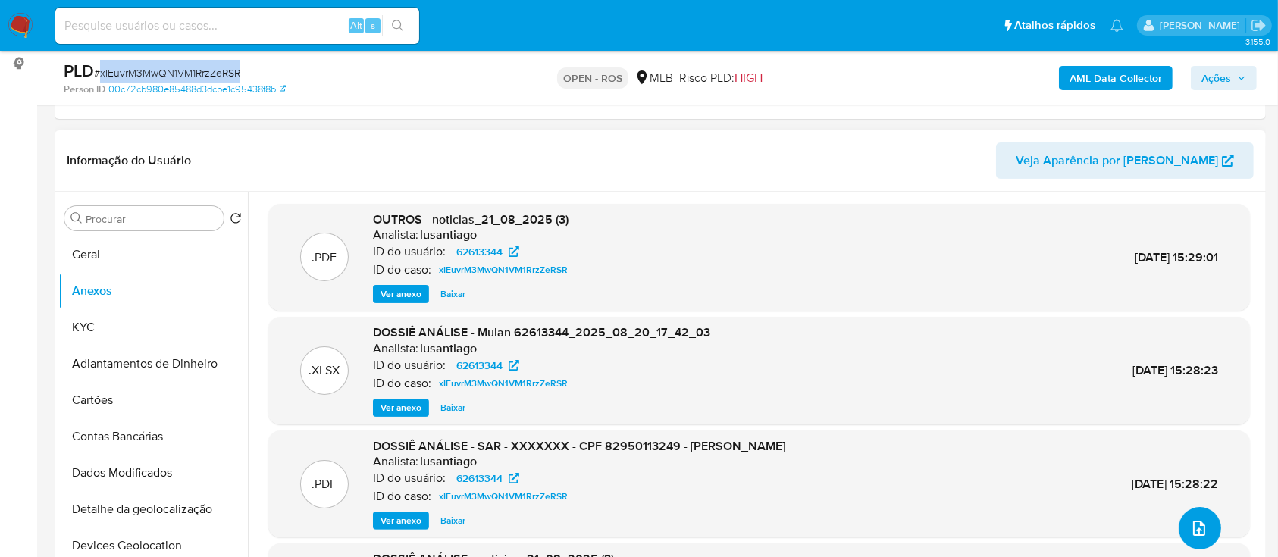
click at [1190, 522] on icon "upload-file" at bounding box center [1199, 528] width 18 height 18
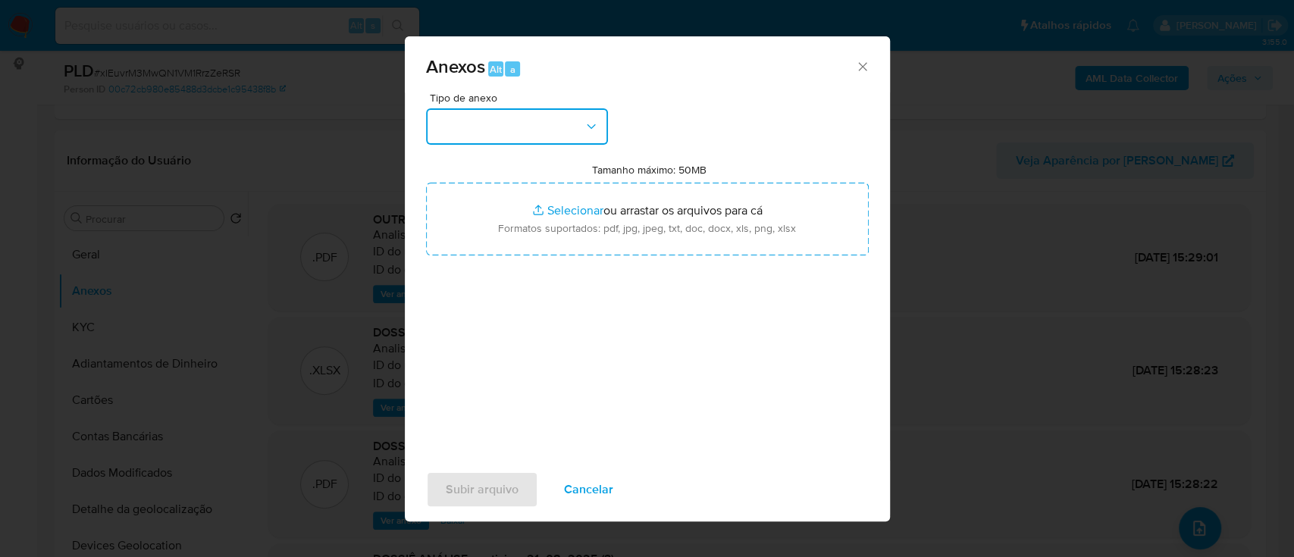
click at [581, 129] on button "button" at bounding box center [517, 126] width 182 height 36
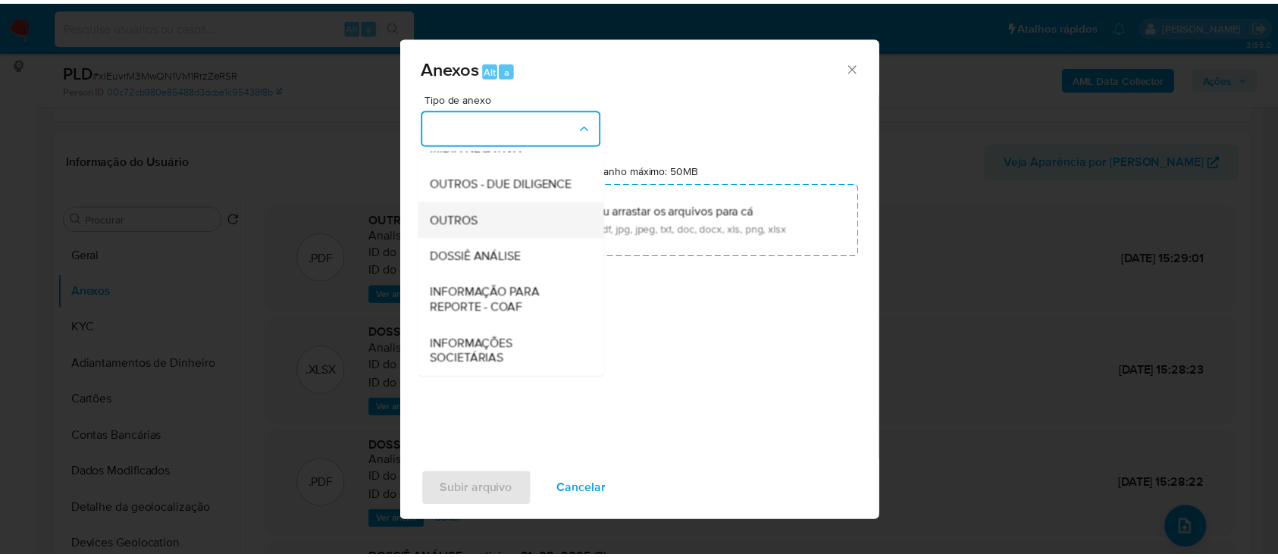
scroll to position [233, 0]
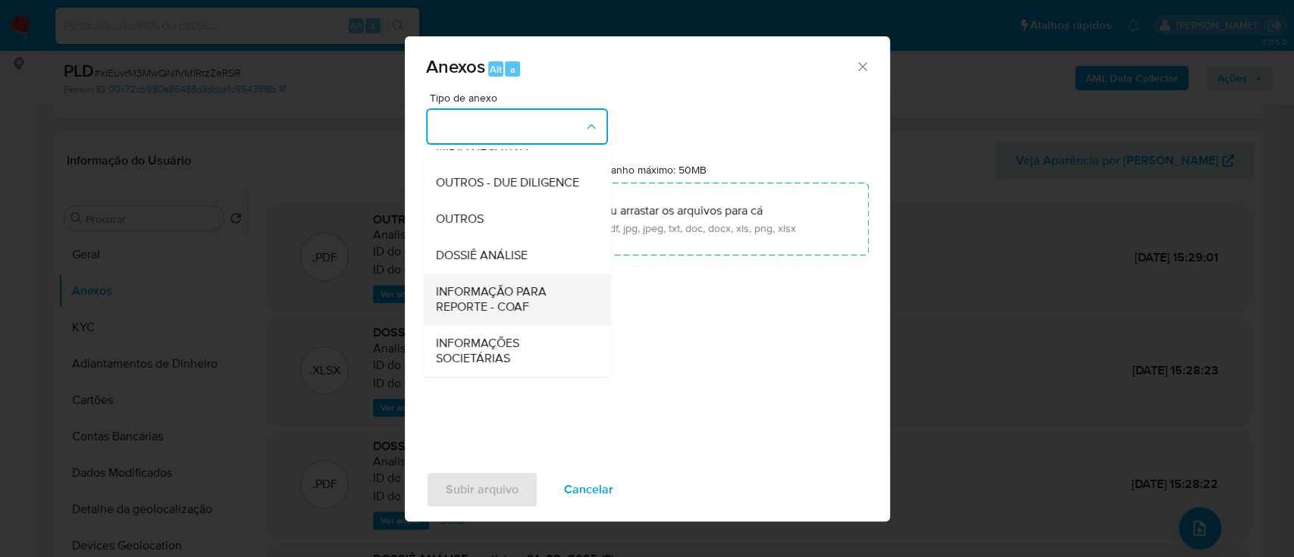
click at [517, 305] on span "INFORMAÇÃO PARA REPORTE - COAF" at bounding box center [512, 299] width 155 height 30
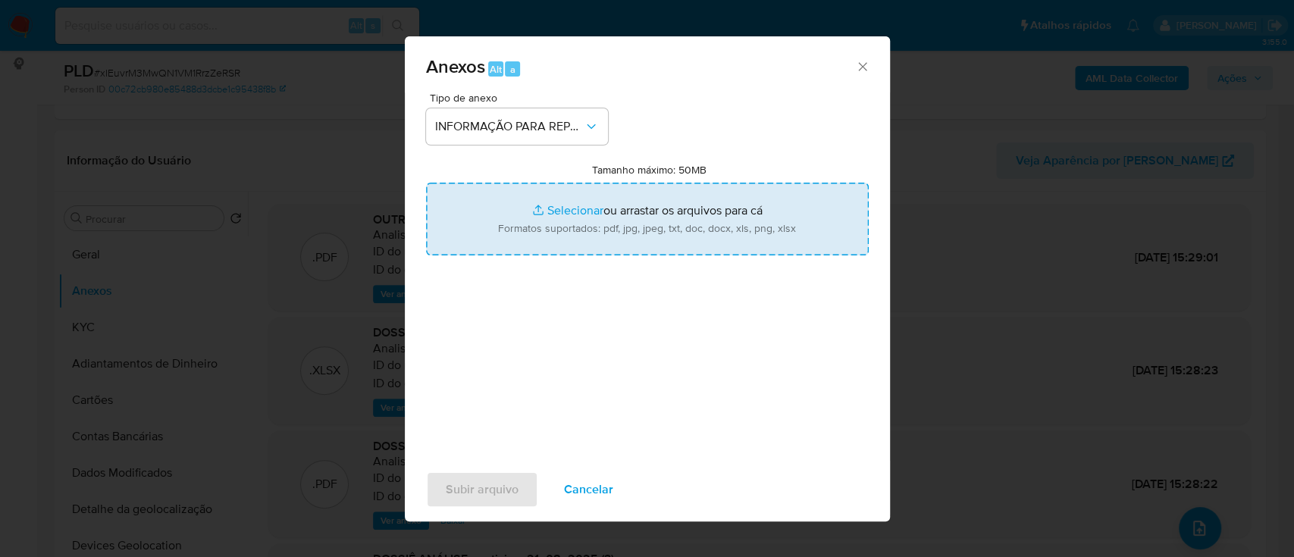
type input "C:\fakepath\SAR - xIEuvrM3MwQN1VM1RrzZeRSR - CPF 82950113249 - [PERSON_NAME].pdf"
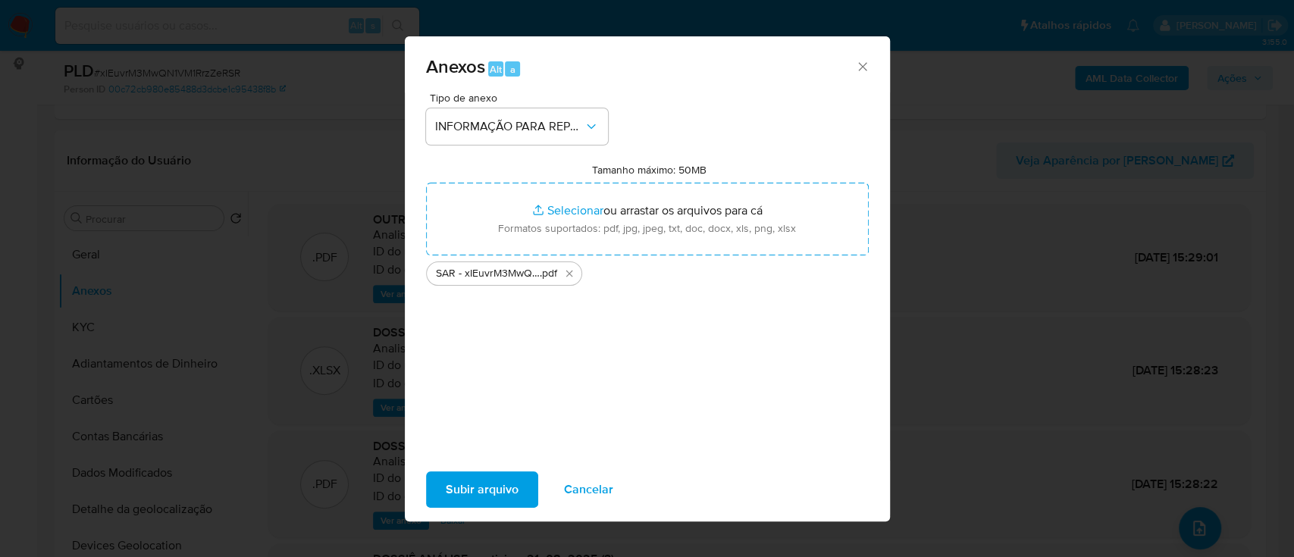
click at [479, 492] on span "Subir arquivo" at bounding box center [482, 489] width 73 height 33
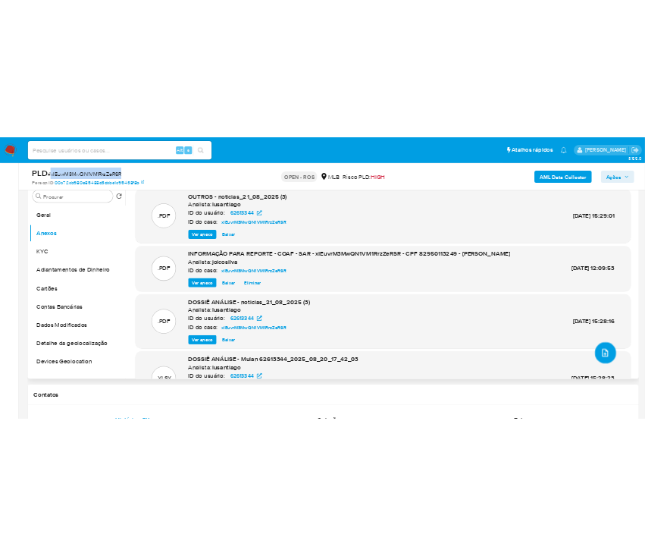
scroll to position [101, 0]
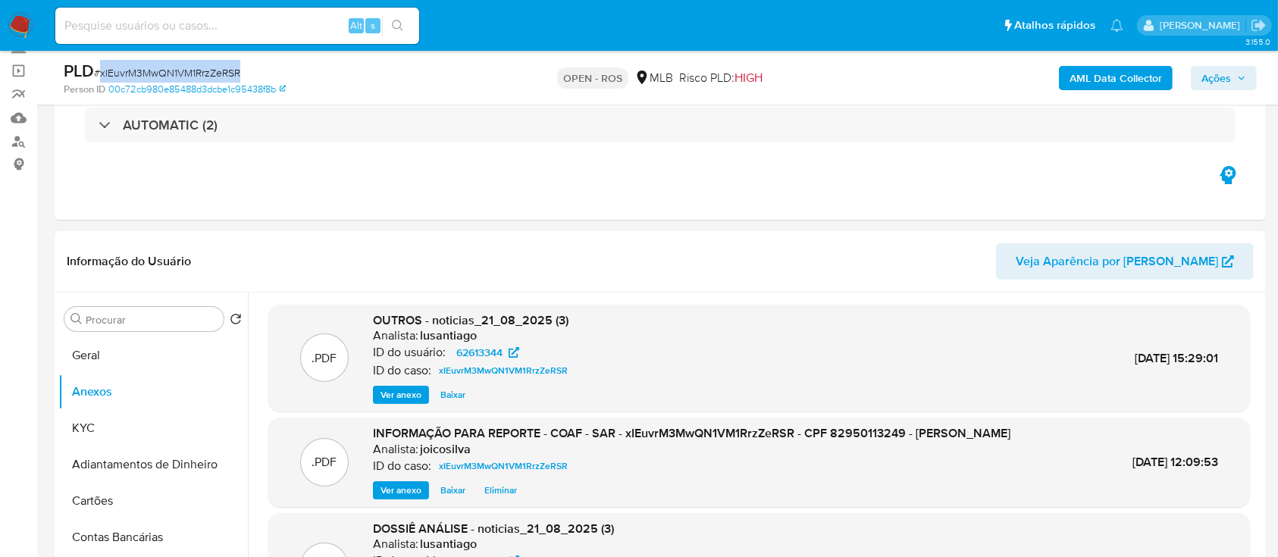
click at [1241, 75] on icon "button" at bounding box center [1241, 78] width 9 height 9
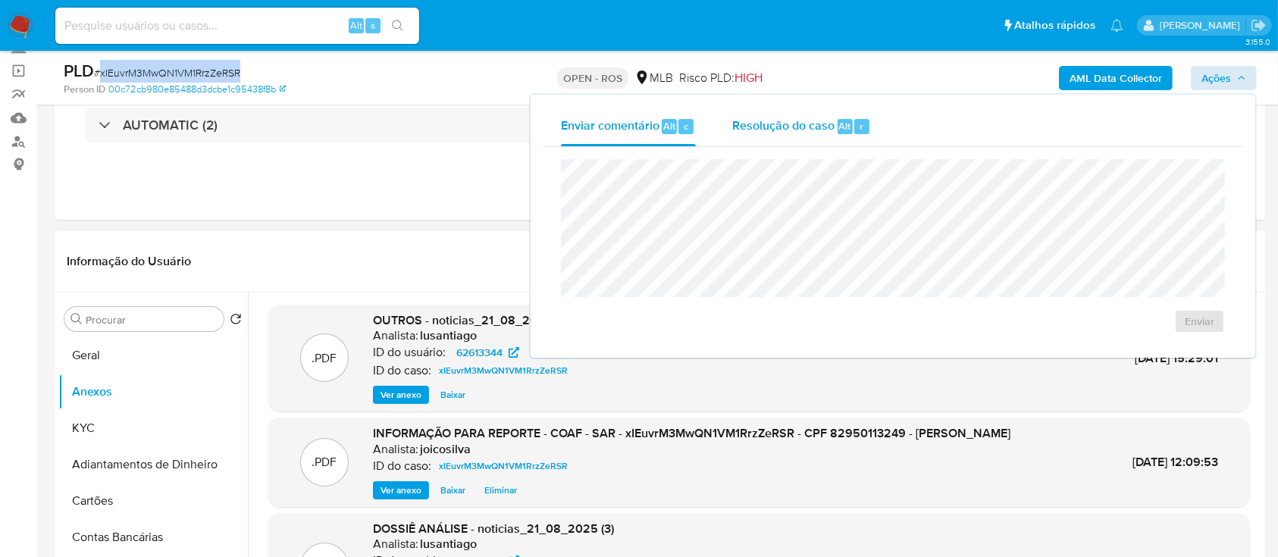
click at [759, 116] on div "Resolução do caso Alt r" at bounding box center [801, 126] width 139 height 39
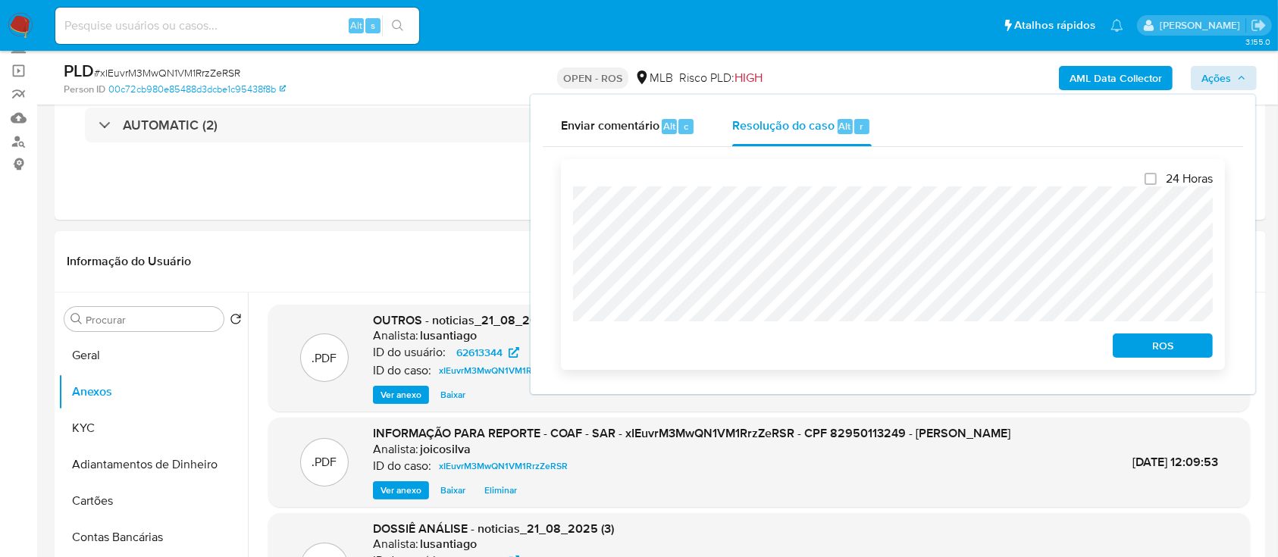
click at [1166, 356] on span "ROS" at bounding box center [1162, 345] width 79 height 21
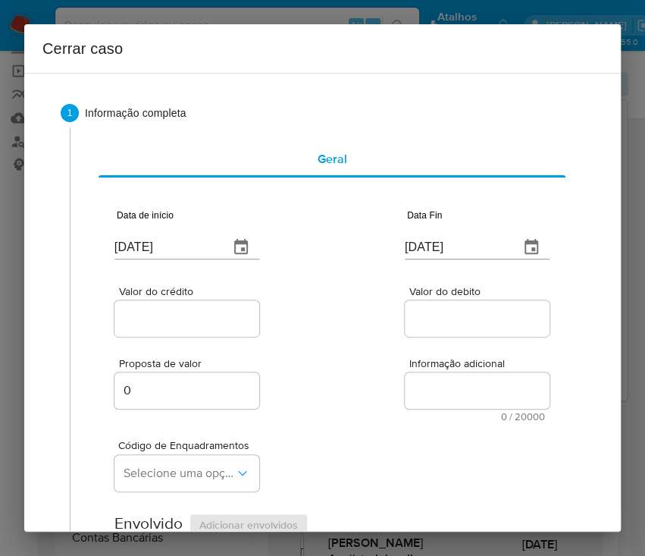
click at [159, 247] on input "[DATE]" at bounding box center [165, 247] width 102 height 24
paste input "01/07"
type input "[DATE]"
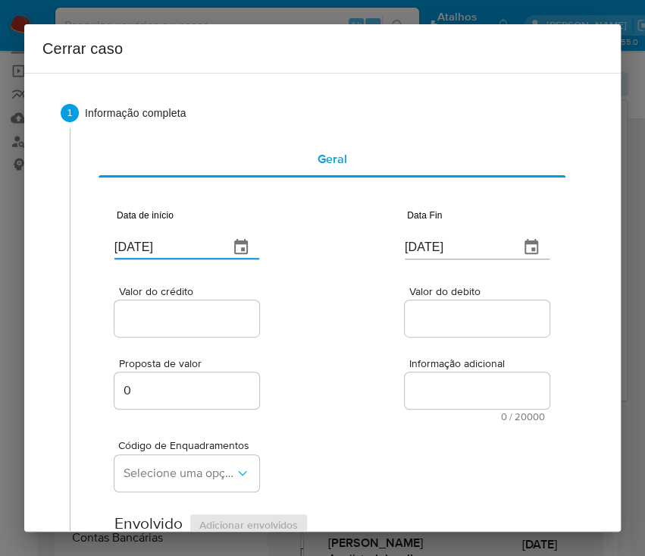
click at [311, 298] on div "Valor do crédito Valor do debito" at bounding box center [331, 304] width 435 height 72
click at [443, 245] on input "[DATE]" at bounding box center [456, 247] width 102 height 24
paste input "14"
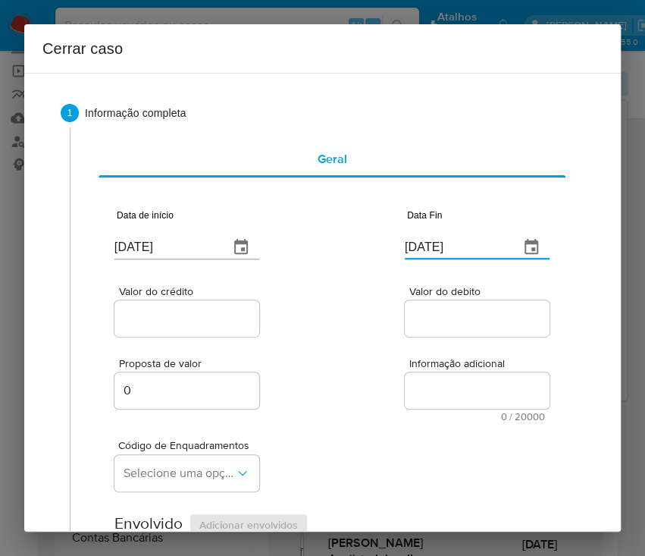
type input "[DATE]"
drag, startPoint x: 350, startPoint y: 393, endPoint x: 206, endPoint y: 378, distance: 144.8
click at [349, 393] on div "Proposta de valor 0 Informação adicional 0 / 20000 20000 caracteres restantes" at bounding box center [331, 381] width 435 height 82
click at [160, 318] on input "Valor do crédito" at bounding box center [188, 319] width 149 height 20
click at [197, 327] on input "Valor do crédito" at bounding box center [188, 319] width 149 height 20
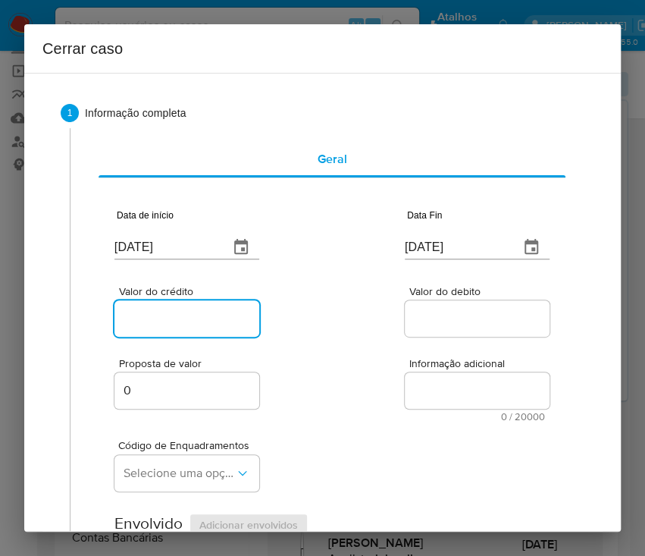
paste input "R$230.519"
type input "R$230.519"
drag, startPoint x: 377, startPoint y: 334, endPoint x: 215, endPoint y: 384, distance: 169.8
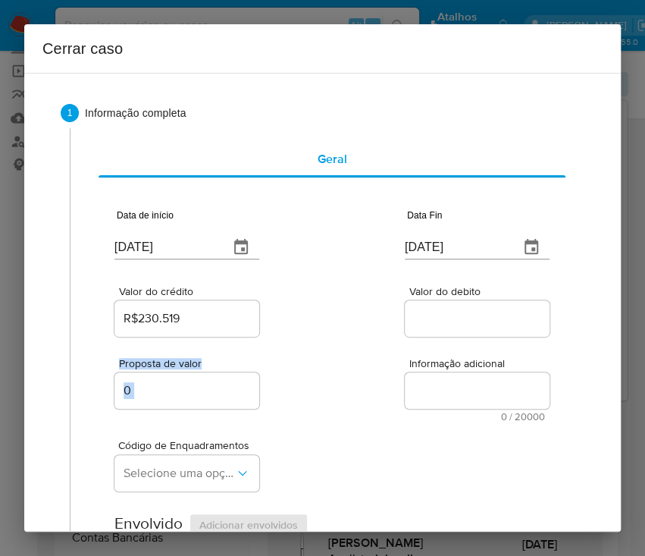
click at [455, 332] on div at bounding box center [477, 318] width 145 height 36
click at [457, 325] on input "Valor do debito" at bounding box center [479, 319] width 149 height 20
paste input "R$230.157"
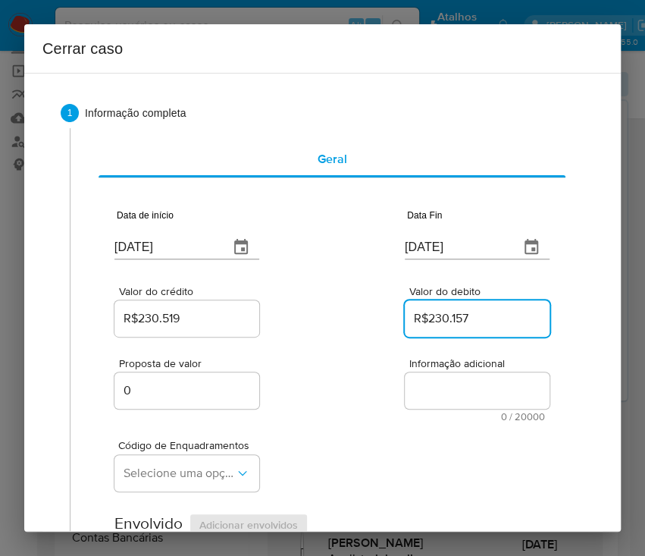
type input "R$230.157"
drag, startPoint x: 371, startPoint y: 465, endPoint x: 334, endPoint y: 476, distance: 38.6
click at [370, 465] on div "Código de Enquadramentos Selecione uma opção" at bounding box center [331, 459] width 435 height 76
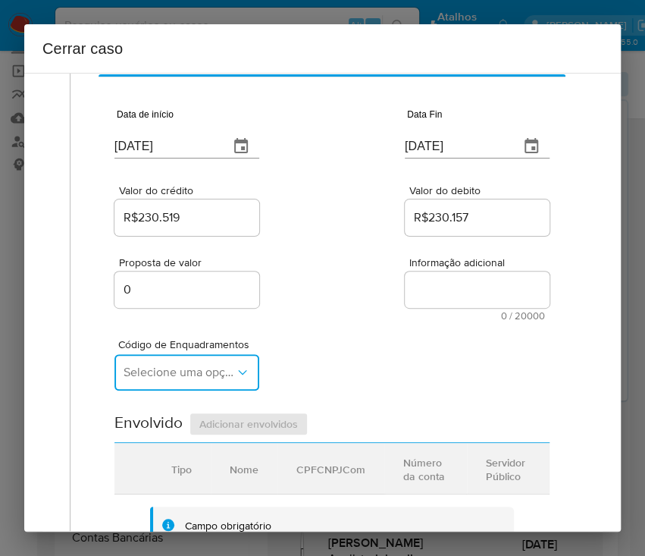
click at [171, 366] on span "Selecione uma opção" at bounding box center [179, 372] width 111 height 15
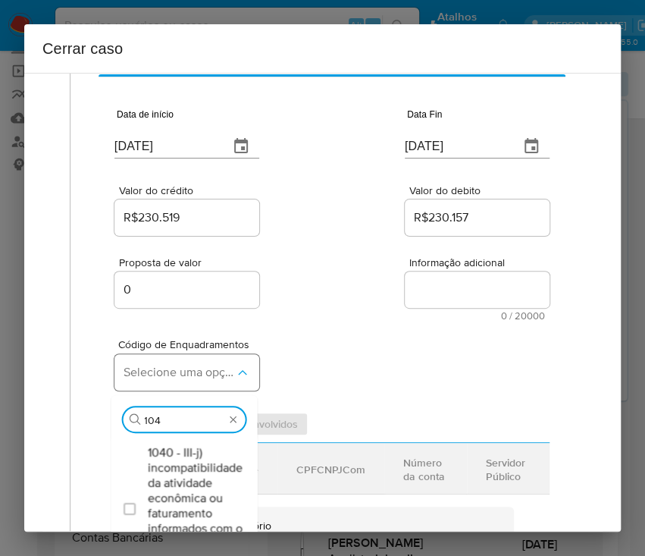
type input "1045"
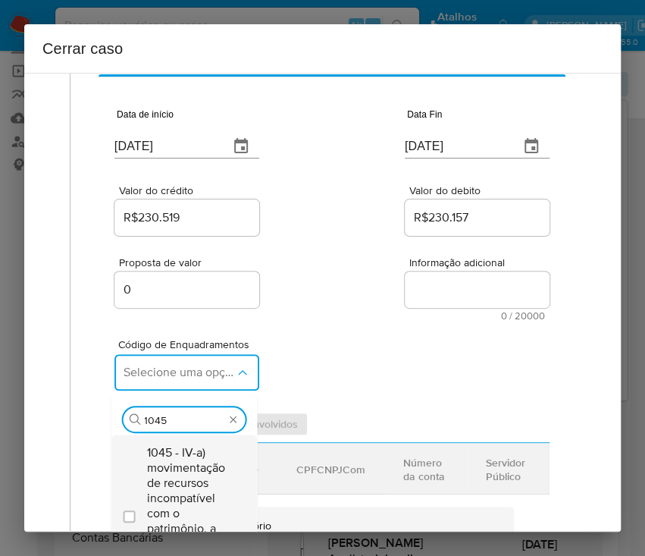
click at [170, 486] on span "1045 - IV-a) movimentação de recursos incompatível com o patrimônio, a atividad…" at bounding box center [191, 513] width 89 height 136
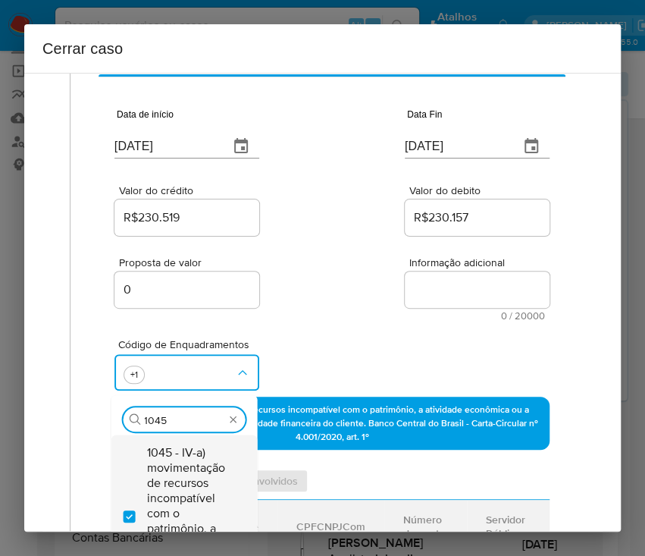
checkbox input "true"
type input "1047"
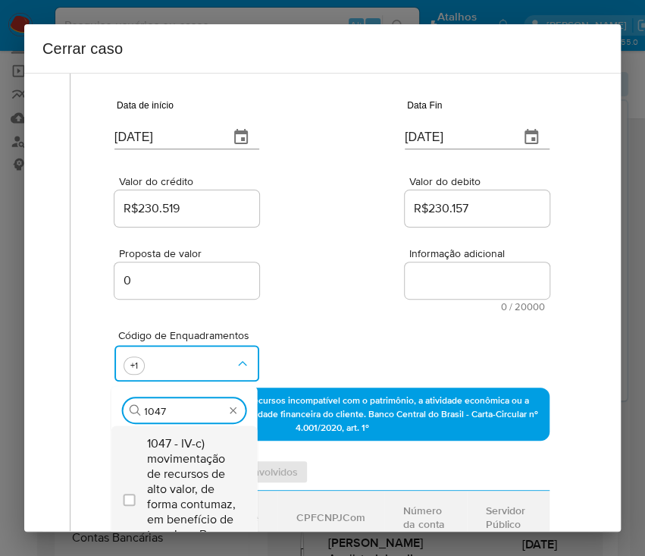
click at [182, 456] on span "1047 - IV-c) movimentação de recursos de alto valor, de forma contumaz, em bene…" at bounding box center [191, 496] width 89 height 121
checkbox input "true"
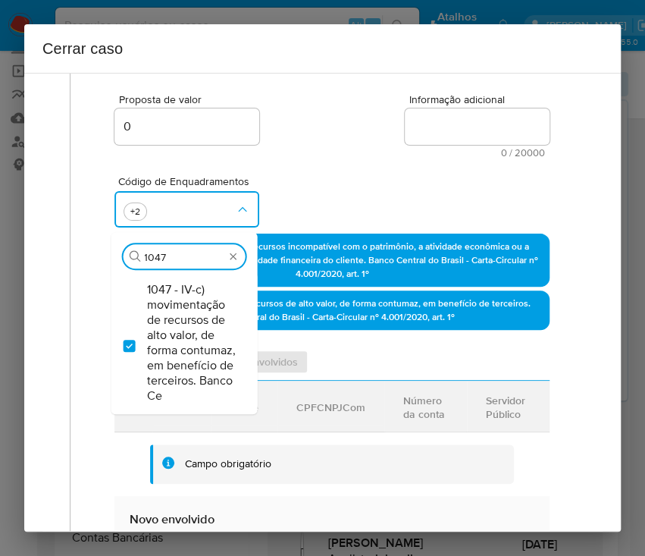
scroll to position [312, 0]
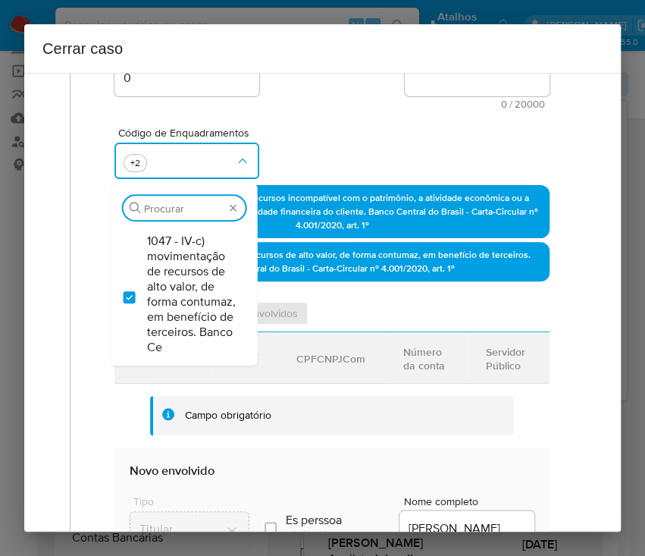
click at [349, 102] on div "Proposta de valor 0 Informação adicional 0 / 20000 20000 caracteres restantes" at bounding box center [331, 68] width 435 height 82
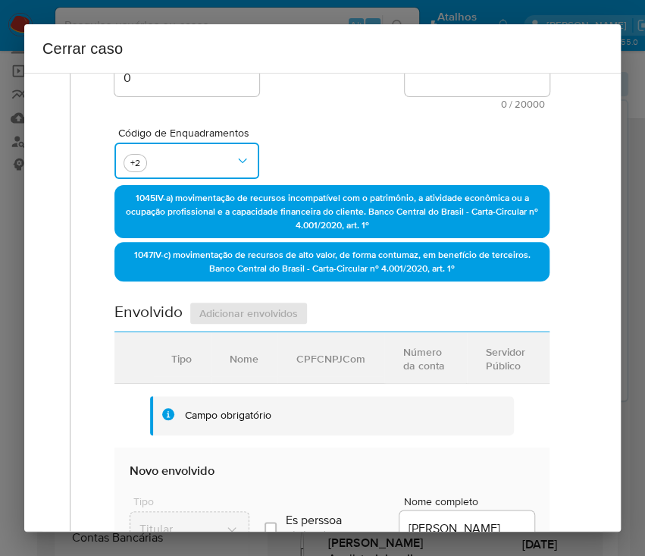
click at [186, 158] on button "button" at bounding box center [186, 161] width 145 height 36
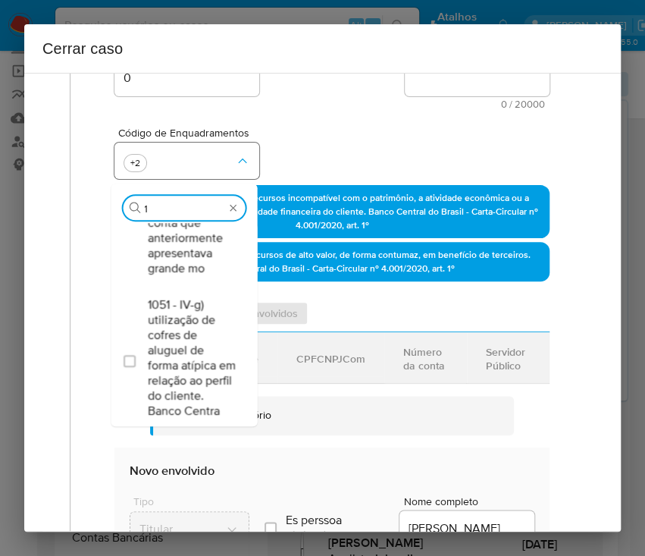
scroll to position [0, 0]
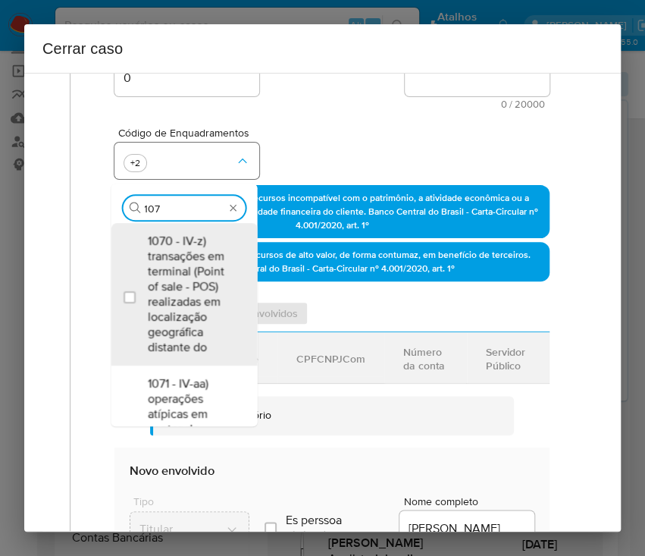
type input "1074"
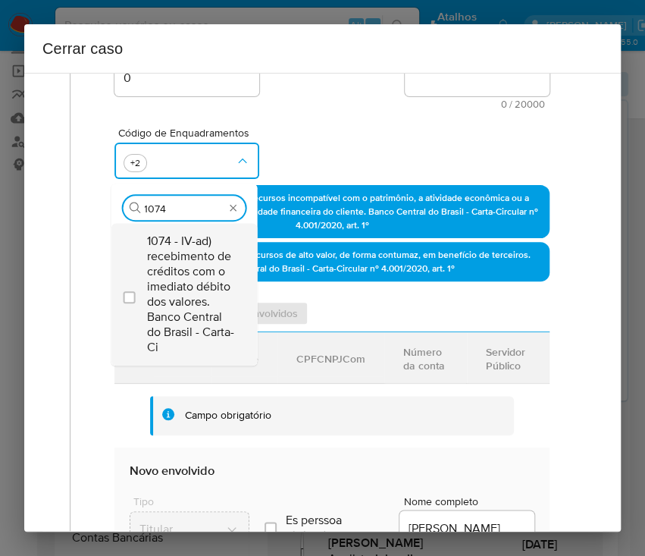
click at [184, 275] on span "1074 - IV-ad) recebimento de créditos com o imediato débito dos valores. Banco …" at bounding box center [191, 293] width 89 height 121
checkbox input "true"
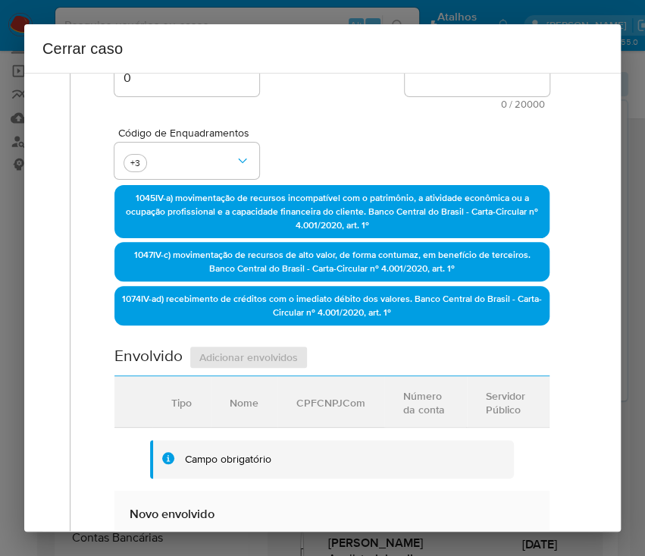
click at [306, 139] on div "Código de Enquadramentos +3" at bounding box center [331, 147] width 435 height 76
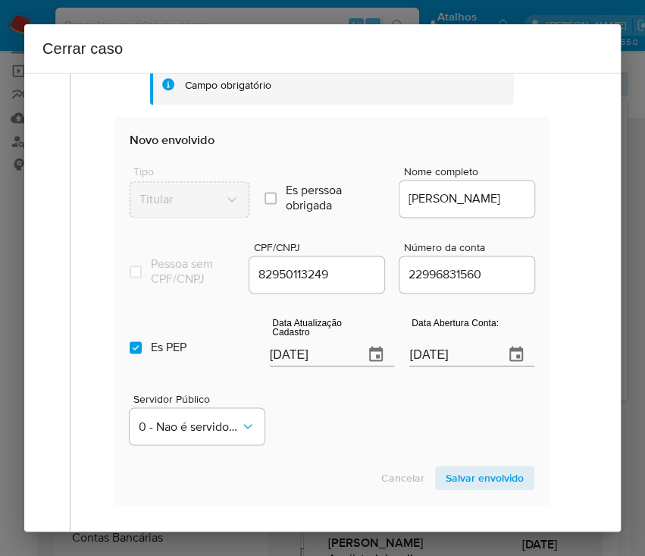
scroll to position [716, 0]
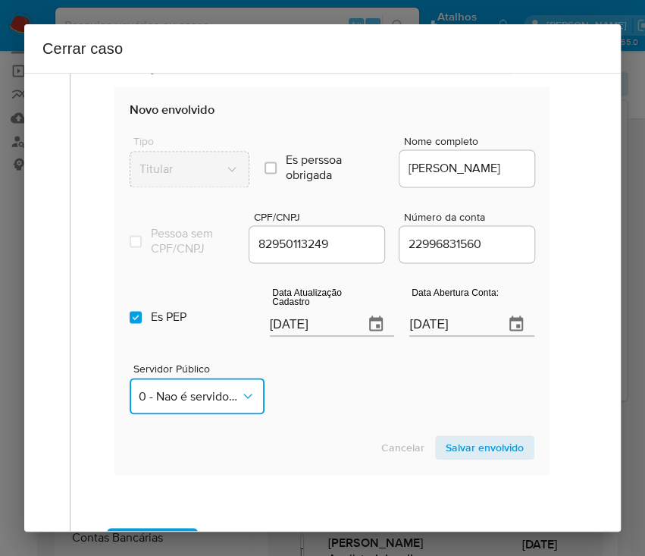
click at [186, 414] on button "0 - Nao é servidor/Nao possui informacao" at bounding box center [197, 395] width 135 height 36
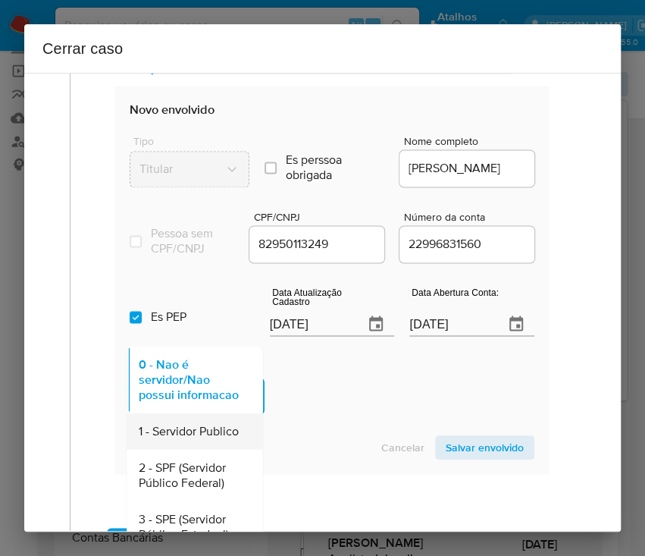
click at [206, 438] on span "1 - Servidor Publico" at bounding box center [189, 430] width 100 height 15
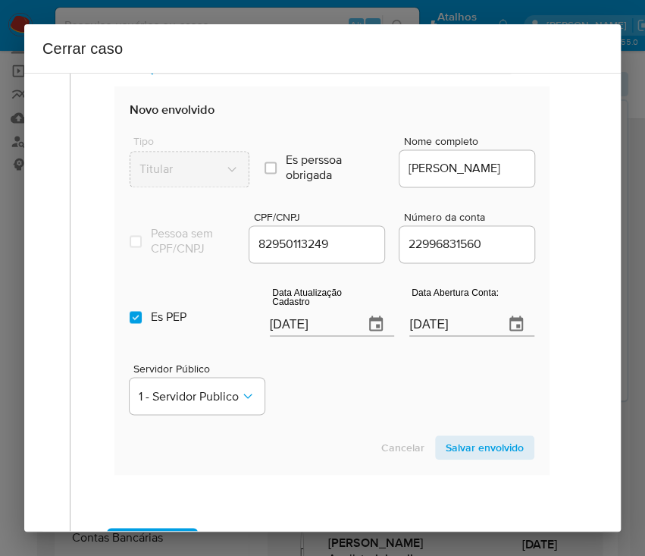
click at [298, 336] on input "26/08/2025" at bounding box center [311, 324] width 83 height 24
paste input "30/06"
type input "30/06/2025"
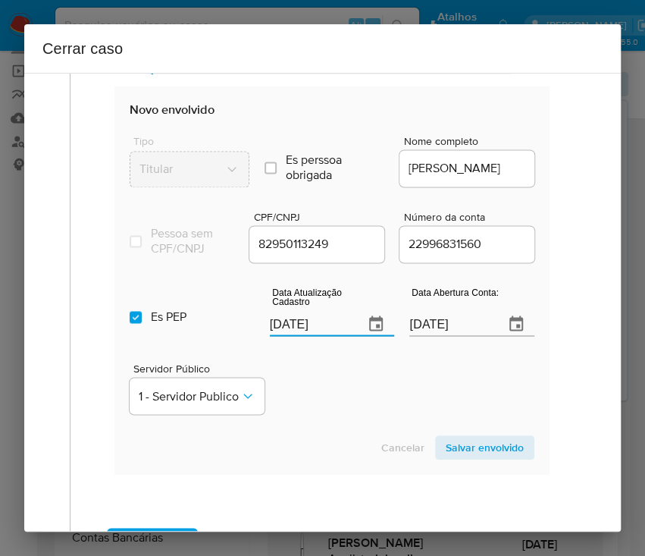
click at [322, 390] on div "Servidor Público 1 - Servidor Publico" at bounding box center [332, 382] width 405 height 76
click at [409, 327] on input "30/11/2024" at bounding box center [450, 324] width 83 height 24
click at [384, 409] on div "Servidor Público 1 - Servidor Publico" at bounding box center [332, 382] width 405 height 76
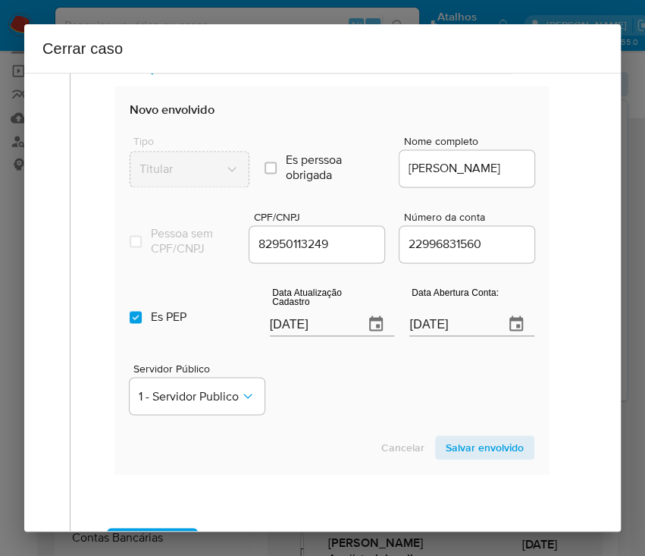
click at [480, 453] on span "Salvar envolvido" at bounding box center [485, 447] width 78 height 21
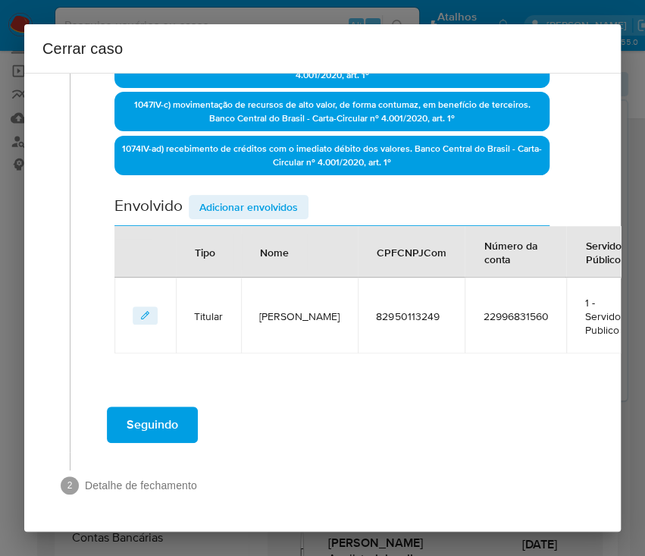
scroll to position [490, 0]
click at [273, 196] on span "Adicionar envolvidos" at bounding box center [248, 206] width 99 height 21
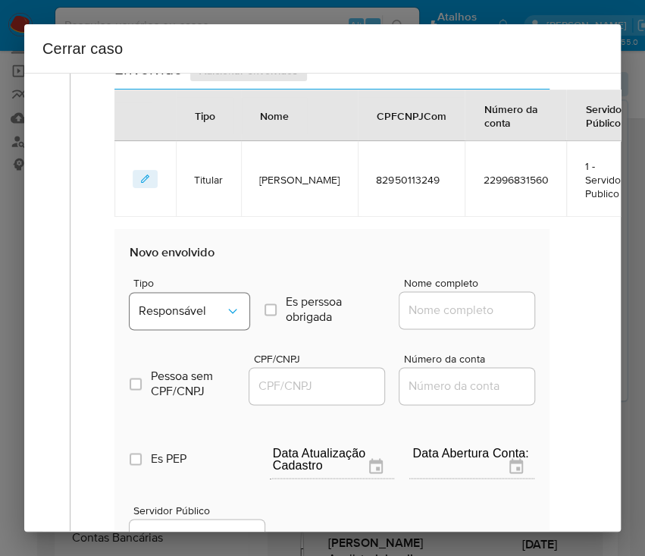
scroll to position [691, 0]
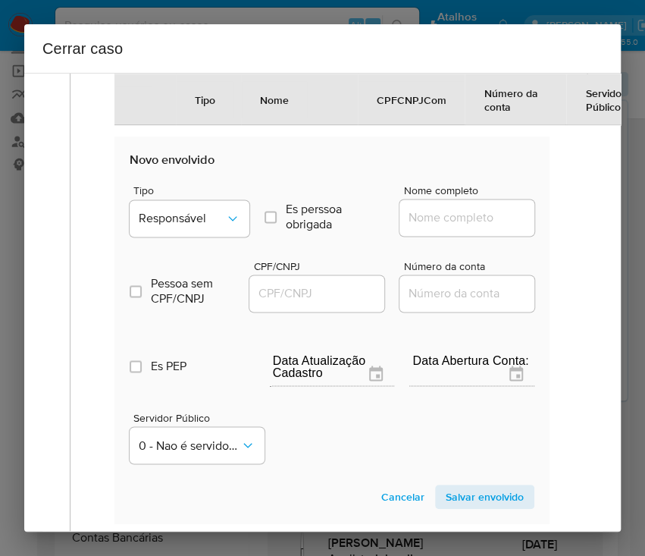
click at [197, 196] on span "Tipo" at bounding box center [193, 190] width 120 height 11
click at [195, 226] on span "Responsável" at bounding box center [182, 218] width 86 height 15
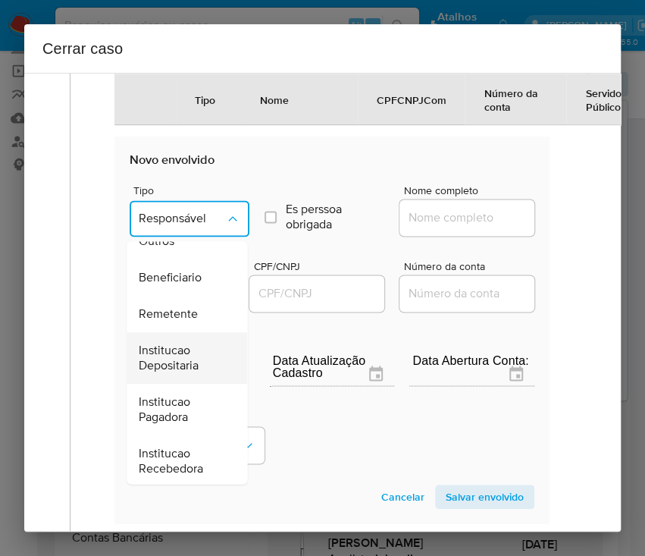
scroll to position [270, 0]
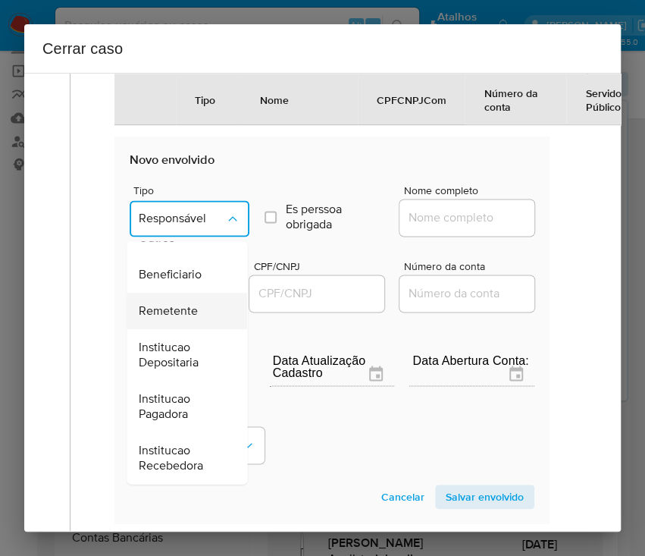
click at [186, 312] on div "Remetente" at bounding box center [182, 311] width 87 height 36
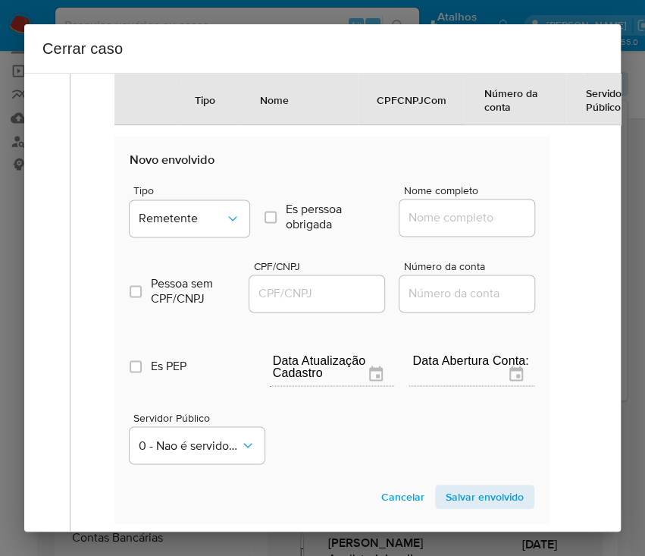
drag, startPoint x: 458, startPoint y: 221, endPoint x: 465, endPoint y: 230, distance: 12.4
click at [458, 221] on input "Nome completo" at bounding box center [473, 218] width 149 height 20
paste input "Nickson Simon Melo Do Rozario, 02883073210"
drag, startPoint x: 444, startPoint y: 232, endPoint x: 576, endPoint y: 235, distance: 131.9
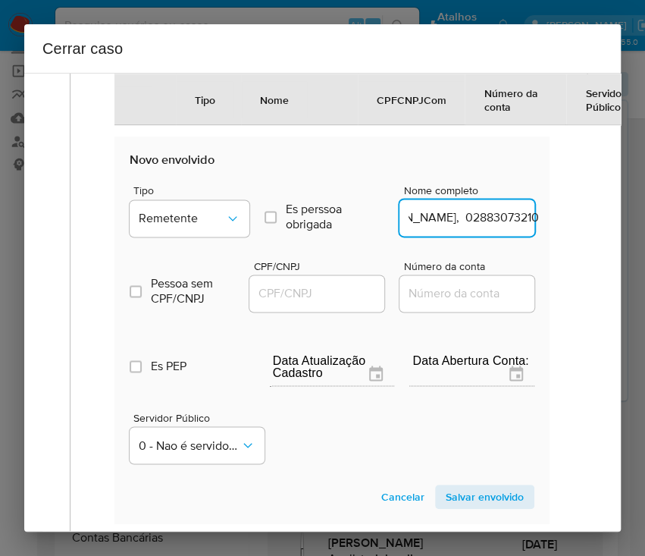
click at [575, 235] on div "1 Informação completa Geral Data de início 01/07/2025 Data Fin 14/08/2025 Valor…" at bounding box center [322, 41] width 560 height 1295
type input "Nickson Simon Melo Do Rozario"
click at [335, 300] on input "CPF/CNPJ" at bounding box center [323, 293] width 149 height 20
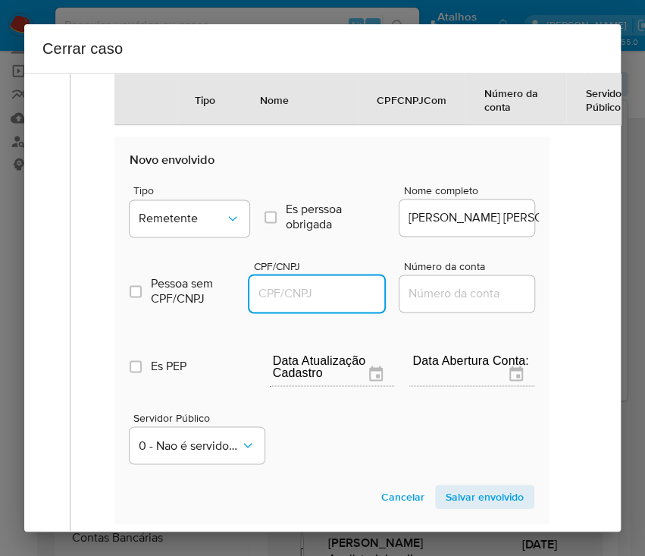
paste input "02883073210"
type input "2883073210"
drag, startPoint x: 451, startPoint y: 509, endPoint x: 200, endPoint y: 511, distance: 250.9
click at [451, 507] on span "Salvar envolvido" at bounding box center [485, 496] width 78 height 21
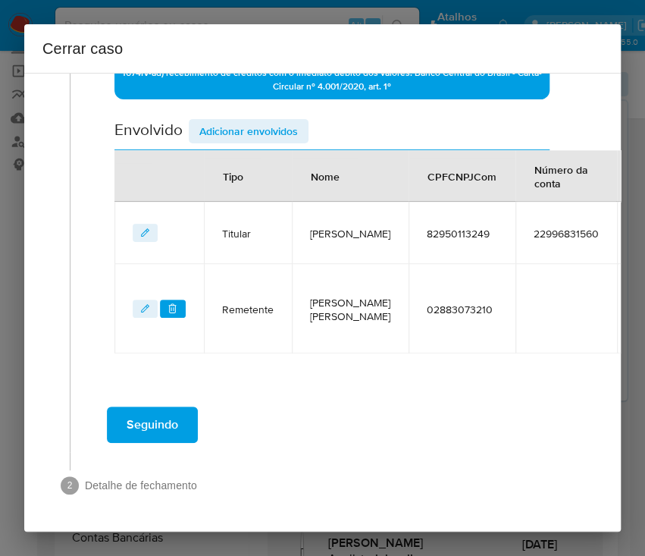
click at [234, 121] on span "Adicionar envolvidos" at bounding box center [248, 131] width 99 height 21
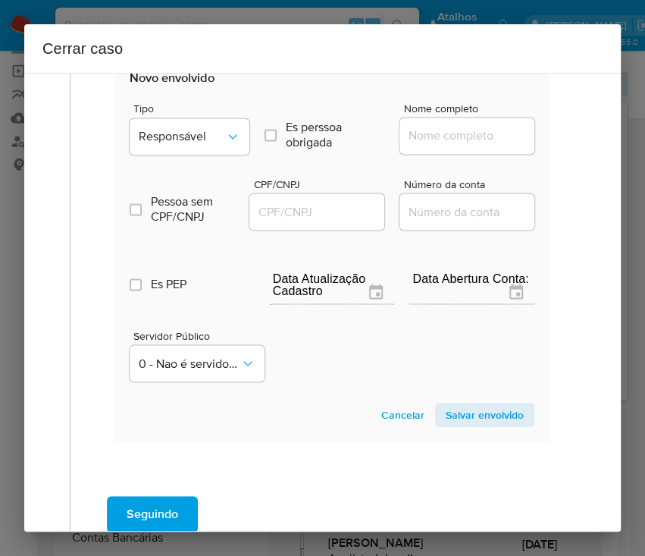
scroll to position [882, 0]
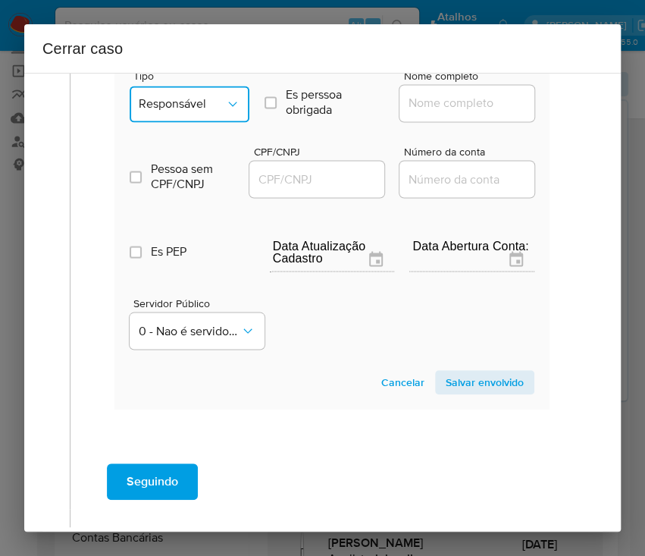
click at [176, 122] on button "Responsável" at bounding box center [190, 104] width 120 height 36
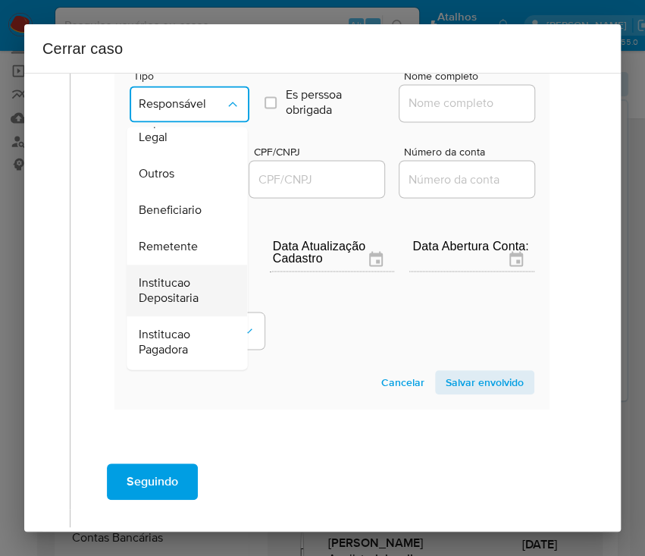
scroll to position [270, 0]
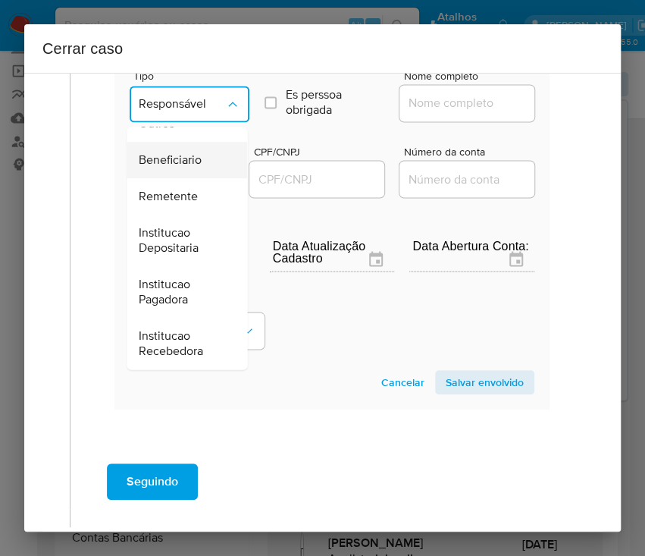
click at [193, 168] on span "Beneficiario" at bounding box center [170, 159] width 63 height 15
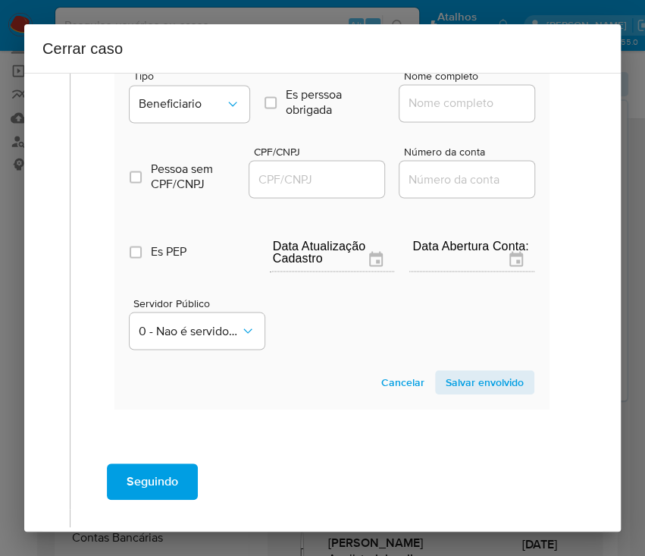
click at [437, 113] on input "Nome completo" at bounding box center [473, 103] width 149 height 20
paste input "Visao Digital Servicos Ltda, 57532705000177"
drag, startPoint x: 424, startPoint y: 131, endPoint x: 577, endPoint y: 143, distance: 152.8
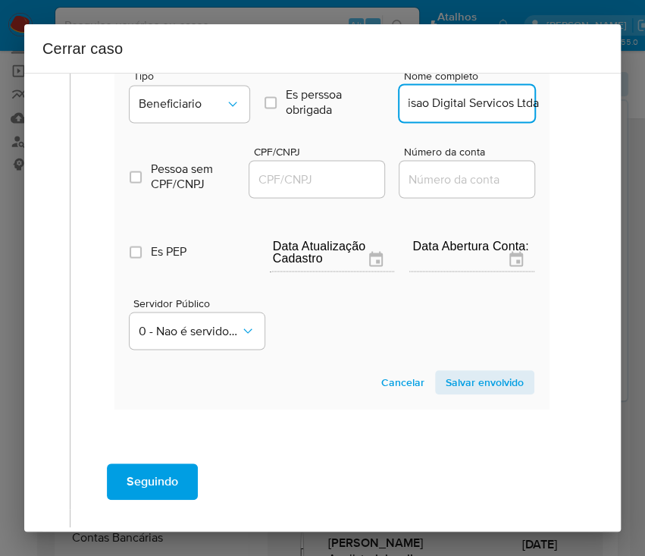
scroll to position [0, 11]
type input "Visao Digital Servicos Ltda"
click at [330, 193] on div at bounding box center [316, 179] width 135 height 36
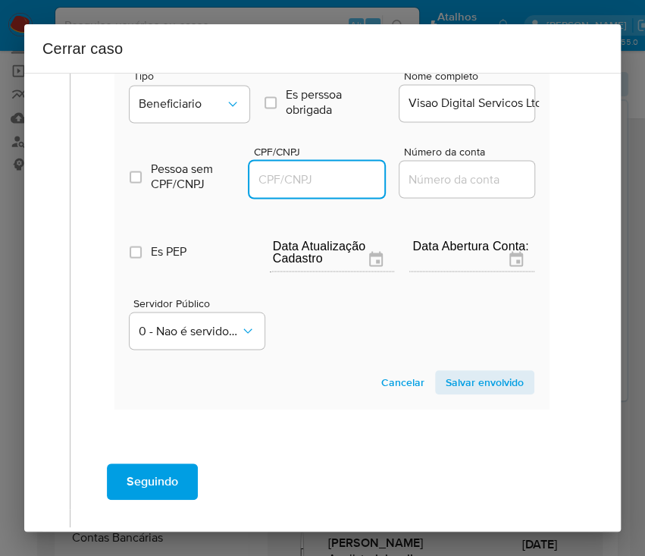
click at [327, 189] on input "CPF/CNPJ" at bounding box center [323, 179] width 149 height 20
paste input "57532705000177"
type input "57532705000177"
click at [446, 393] on span "Salvar envolvido" at bounding box center [485, 381] width 78 height 21
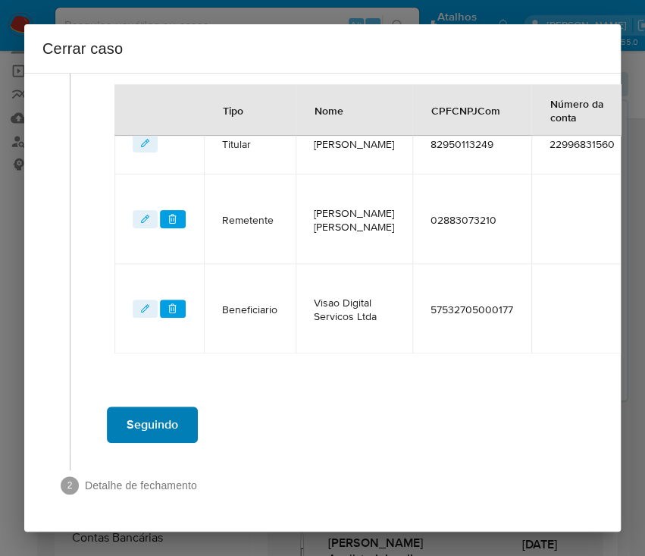
scroll to position [668, 0]
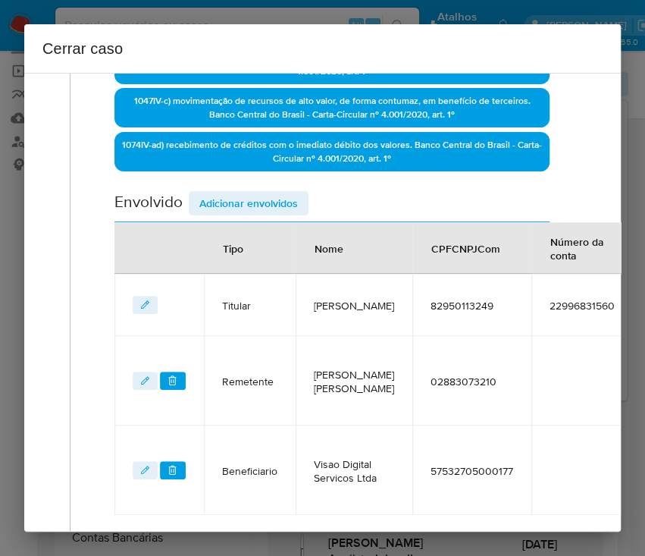
click at [233, 199] on span "Adicionar envolvidos" at bounding box center [248, 203] width 99 height 21
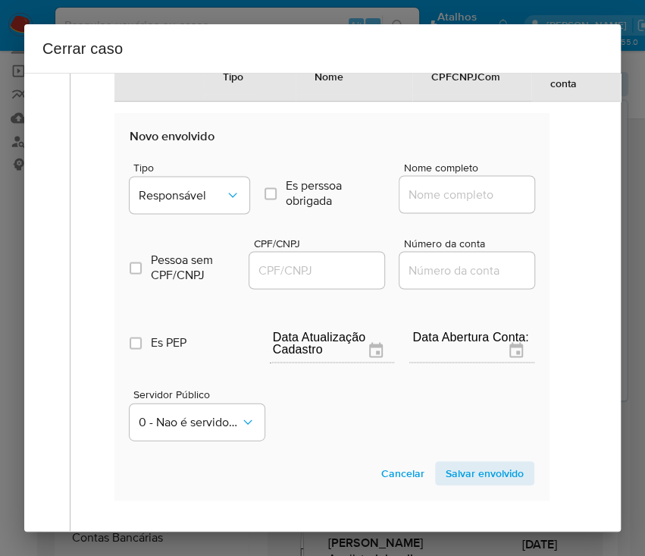
scroll to position [971, 0]
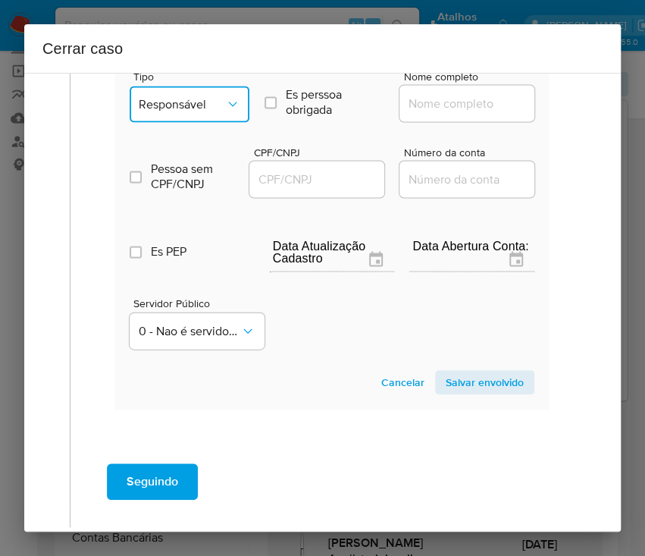
click at [210, 111] on span "Responsável" at bounding box center [182, 103] width 86 height 15
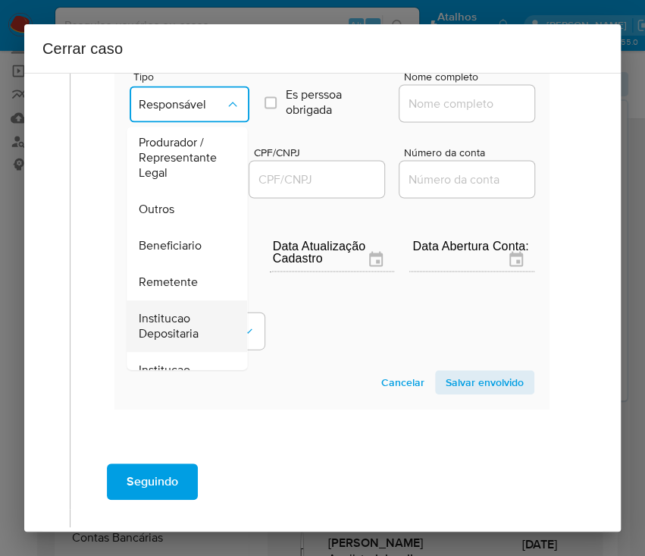
scroll to position [269, 0]
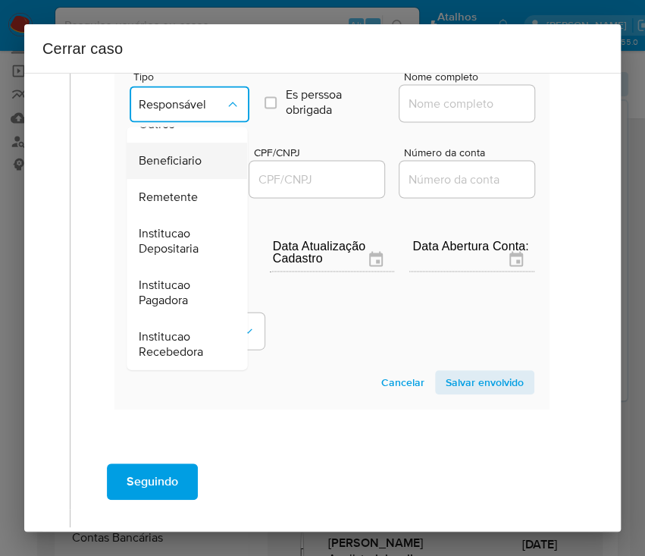
click at [186, 168] on span "Beneficiario" at bounding box center [170, 160] width 63 height 15
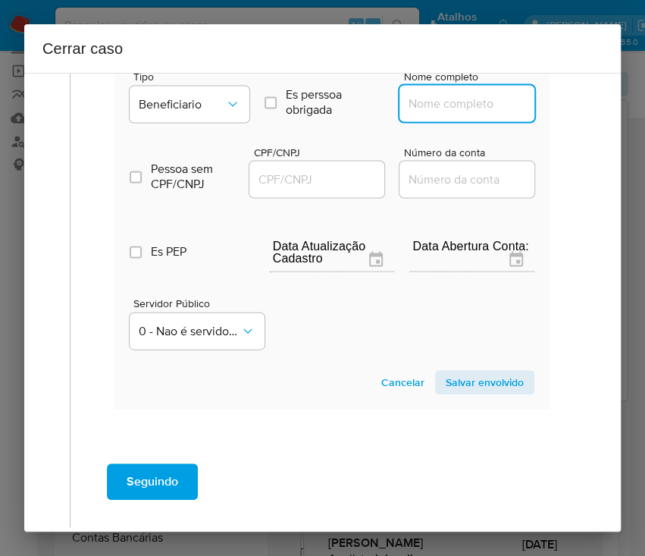
drag, startPoint x: 443, startPoint y: 128, endPoint x: 465, endPoint y: 135, distance: 23.0
click at [443, 113] on input "Nome completo" at bounding box center [473, 103] width 149 height 20
paste input "Orbion Gaming Ltda, 58368179000114"
drag, startPoint x: 431, startPoint y: 133, endPoint x: 540, endPoint y: 133, distance: 109.2
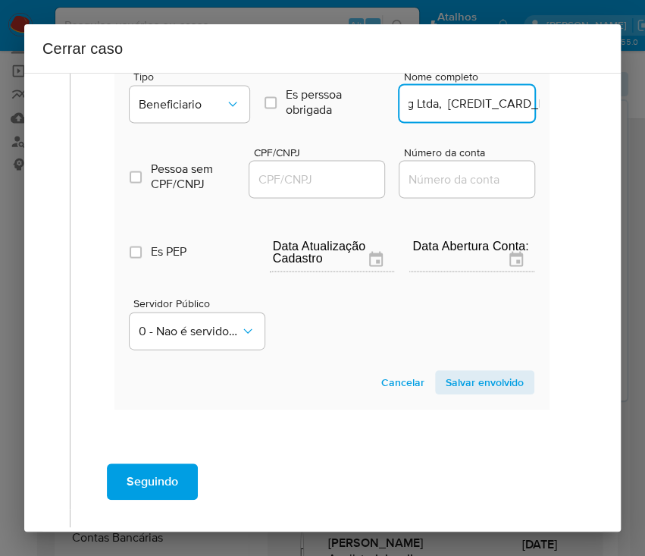
type input "Orbion Gaming Ltda"
click at [315, 189] on input "CPF/CNPJ" at bounding box center [323, 179] width 149 height 20
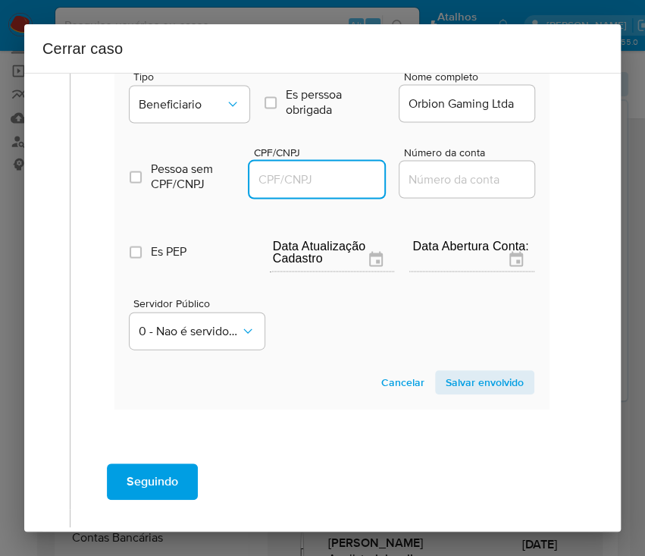
paste input "58368179000114"
type input "58368179000114"
click at [466, 393] on span "Salvar envolvido" at bounding box center [485, 381] width 78 height 21
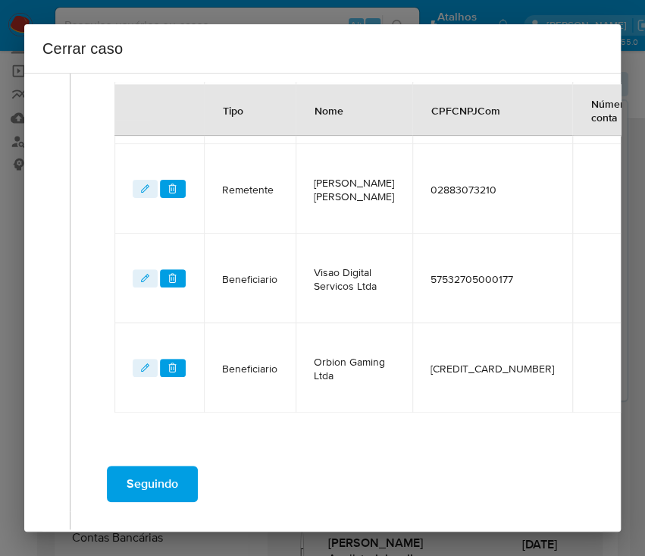
scroll to position [556, 0]
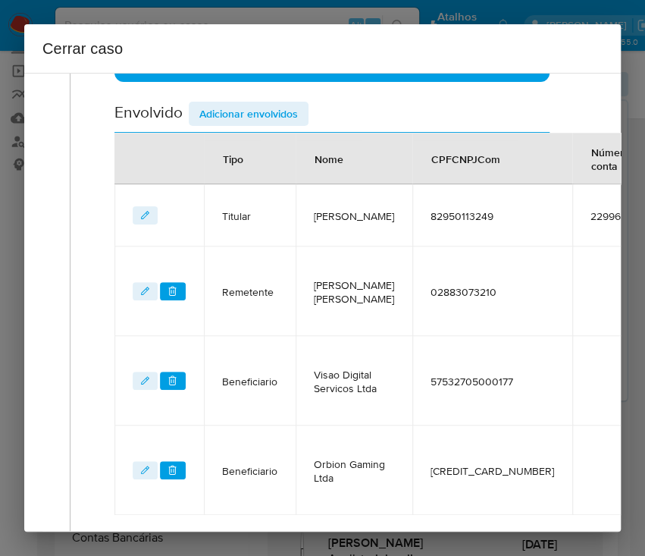
click at [244, 89] on div "Data de início 01/07/2025 Data Fin 14/08/2025 Valor do crédito R$230.519 Valor …" at bounding box center [331, 74] width 435 height 882
click at [241, 108] on span "Adicionar envolvidos" at bounding box center [248, 113] width 99 height 21
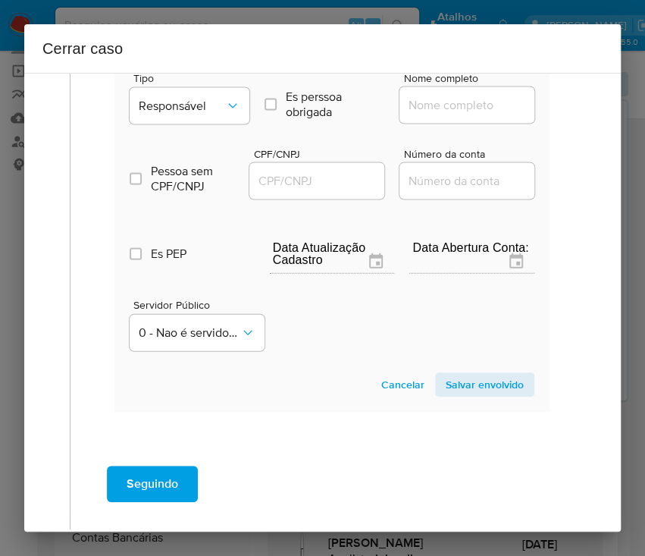
scroll to position [1061, 0]
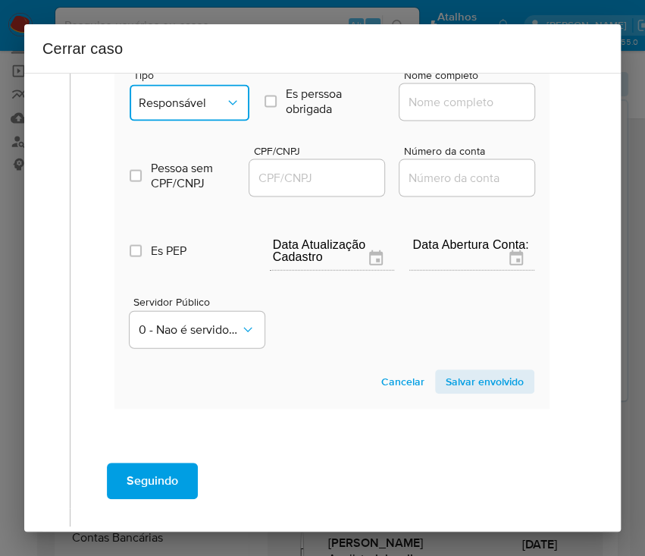
click at [214, 121] on button "Responsável" at bounding box center [190, 103] width 120 height 36
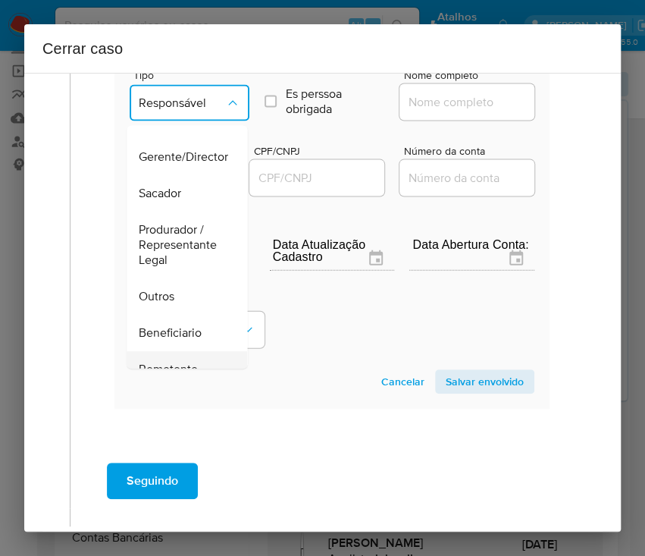
scroll to position [202, 0]
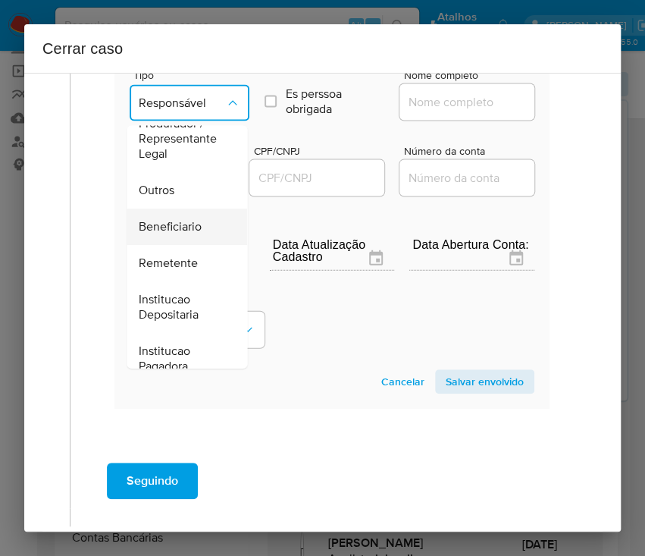
click at [187, 235] on span "Beneficiario" at bounding box center [170, 227] width 63 height 15
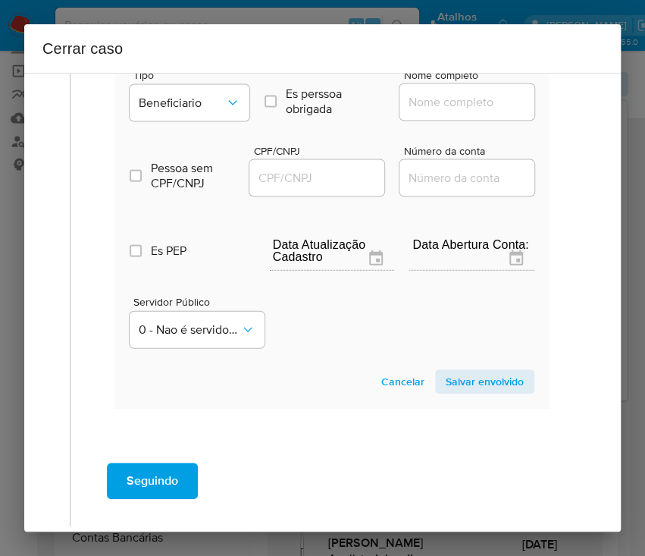
click at [449, 112] on input "Nome completo" at bounding box center [473, 102] width 149 height 20
paste input "Recreio Jogos Ltda, 58414105000177"
drag, startPoint x: 428, startPoint y: 133, endPoint x: 586, endPoint y: 135, distance: 157.7
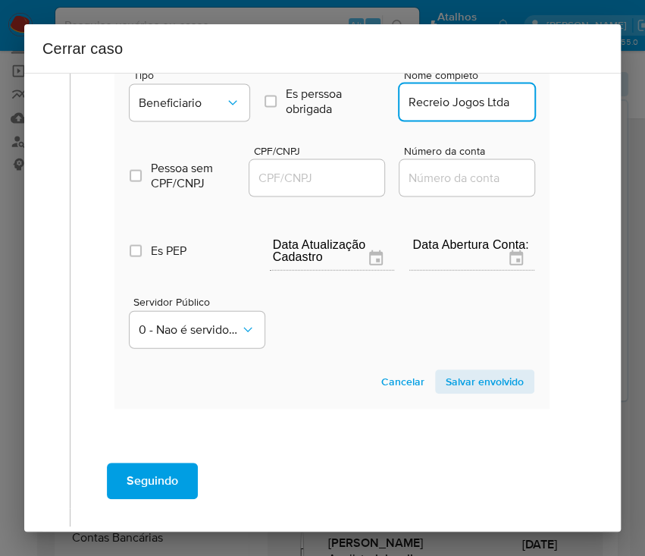
scroll to position [0, 0]
type input "Recreio Jogos Ltda"
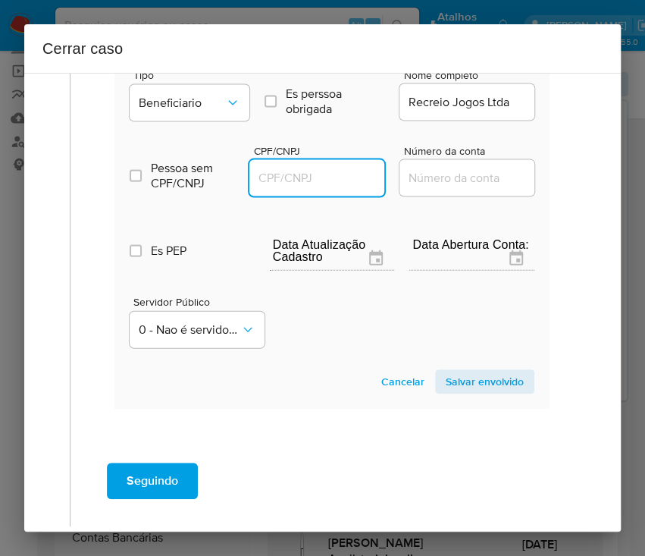
click at [309, 188] on input "CPF/CNPJ" at bounding box center [323, 178] width 149 height 20
paste input "58414105000177"
type input "58414105000177"
click at [459, 392] on span "Salvar envolvido" at bounding box center [485, 381] width 78 height 21
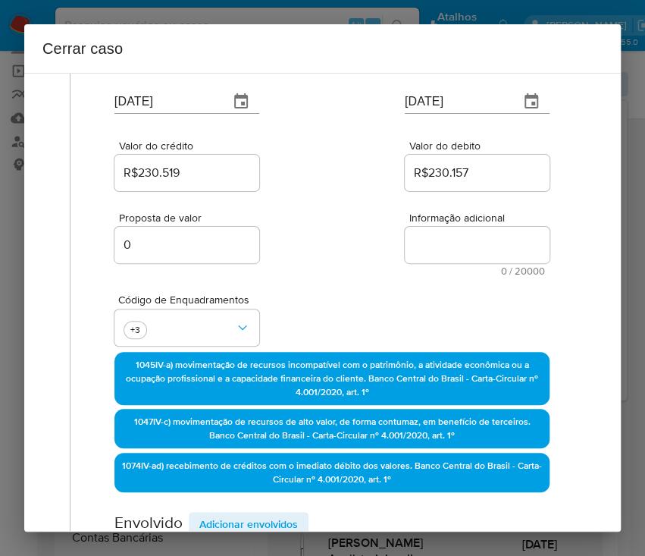
scroll to position [139, 0]
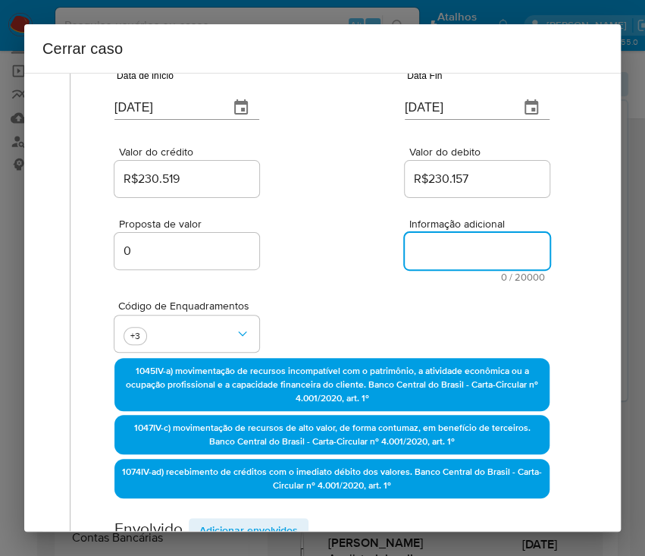
click at [422, 250] on textarea "Informação adicional" at bounding box center [477, 251] width 145 height 36
paste textarea "Informações do Cliente Marcos Cesar Barbosa E Silva, CPF 82950113249, 39 anos, …"
type textarea "Informações do Cliente Marcos Cesar Barbosa E Silva, CPF 82950113249, 39 anos, …"
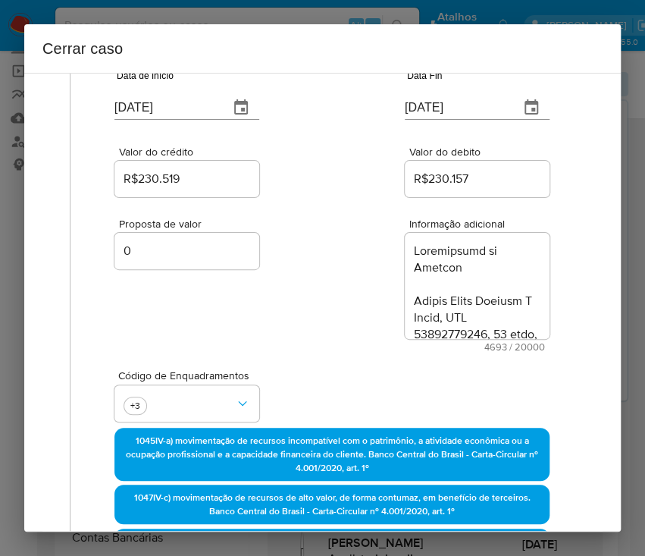
scroll to position [5439, 0]
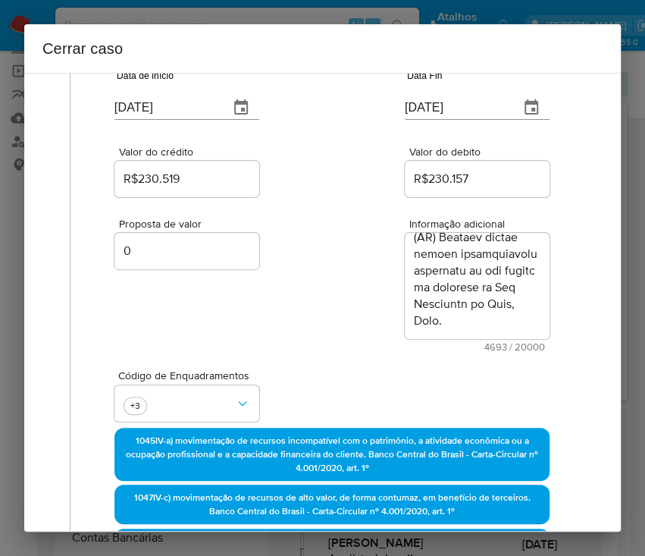
click at [327, 343] on div "Proposta de valor 0 Informação adicional 4693 / 20000 15307 caracteres restantes" at bounding box center [331, 276] width 435 height 152
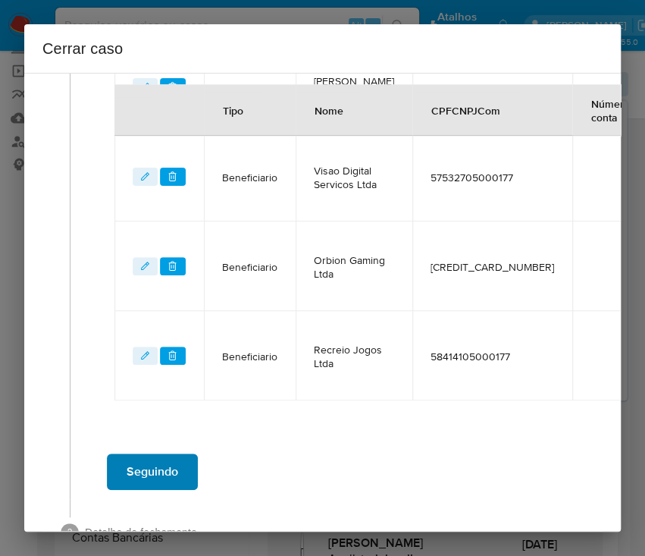
scroll to position [916, 0]
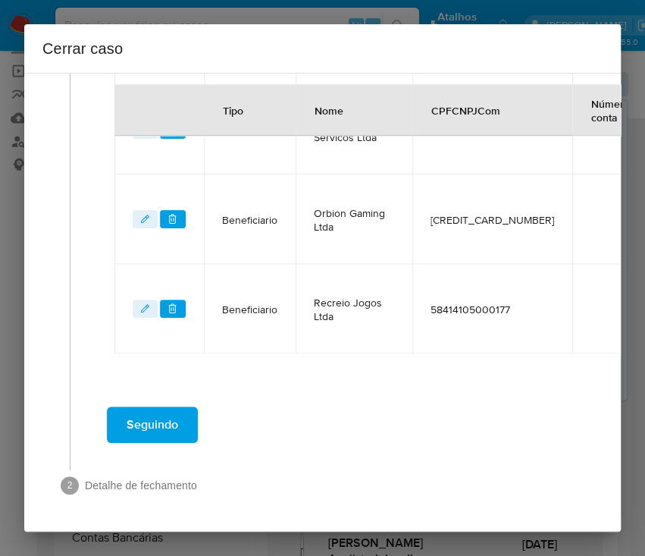
click at [161, 408] on span "Seguindo" at bounding box center [153, 424] width 52 height 33
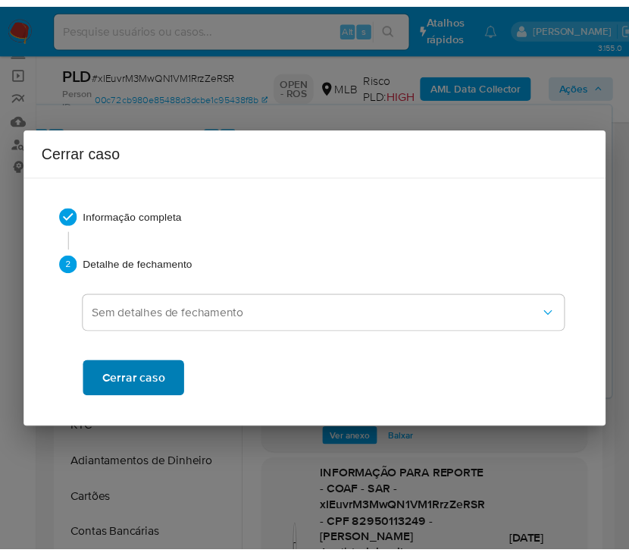
scroll to position [5189, 0]
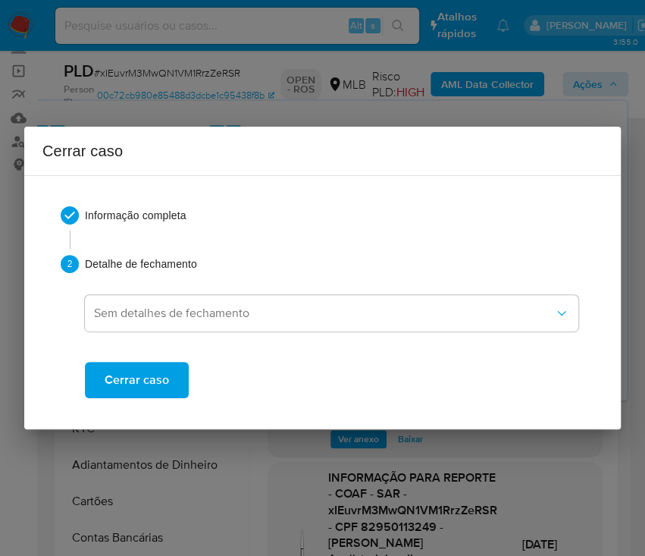
click at [152, 380] on span "Cerrar caso" at bounding box center [137, 379] width 64 height 33
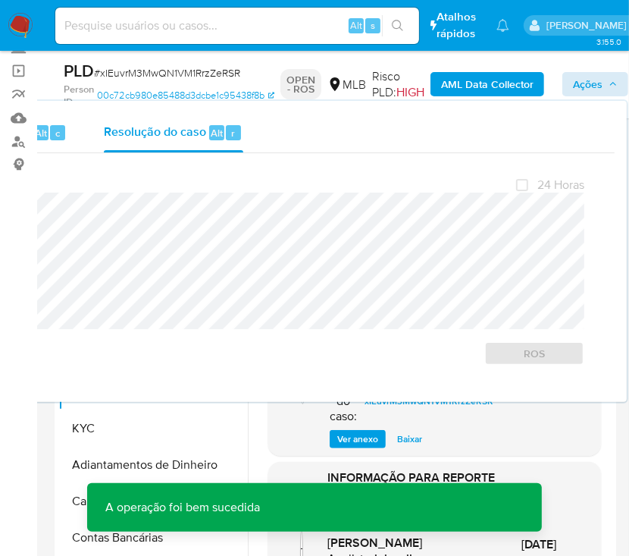
click at [128, 79] on span "# xIEuvrM3MwQN1VM1RrzZeRSR" at bounding box center [167, 72] width 146 height 15
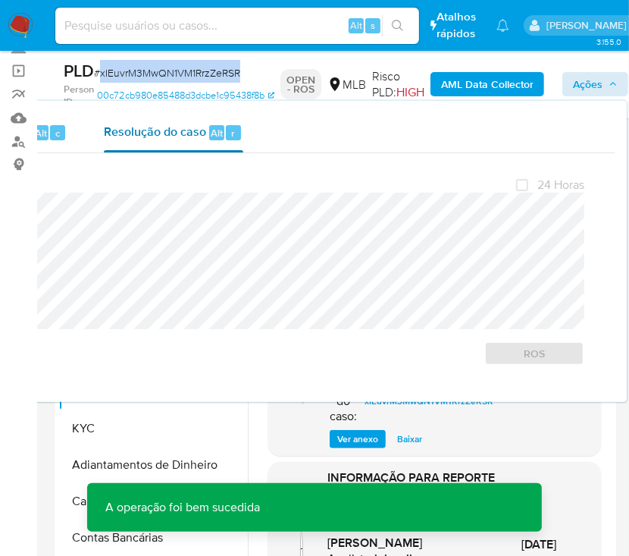
copy span "xIEuvrM3MwQN1VM1RrzZeRSR"
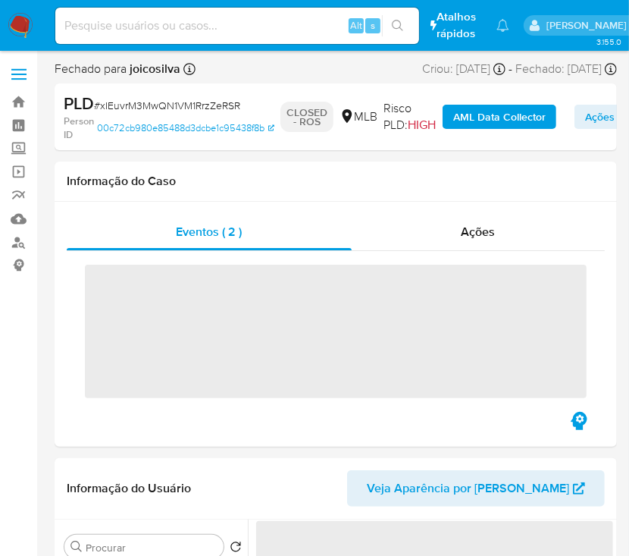
click at [22, 24] on img at bounding box center [21, 26] width 26 height 26
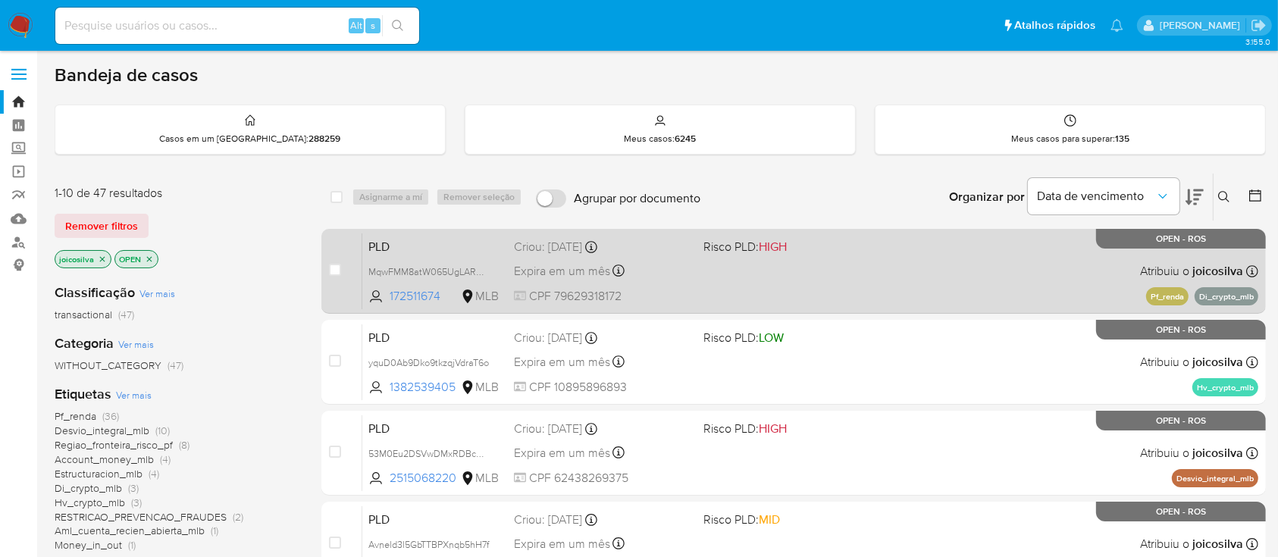
click at [791, 263] on div "PLD MqwFMM8atW065UgLARQrvuem 172511674 MLB Risco PLD: HIGH Criou: [DATE] Criou:…" at bounding box center [810, 271] width 896 height 77
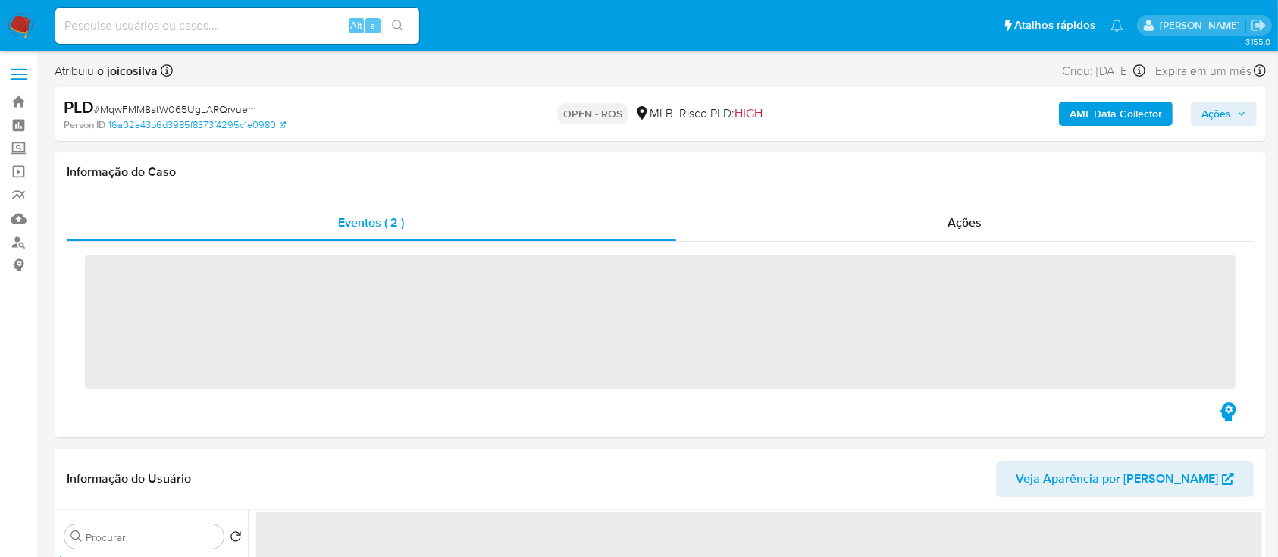
click at [243, 111] on span "# MqwFMM8atW065UgLARQrvuem" at bounding box center [175, 109] width 162 height 15
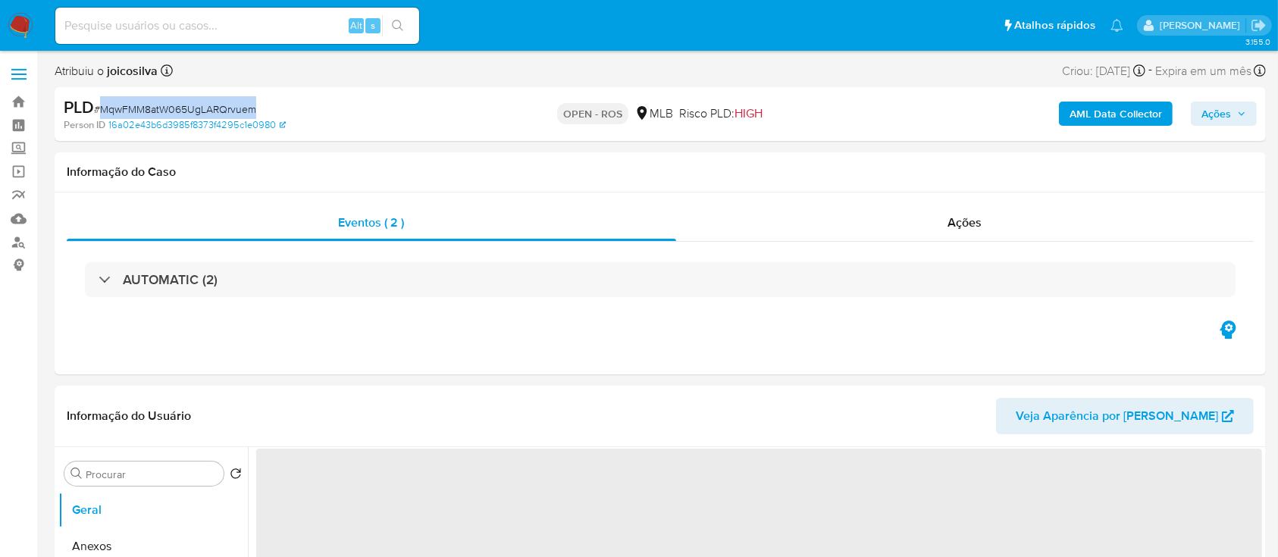
copy span "MqwFMM8atW065UgLARQrvuem"
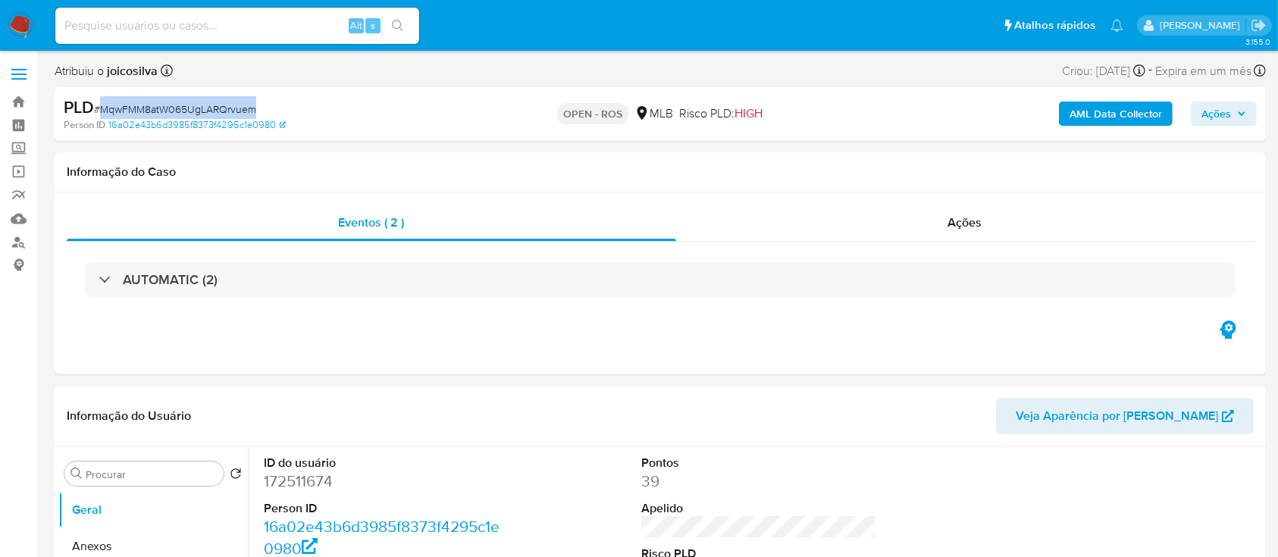
select select "10"
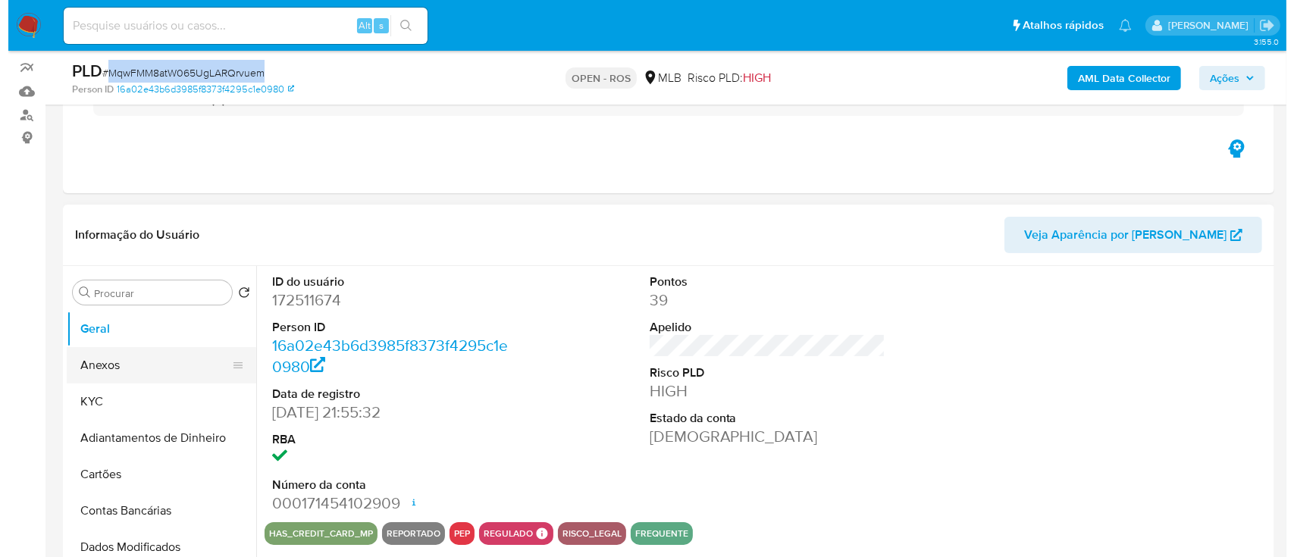
scroll to position [202, 0]
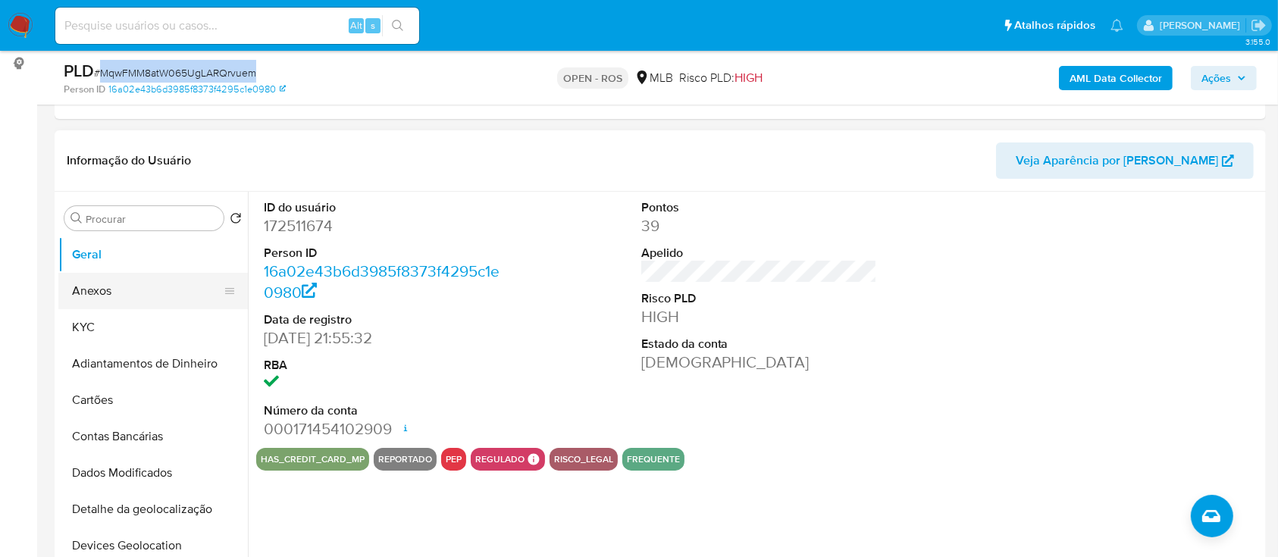
click at [122, 293] on button "Anexos" at bounding box center [146, 291] width 177 height 36
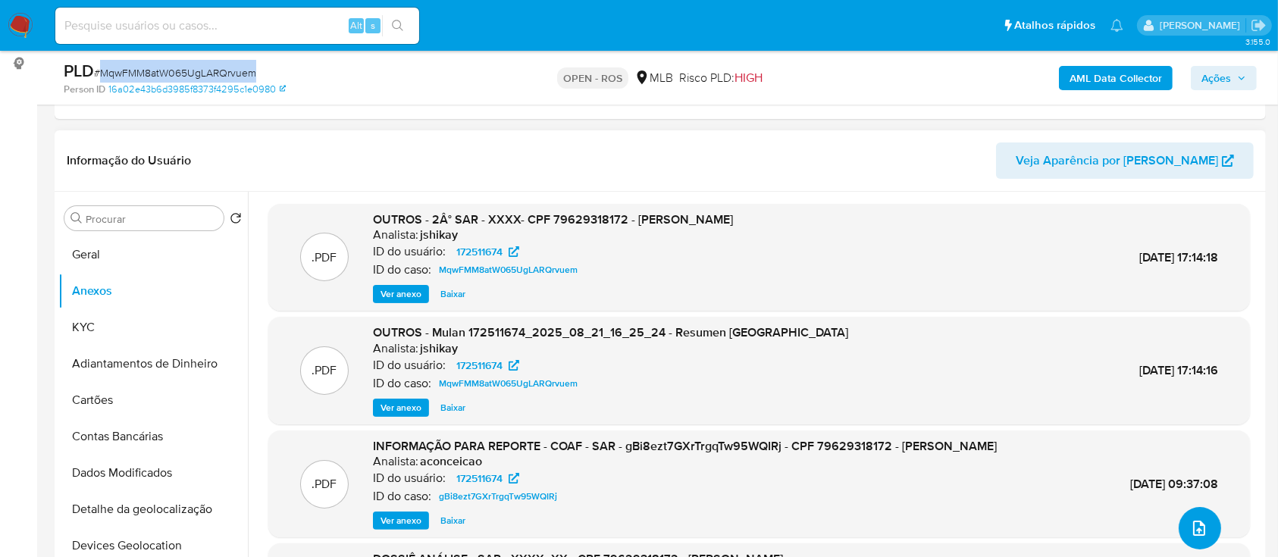
click at [1195, 522] on icon "upload-file" at bounding box center [1199, 528] width 18 height 18
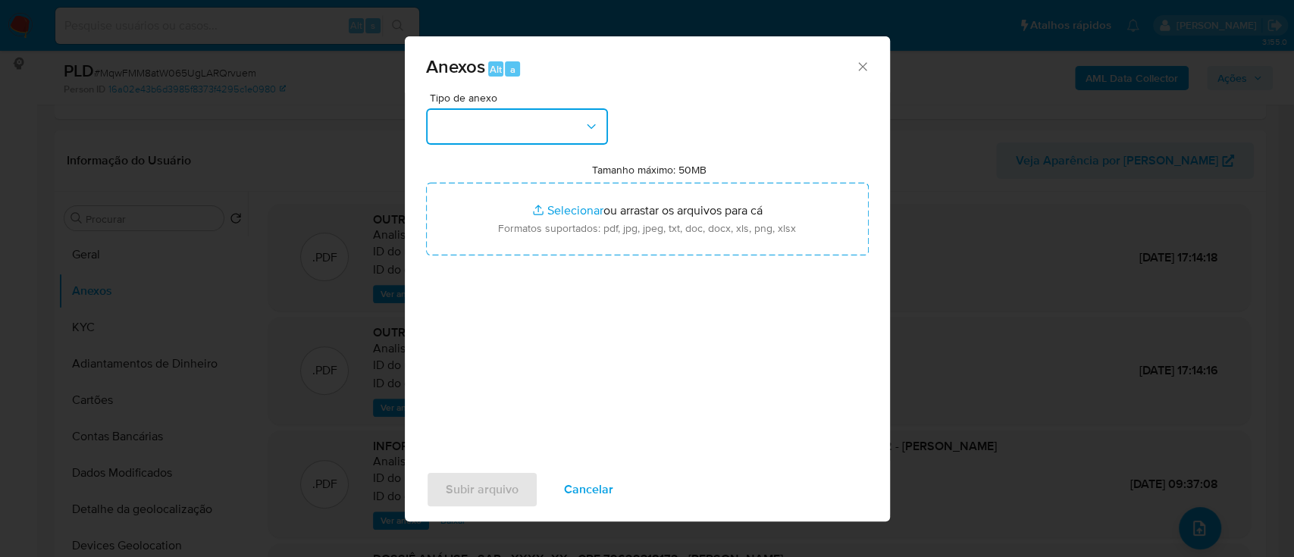
click at [517, 140] on button "button" at bounding box center [517, 126] width 182 height 36
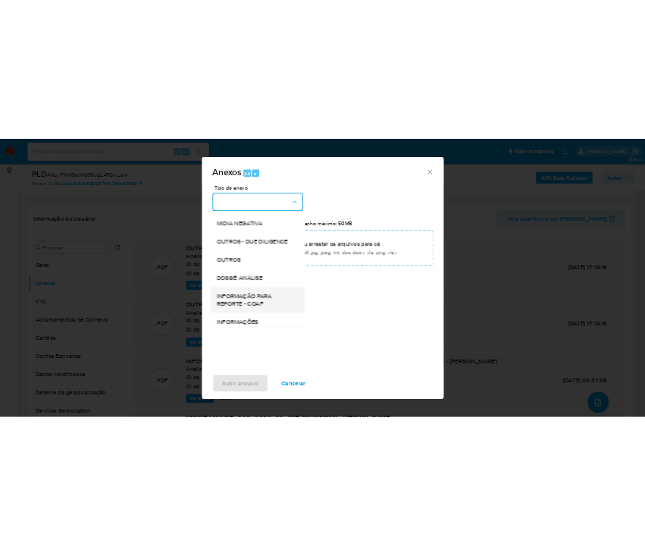
scroll to position [233, 0]
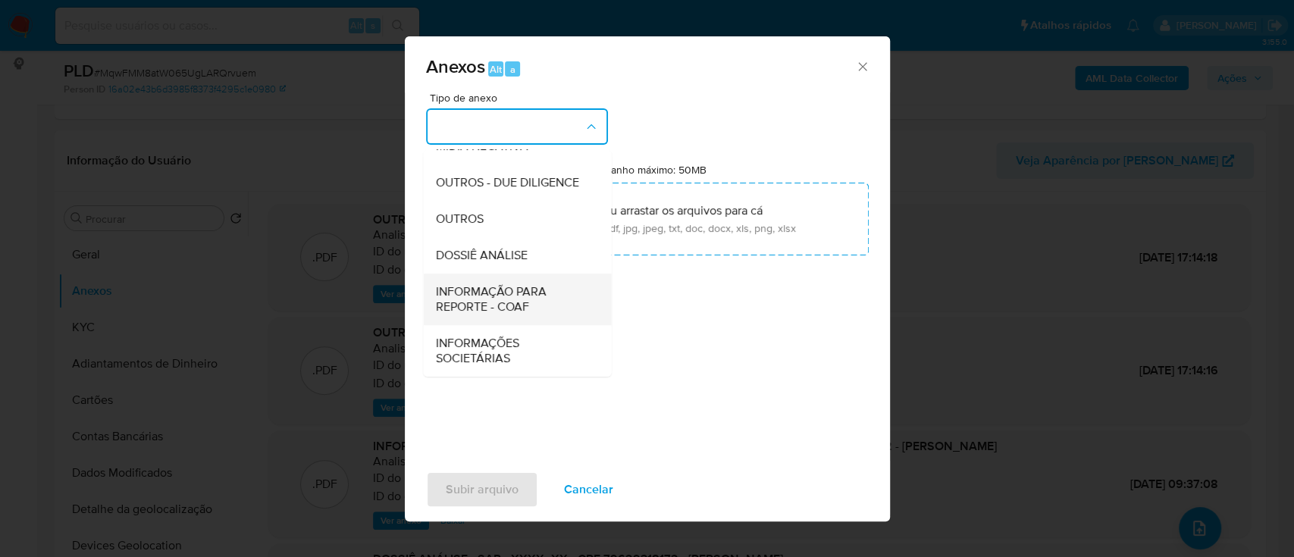
click at [522, 303] on span "INFORMAÇÃO PARA REPORTE - COAF" at bounding box center [512, 299] width 155 height 30
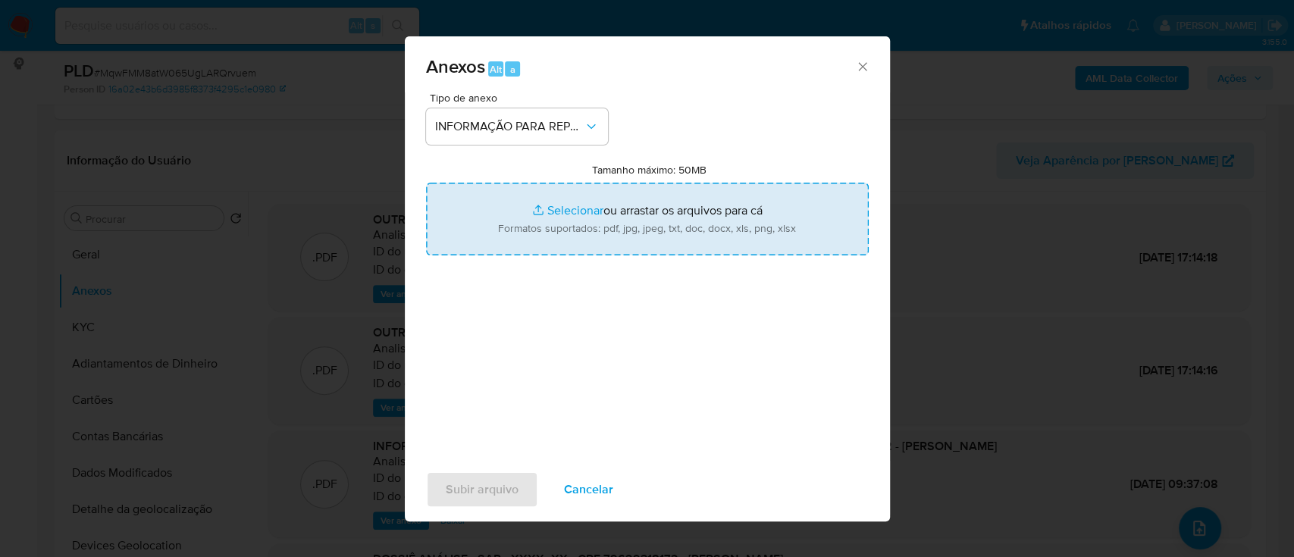
type input "C:\fakepath\2° SAR - MqwFMM8atW065UgLARQrvuem - CPF 79629318172 - [PERSON_NAME]…"
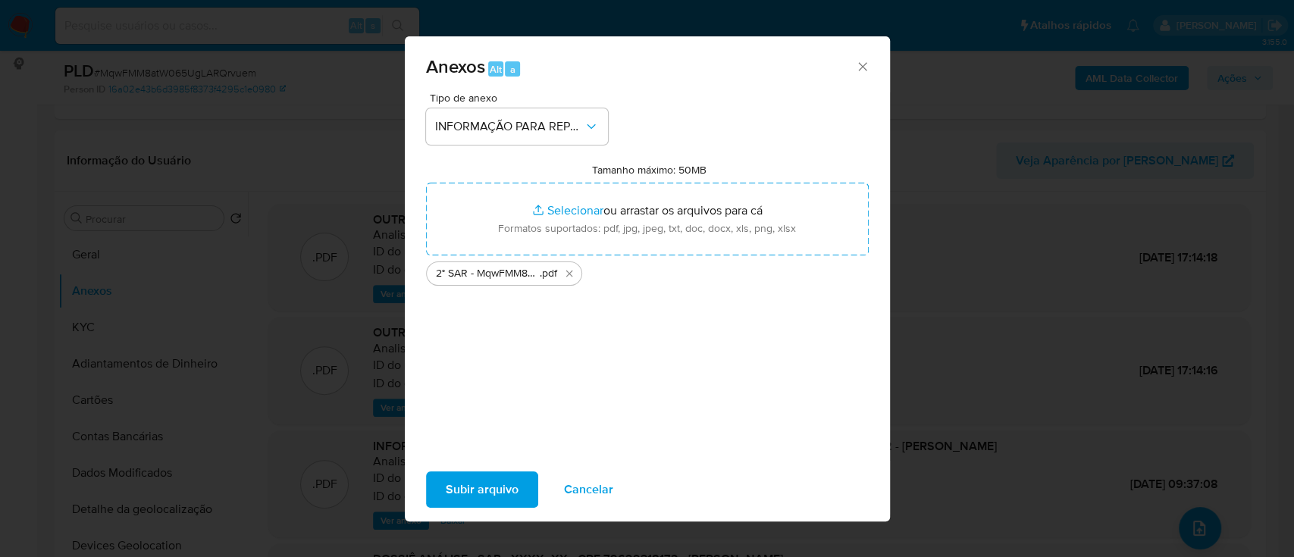
click at [512, 494] on span "Subir arquivo" at bounding box center [482, 489] width 73 height 33
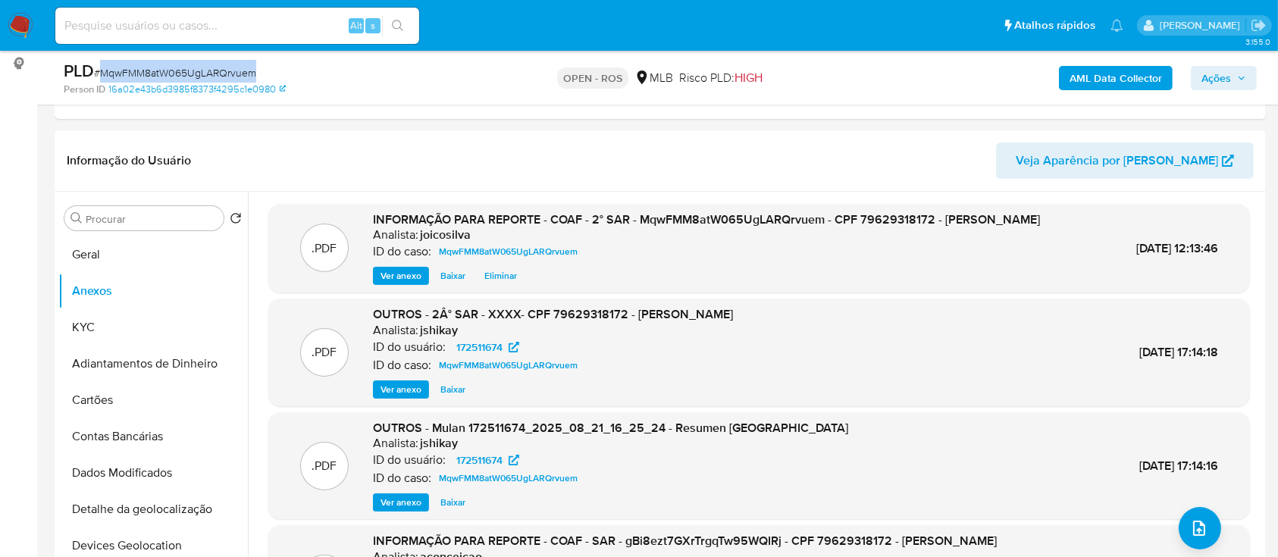
click at [1229, 76] on span "Ações" at bounding box center [1216, 78] width 30 height 24
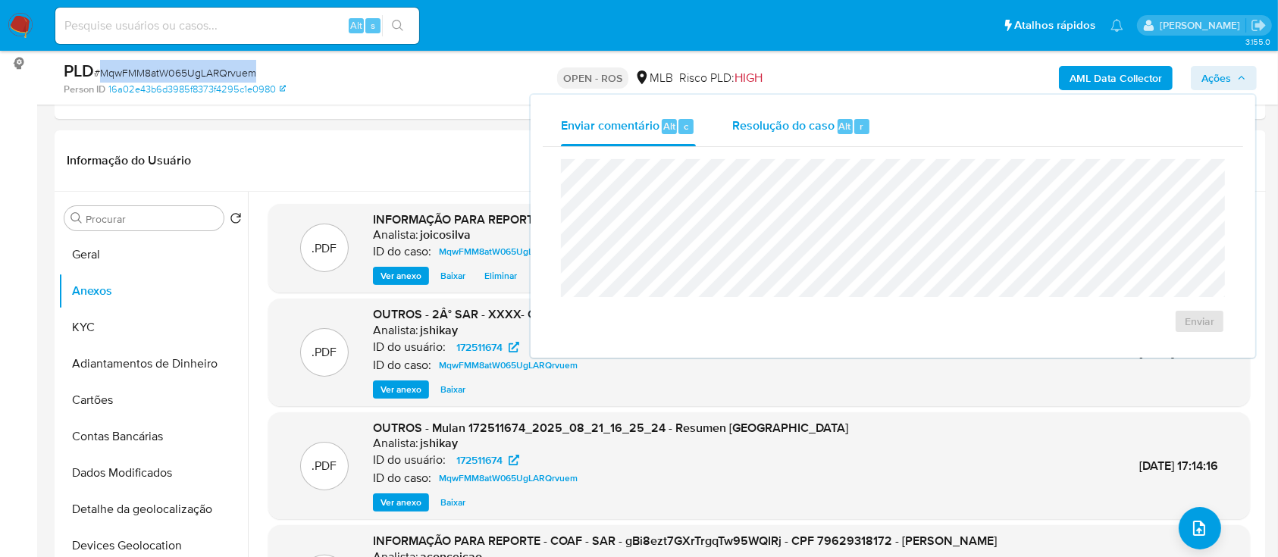
click at [779, 117] on div "Resolução do caso Alt r" at bounding box center [801, 126] width 139 height 39
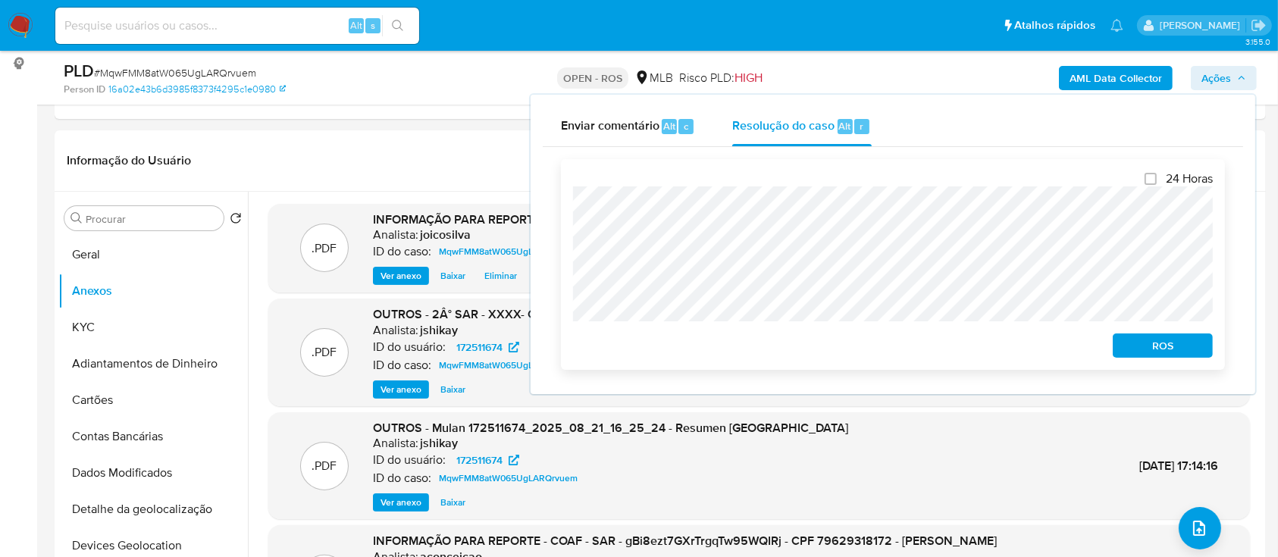
click at [1136, 343] on span "ROS" at bounding box center [1162, 345] width 79 height 21
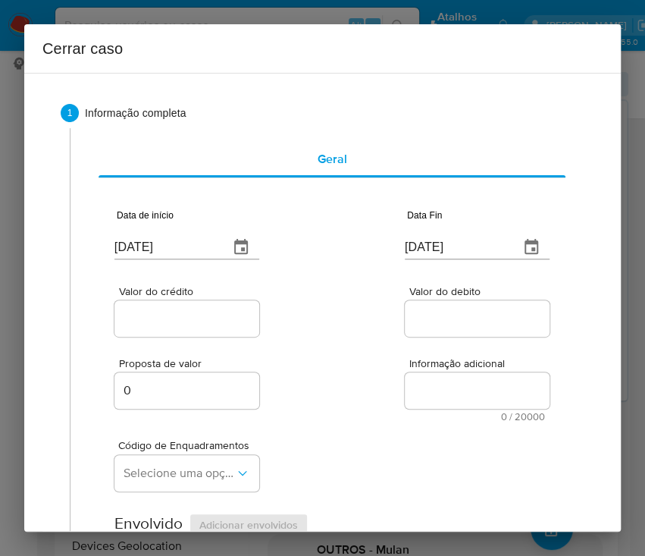
click at [147, 241] on input "[DATE]" at bounding box center [165, 247] width 102 height 24
click at [161, 248] on input "[DATE]" at bounding box center [165, 247] width 102 height 24
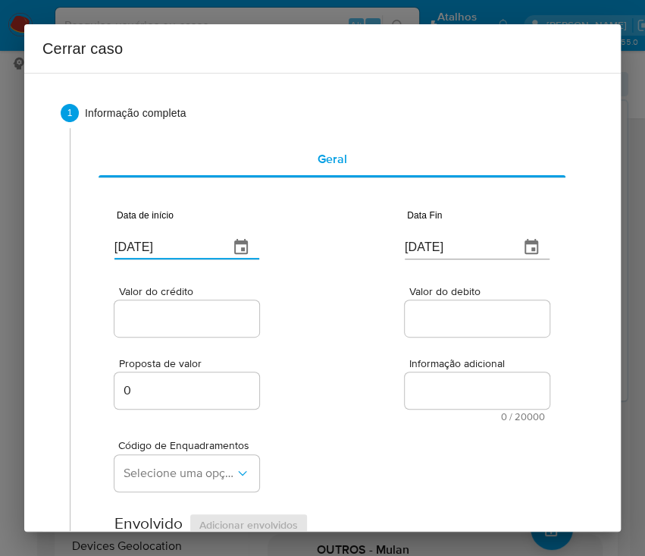
click at [161, 248] on input "[DATE]" at bounding box center [165, 247] width 102 height 24
paste input "01/07"
type input "[DATE]"
click at [291, 340] on div "Proposta de valor 0 Informação adicional 0 / 20000 20000 caracteres restantes" at bounding box center [331, 381] width 435 height 82
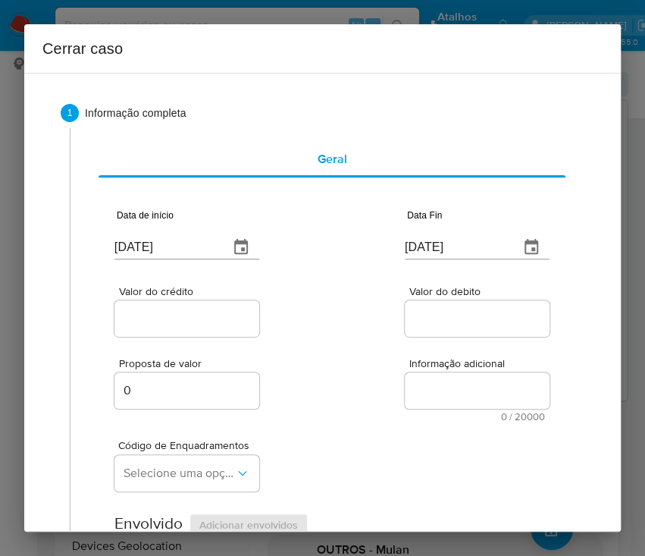
click at [432, 249] on input "[DATE]" at bounding box center [456, 247] width 102 height 24
paste input "19"
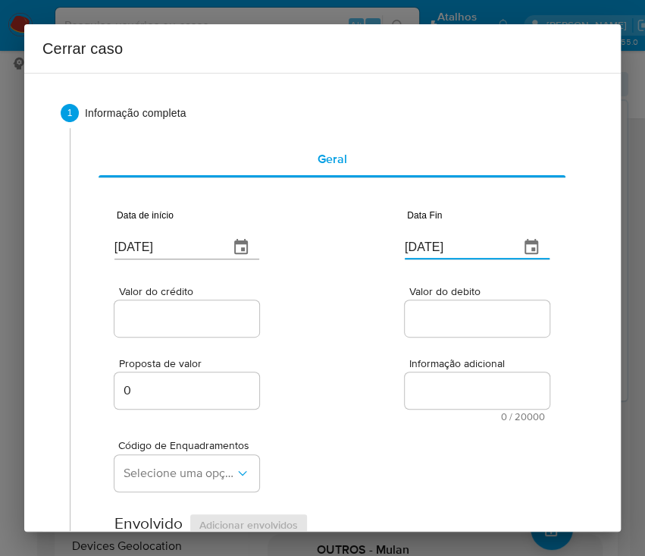
type input "[DATE]"
click at [388, 360] on div "Proposta de valor 0 Informação adicional 0 / 20000 20000 caracteres restantes" at bounding box center [331, 381] width 435 height 82
drag, startPoint x: 235, startPoint y: 312, endPoint x: 229, endPoint y: 324, distance: 13.6
click at [235, 312] on input "Valor do crédito" at bounding box center [188, 319] width 149 height 20
click at [147, 312] on input "Valor do crédito" at bounding box center [188, 319] width 149 height 20
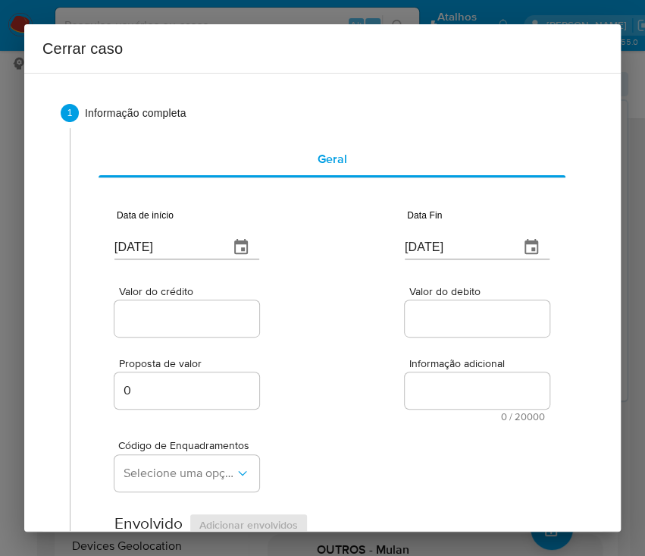
paste input "R$96.232"
type input "R$96.232"
click at [346, 309] on div "Valor do crédito R$96.232 Valor do debito" at bounding box center [331, 304] width 435 height 72
drag, startPoint x: 439, startPoint y: 315, endPoint x: 437, endPoint y: 329, distance: 13.7
click at [437, 315] on input "Valor do debito" at bounding box center [479, 319] width 149 height 20
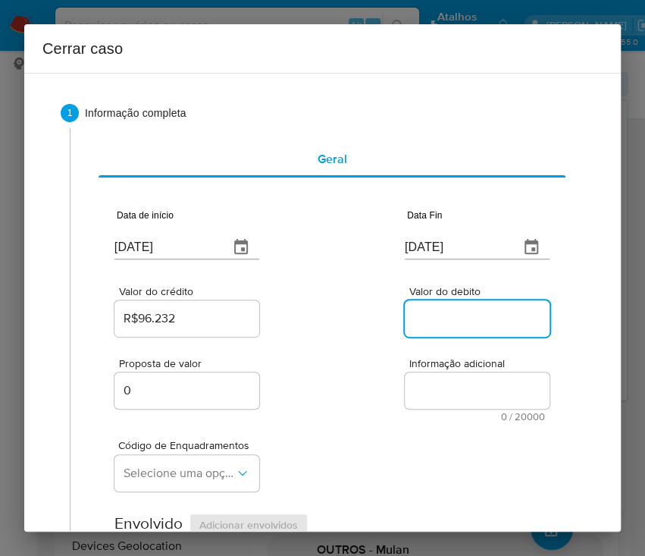
paste input "R$4.856"
type input "R$4.856"
click at [384, 406] on div "Proposta de valor 0 Informação adicional 0 / 20000 20000 caracteres restantes" at bounding box center [331, 381] width 435 height 82
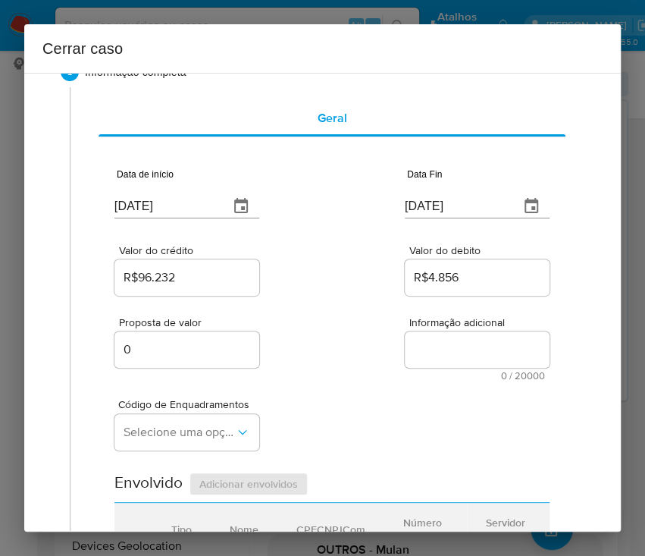
scroll to position [101, 0]
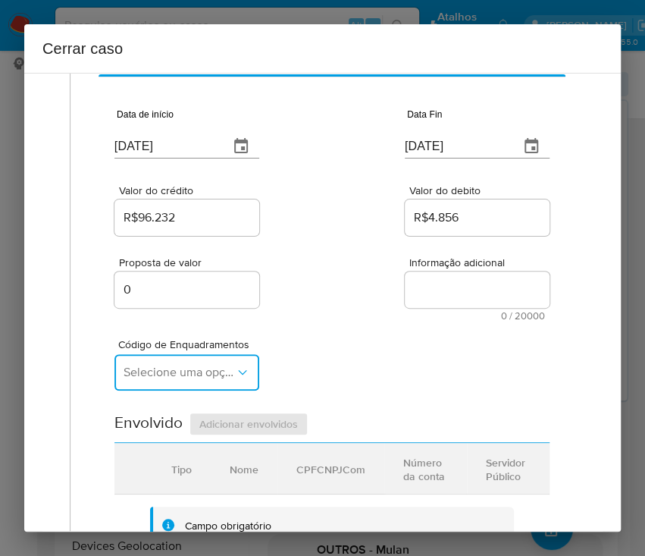
click at [137, 379] on button "Selecione uma opção" at bounding box center [186, 372] width 145 height 36
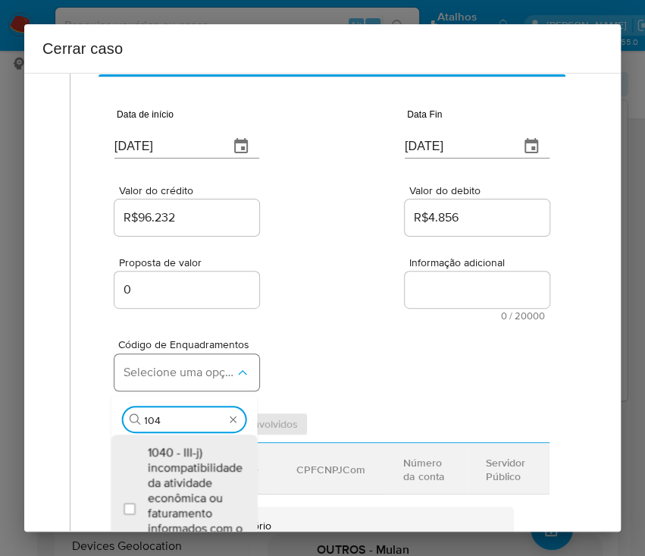
type input "1045"
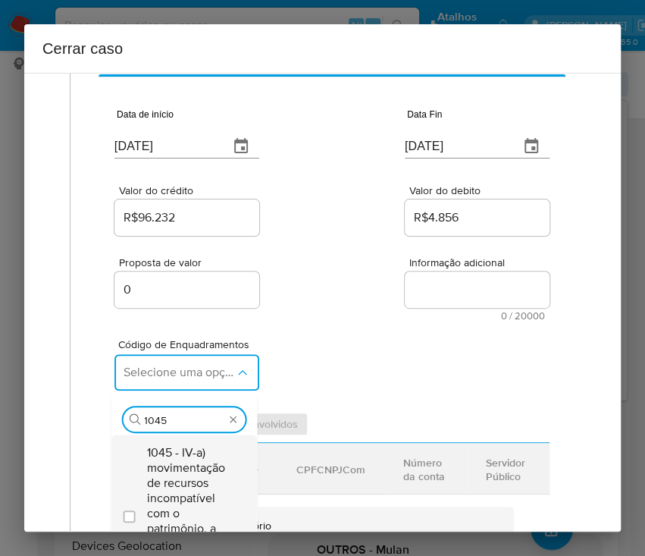
click at [177, 464] on span "1045 - IV-a) movimentação de recursos incompatível com o patrimônio, a atividad…" at bounding box center [191, 513] width 89 height 136
checkbox input "true"
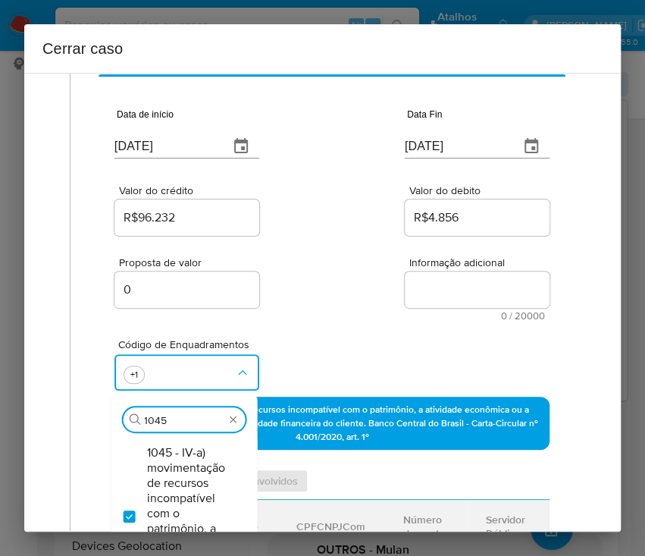
click at [370, 337] on div "Código de Enquadramentos Procurar 1045 1045 - IV-a) movimentação de recursos in…" at bounding box center [331, 359] width 435 height 76
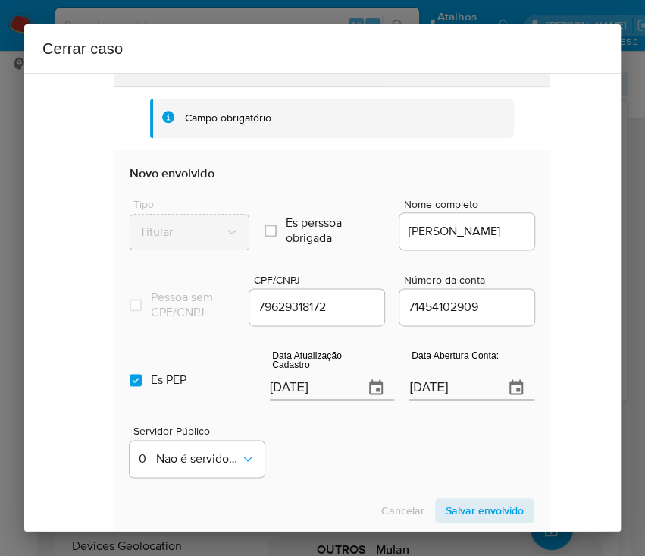
scroll to position [606, 0]
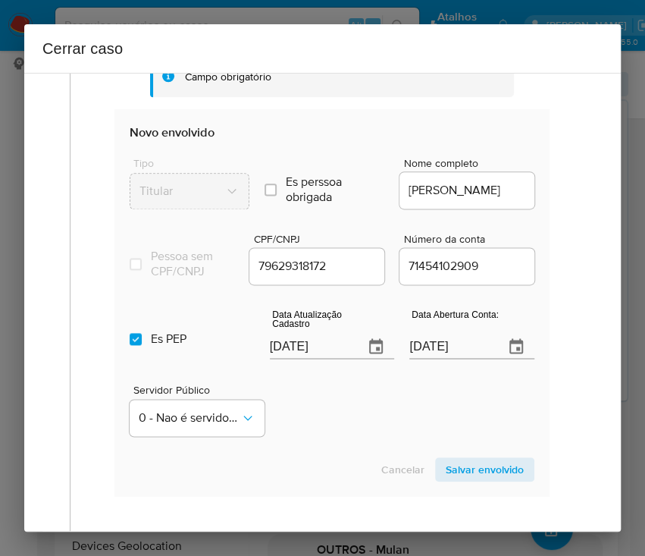
click at [297, 354] on input "[DATE]" at bounding box center [311, 346] width 83 height 24
paste input "0"
type input "[DATE]"
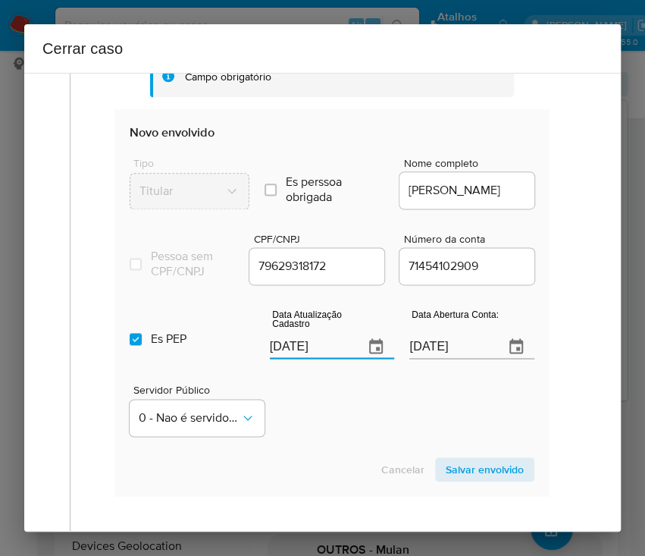
click at [304, 421] on div "Servidor Público 0 - Nao é servidor/[PERSON_NAME] possui informacao" at bounding box center [332, 404] width 405 height 76
click at [422, 359] on input "[DATE]" at bounding box center [450, 346] width 83 height 24
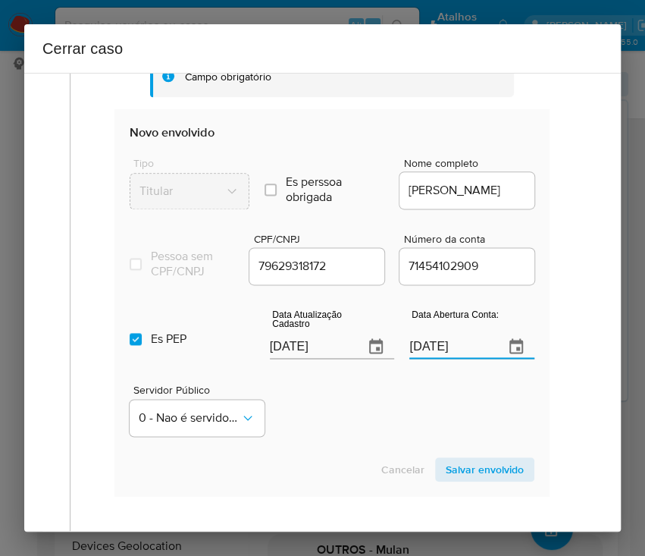
click at [356, 428] on div "Servidor Público 0 - Nao é servidor/[PERSON_NAME] possui informacao" at bounding box center [332, 404] width 405 height 76
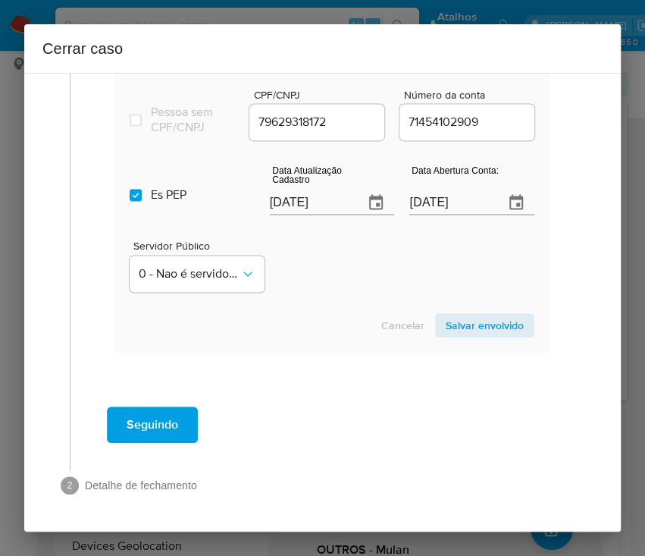
click at [469, 325] on span "Salvar envolvido" at bounding box center [485, 325] width 78 height 21
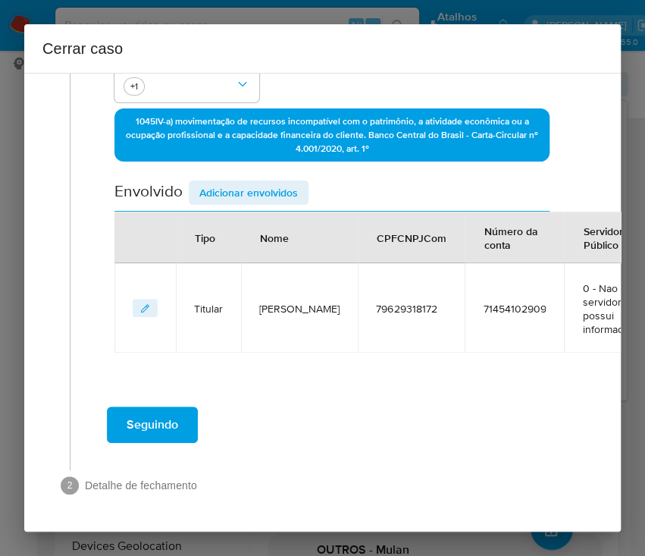
scroll to position [403, 0]
click at [253, 182] on span "Adicionar envolvidos" at bounding box center [248, 192] width 99 height 21
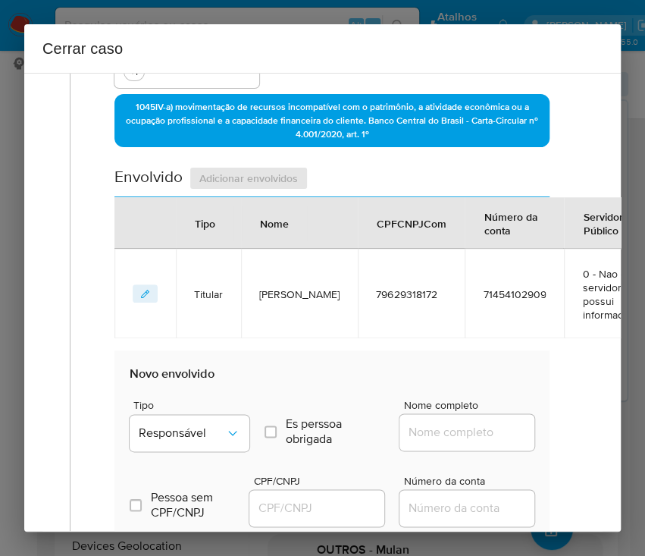
scroll to position [706, 0]
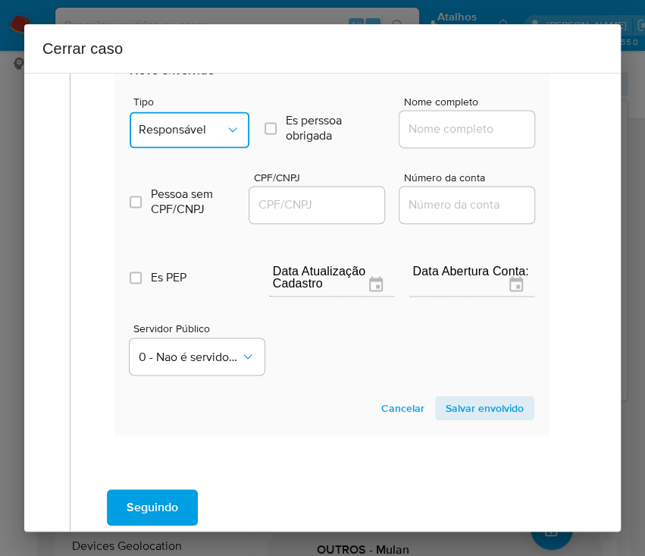
click at [209, 124] on span "Responsável" at bounding box center [182, 129] width 86 height 15
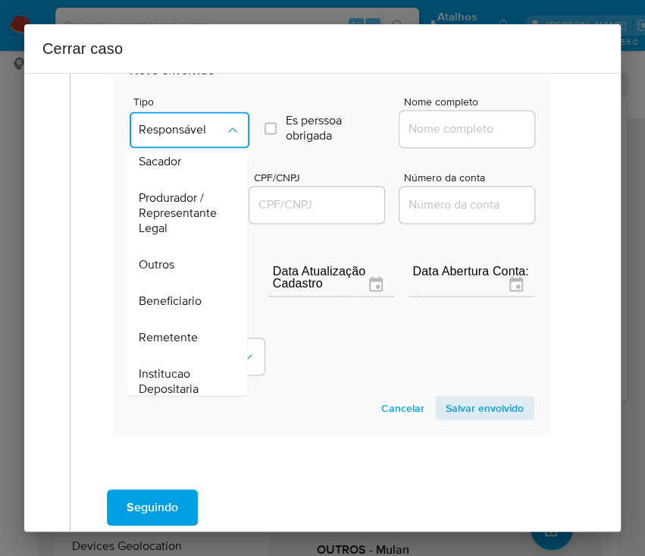
scroll to position [270, 0]
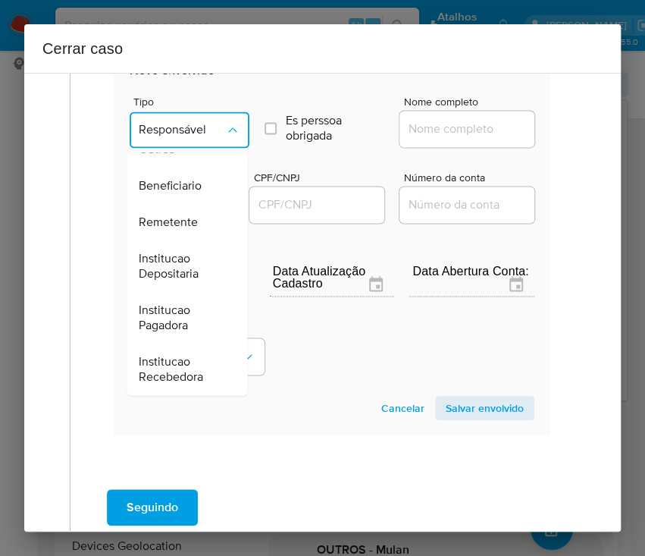
drag, startPoint x: 187, startPoint y: 221, endPoint x: 236, endPoint y: 204, distance: 52.3
click at [187, 222] on span "Remetente" at bounding box center [168, 222] width 59 height 15
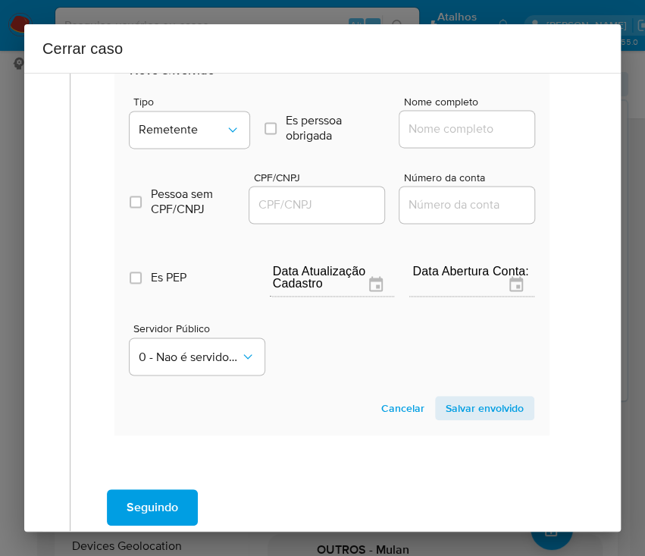
drag, startPoint x: 387, startPoint y: 136, endPoint x: 439, endPoint y: 124, distance: 52.8
click at [388, 135] on div "Tipo Remetente Es perssoa obrigada Is PObrigada Nome completo" at bounding box center [332, 116] width 405 height 76
click at [439, 124] on input "Nome completo" at bounding box center [473, 129] width 149 height 20
paste input "[PERSON_NAME] Carneiro, 69027242100"
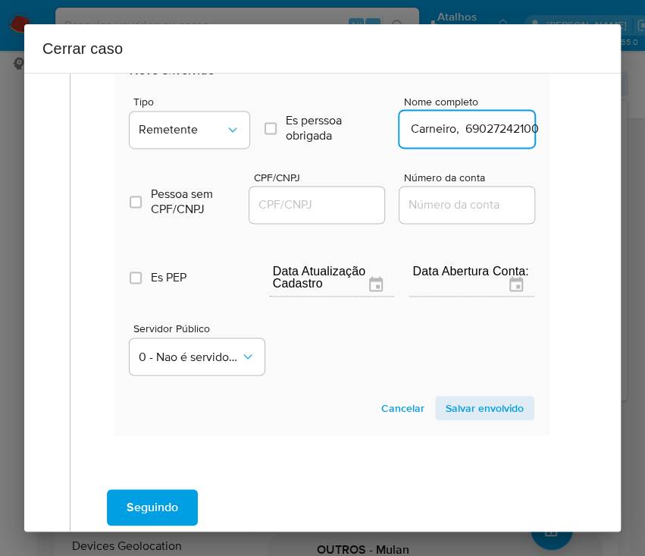
drag, startPoint x: 443, startPoint y: 133, endPoint x: 566, endPoint y: 130, distance: 122.8
type input "[PERSON_NAME]"
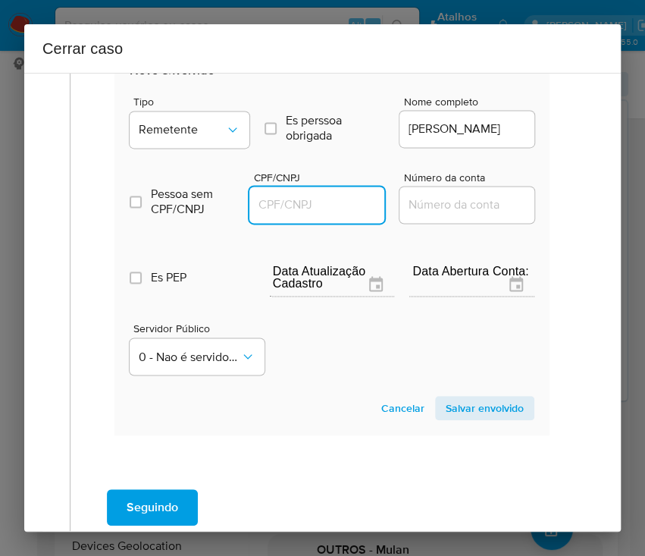
scroll to position [0, 0]
drag, startPoint x: 333, startPoint y: 201, endPoint x: 340, endPoint y: 208, distance: 9.6
click at [333, 201] on input "CPF/CNPJ" at bounding box center [323, 205] width 149 height 20
paste input "69027242100"
type input "69027242100"
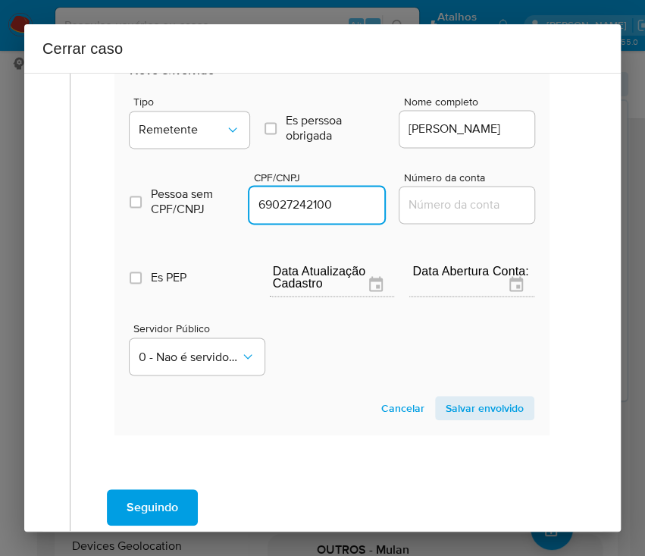
click at [473, 403] on span "Salvar envolvido" at bounding box center [485, 407] width 78 height 21
click at [480, 389] on section "Novo envolvido Tipo Remetente Es perssoa obrigada Is PObrigada Nome completo [P…" at bounding box center [331, 240] width 435 height 387
click at [465, 406] on span "Salvar envolvido" at bounding box center [485, 407] width 78 height 21
click at [465, 407] on span "Salvar envolvido" at bounding box center [485, 407] width 78 height 21
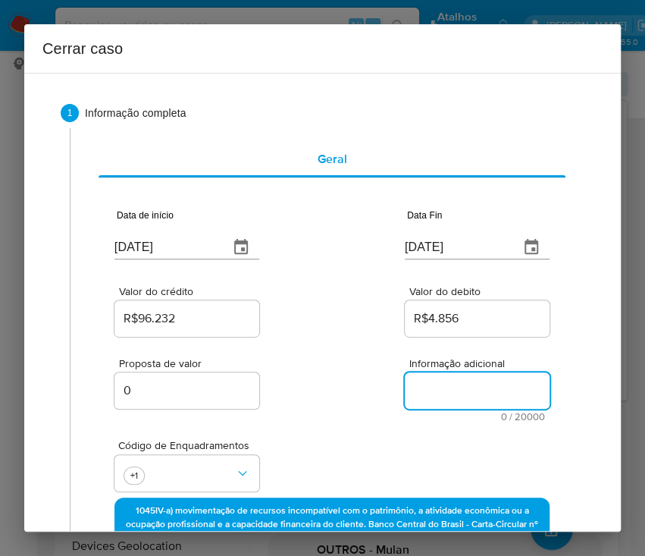
click at [439, 389] on textarea "Informação adicional" at bounding box center [477, 390] width 145 height 36
paste textarea "Loremipsumd si Ametcon Adipi Elitse Doeius Temporin, UTL 93680452106, 37 etdo, …"
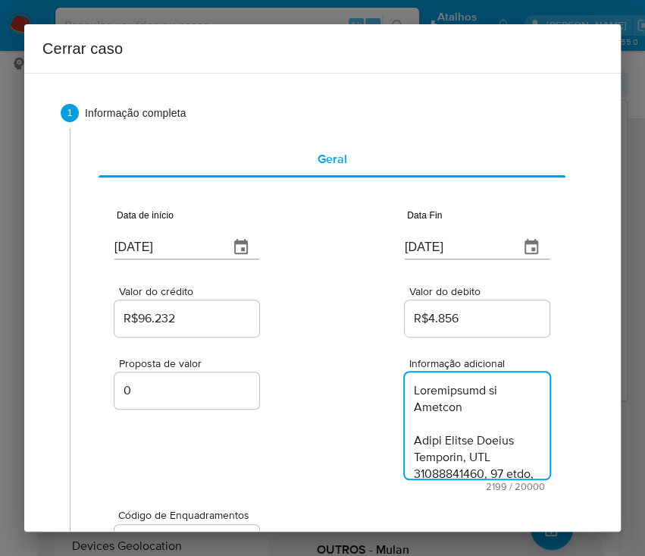
scroll to position [2755, 0]
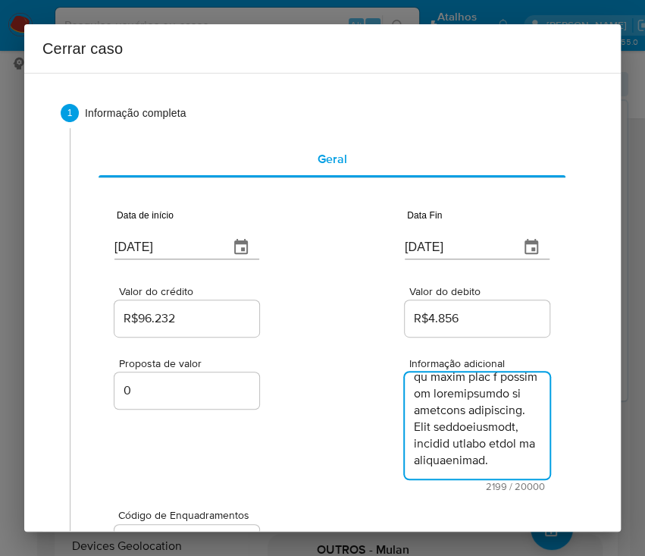
type textarea "Loremipsumd si Ametcon Adipi Elitse Doeius Temporin, UTL 93680452106, 37 etdo, …"
click at [336, 446] on div "Proposta de valor 0 Informação adicional 2199 / 20000 17801 caracteres restantes" at bounding box center [331, 416] width 435 height 152
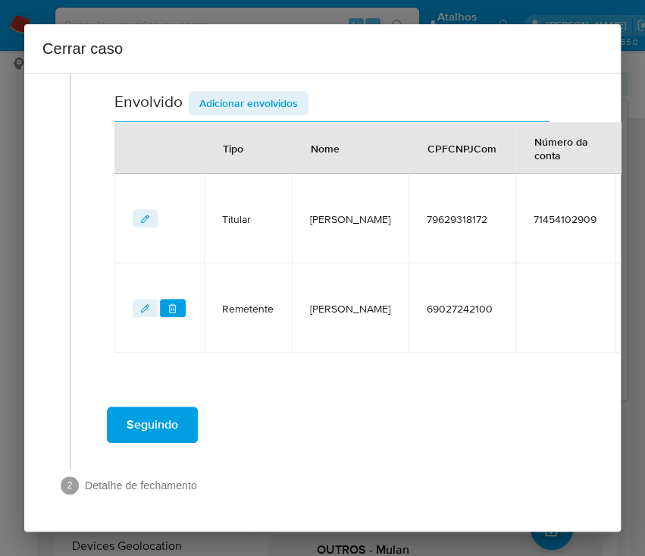
scroll to position [576, 0]
click at [176, 421] on span "Seguindo" at bounding box center [153, 424] width 52 height 33
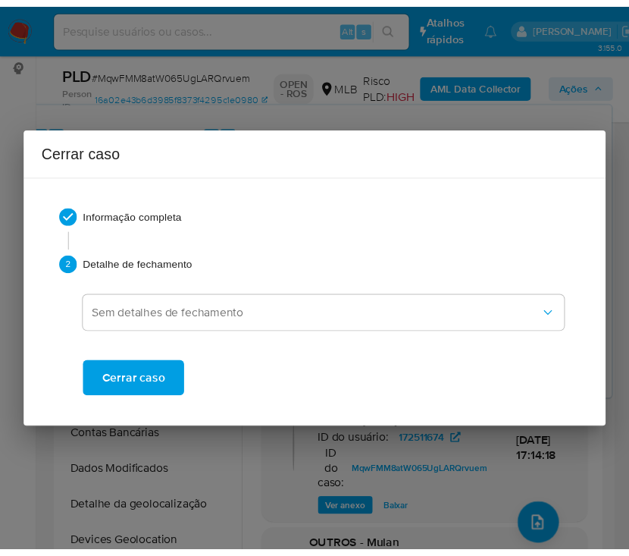
scroll to position [2655, 0]
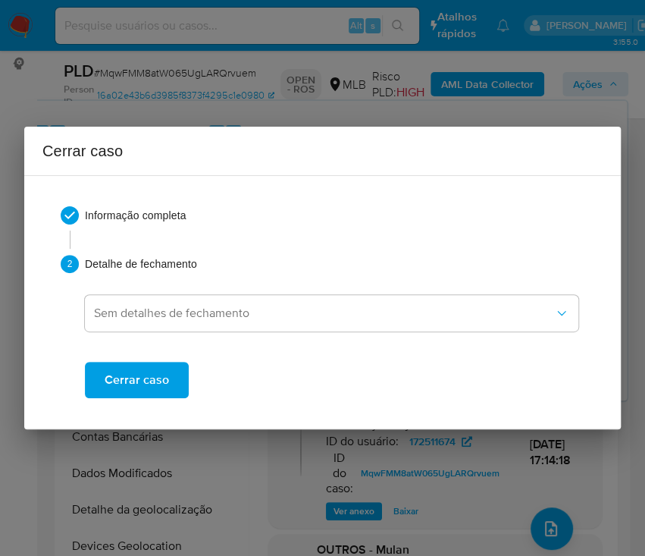
click at [152, 374] on span "Cerrar caso" at bounding box center [137, 379] width 64 height 33
click at [149, 377] on span "Cerrar caso" at bounding box center [137, 379] width 64 height 33
click at [143, 384] on span "Cerrar caso" at bounding box center [137, 379] width 64 height 33
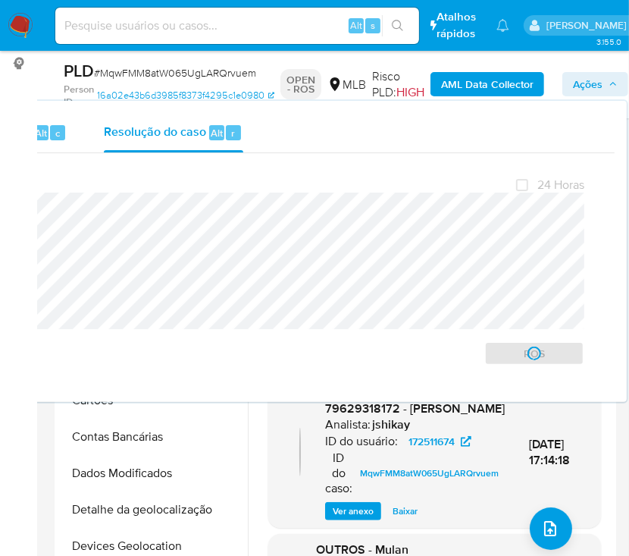
click at [118, 70] on span "# MqwFMM8atW065UgLARQrvuem" at bounding box center [175, 72] width 162 height 15
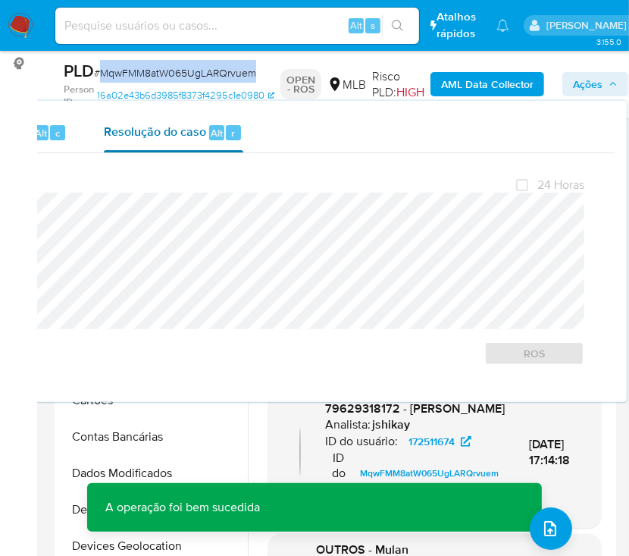
copy span "MqwFMM8atW065UgLARQrvuem"
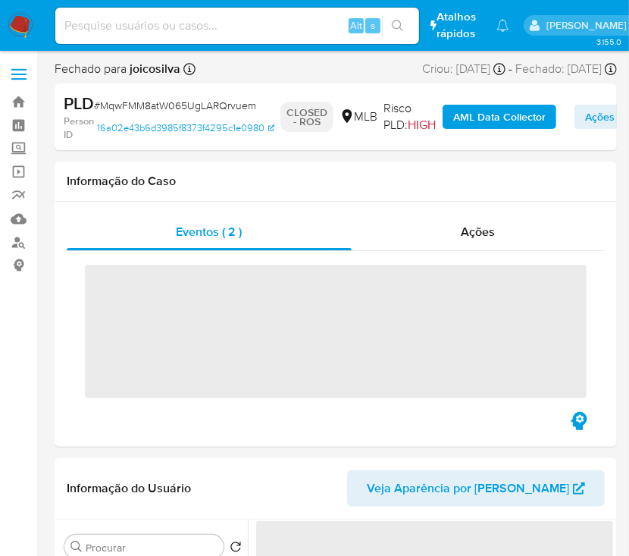
click at [26, 24] on img at bounding box center [21, 26] width 26 height 26
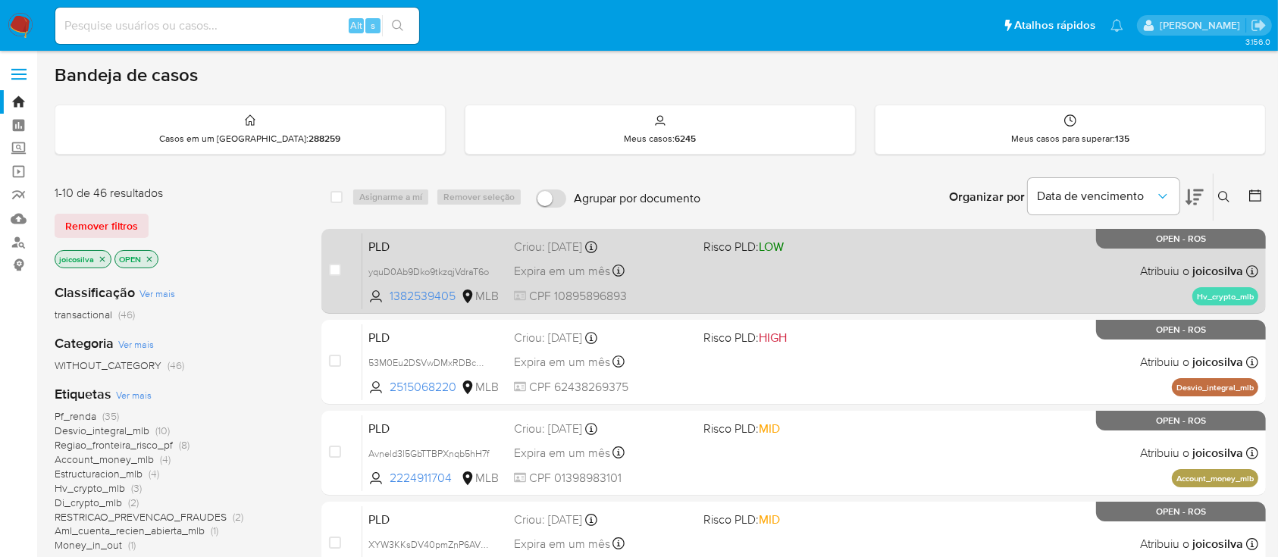
click at [825, 269] on div "PLD yquD0Ab9Dko9tkzqjVdraT6o 1382539405 MLB Risco PLD: LOW Criou: [DATE] Criou:…" at bounding box center [810, 271] width 896 height 77
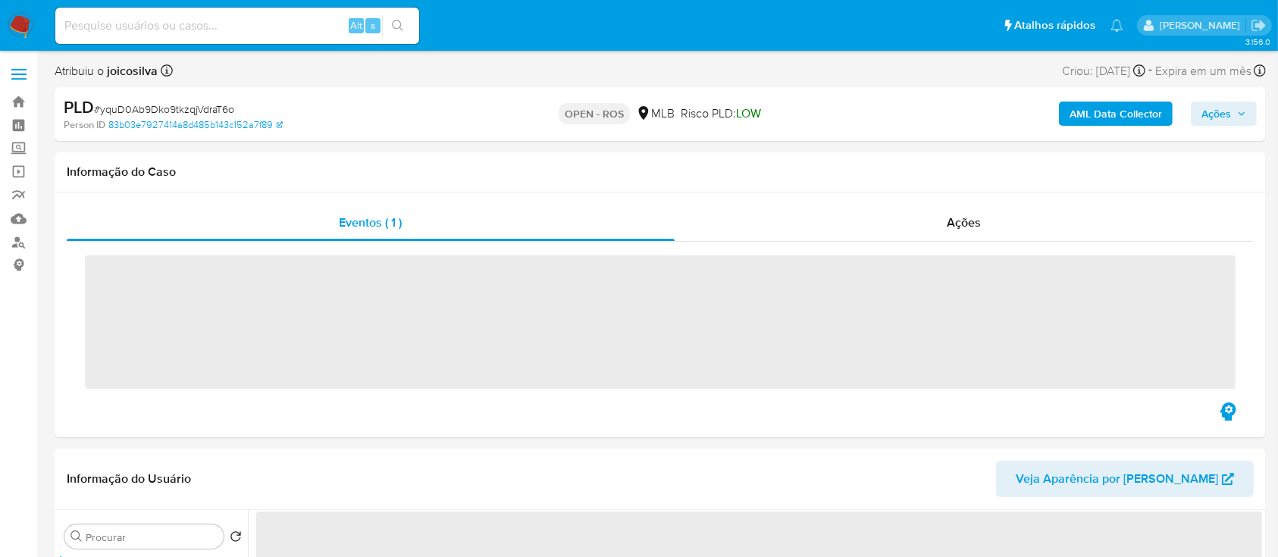
click at [226, 102] on span "# yquD0Ab9Dko9tkzqjVdraT6o" at bounding box center [164, 109] width 140 height 15
click at [225, 105] on span "# yquD0Ab9Dko9tkzqjVdraT6o" at bounding box center [164, 109] width 140 height 15
copy span "yquD0Ab9Dko9tkzqjVdraT6o"
select select "10"
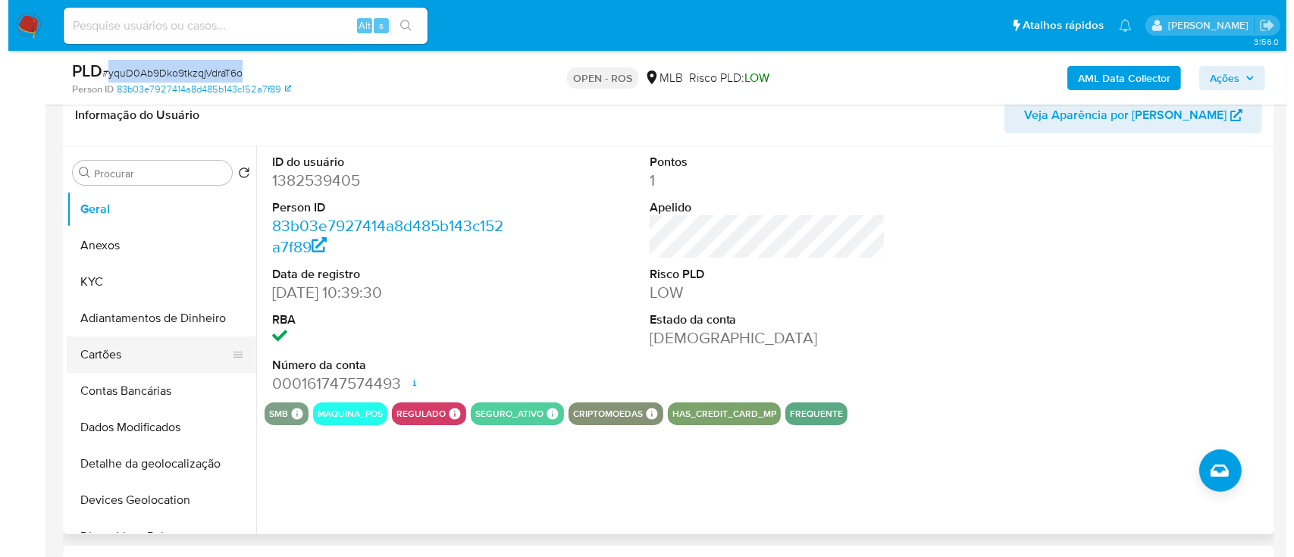
scroll to position [303, 0]
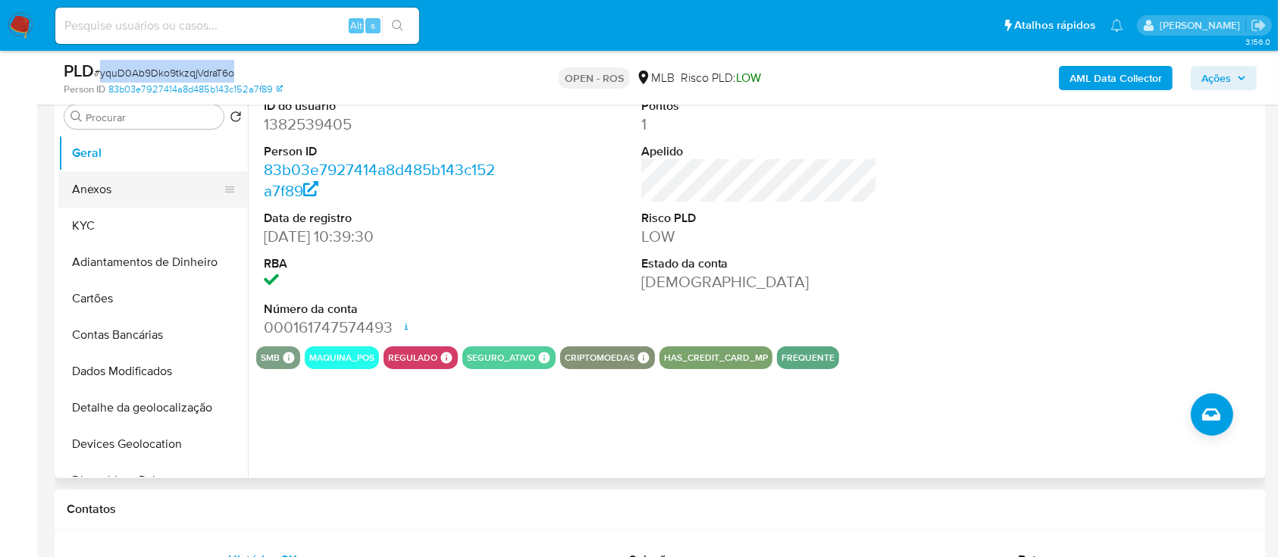
click at [125, 177] on button "Anexos" at bounding box center [146, 189] width 177 height 36
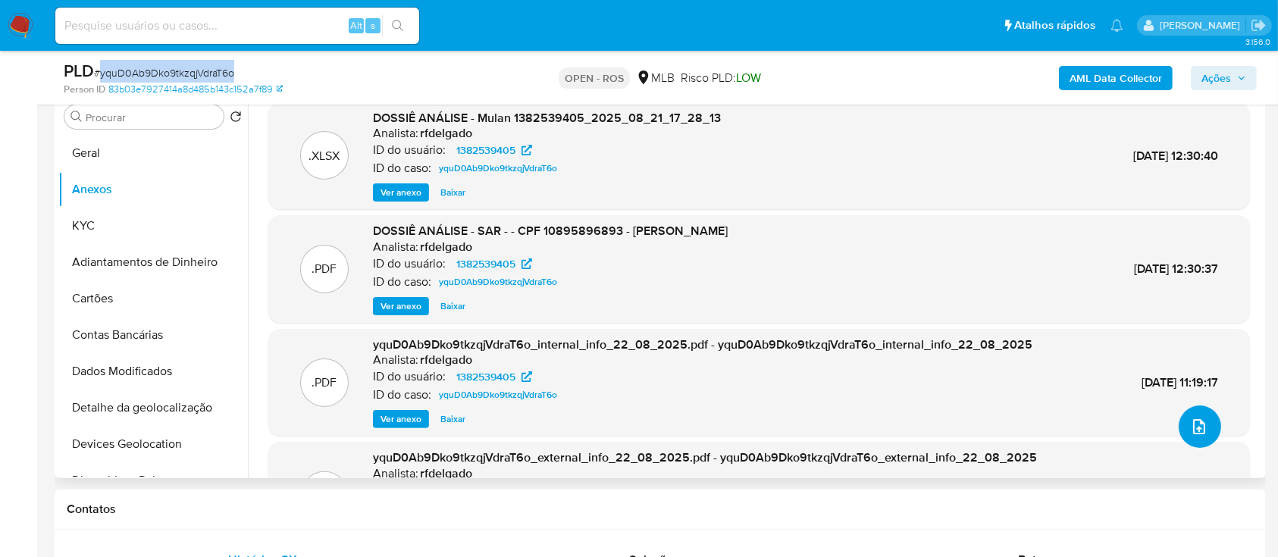
click at [1192, 418] on icon "upload-file" at bounding box center [1199, 427] width 18 height 18
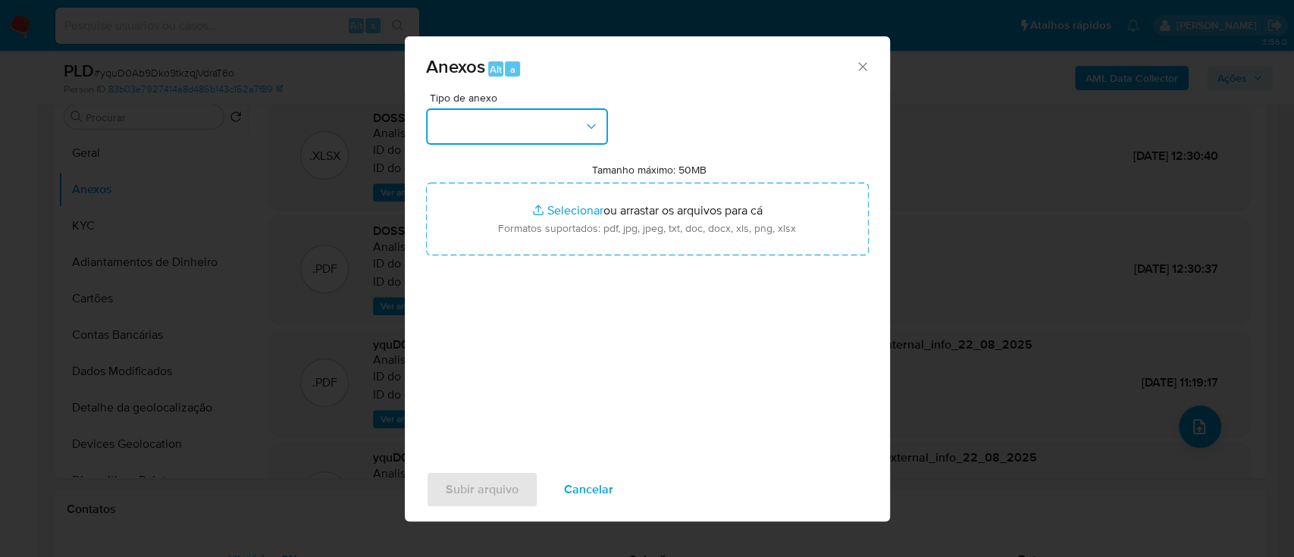
click at [534, 122] on button "button" at bounding box center [517, 126] width 182 height 36
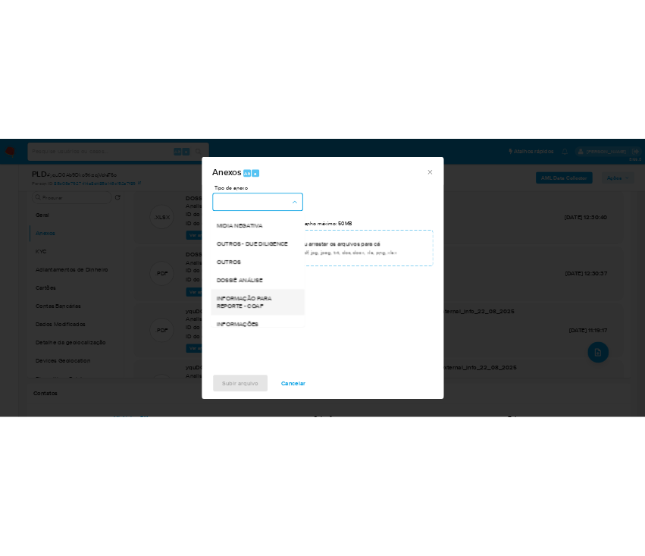
scroll to position [233, 0]
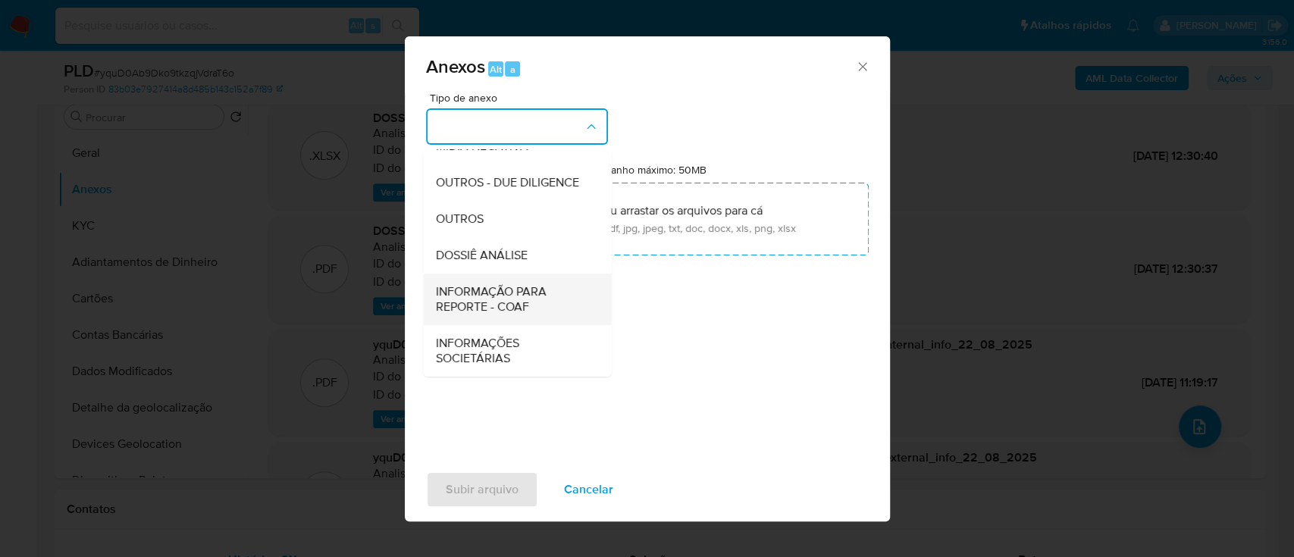
click at [532, 306] on span "INFORMAÇÃO PARA REPORTE - COAF" at bounding box center [512, 299] width 155 height 30
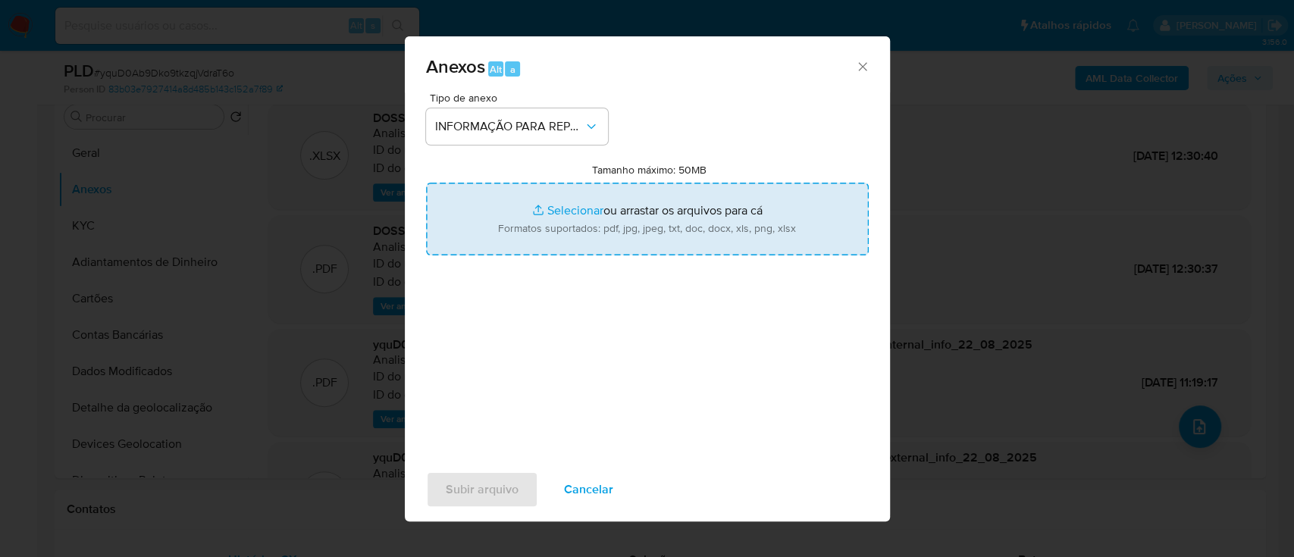
type input "C:\fakepath\SAR - yquD0Ab9Dko9tkzqjVdraT6o - CPF 10895896893 - ADRIANA APARECID…"
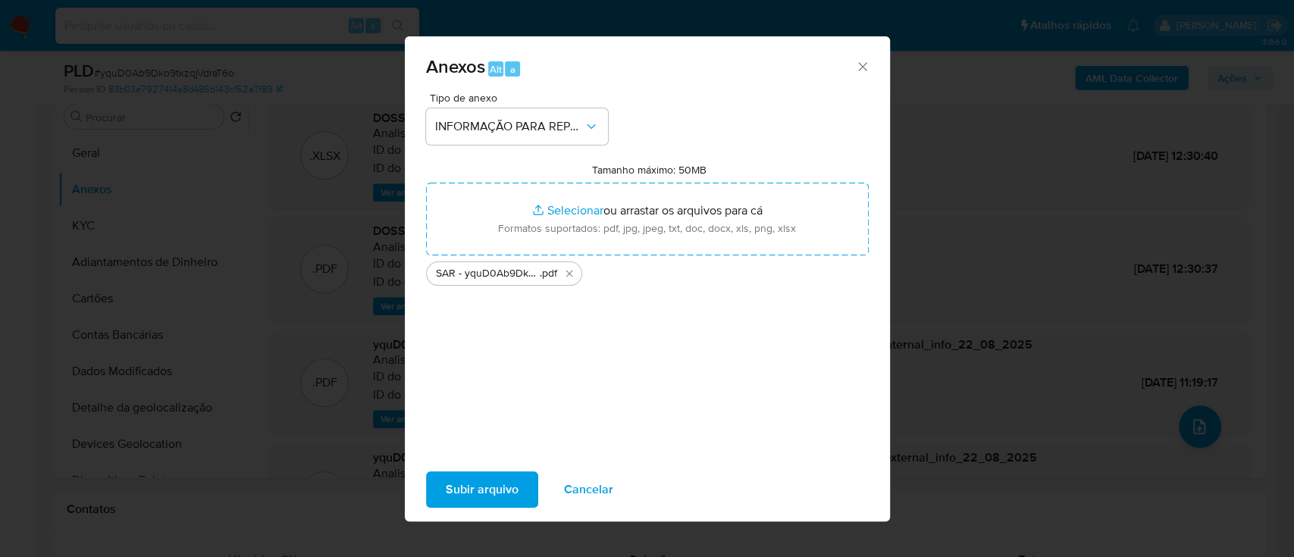
click at [481, 494] on span "Subir arquivo" at bounding box center [482, 489] width 73 height 33
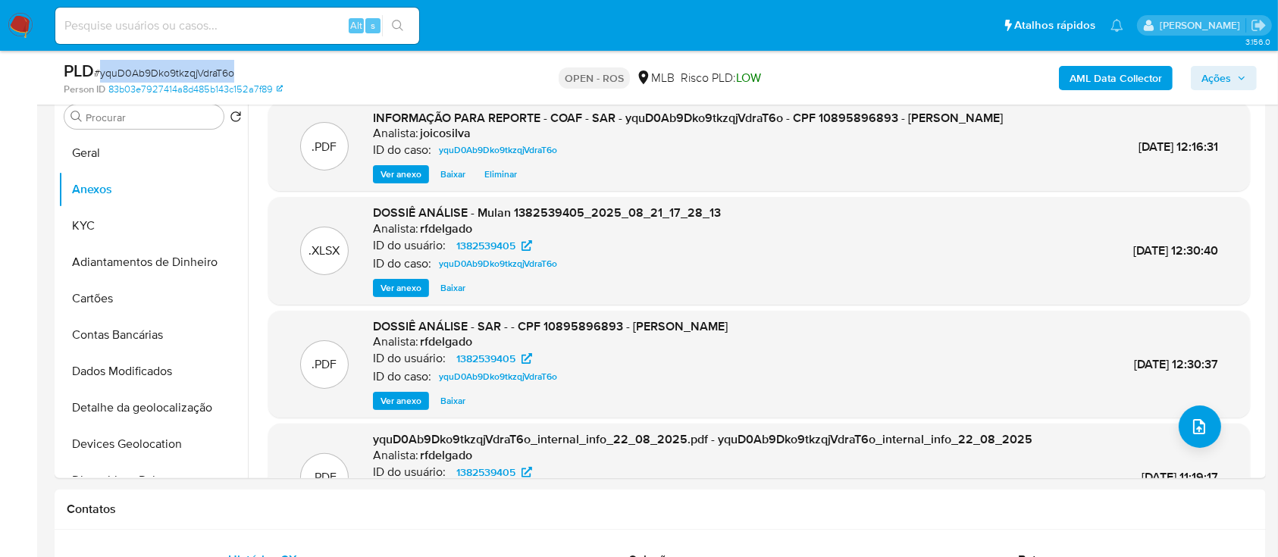
click at [1200, 69] on button "Ações" at bounding box center [1224, 78] width 66 height 24
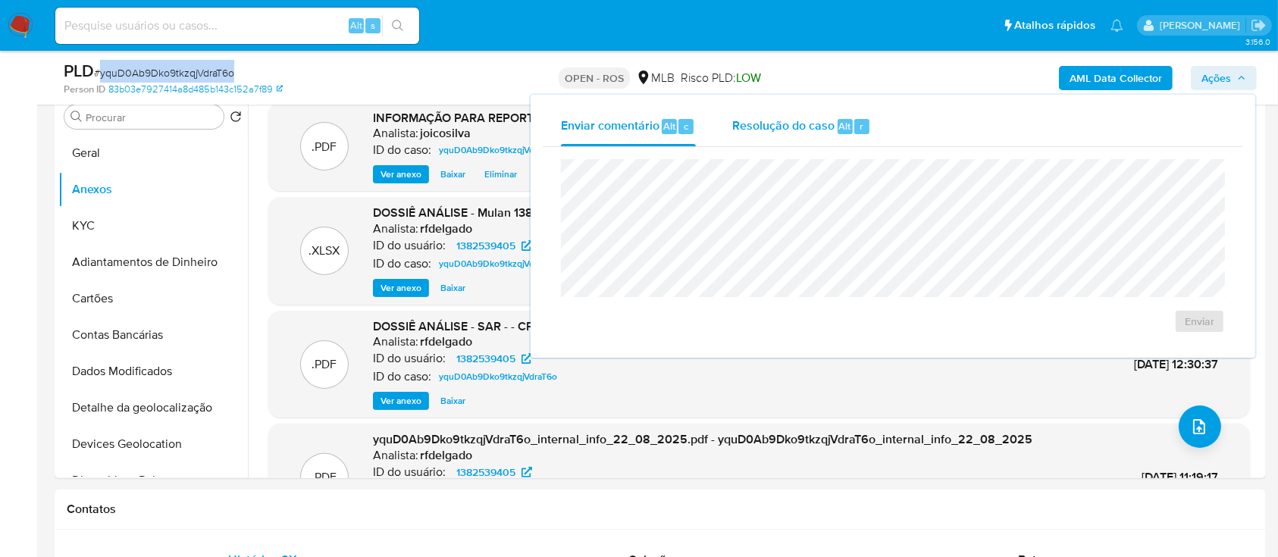
click at [752, 144] on div "Resolução do caso Alt r" at bounding box center [801, 126] width 139 height 39
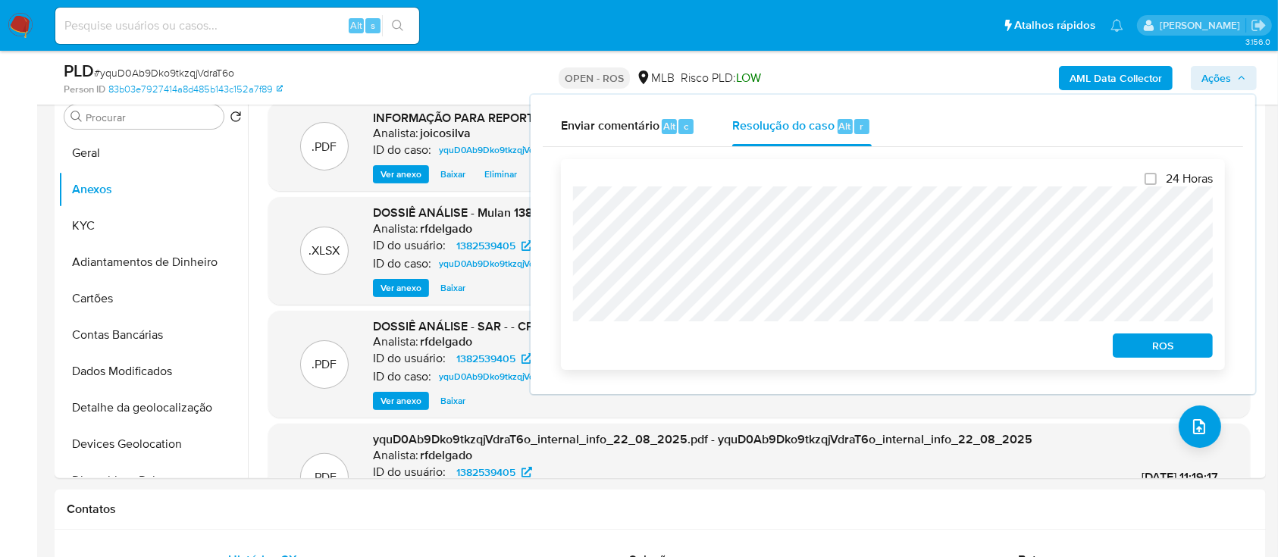
click at [1136, 351] on span "ROS" at bounding box center [1162, 345] width 79 height 21
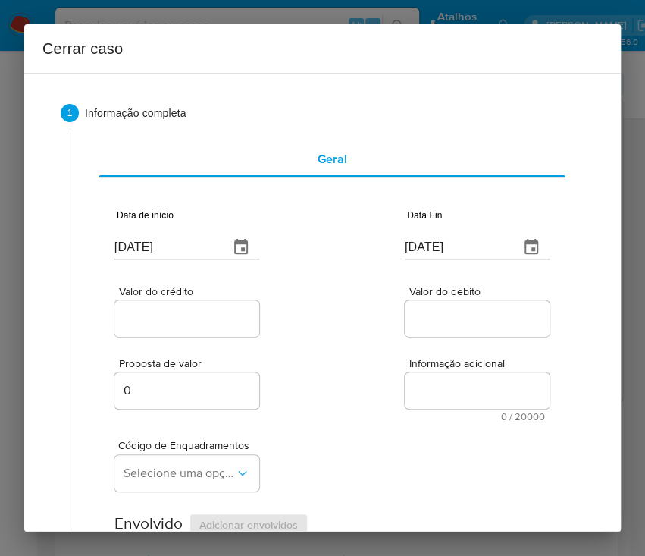
click at [168, 247] on input "[DATE]" at bounding box center [165, 247] width 102 height 24
paste input "01/07"
type input "01/07/2025"
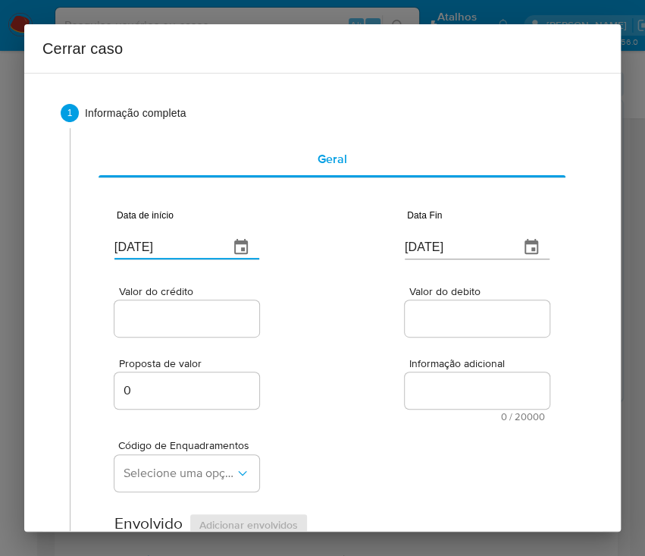
drag, startPoint x: 376, startPoint y: 313, endPoint x: 52, endPoint y: 397, distance: 334.4
click at [374, 316] on div "Valor do crédito Valor do debito" at bounding box center [331, 304] width 435 height 72
click at [468, 237] on input "[DATE]" at bounding box center [456, 247] width 102 height 24
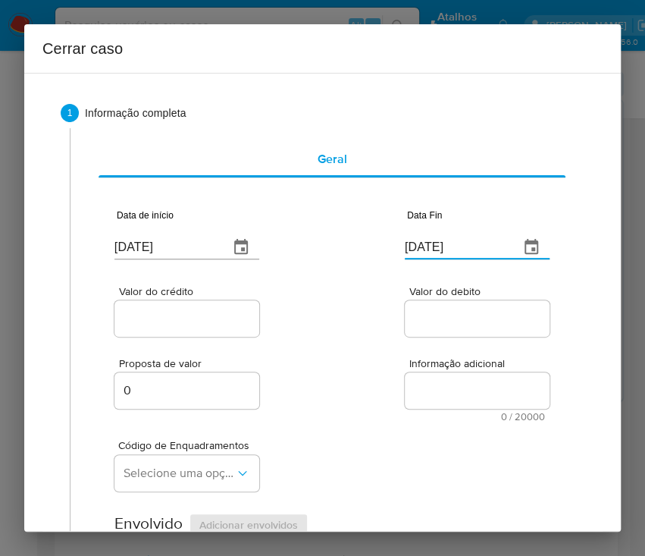
paste input "19"
type input "19/08/2025"
drag, startPoint x: 447, startPoint y: 352, endPoint x: 334, endPoint y: 339, distance: 114.5
click at [443, 352] on div "Proposta de valor 0 Informação adicional 0 / 20000 20000 caracteres restantes" at bounding box center [331, 381] width 435 height 82
click at [233, 315] on input "Valor do crédito" at bounding box center [188, 319] width 149 height 20
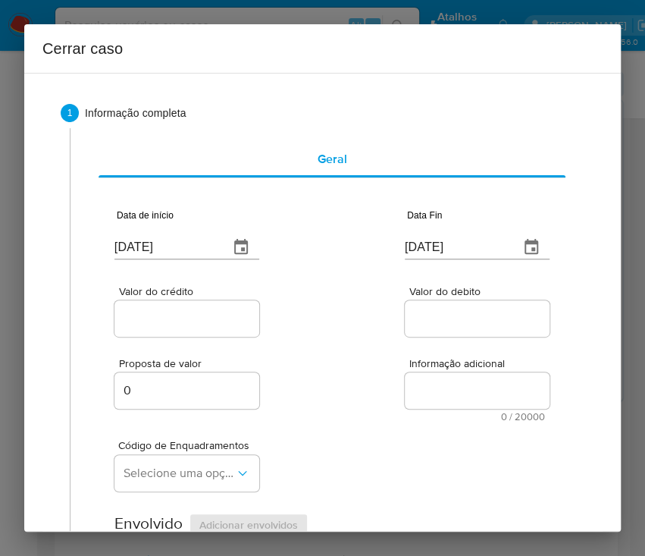
click at [174, 321] on input "Valor do crédito" at bounding box center [188, 319] width 149 height 20
paste input "R$189.828"
type input "R$189.828"
click at [422, 365] on span "Informação adicional" at bounding box center [481, 363] width 145 height 11
click at [422, 372] on textarea "Informação adicional" at bounding box center [477, 390] width 145 height 36
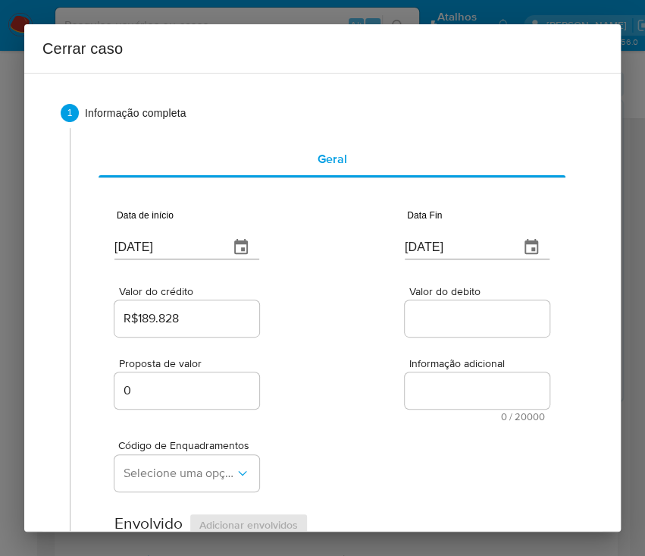
click at [450, 324] on input "Valor do debito" at bounding box center [479, 319] width 149 height 20
paste input "R$153.821"
type input "R$153.821"
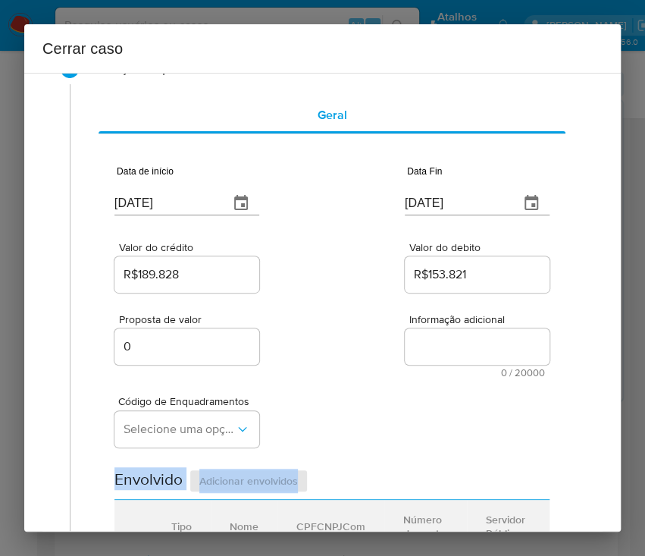
scroll to position [101, 0]
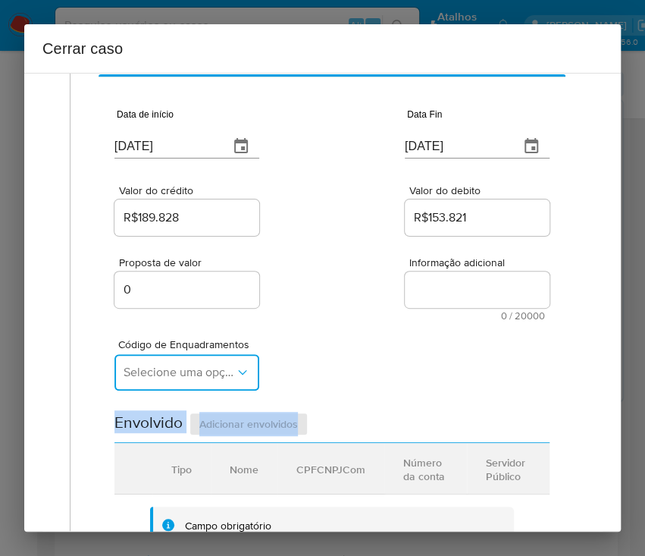
click at [193, 357] on button "Selecione uma opção" at bounding box center [186, 372] width 145 height 36
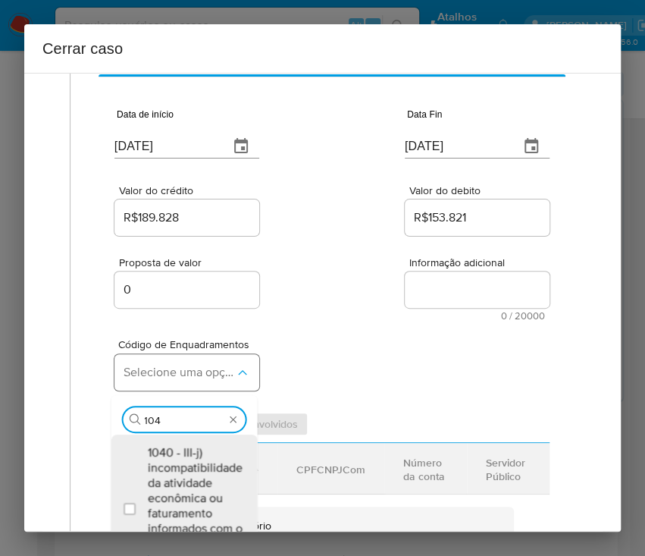
type input "1045"
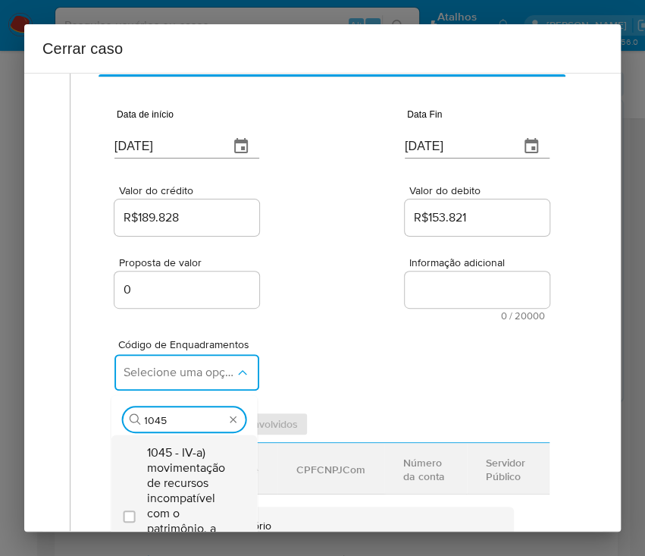
click at [204, 464] on span "1045 - IV-a) movimentação de recursos incompatível com o patrimônio, a atividad…" at bounding box center [191, 513] width 89 height 136
checkbox input "true"
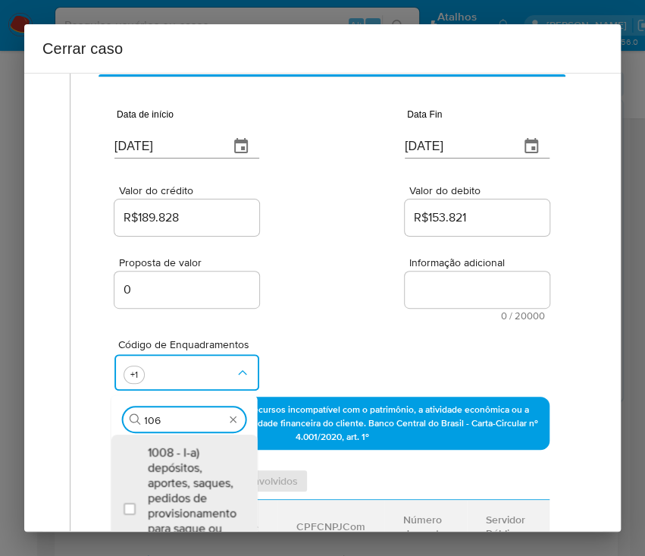
scroll to position [140, 0]
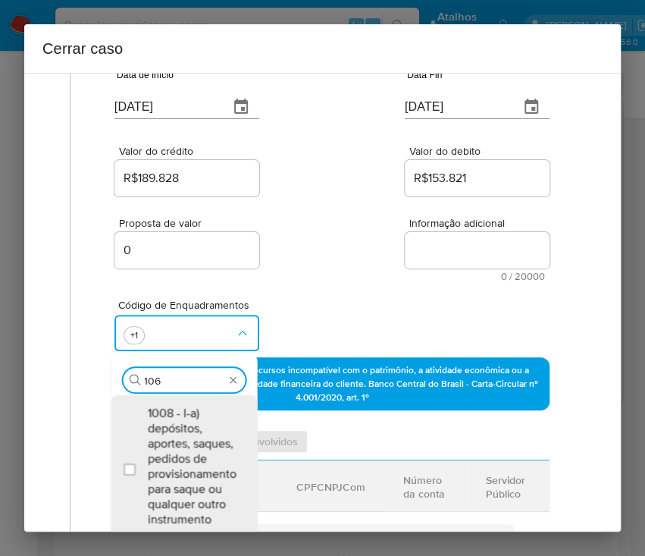
type input "1066"
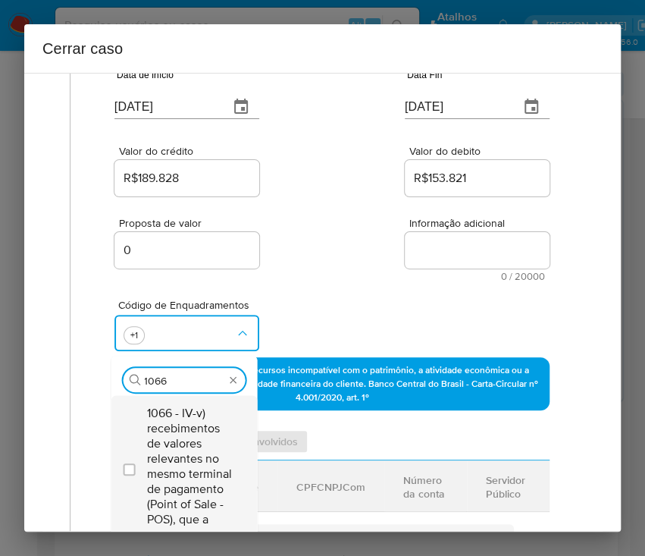
click at [190, 428] on span "1066 - IV-v) recebimentos de valores relevantes no mesmo terminal de pagamento …" at bounding box center [191, 466] width 89 height 121
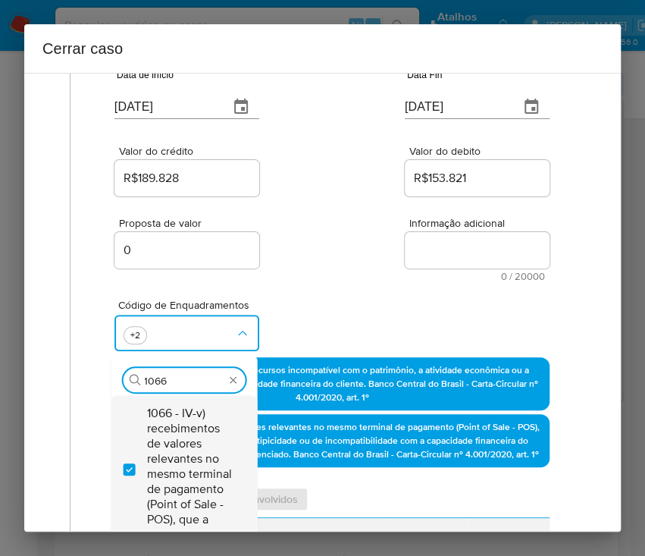
checkbox input "true"
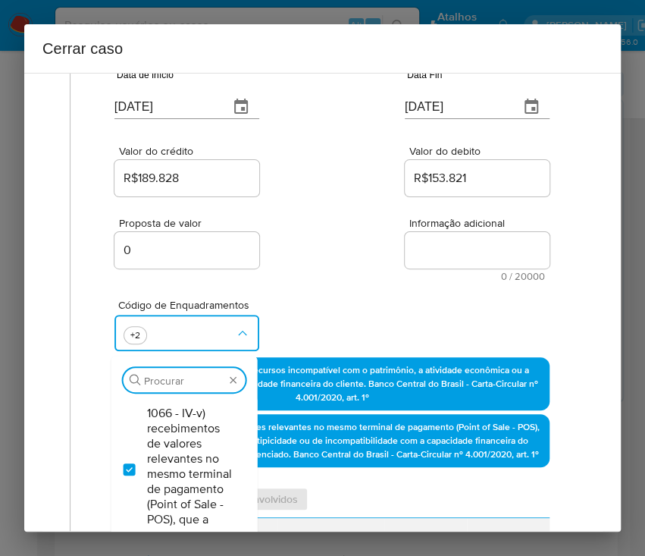
click at [308, 265] on div "Proposta de valor 0 Informação adicional 0 / 20000 20000 caracteres restantes" at bounding box center [331, 240] width 435 height 82
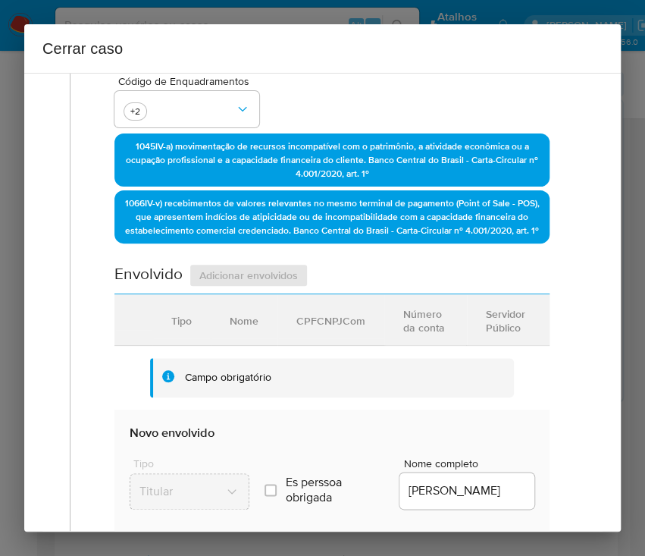
scroll to position [646, 0]
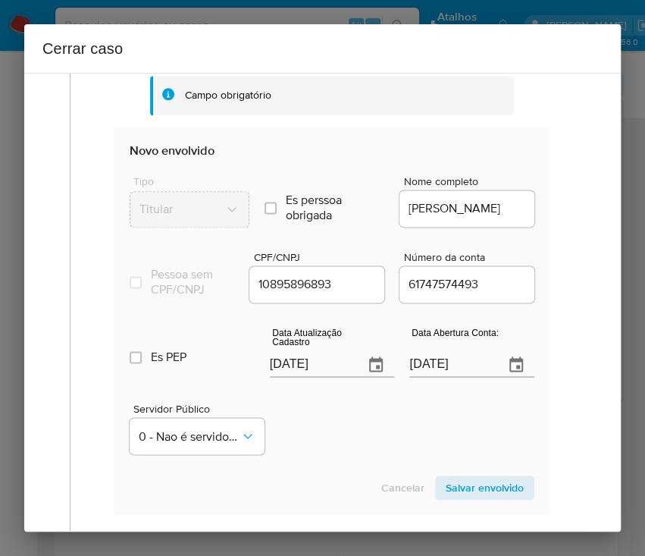
click at [262, 384] on div "Es PEP isPEP Data Atualização Cadastro 26/08/2025 Data Abertura Conta: 25/05/20…" at bounding box center [332, 344] width 405 height 79
click at [281, 377] on input "[DATE]" at bounding box center [311, 364] width 83 height 24
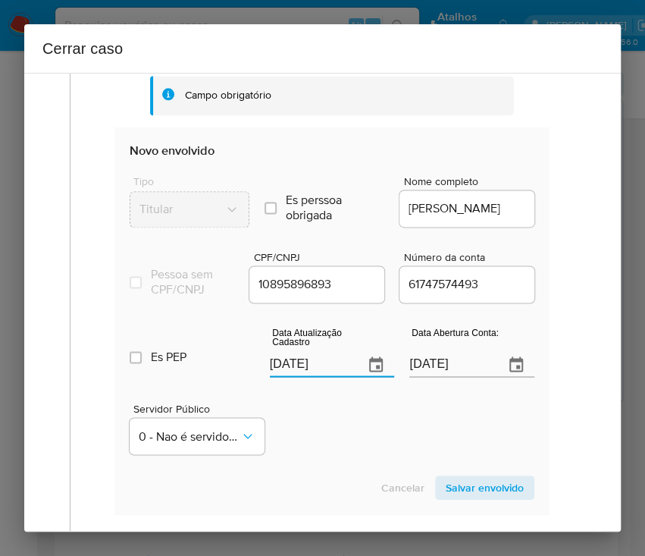
paste input "19"
type input "19/08/2025"
click at [334, 446] on div "Servidor Público 0 - Nao é servidor/Nao possui informacao" at bounding box center [332, 422] width 405 height 76
click at [417, 377] on input "25/05/2023" at bounding box center [450, 364] width 83 height 24
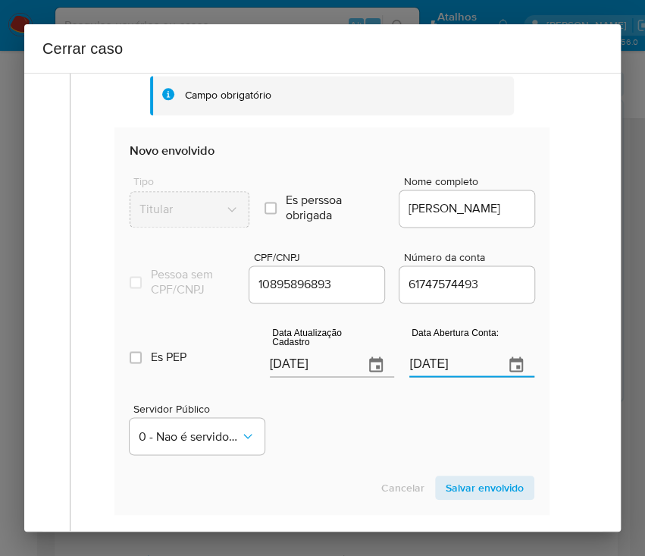
click at [417, 377] on input "25/05/2023" at bounding box center [450, 364] width 83 height 24
click at [362, 458] on div "Servidor Público 0 - Nao é servidor/Nao possui informacao" at bounding box center [332, 422] width 405 height 76
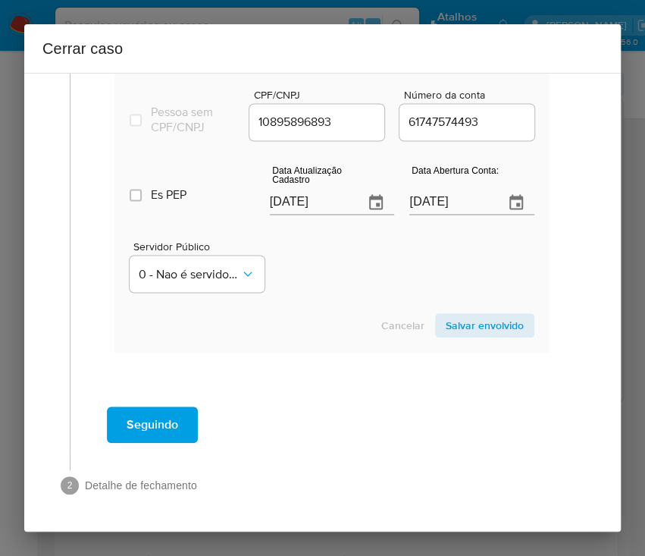
click at [475, 318] on span "Salvar envolvido" at bounding box center [485, 325] width 78 height 21
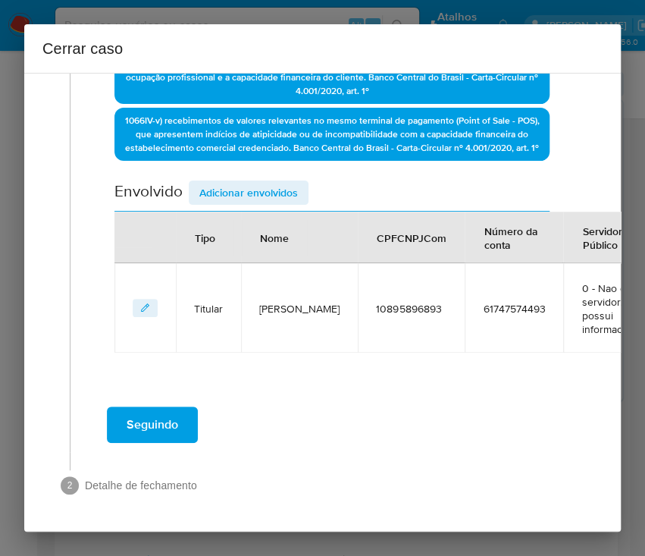
scroll to position [473, 0]
click at [281, 185] on span "Adicionar envolvidos" at bounding box center [248, 192] width 99 height 21
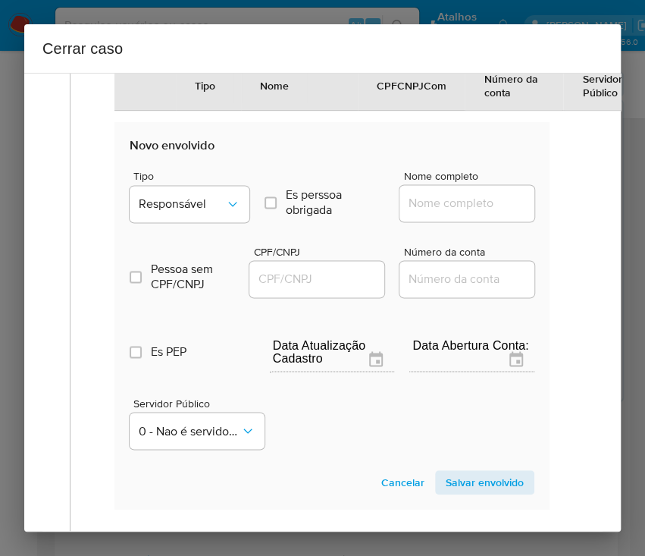
scroll to position [776, 0]
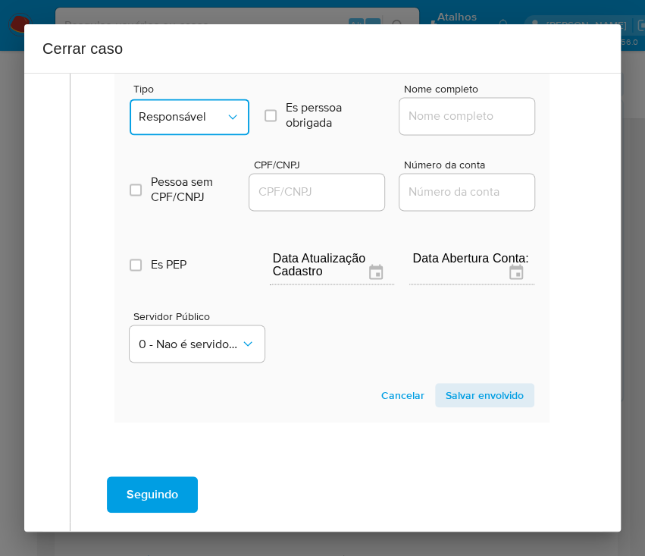
click at [188, 115] on button "Responsável" at bounding box center [190, 117] width 120 height 36
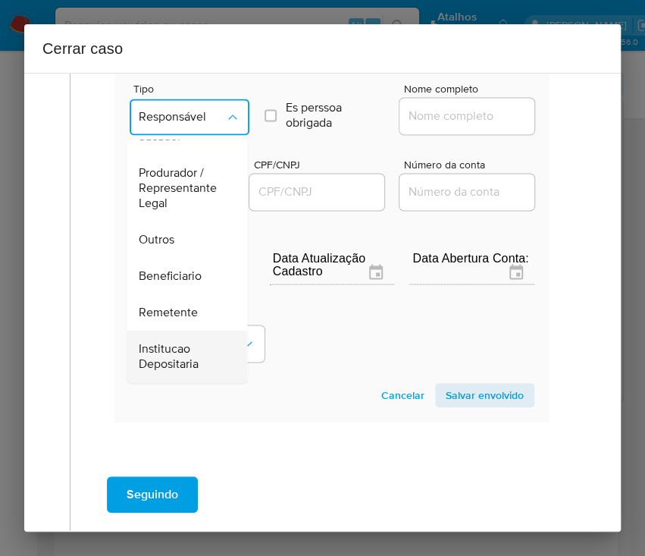
scroll to position [270, 0]
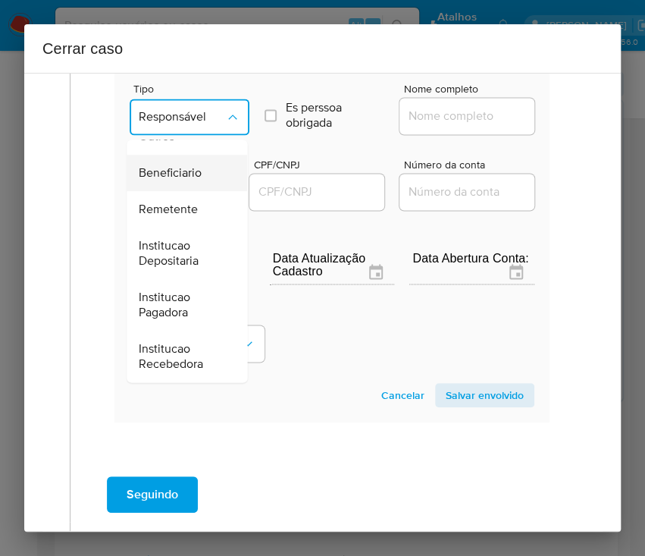
click at [194, 180] on span "Beneficiario" at bounding box center [170, 172] width 63 height 15
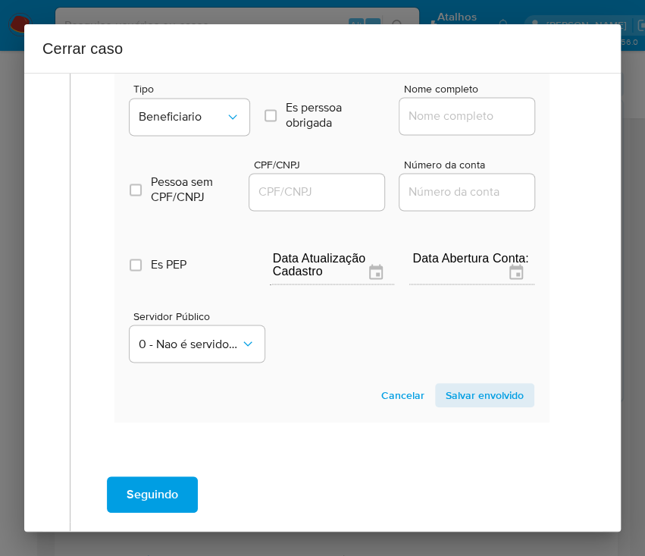
click at [437, 124] on input "Nome completo" at bounding box center [473, 116] width 149 height 20
paste input "Valdivino Barbosa Cintra, 26306573100"
drag, startPoint x: 445, startPoint y: 131, endPoint x: 569, endPoint y: 133, distance: 124.3
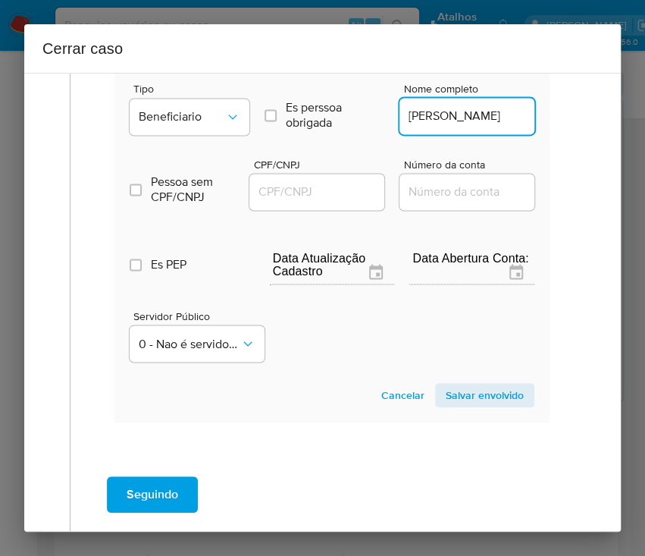
scroll to position [0, 0]
type input "Valdivino Barbosa Cintra"
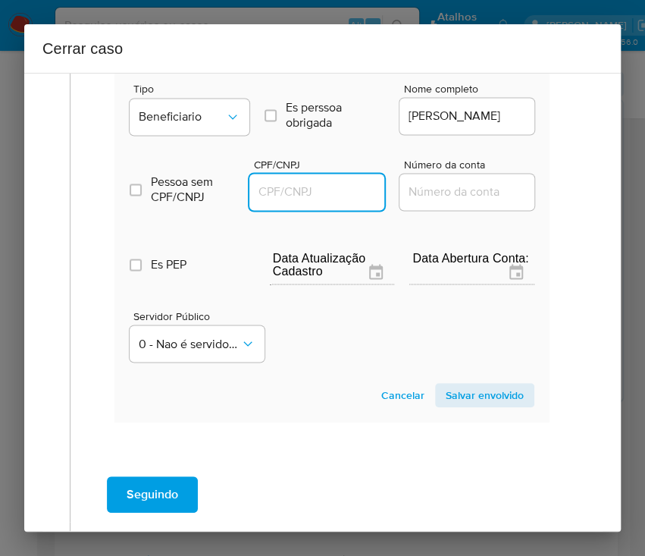
drag, startPoint x: 320, startPoint y: 199, endPoint x: 367, endPoint y: 209, distance: 48.0
click at [320, 199] on input "CPF/CNPJ" at bounding box center [323, 192] width 149 height 20
paste input "26306573100"
type input "26306573100"
click at [461, 403] on span "Salvar envolvido" at bounding box center [485, 394] width 78 height 21
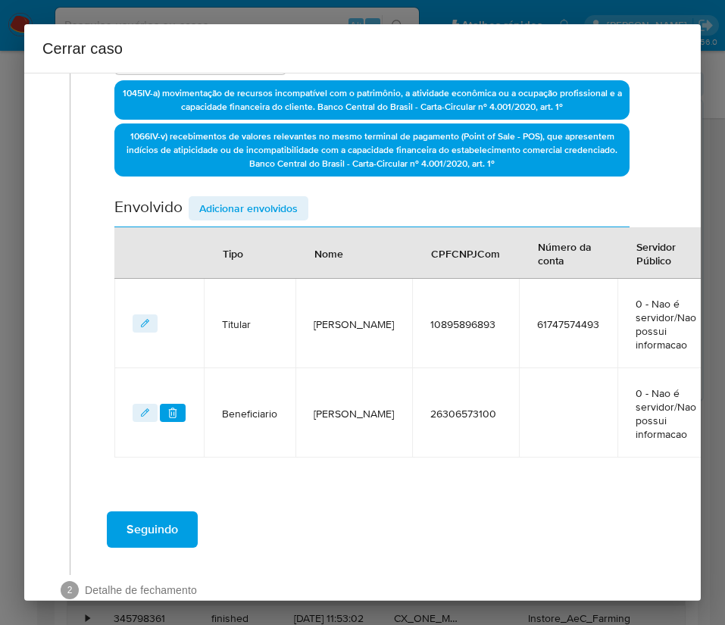
scroll to position [417, 0]
click at [283, 203] on span "Adicionar envolvidos" at bounding box center [248, 208] width 99 height 21
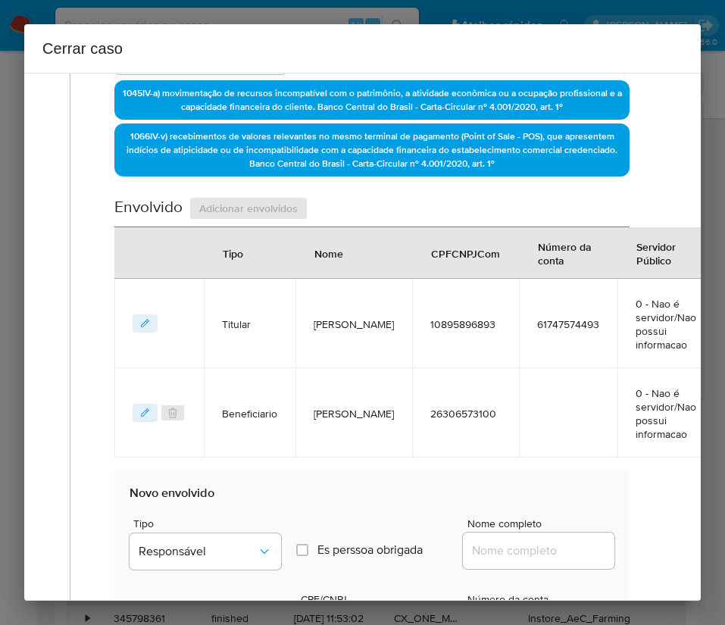
scroll to position [869, 0]
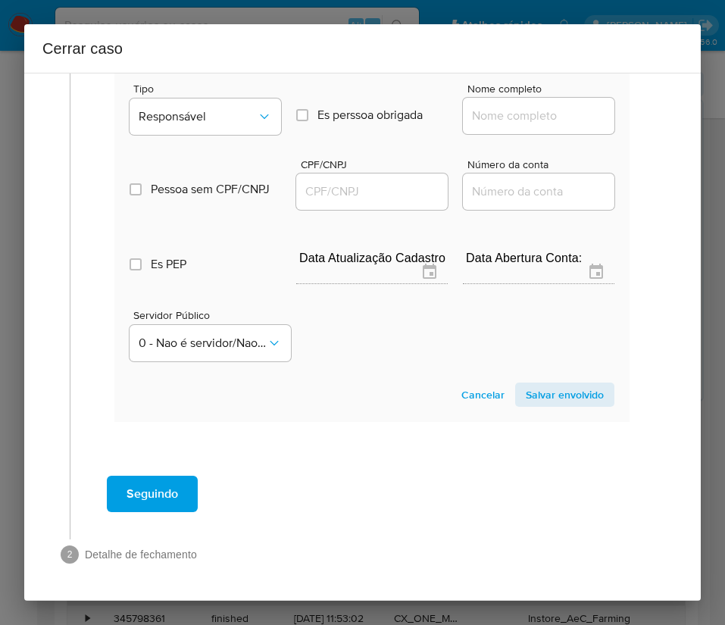
click at [462, 384] on span "Cancelar" at bounding box center [483, 394] width 43 height 21
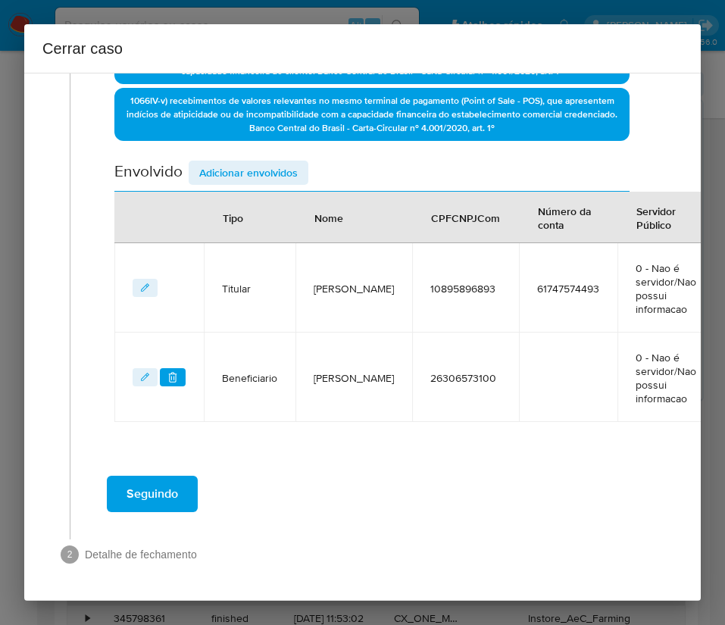
scroll to position [129, 0]
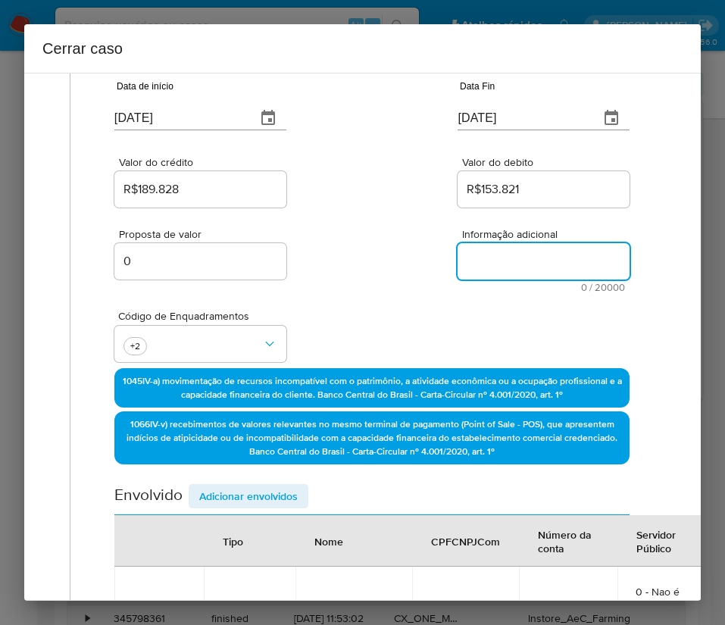
click at [483, 267] on textarea "Informação adicional" at bounding box center [544, 261] width 172 height 36
paste textarea "Informações da Cliente Adriana Aparecida Dias, CPF 10895896893, 55 anos, reside…"
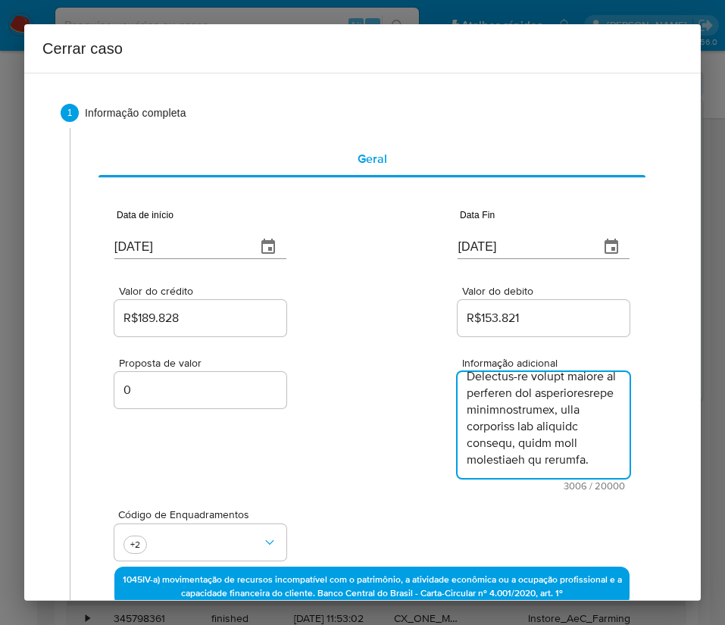
scroll to position [540, 0]
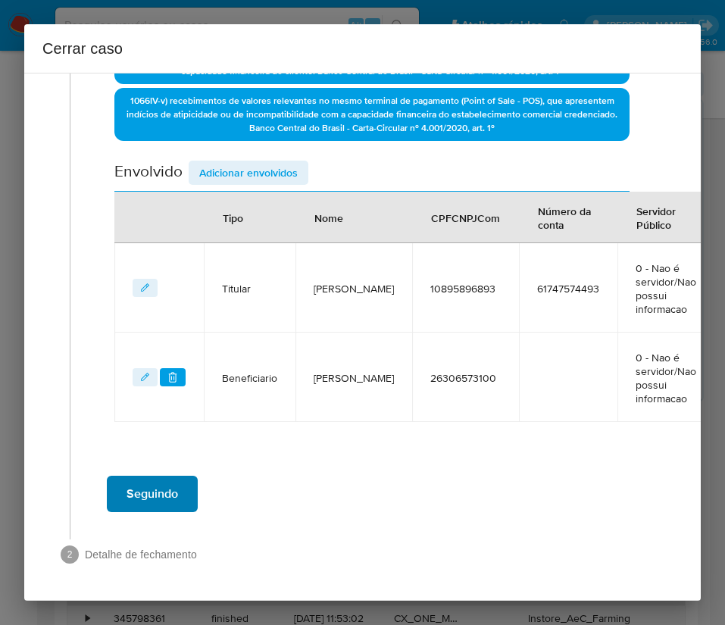
type textarea "Informações da Cliente Adriana Aparecida Dias, CPF 10895896893, 55 anos, reside…"
click at [175, 480] on span "Seguindo" at bounding box center [153, 494] width 52 height 33
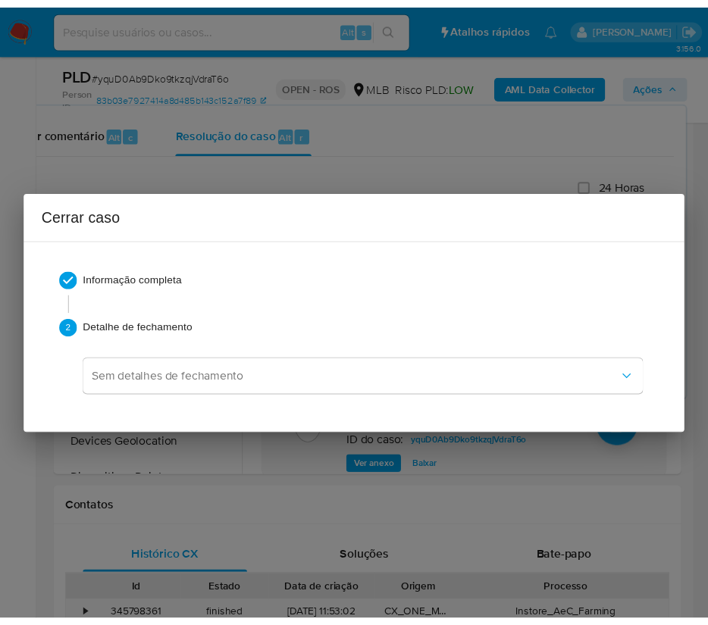
scroll to position [2905, 0]
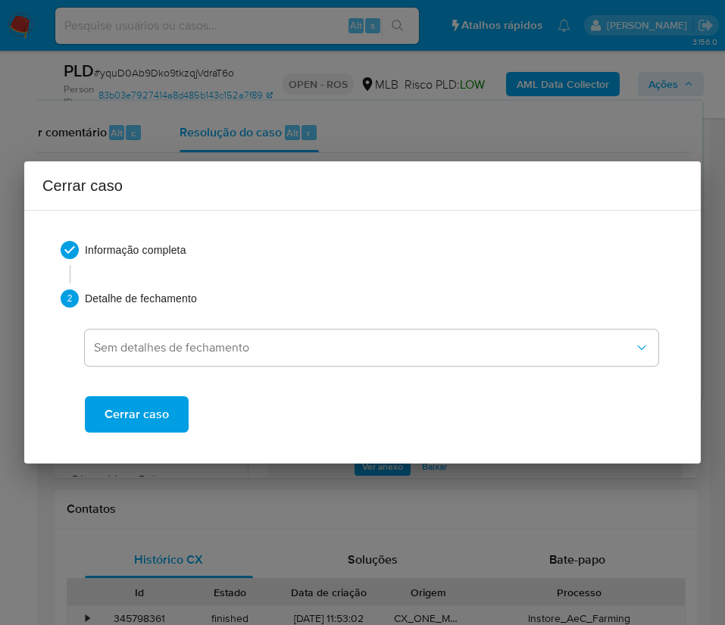
click at [159, 422] on span "Cerrar caso" at bounding box center [137, 414] width 64 height 33
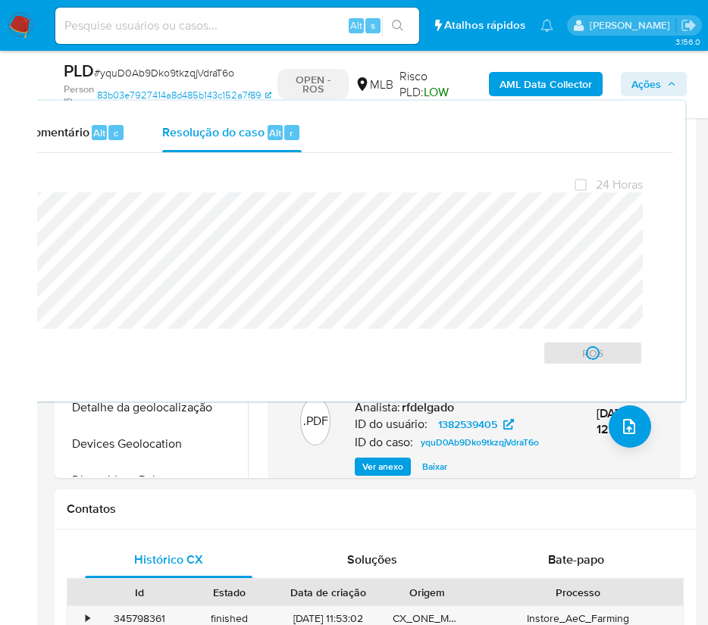
click at [133, 73] on span "# yquD0Ab9Dko9tkzqjVdraT6o" at bounding box center [164, 72] width 140 height 15
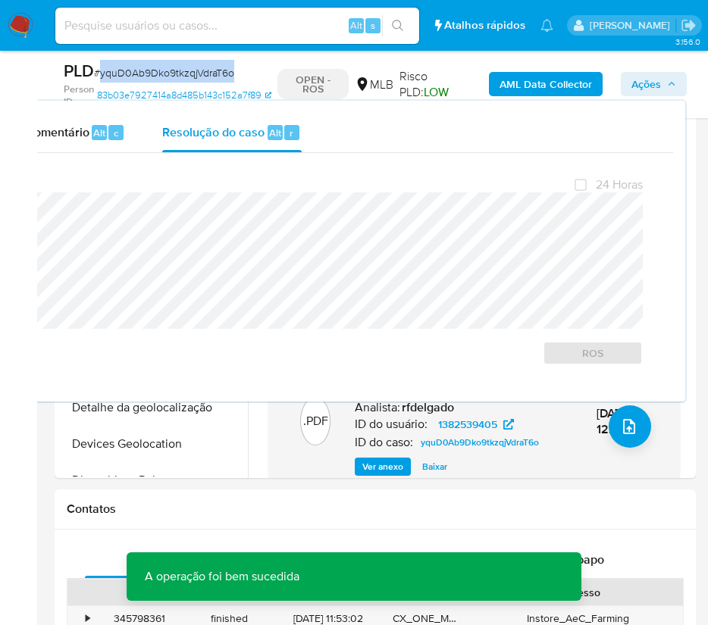
copy span "yquD0Ab9Dko9tkzqjVdraT6o"
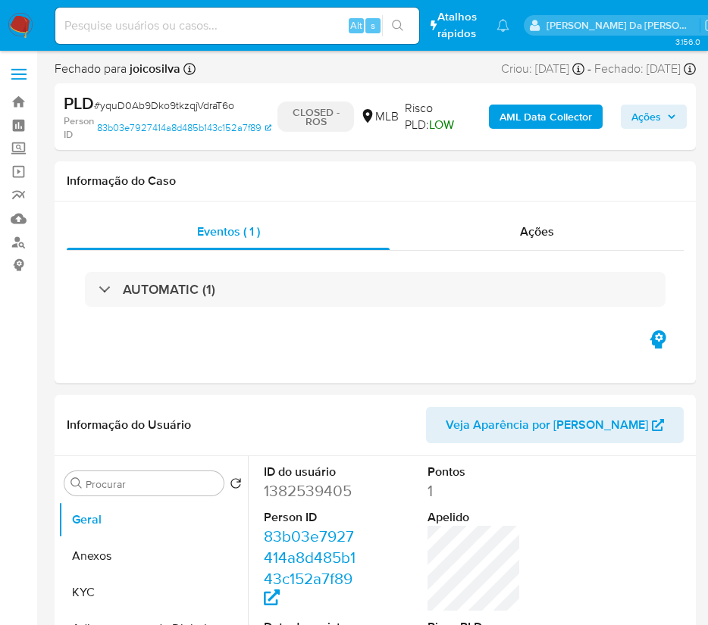
select select "10"
